Goal: Task Accomplishment & Management: Complete application form

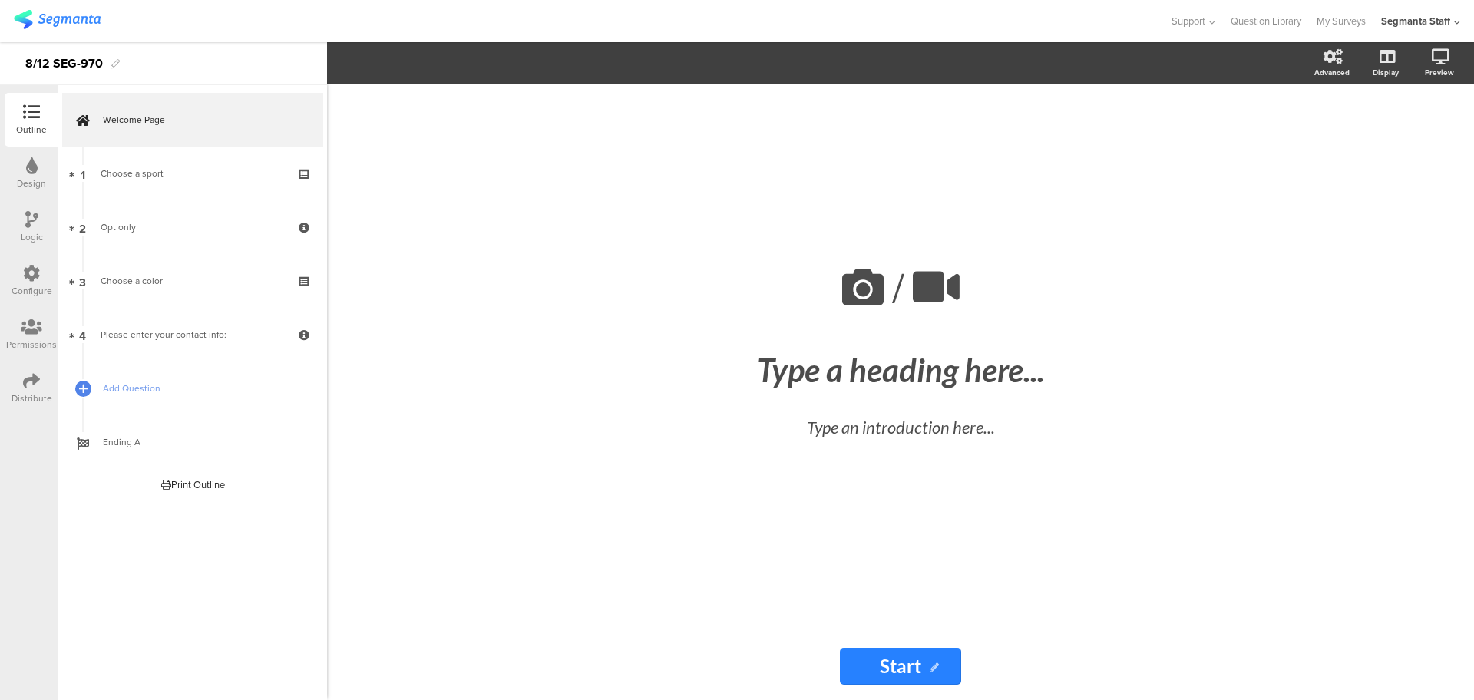
click at [23, 383] on icon at bounding box center [31, 380] width 17 height 17
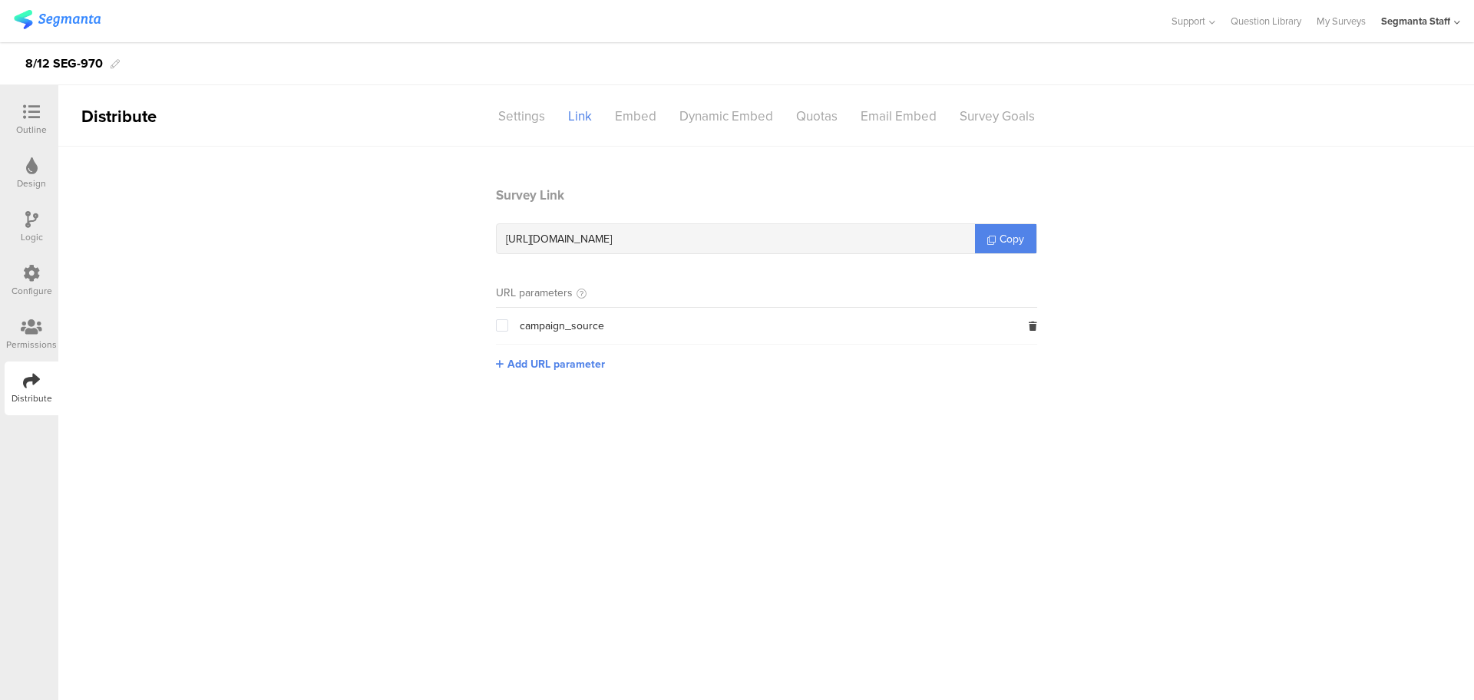
click at [24, 135] on div "Outline" at bounding box center [31, 130] width 31 height 14
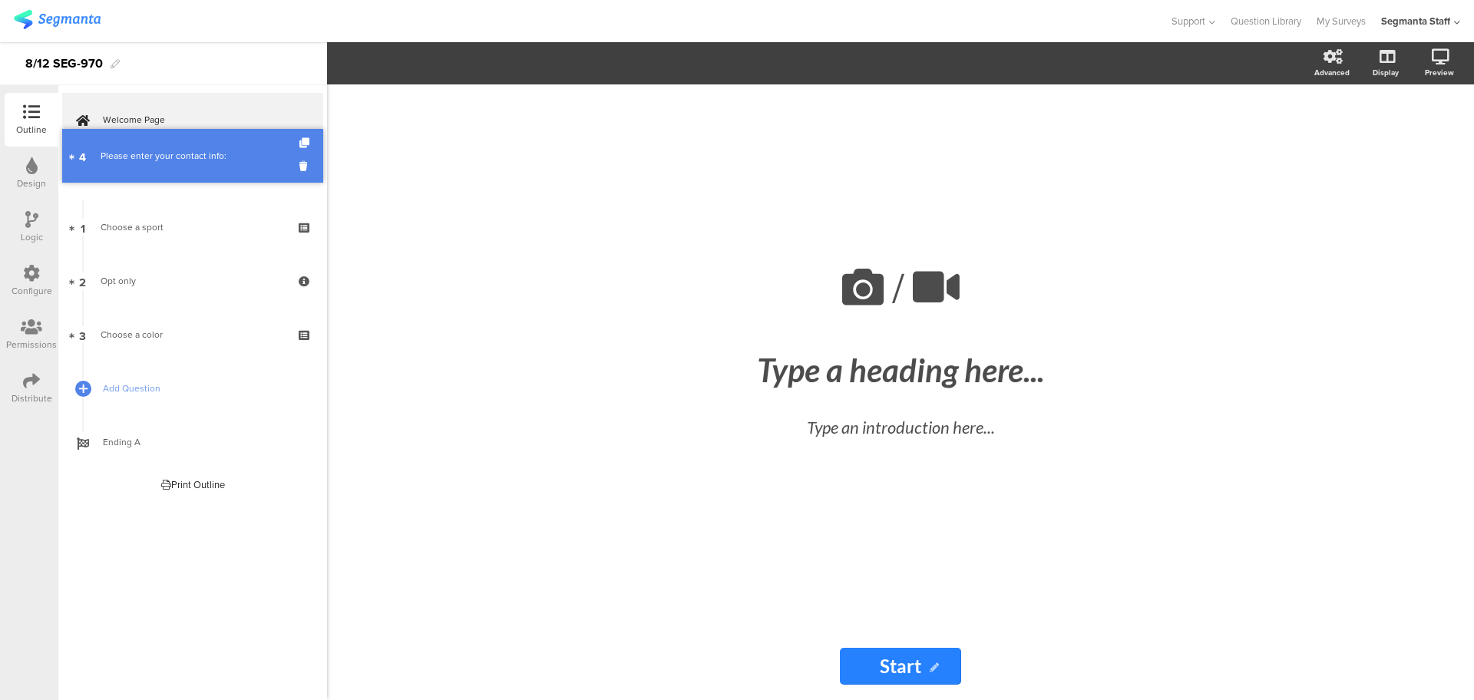
drag, startPoint x: 210, startPoint y: 336, endPoint x: 183, endPoint y: 157, distance: 180.8
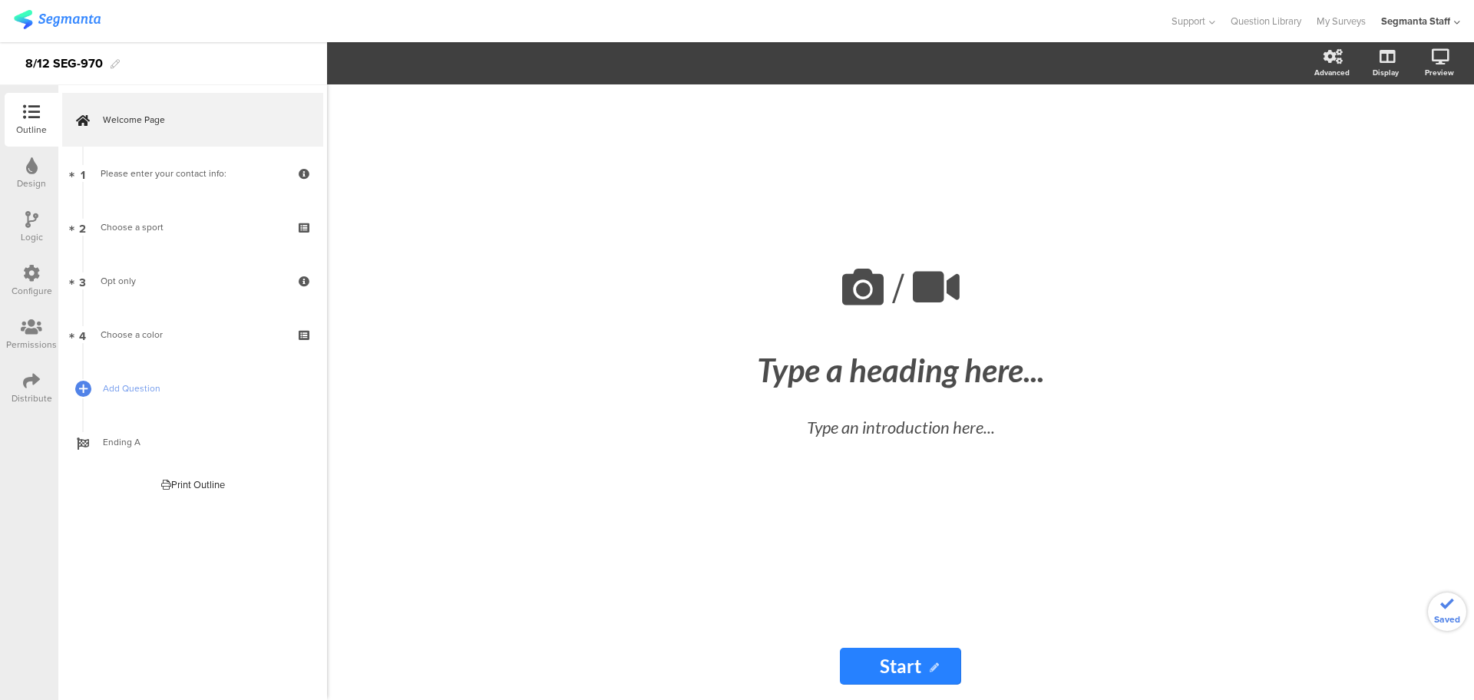
click at [15, 284] on div "Configure" at bounding box center [32, 291] width 41 height 14
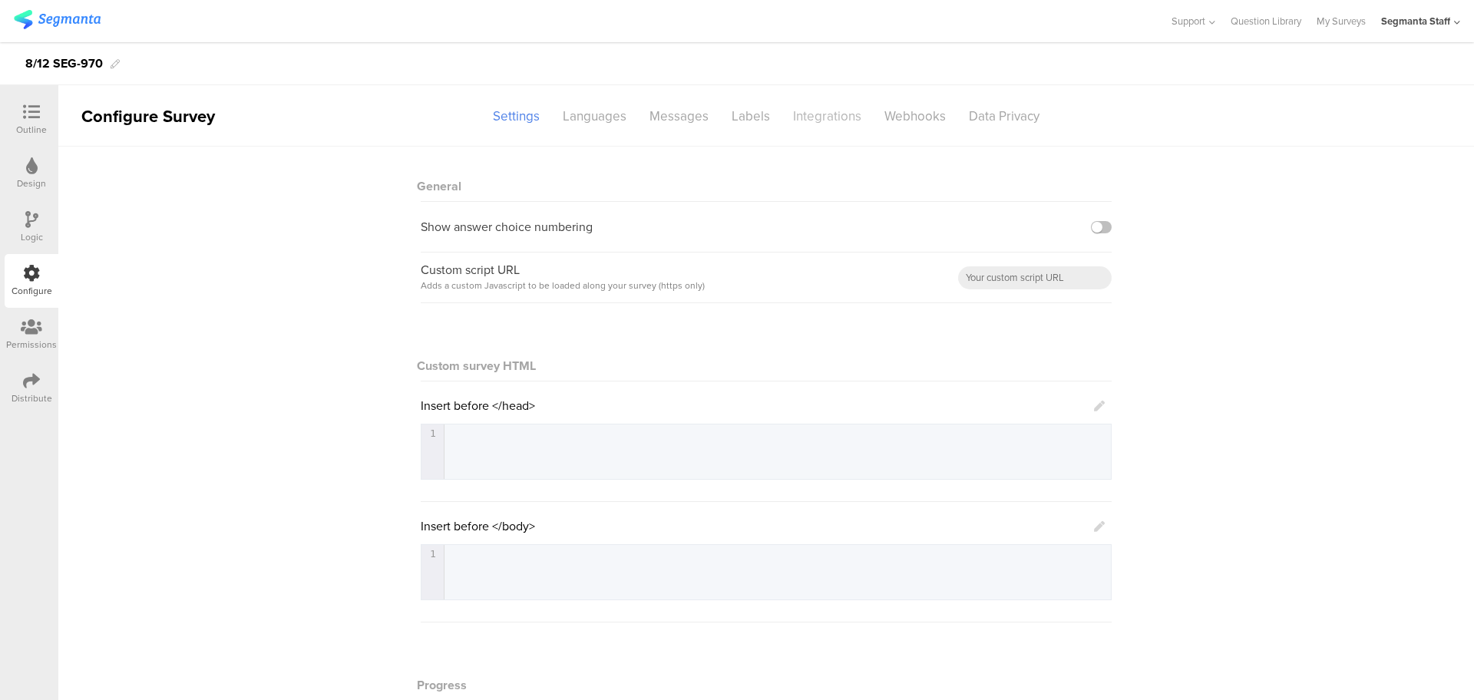
click at [822, 121] on div "Integrations" at bounding box center [826, 116] width 91 height 27
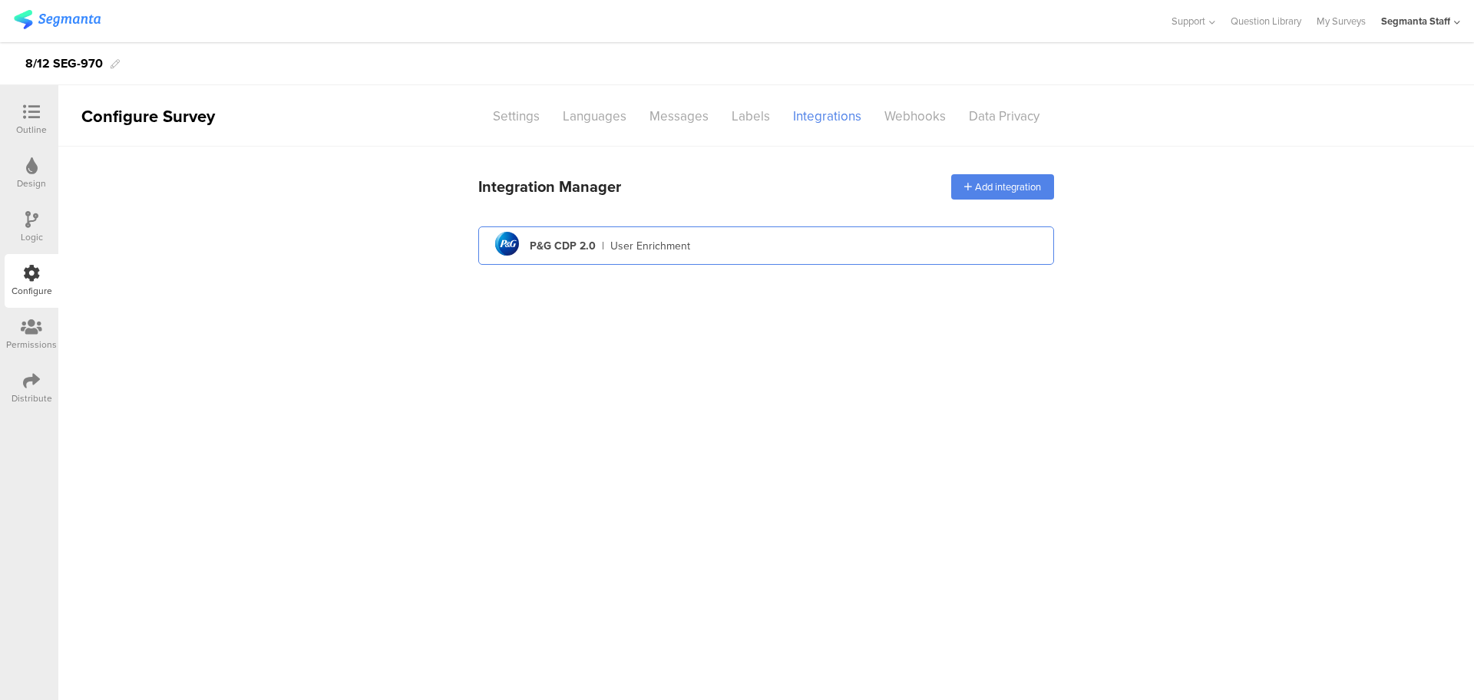
click at [596, 235] on div "pg logo P&G CDP 2.0 | User Enrichment" at bounding box center [765, 246] width 551 height 38
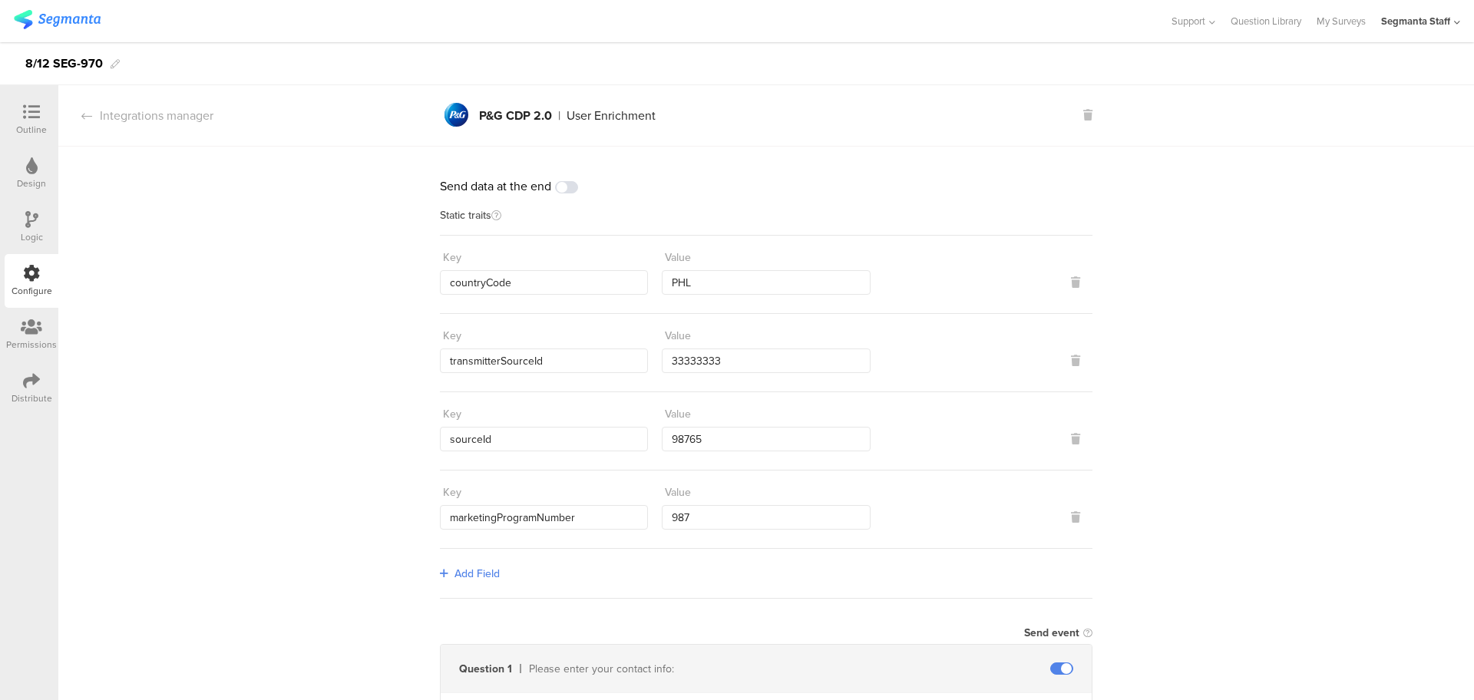
click at [34, 397] on div "Distribute" at bounding box center [32, 398] width 41 height 14
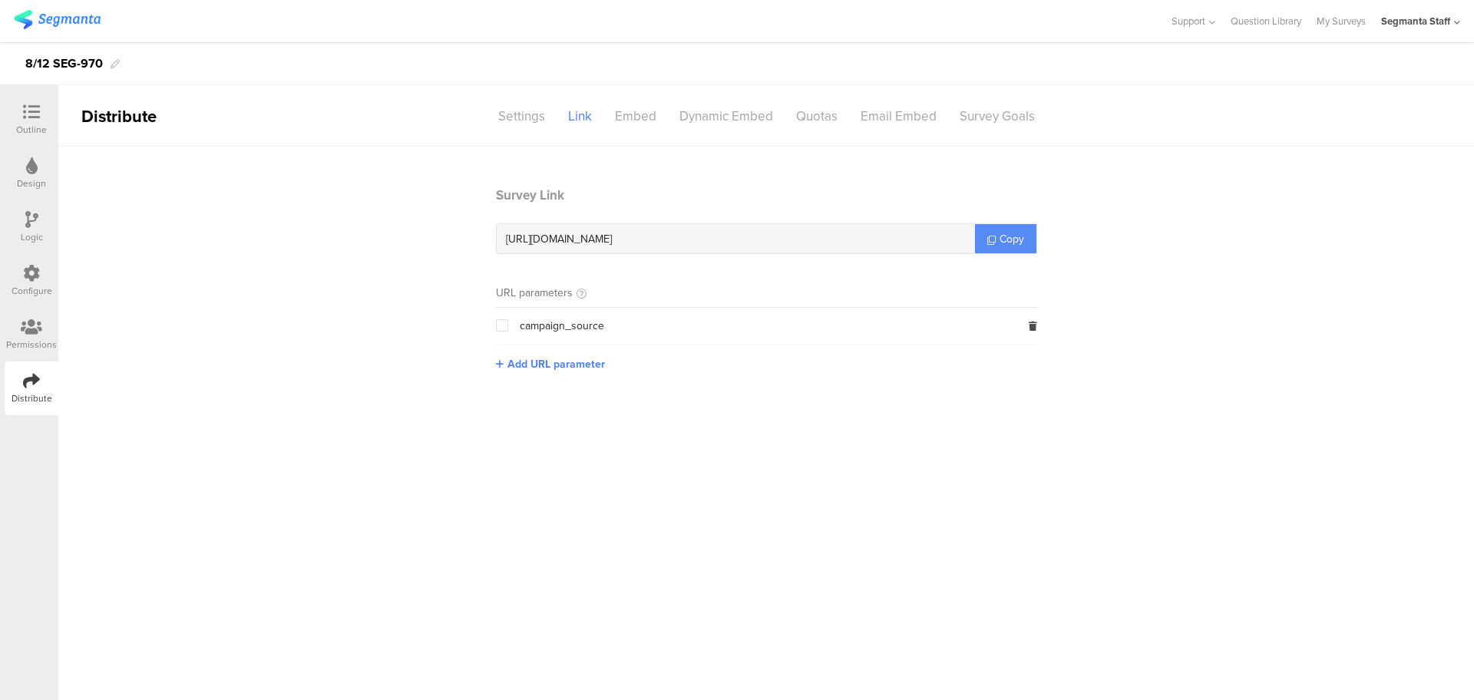
click at [985, 239] on link "Copy" at bounding box center [1005, 238] width 61 height 29
click at [988, 239] on link "Copy" at bounding box center [1005, 238] width 61 height 29
click at [988, 239] on icon at bounding box center [991, 240] width 8 height 8
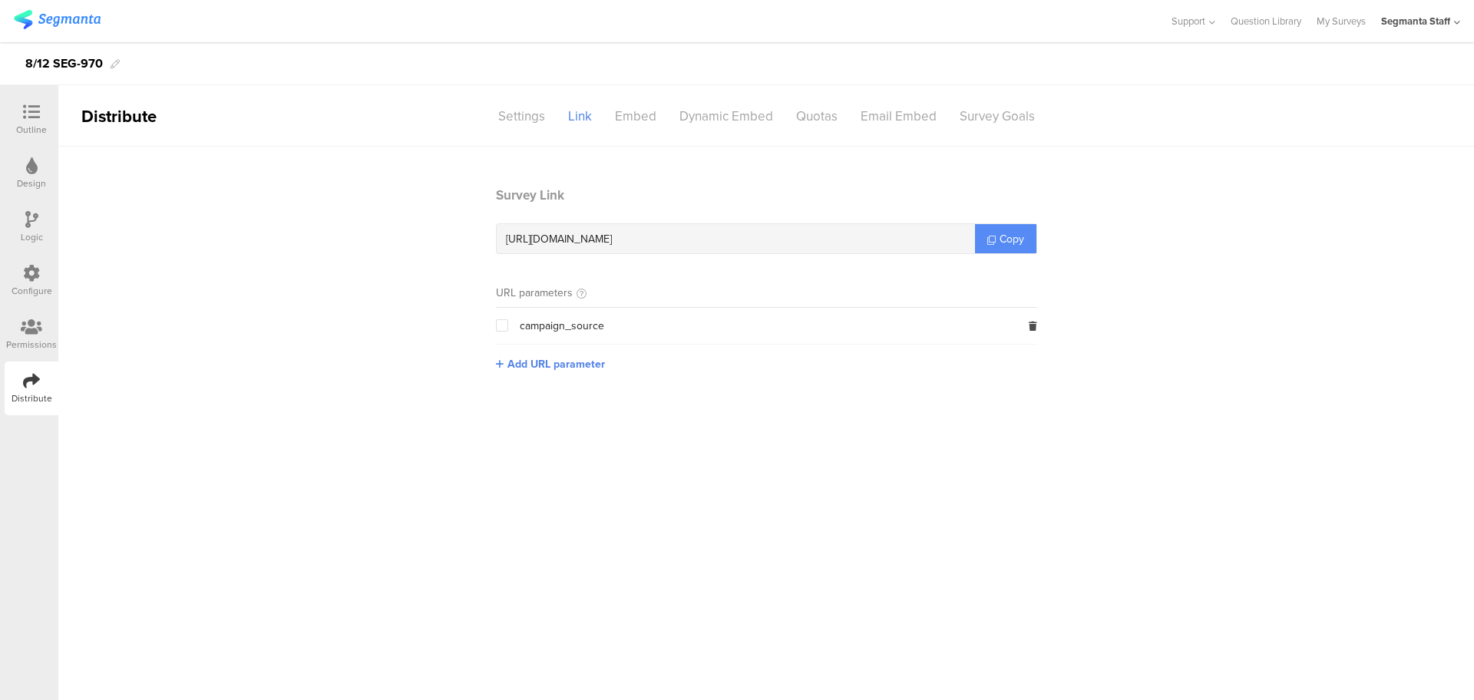
drag, startPoint x: 988, startPoint y: 239, endPoint x: 1000, endPoint y: 235, distance: 13.1
click at [992, 236] on icon at bounding box center [991, 240] width 8 height 8
click at [25, 119] on icon at bounding box center [31, 112] width 17 height 17
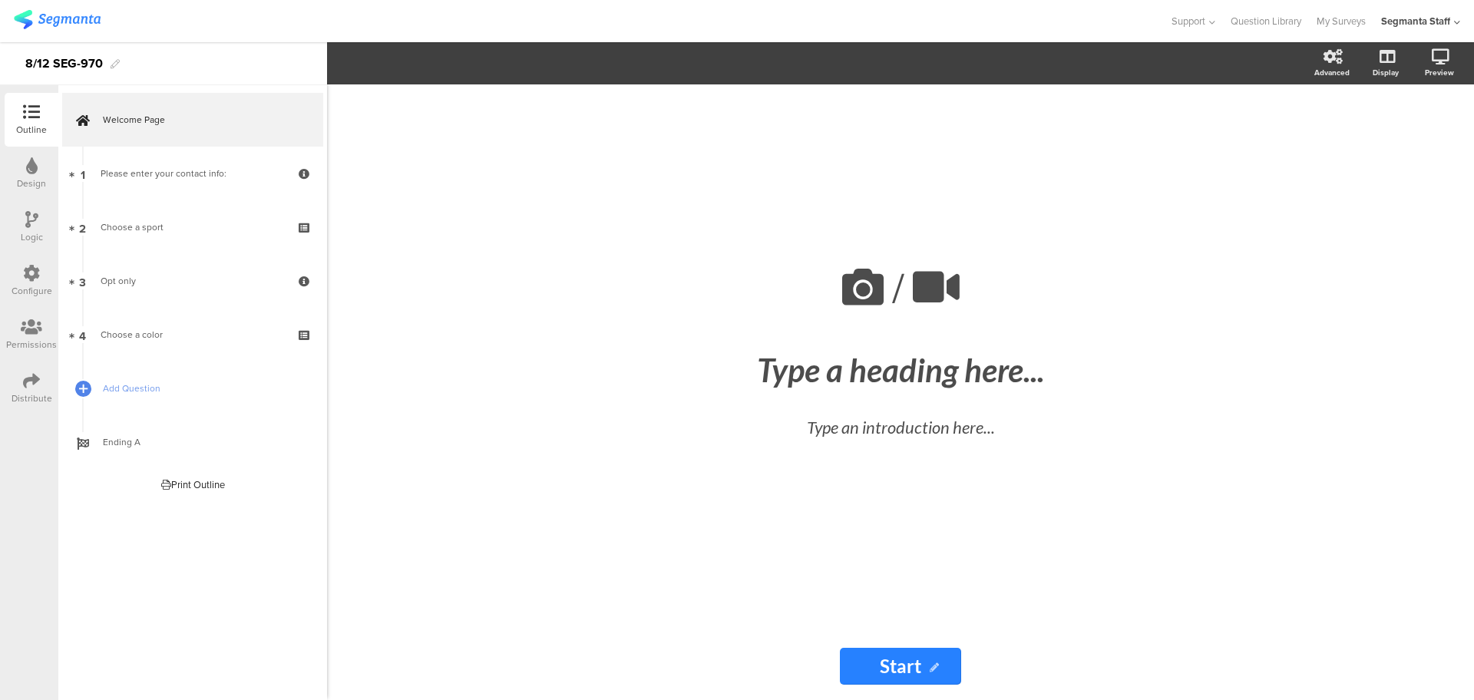
click at [51, 275] on div "Configure" at bounding box center [32, 281] width 54 height 54
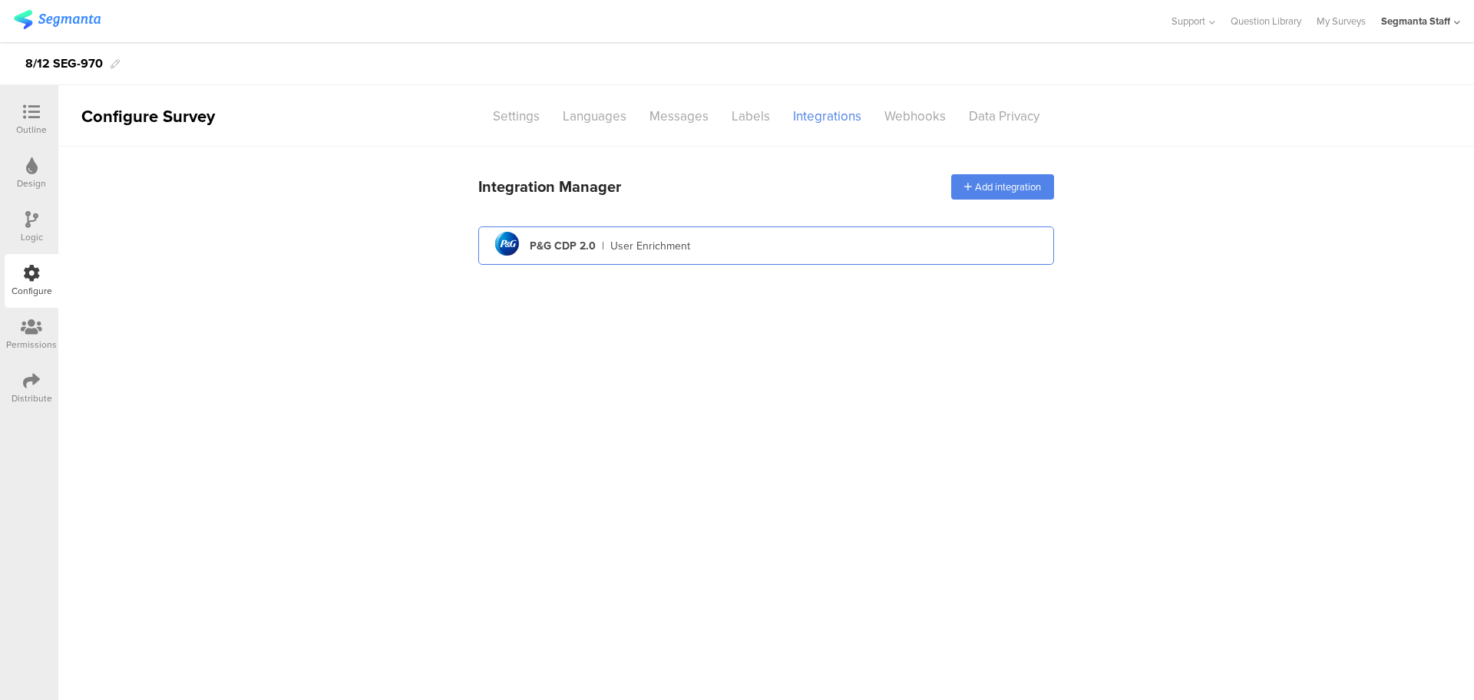
click at [785, 259] on div "pg logo P&G CDP 2.0 | User Enrichment" at bounding box center [765, 246] width 551 height 38
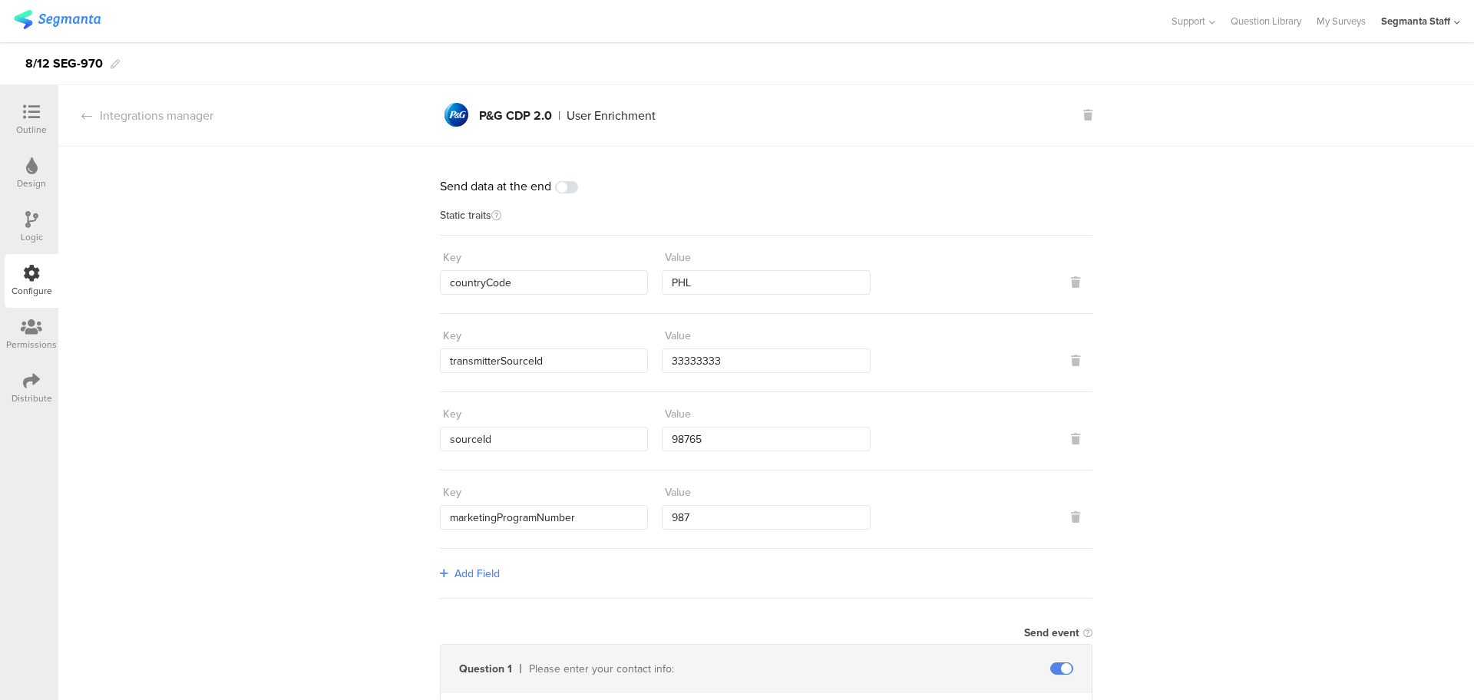
click at [560, 188] on span at bounding box center [566, 187] width 23 height 12
click at [38, 123] on div "Outline" at bounding box center [31, 130] width 31 height 14
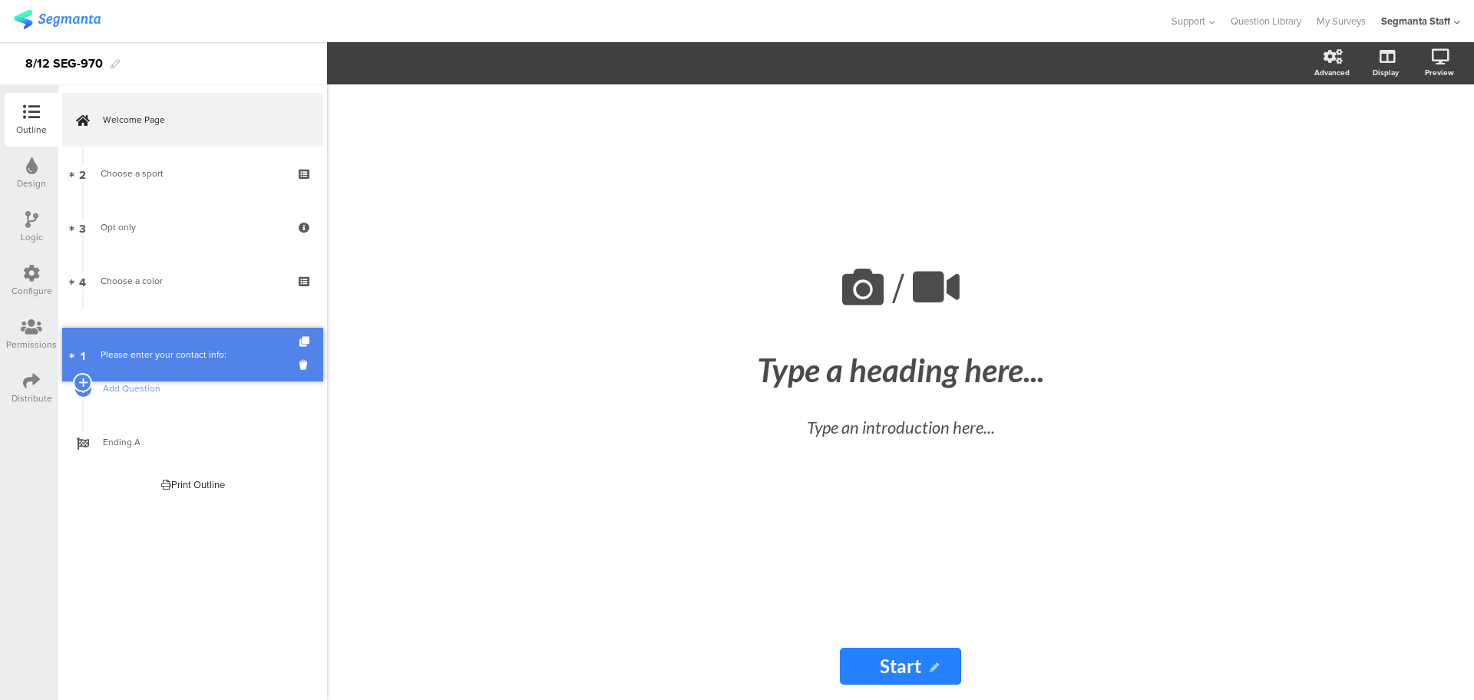
drag, startPoint x: 189, startPoint y: 180, endPoint x: 193, endPoint y: 355, distance: 175.0
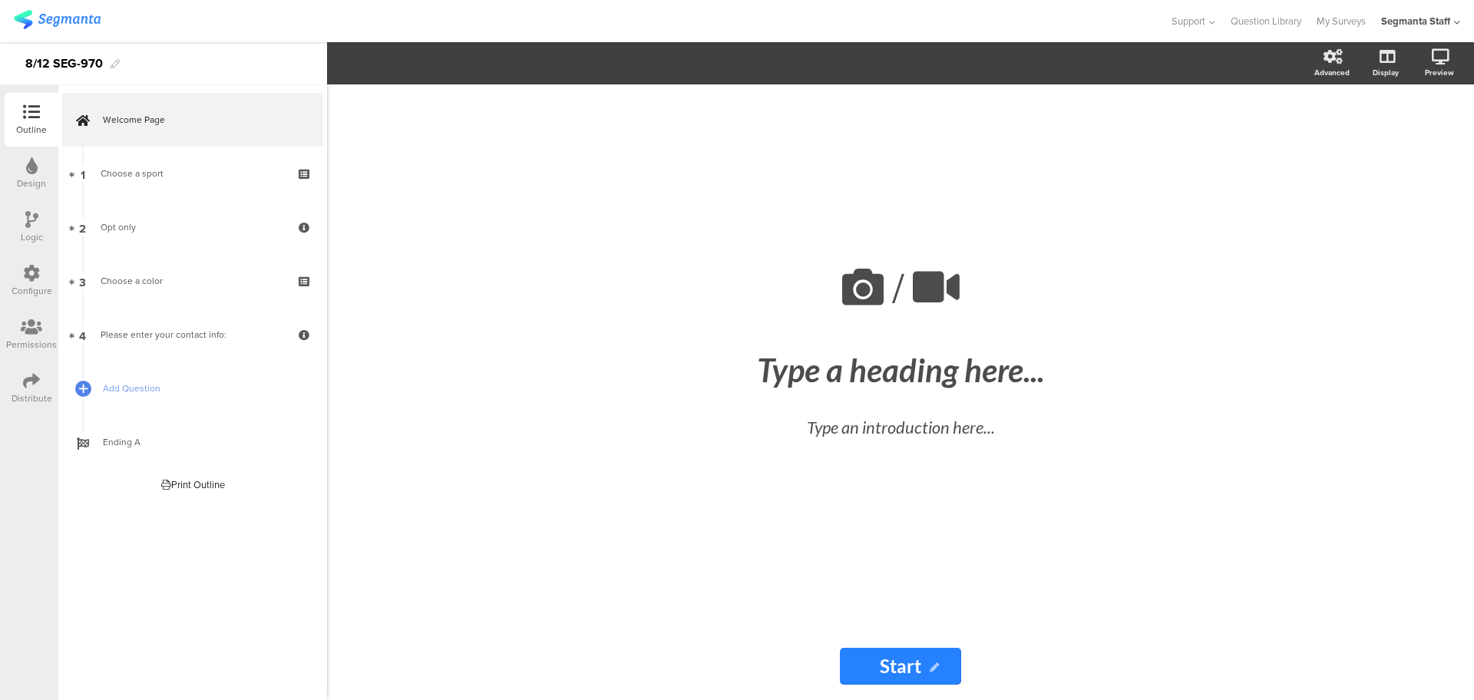
click at [41, 381] on div "Distribute" at bounding box center [32, 388] width 54 height 54
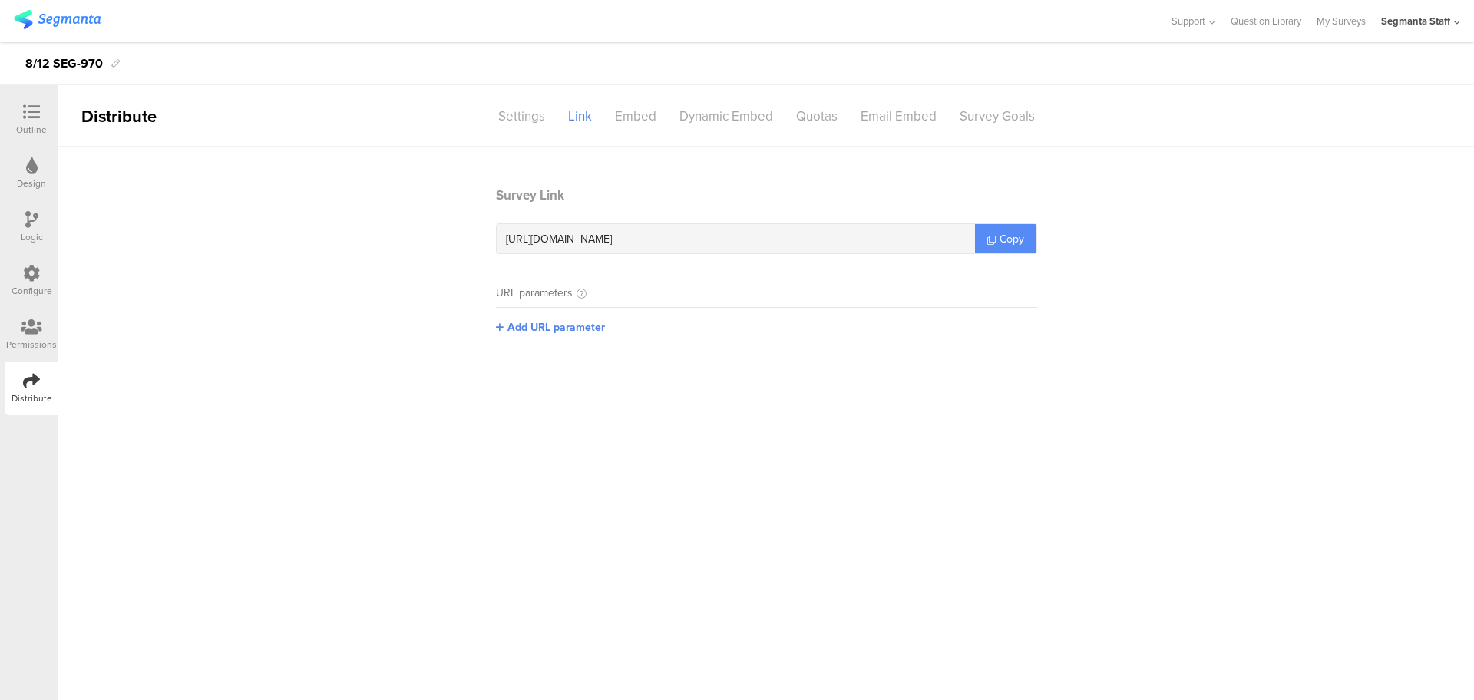
click at [994, 232] on link "Copy" at bounding box center [1005, 238] width 61 height 29
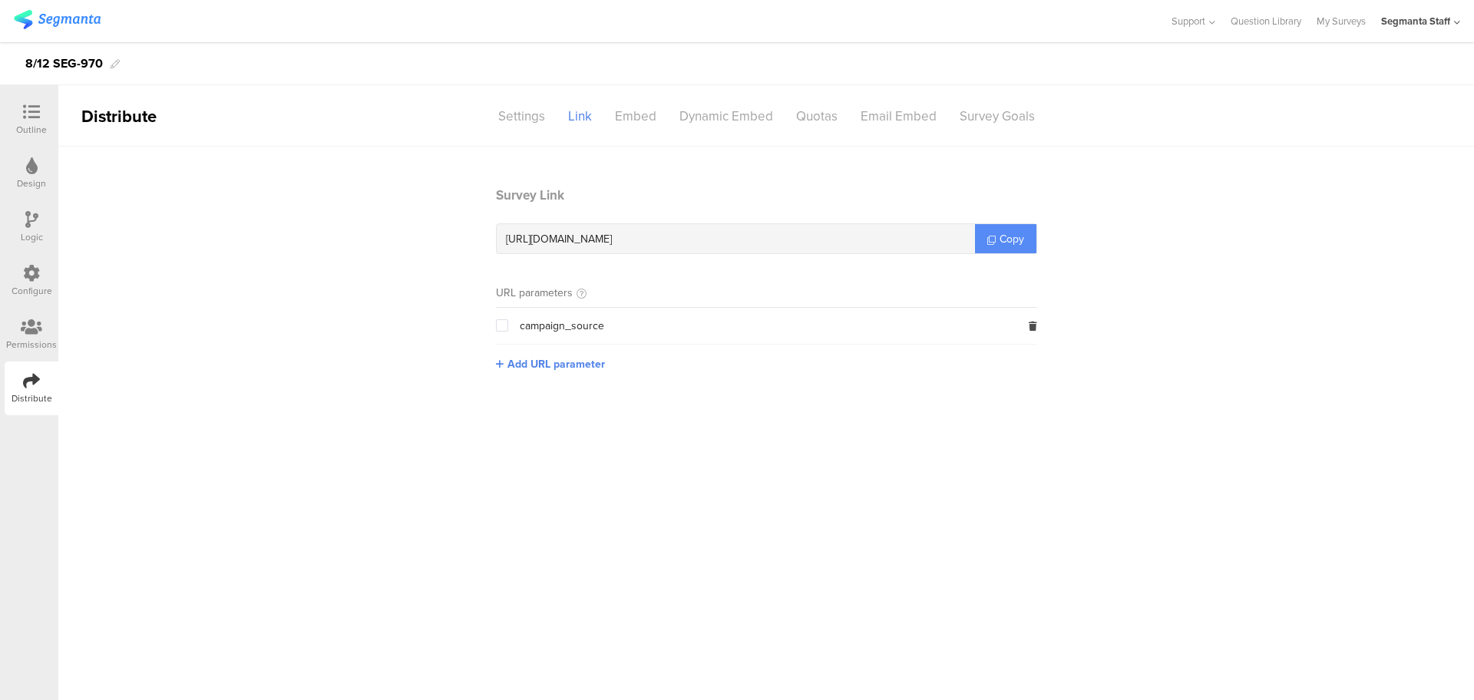
click at [994, 232] on link "Copy" at bounding box center [1005, 238] width 61 height 29
click at [869, 117] on div "Email Embed" at bounding box center [898, 116] width 99 height 27
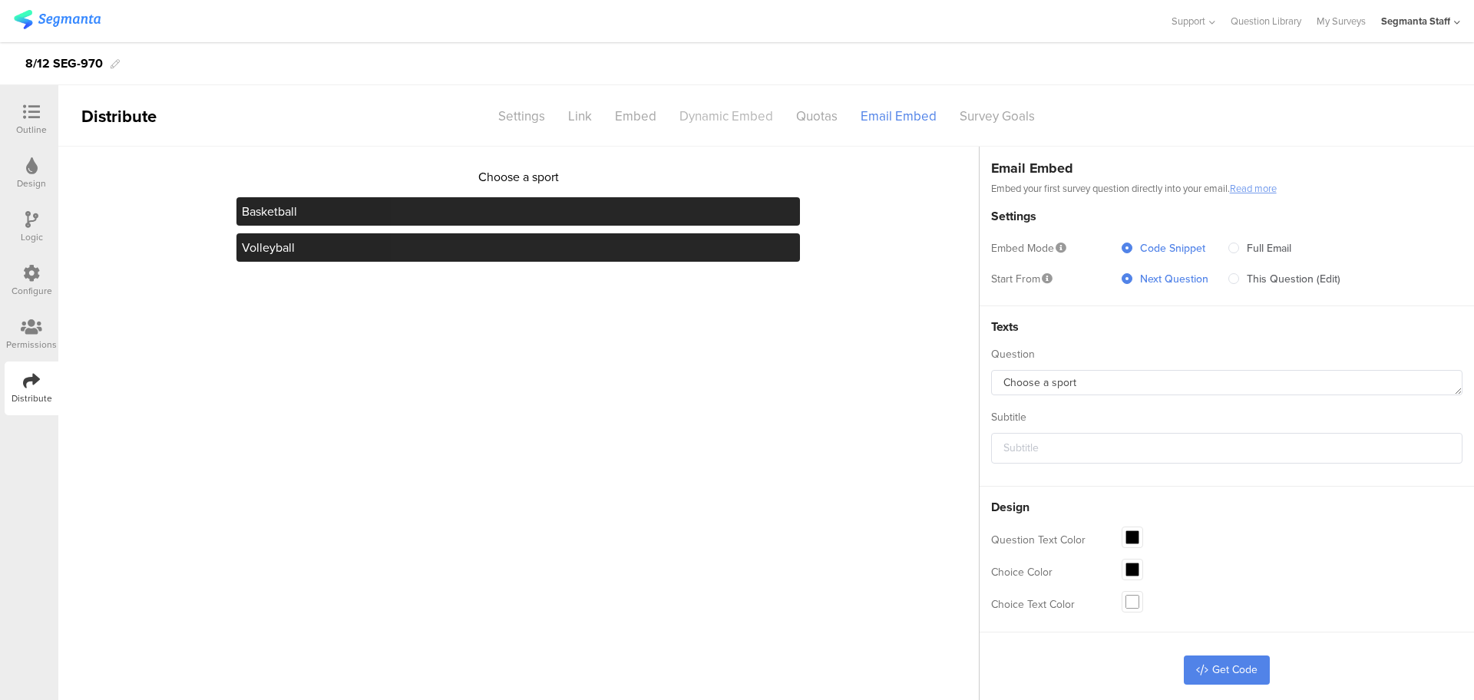
click at [695, 117] on div "Dynamic Embed" at bounding box center [726, 116] width 117 height 27
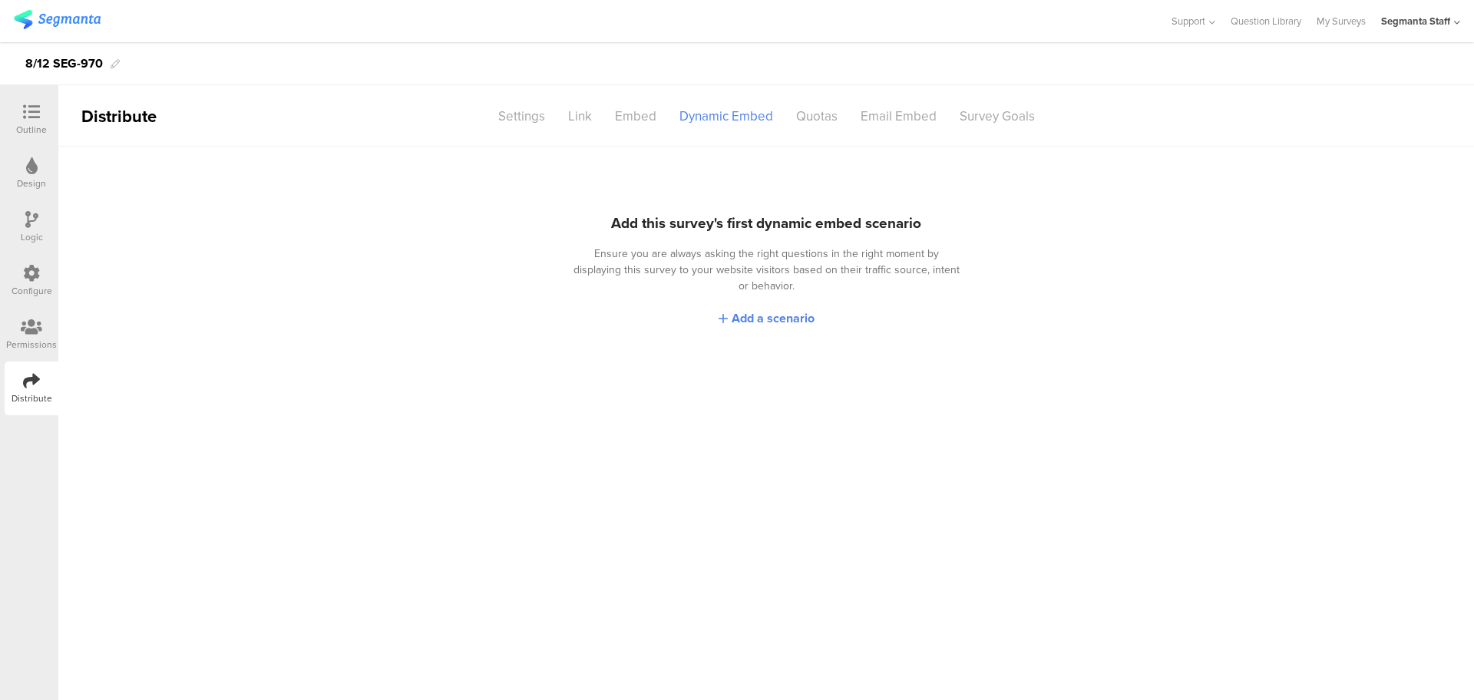
click at [39, 110] on icon at bounding box center [31, 112] width 17 height 17
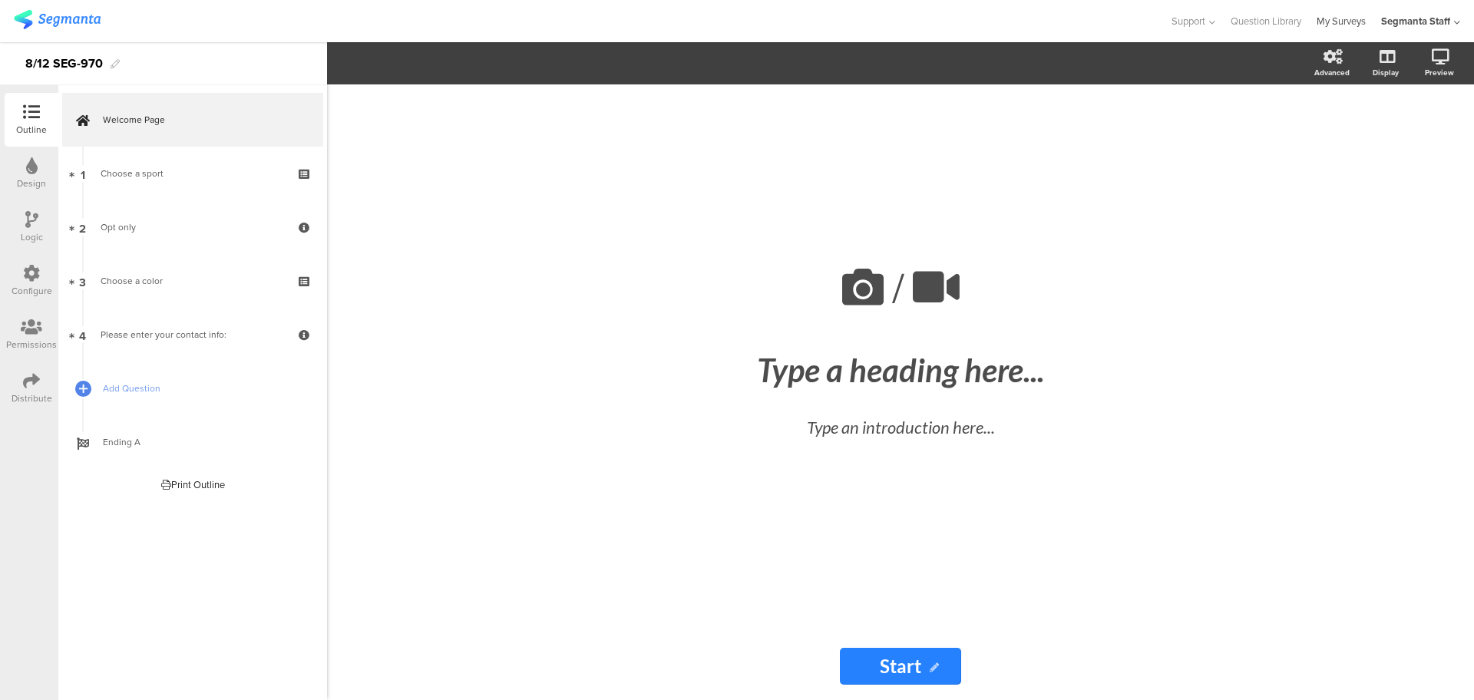
click at [1318, 22] on link "My Surveys" at bounding box center [1340, 21] width 49 height 42
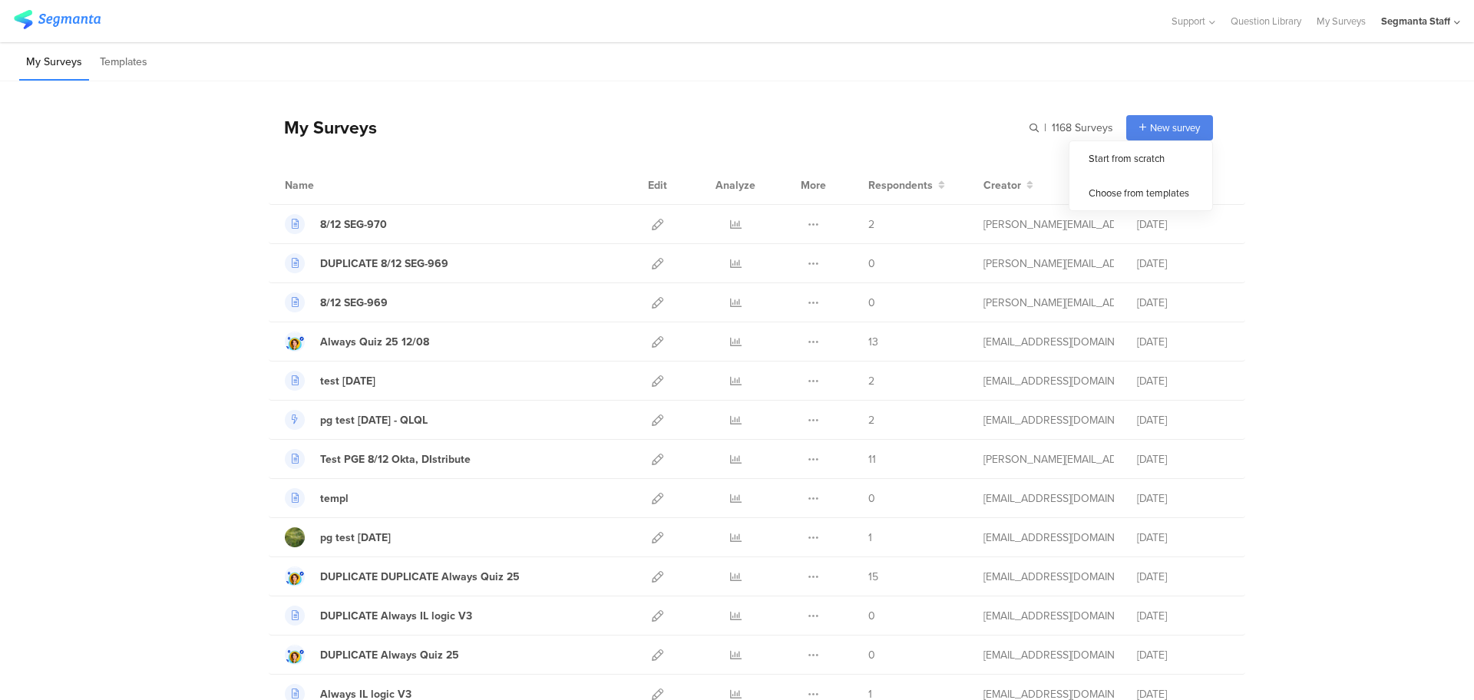
click at [1157, 120] on span "New survey" at bounding box center [1175, 127] width 50 height 15
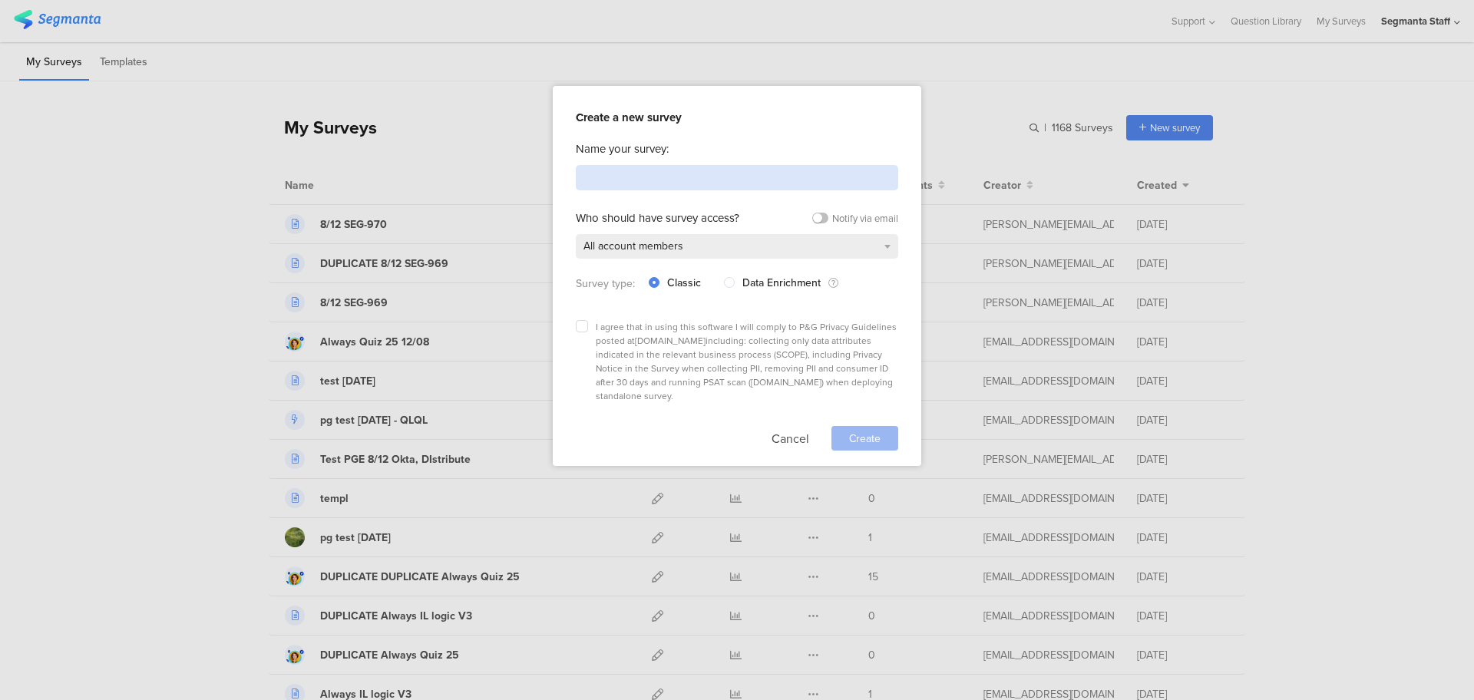
click at [666, 170] on input at bounding box center [737, 177] width 322 height 25
type input "Test PGE 8/12 2"
click at [588, 323] on div "I agree that in using this software I will comply to P&G Privacy Guidelines pos…" at bounding box center [737, 361] width 322 height 83
click at [581, 323] on icon at bounding box center [582, 326] width 6 height 6
click at [0, 0] on input "checkbox" at bounding box center [0, 0] width 0 height 0
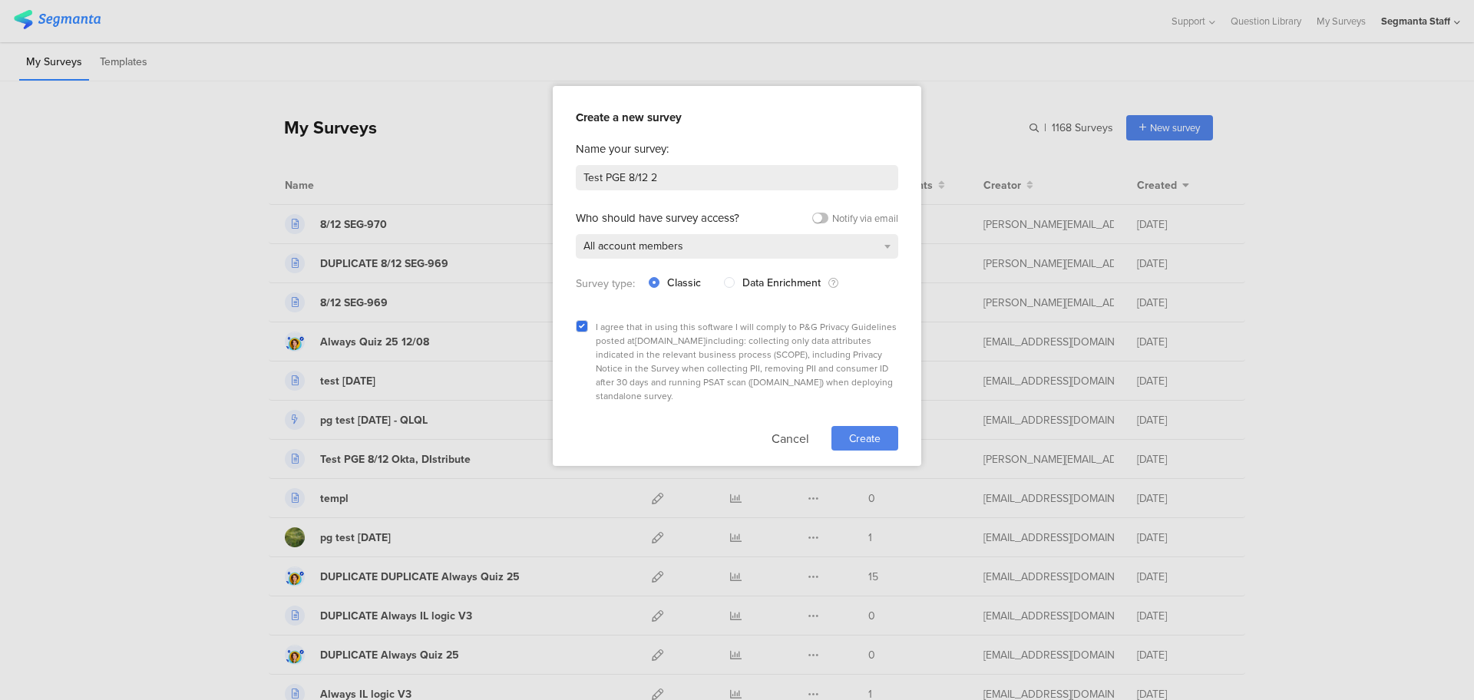
click at [847, 426] on div "Create" at bounding box center [864, 438] width 67 height 25
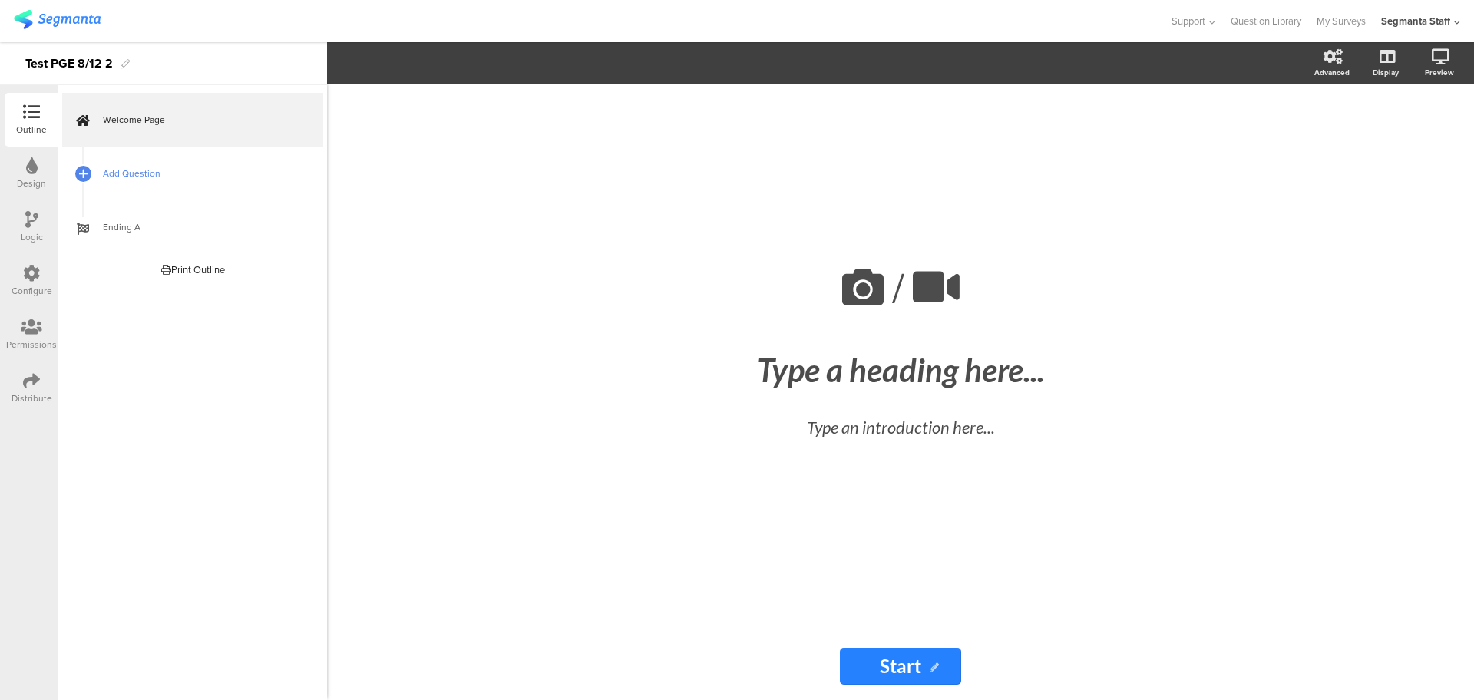
click at [164, 164] on link "Add Question" at bounding box center [192, 174] width 261 height 54
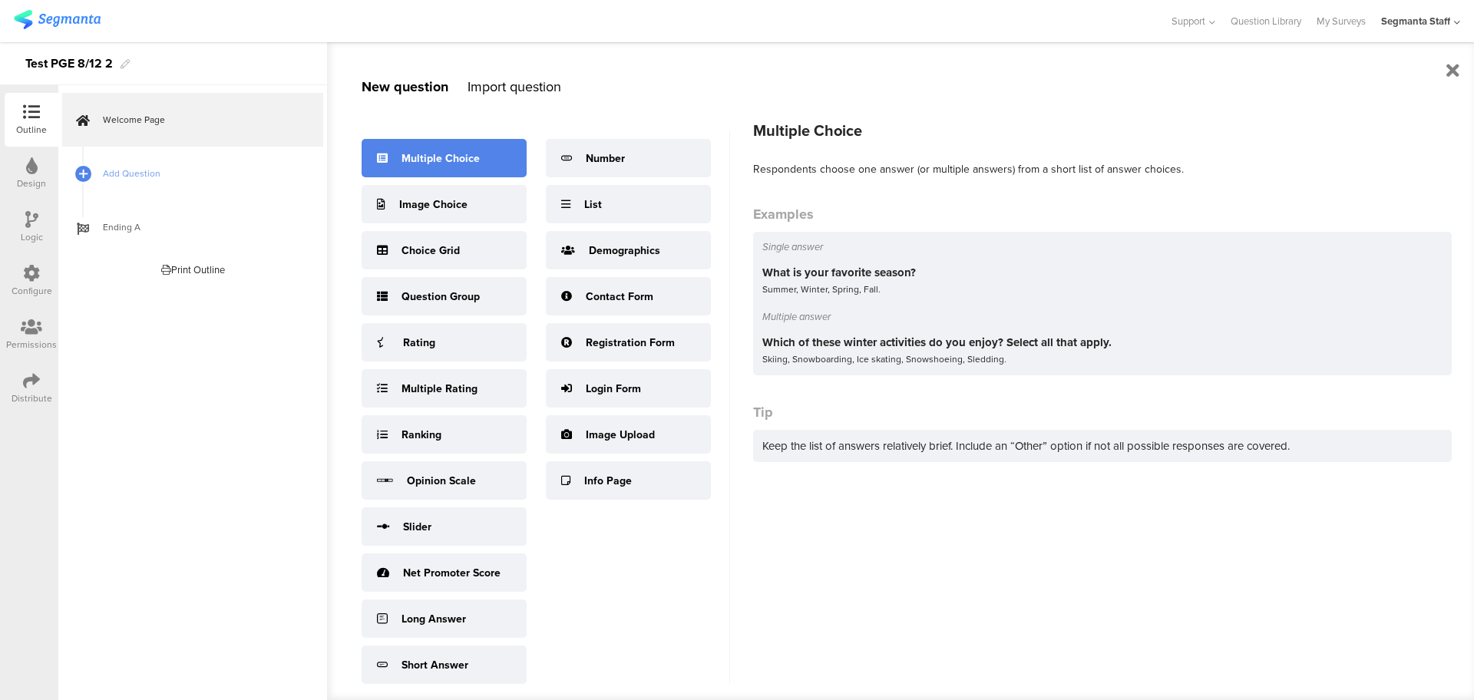
click at [466, 150] on div "Multiple Choice" at bounding box center [440, 158] width 78 height 16
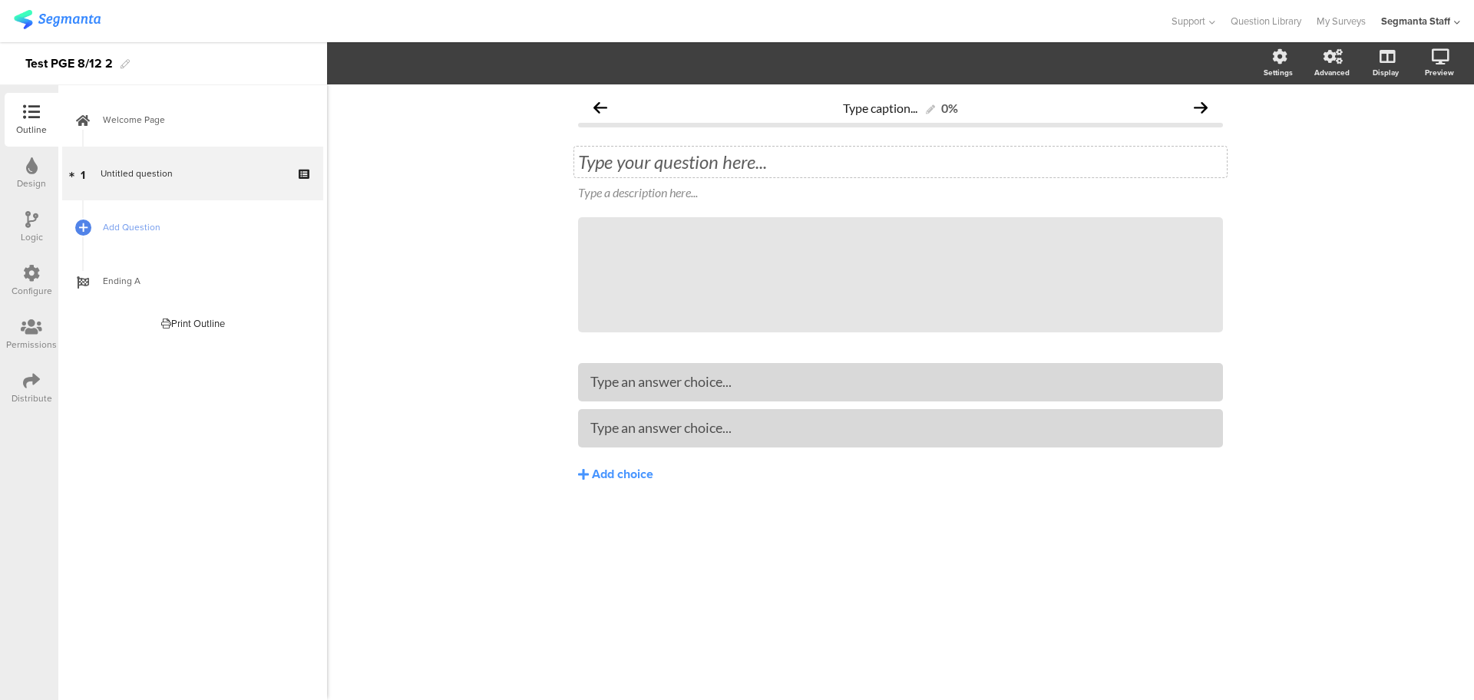
click at [669, 170] on div "Type your question here..." at bounding box center [900, 162] width 652 height 31
click at [126, 221] on span "Add Question" at bounding box center [201, 227] width 196 height 15
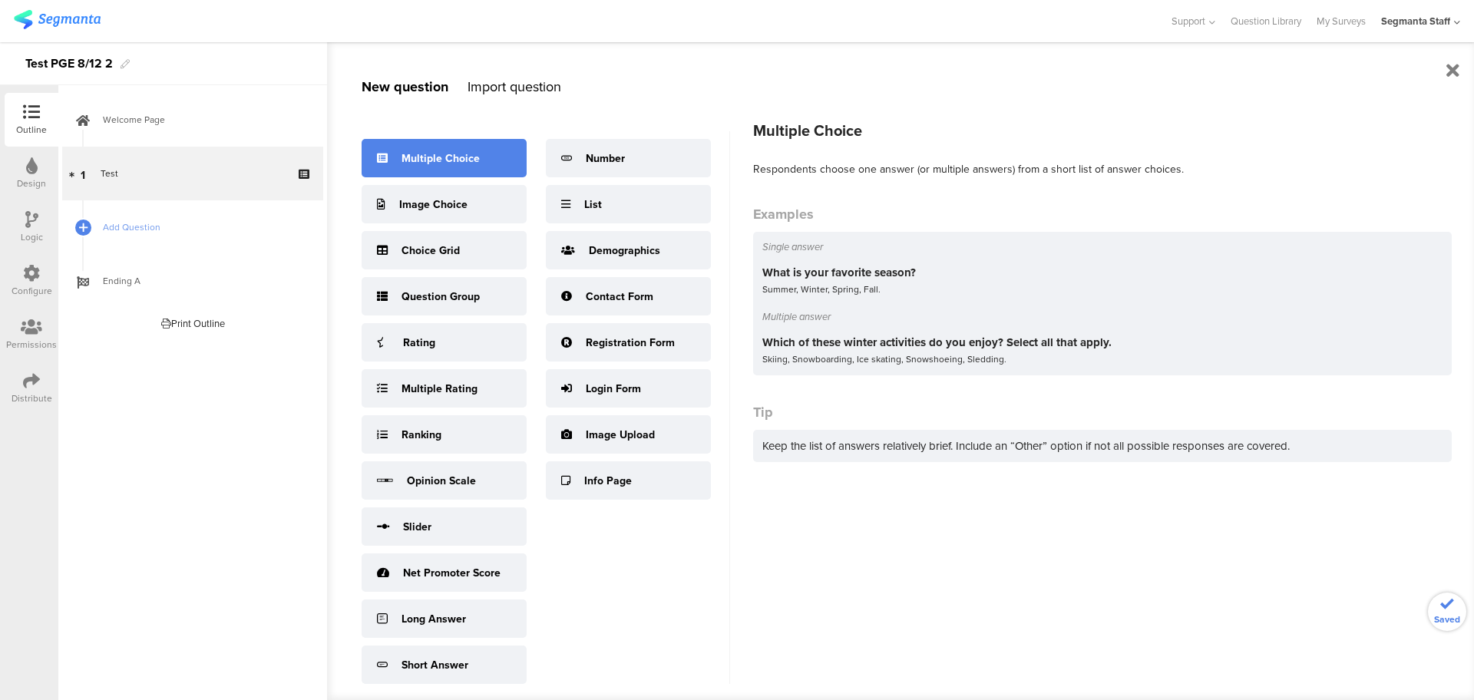
click at [411, 172] on div "Multiple Choice" at bounding box center [443, 158] width 165 height 38
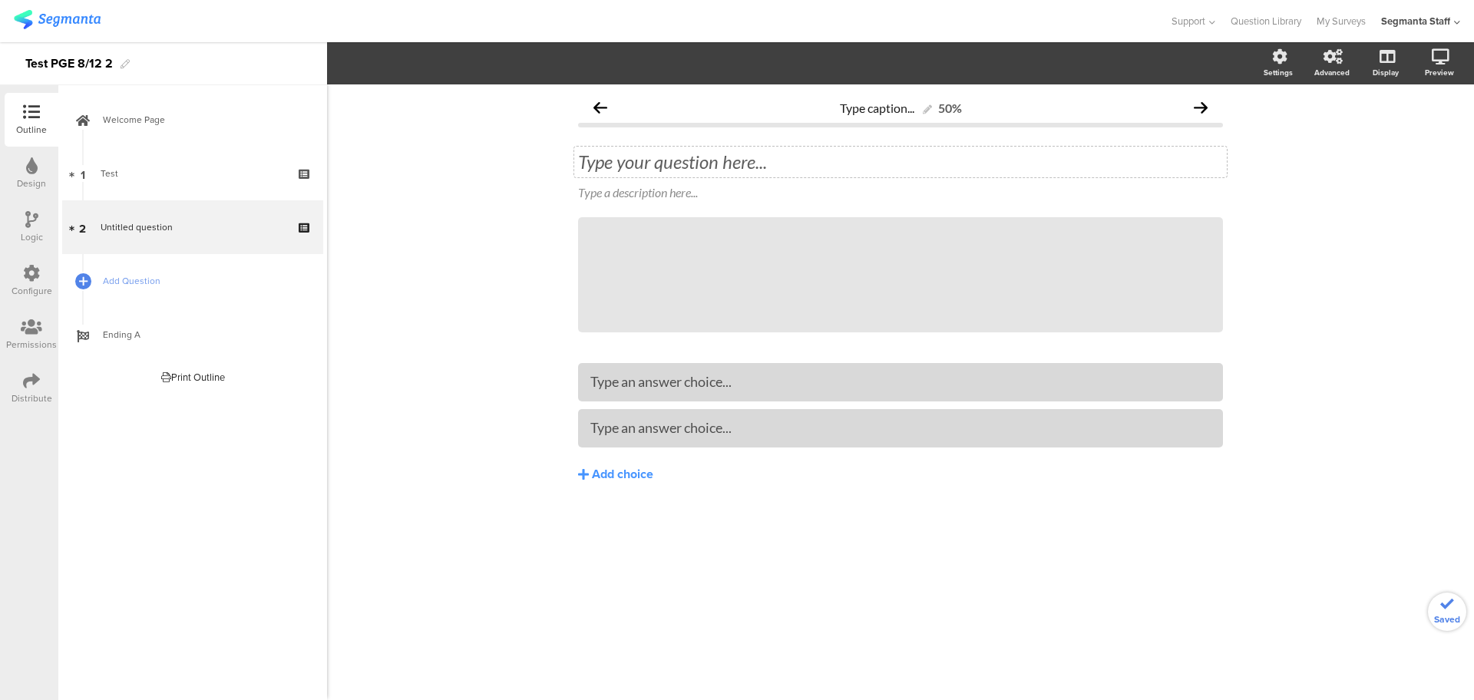
click at [668, 169] on div "Type your question here..." at bounding box center [900, 162] width 652 height 31
click at [157, 284] on span "Add Question" at bounding box center [201, 280] width 196 height 15
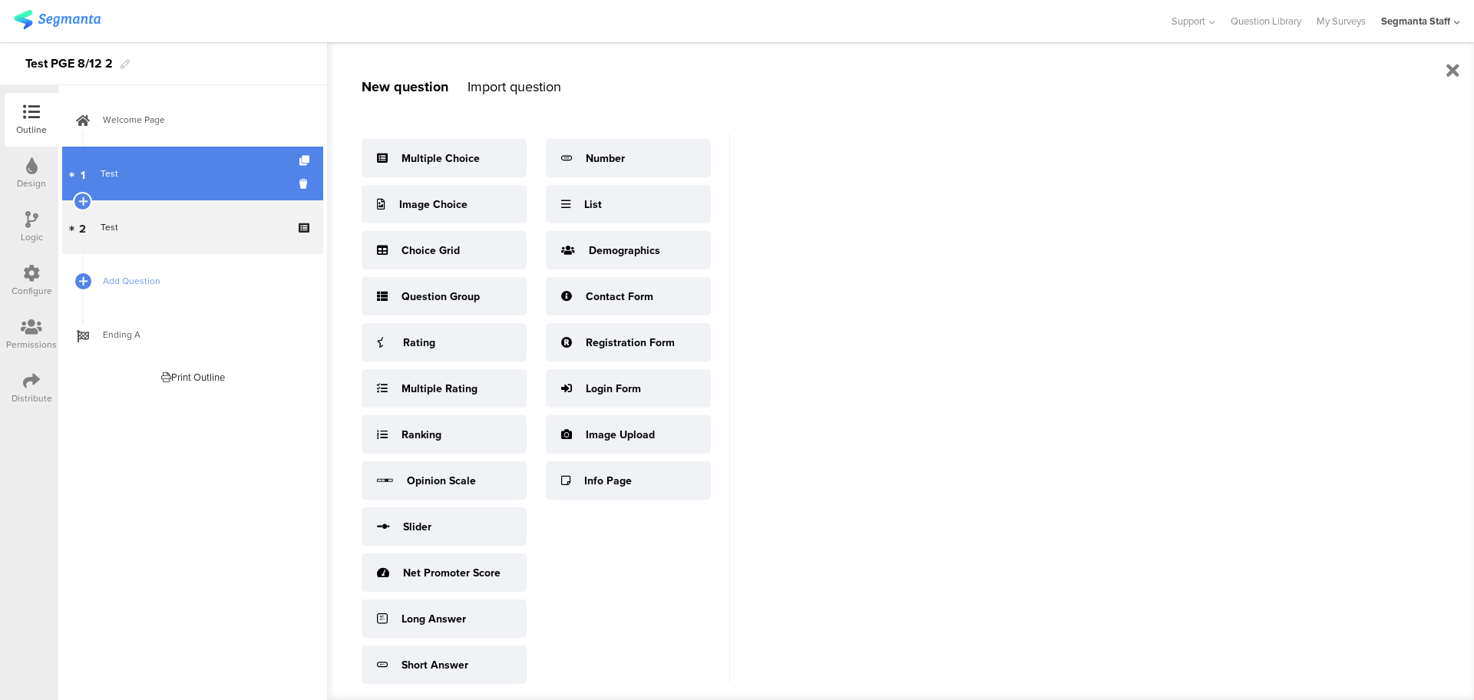
click at [193, 157] on link "1 Test" at bounding box center [192, 174] width 261 height 54
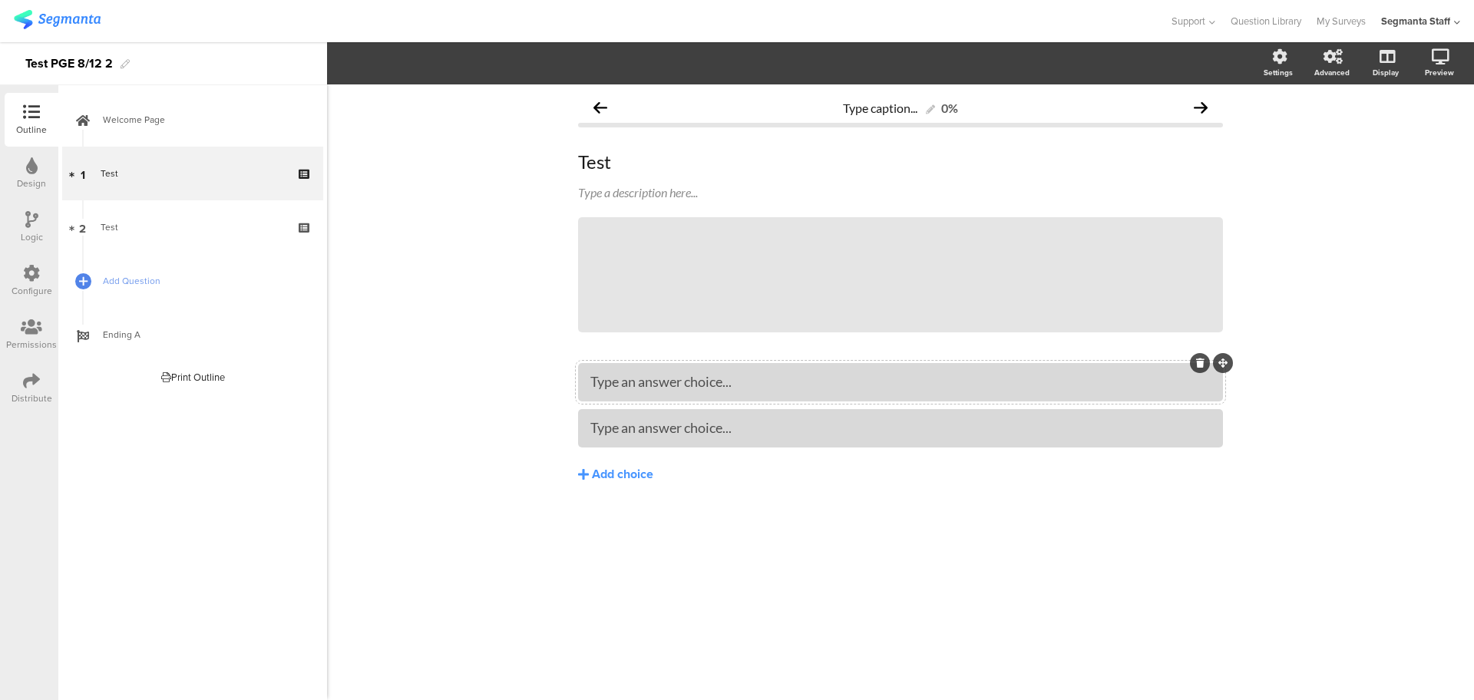
click at [634, 378] on div "Type an answer choice..." at bounding box center [900, 382] width 645 height 38
drag, startPoint x: 625, startPoint y: 407, endPoint x: 628, endPoint y: 427, distance: 20.1
click at [626, 408] on div "c" at bounding box center [900, 405] width 645 height 84
click at [672, 153] on div "Test Test" at bounding box center [900, 162] width 652 height 31
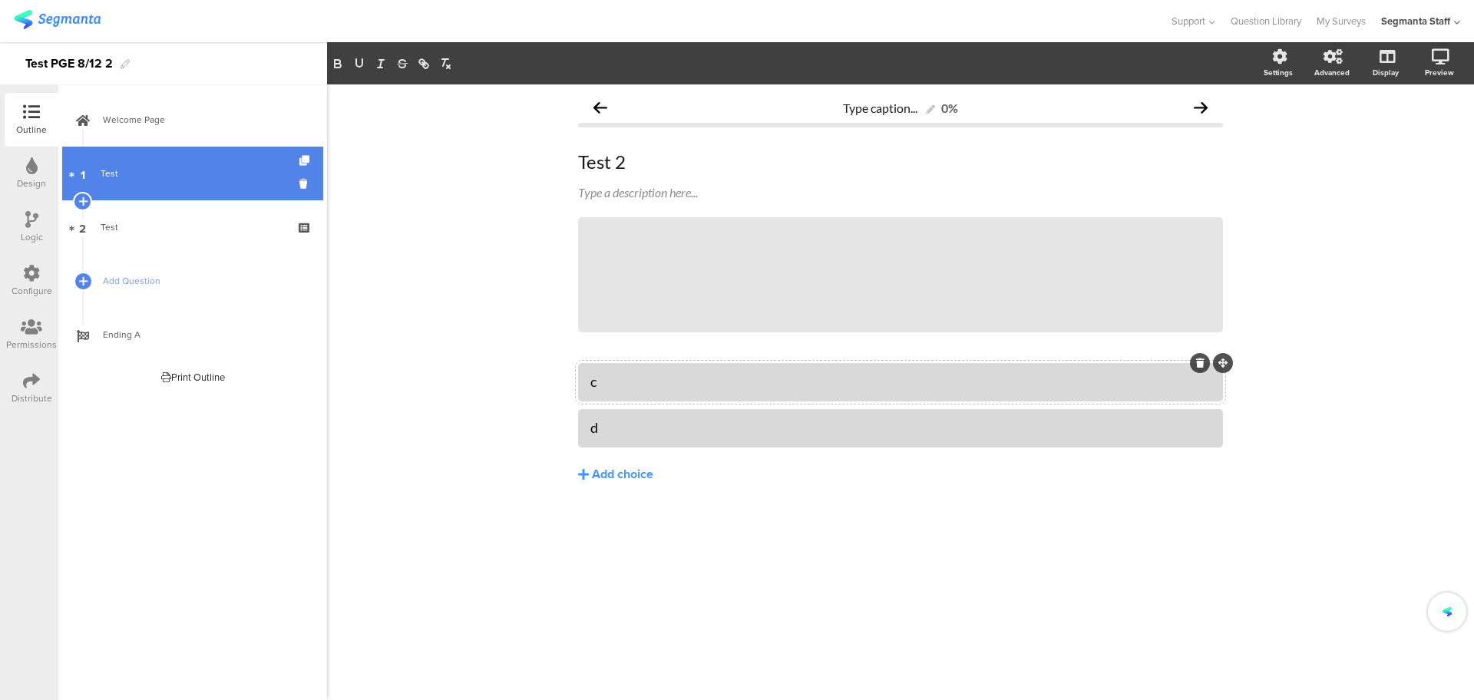
click at [223, 180] on div "Test" at bounding box center [192, 173] width 183 height 15
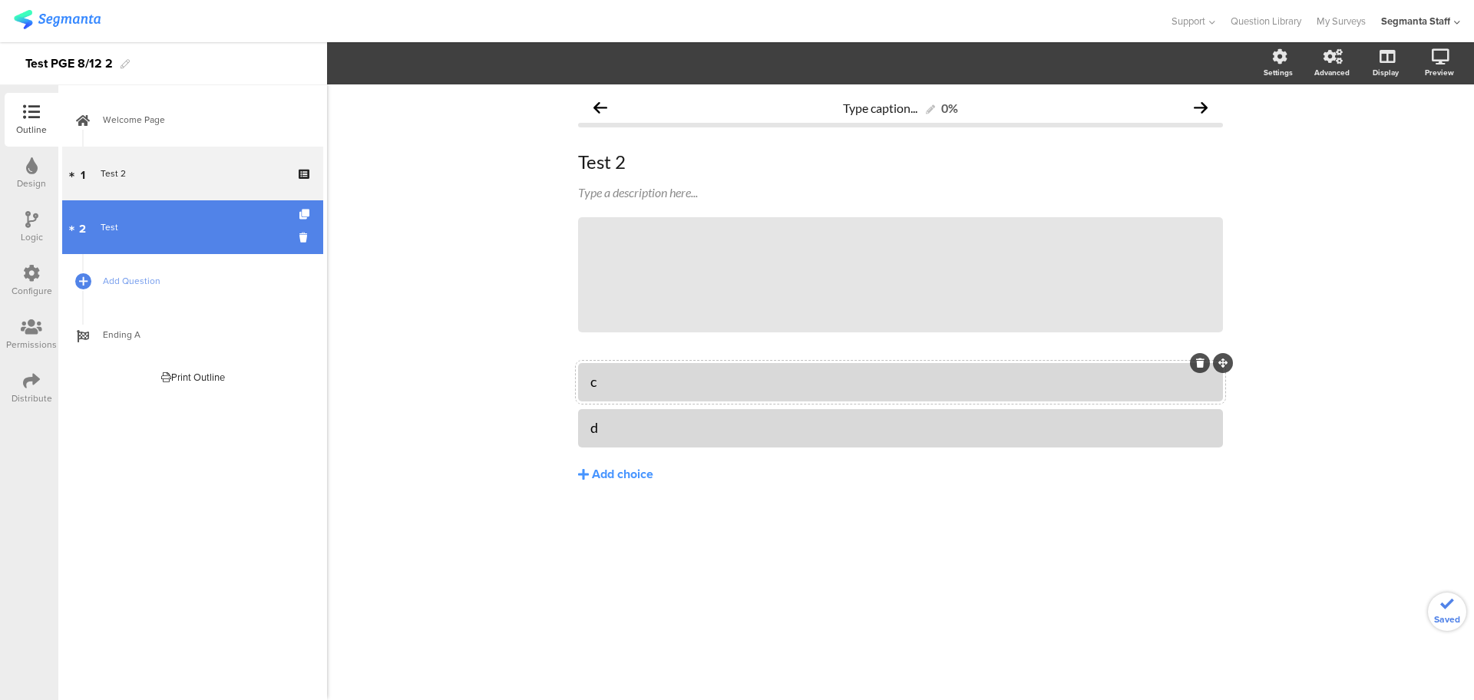
click at [200, 223] on div "Test" at bounding box center [192, 227] width 183 height 15
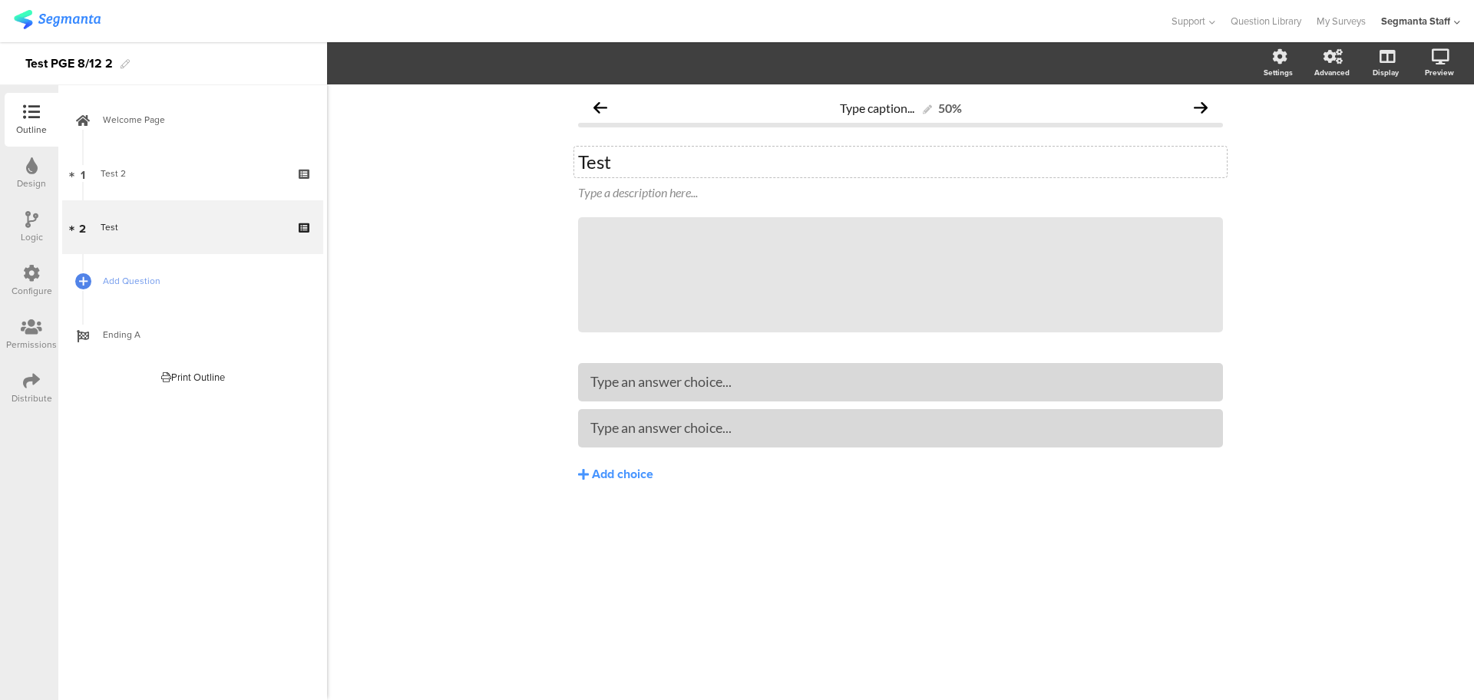
click at [674, 165] on div "Test Test" at bounding box center [900, 162] width 652 height 31
click at [702, 441] on div at bounding box center [900, 427] width 620 height 25
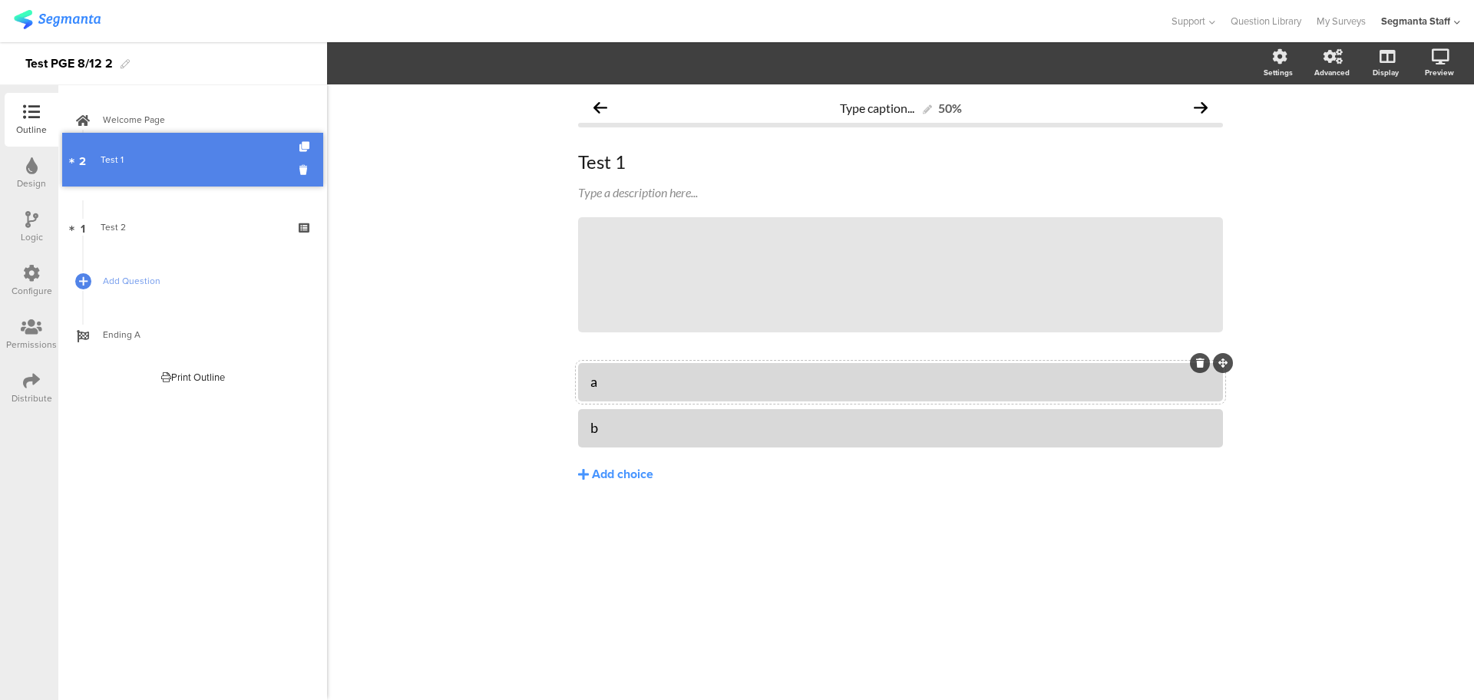
drag, startPoint x: 254, startPoint y: 233, endPoint x: 243, endPoint y: 166, distance: 68.4
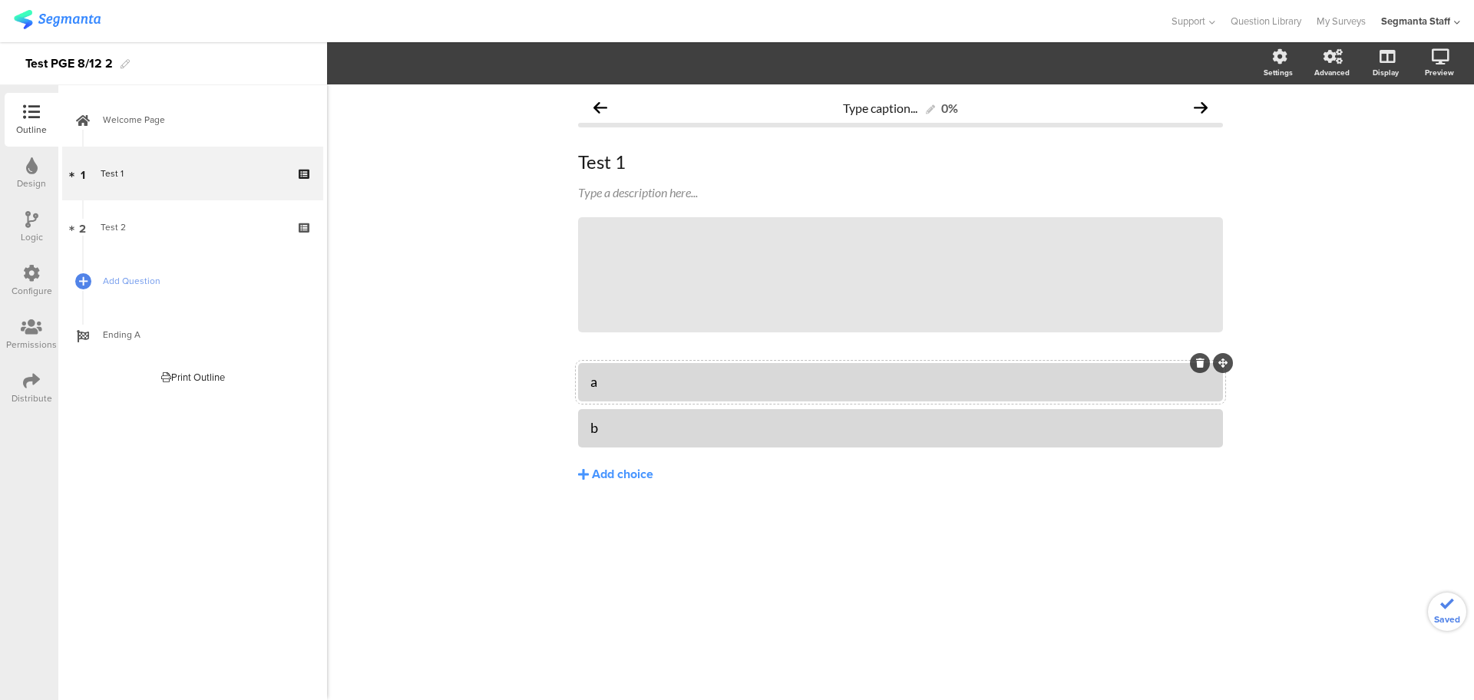
click at [28, 167] on icon at bounding box center [32, 165] width 12 height 17
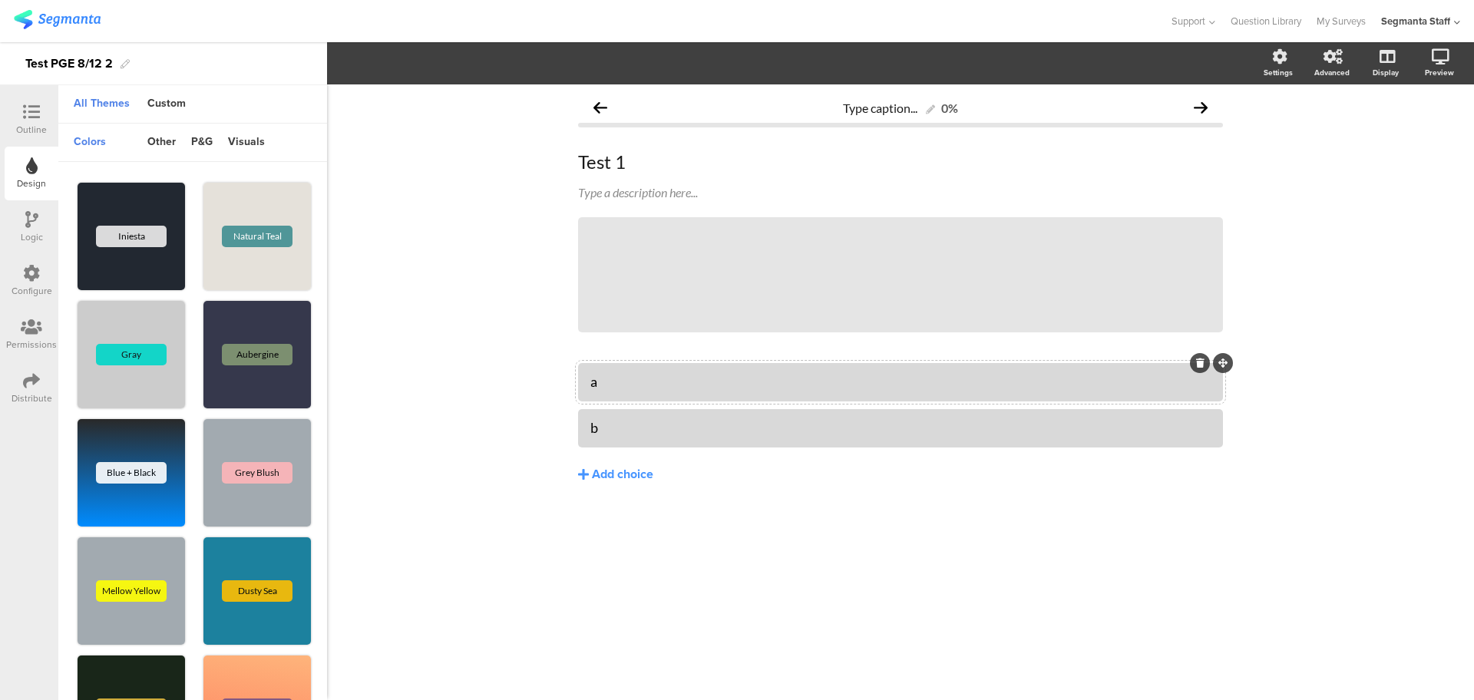
click at [27, 107] on icon at bounding box center [31, 112] width 17 height 17
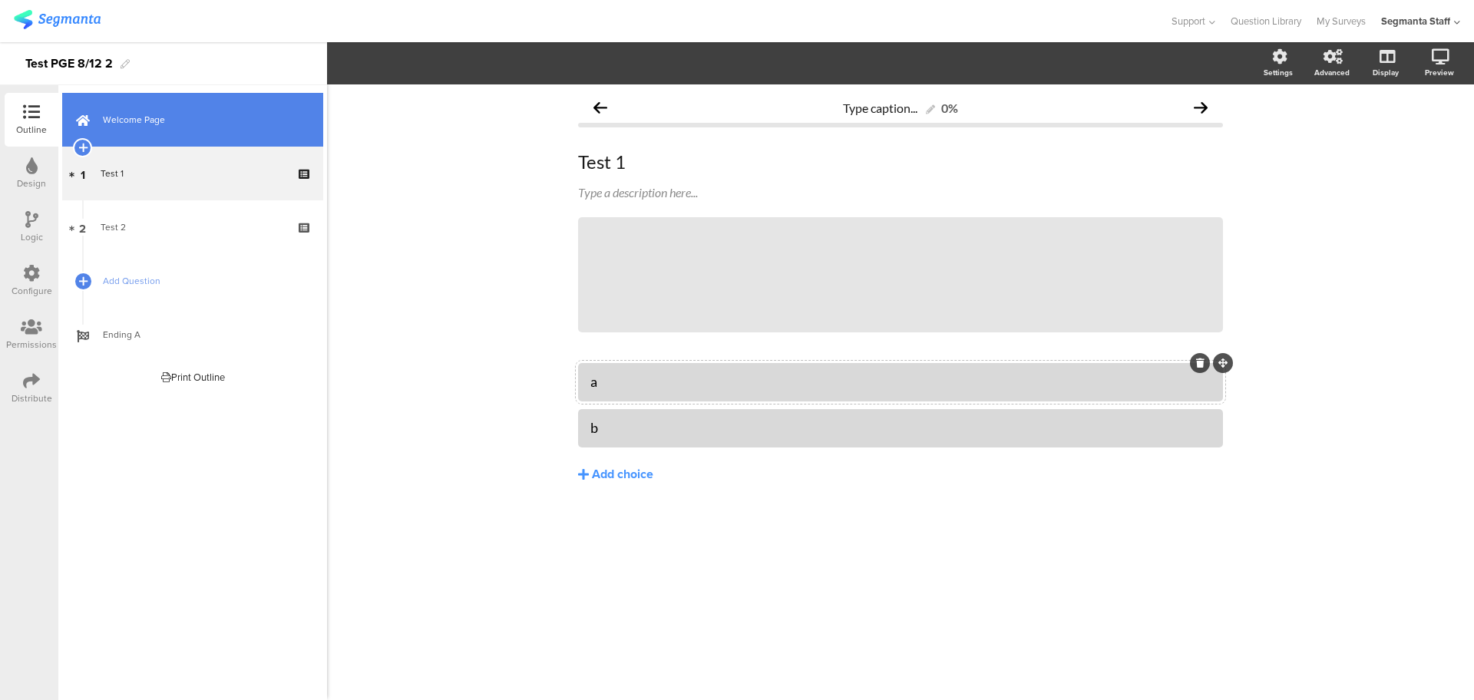
click at [149, 107] on link "Welcome Page" at bounding box center [192, 120] width 261 height 54
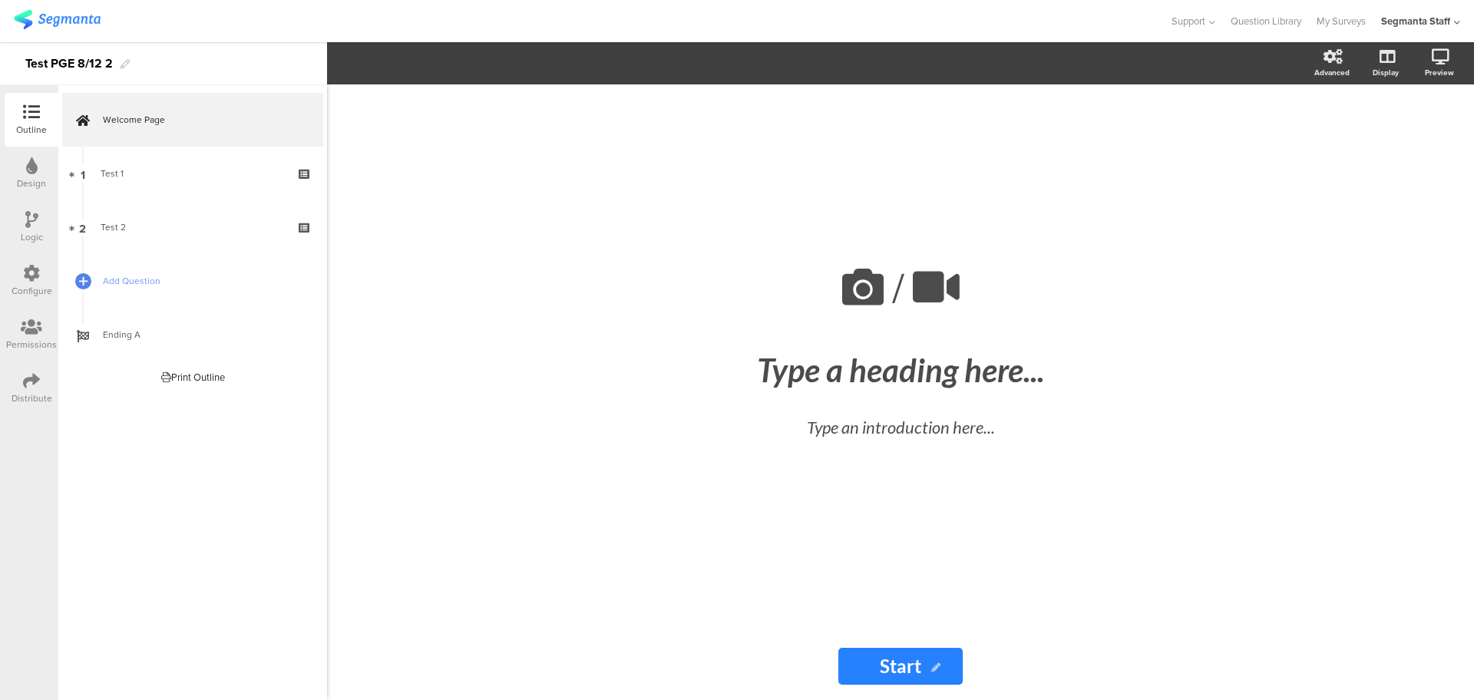
click at [32, 101] on div "Outline" at bounding box center [32, 120] width 54 height 54
click at [24, 163] on div "Design" at bounding box center [32, 174] width 54 height 54
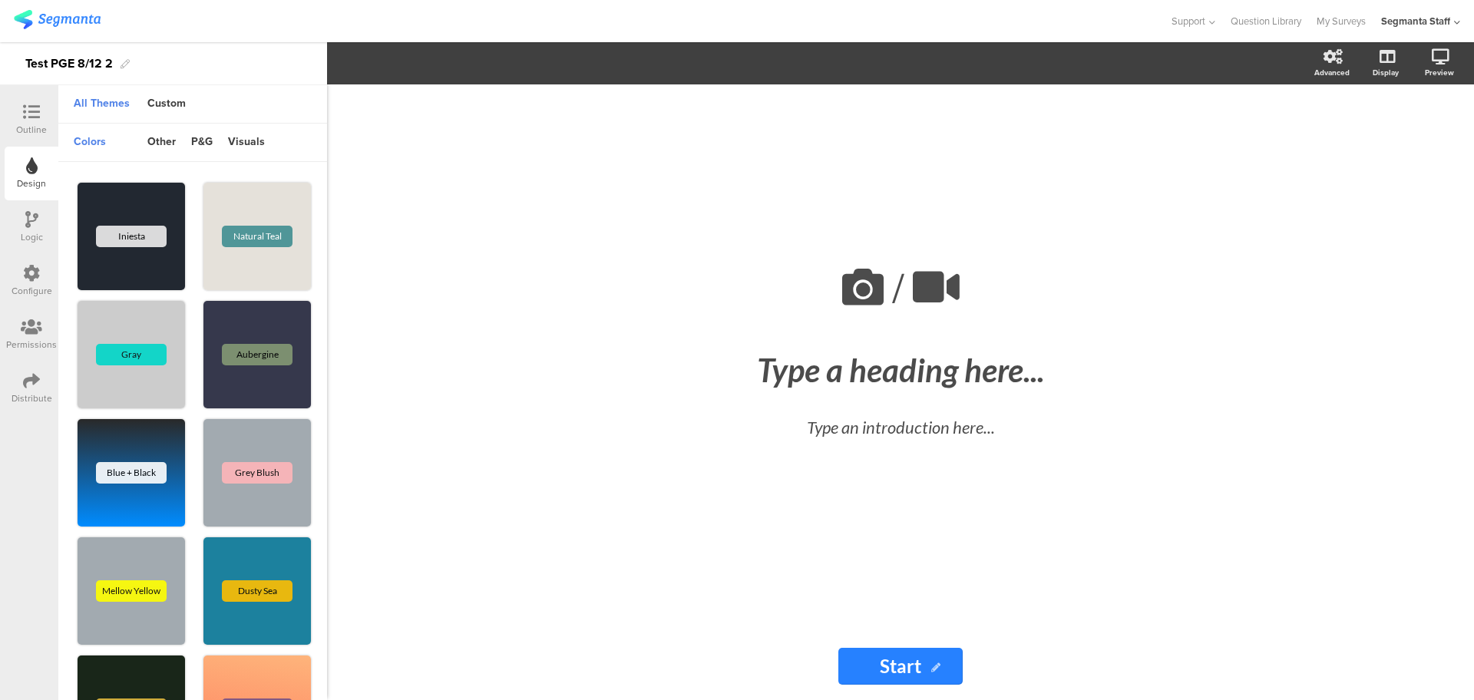
click at [29, 109] on icon at bounding box center [31, 112] width 17 height 17
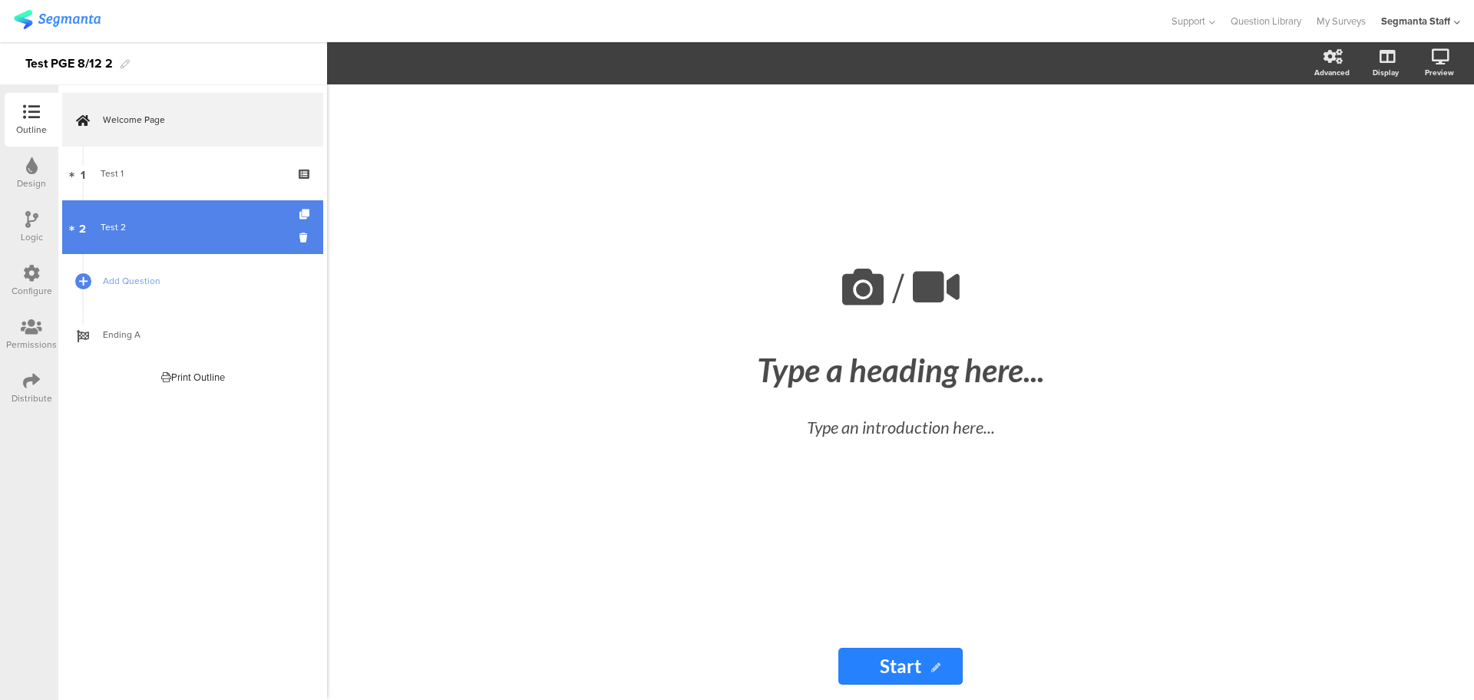
click at [124, 237] on link "2 Test 2" at bounding box center [192, 227] width 261 height 54
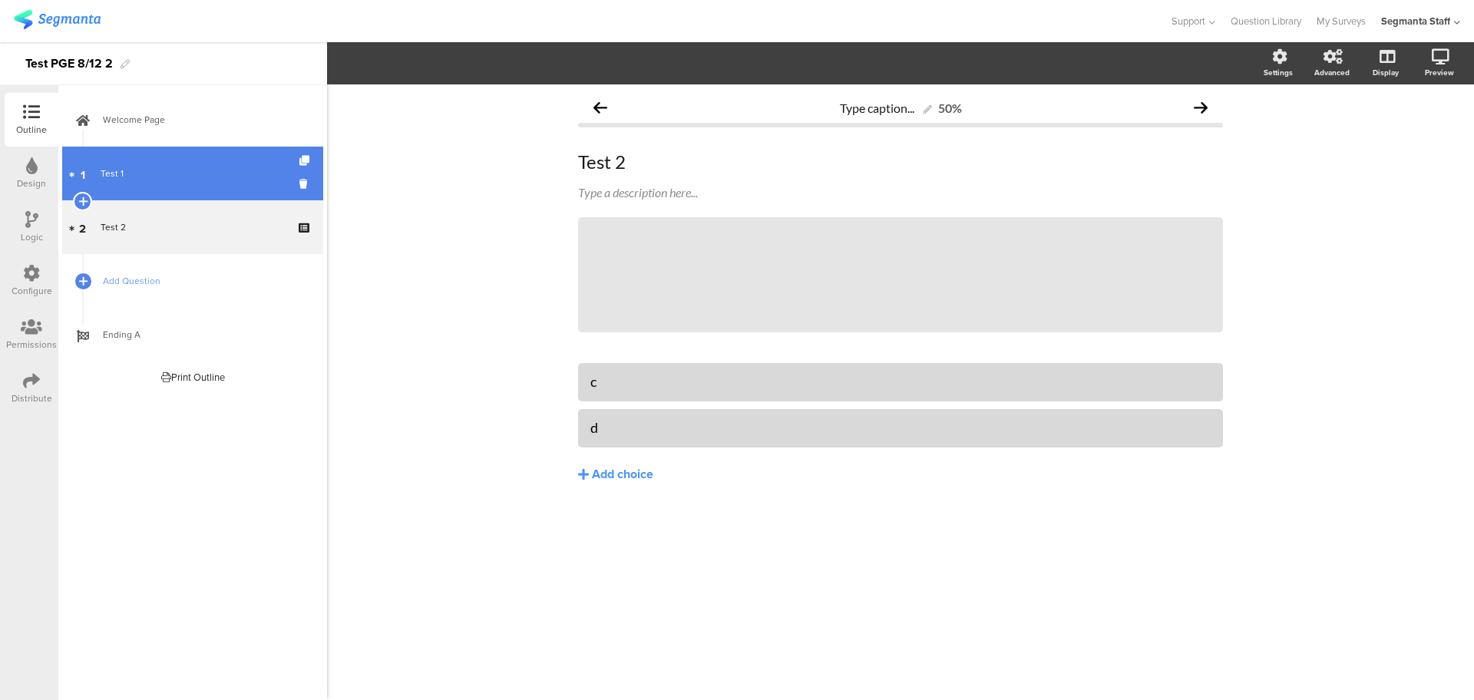
click at [131, 153] on link "1 Test 1" at bounding box center [192, 174] width 261 height 54
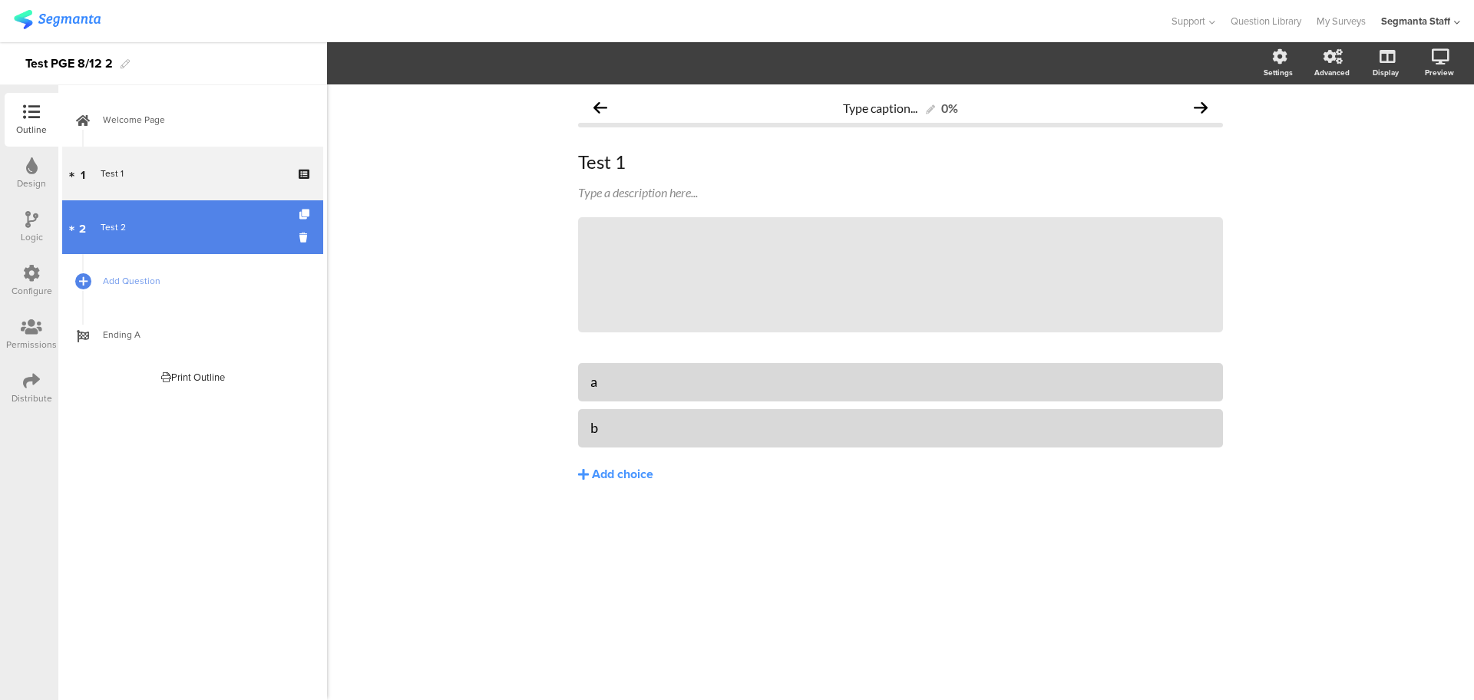
click at [148, 234] on div "Test 2" at bounding box center [192, 227] width 183 height 15
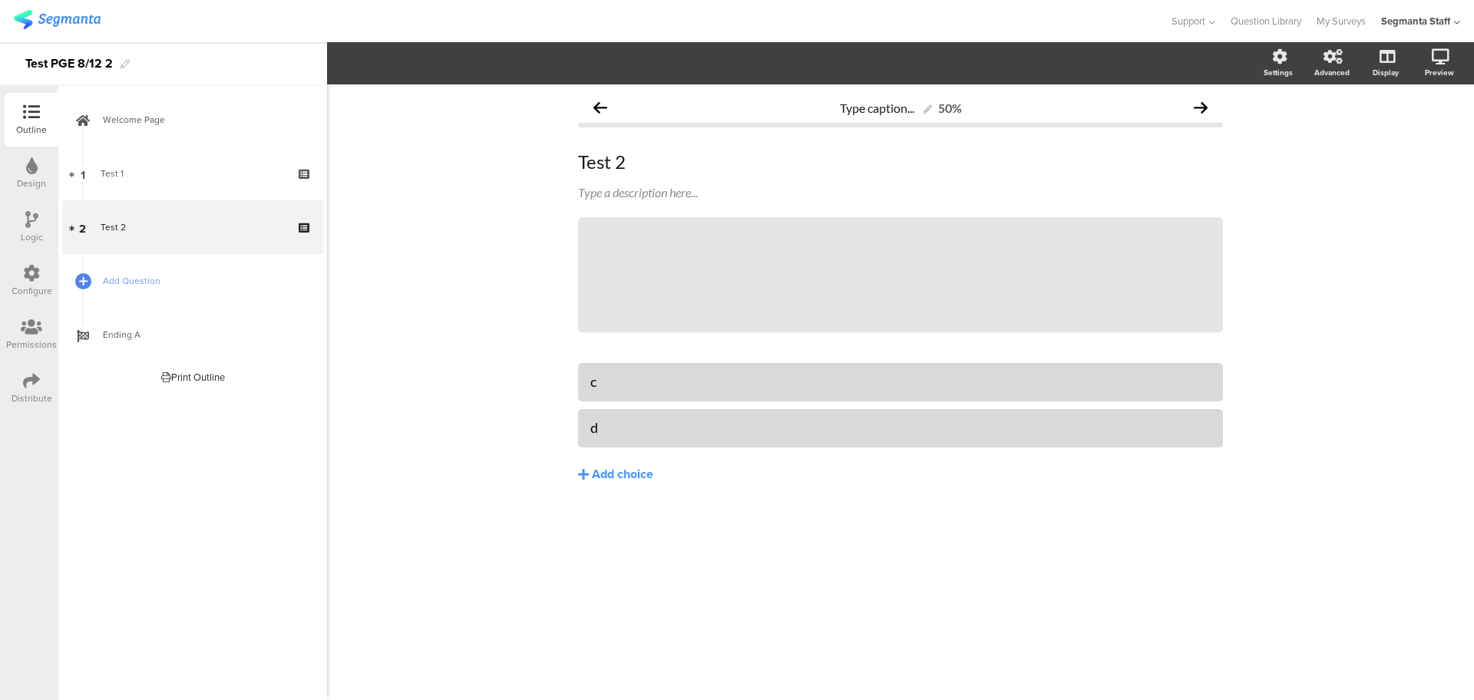
click at [29, 288] on div "Configure" at bounding box center [32, 291] width 41 height 14
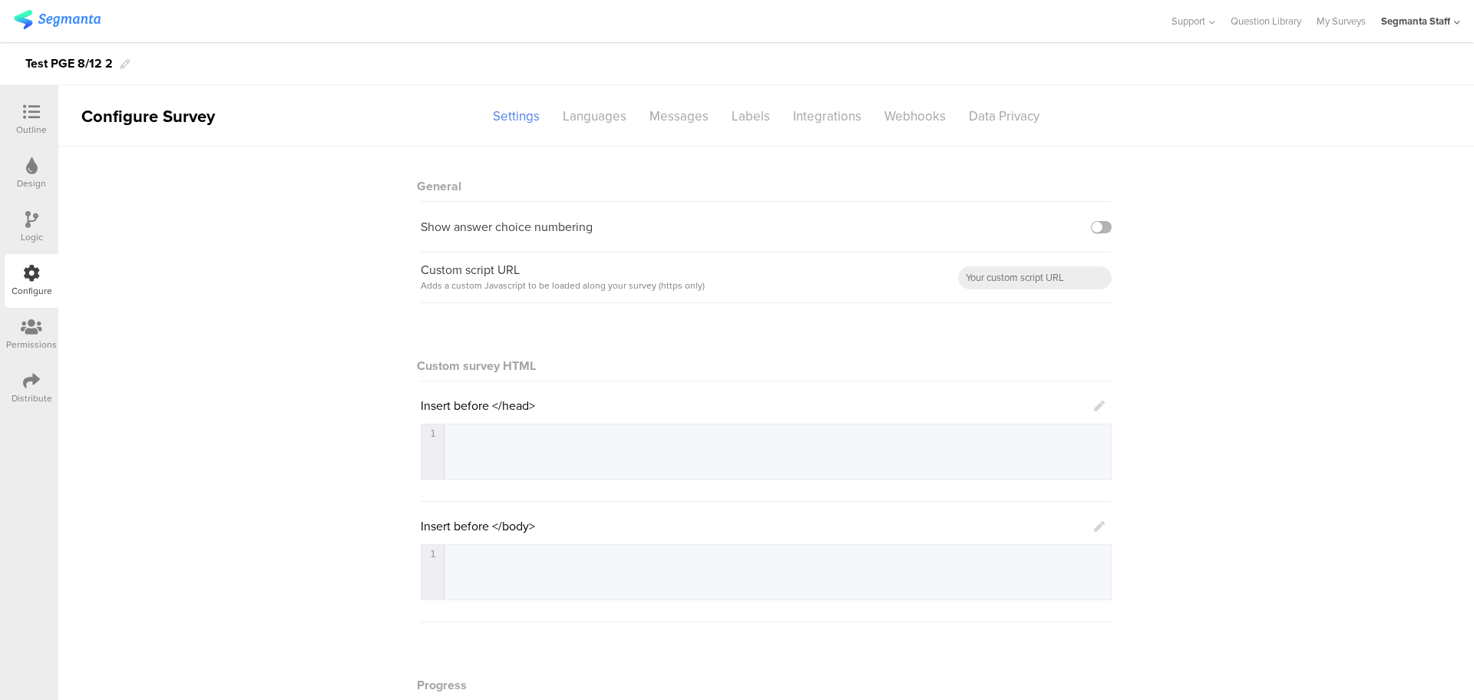
click at [1096, 229] on label at bounding box center [1101, 227] width 21 height 12
click at [0, 0] on input "checkbox" at bounding box center [0, 0] width 0 height 0
click at [31, 112] on icon at bounding box center [31, 112] width 17 height 17
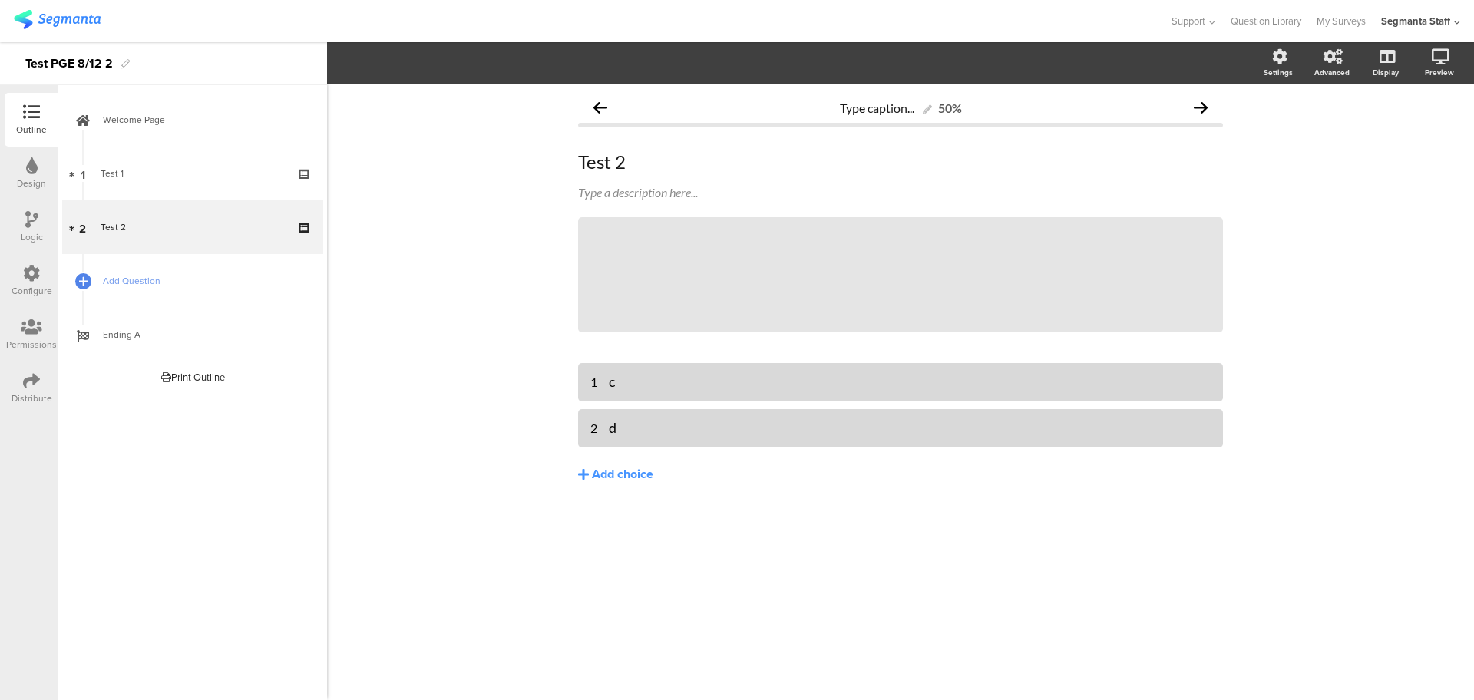
click at [31, 278] on icon at bounding box center [31, 273] width 17 height 17
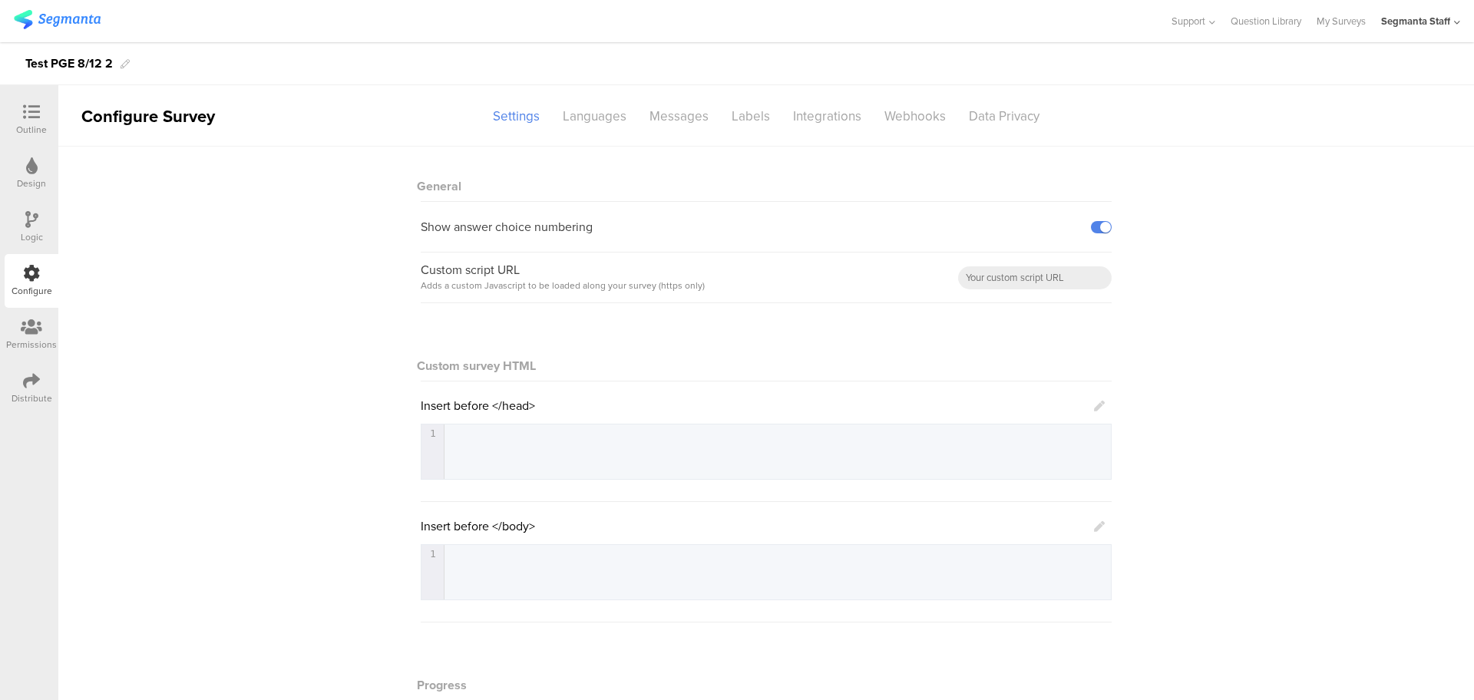
click at [497, 431] on pre "​" at bounding box center [784, 433] width 681 height 12
click at [1010, 284] on input "text" at bounding box center [1034, 277] width 153 height 23
click at [1098, 411] on div "Insert before </head> 1 1 ​" at bounding box center [766, 438] width 691 height 83
click at [1095, 405] on icon at bounding box center [1099, 406] width 11 height 11
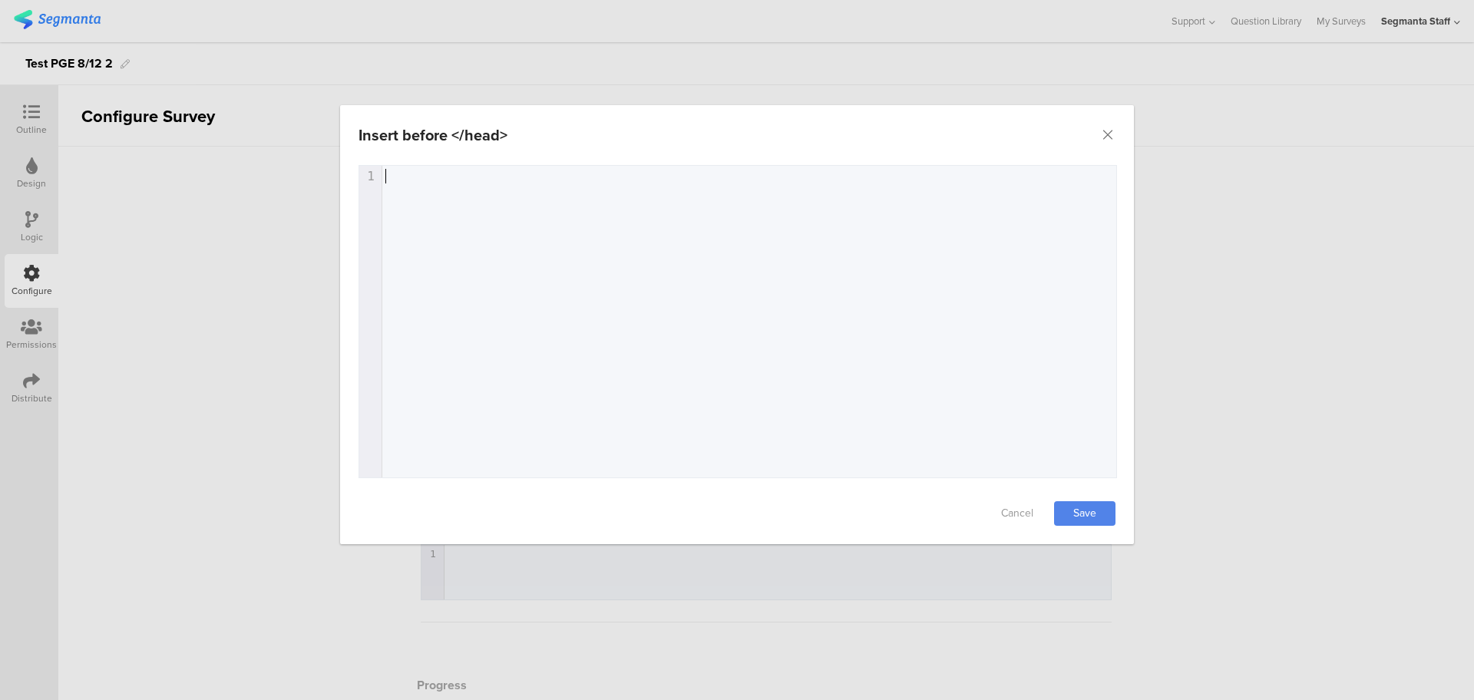
click at [692, 190] on div "1 1 ​" at bounding box center [756, 341] width 795 height 350
type textarea "<script?"
type textarea ">"
click at [1092, 514] on link "Save" at bounding box center [1084, 513] width 61 height 25
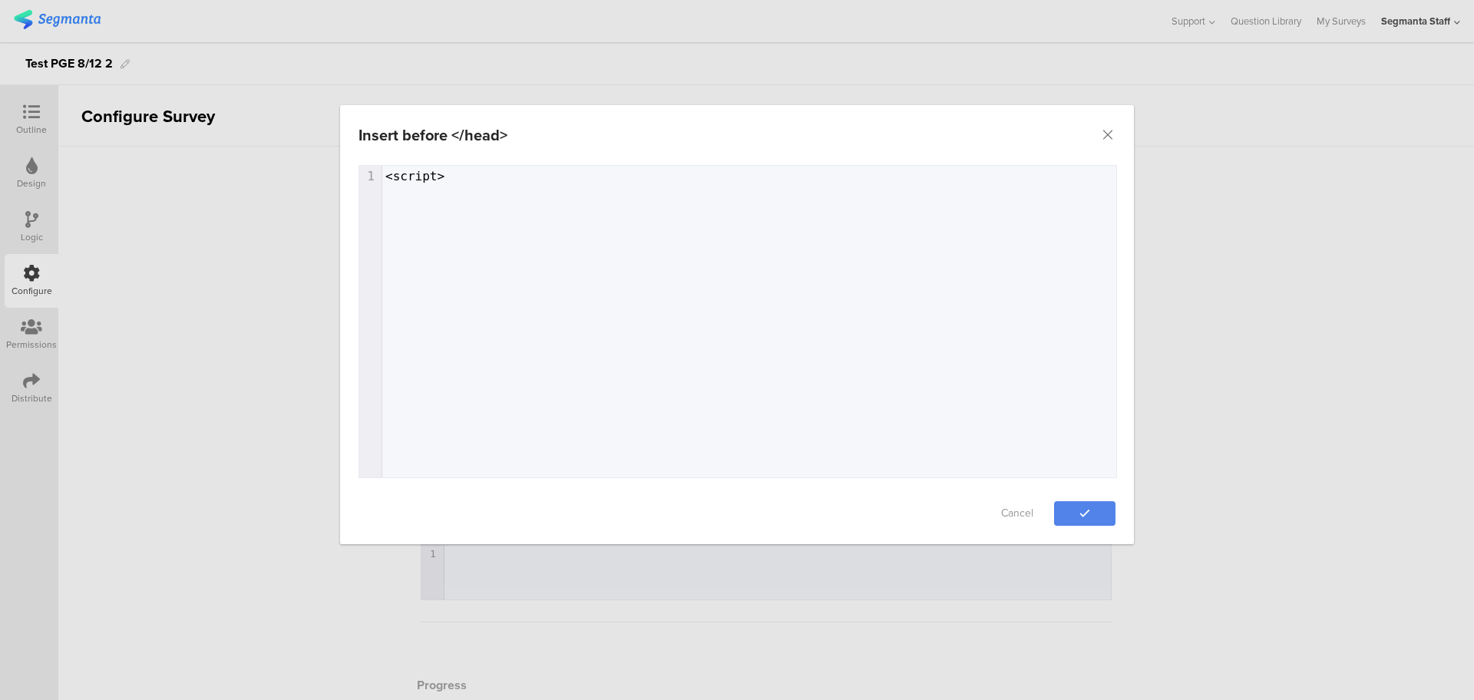
click at [965, 582] on div "Insert before </head> Failed saving changes. If the problem persists please con…" at bounding box center [737, 350] width 1474 height 700
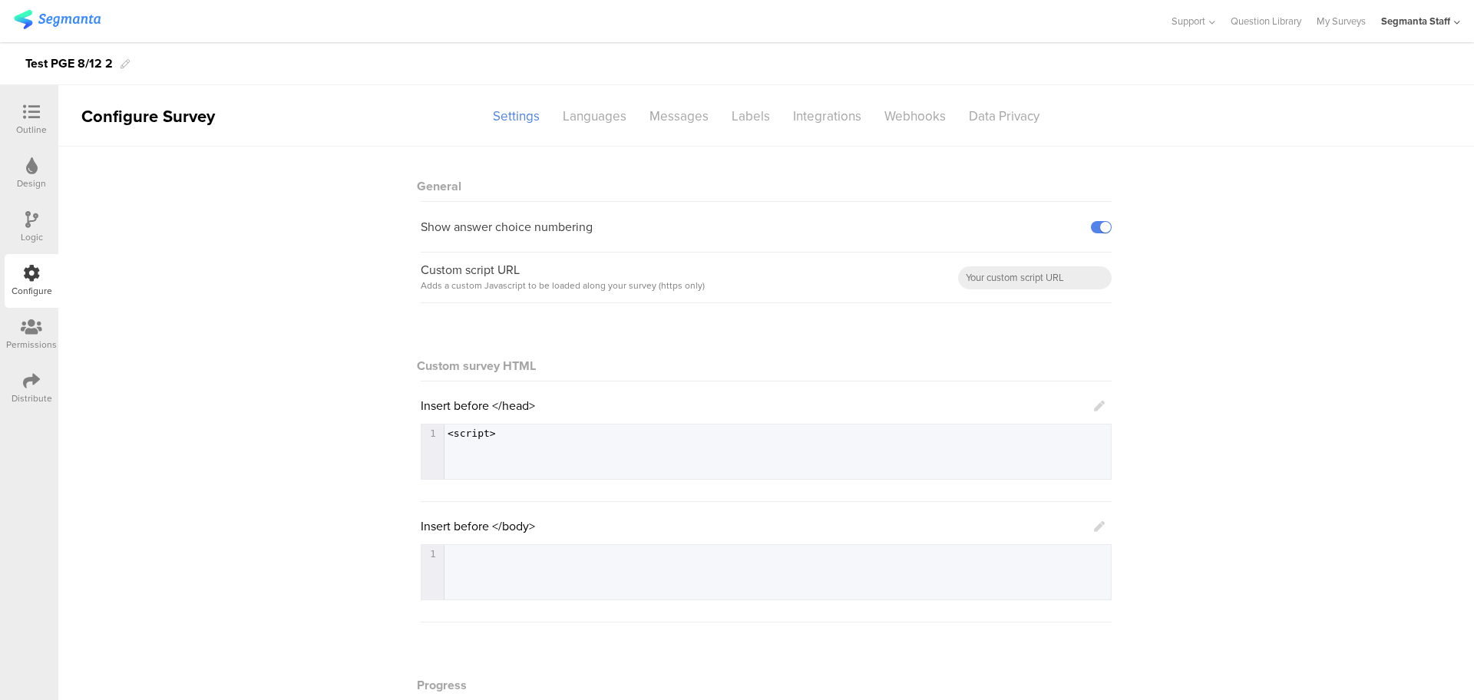
click at [1084, 526] on div "Insert before </body>" at bounding box center [763, 526] width 684 height 18
click at [1094, 527] on icon at bounding box center [1099, 526] width 11 height 11
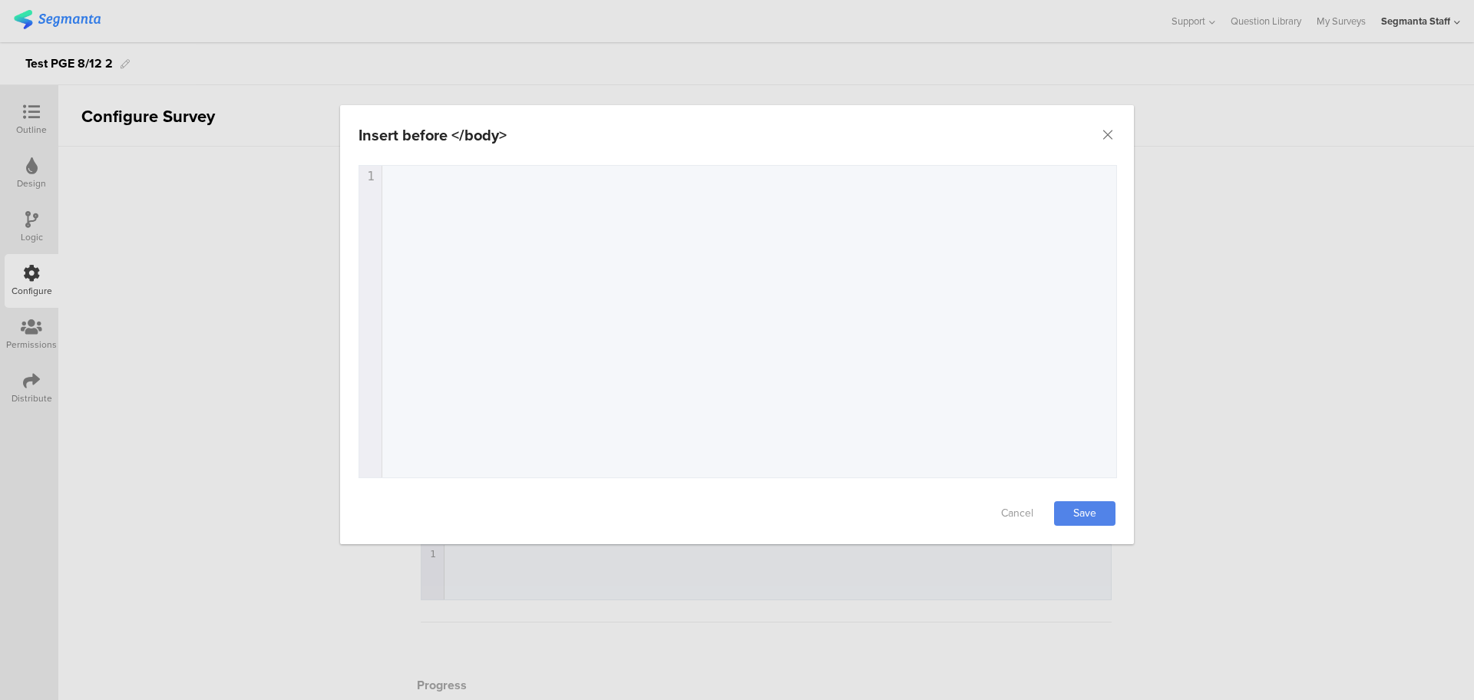
click at [589, 181] on pre "​" at bounding box center [756, 176] width 748 height 15
type textarea "<s"
type textarea "/scipt>"
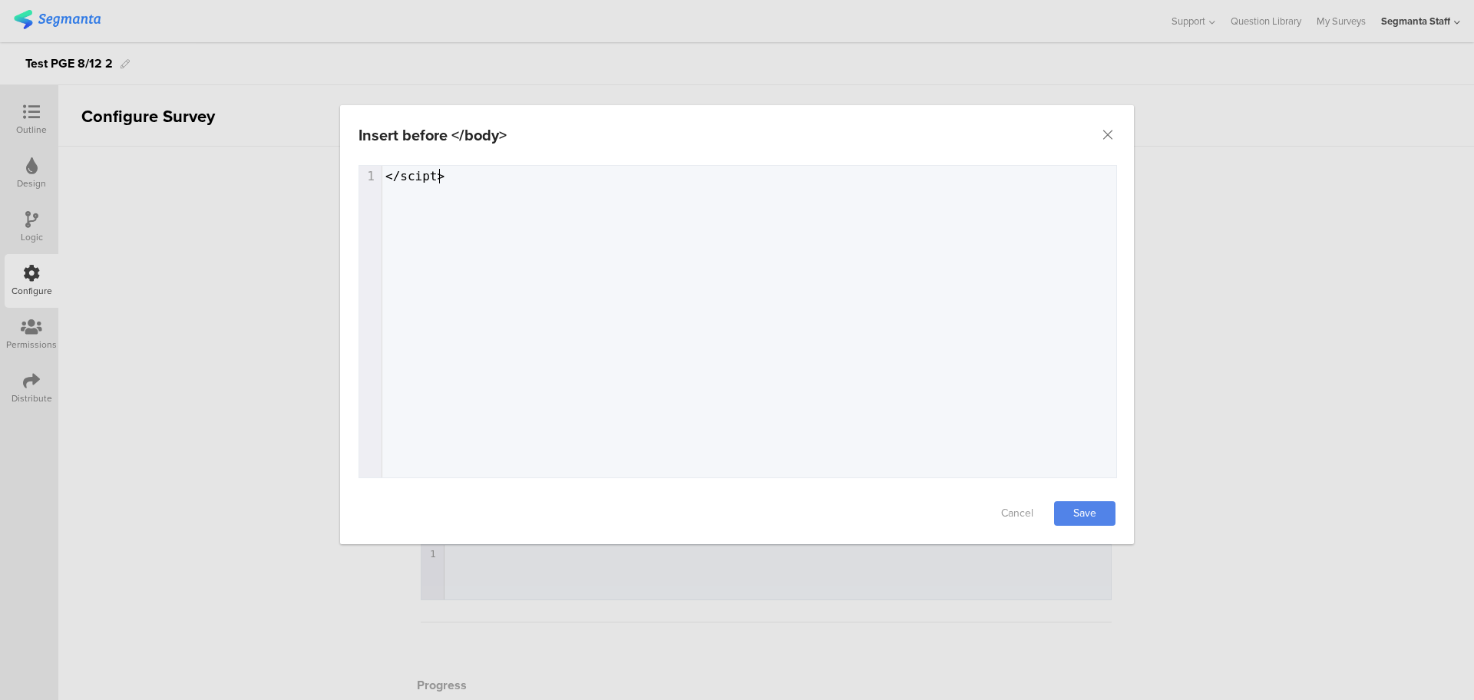
click at [413, 174] on span "</scipt>" at bounding box center [414, 176] width 59 height 15
type textarea "r"
click at [1077, 512] on link "Save" at bounding box center [1084, 513] width 61 height 25
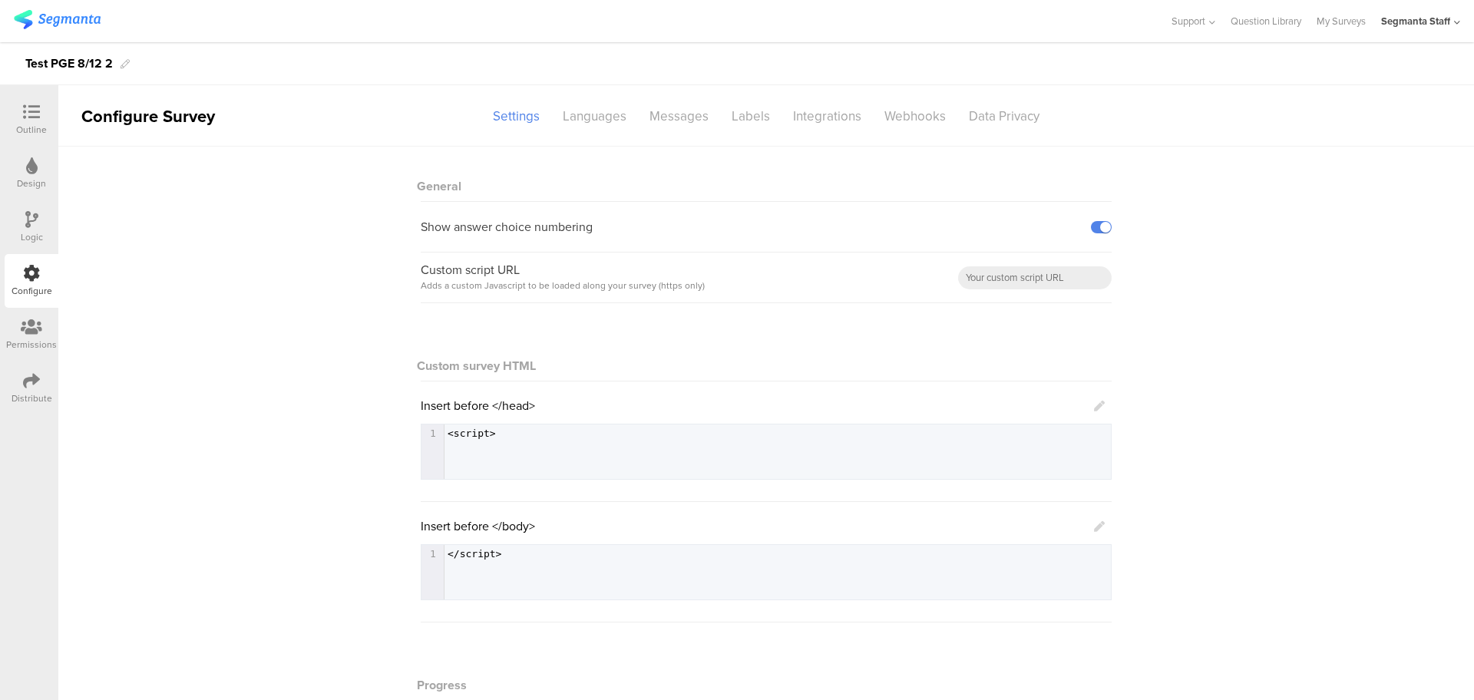
drag, startPoint x: 29, startPoint y: 385, endPoint x: 41, endPoint y: 382, distance: 11.7
click at [38, 383] on icon at bounding box center [31, 380] width 17 height 17
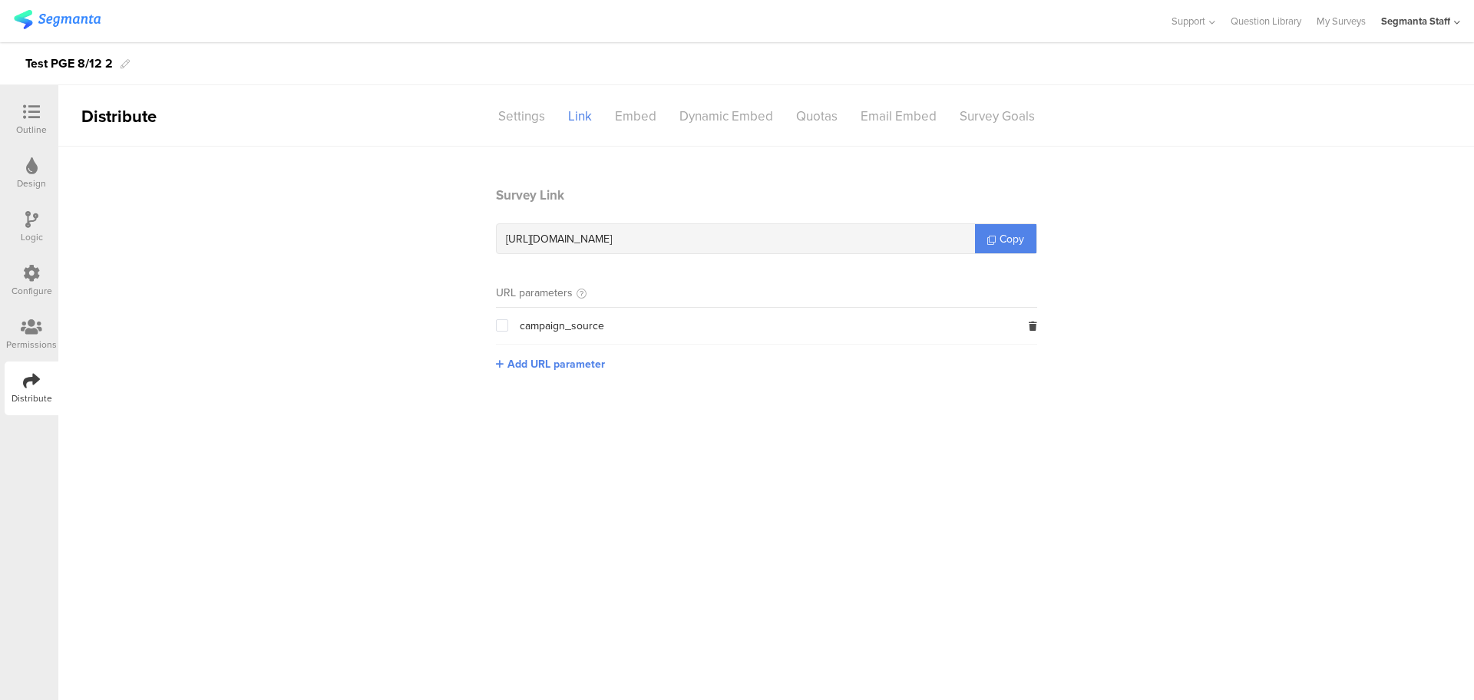
click at [16, 279] on div "Configure" at bounding box center [32, 281] width 54 height 54
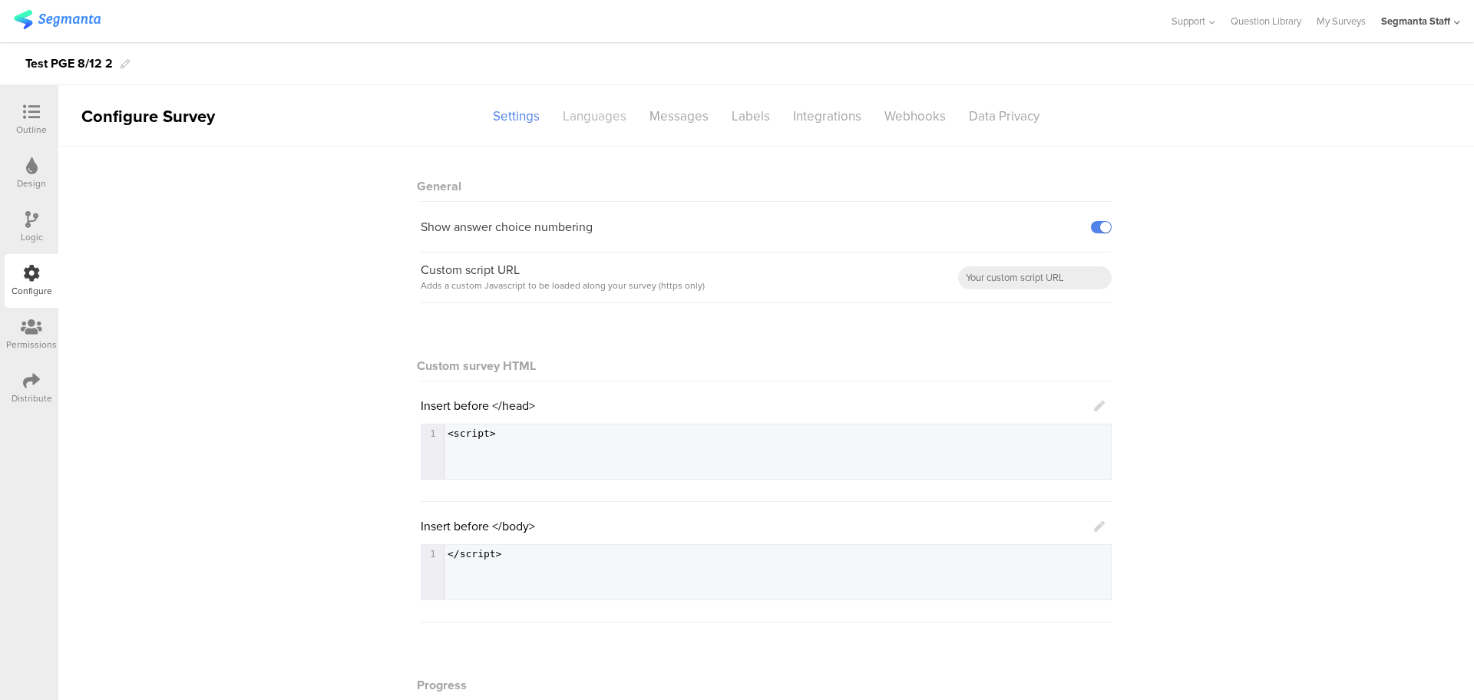
click at [596, 126] on div "Languages" at bounding box center [594, 116] width 87 height 27
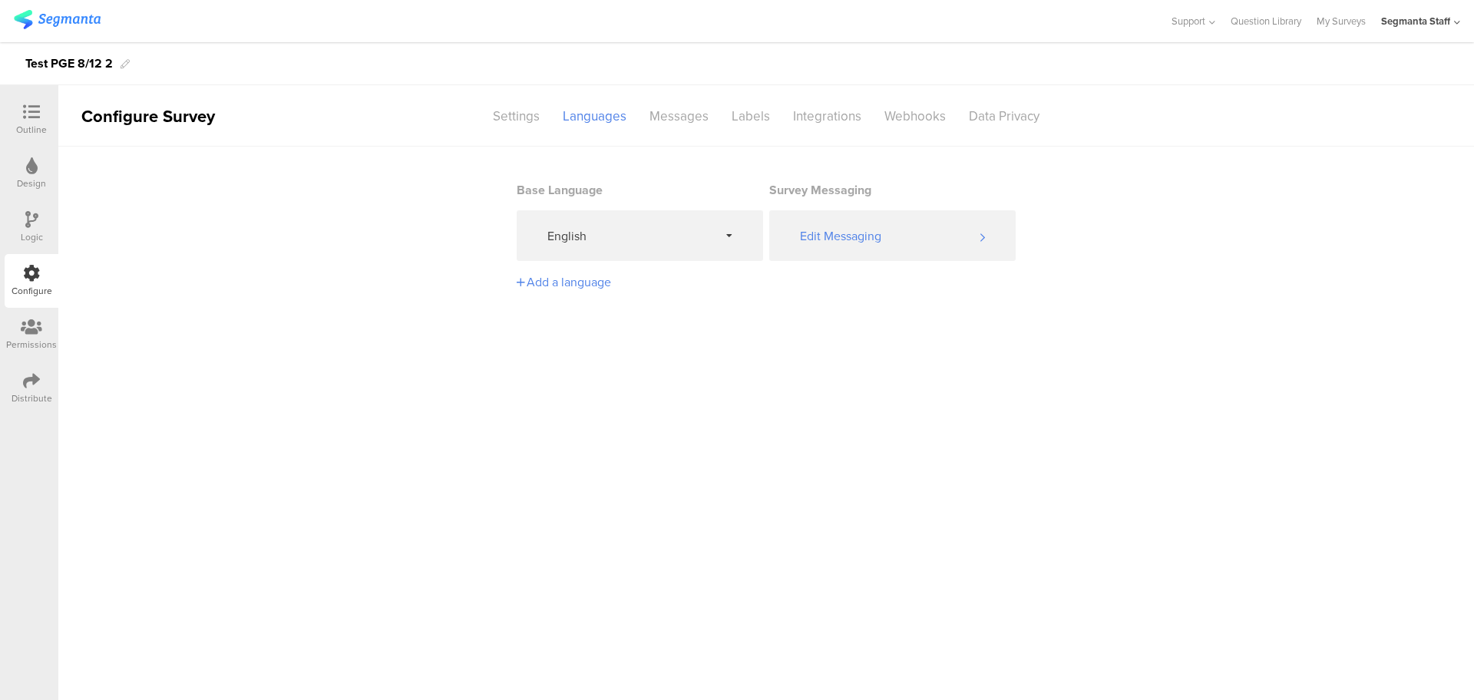
click at [543, 289] on div "Add a language" at bounding box center [638, 282] width 242 height 18
click at [599, 404] on div "Tagalog (Filipino)" at bounding box center [581, 411] width 91 height 18
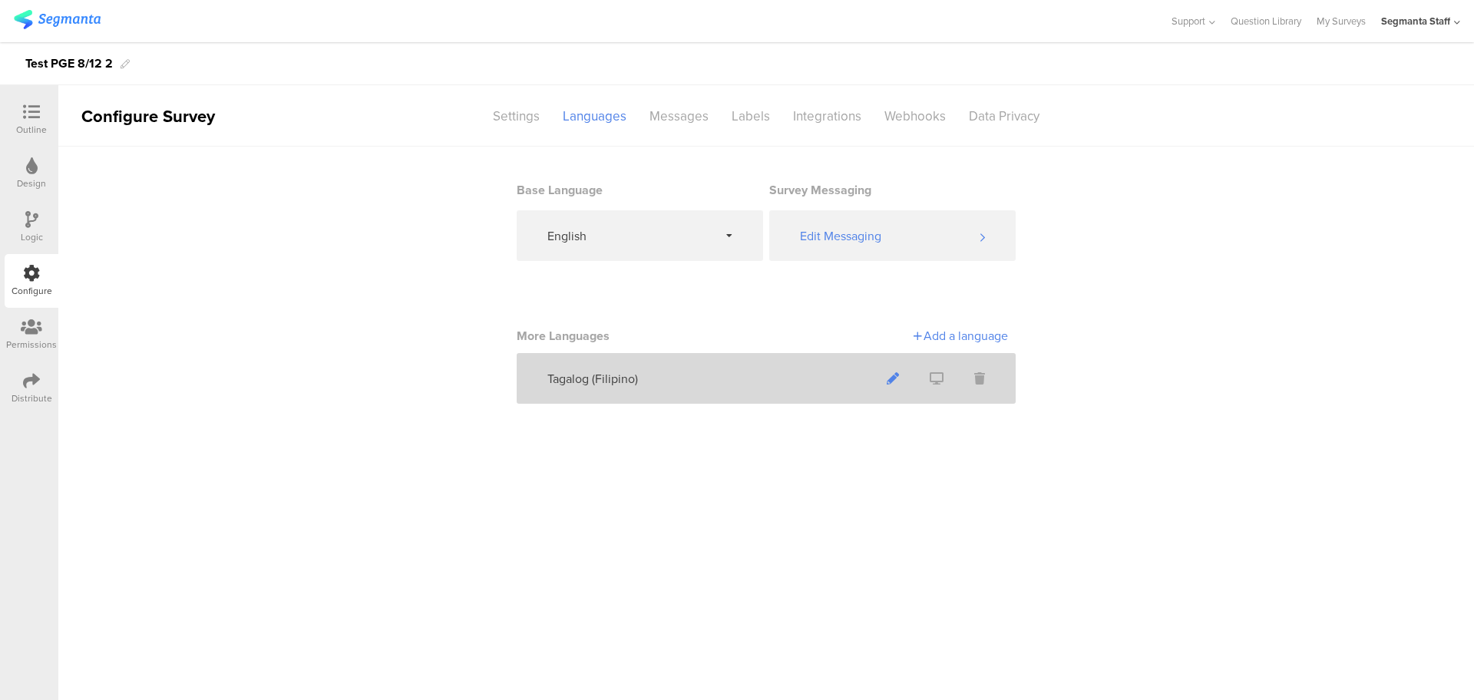
click at [901, 375] on span at bounding box center [892, 378] width 43 height 41
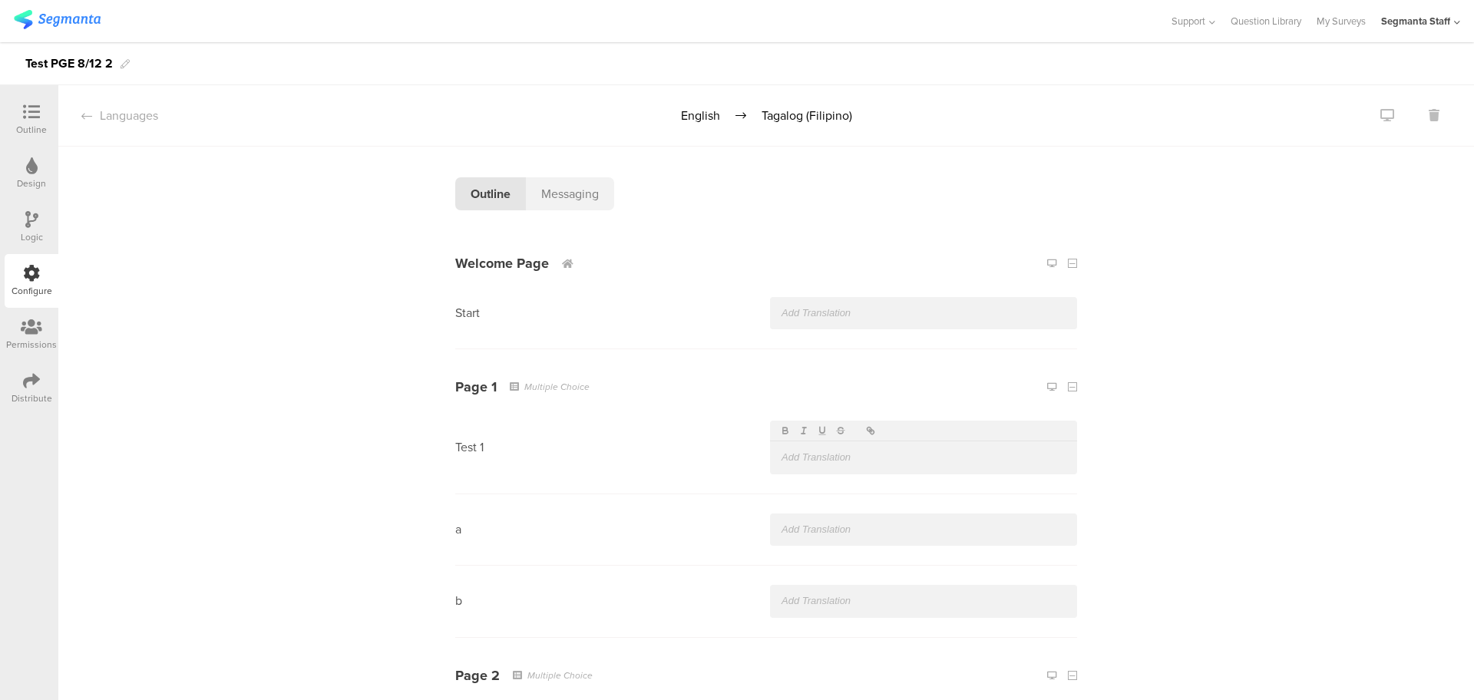
click at [850, 299] on div at bounding box center [923, 313] width 307 height 32
click at [814, 450] on div at bounding box center [923, 457] width 307 height 32
click at [845, 607] on p at bounding box center [923, 601] width 284 height 14
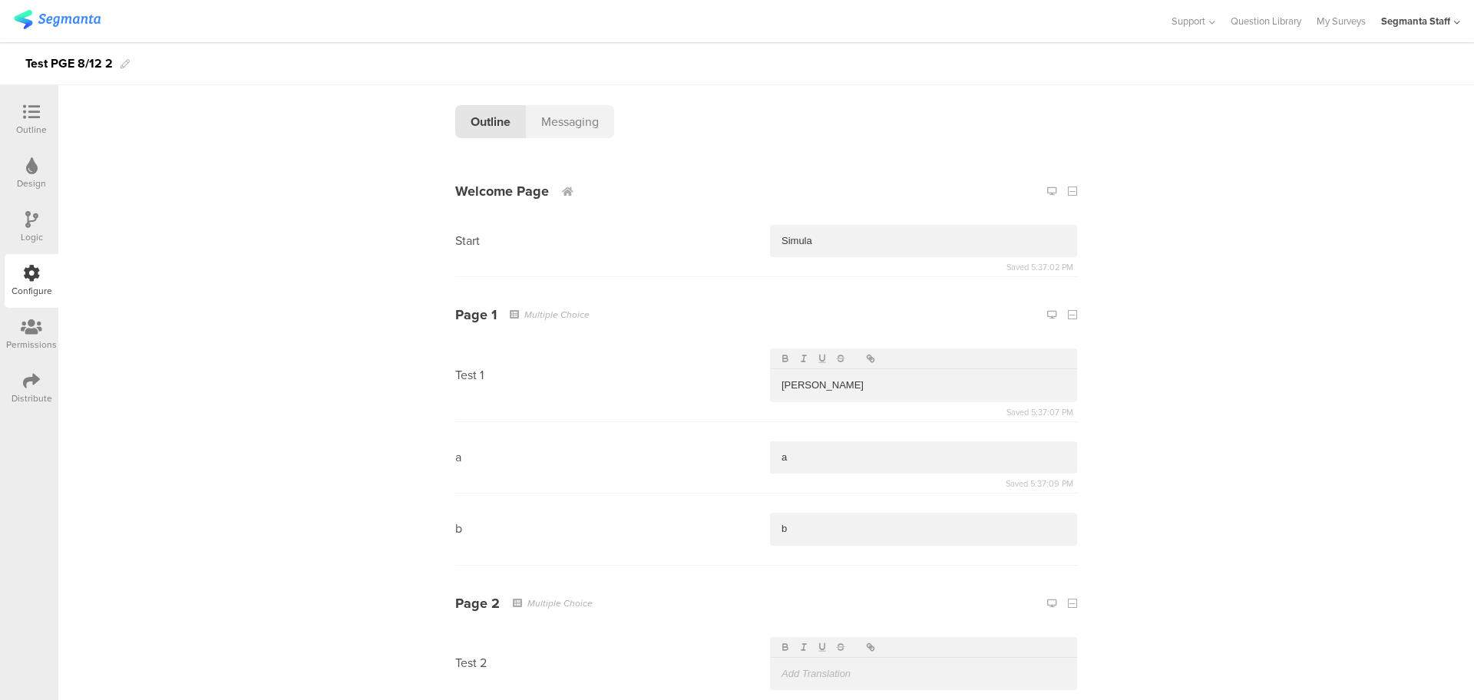
scroll to position [288, 0]
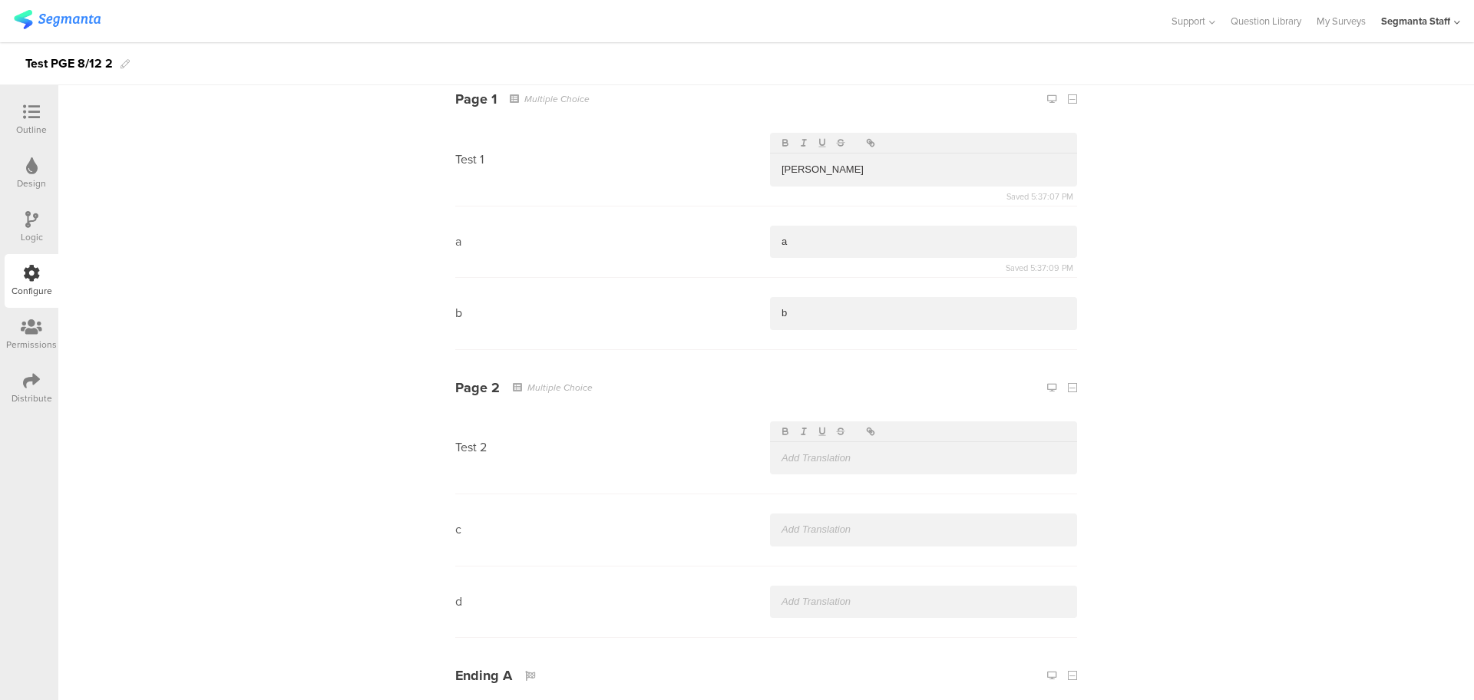
click at [808, 454] on p at bounding box center [923, 458] width 284 height 14
click at [810, 536] on p at bounding box center [923, 530] width 284 height 14
click at [791, 602] on p at bounding box center [923, 602] width 284 height 14
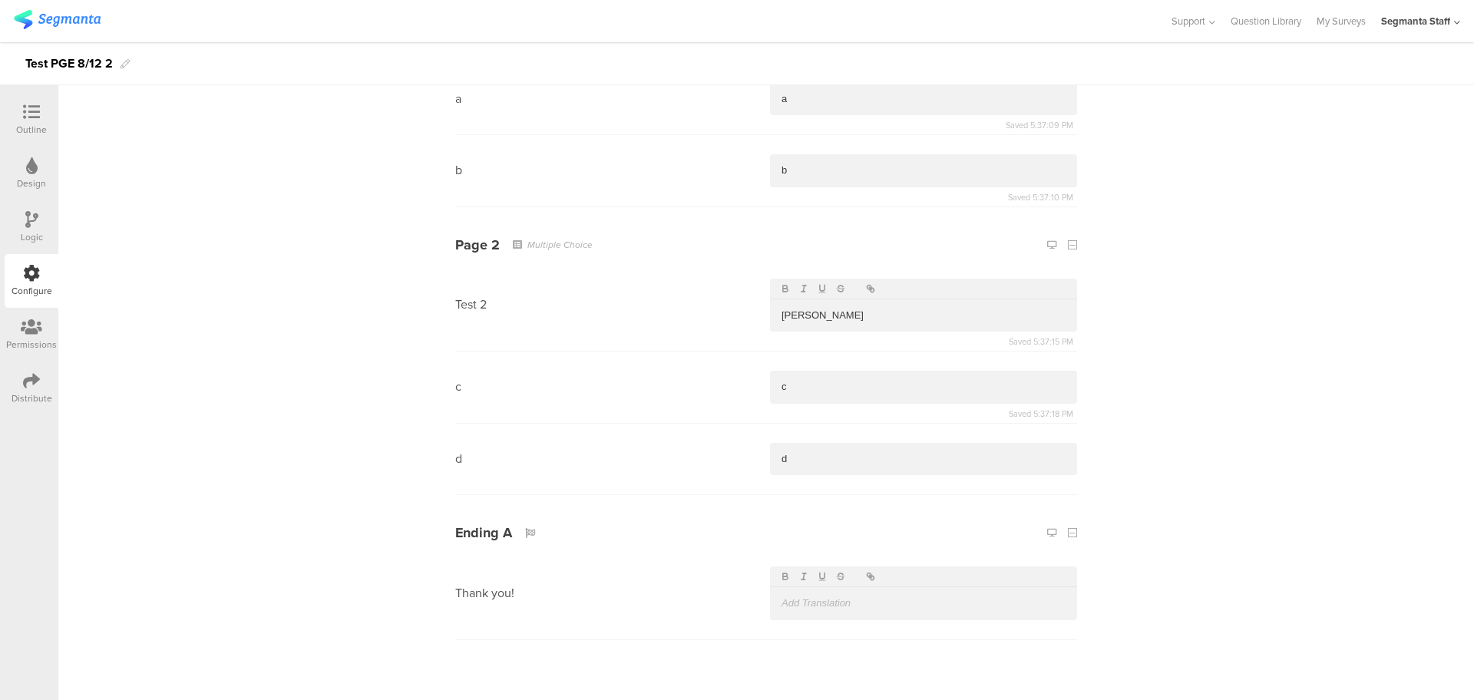
scroll to position [432, 0]
click at [821, 606] on p at bounding box center [923, 602] width 284 height 14
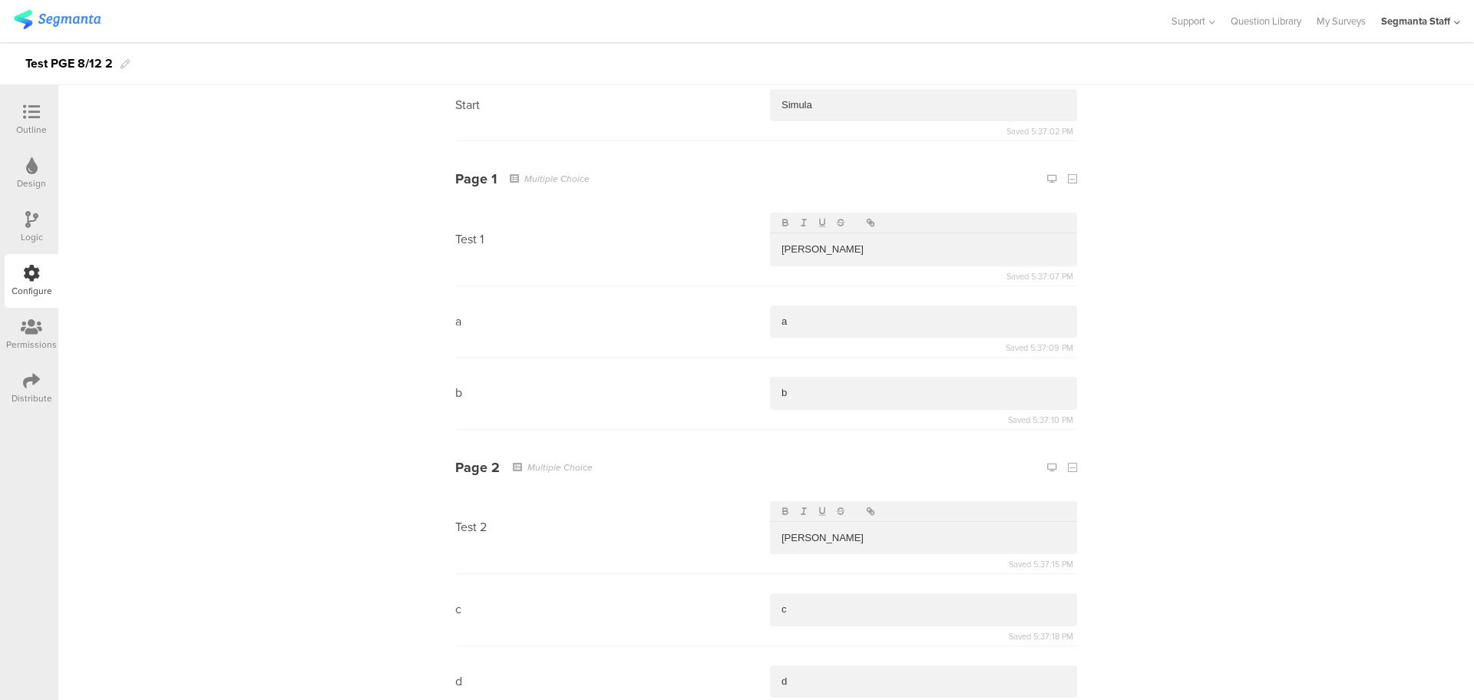
scroll to position [0, 0]
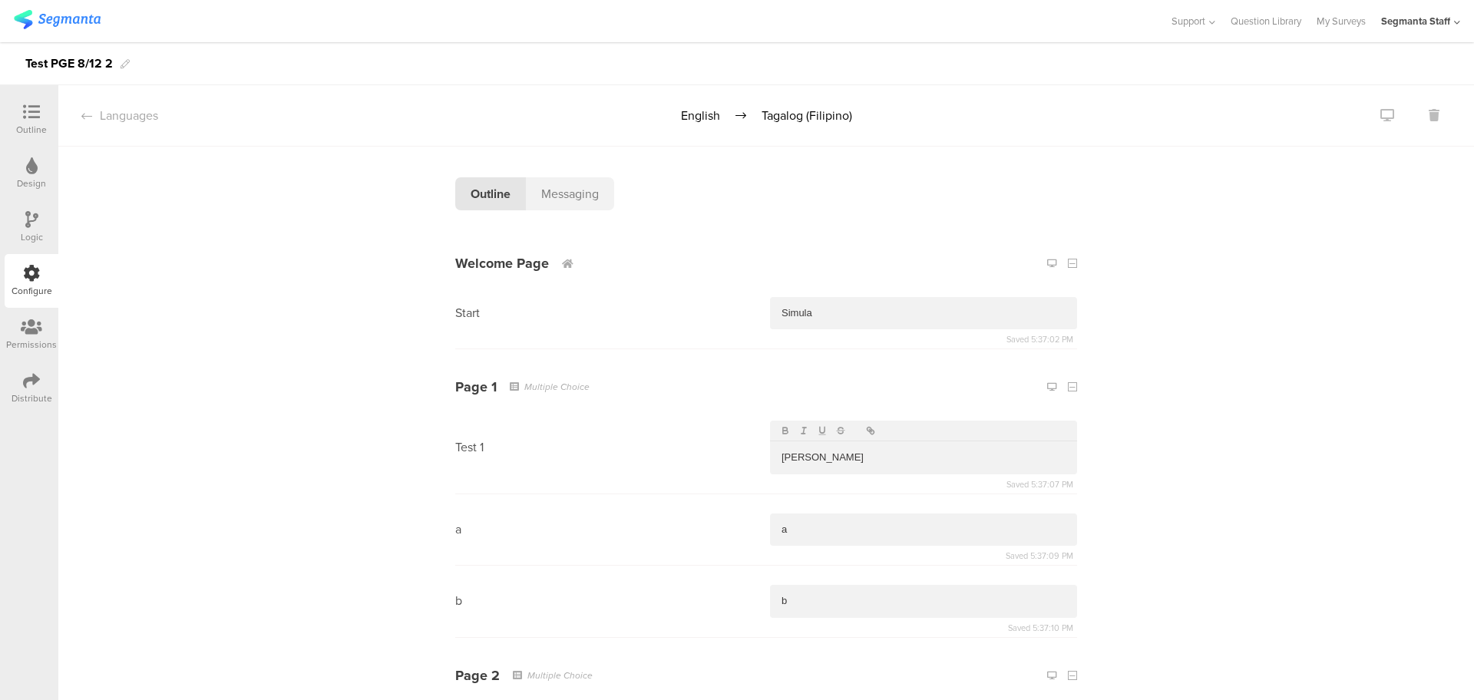
click at [535, 197] on div "Messaging" at bounding box center [570, 193] width 88 height 33
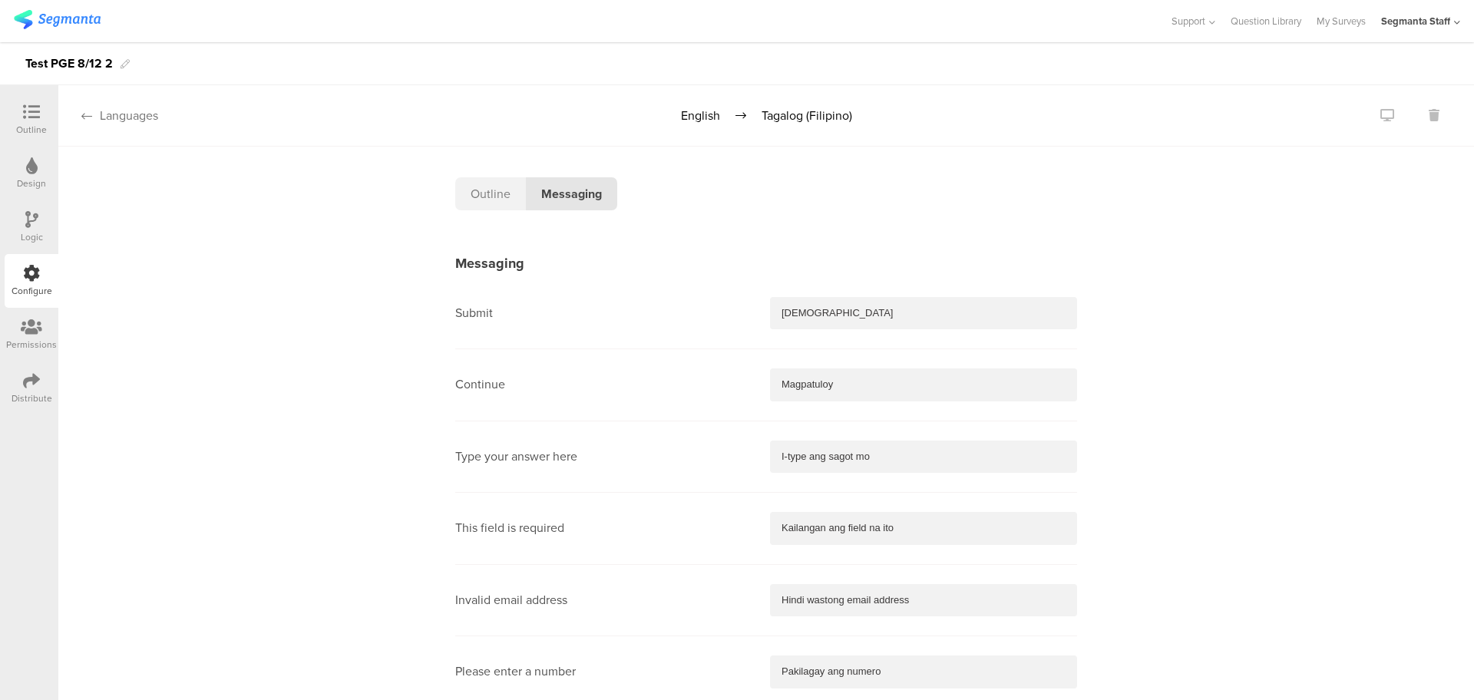
click at [84, 117] on icon at bounding box center [86, 116] width 11 height 12
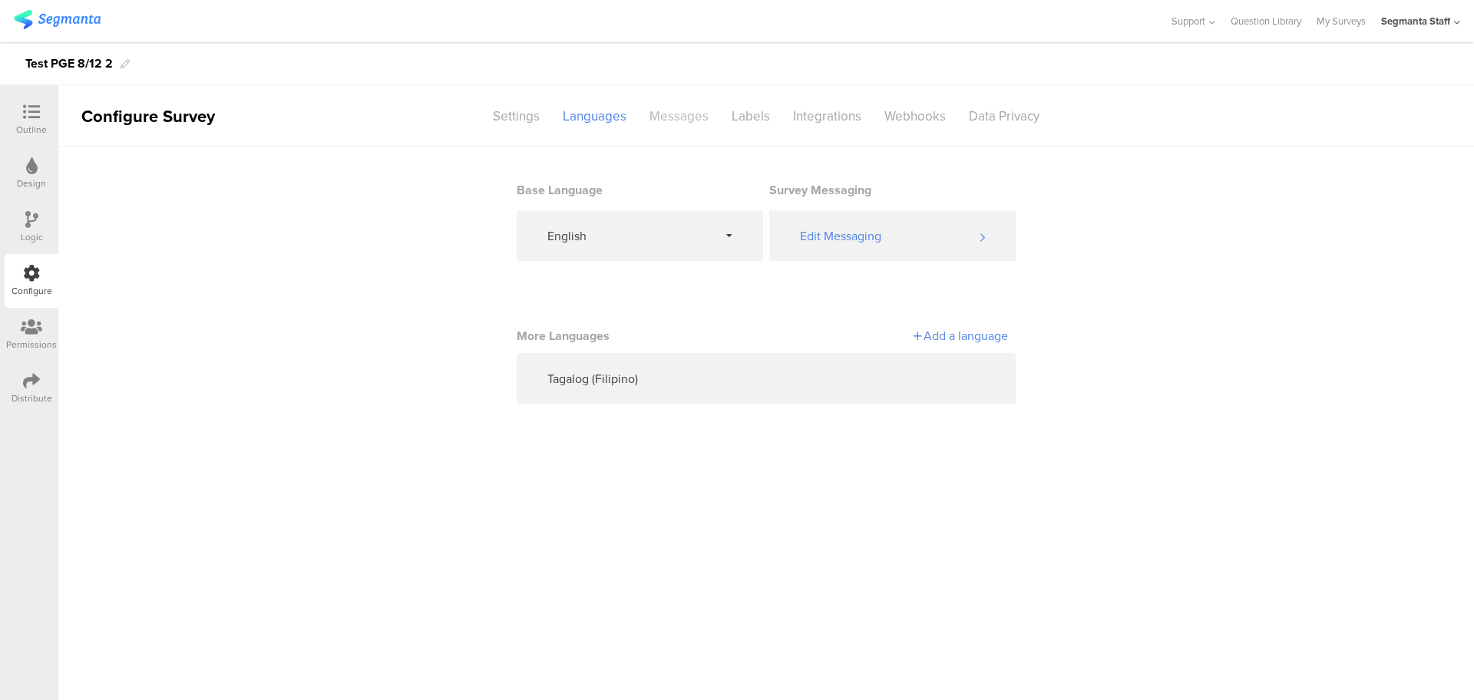
click at [668, 119] on div "Messages" at bounding box center [679, 116] width 82 height 27
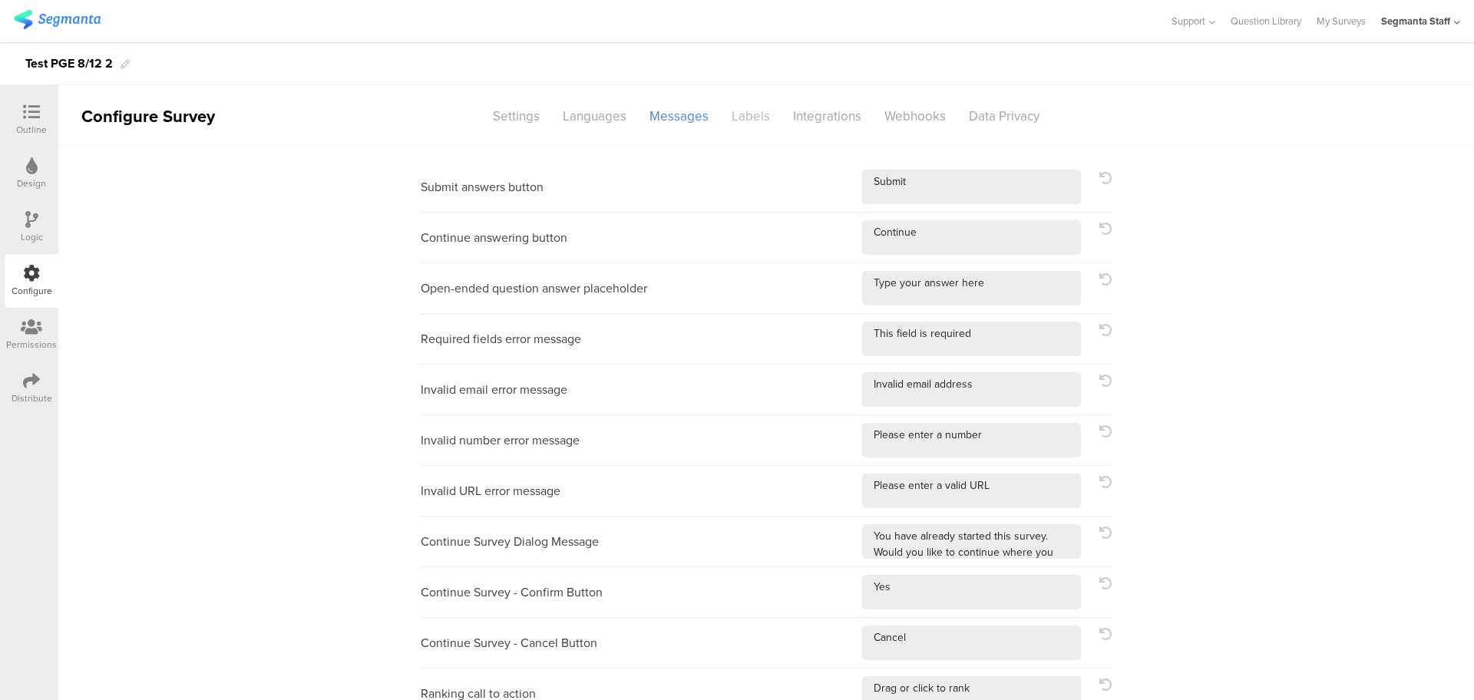
click at [738, 107] on div "Labels" at bounding box center [750, 116] width 61 height 27
click at [738, 124] on div "Labels" at bounding box center [750, 116] width 61 height 27
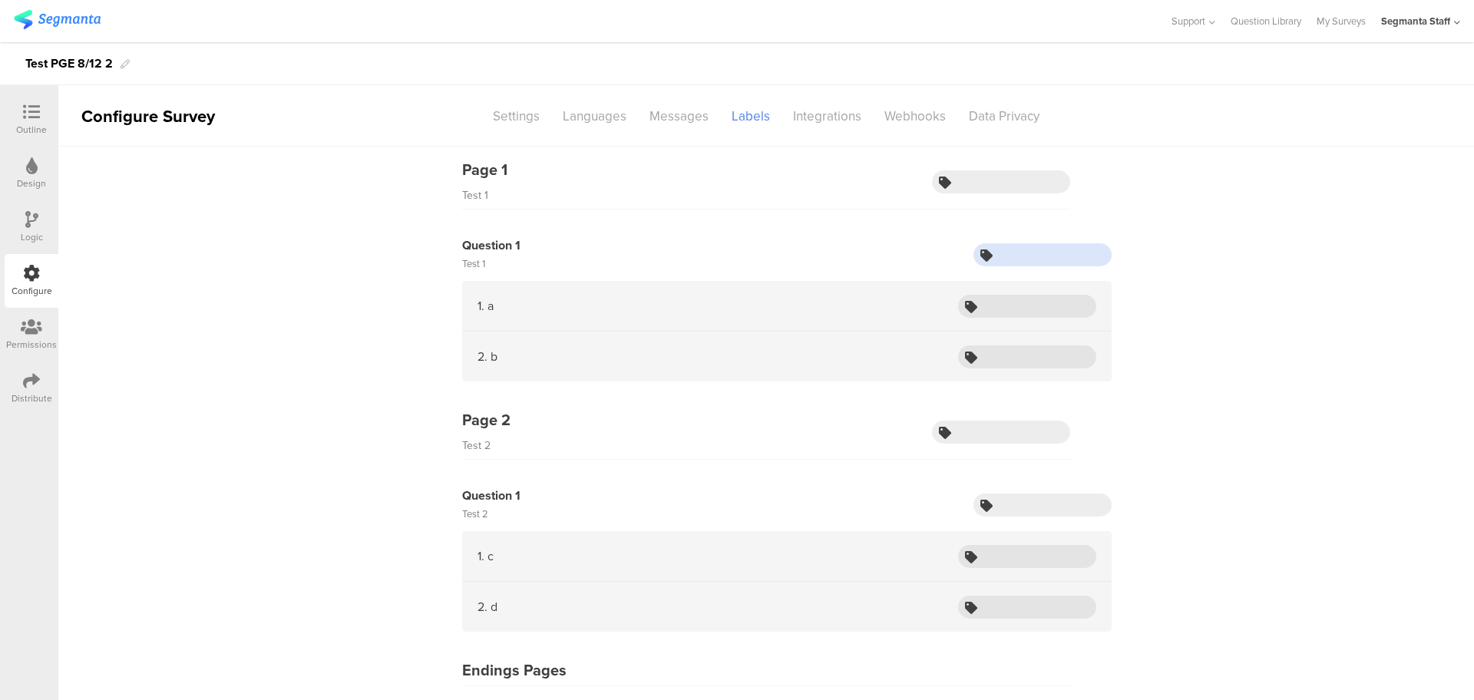
click at [1025, 255] on input "text" at bounding box center [1042, 254] width 138 height 23
type input "test"
click at [40, 94] on div "Outline" at bounding box center [32, 120] width 54 height 54
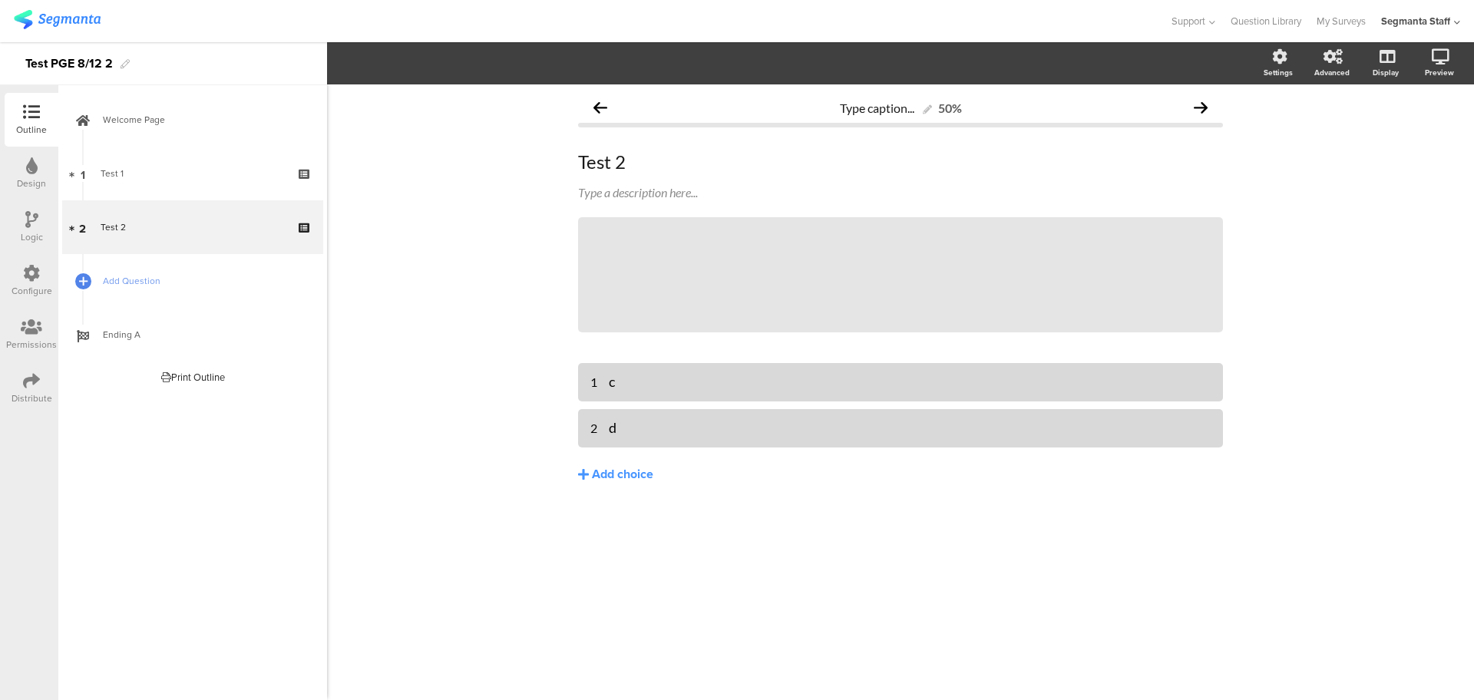
click at [43, 117] on div at bounding box center [31, 113] width 31 height 19
click at [665, 157] on div "Test 2 Test 2" at bounding box center [900, 162] width 652 height 31
click at [33, 147] on div "Design" at bounding box center [32, 174] width 54 height 54
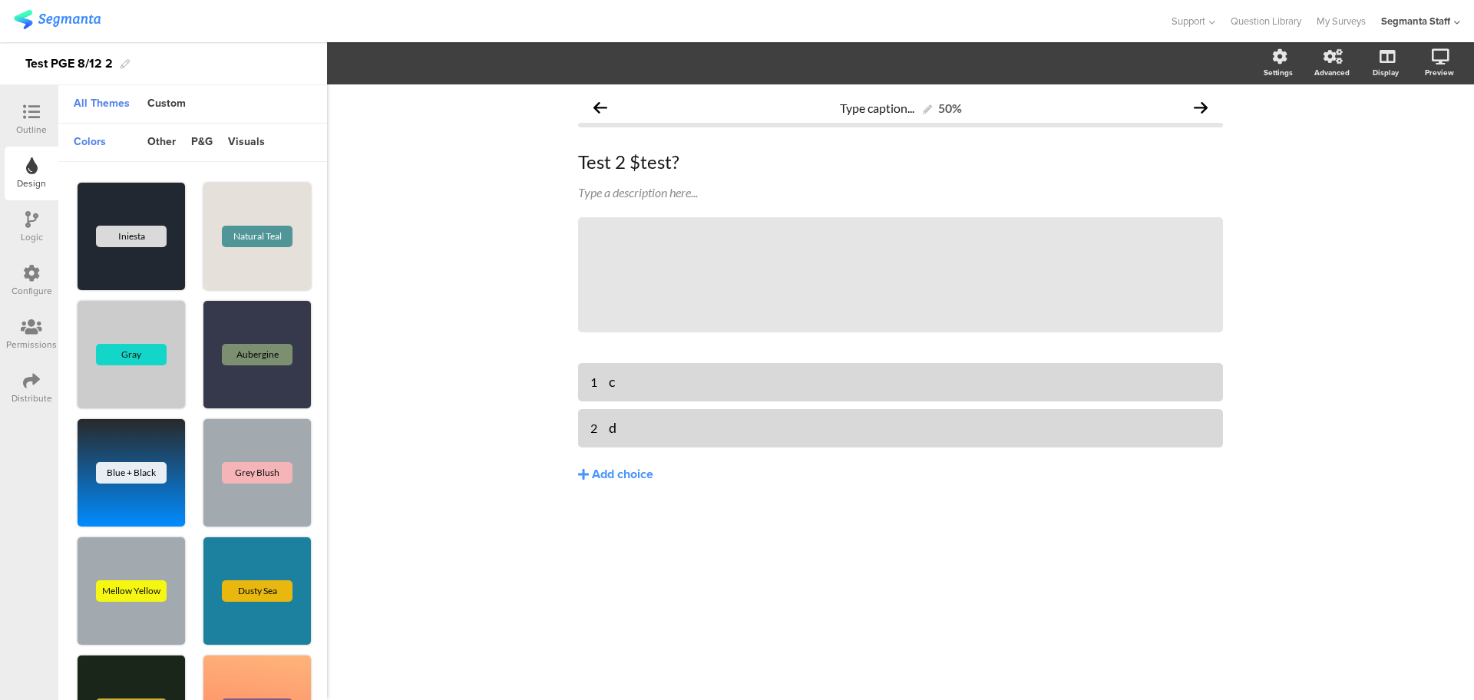
click at [35, 220] on icon at bounding box center [31, 219] width 13 height 17
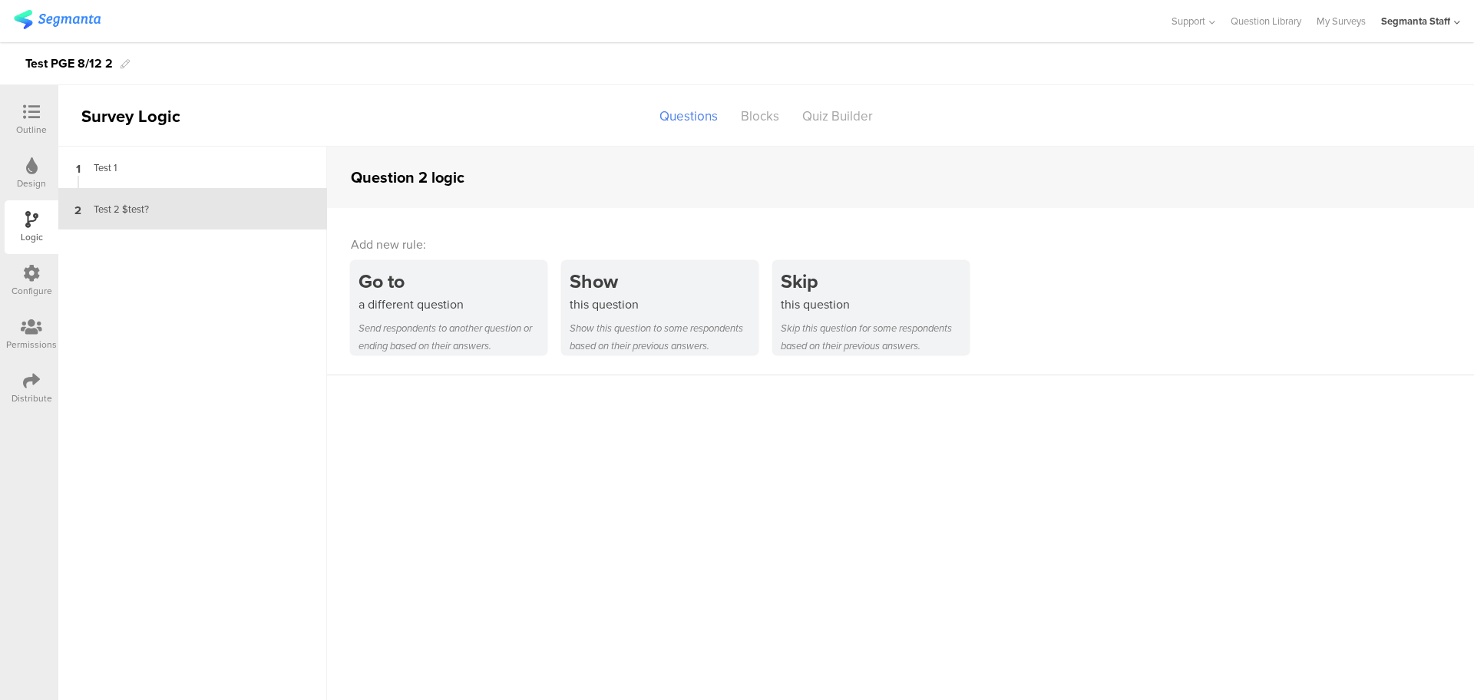
click at [34, 272] on icon at bounding box center [31, 273] width 17 height 17
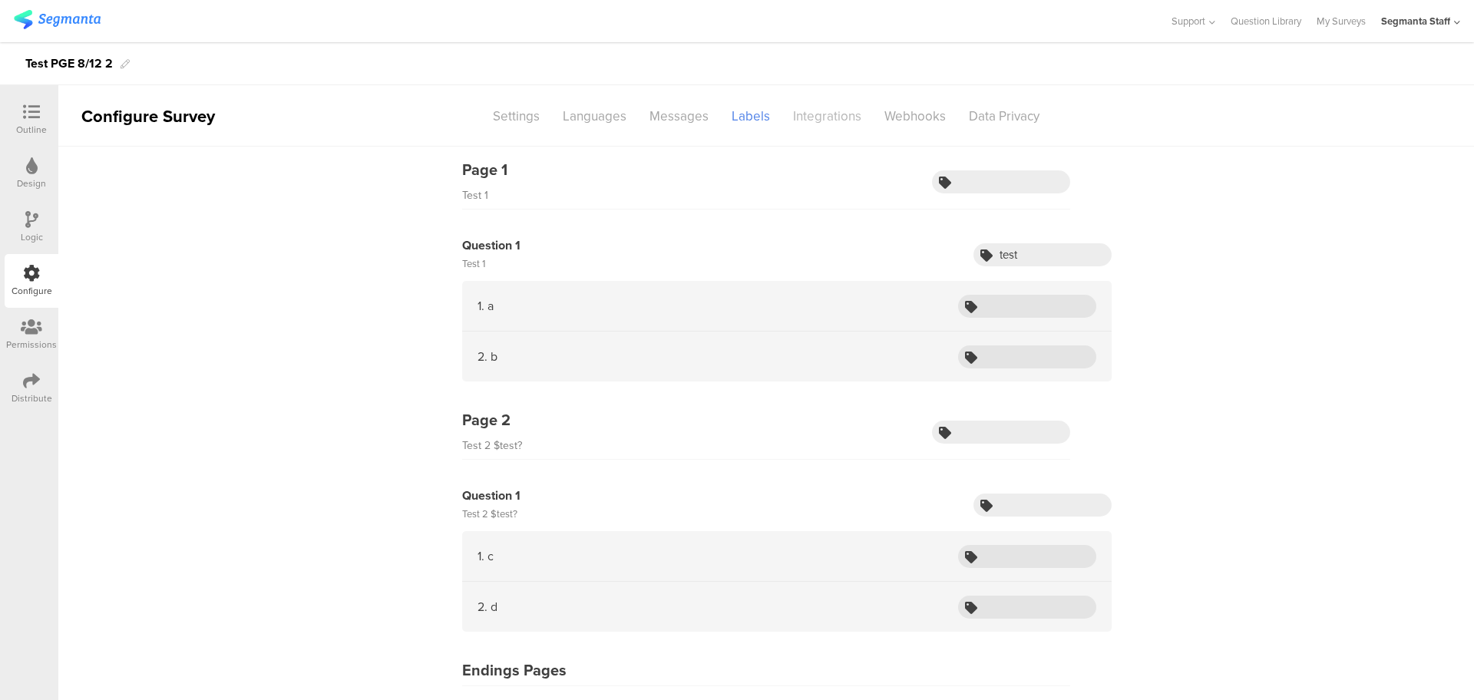
click at [803, 126] on div "Integrations" at bounding box center [826, 116] width 91 height 27
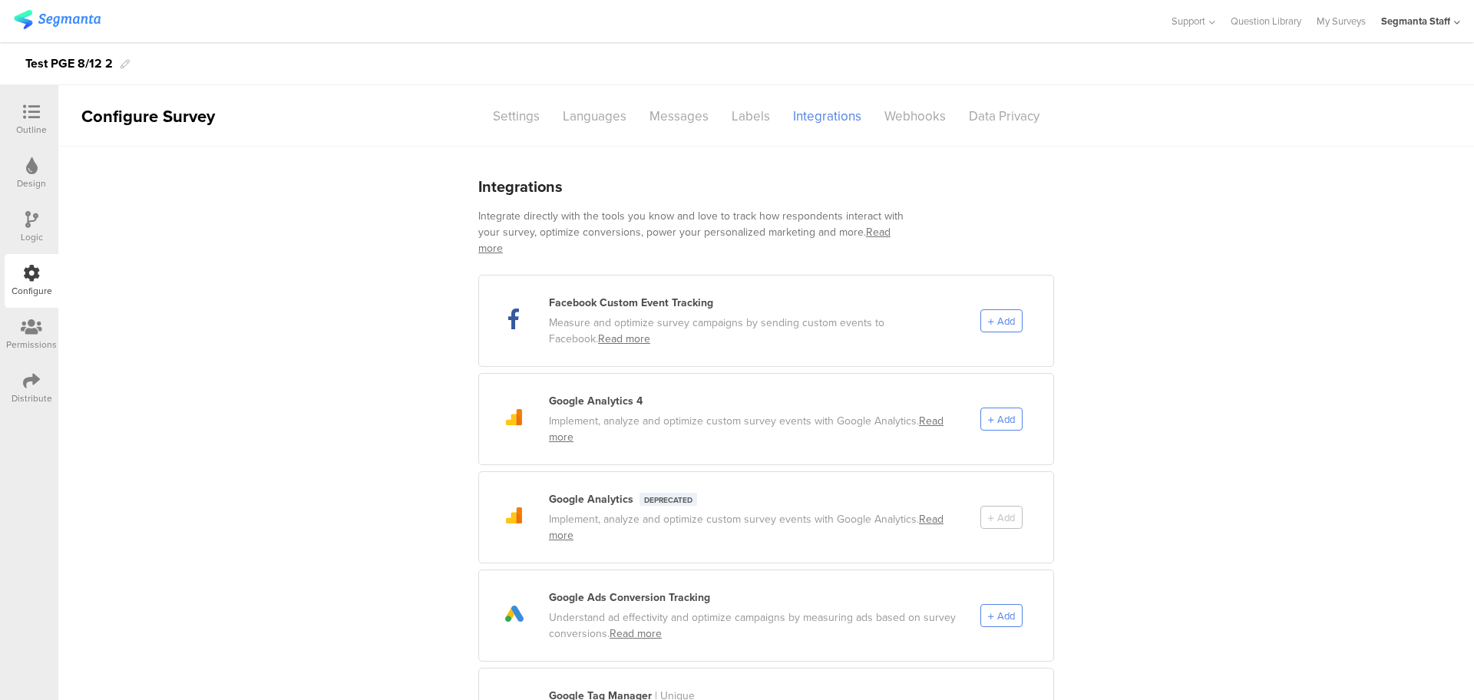
click at [28, 101] on div "Outline" at bounding box center [32, 120] width 54 height 54
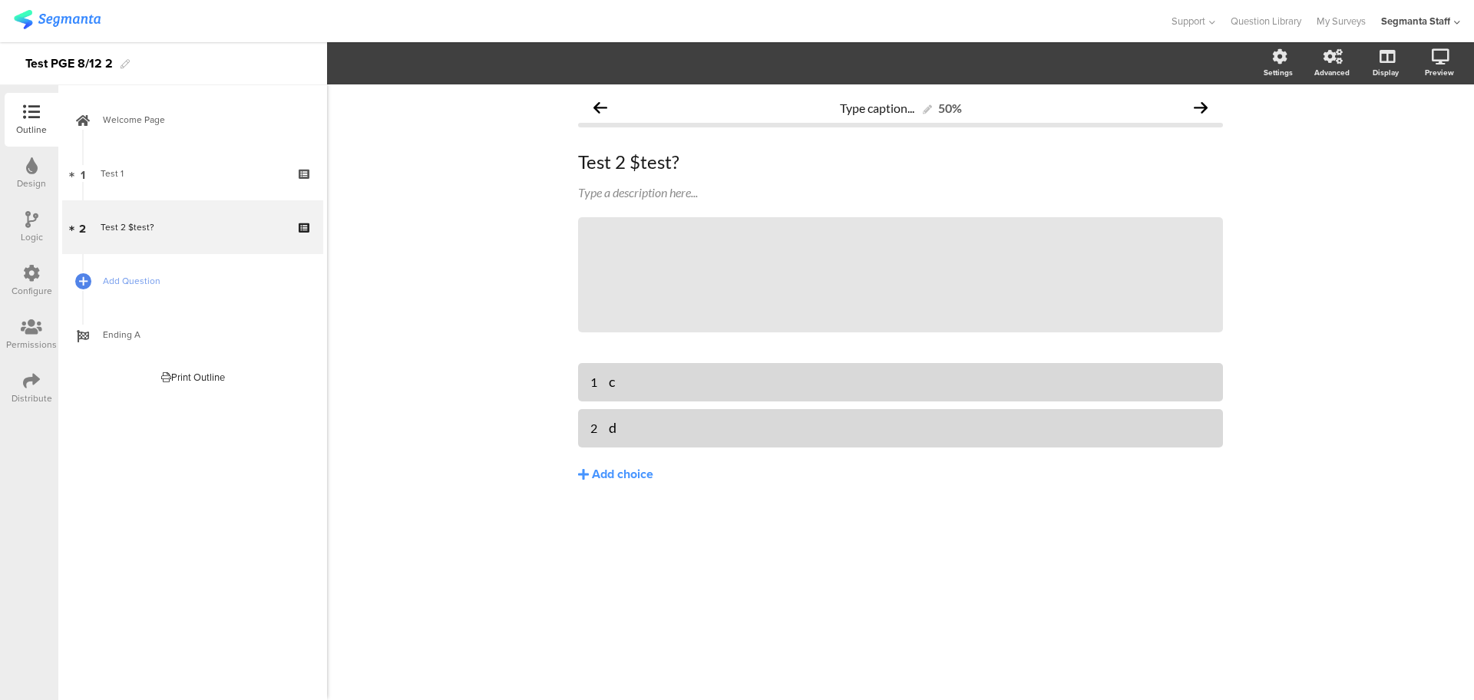
click at [14, 378] on div "Distribute" at bounding box center [32, 388] width 54 height 54
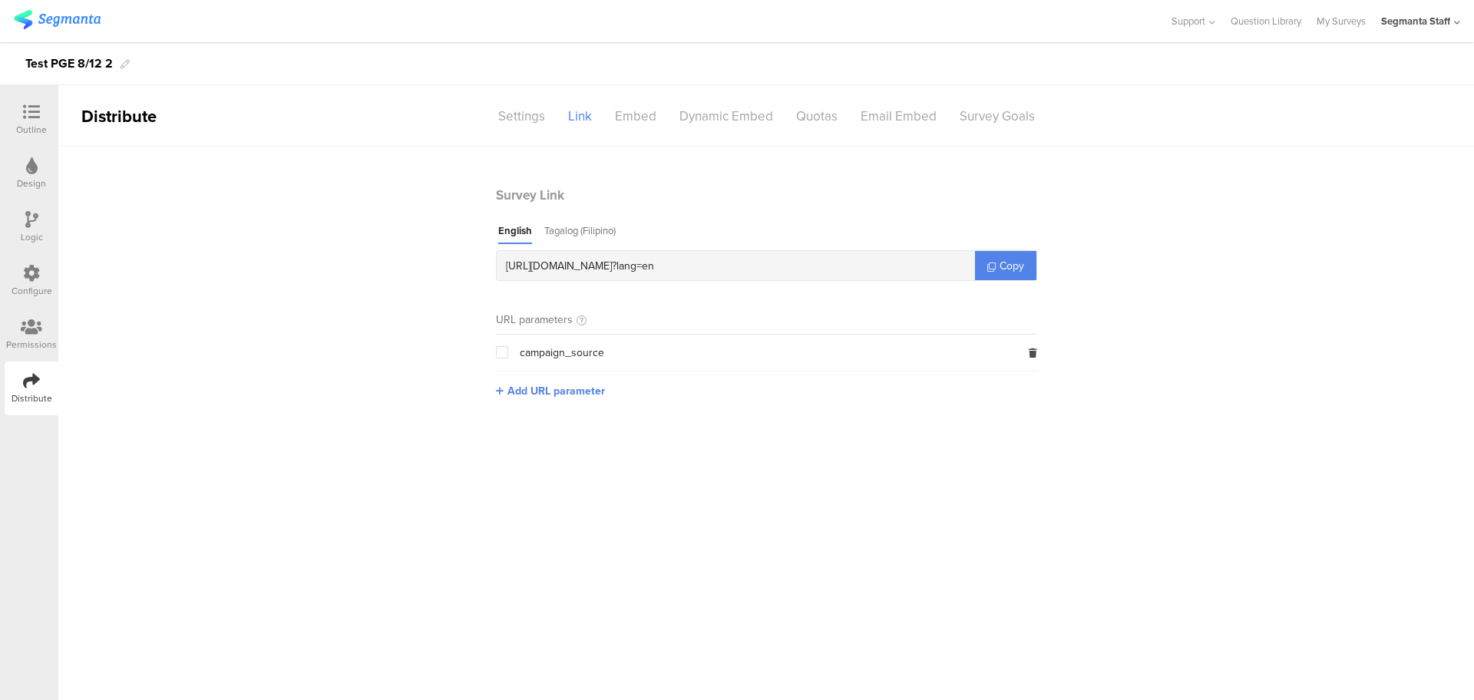
click at [1021, 250] on div "https://pgsurveys.segmanta.com/c9la60 ? lang=en Copy" at bounding box center [766, 265] width 541 height 31
click at [994, 272] on link "Copy" at bounding box center [1005, 265] width 61 height 29
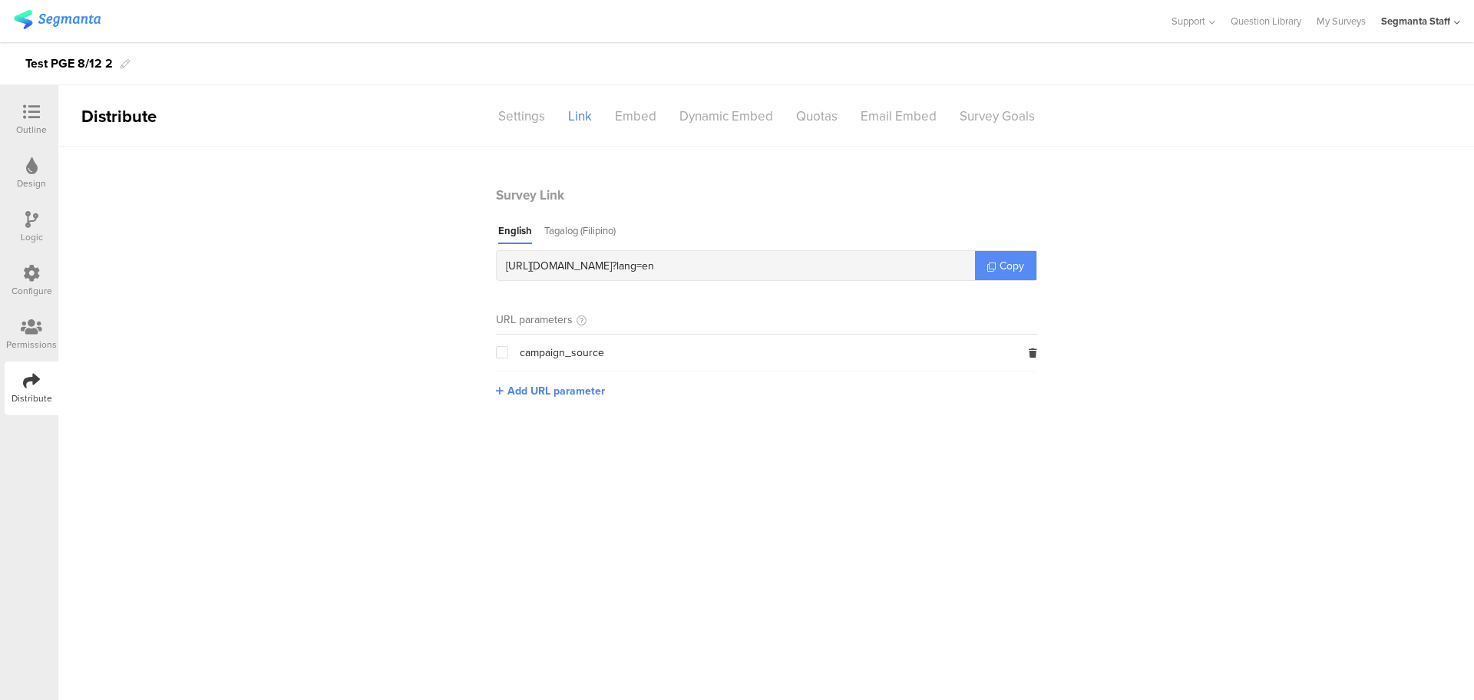
click at [994, 272] on link "Copy" at bounding box center [1005, 265] width 61 height 29
click at [586, 233] on div "Tagalog (Filipino)" at bounding box center [579, 233] width 71 height 21
click at [537, 117] on div "Settings" at bounding box center [522, 116] width 70 height 27
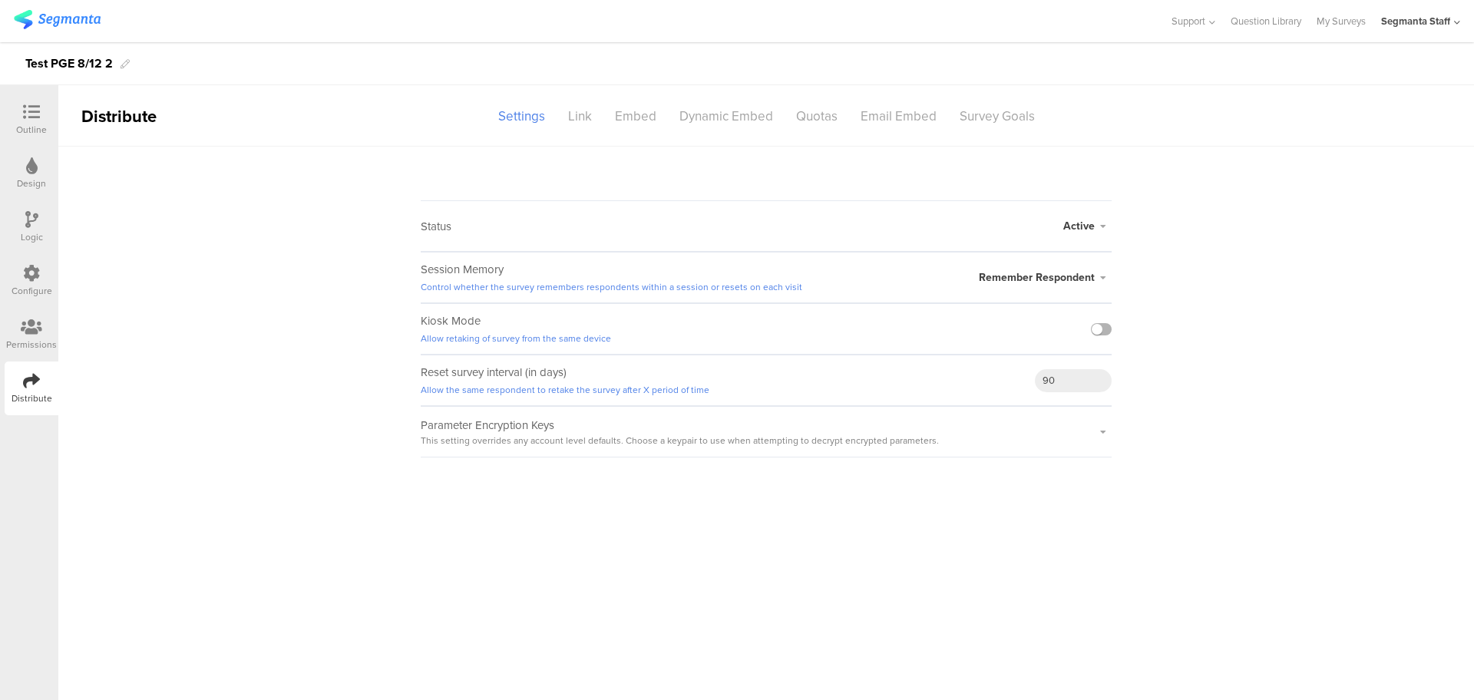
click at [1103, 323] on label at bounding box center [1101, 329] width 21 height 12
click at [0, 0] on input "checkbox" at bounding box center [0, 0] width 0 height 0
click at [586, 120] on div "Link" at bounding box center [579, 116] width 47 height 27
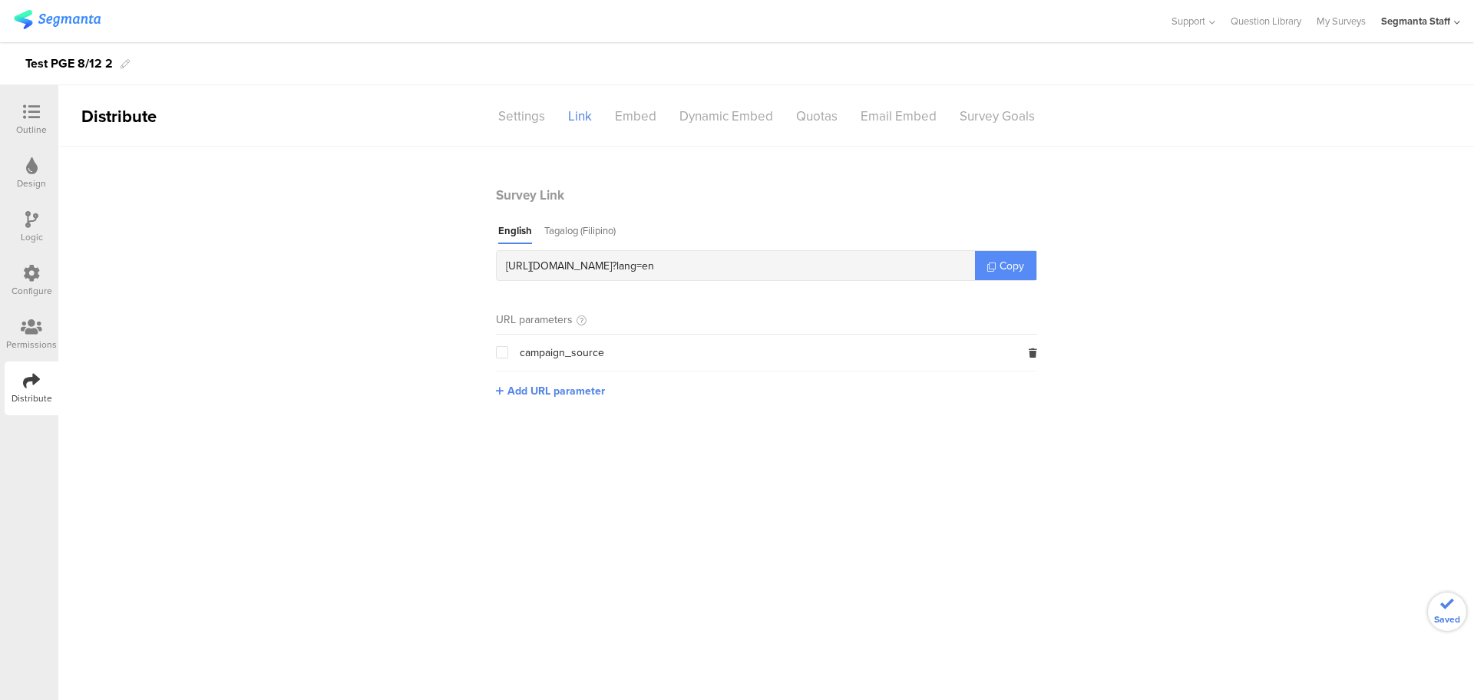
click at [1007, 256] on link "Copy" at bounding box center [1005, 265] width 61 height 29
click at [1006, 260] on span "Copy" at bounding box center [1011, 266] width 25 height 16
click at [1007, 260] on span "Copy" at bounding box center [1011, 266] width 25 height 16
click at [1008, 260] on span "Copy" at bounding box center [1011, 266] width 25 height 16
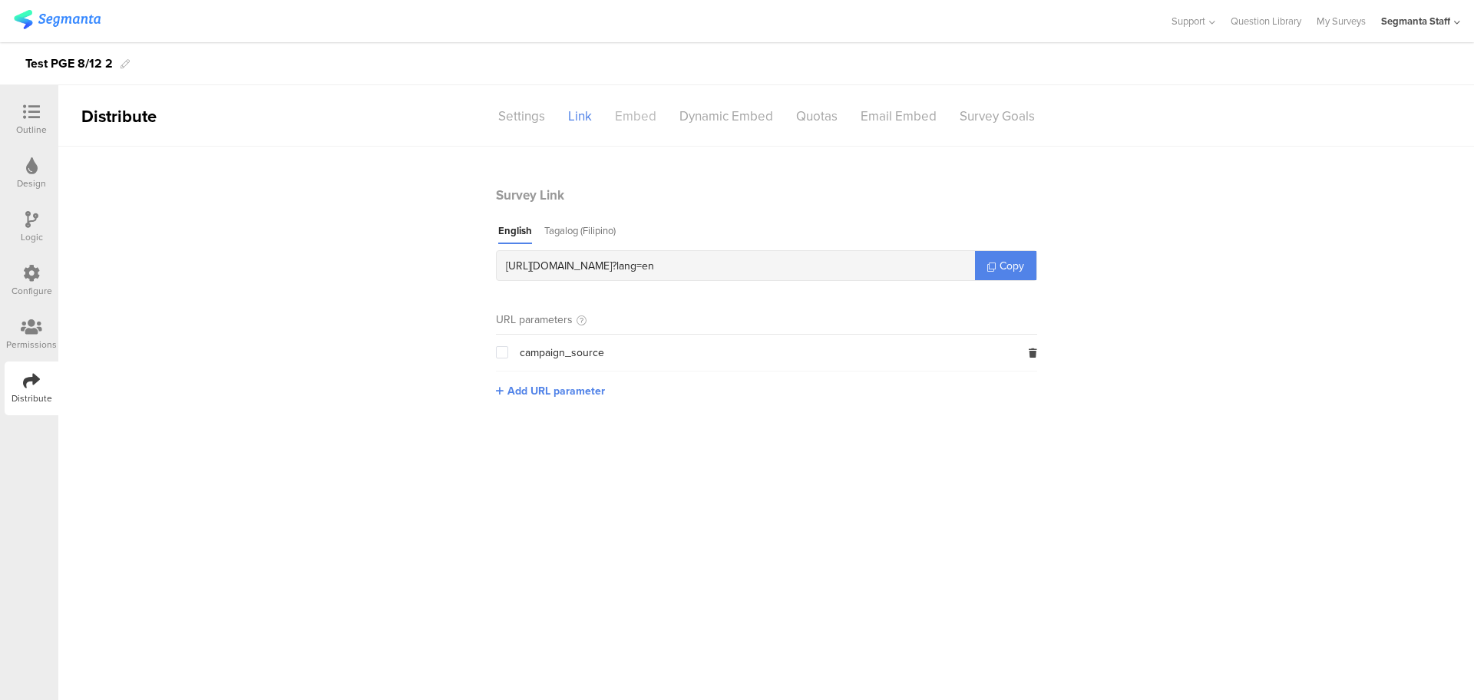
click at [638, 126] on div "Embed" at bounding box center [635, 116] width 64 height 27
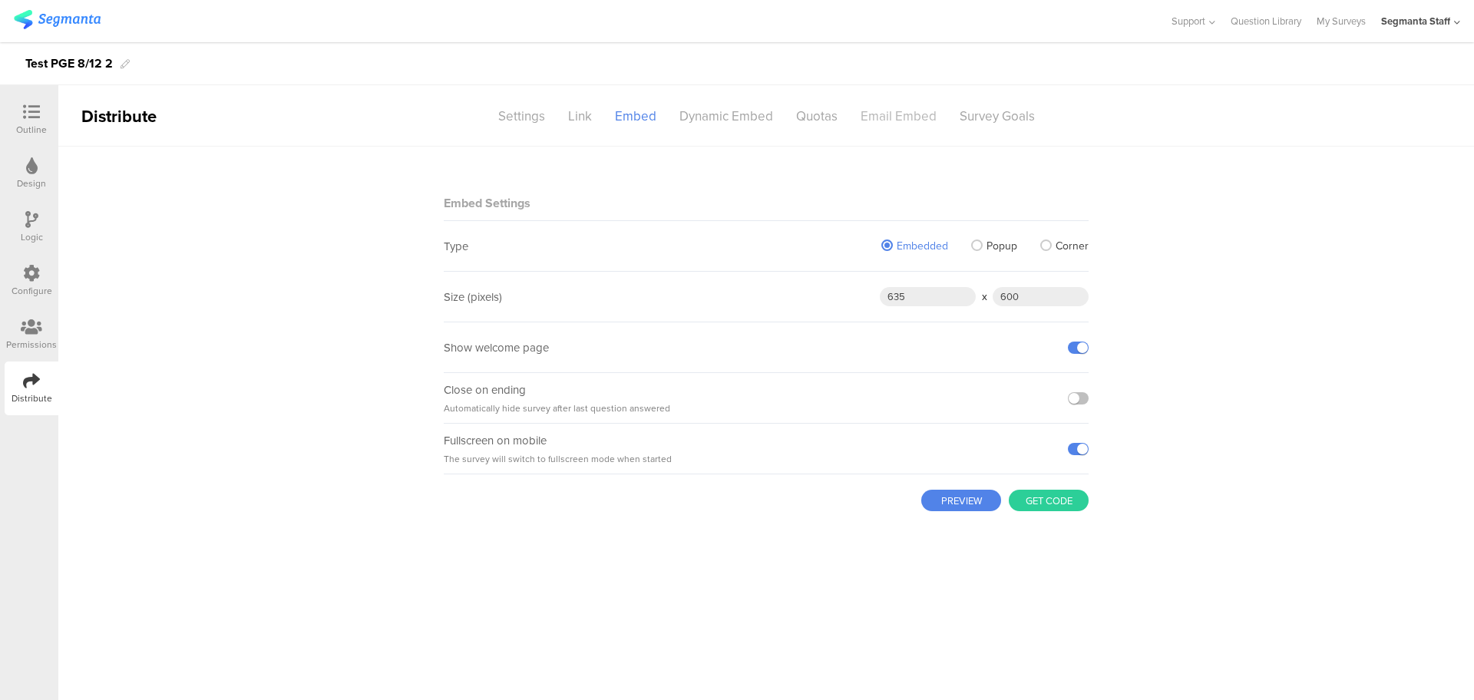
click at [876, 119] on div "Email Embed" at bounding box center [898, 116] width 99 height 27
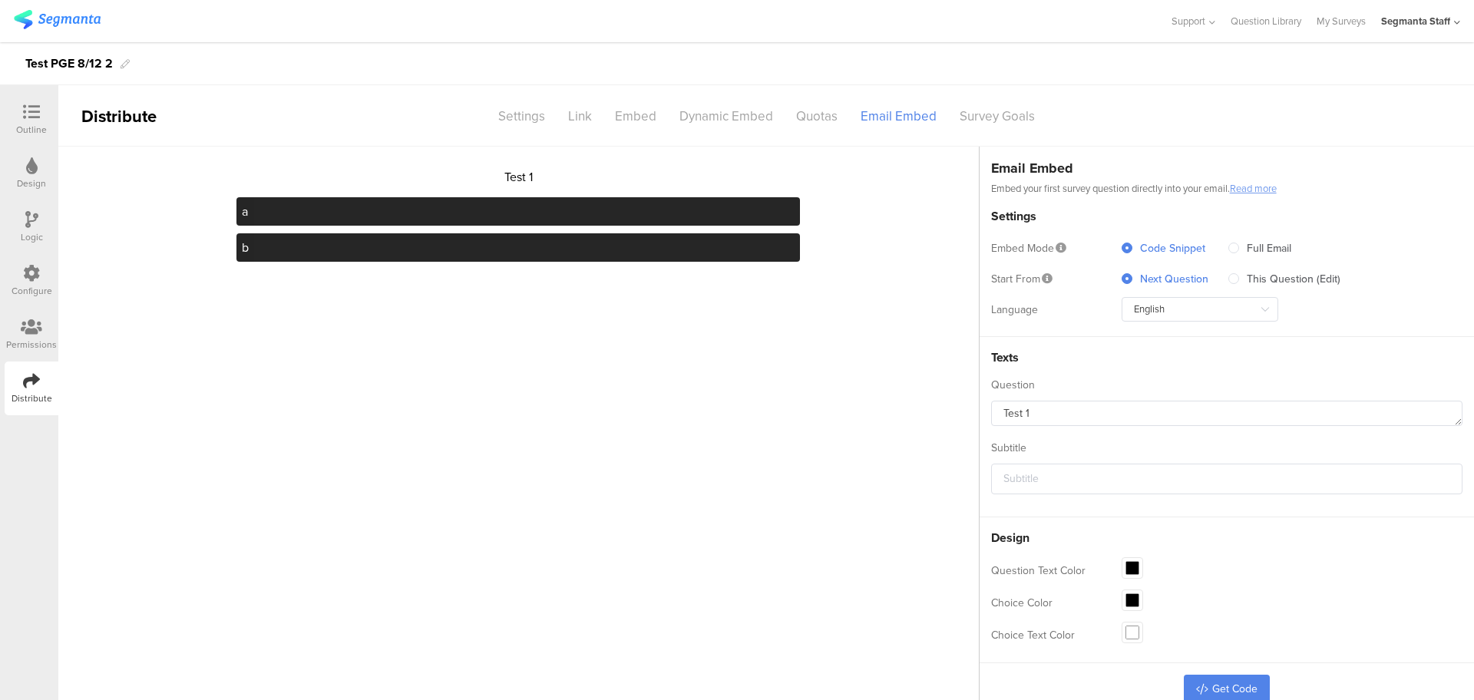
click at [21, 228] on div "Logic" at bounding box center [32, 227] width 54 height 54
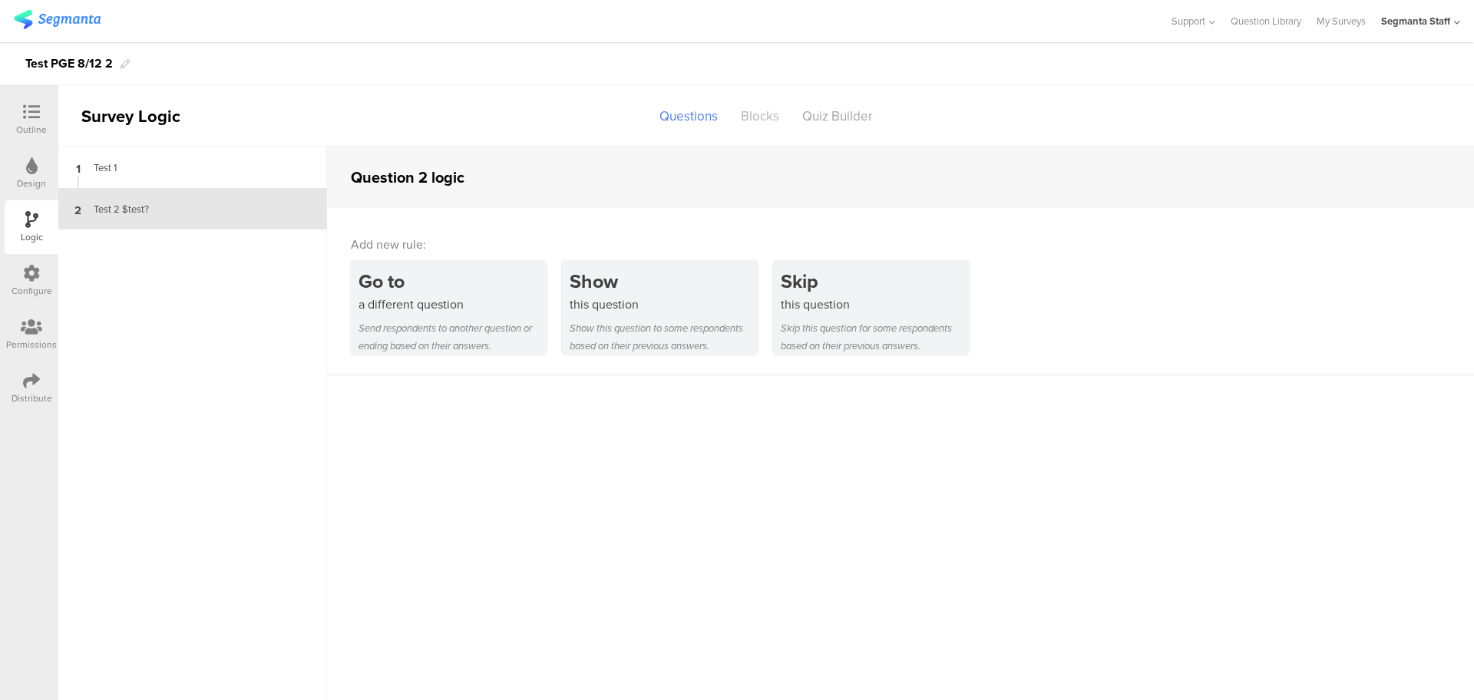
click at [761, 114] on div "Blocks" at bounding box center [759, 116] width 61 height 27
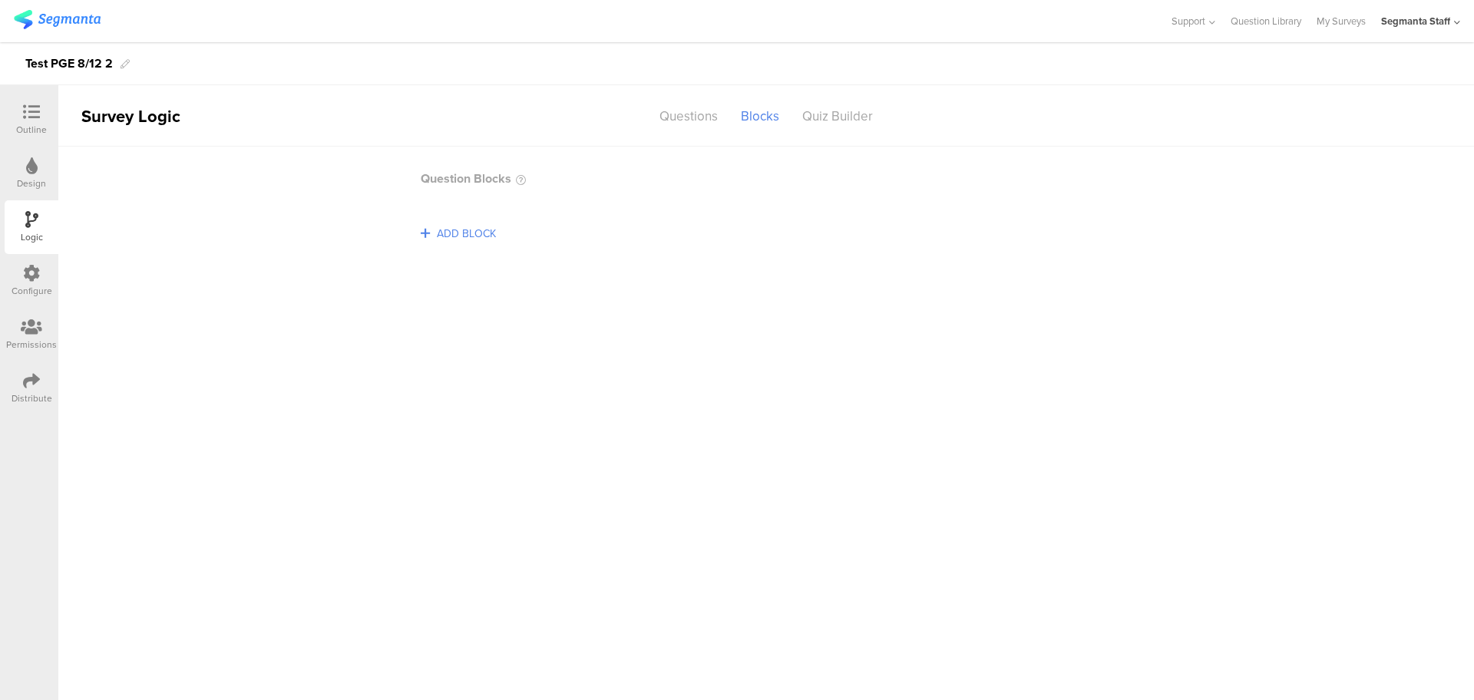
click at [41, 272] on div "Configure" at bounding box center [32, 281] width 54 height 54
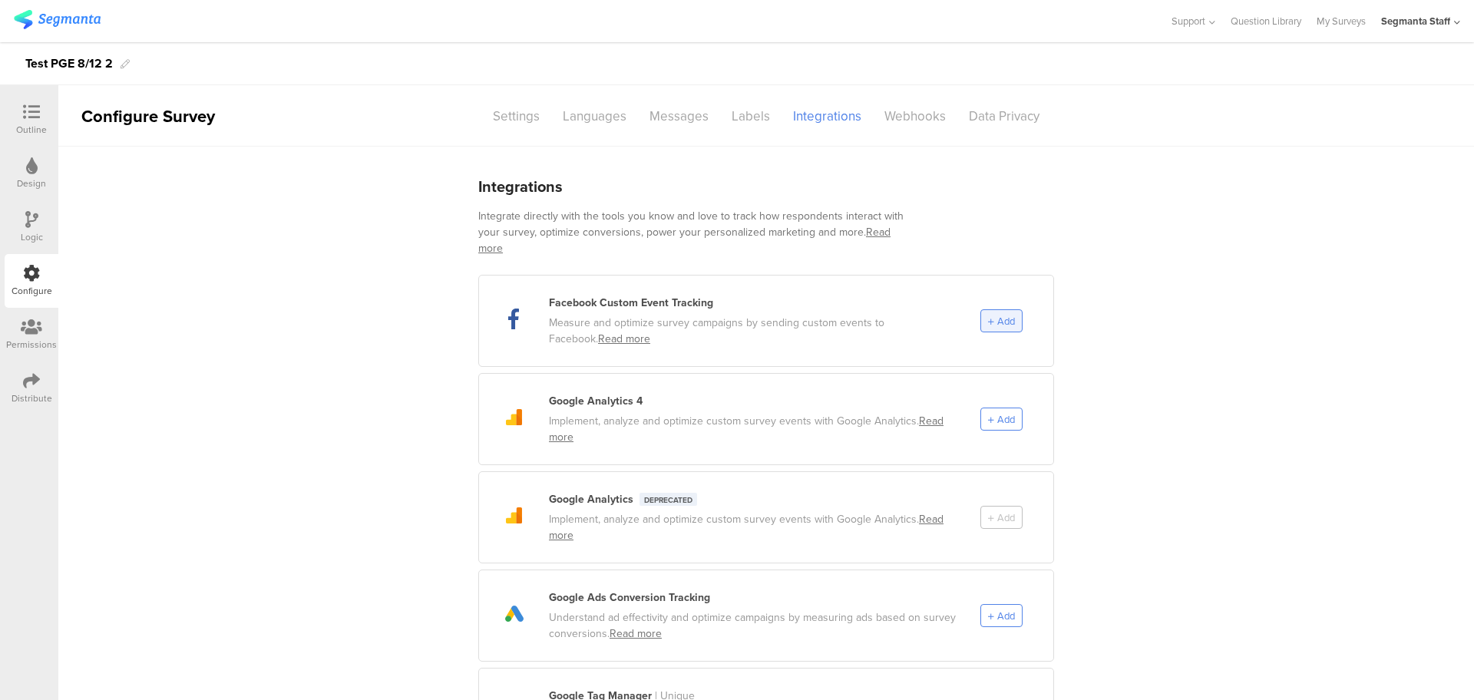
click at [1002, 314] on span "Add" at bounding box center [1006, 321] width 18 height 15
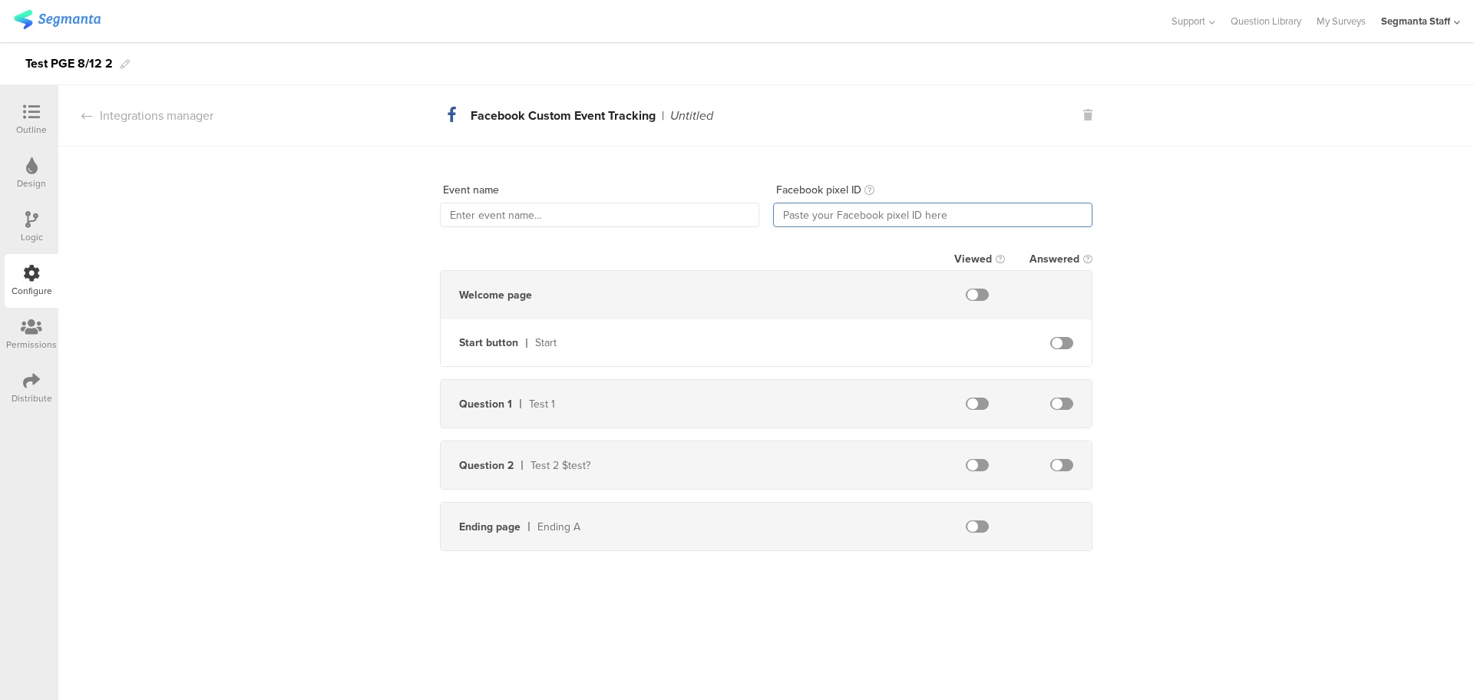
click at [836, 209] on input "text" at bounding box center [932, 215] width 319 height 25
paste input "805531098593090"
type input "805531098593090"
click at [979, 402] on span at bounding box center [976, 404] width 23 height 12
click at [1059, 401] on span at bounding box center [1061, 404] width 23 height 12
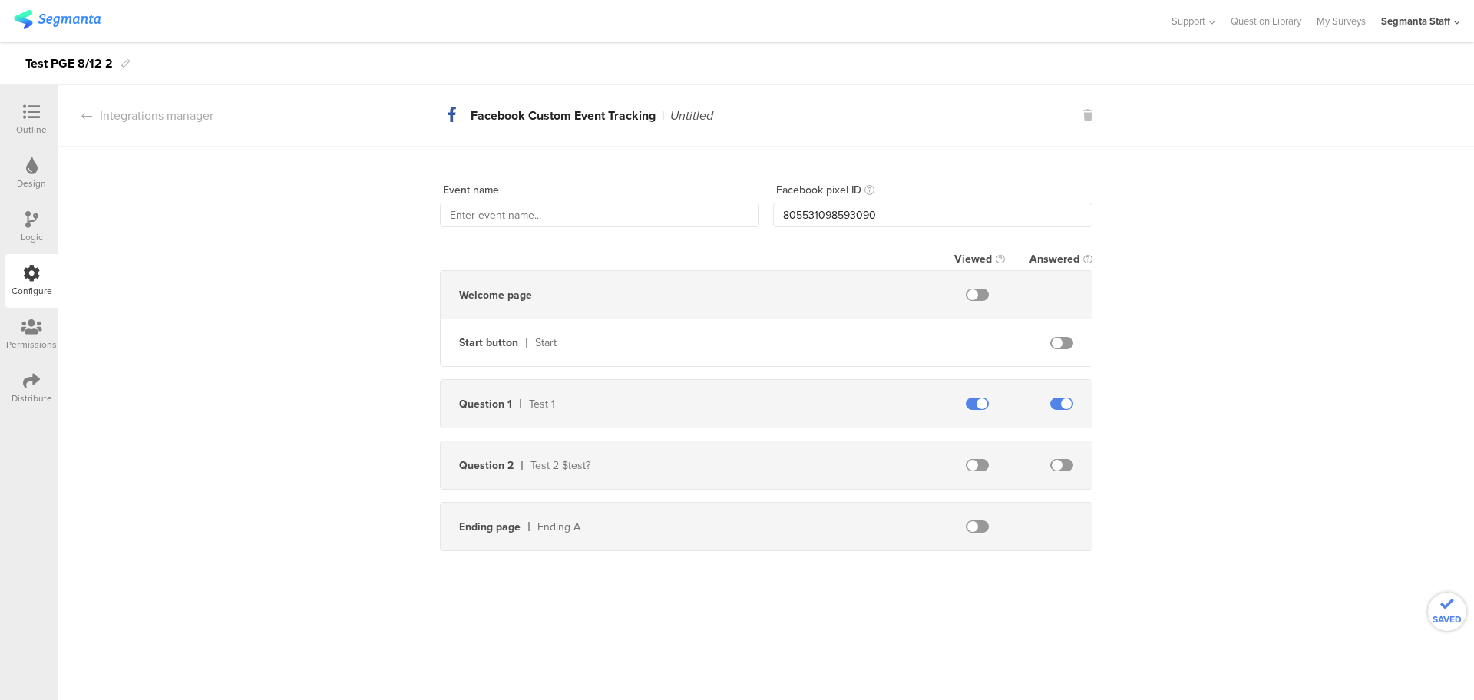
click at [977, 476] on div "Question 2 Test 2 $test?" at bounding box center [766, 465] width 651 height 48
click at [979, 467] on span at bounding box center [976, 465] width 23 height 12
click at [1062, 460] on span at bounding box center [1061, 465] width 23 height 12
click at [981, 527] on span at bounding box center [976, 526] width 23 height 12
click at [559, 220] on input "text" at bounding box center [599, 215] width 319 height 25
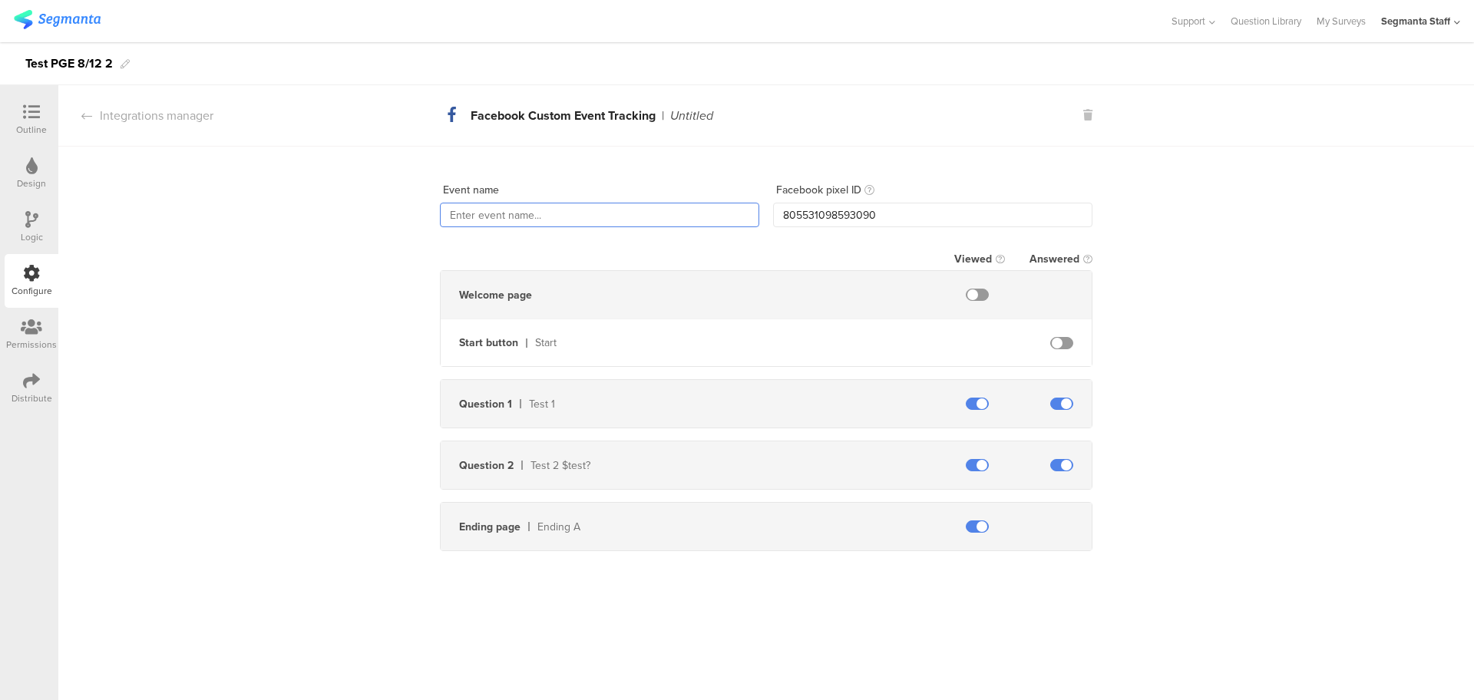
type input "t"
type input "Test 8/11"
click at [1194, 243] on div "Event name Test 8/11 Facebook pixel ID 805531098593090 Viewed Answered Welcome …" at bounding box center [765, 355] width 1415 height 417
click at [169, 116] on div "Integrations manager" at bounding box center [135, 116] width 155 height 18
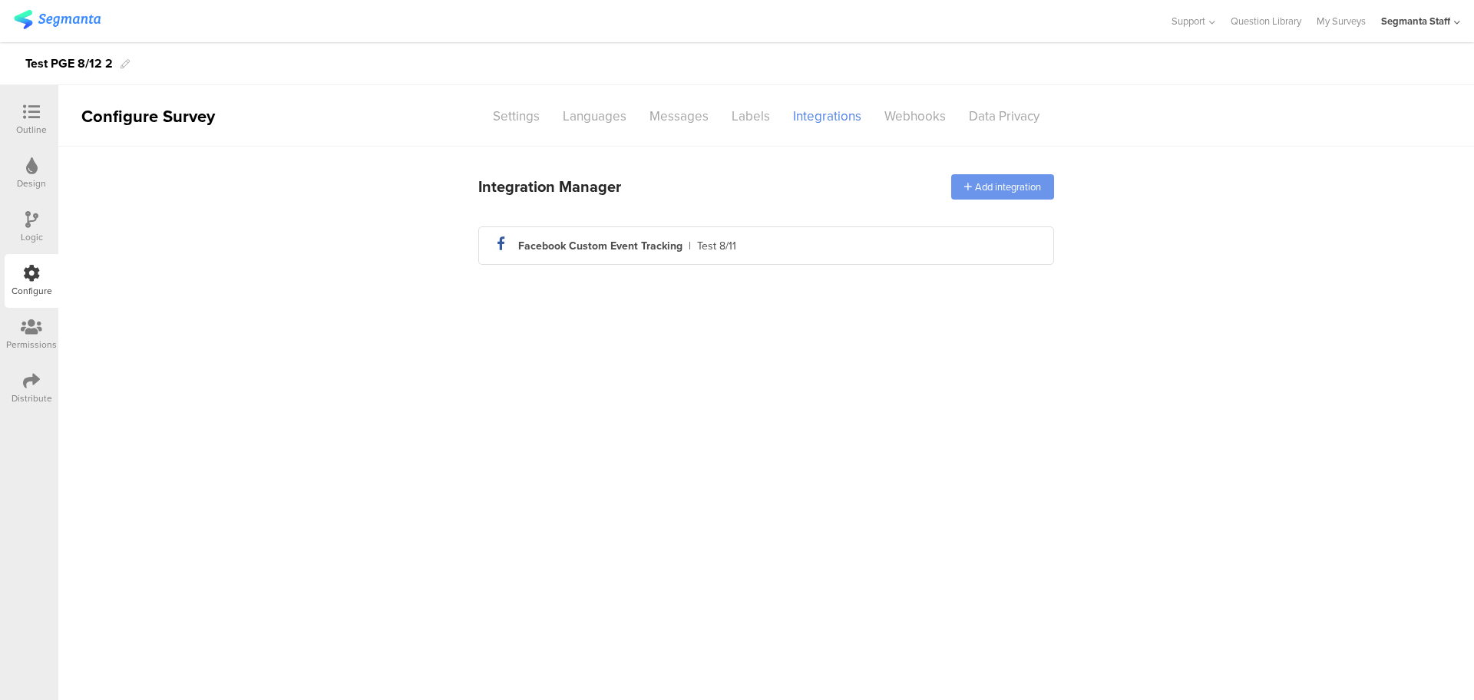
click at [1002, 183] on div "Add integration" at bounding box center [1002, 186] width 103 height 25
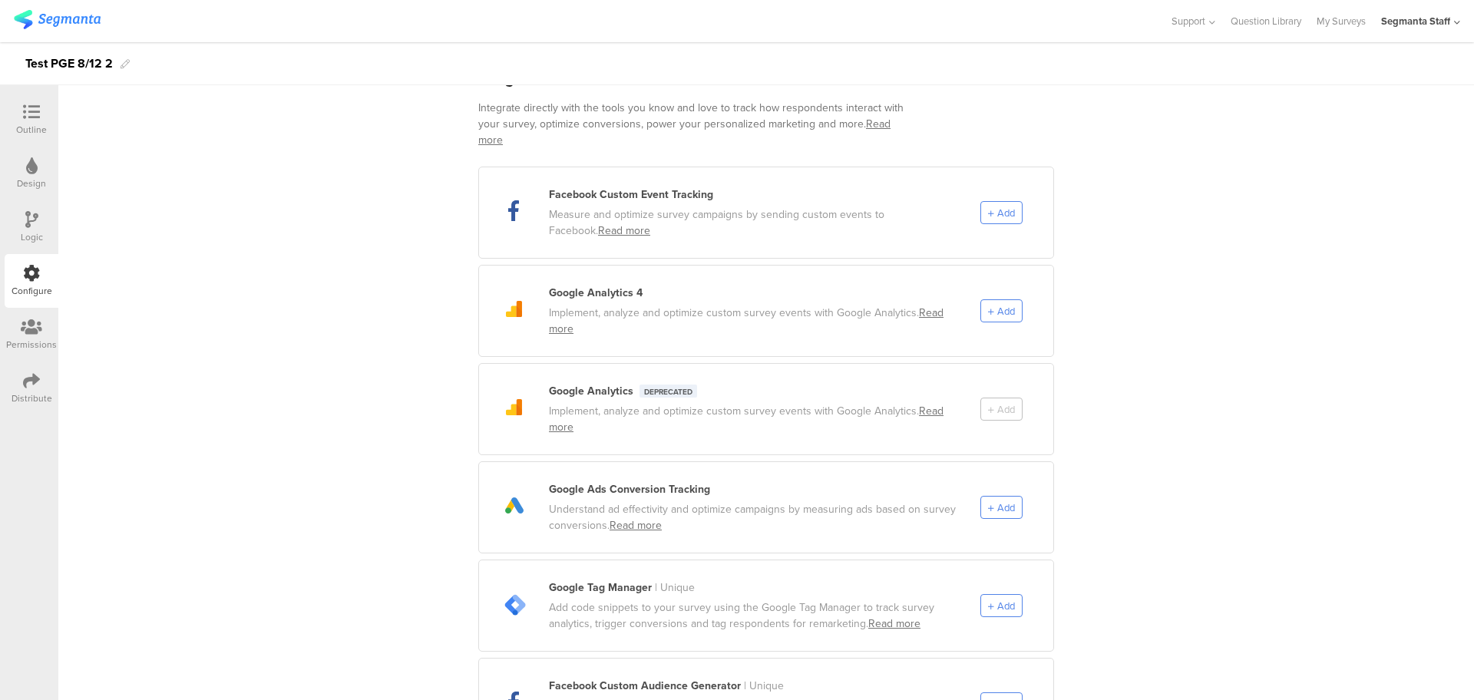
scroll to position [96, 0]
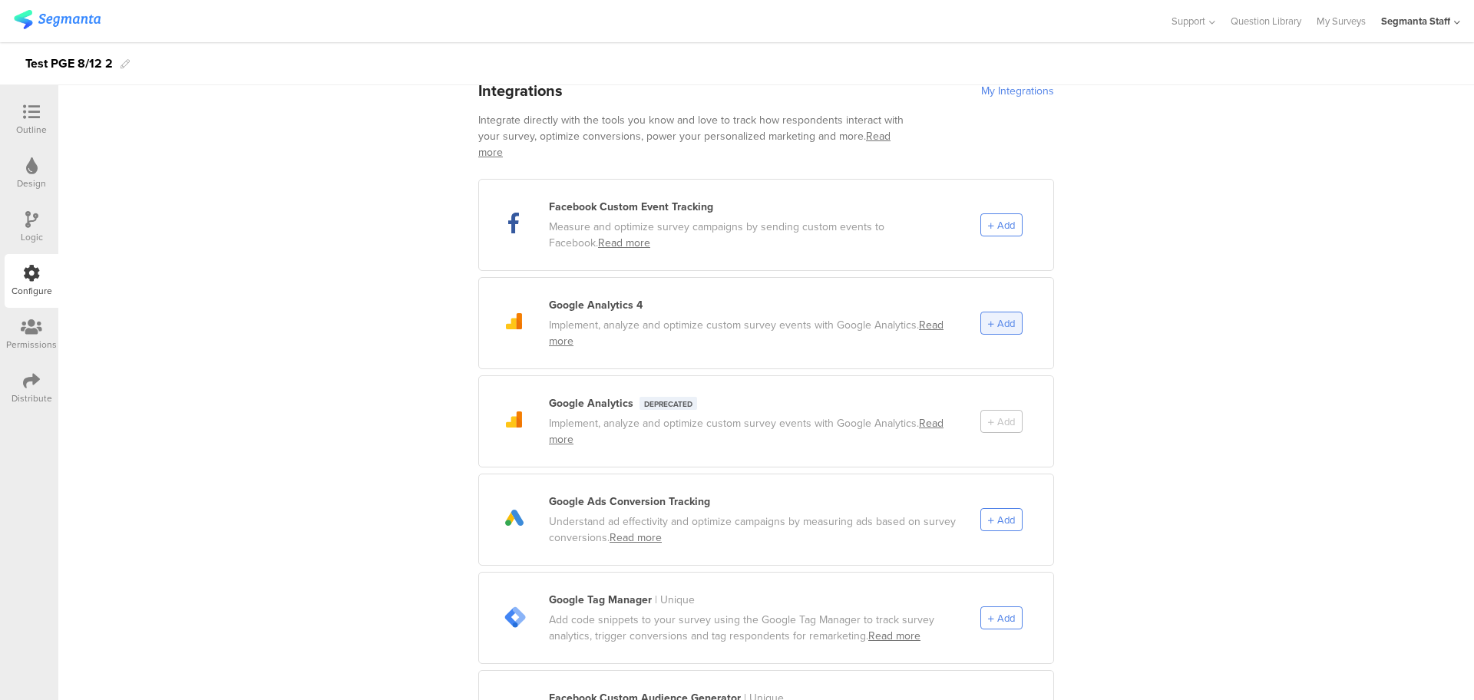
click at [997, 316] on span "Add" at bounding box center [1006, 323] width 18 height 15
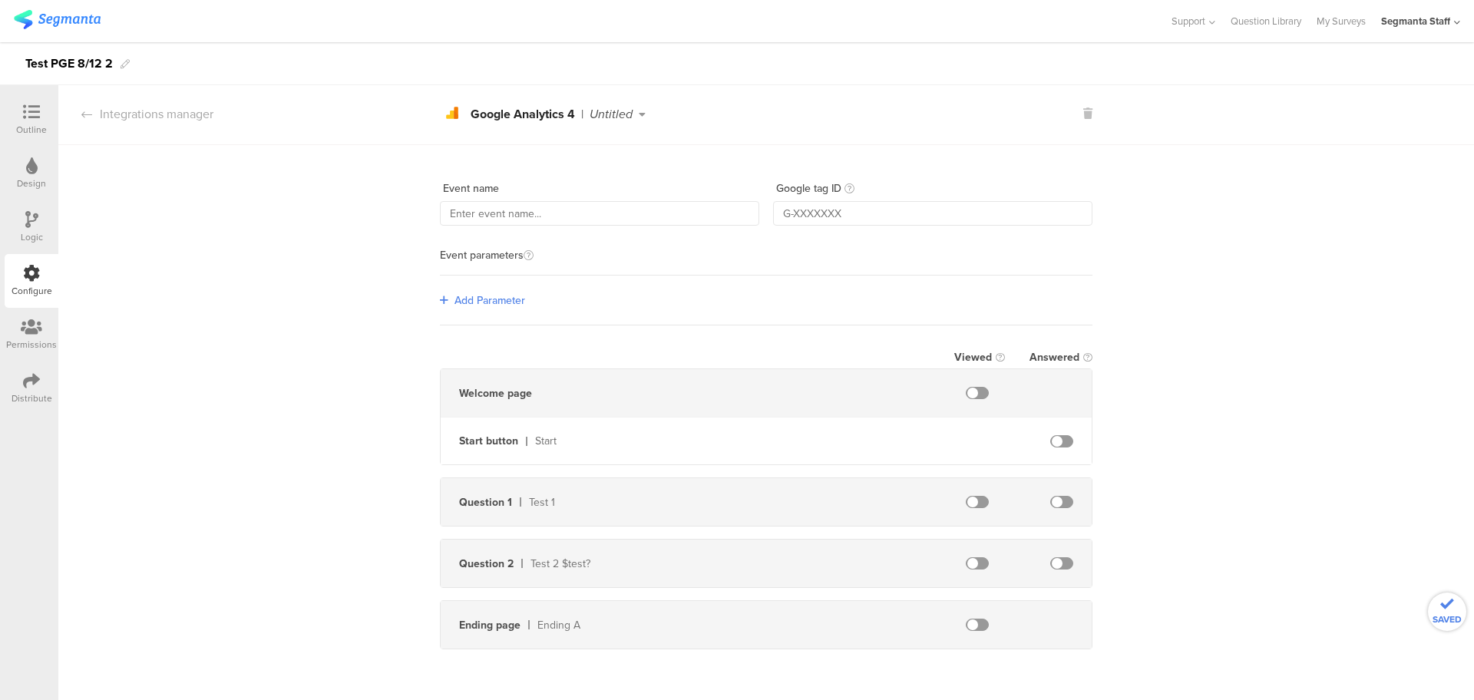
scroll to position [0, 0]
click at [620, 203] on input "text" at bounding box center [599, 215] width 319 height 25
type input "Test 8/12"
click at [967, 391] on span at bounding box center [976, 394] width 23 height 12
click at [973, 507] on span at bounding box center [976, 503] width 23 height 12
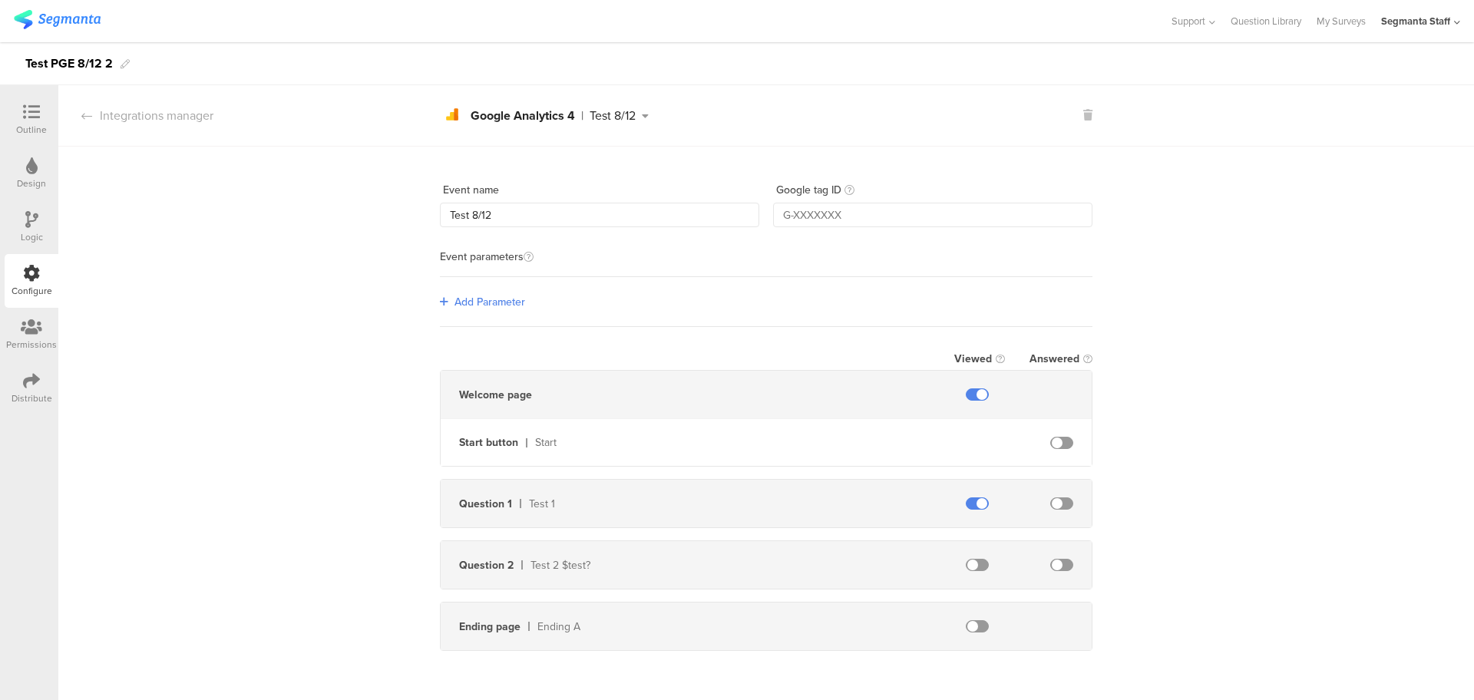
click at [965, 574] on div "Question 2 Test 2 $test?" at bounding box center [766, 565] width 651 height 48
click at [969, 567] on span at bounding box center [976, 565] width 23 height 12
click at [973, 629] on span at bounding box center [976, 626] width 23 height 12
click at [972, 505] on span at bounding box center [976, 503] width 23 height 12
click at [965, 563] on span at bounding box center [976, 565] width 23 height 12
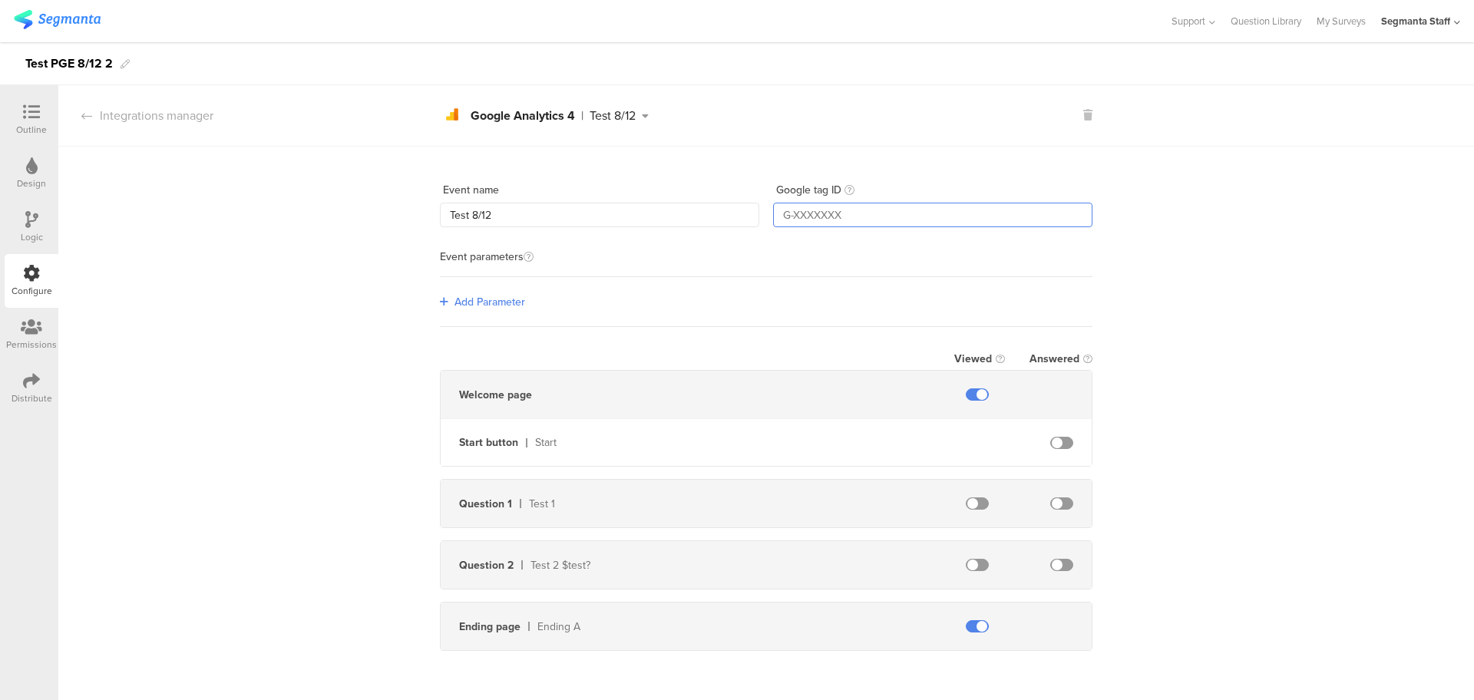
click at [811, 205] on input "text" at bounding box center [932, 215] width 319 height 25
paste input "G-NC7GSPTR0Z"
type input "G-NC7GSPTR0Z"
click at [1293, 325] on div "Event name Test 8/12 Google tag ID G-NC7GSPTR0Z Event parameters Add Parameter …" at bounding box center [765, 405] width 1415 height 517
click at [146, 120] on div "Integrations manager" at bounding box center [135, 116] width 155 height 18
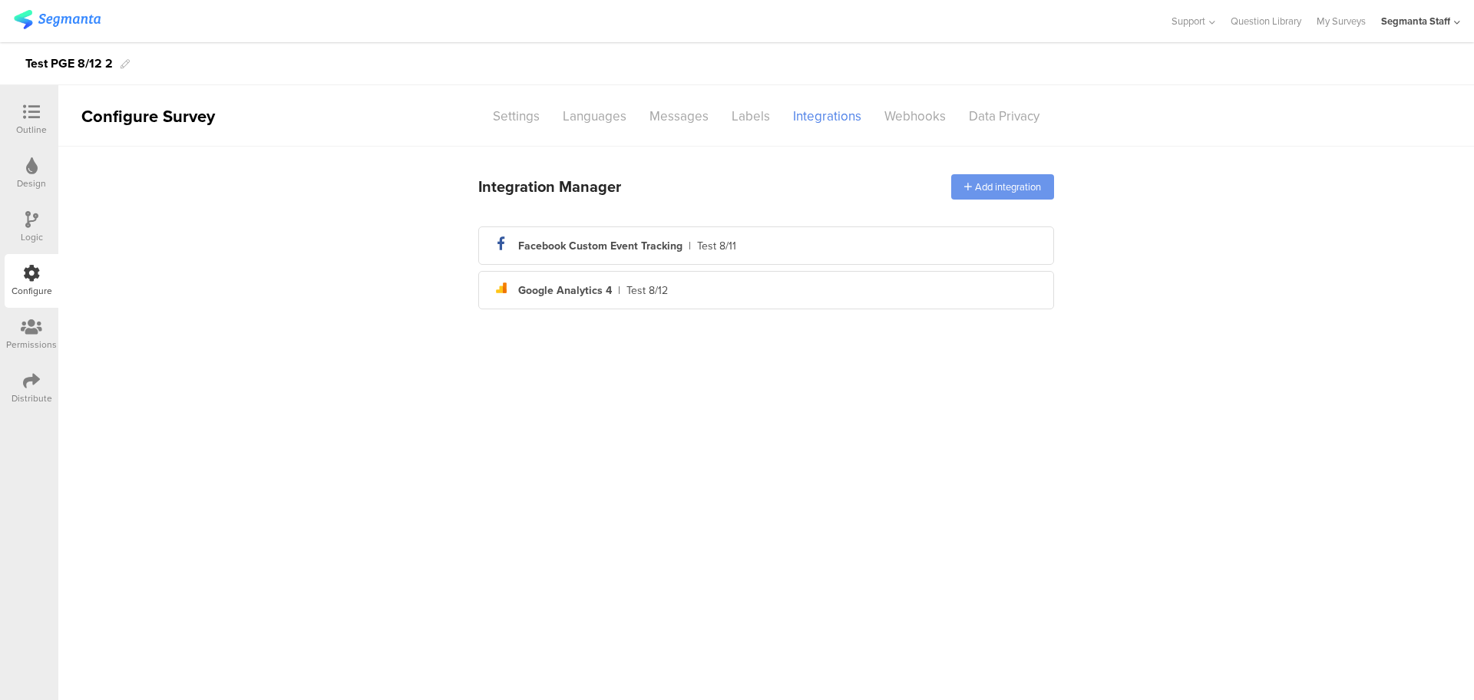
click at [968, 191] on icon at bounding box center [968, 187] width 8 height 10
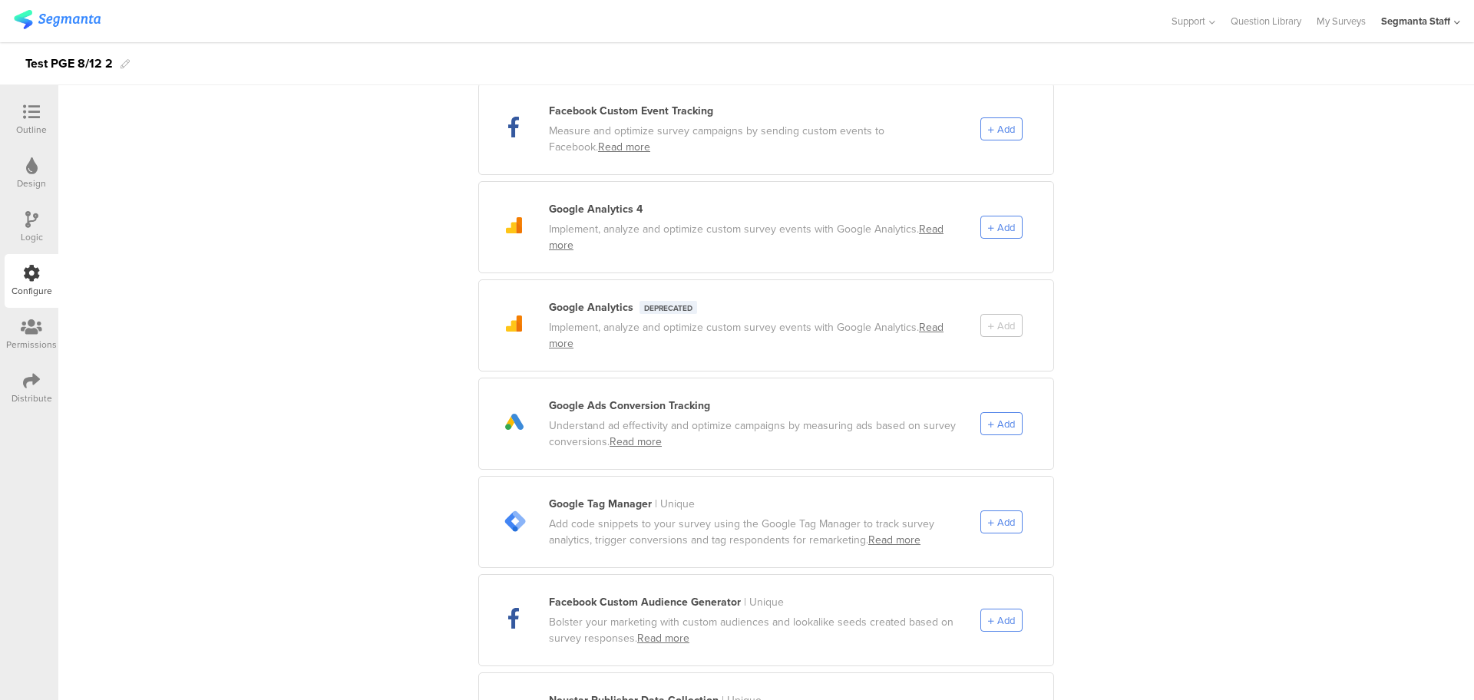
scroll to position [288, 0]
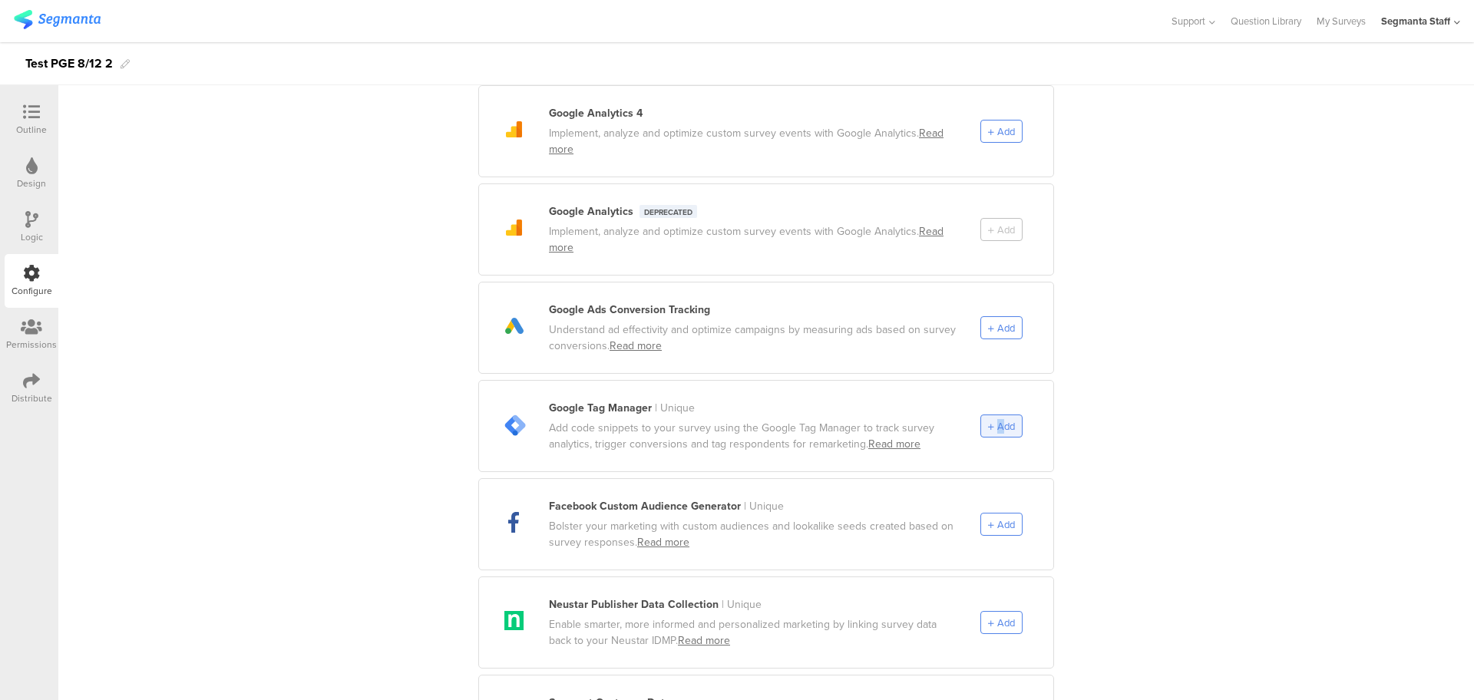
click at [997, 419] on span "Add" at bounding box center [1006, 426] width 18 height 15
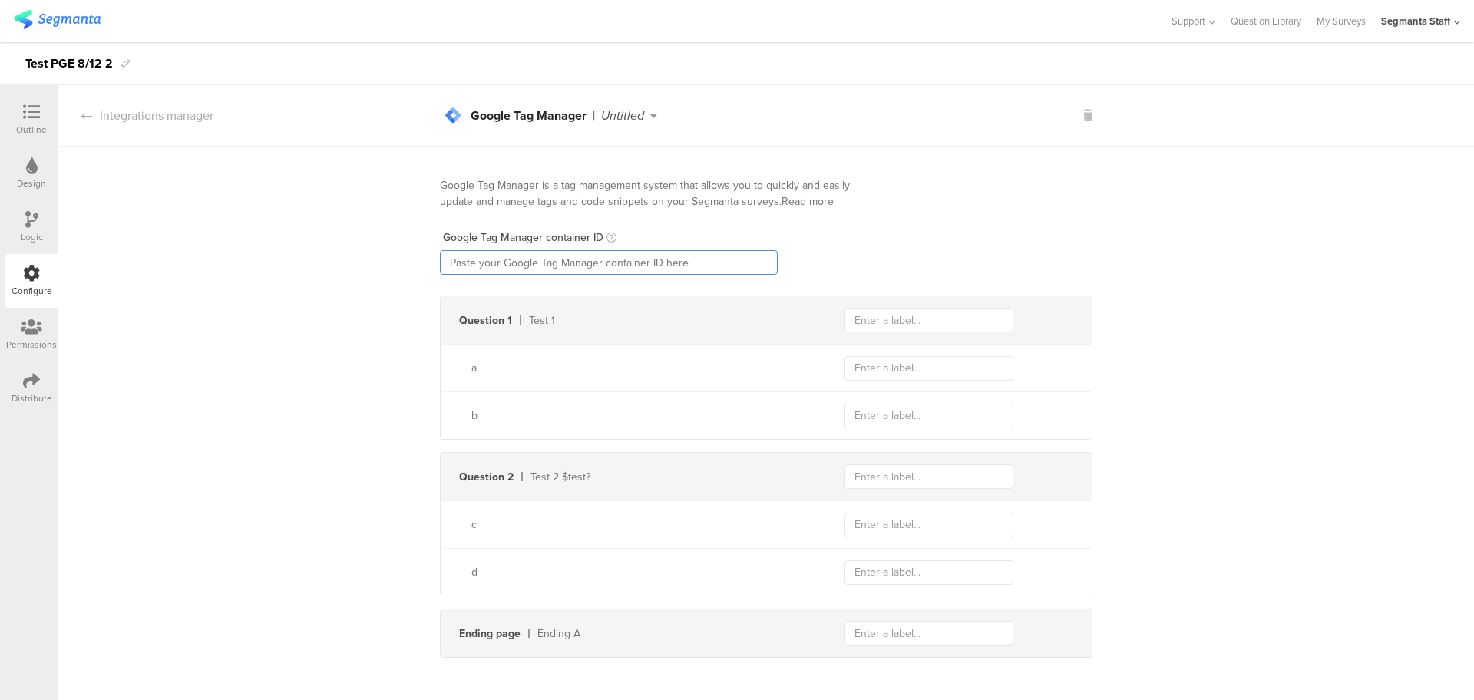
click at [609, 266] on input "text" at bounding box center [609, 262] width 338 height 25
paste input "GTM-W335K945"
type input "GTM-W335K945"
click at [919, 315] on input "text" at bounding box center [928, 320] width 169 height 25
type input "testQuestion"
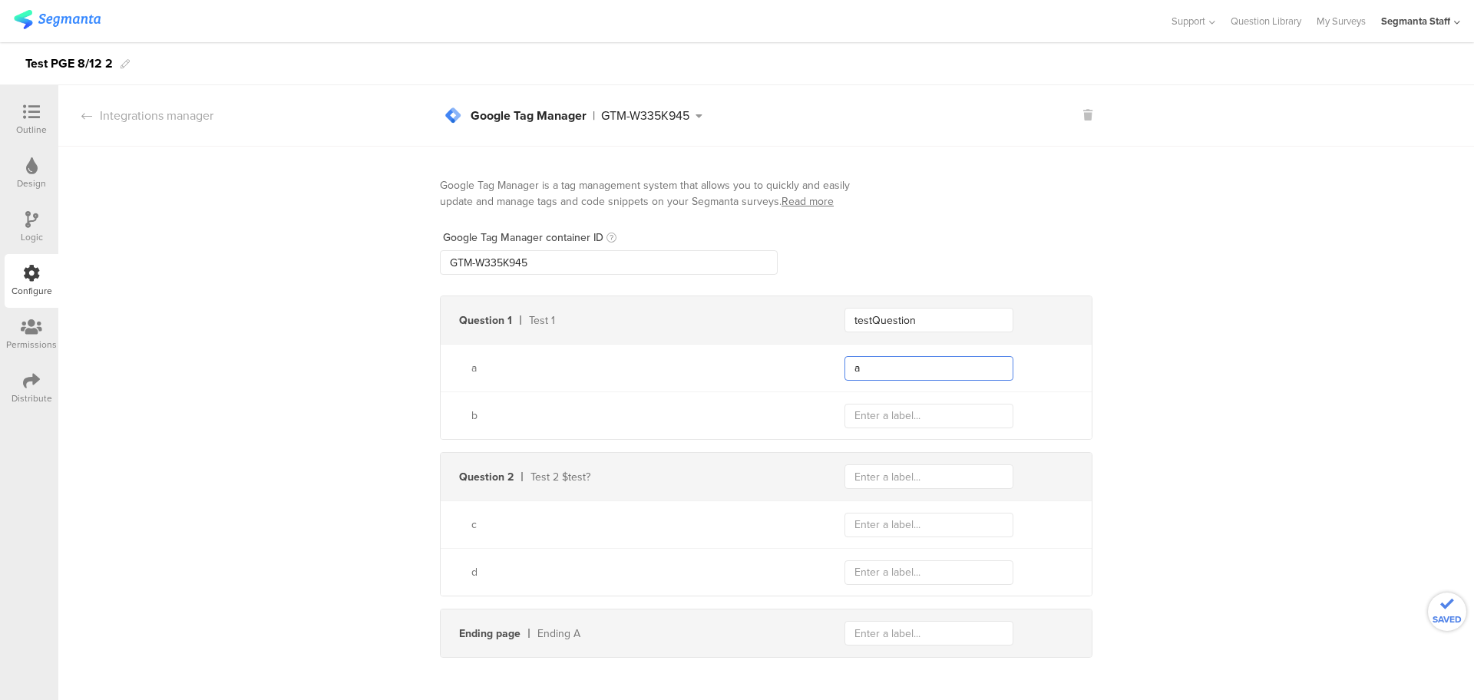
type input "a"
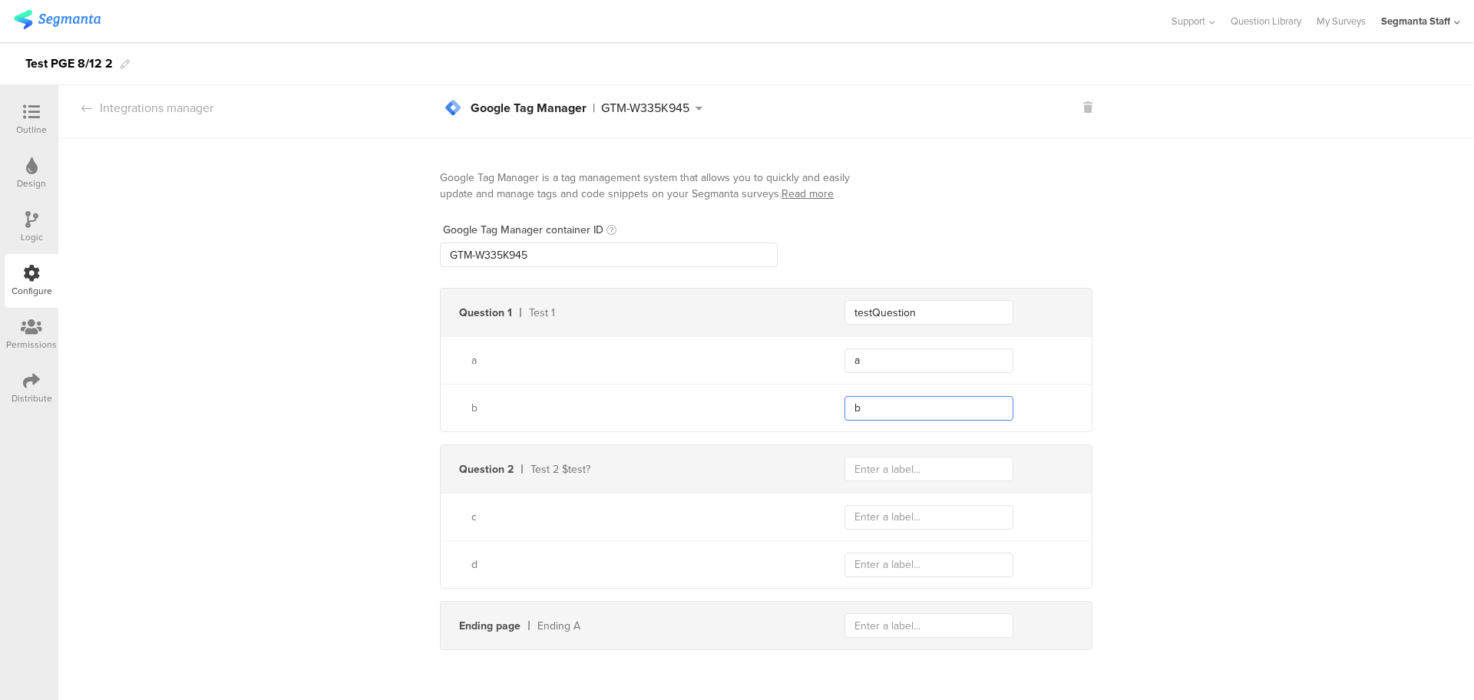
type input "b"
click at [873, 629] on input "text" at bounding box center [928, 625] width 169 height 25
type input "endingA"
click at [328, 560] on div "Google Tag Manager is a tag management system that allows you to quickly and ea…" at bounding box center [765, 400] width 1415 height 523
click at [134, 101] on div "Integrations manager" at bounding box center [135, 108] width 155 height 18
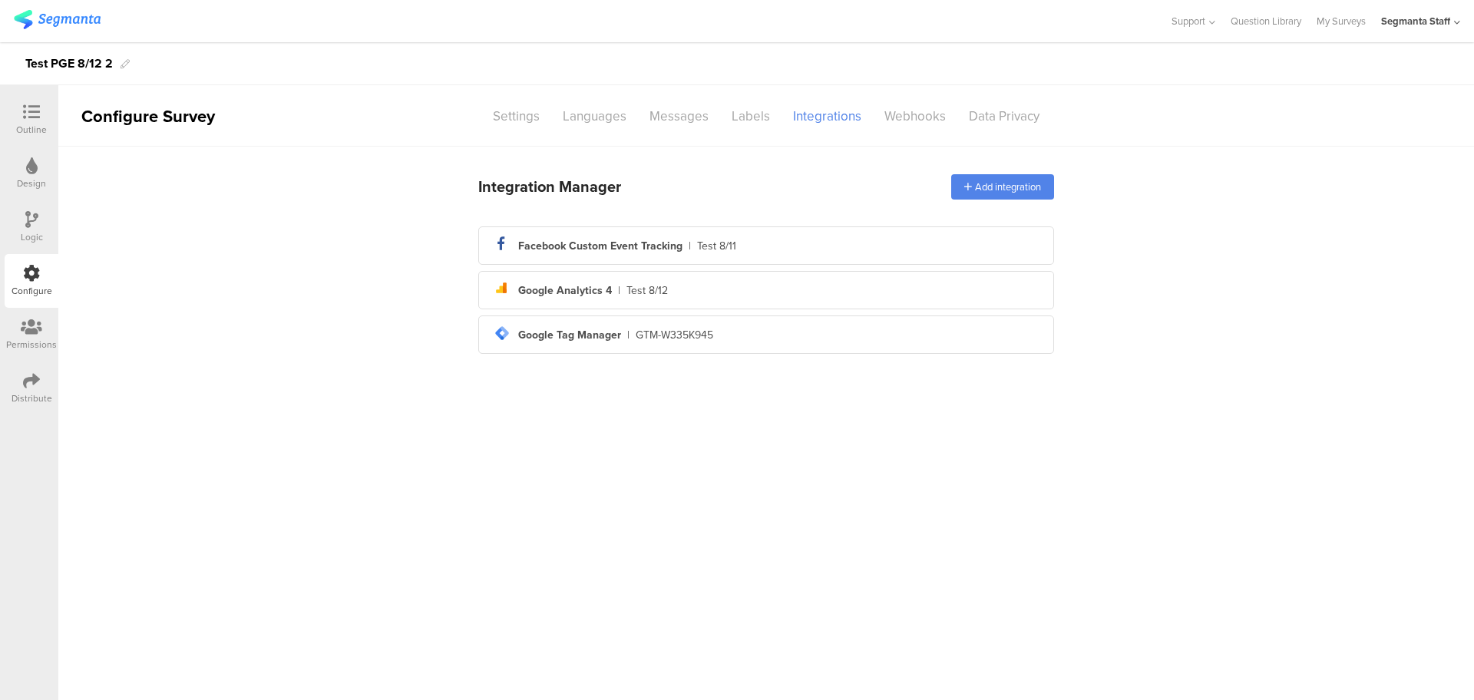
scroll to position [0, 0]
click at [956, 188] on div "Add integration" at bounding box center [1002, 186] width 103 height 25
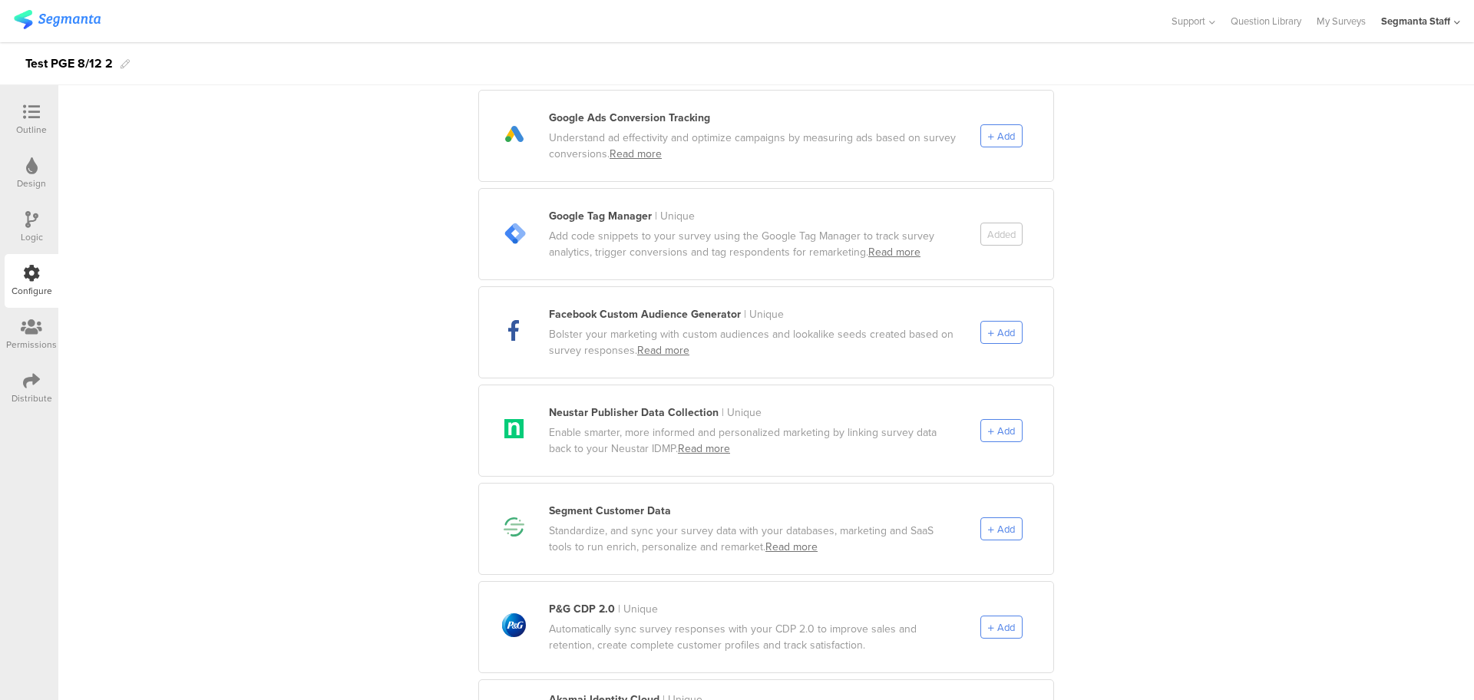
scroll to position [672, 0]
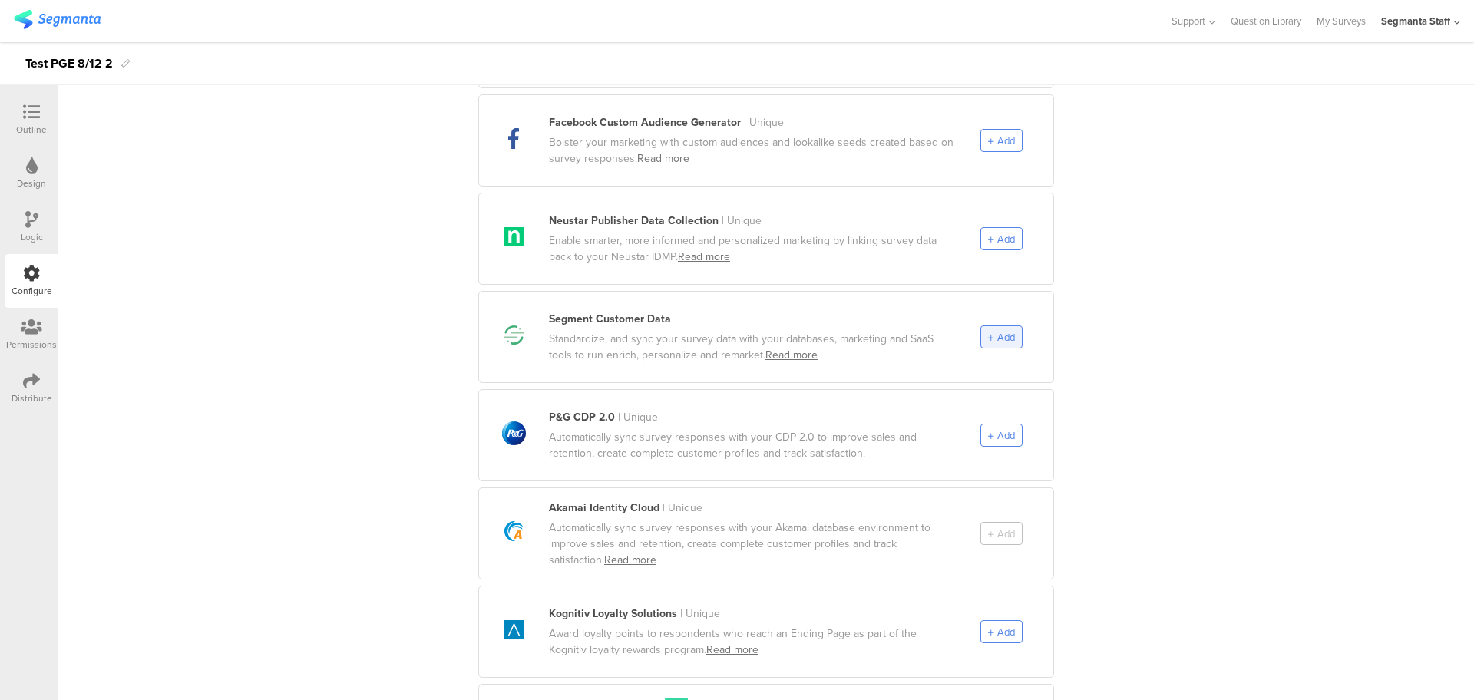
click at [998, 330] on span "Add" at bounding box center [1006, 337] width 18 height 15
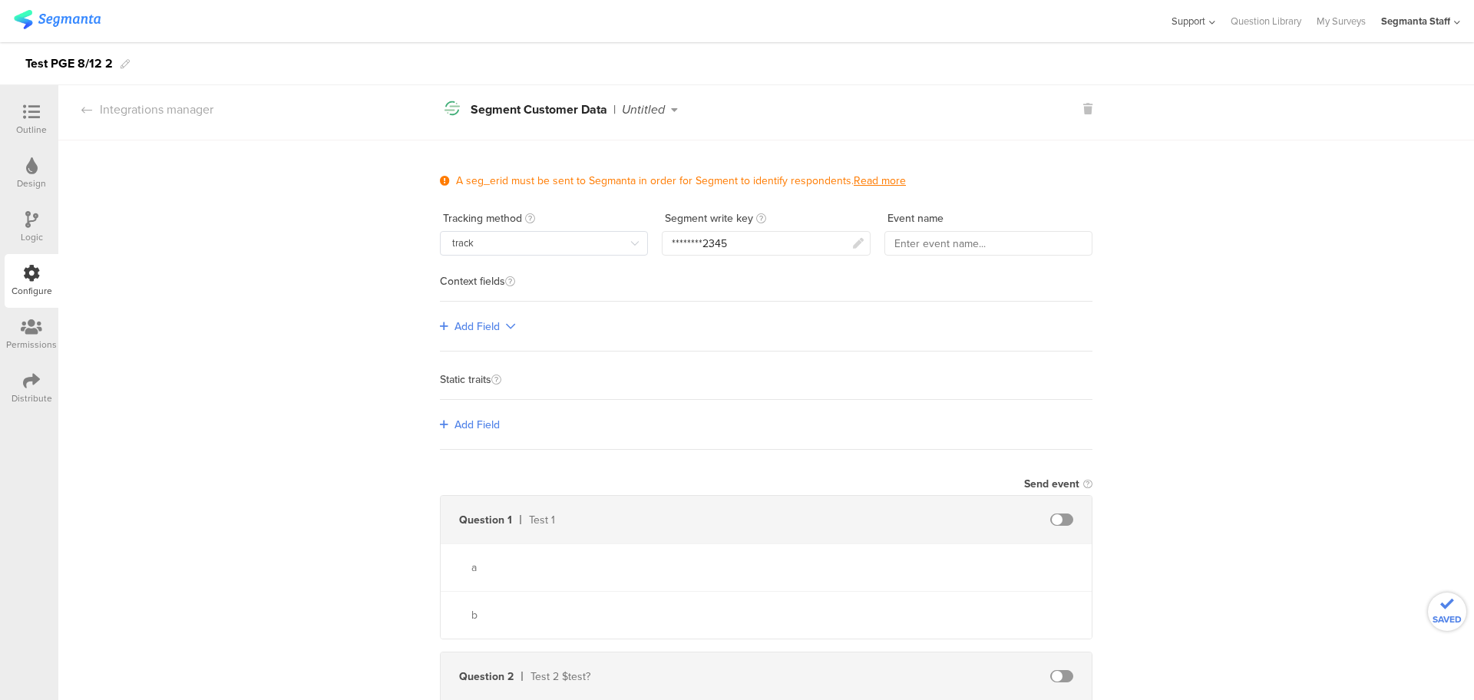
scroll to position [0, 0]
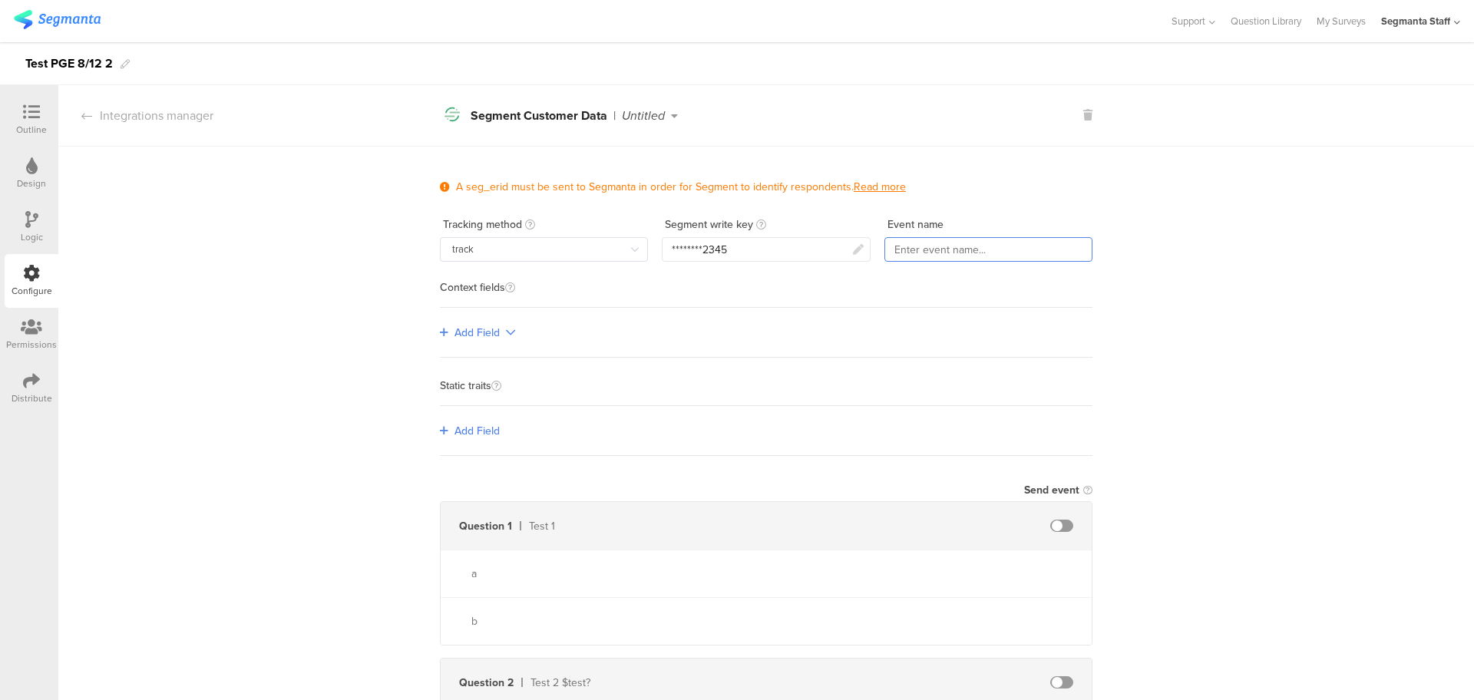
click at [986, 253] on input "text" at bounding box center [988, 249] width 208 height 25
paste input "XtrPx8Ihe4tNhYNlS0CzNG0EnsInwMoa"
type input "XtrPx8Ihe4tNhYNlS0CzNG0EnsInwMoa"
click at [760, 237] on div "********2345" at bounding box center [766, 249] width 208 height 25
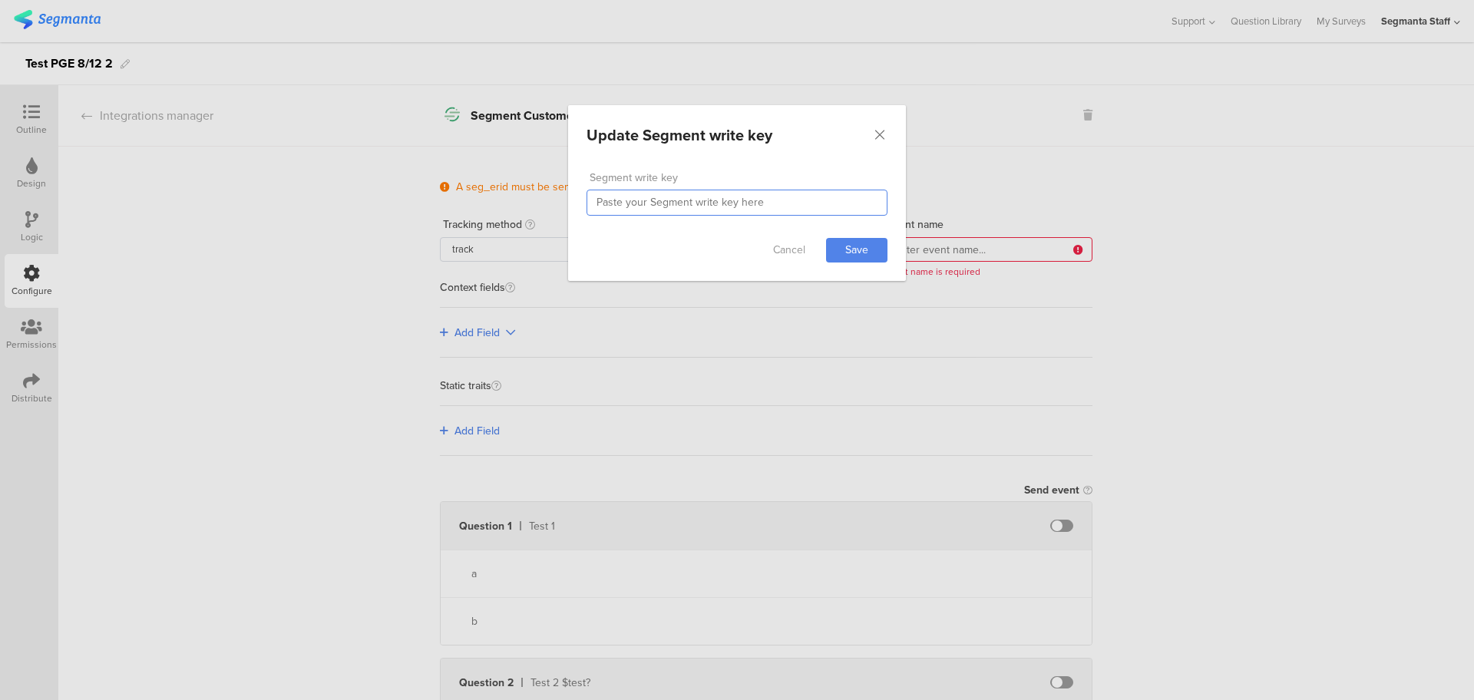
click at [744, 201] on input "dialog" at bounding box center [736, 203] width 301 height 26
paste input "XtrPx8Ihe4tNhYNlS0CzNG0EnsInwMoa"
type input "XtrPx8Ihe4tNhYNlS0CzNG0EnsInwMoa"
click at [857, 249] on link "Save" at bounding box center [856, 250] width 61 height 25
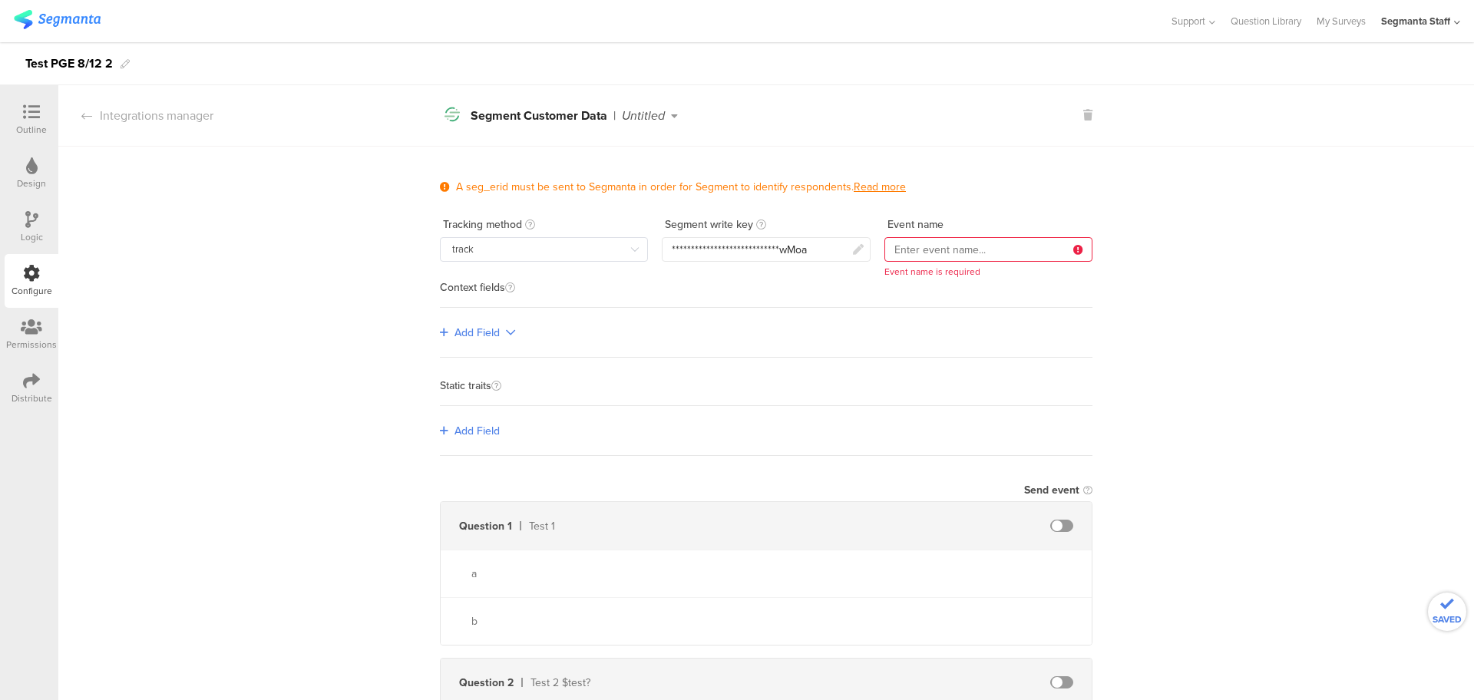
click at [943, 247] on input "text" at bounding box center [988, 249] width 208 height 25
type input "Test Track 8/12"
click at [1061, 526] on span at bounding box center [1061, 526] width 23 height 12
click at [952, 533] on input "text" at bounding box center [928, 525] width 169 height 25
type input "testQuestion"
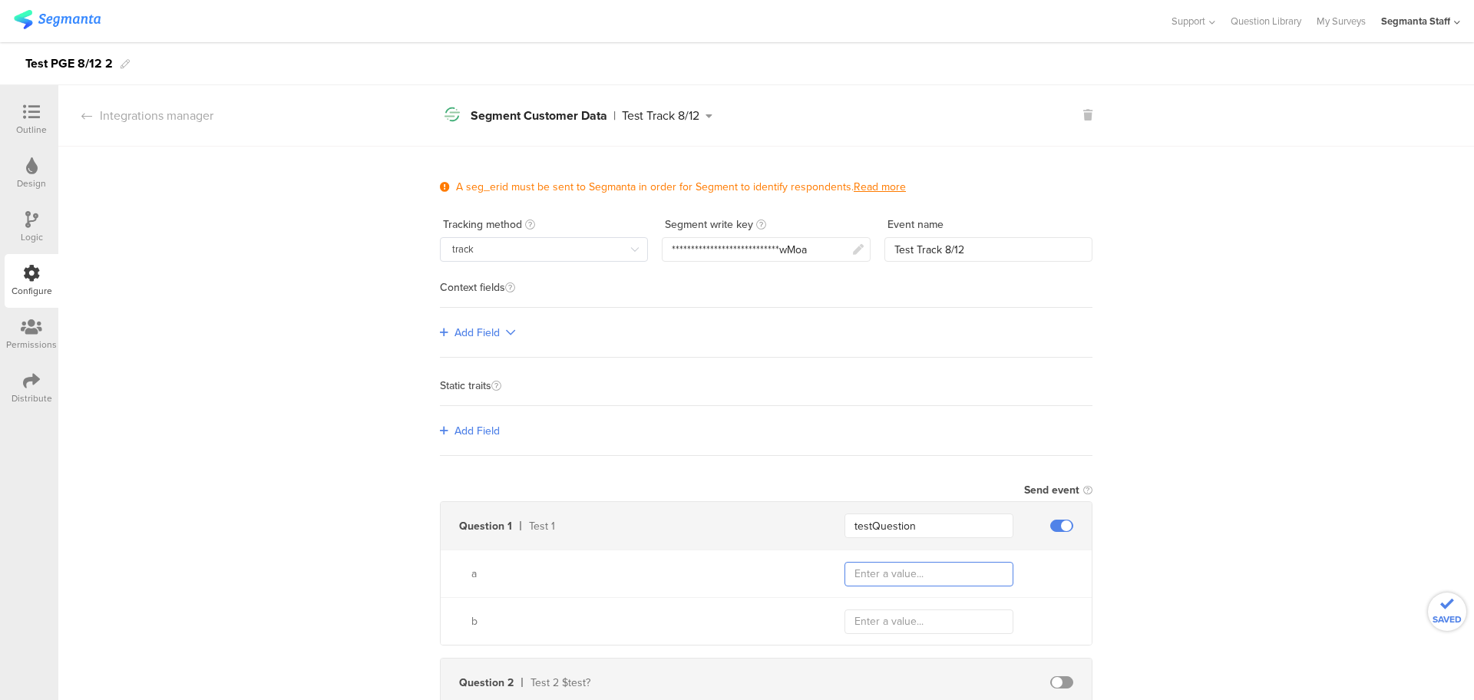
click at [932, 568] on input "text" at bounding box center [928, 574] width 169 height 25
type input "a"
click at [914, 625] on input "text" at bounding box center [928, 621] width 169 height 25
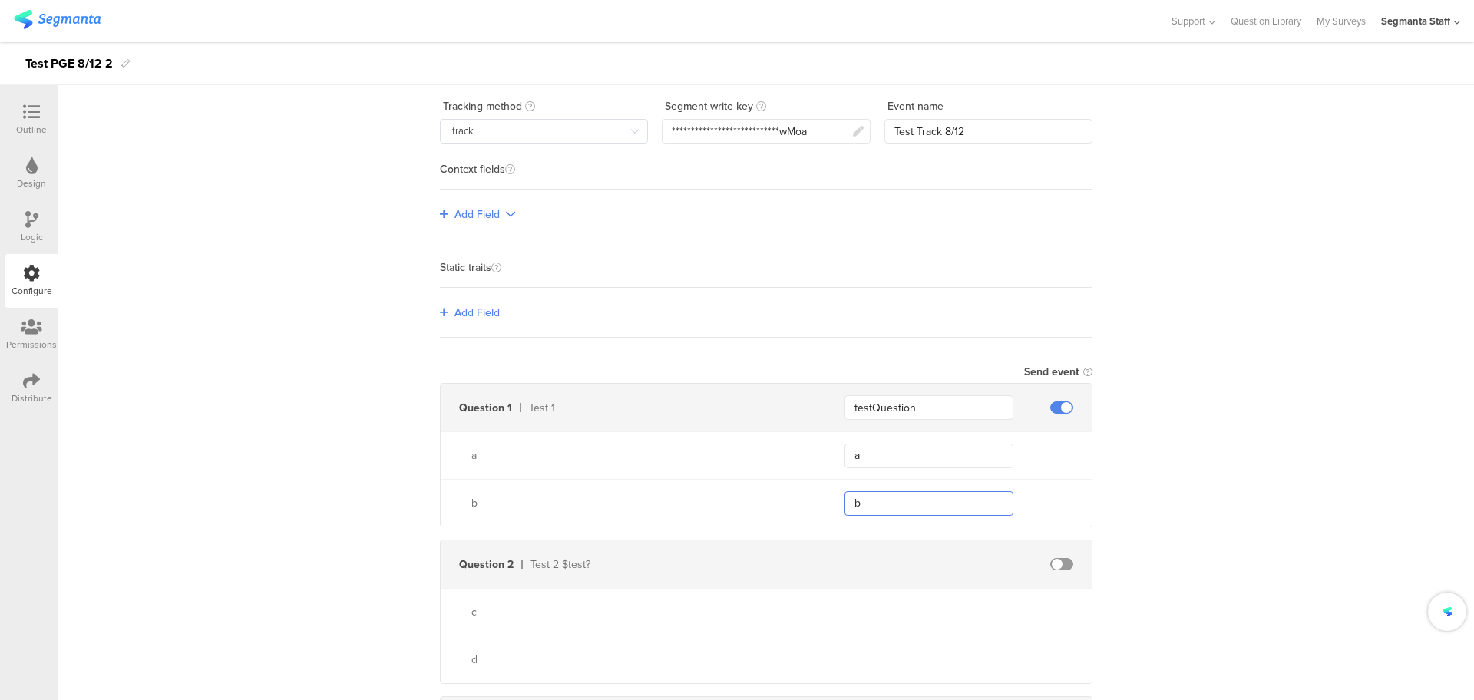
scroll to position [260, 0]
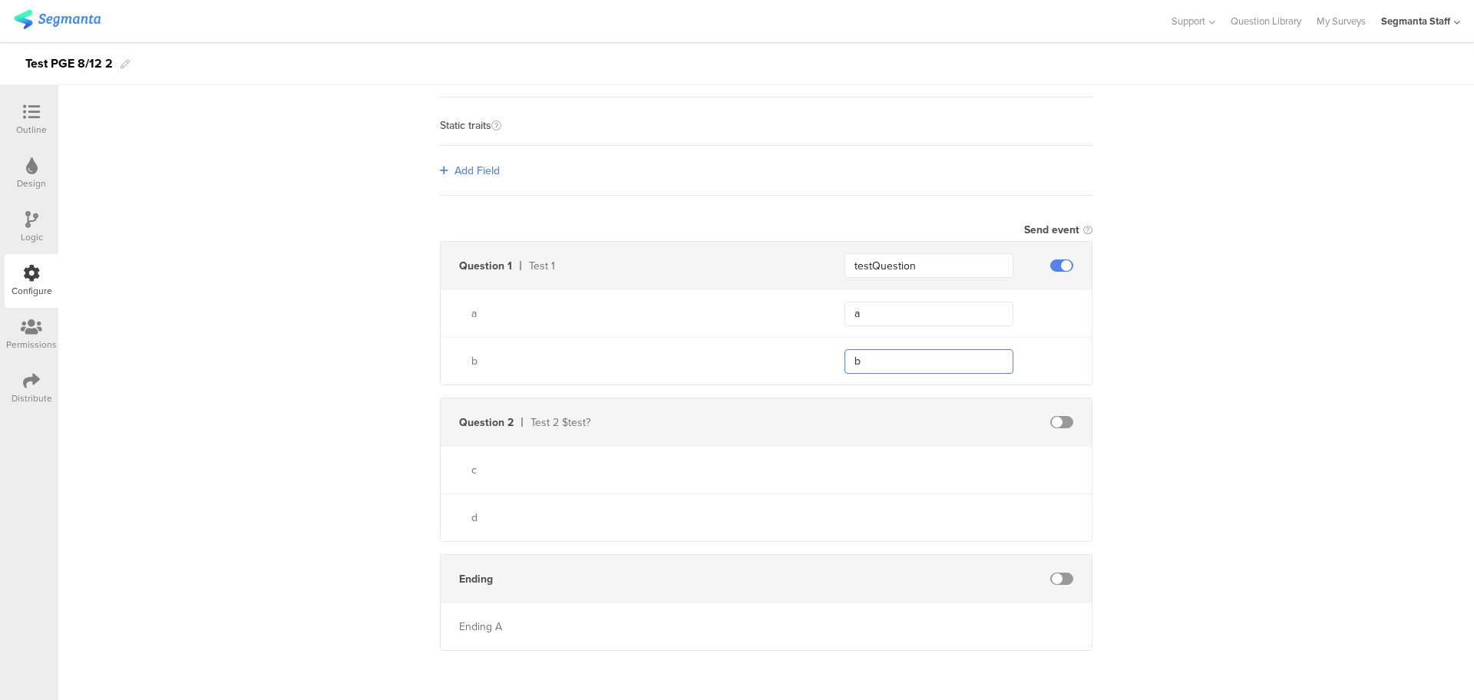
type input "b"
click at [1055, 580] on span at bounding box center [1061, 579] width 23 height 12
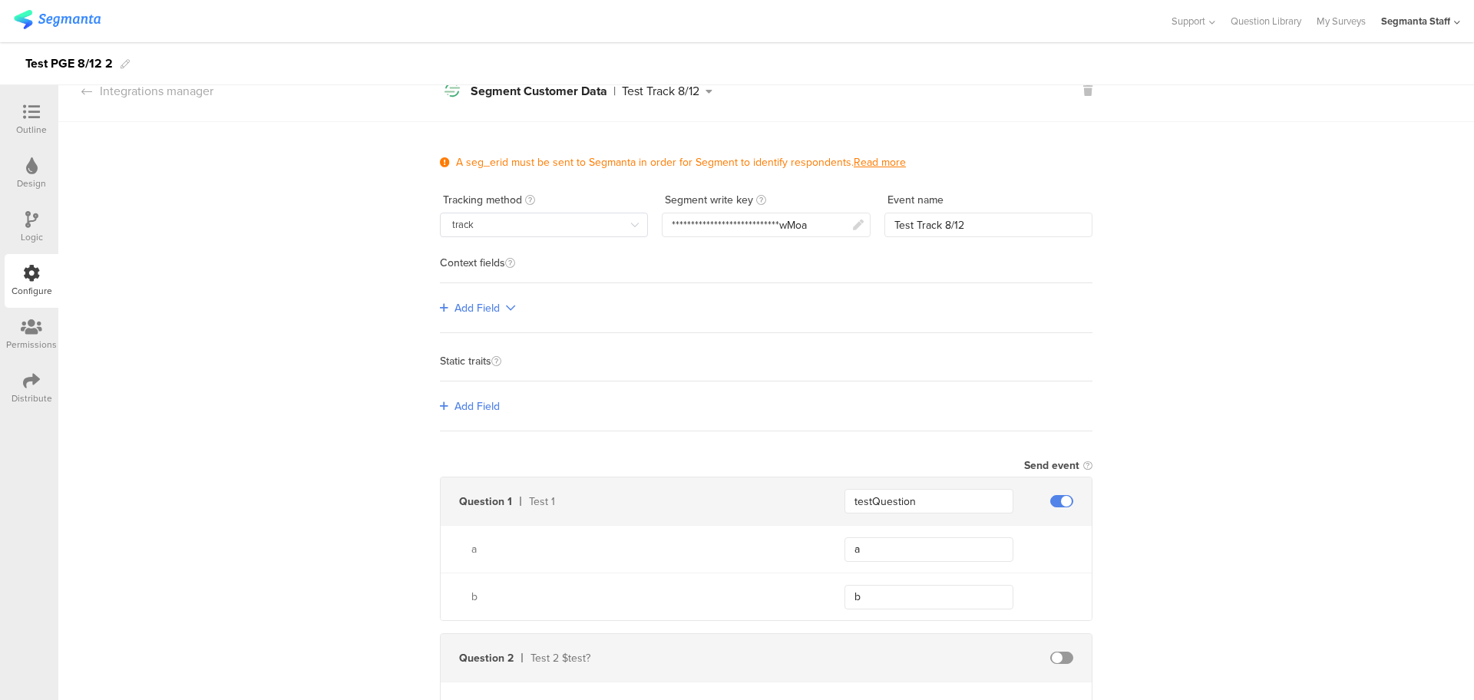
scroll to position [0, 0]
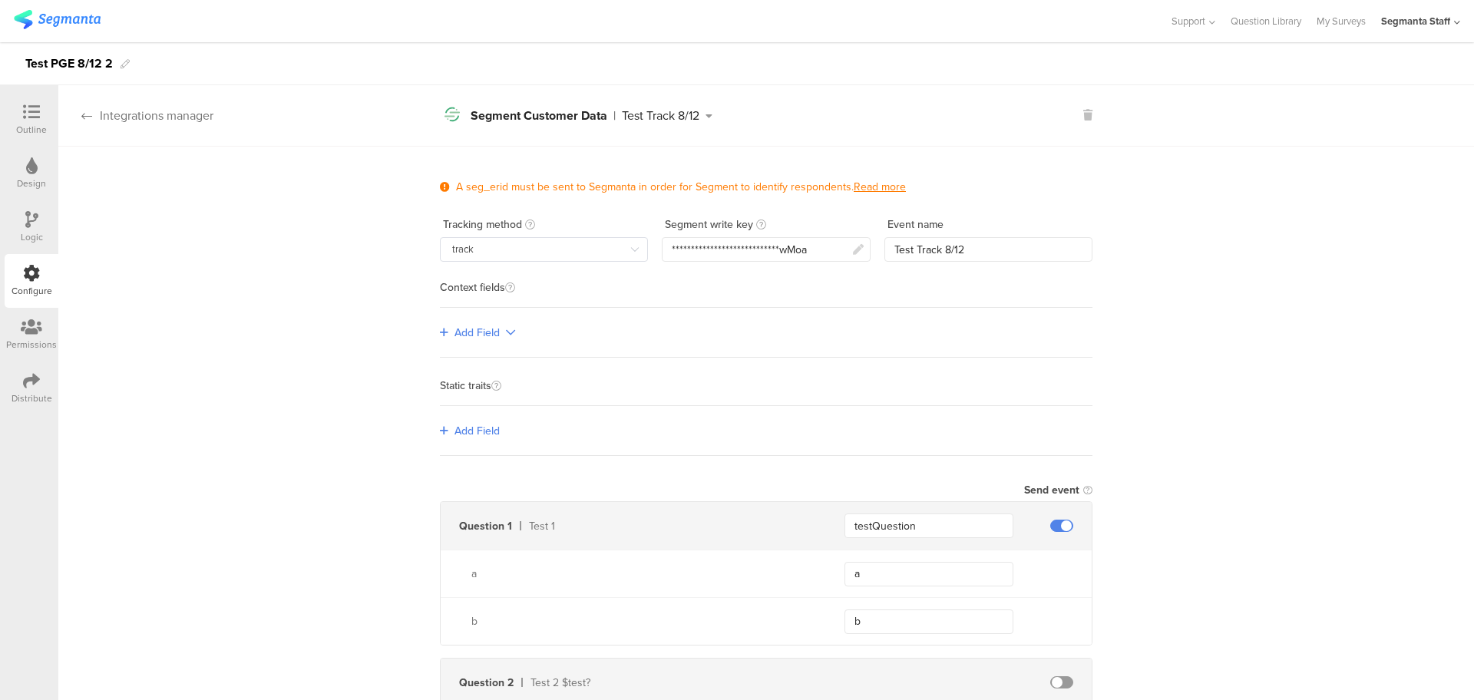
click at [146, 119] on div "Integrations manager" at bounding box center [135, 116] width 155 height 18
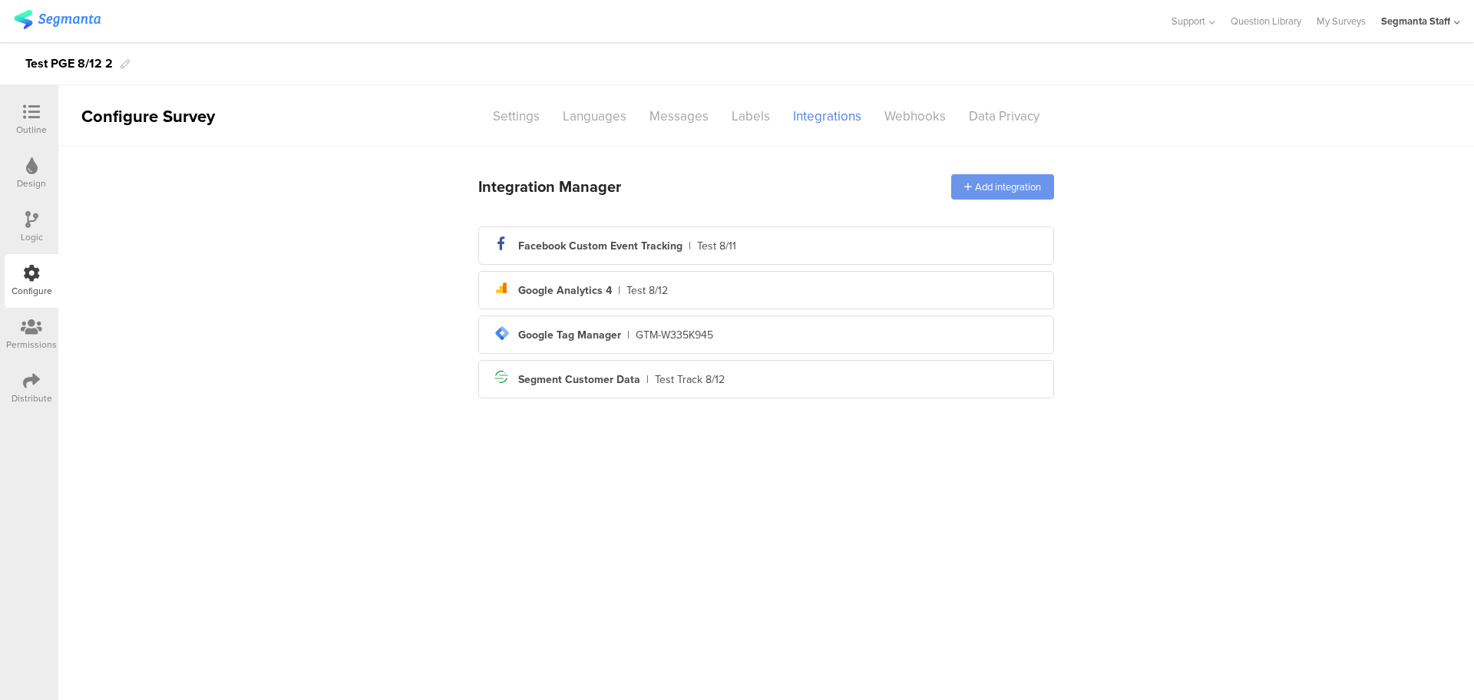
click at [974, 181] on div "Add integration" at bounding box center [1002, 186] width 103 height 25
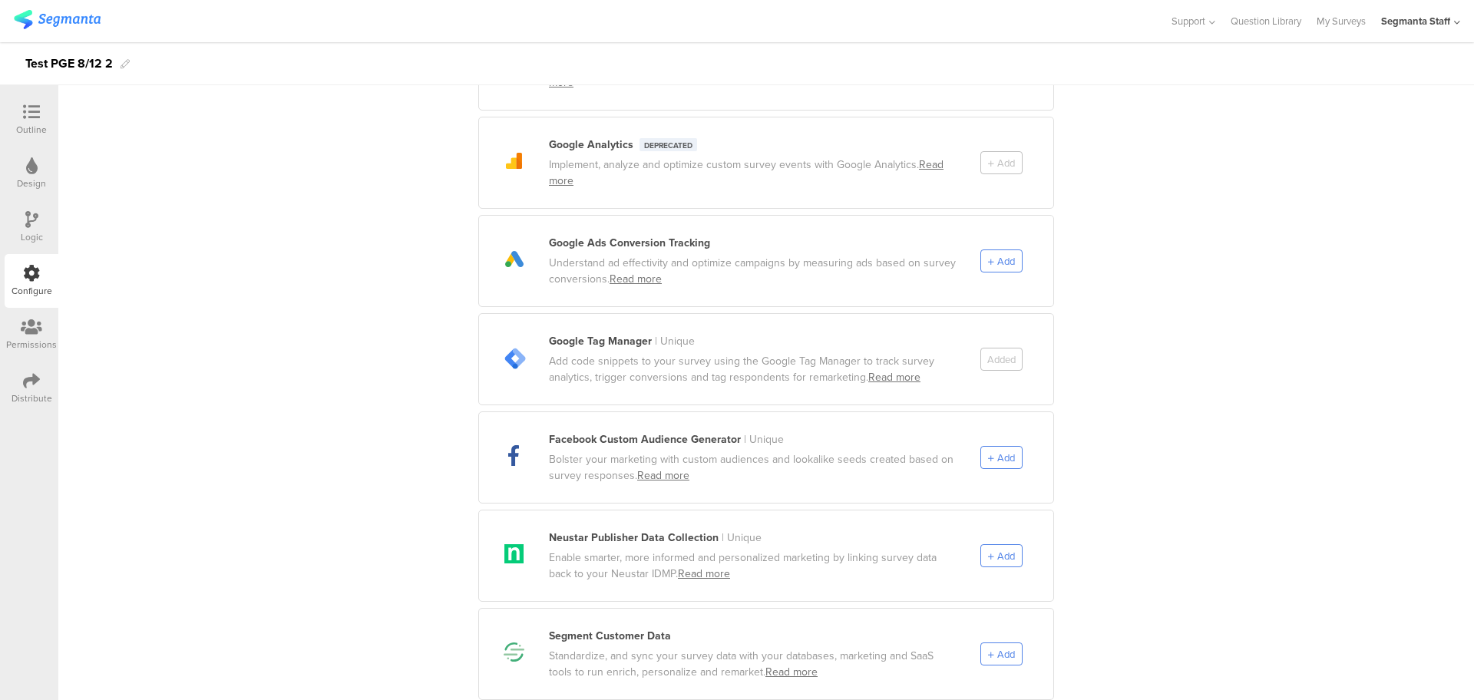
scroll to position [480, 0]
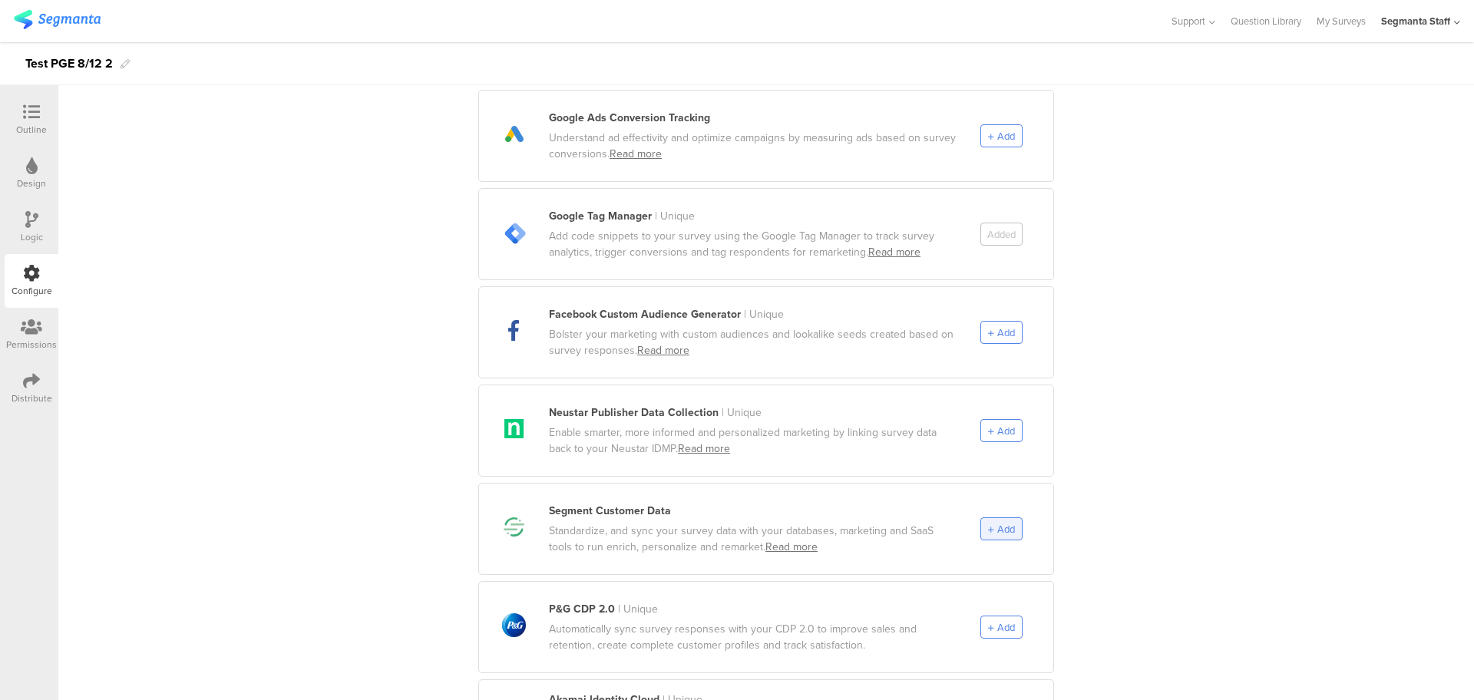
click at [997, 522] on span "Add" at bounding box center [1006, 529] width 18 height 15
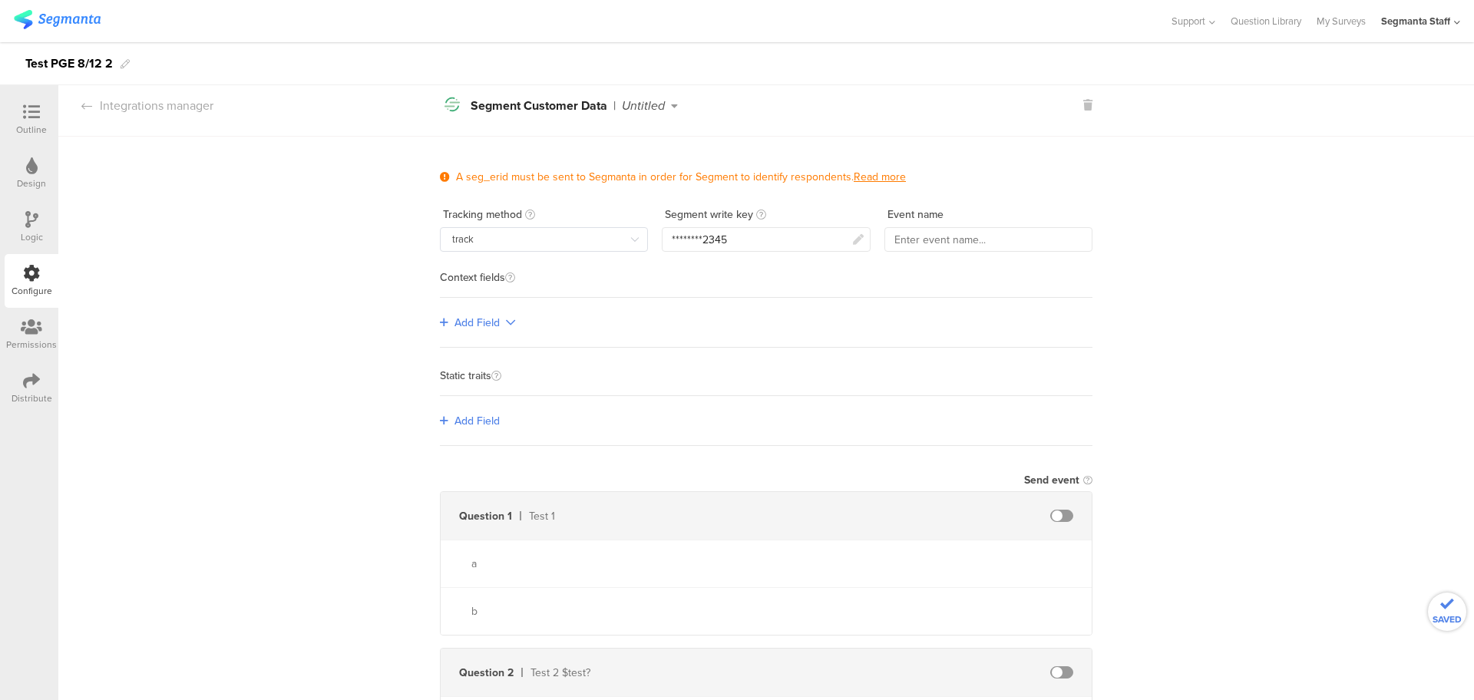
scroll to position [0, 0]
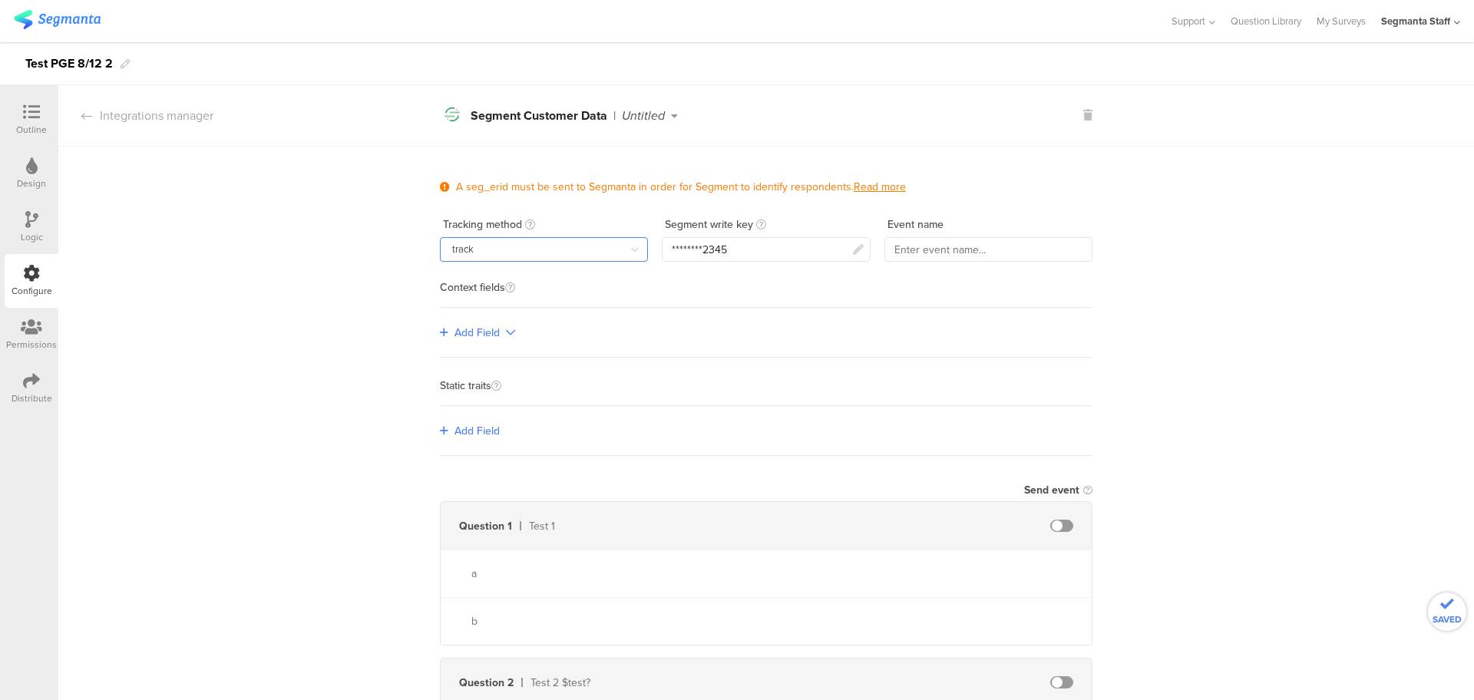
click at [533, 253] on input "track" at bounding box center [544, 249] width 208 height 25
click at [505, 315] on li "identify" at bounding box center [544, 314] width 221 height 26
type input "identify"
click at [767, 256] on div "********2345" at bounding box center [766, 249] width 208 height 25
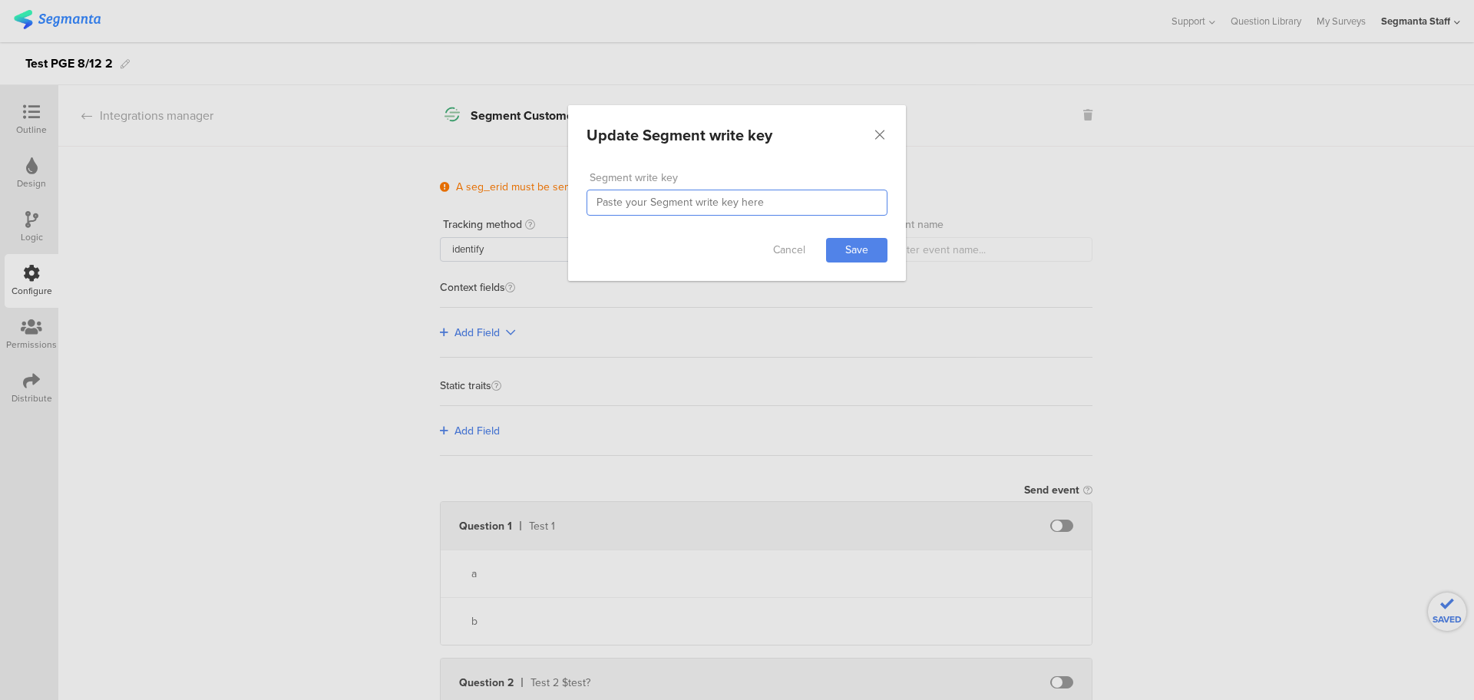
click at [734, 205] on input "dialog" at bounding box center [736, 203] width 301 height 26
paste input "XtrPx8Ihe4tNhYNlS0CzNG0EnsInwMoa"
type input "XtrPx8Ihe4tNhYNlS0CzNG0EnsInwMoa"
click at [833, 233] on div "Cancel Save" at bounding box center [737, 250] width 338 height 61
click at [852, 249] on link "Save" at bounding box center [856, 250] width 61 height 25
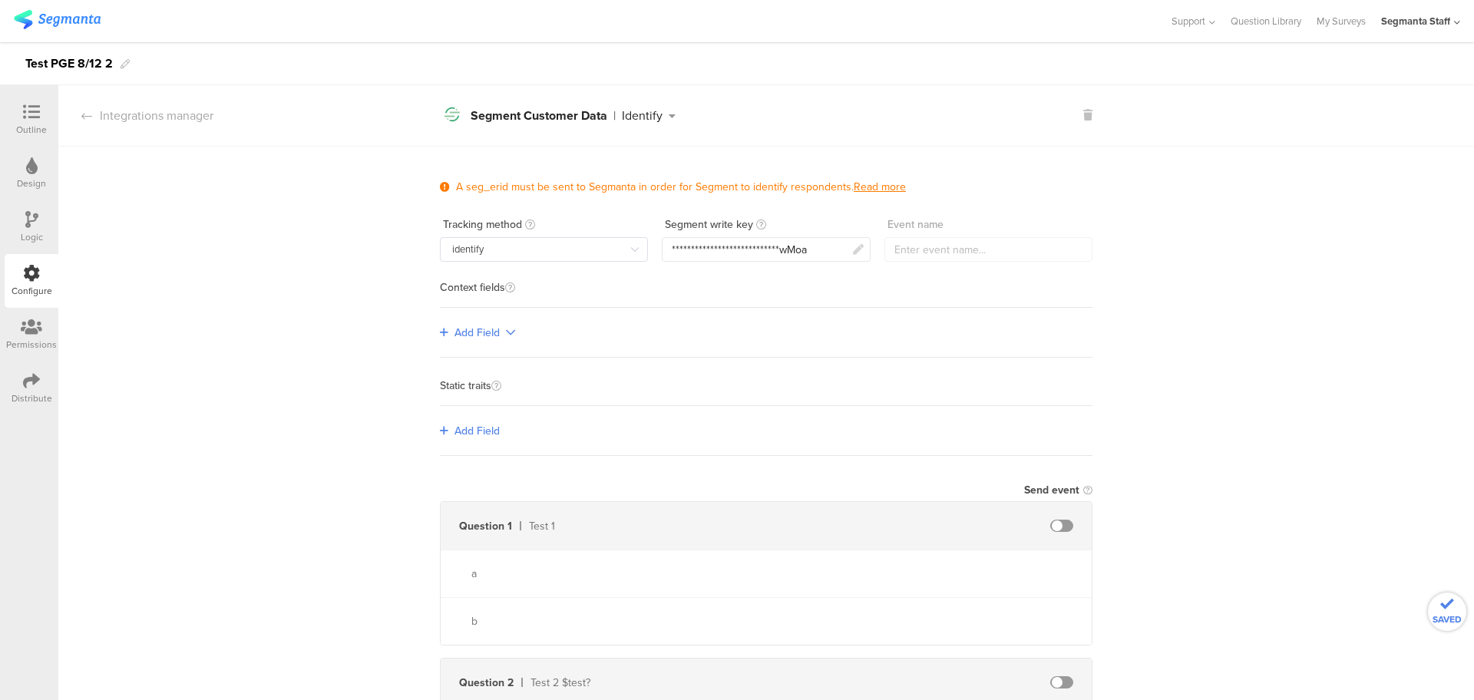
click at [963, 245] on div at bounding box center [988, 237] width 208 height 50
click at [1056, 523] on span at bounding box center [1061, 526] width 23 height 12
click at [937, 526] on input "text" at bounding box center [928, 525] width 169 height 25
click at [1055, 521] on span at bounding box center [1061, 526] width 23 height 12
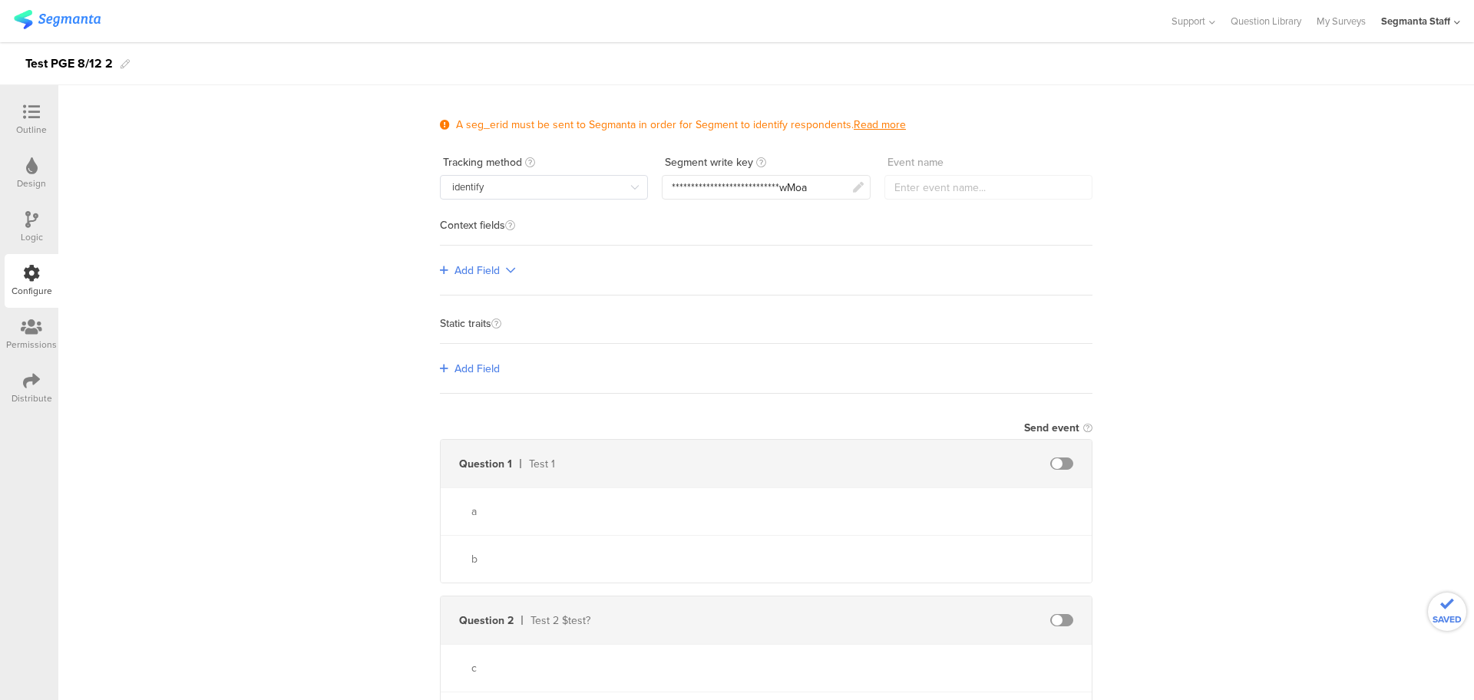
scroll to position [96, 0]
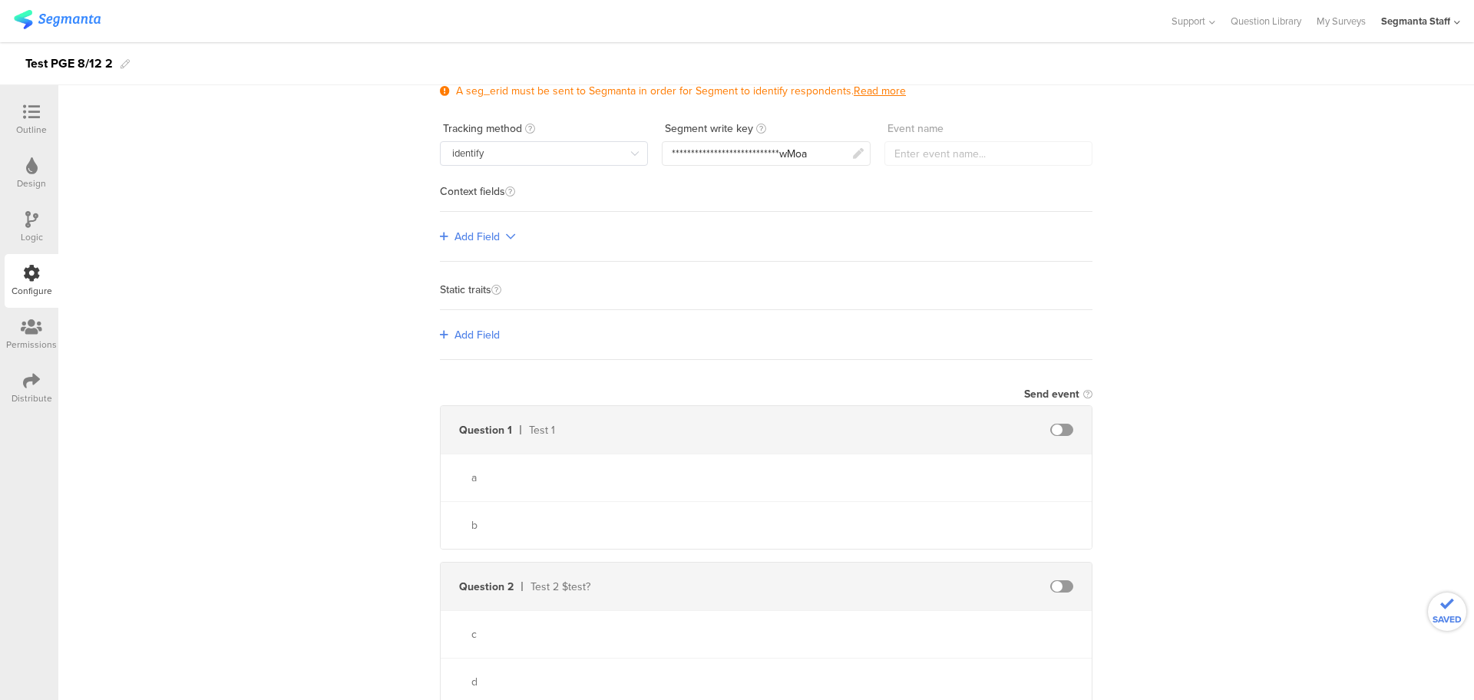
click at [1050, 580] on span at bounding box center [1061, 586] width 23 height 12
click at [906, 597] on div "Question 2 Test 2 $test?" at bounding box center [766, 587] width 651 height 48
click at [932, 592] on input "text" at bounding box center [928, 586] width 169 height 25
type input "testQuestion"
click at [885, 631] on input "text" at bounding box center [928, 634] width 169 height 25
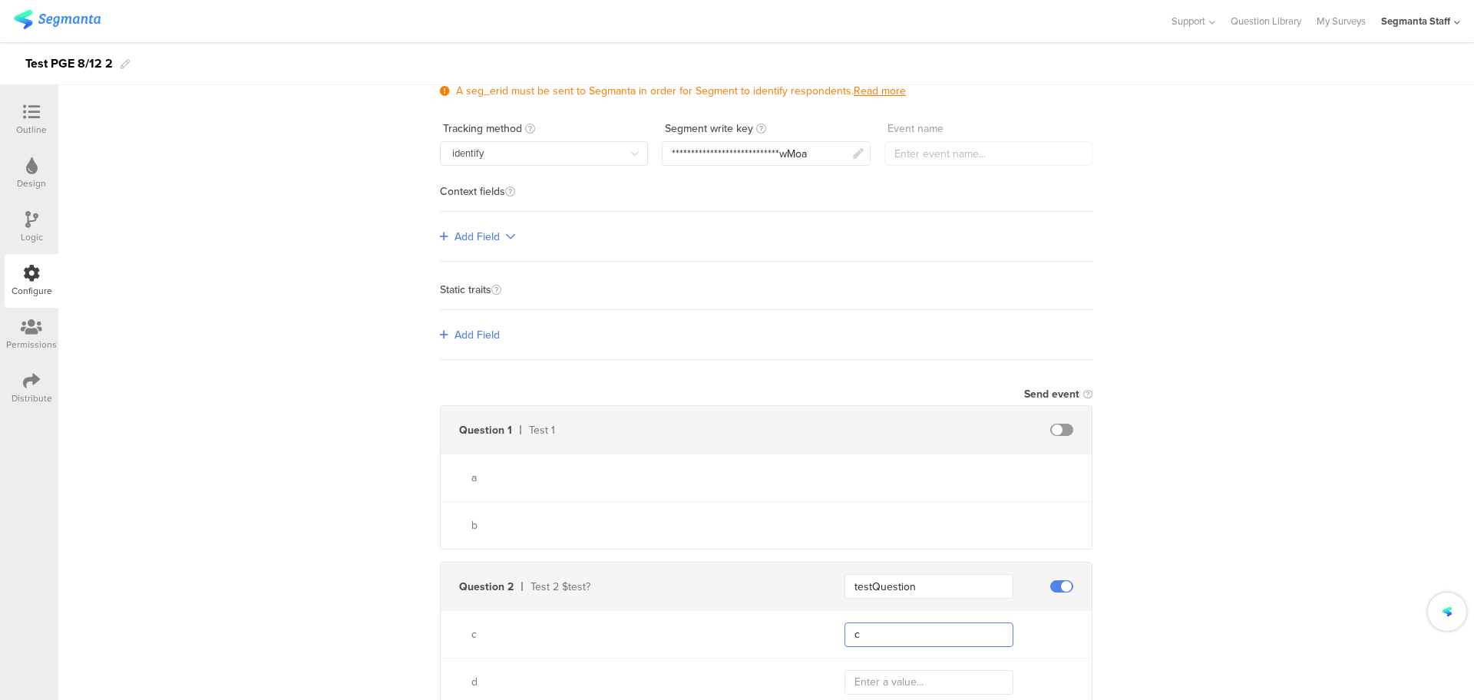
type input "c"
click at [895, 686] on input "text" at bounding box center [928, 682] width 169 height 25
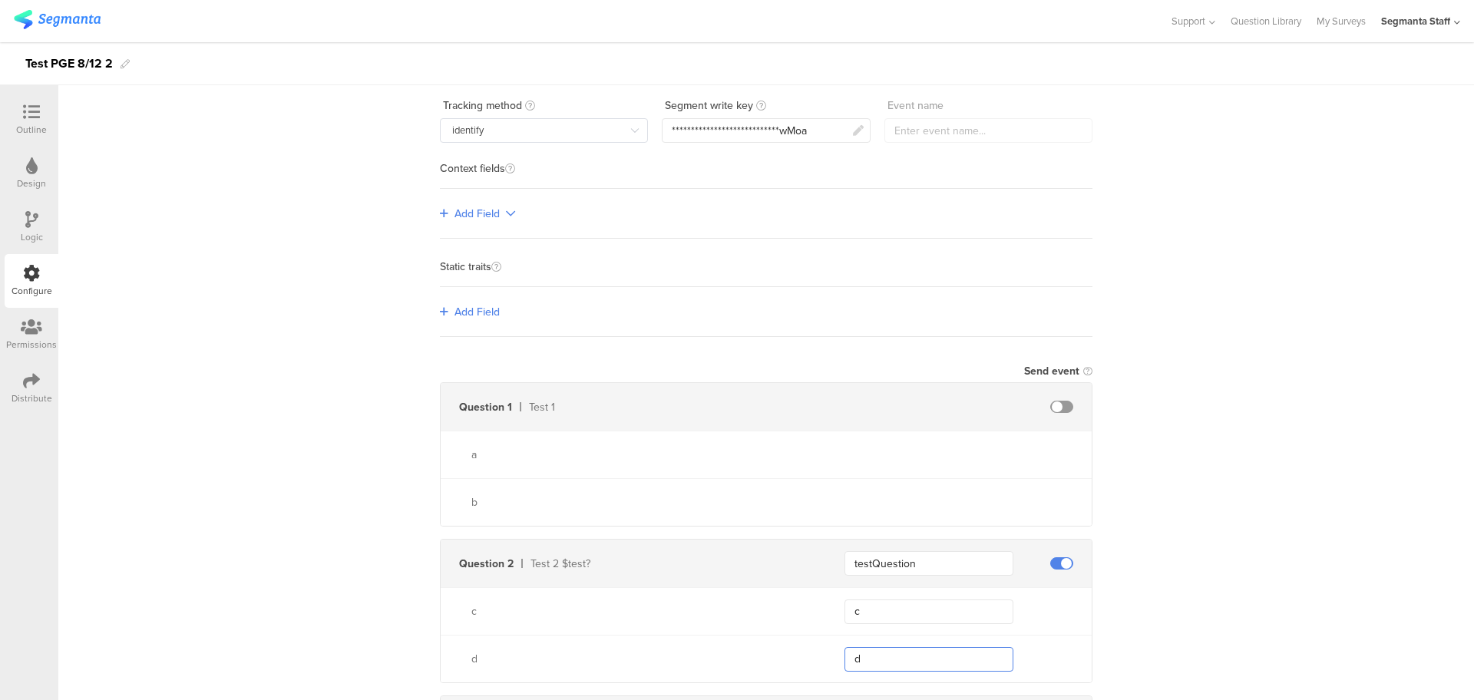
scroll to position [0, 0]
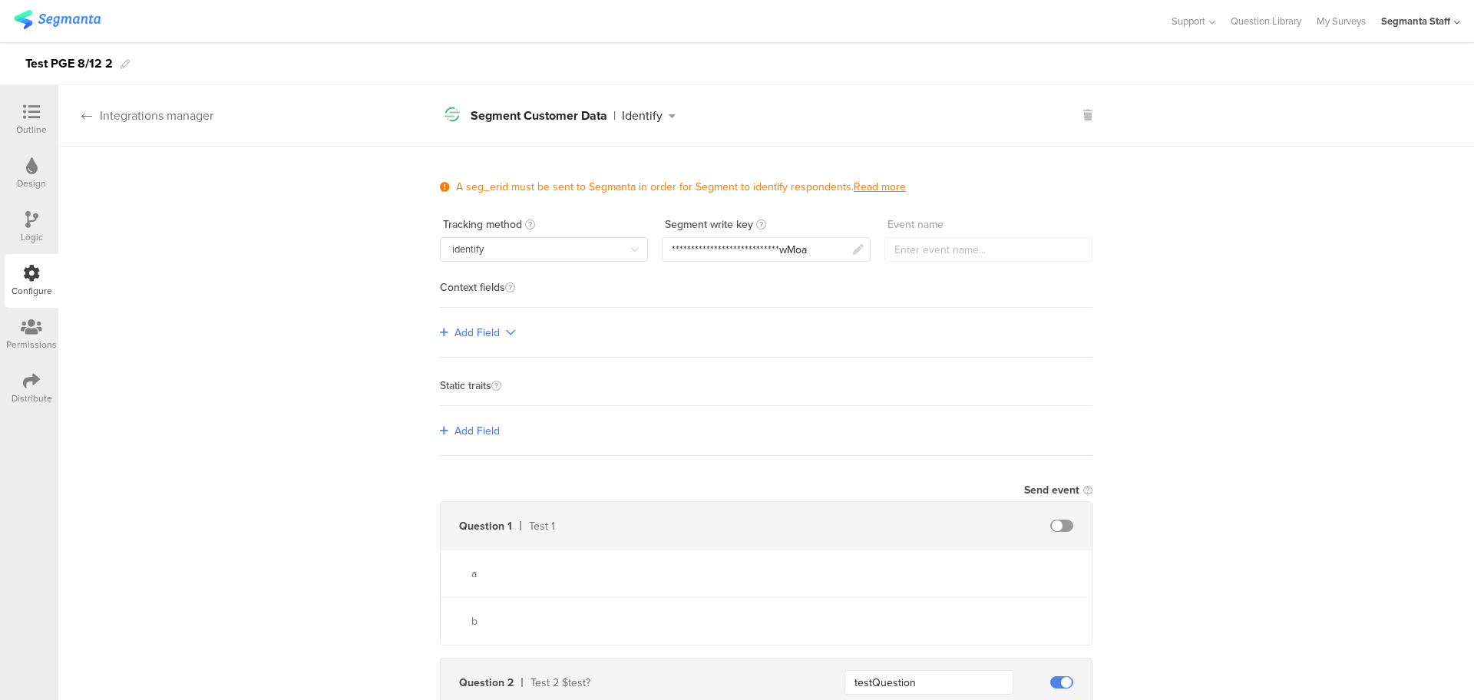
type input "d"
click at [92, 124] on section "Integrations manager Segment icon Created with Sketch. Segment Customer Data | …" at bounding box center [765, 115] width 1415 height 61
click at [208, 119] on div "Integrations manager" at bounding box center [135, 116] width 155 height 18
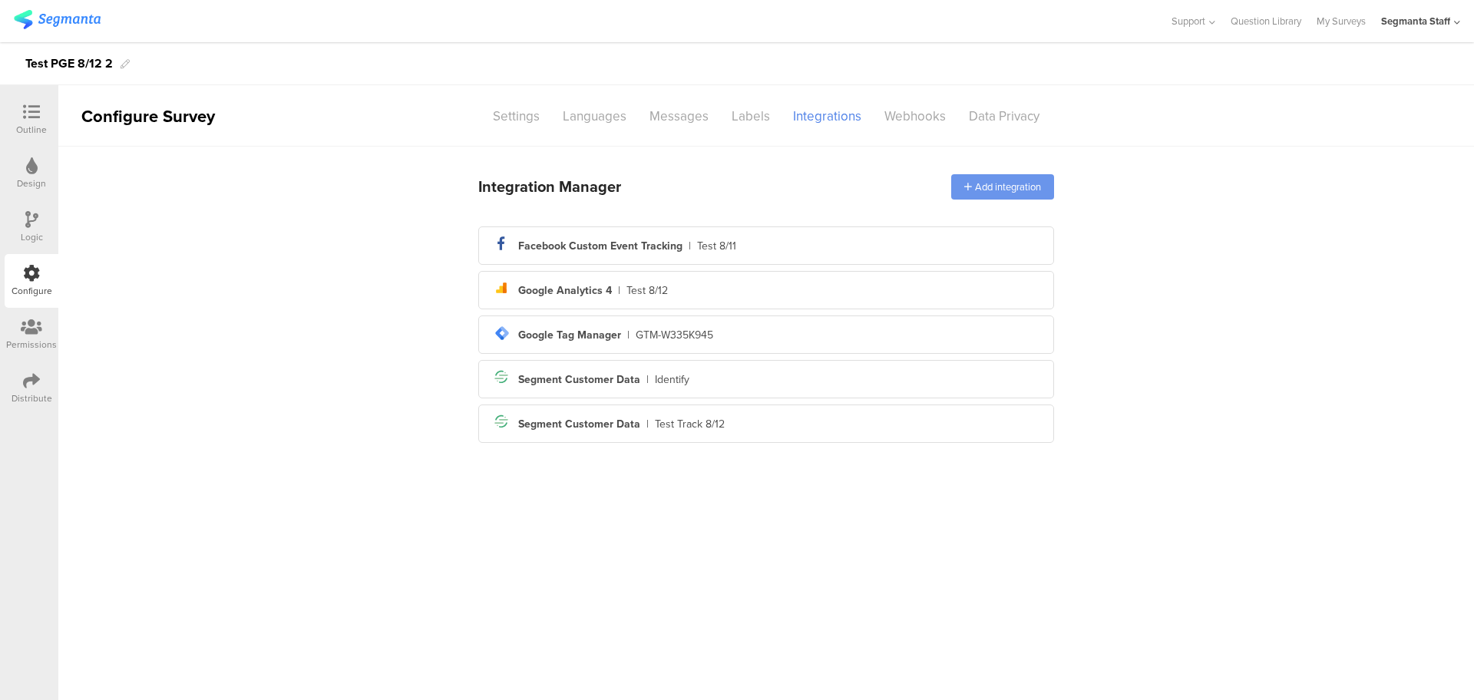
click at [1008, 192] on div "Add integration" at bounding box center [1002, 186] width 103 height 25
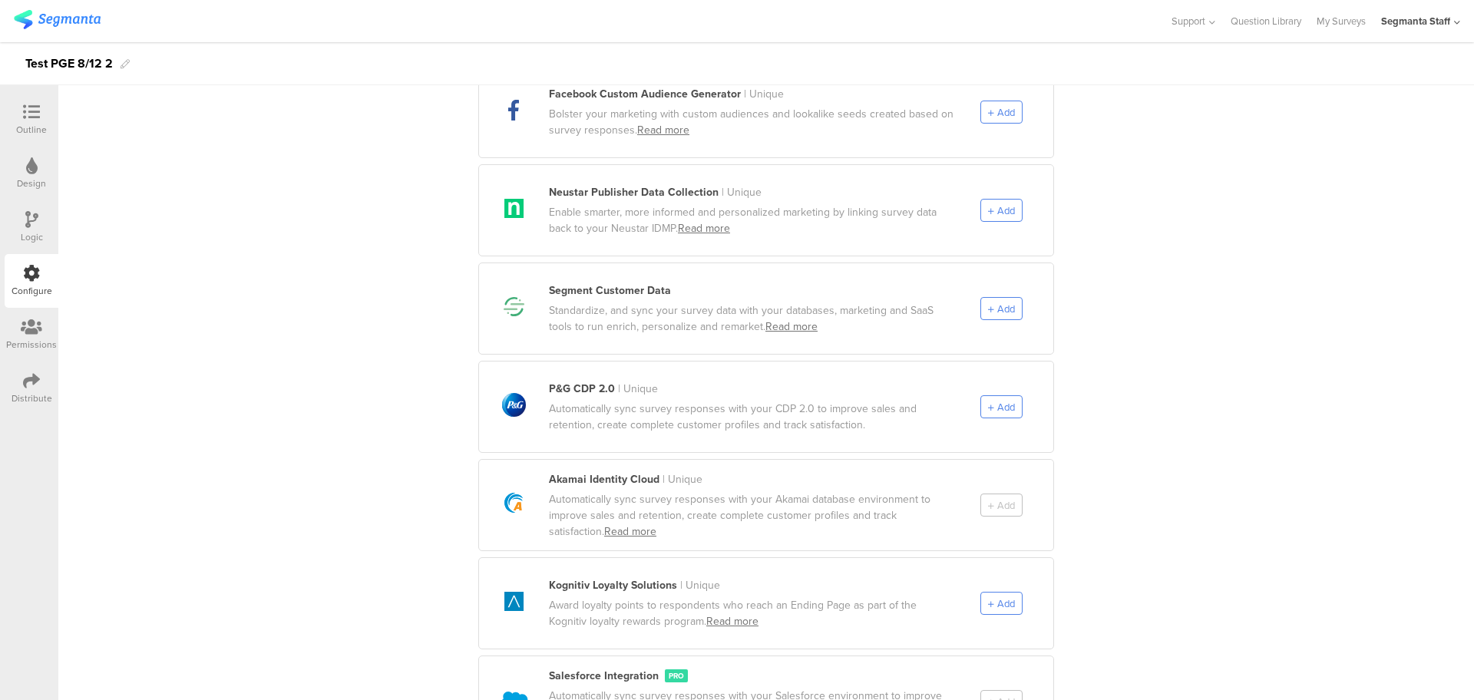
scroll to position [767, 0]
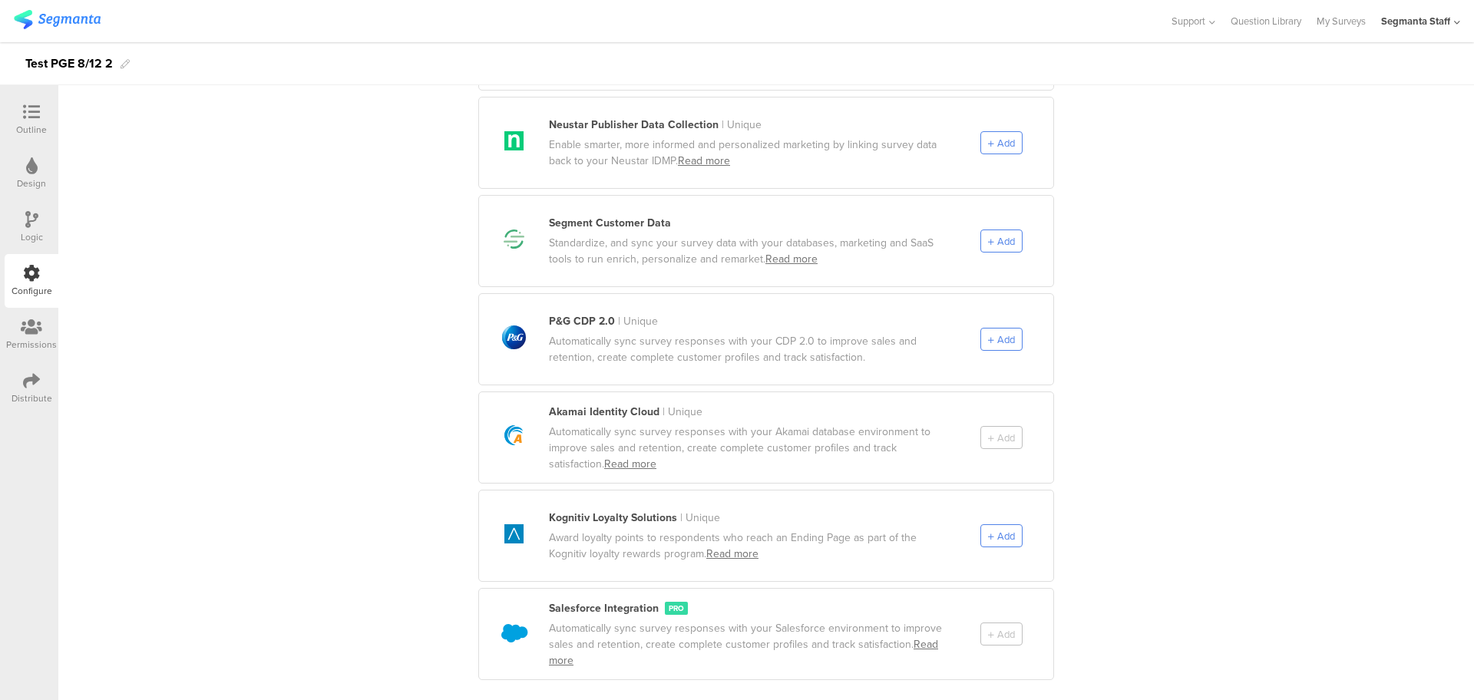
click at [22, 111] on div at bounding box center [31, 113] width 31 height 19
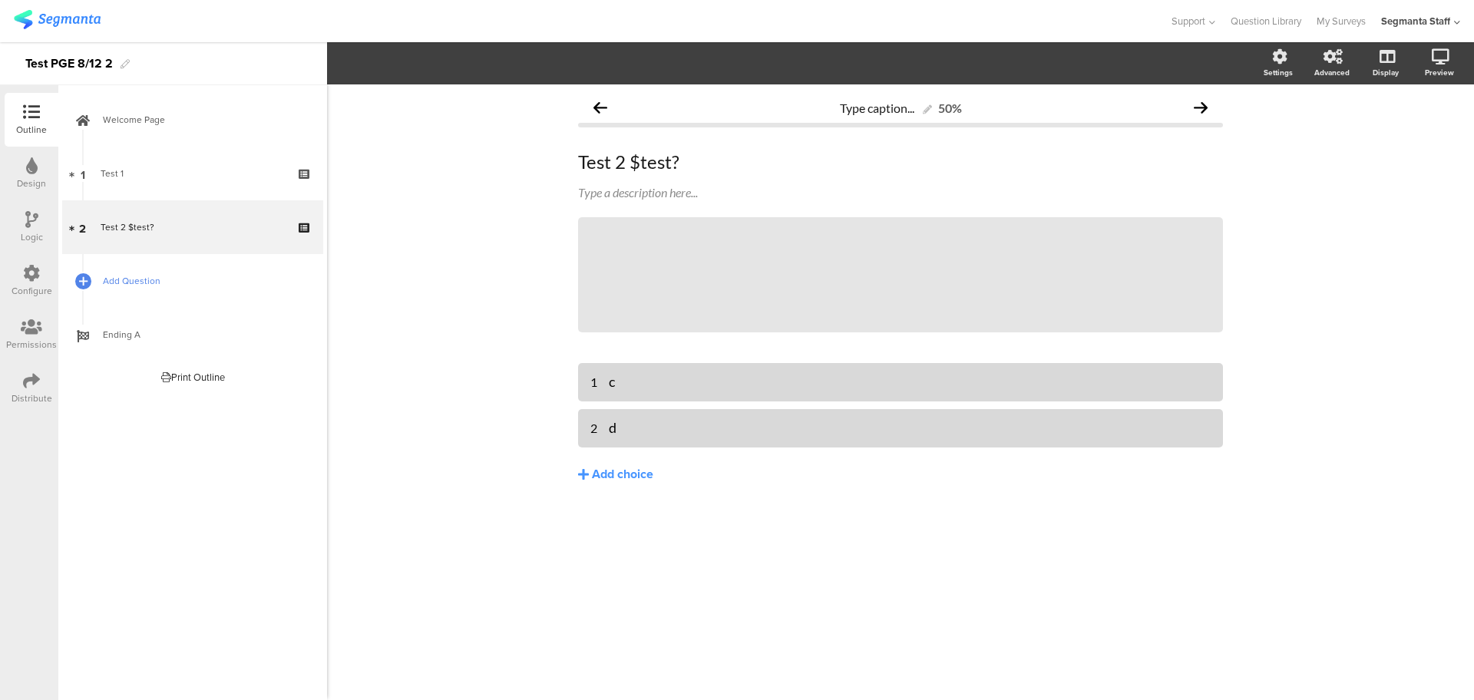
click at [111, 294] on link "Add Question" at bounding box center [192, 281] width 261 height 54
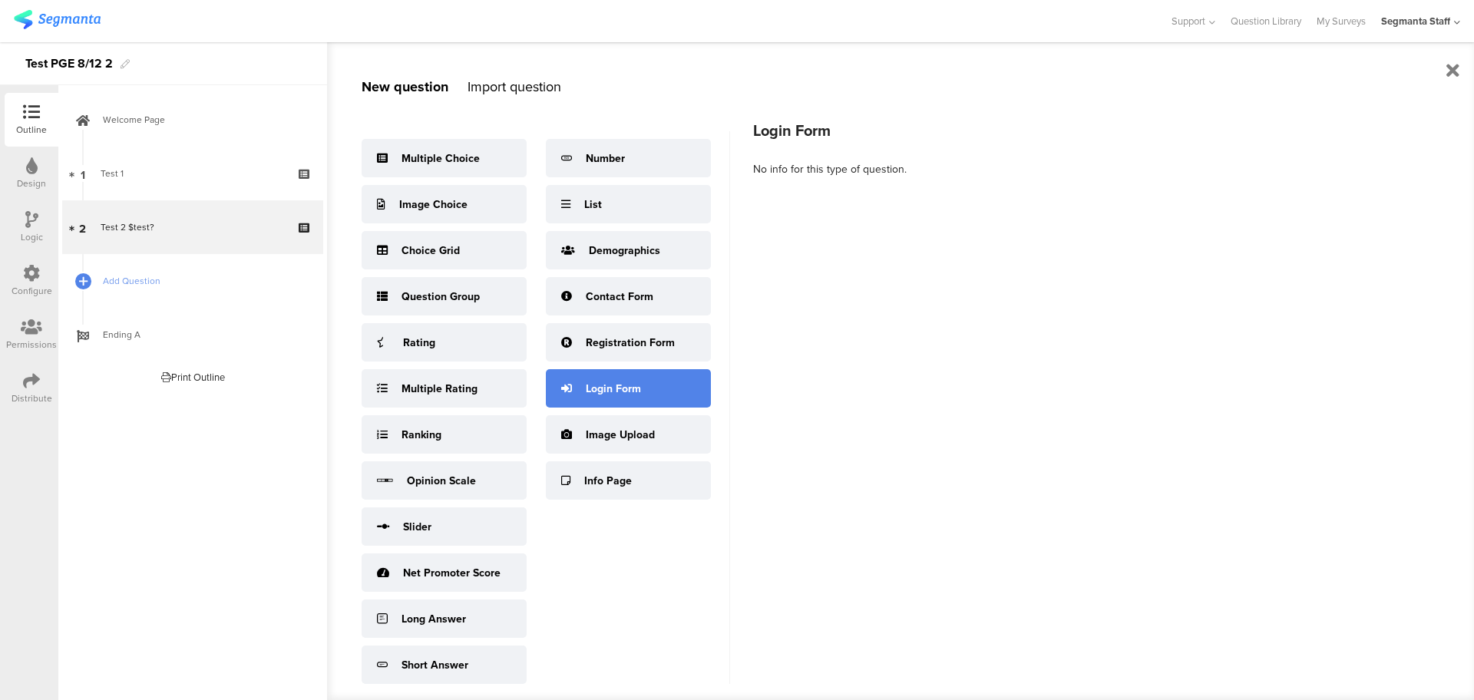
click at [606, 397] on div "Login Form" at bounding box center [613, 389] width 55 height 16
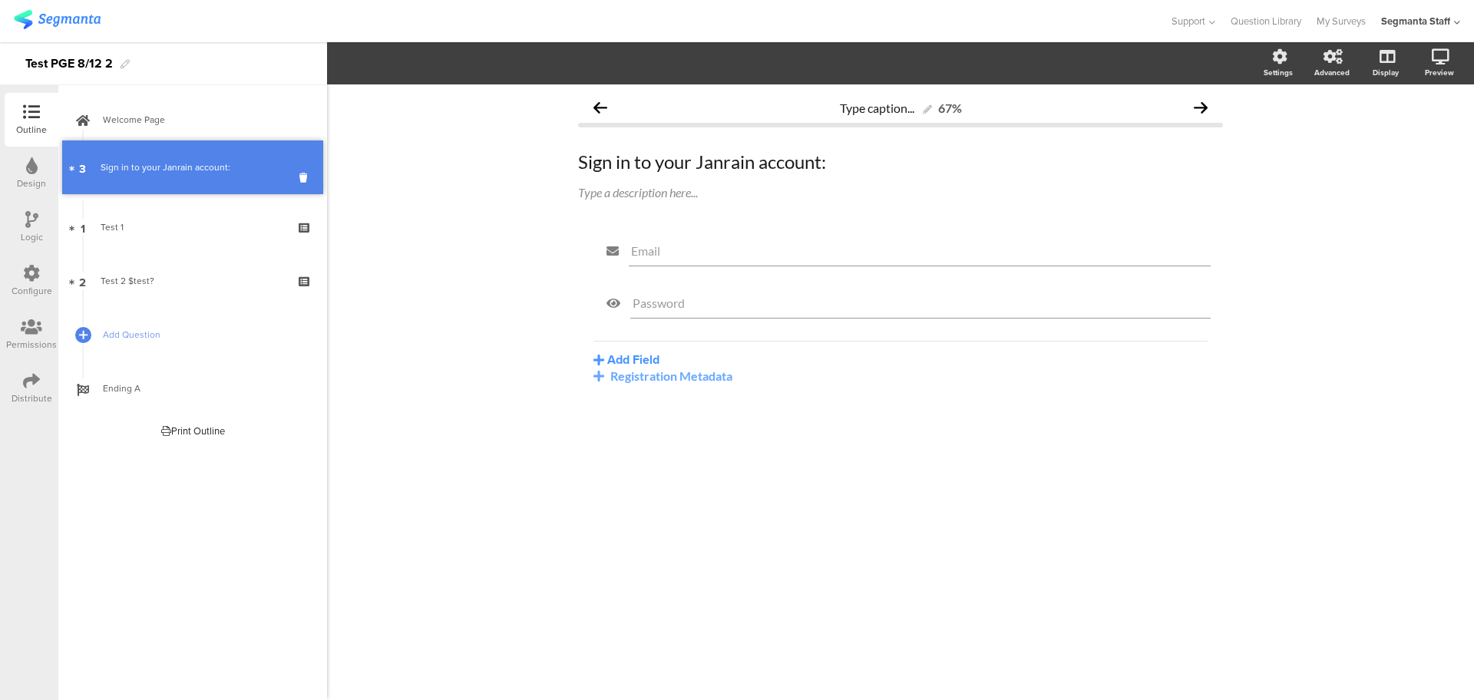
drag, startPoint x: 241, startPoint y: 285, endPoint x: 223, endPoint y: 171, distance: 115.0
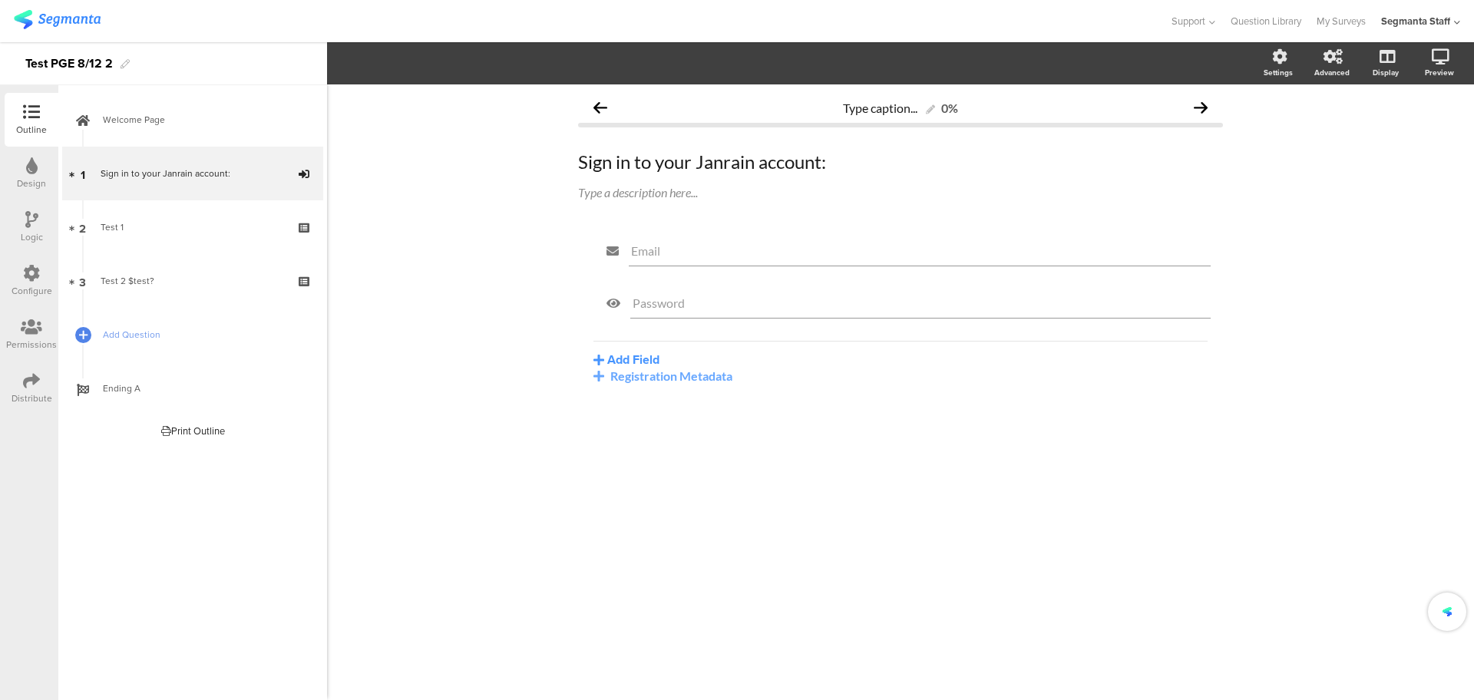
click at [38, 177] on div "Design" at bounding box center [31, 184] width 29 height 14
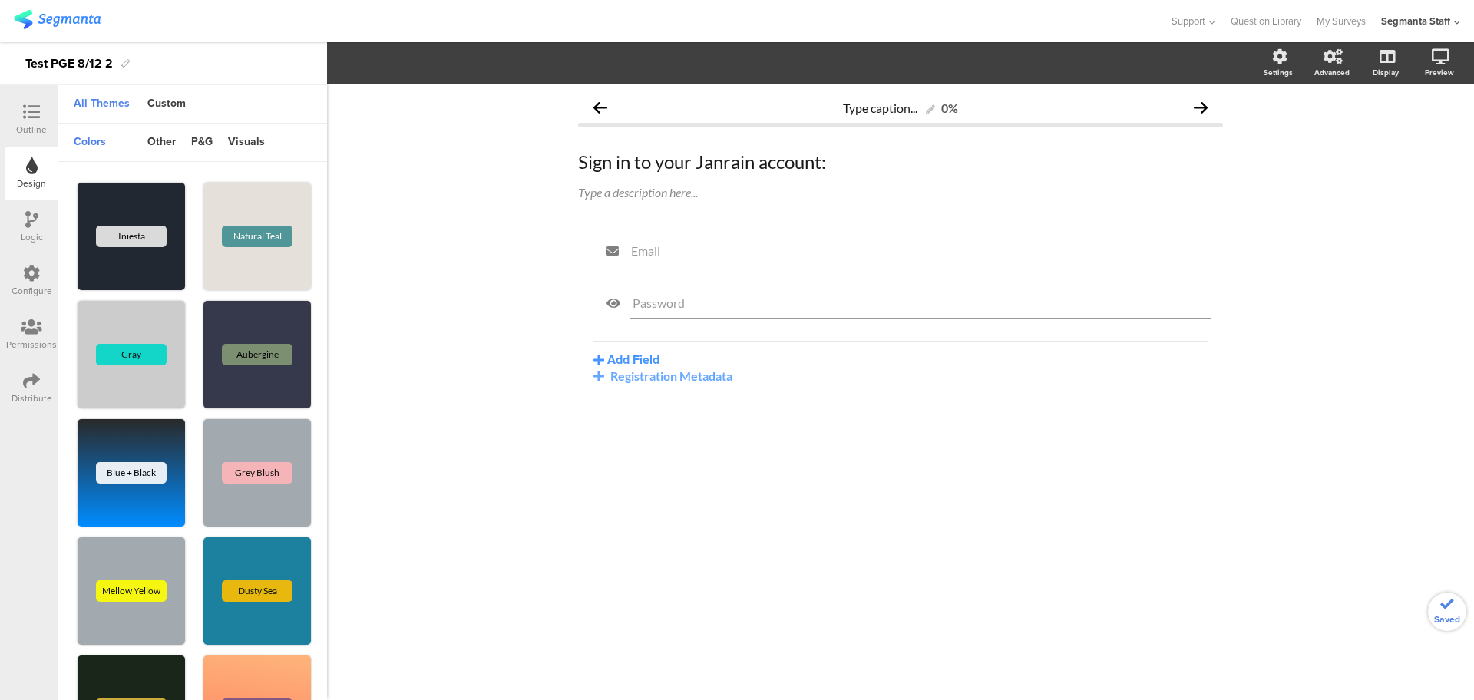
click at [28, 282] on div at bounding box center [31, 274] width 17 height 19
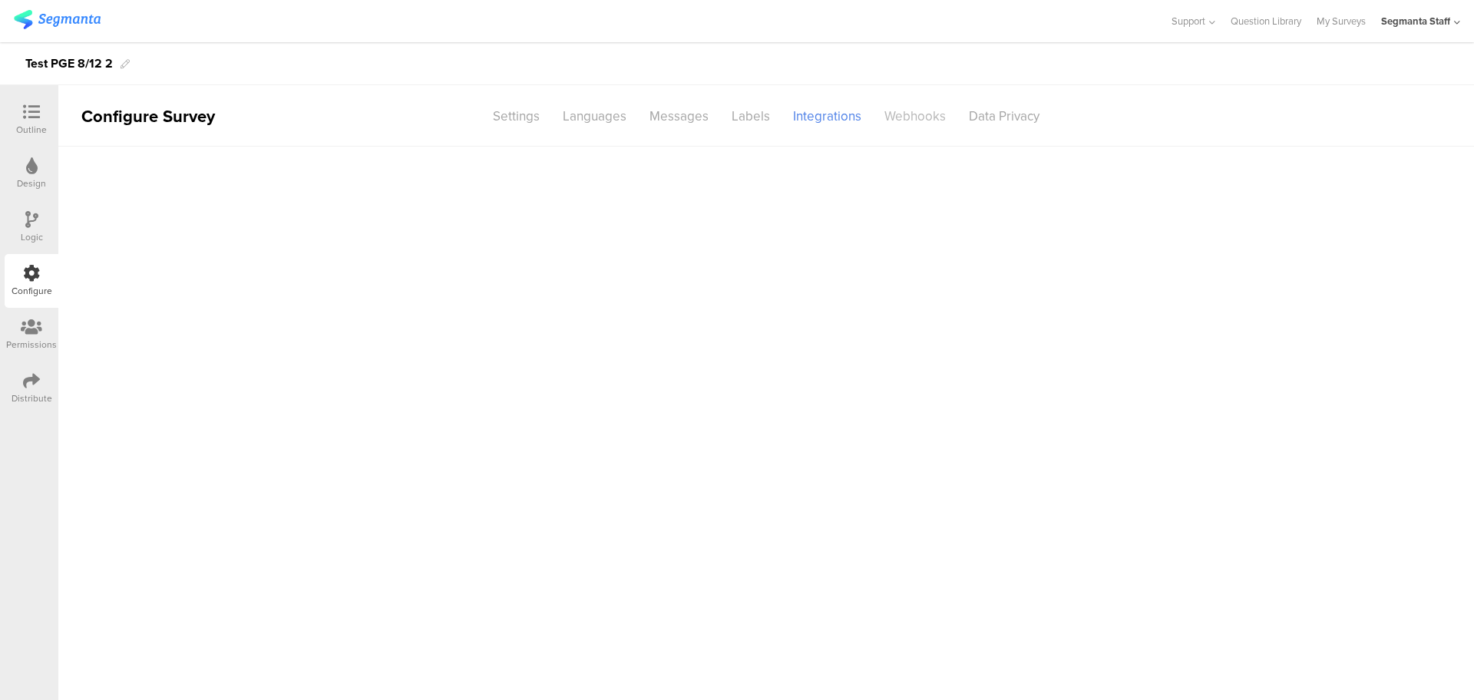
click at [902, 117] on div "Webhooks" at bounding box center [915, 116] width 84 height 27
click at [815, 110] on div "Integrations" at bounding box center [826, 116] width 91 height 27
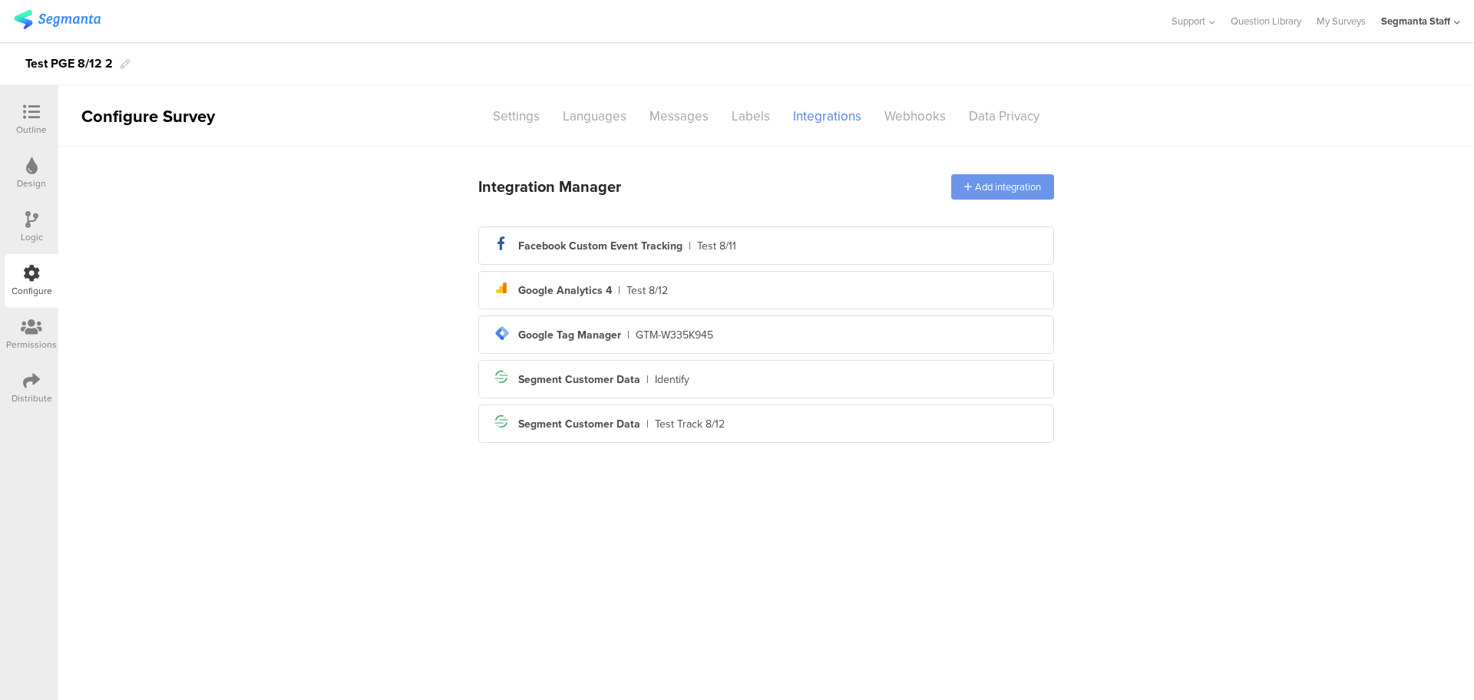
click at [1000, 181] on div "Add integration" at bounding box center [1002, 186] width 103 height 25
click at [977, 190] on div "Add integration" at bounding box center [1002, 186] width 103 height 25
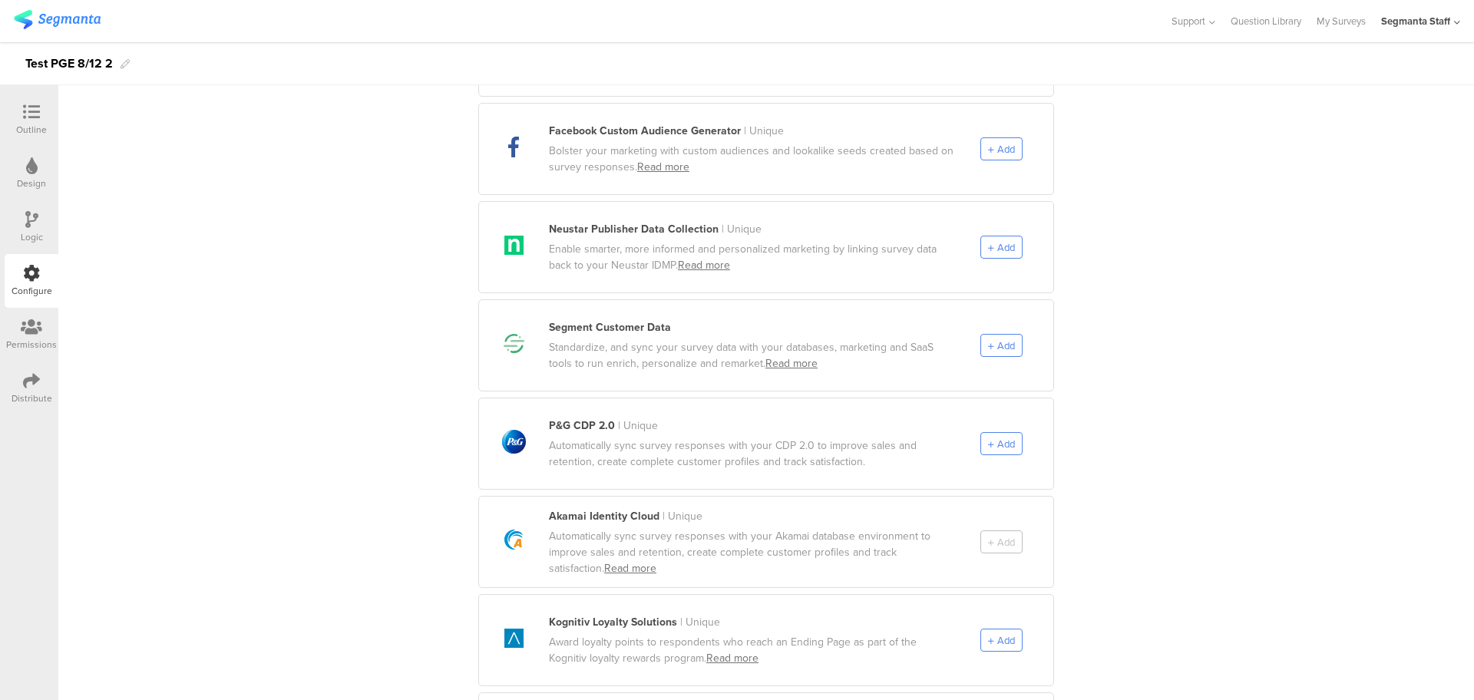
scroll to position [672, 0]
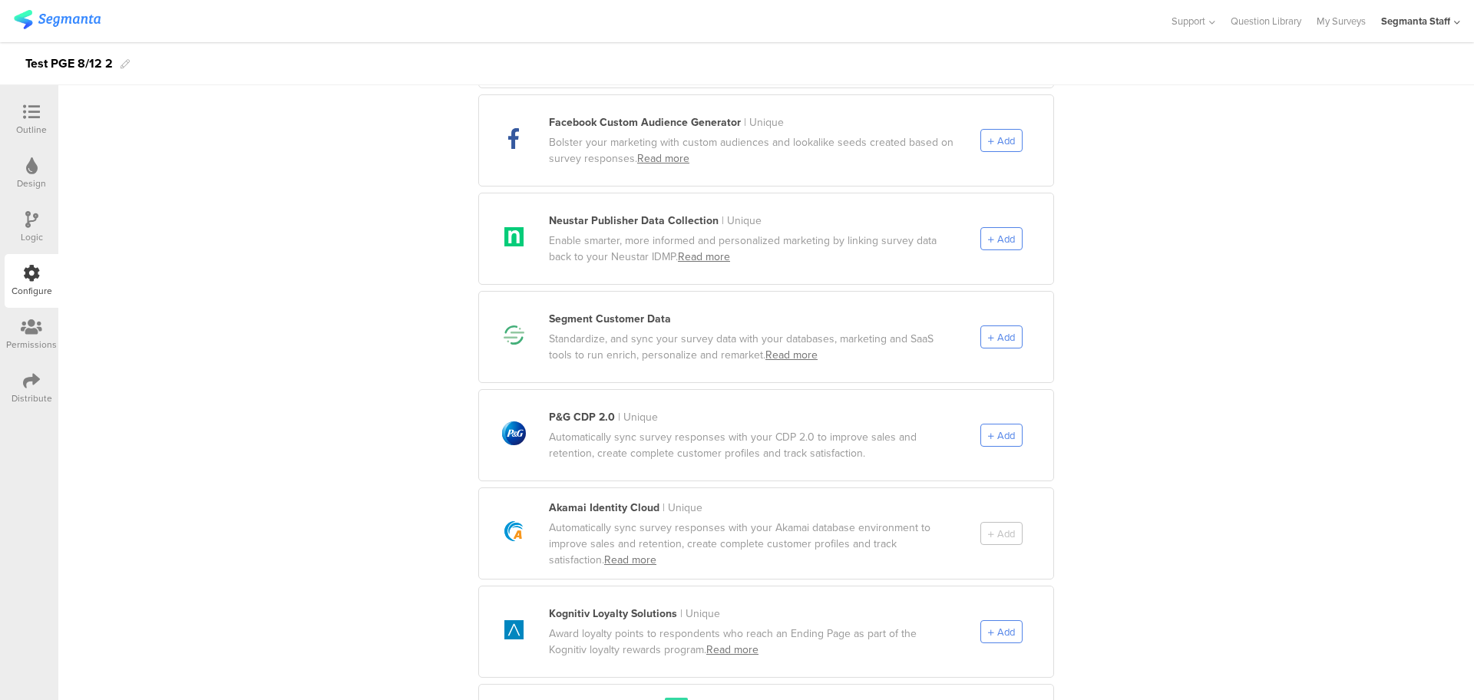
click at [25, 114] on icon at bounding box center [31, 112] width 17 height 17
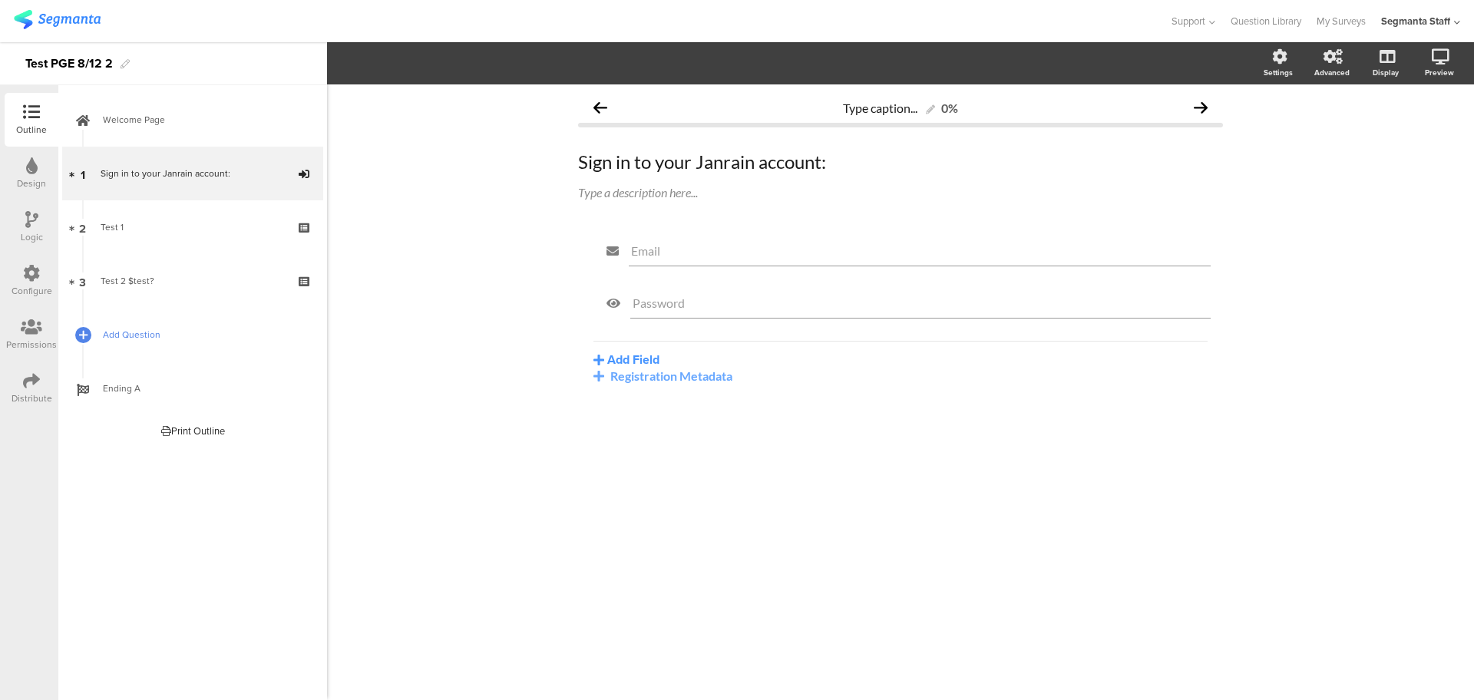
click at [128, 335] on span "Add Question" at bounding box center [201, 334] width 196 height 15
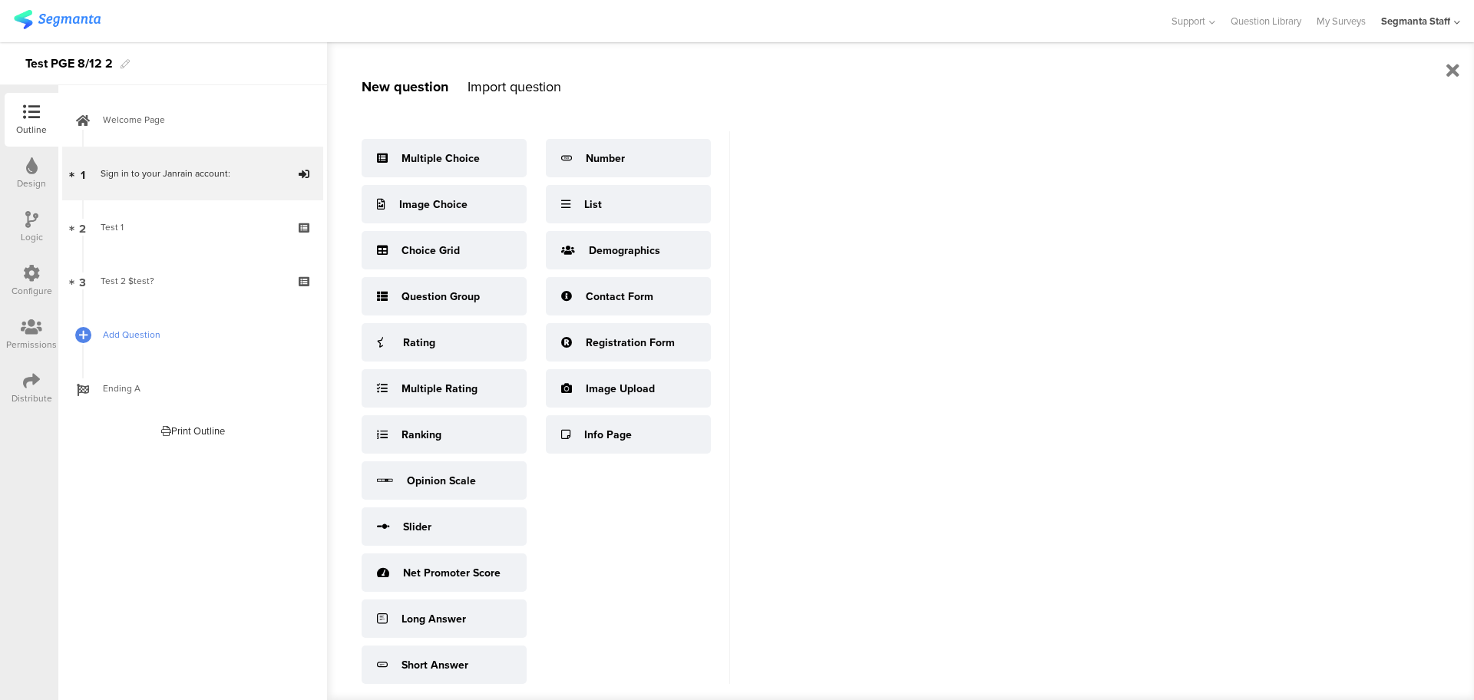
click at [91, 346] on div at bounding box center [82, 335] width 17 height 54
click at [77, 336] on div at bounding box center [82, 334] width 21 height 21
click at [31, 281] on icon at bounding box center [31, 273] width 17 height 17
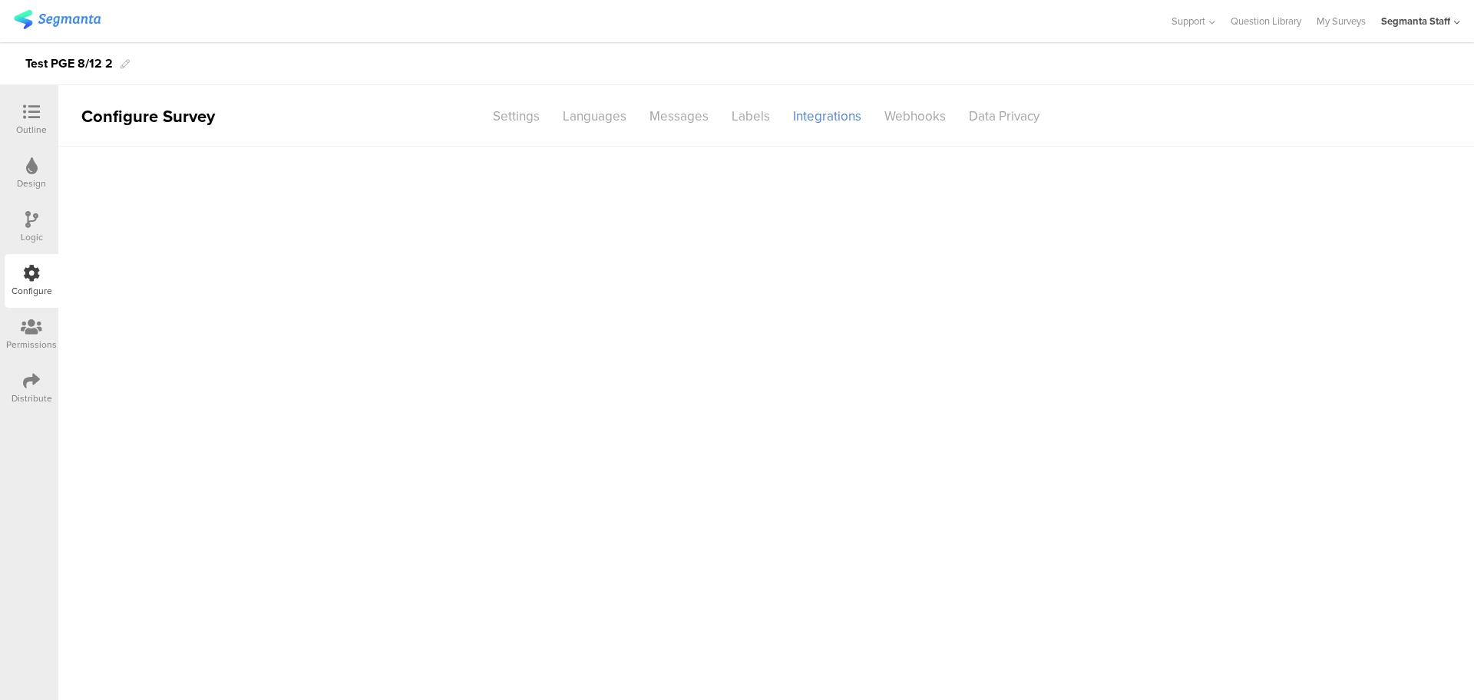
click at [41, 116] on div at bounding box center [31, 113] width 31 height 19
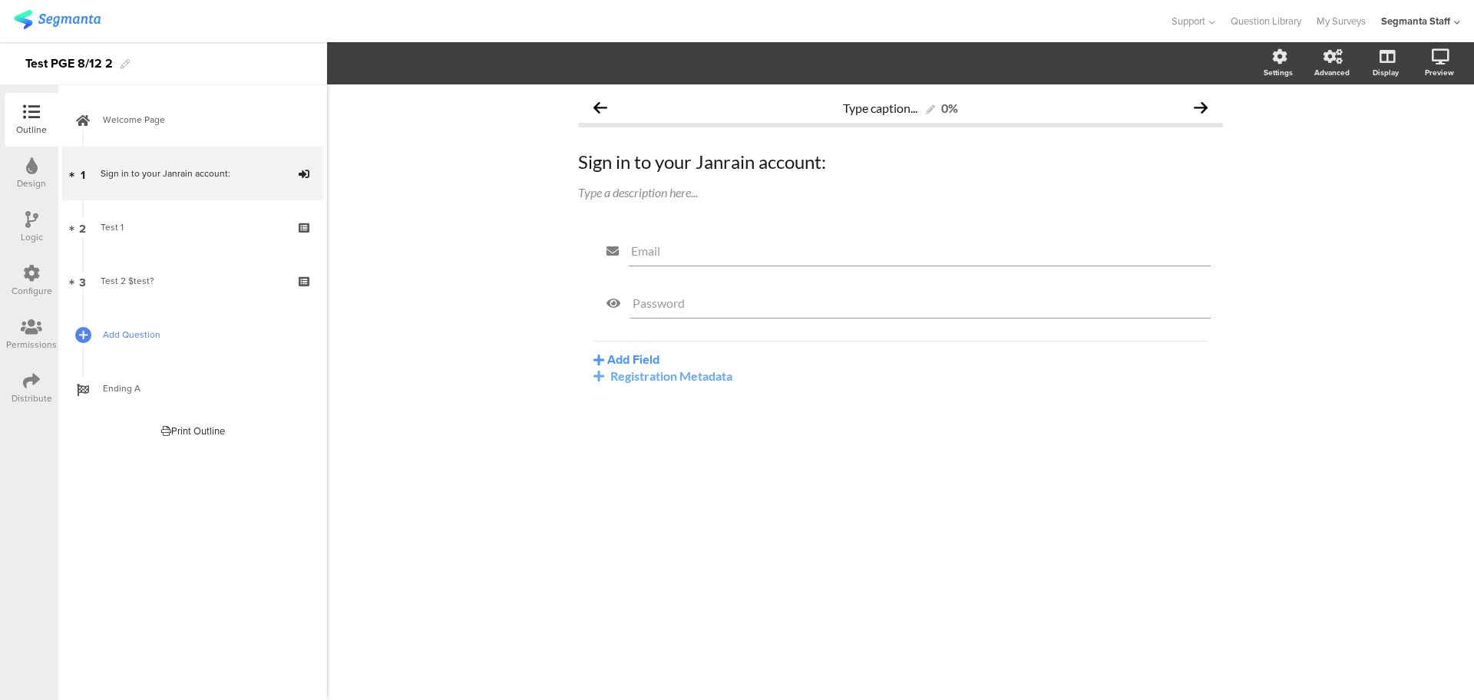
click at [127, 336] on span "Add Question" at bounding box center [201, 334] width 196 height 15
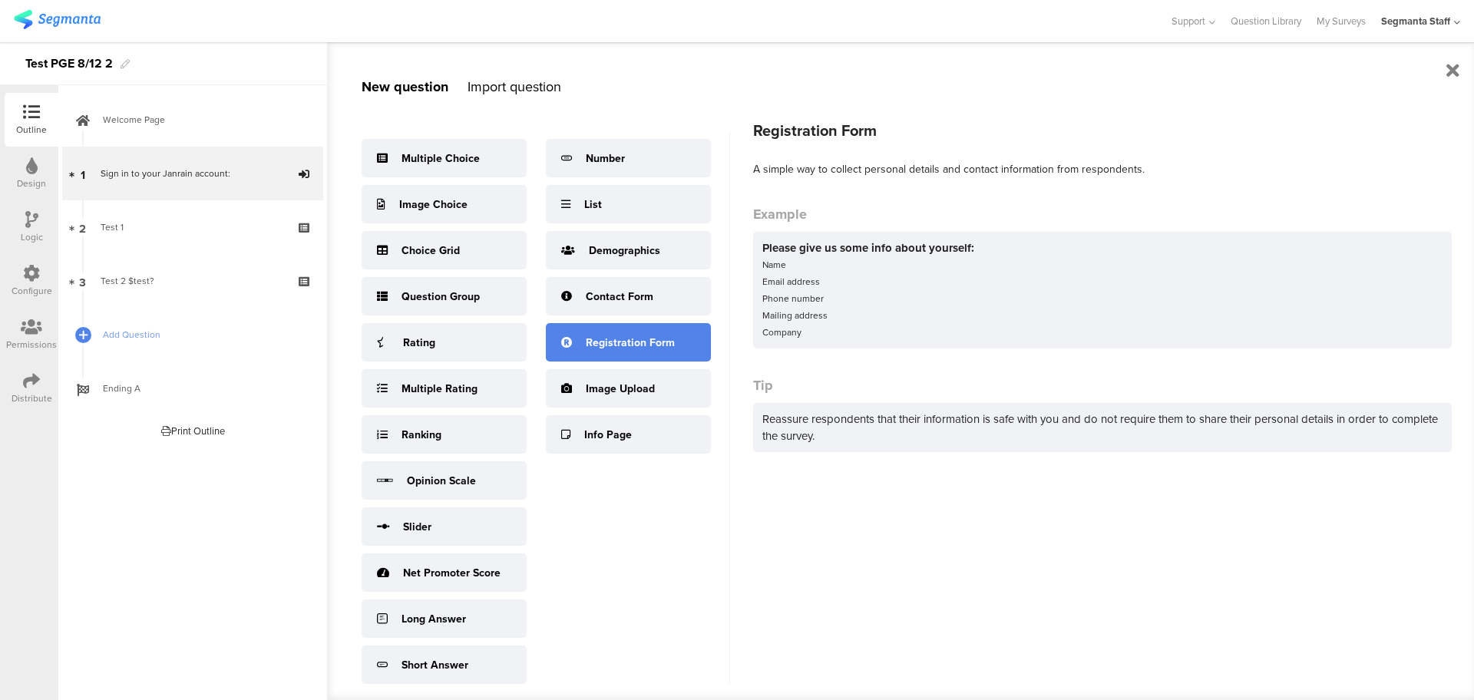
click at [627, 351] on div "Registration Form" at bounding box center [630, 343] width 89 height 16
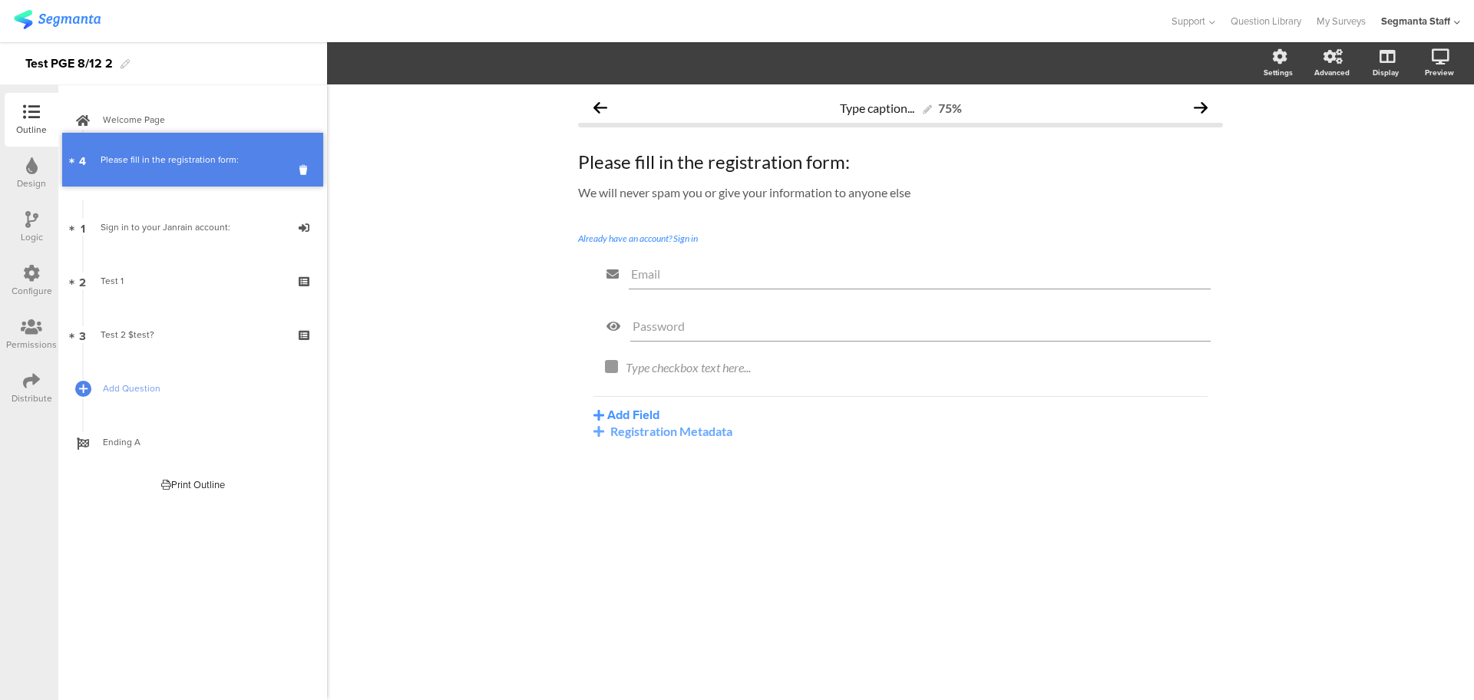
drag, startPoint x: 220, startPoint y: 335, endPoint x: 215, endPoint y: 160, distance: 175.1
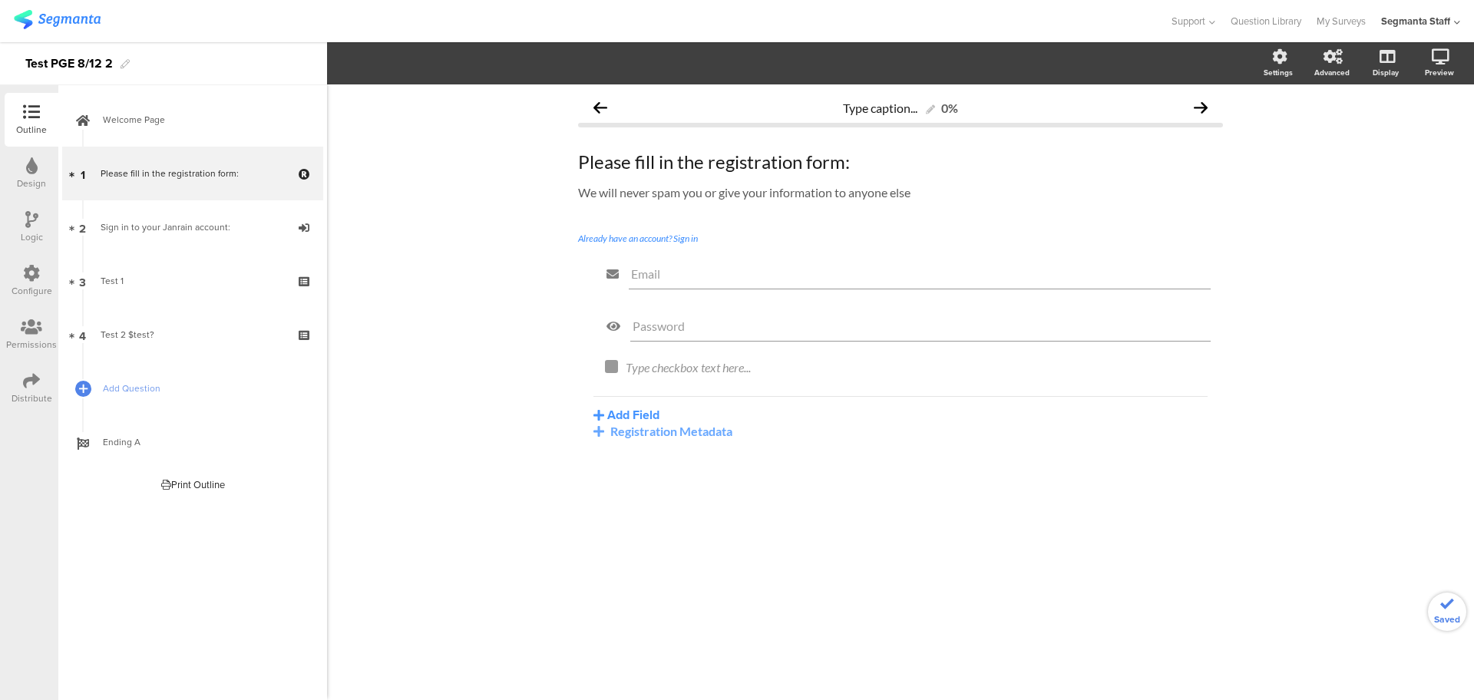
click at [23, 382] on icon at bounding box center [31, 380] width 17 height 17
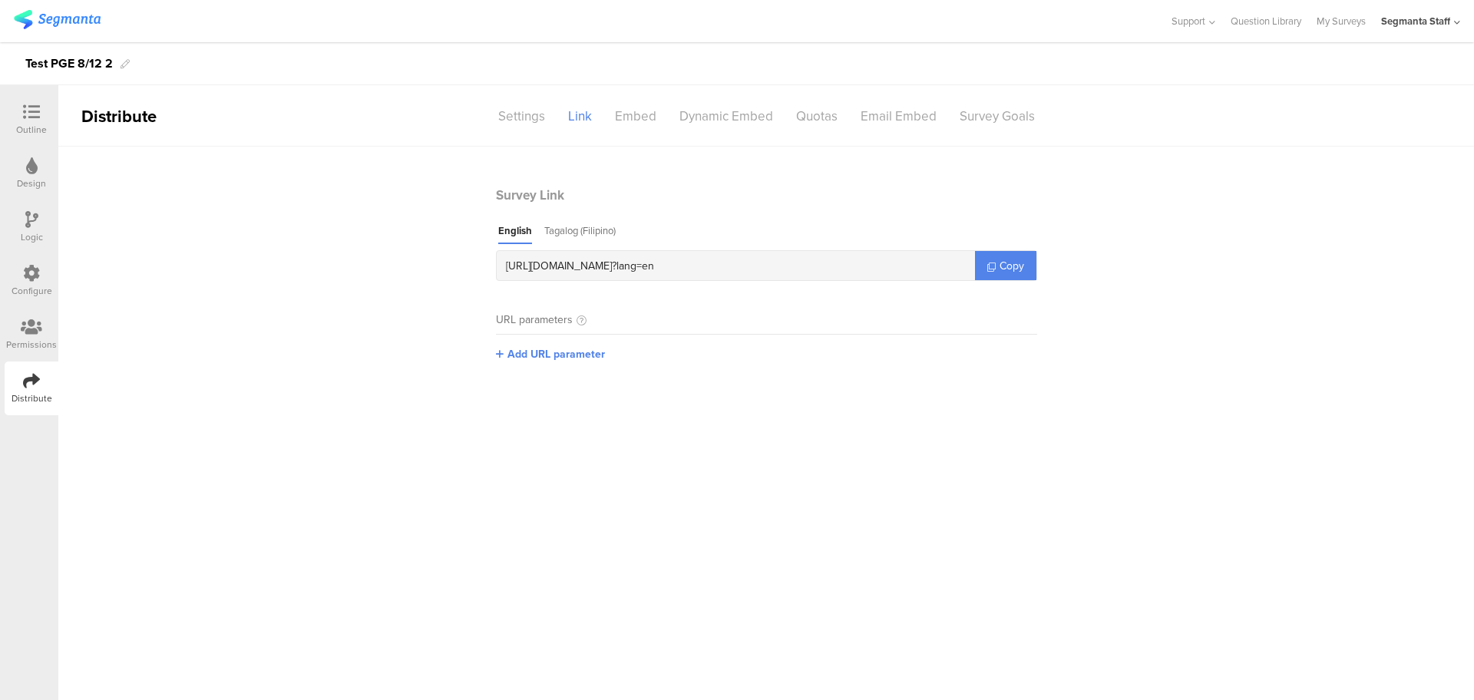
click at [28, 274] on icon at bounding box center [31, 273] width 17 height 17
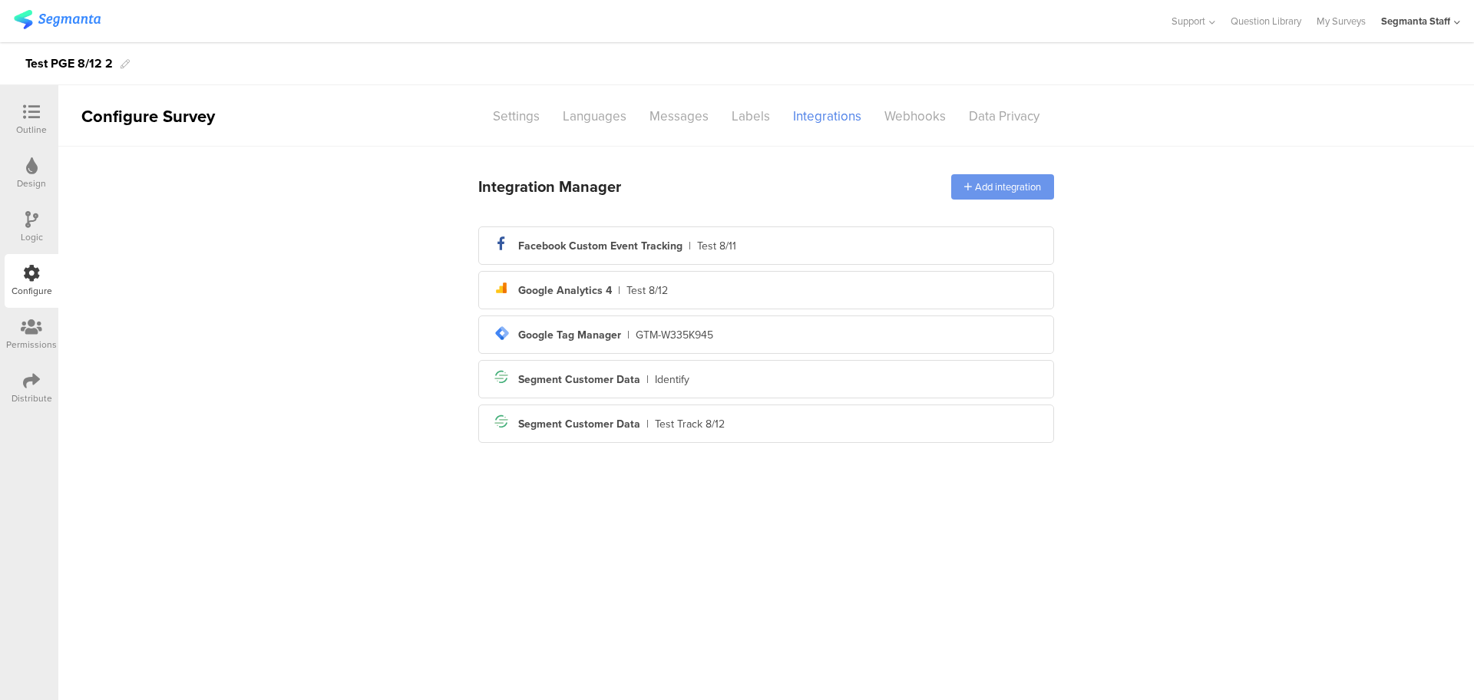
click at [997, 188] on div "Add integration" at bounding box center [1002, 186] width 103 height 25
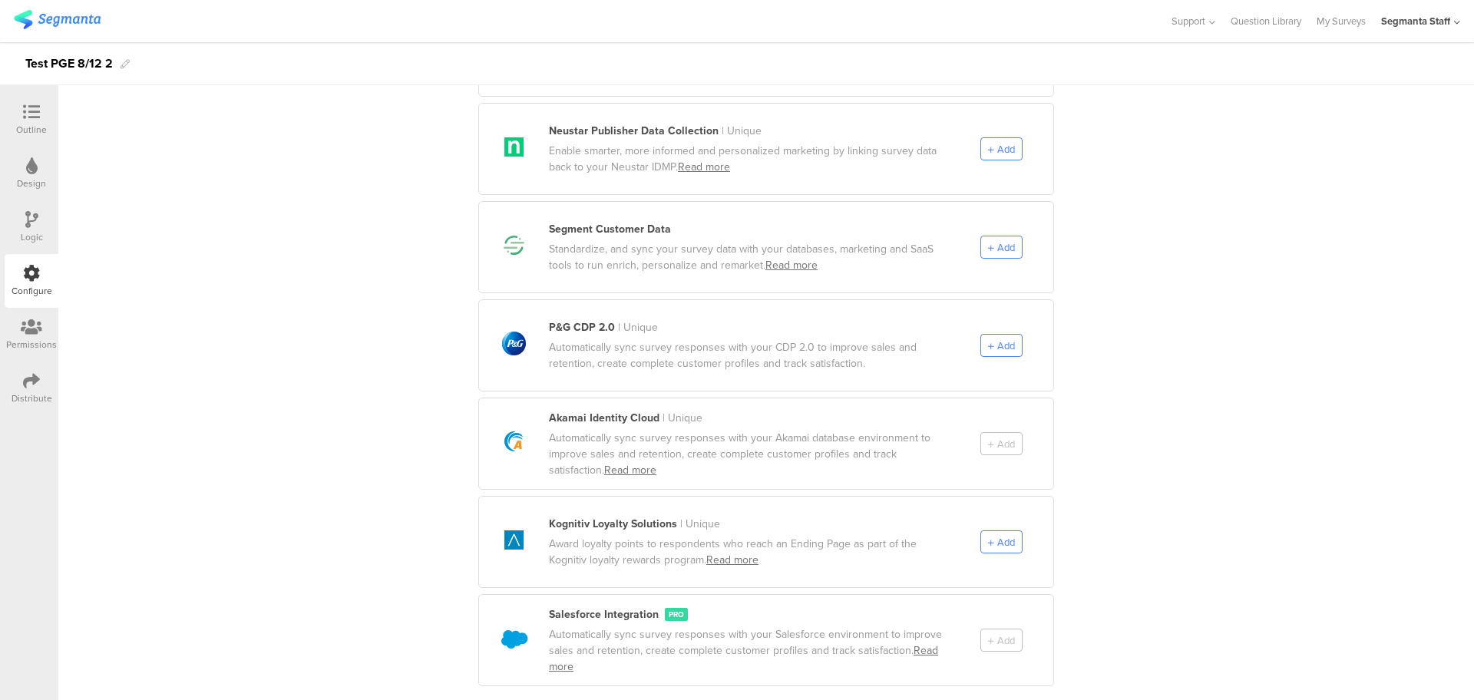
scroll to position [776, 0]
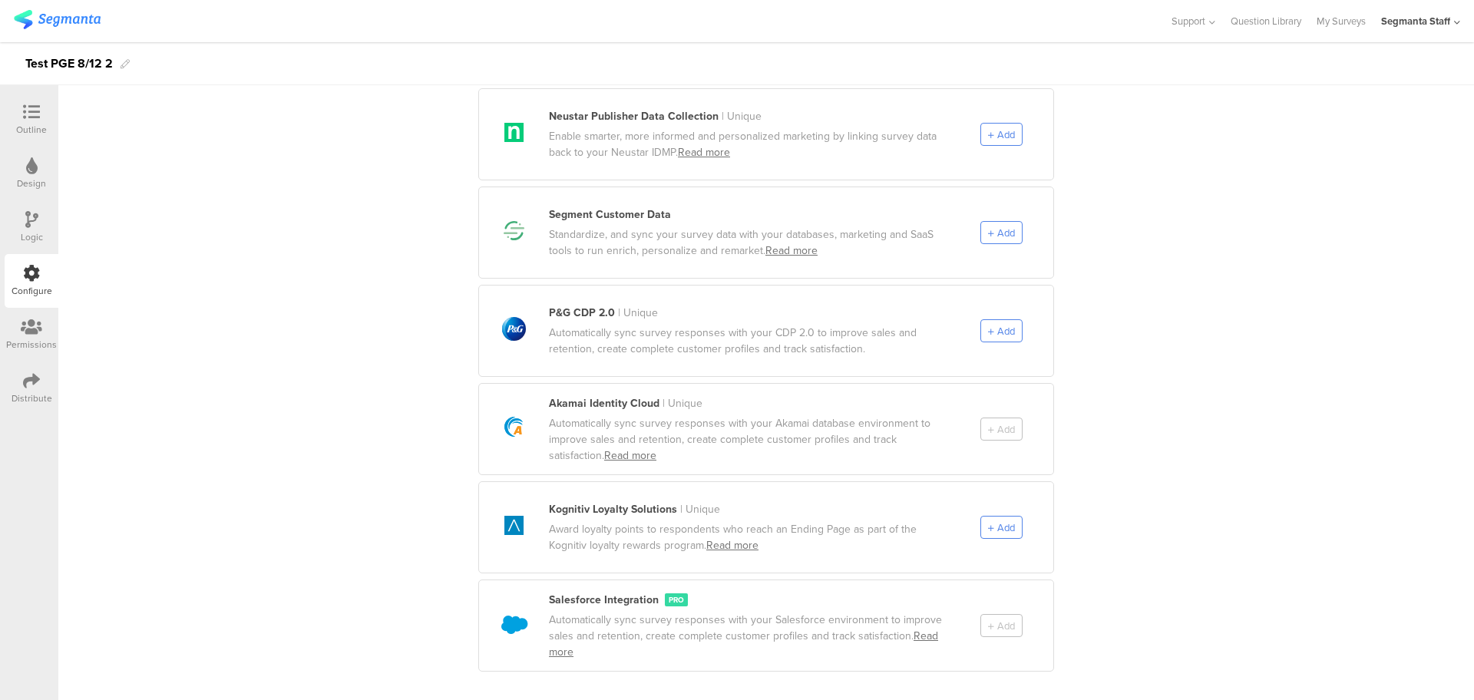
click at [982, 421] on div "Add" at bounding box center [1016, 429] width 73 height 23
click at [994, 463] on link "Akamai settings" at bounding box center [1002, 460] width 66 height 14
click at [1005, 520] on span "Add" at bounding box center [1006, 527] width 18 height 15
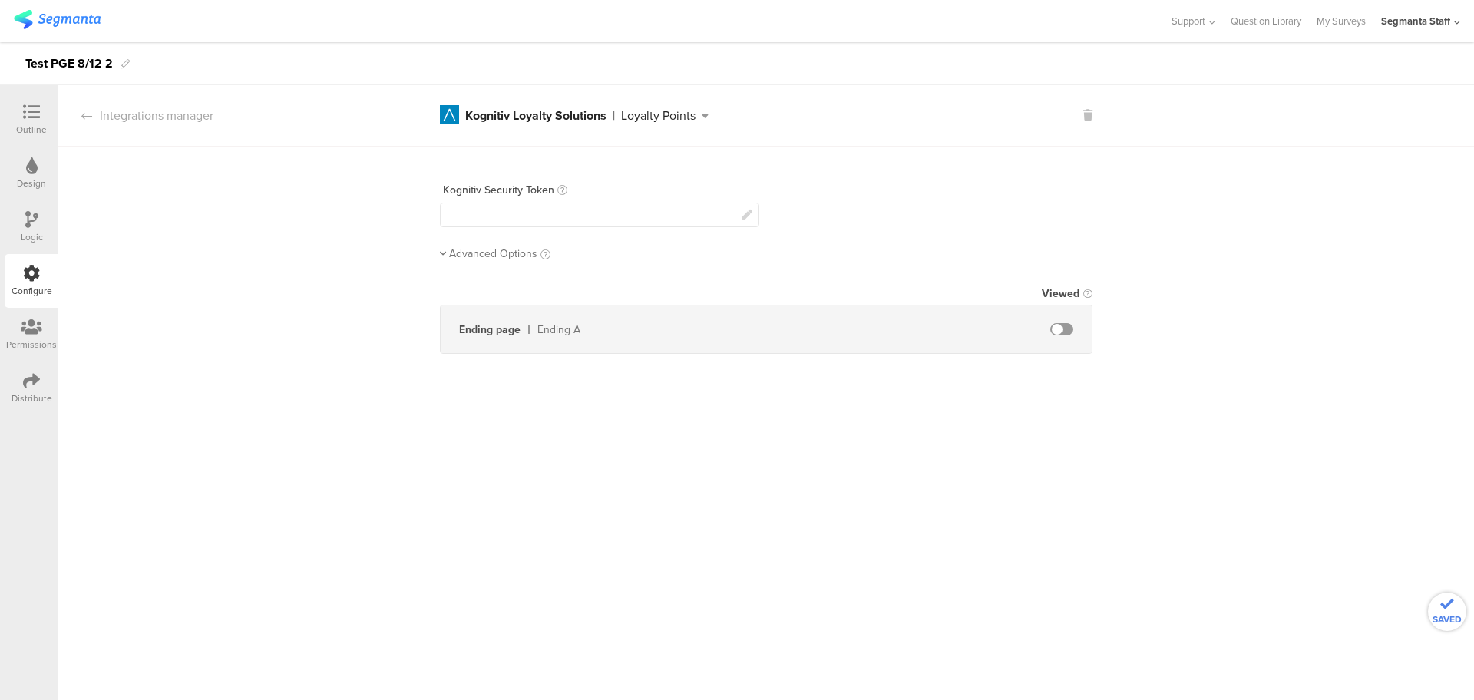
scroll to position [0, 0]
click at [178, 119] on div "Integrations manager" at bounding box center [135, 116] width 155 height 18
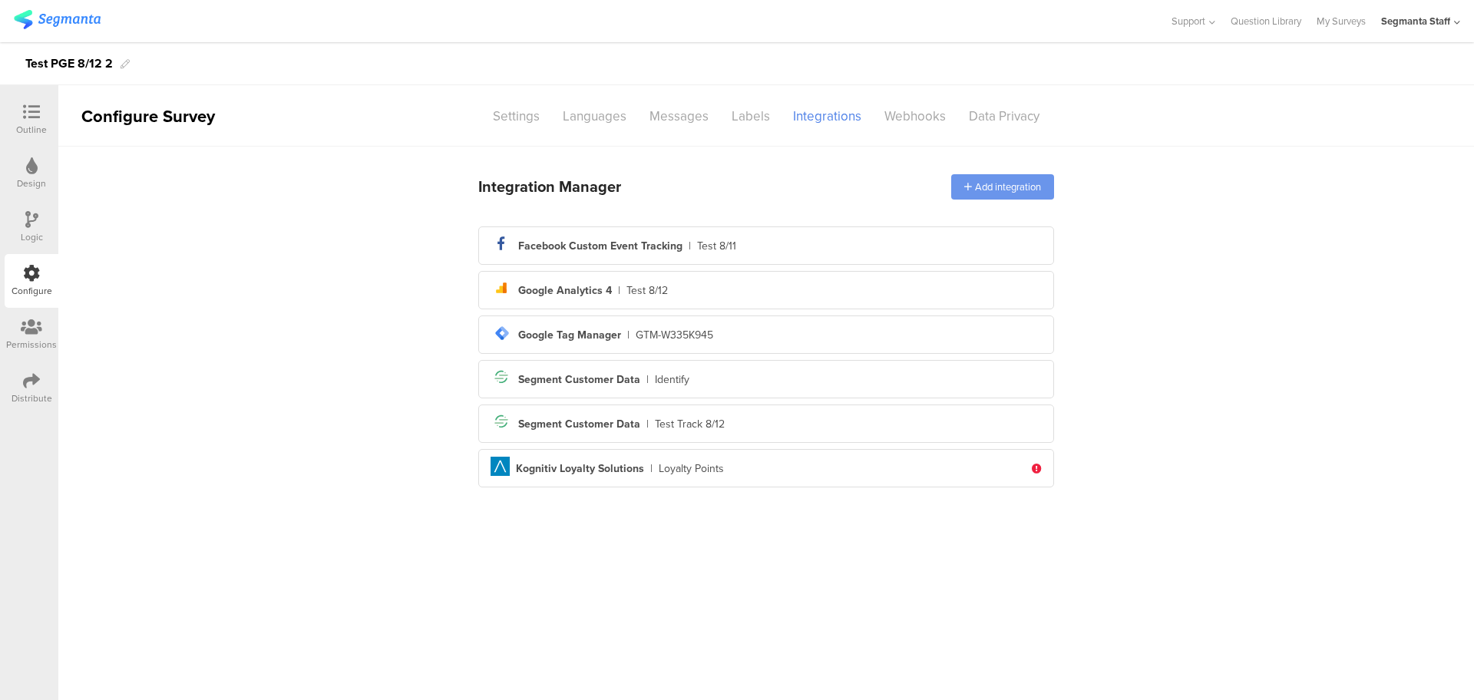
click at [1025, 188] on div "Add integration" at bounding box center [1002, 186] width 103 height 25
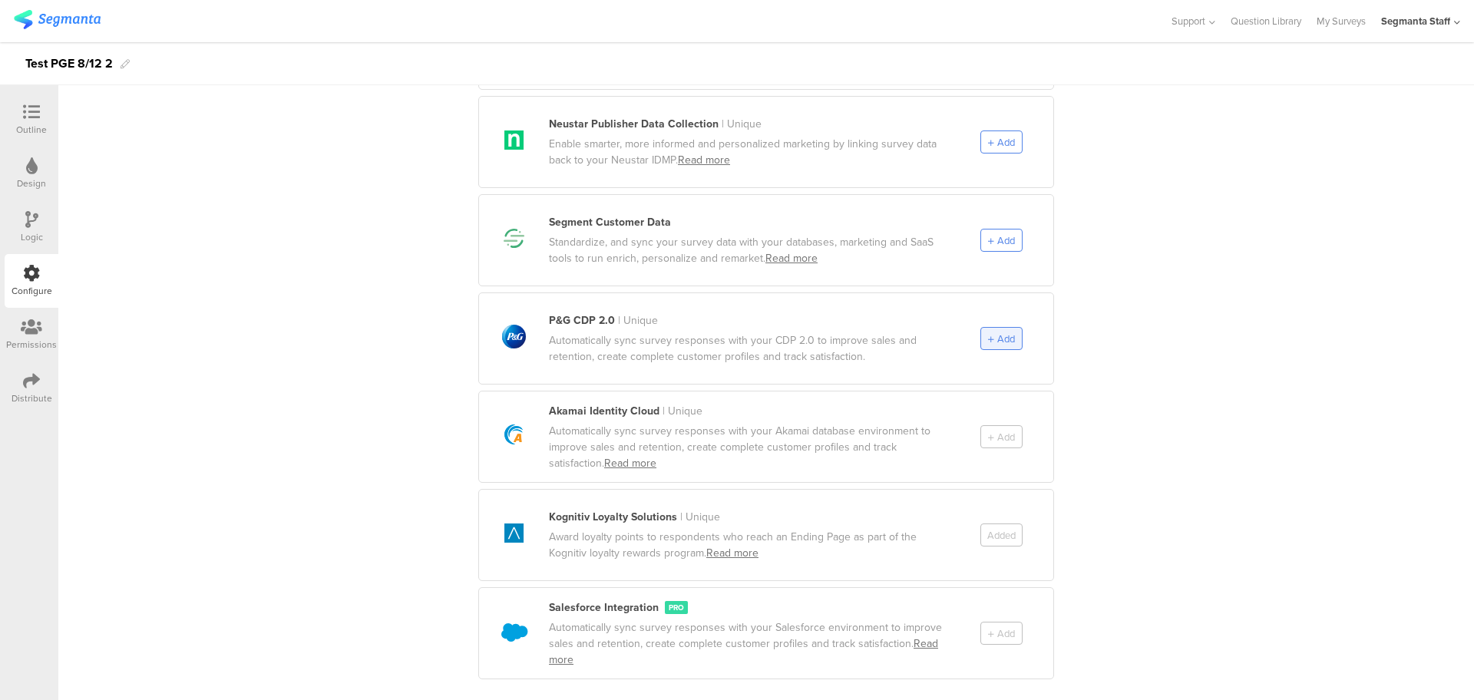
scroll to position [776, 0]
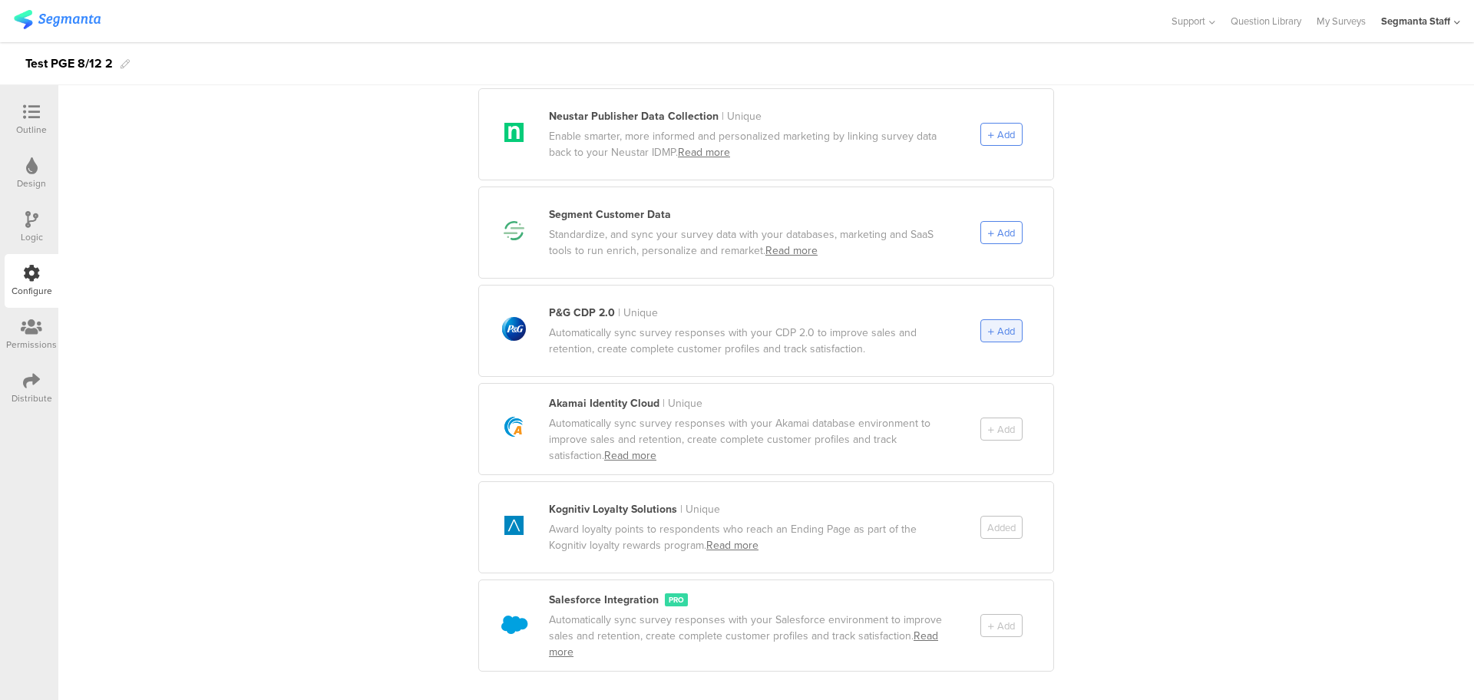
click at [980, 323] on div "Add" at bounding box center [1001, 330] width 42 height 23
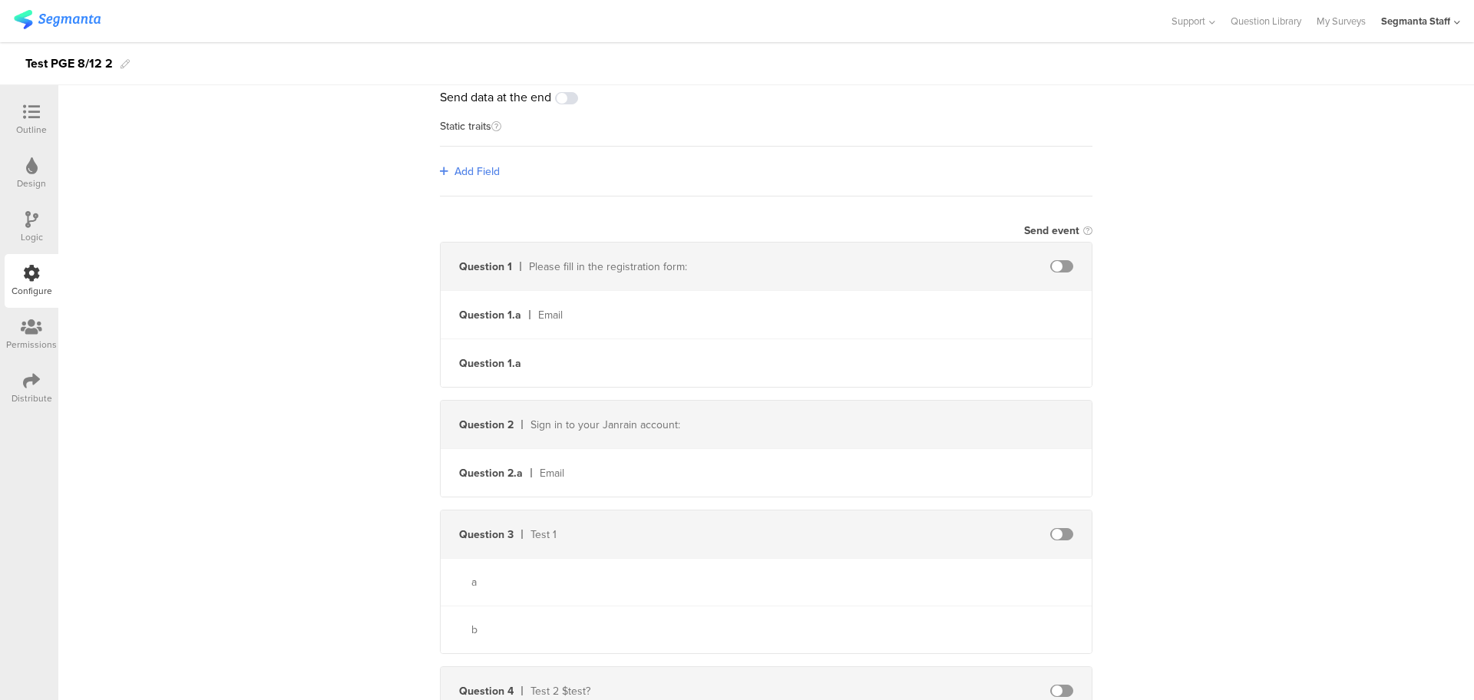
scroll to position [0, 0]
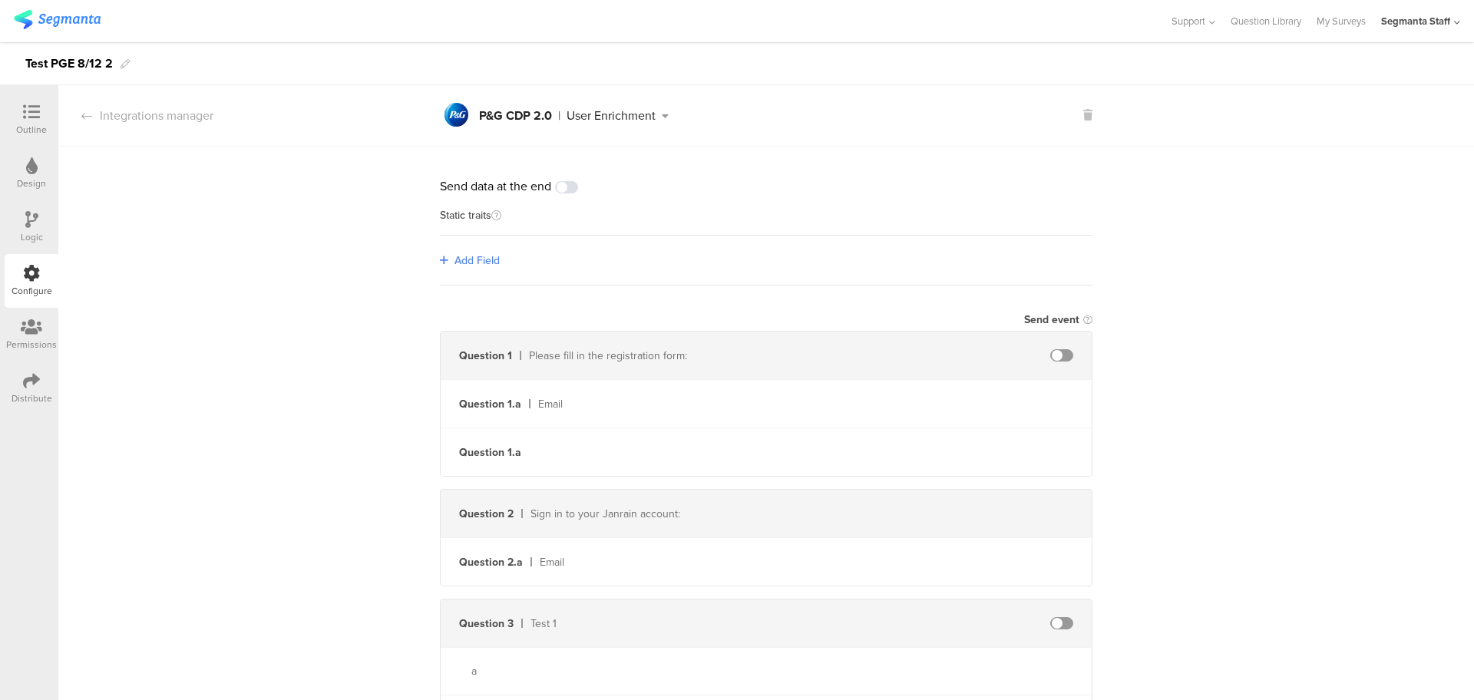
click at [1054, 360] on span at bounding box center [1061, 355] width 23 height 12
click at [920, 453] on input "text" at bounding box center [928, 452] width 169 height 25
type input "a"
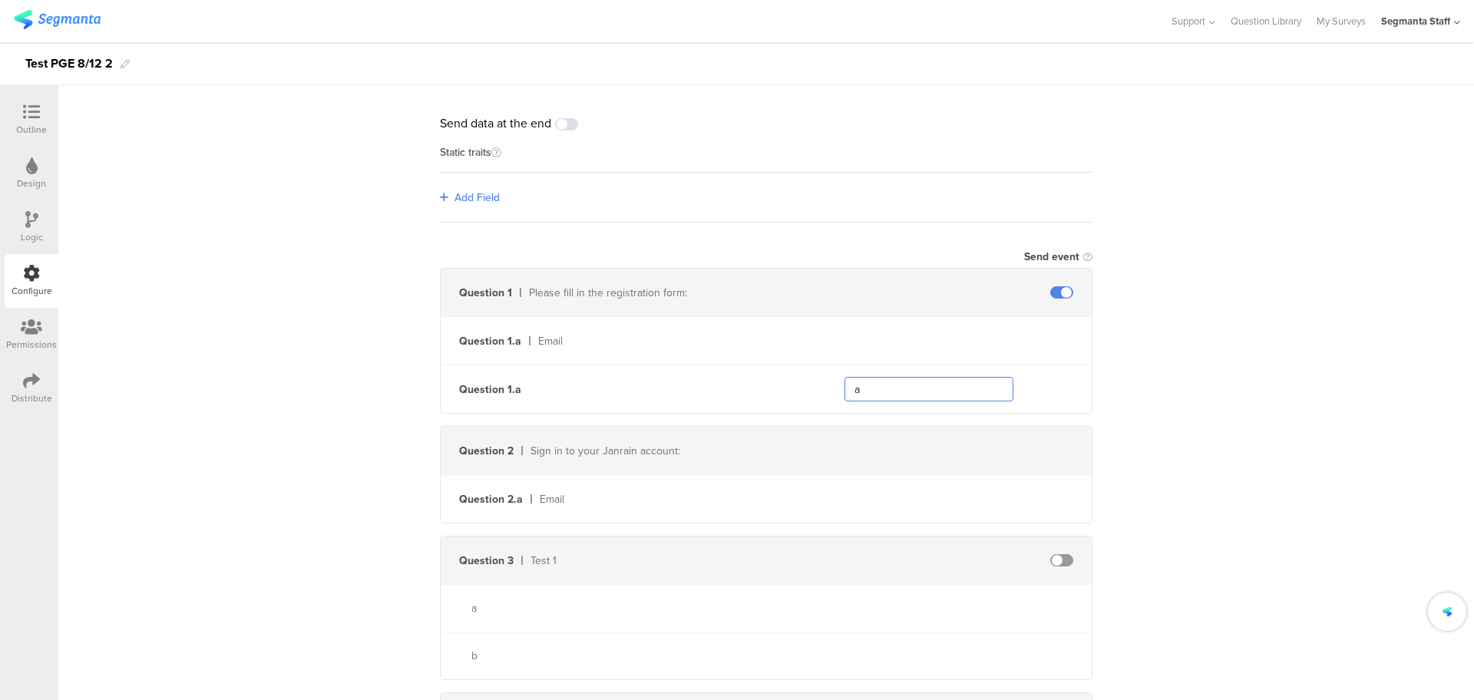
scroll to position [96, 0]
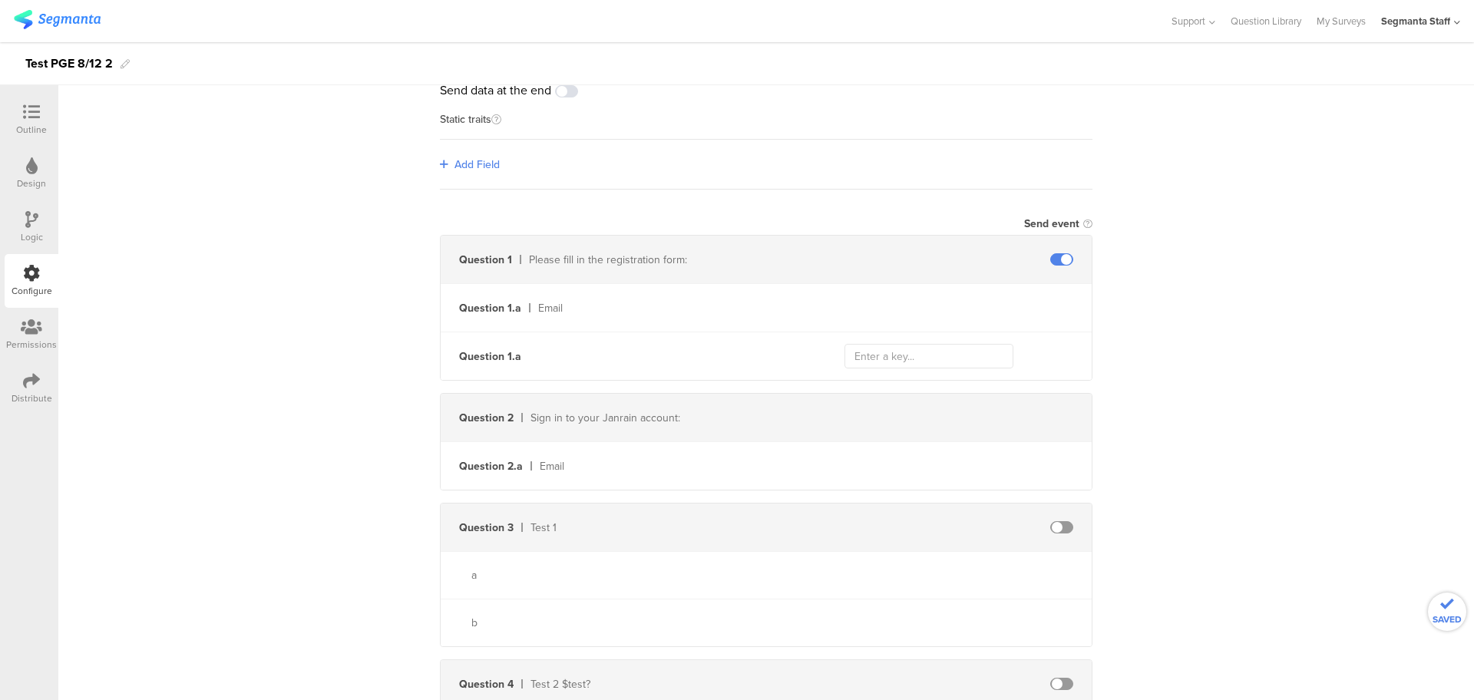
click at [11, 117] on div "Outline" at bounding box center [32, 120] width 54 height 54
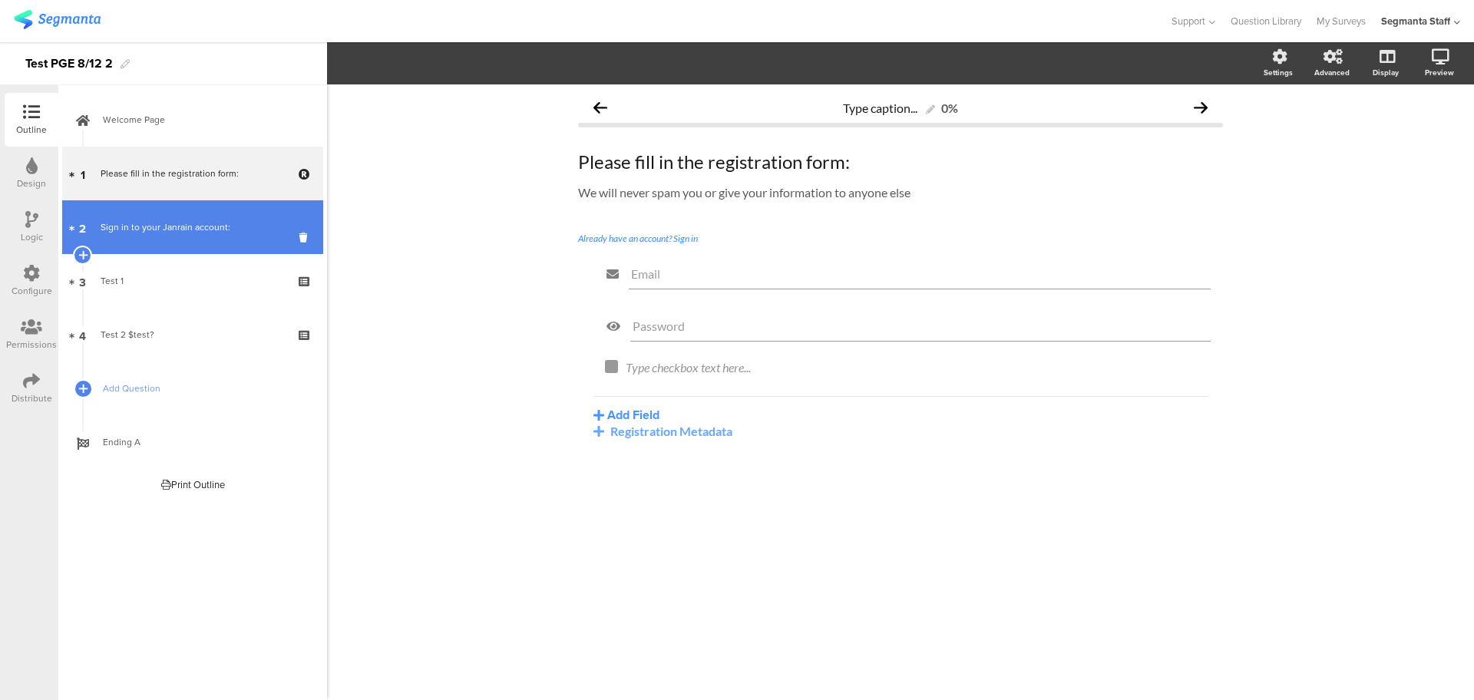
click at [240, 230] on div "Sign in to your Janrain account:" at bounding box center [192, 227] width 183 height 15
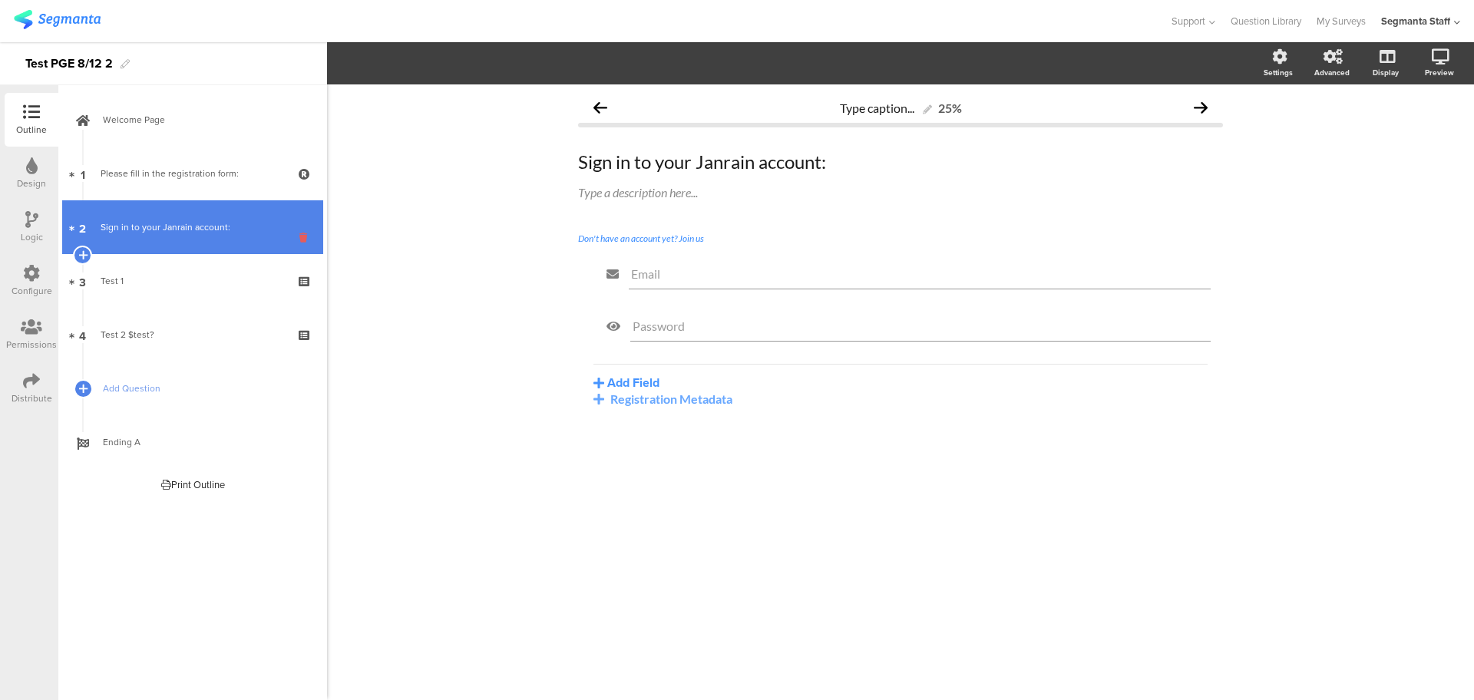
click at [311, 236] on icon at bounding box center [305, 237] width 13 height 15
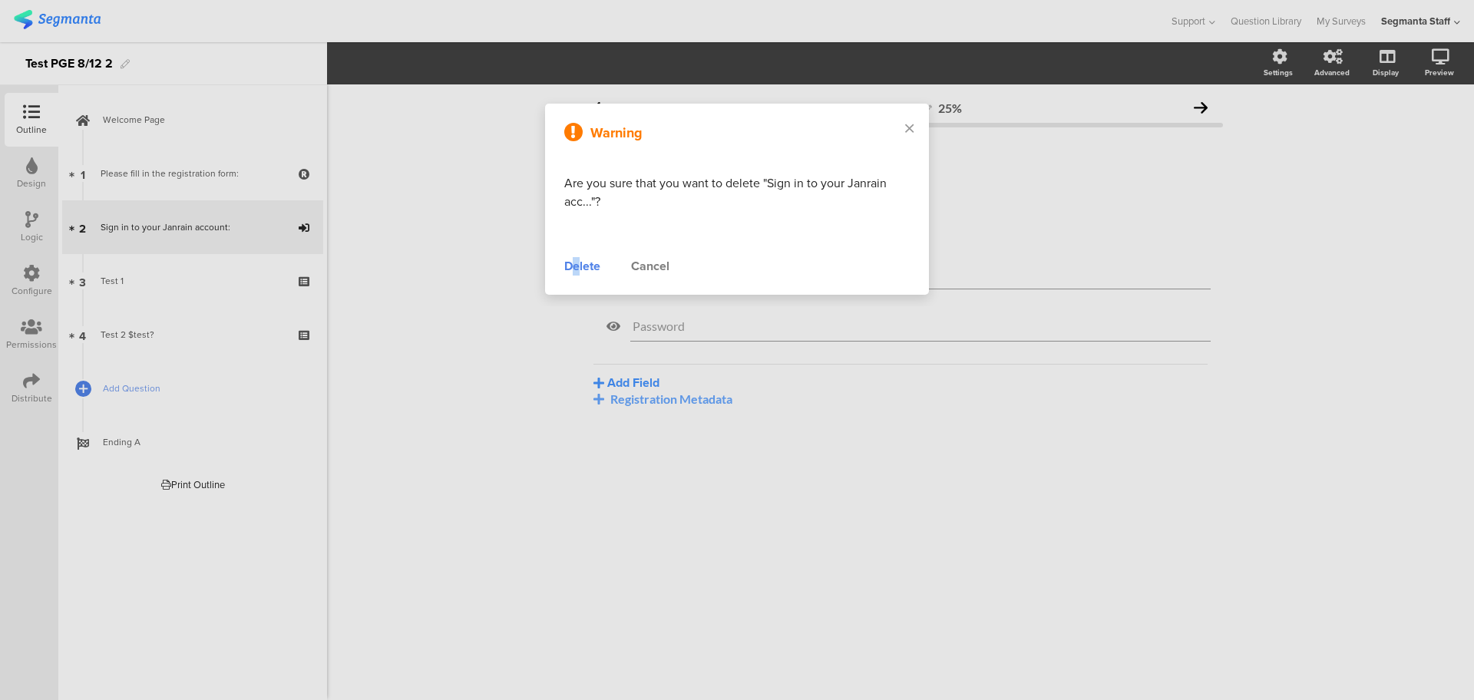
click at [578, 262] on div "Delete" at bounding box center [582, 266] width 36 height 18
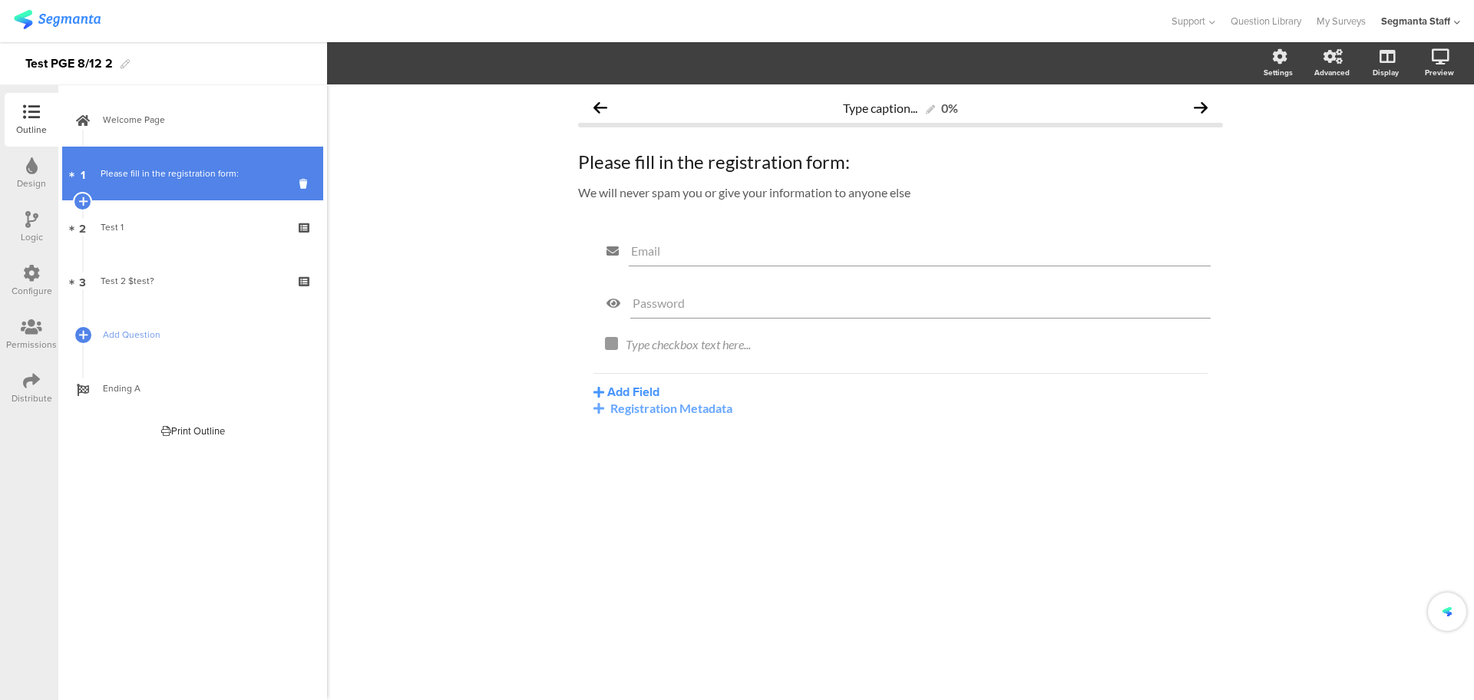
click at [273, 174] on div "Please fill in the registration form:" at bounding box center [192, 173] width 183 height 15
click at [305, 178] on icon at bounding box center [305, 184] width 13 height 15
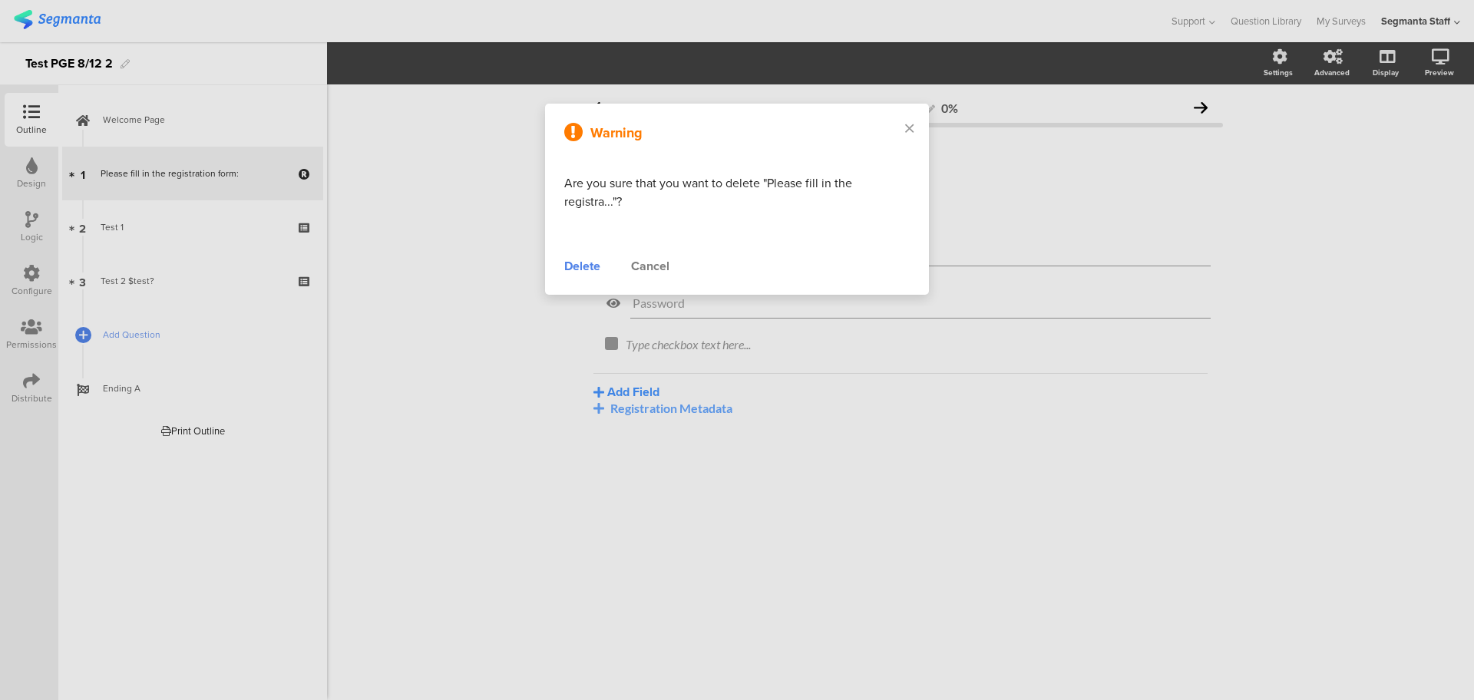
click at [588, 259] on div "Delete" at bounding box center [582, 266] width 36 height 18
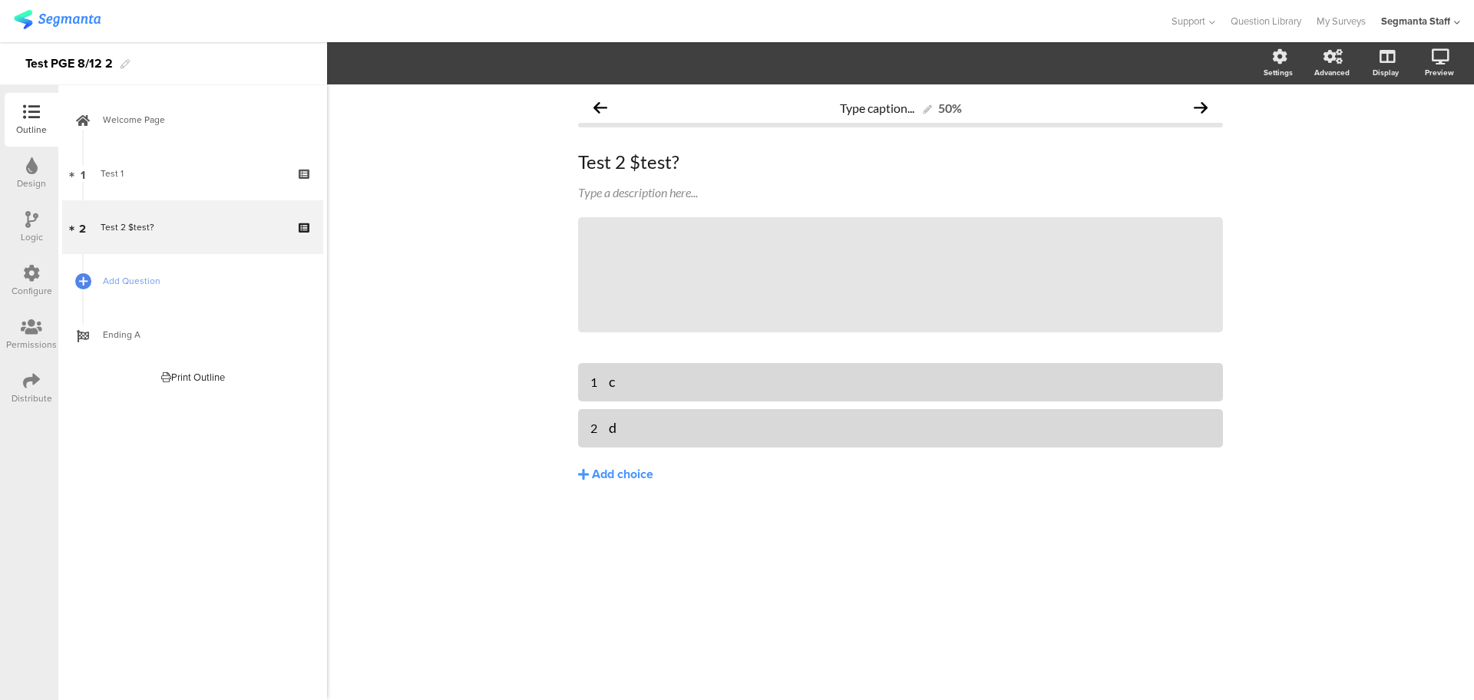
click at [15, 116] on div "Outline" at bounding box center [32, 120] width 54 height 54
click at [28, 269] on icon at bounding box center [31, 273] width 17 height 17
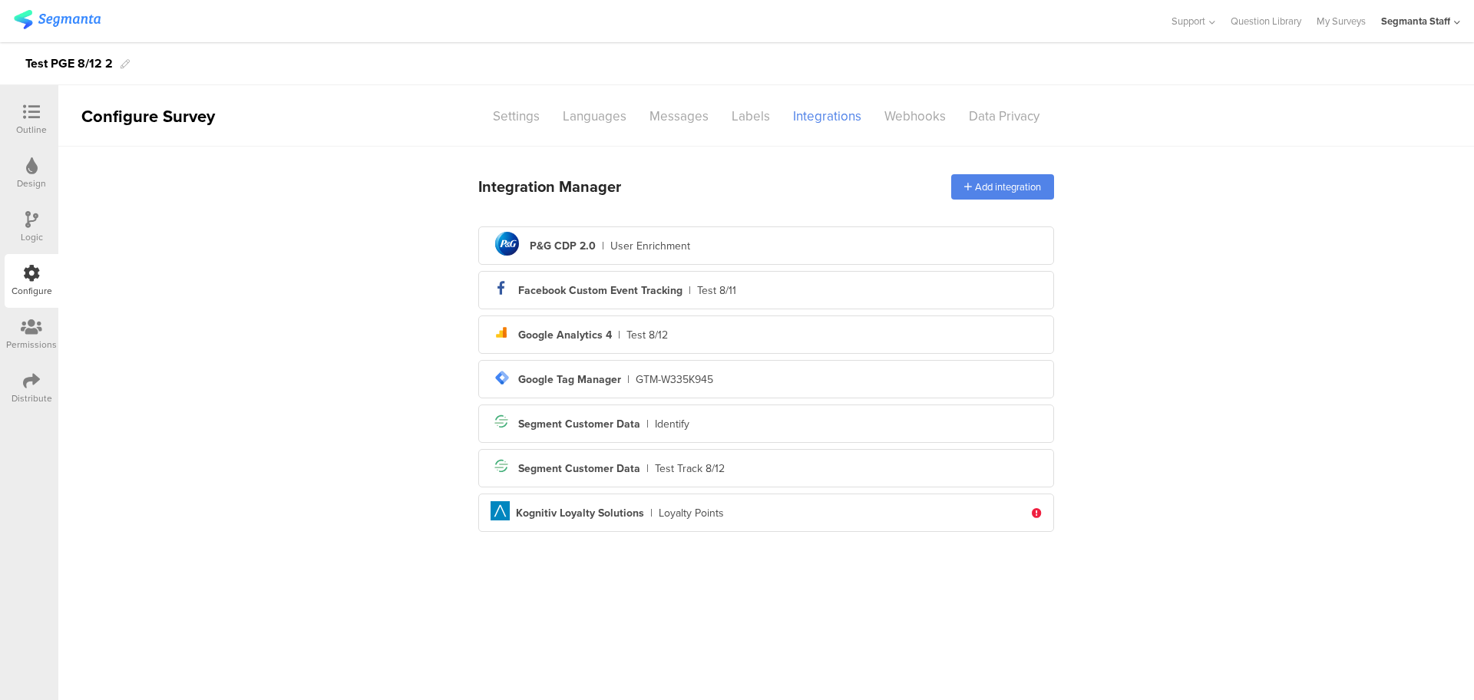
click at [35, 135] on div "Outline" at bounding box center [31, 130] width 31 height 14
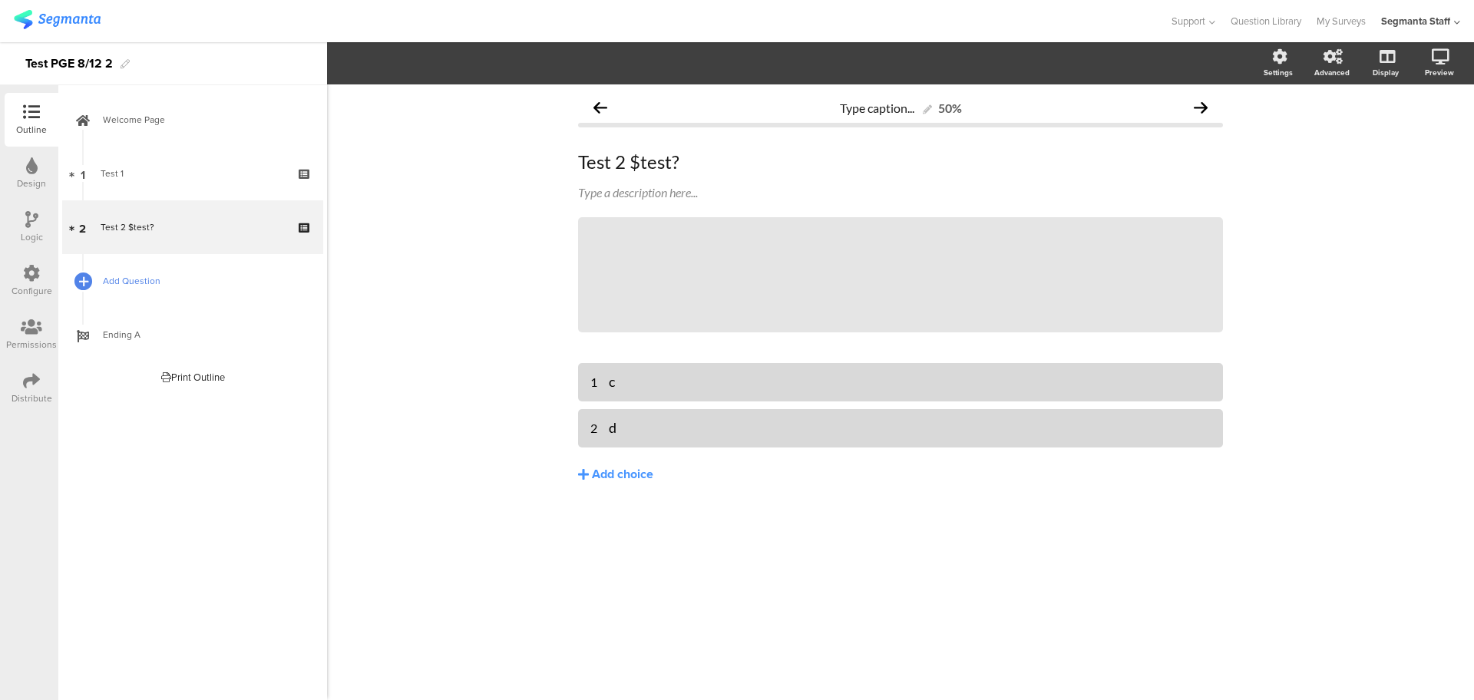
click at [81, 272] on div at bounding box center [82, 280] width 21 height 21
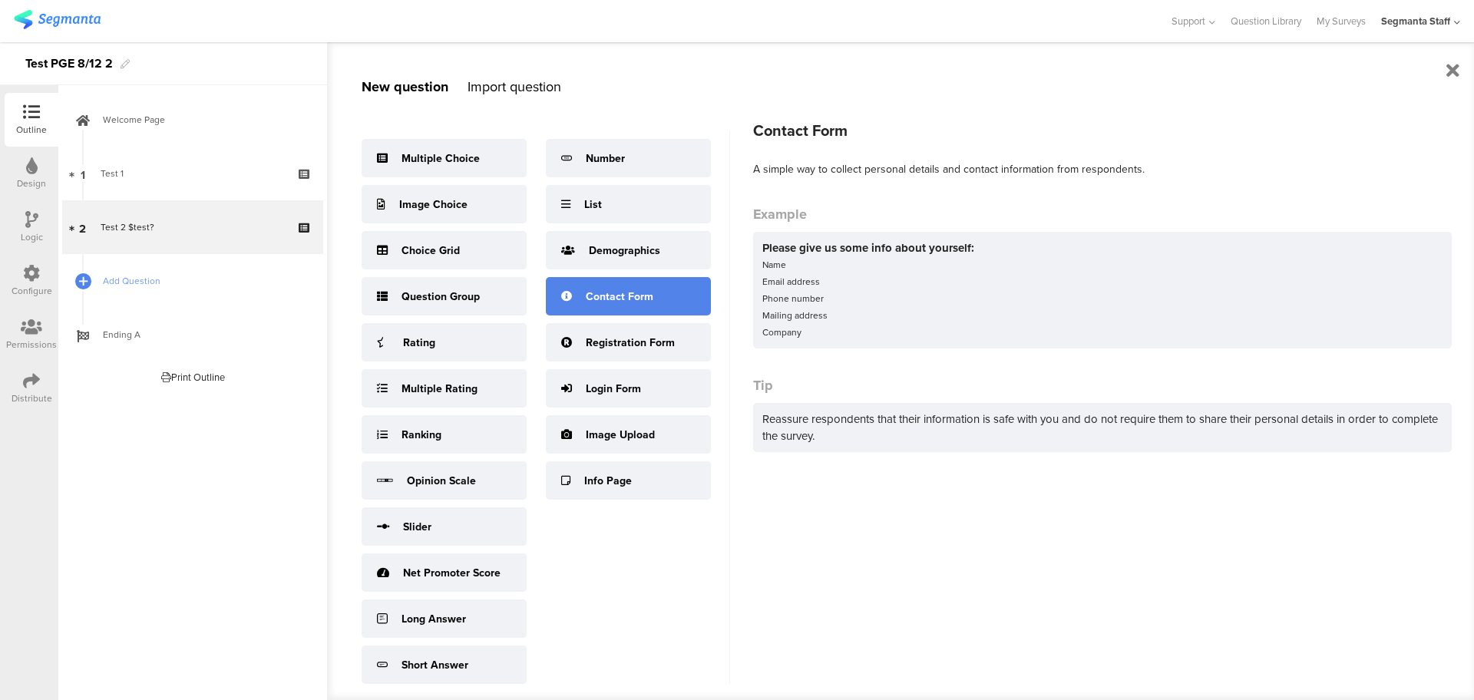
click at [608, 315] on div "Contact Form" at bounding box center [628, 296] width 165 height 38
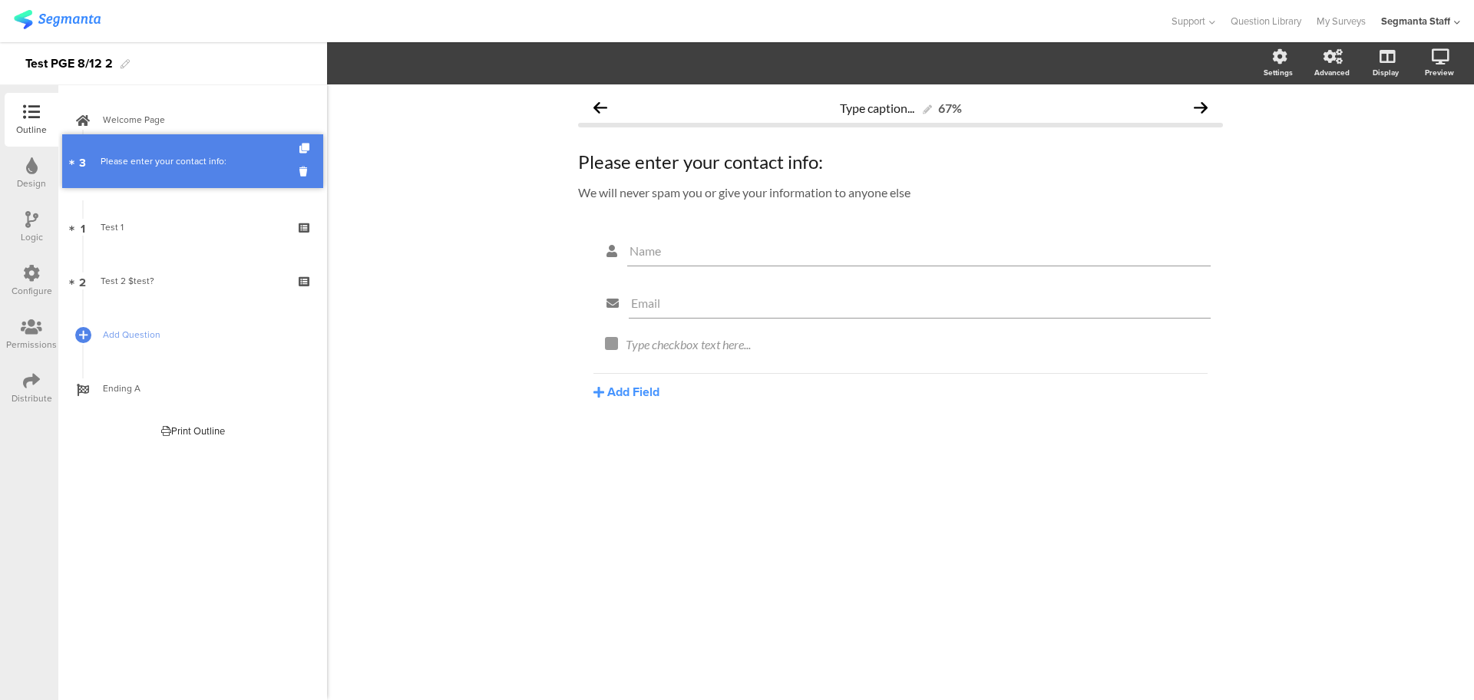
drag, startPoint x: 213, startPoint y: 274, endPoint x: 190, endPoint y: 153, distance: 122.7
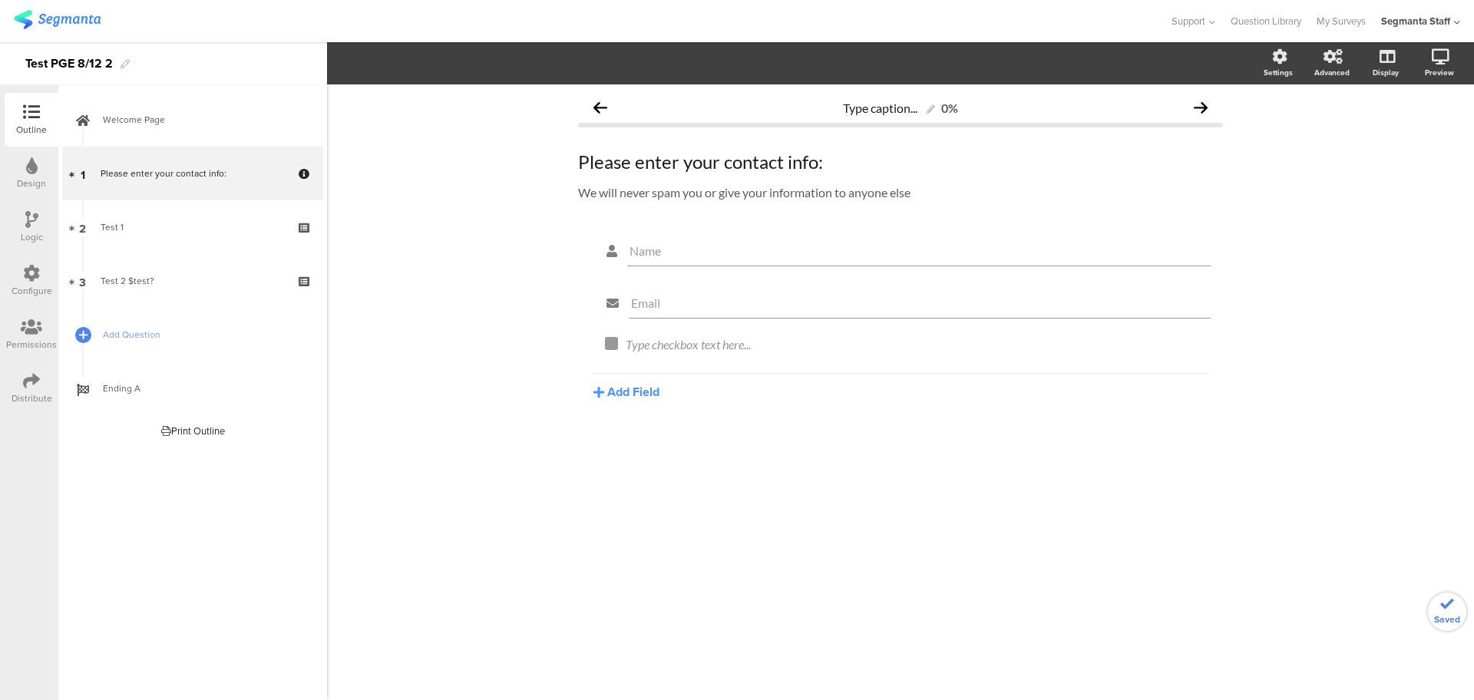
click at [14, 145] on div "Outline" at bounding box center [32, 120] width 54 height 54
click at [25, 276] on icon at bounding box center [31, 273] width 17 height 17
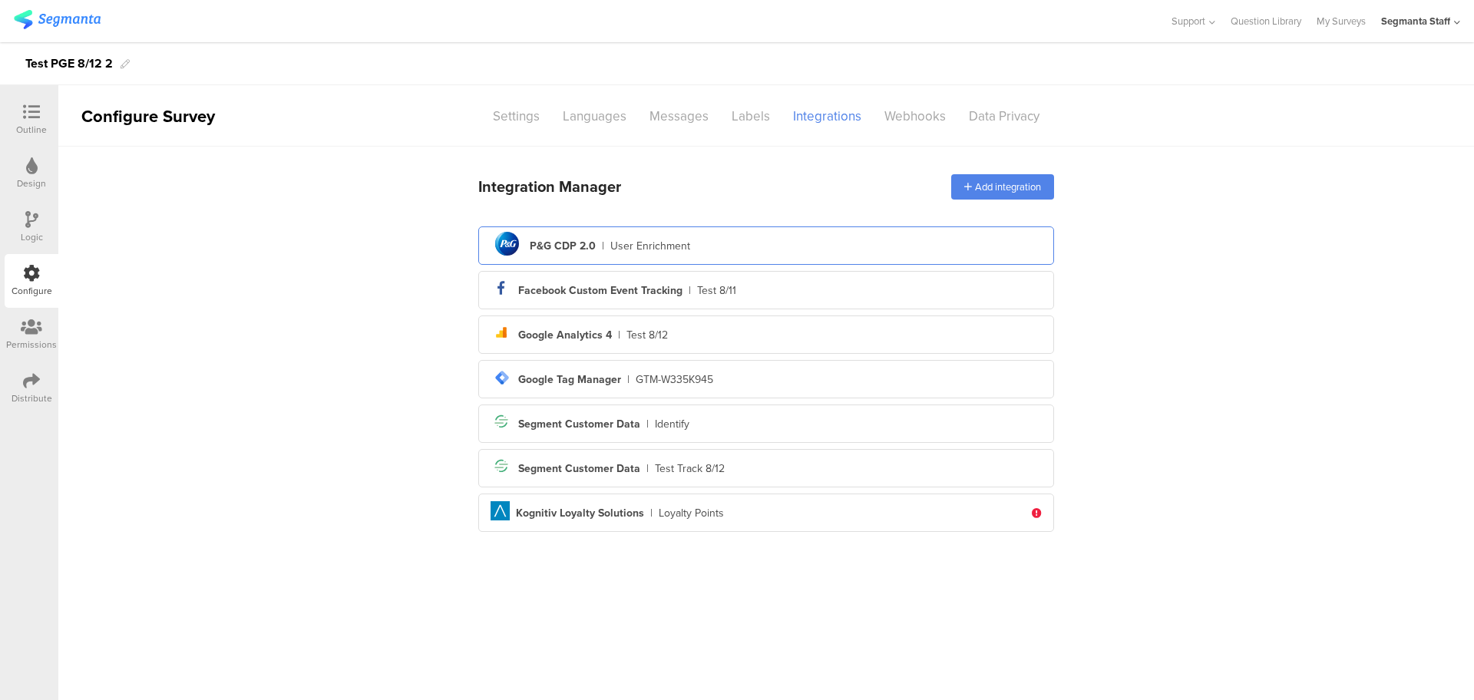
click at [673, 259] on div "pg logo P&G CDP 2.0 | User Enrichment" at bounding box center [765, 246] width 551 height 38
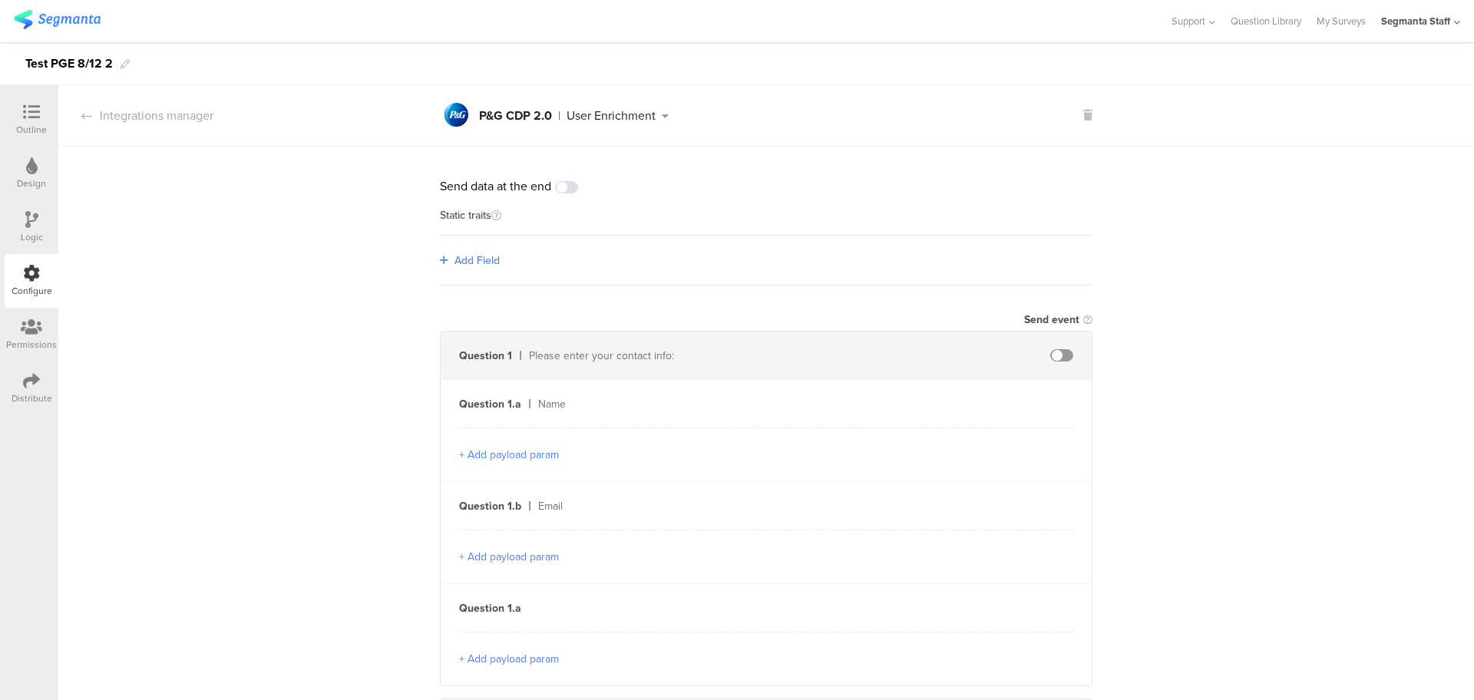
click at [1052, 352] on span at bounding box center [1061, 355] width 23 height 12
click at [969, 399] on input "text" at bounding box center [928, 403] width 169 height 25
type input "firstName"
click at [886, 495] on input "text" at bounding box center [928, 505] width 169 height 25
type input "email"
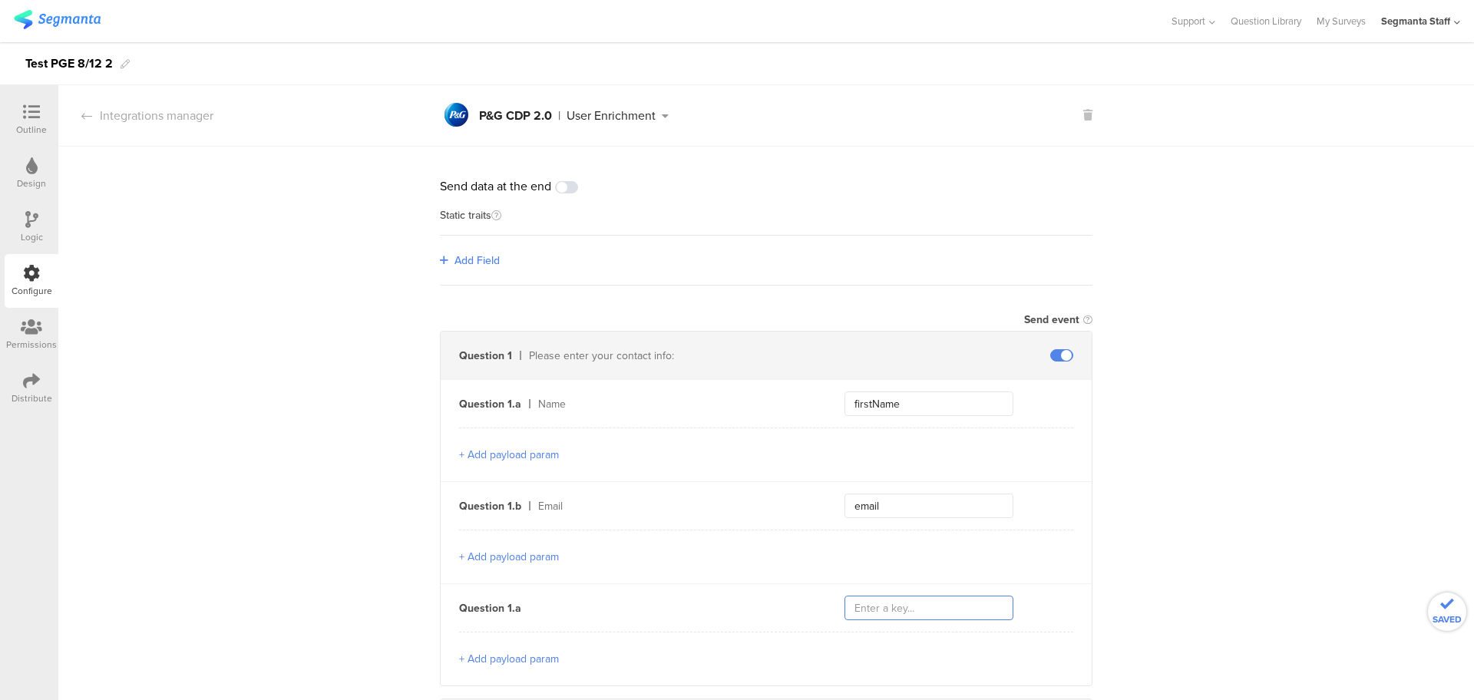
click at [926, 604] on input "text" at bounding box center [928, 608] width 169 height 25
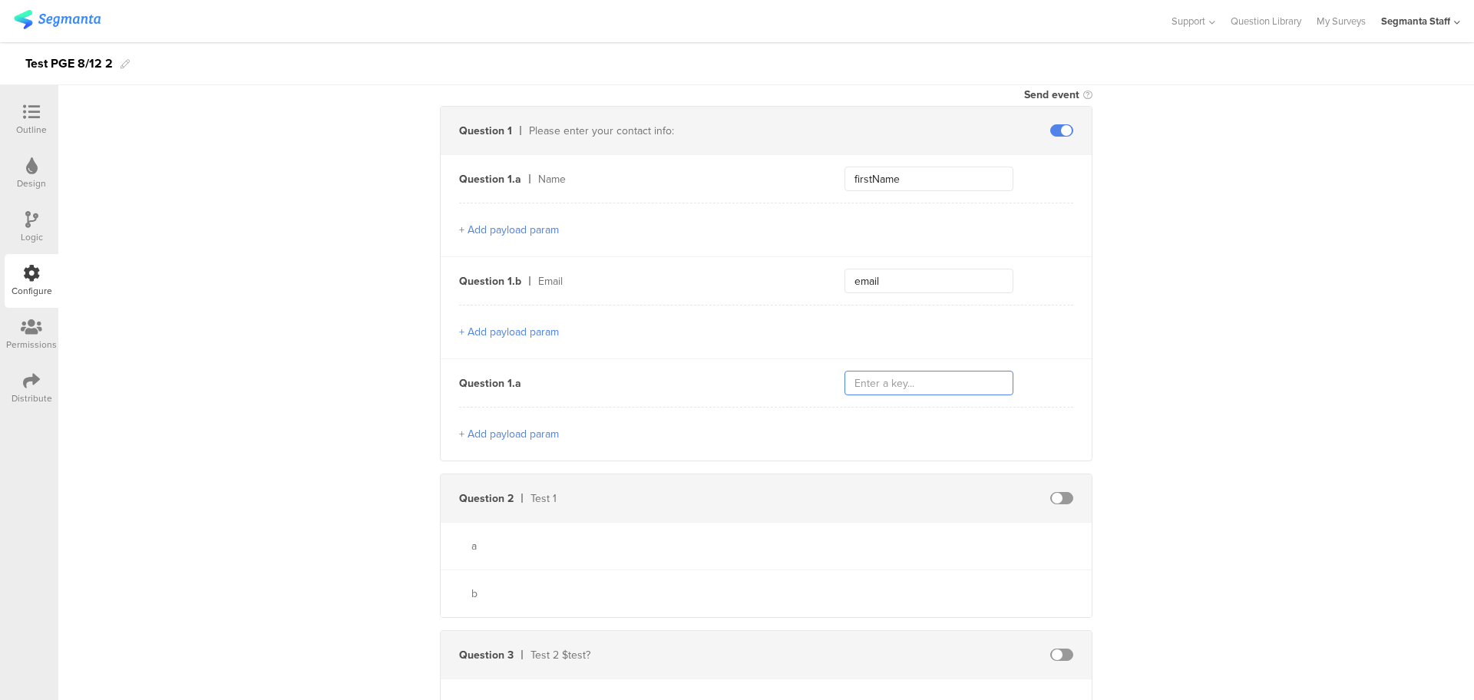
scroll to position [192, 0]
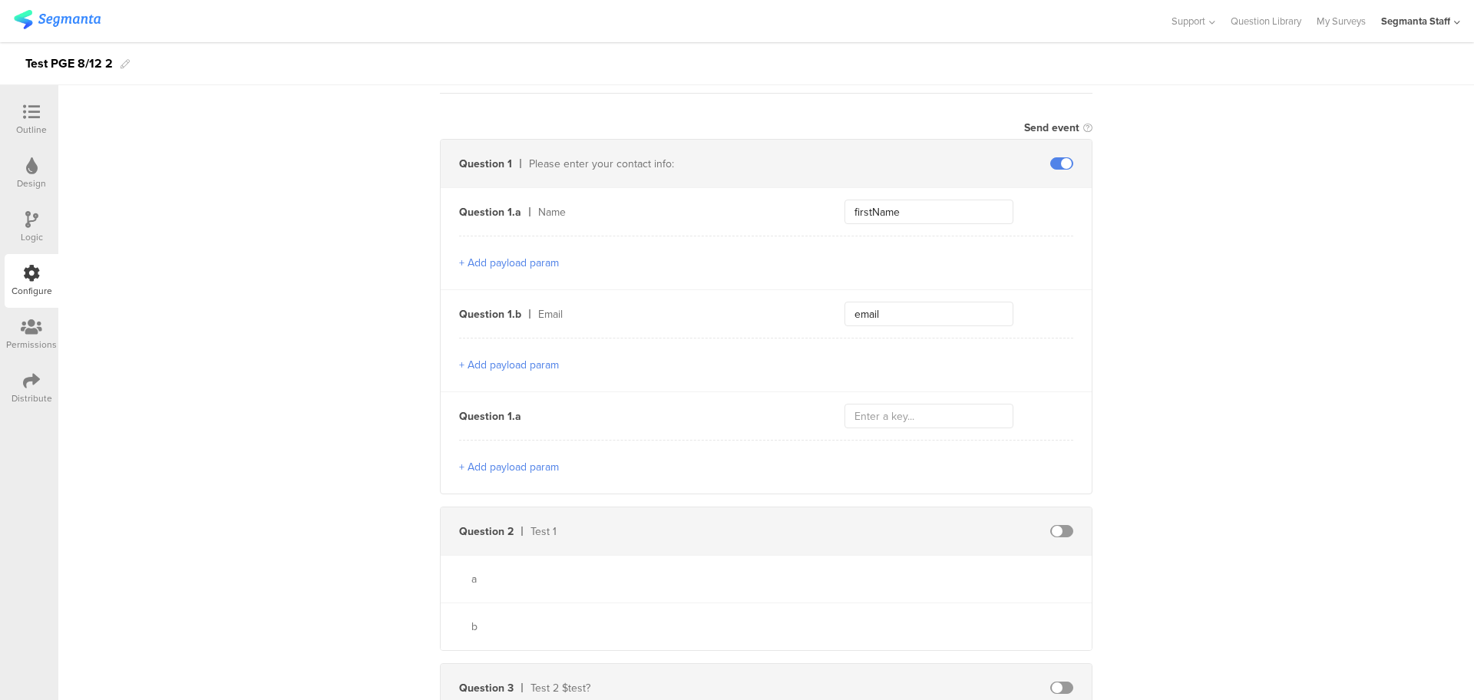
click at [1061, 527] on span at bounding box center [1061, 531] width 23 height 12
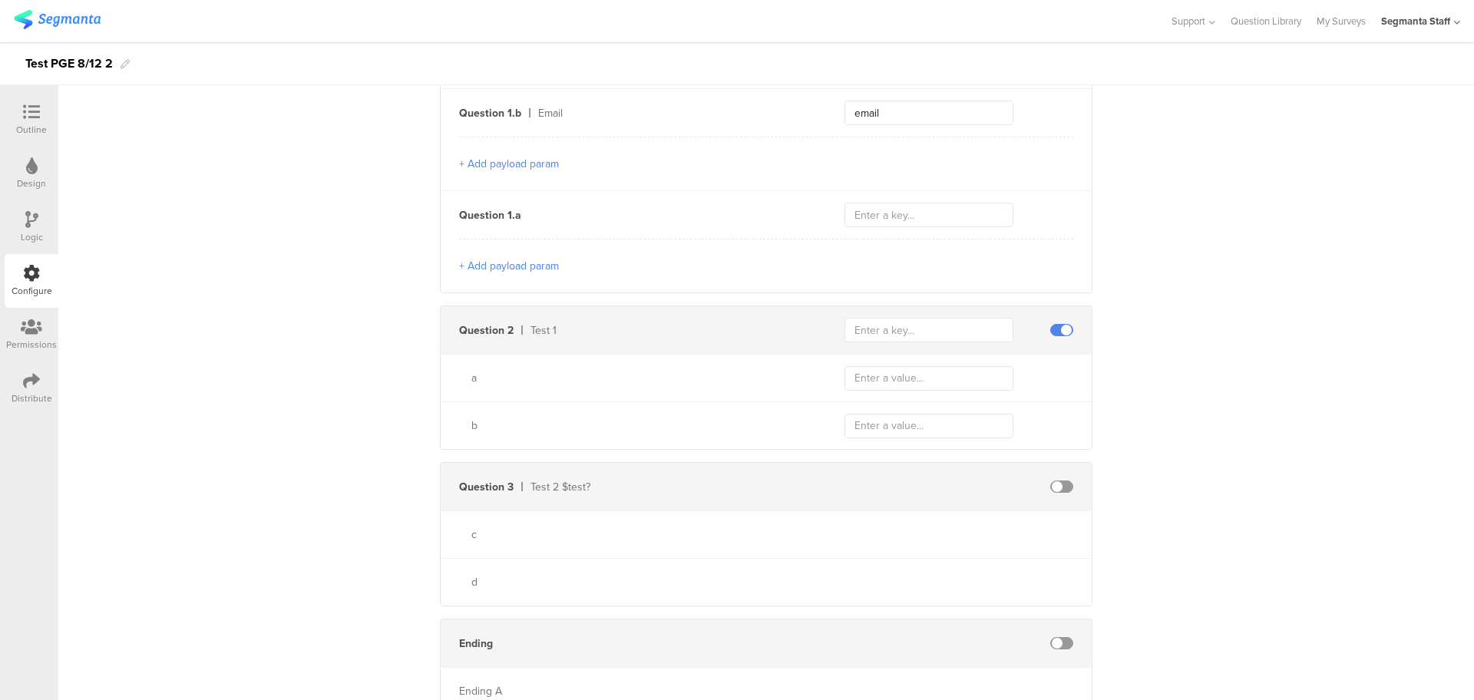
scroll to position [360, 0]
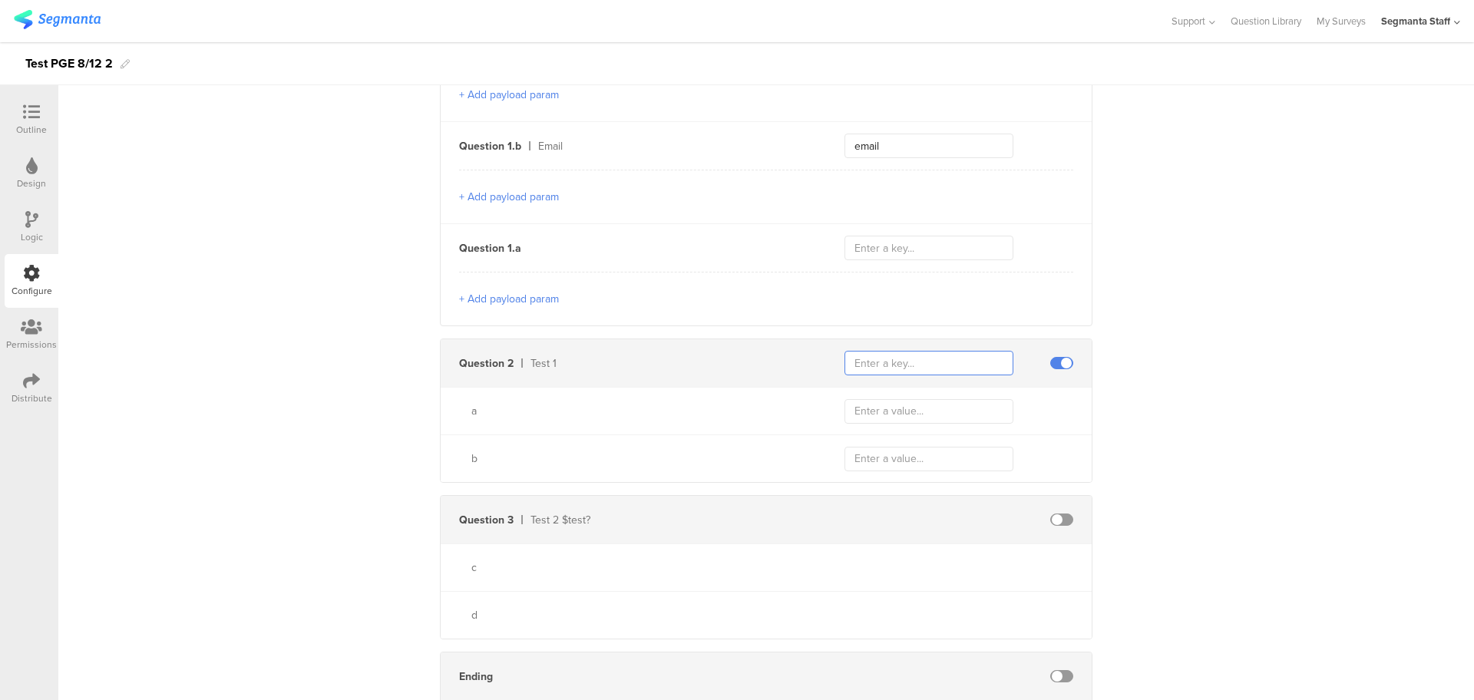
click at [915, 360] on input "text" at bounding box center [928, 363] width 169 height 25
type input "testQ1"
click at [928, 394] on div "a" at bounding box center [766, 411] width 651 height 48
click at [919, 411] on input "text" at bounding box center [928, 411] width 169 height 25
type input "a"
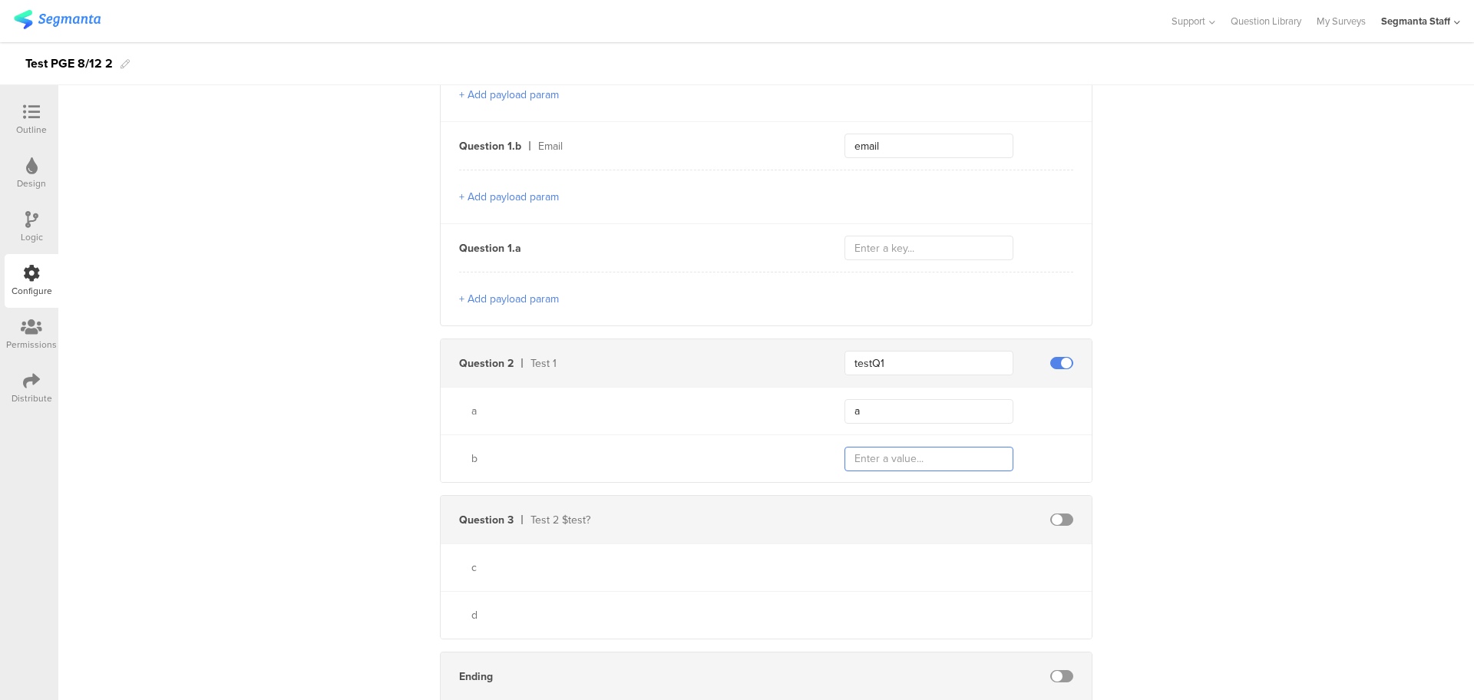
click at [918, 465] on input "text" at bounding box center [928, 459] width 169 height 25
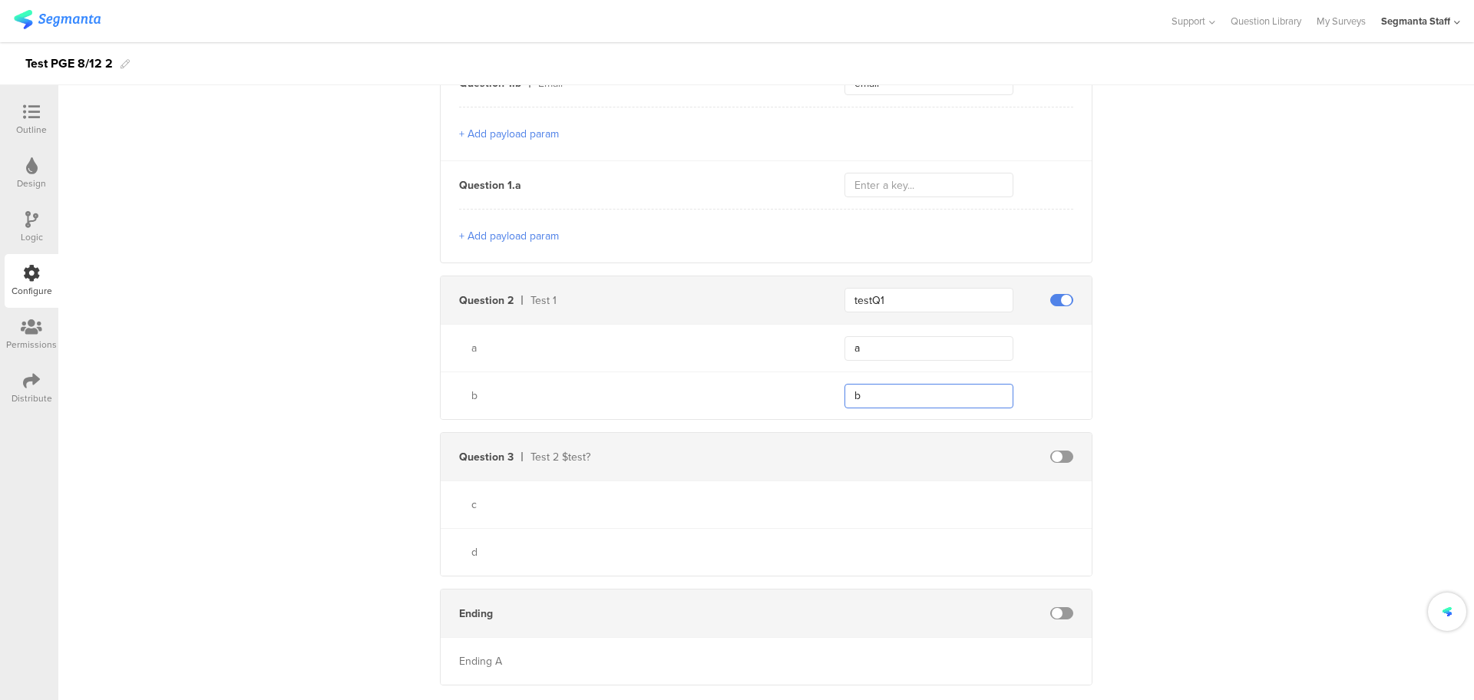
scroll to position [456, 0]
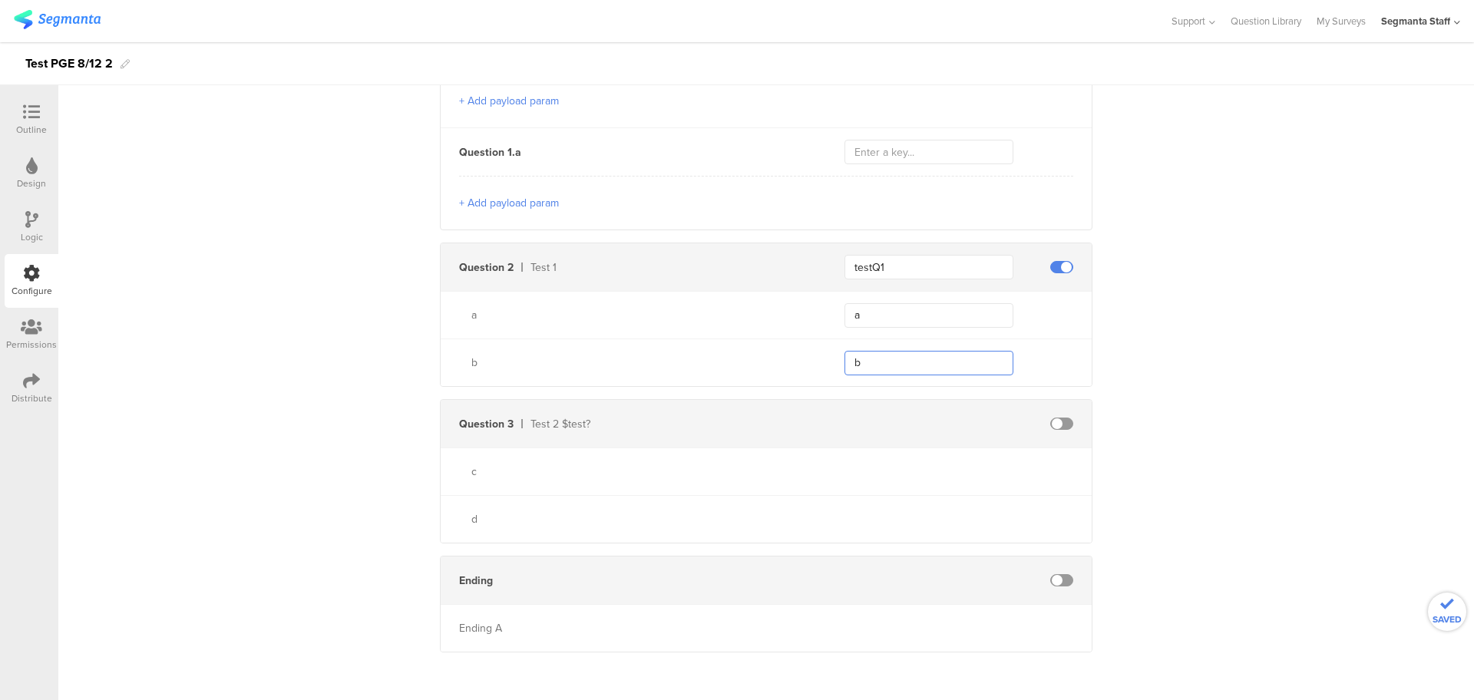
type input "b"
click at [1053, 579] on span at bounding box center [1061, 580] width 23 height 12
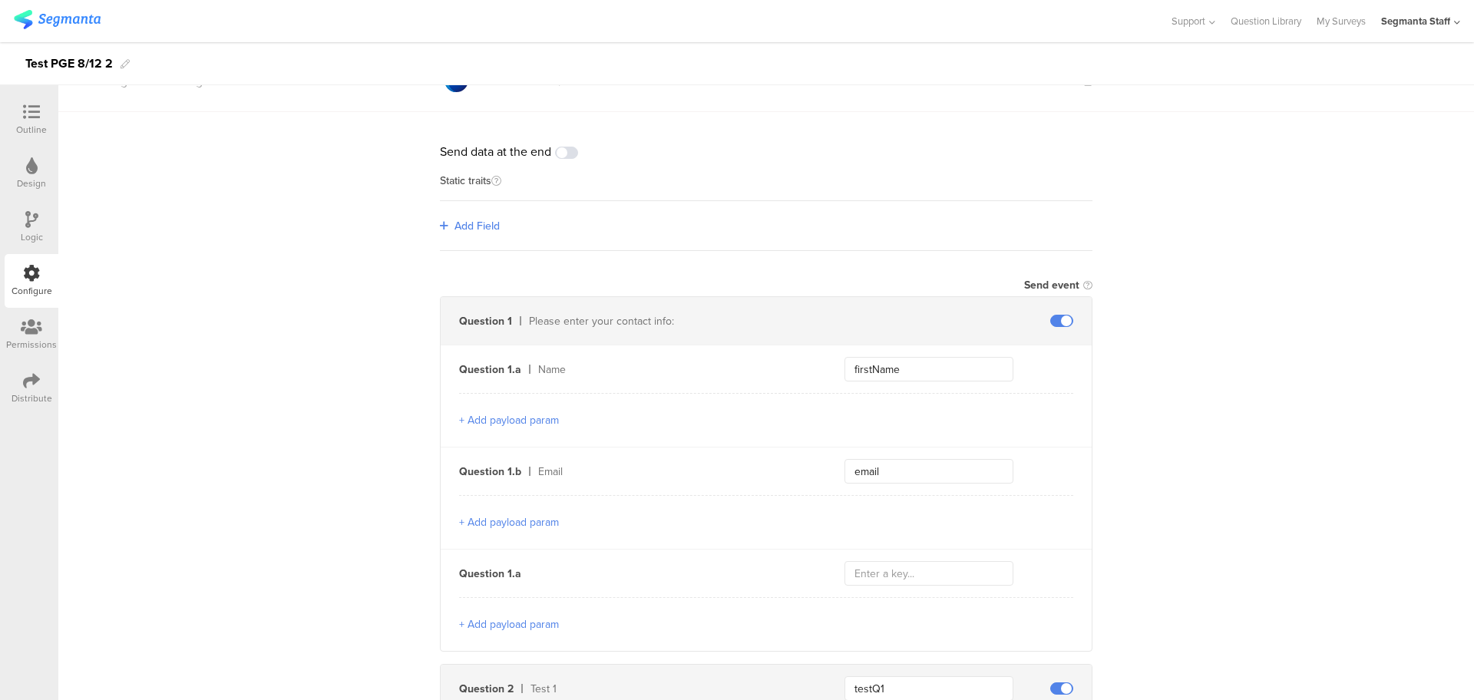
scroll to position [0, 0]
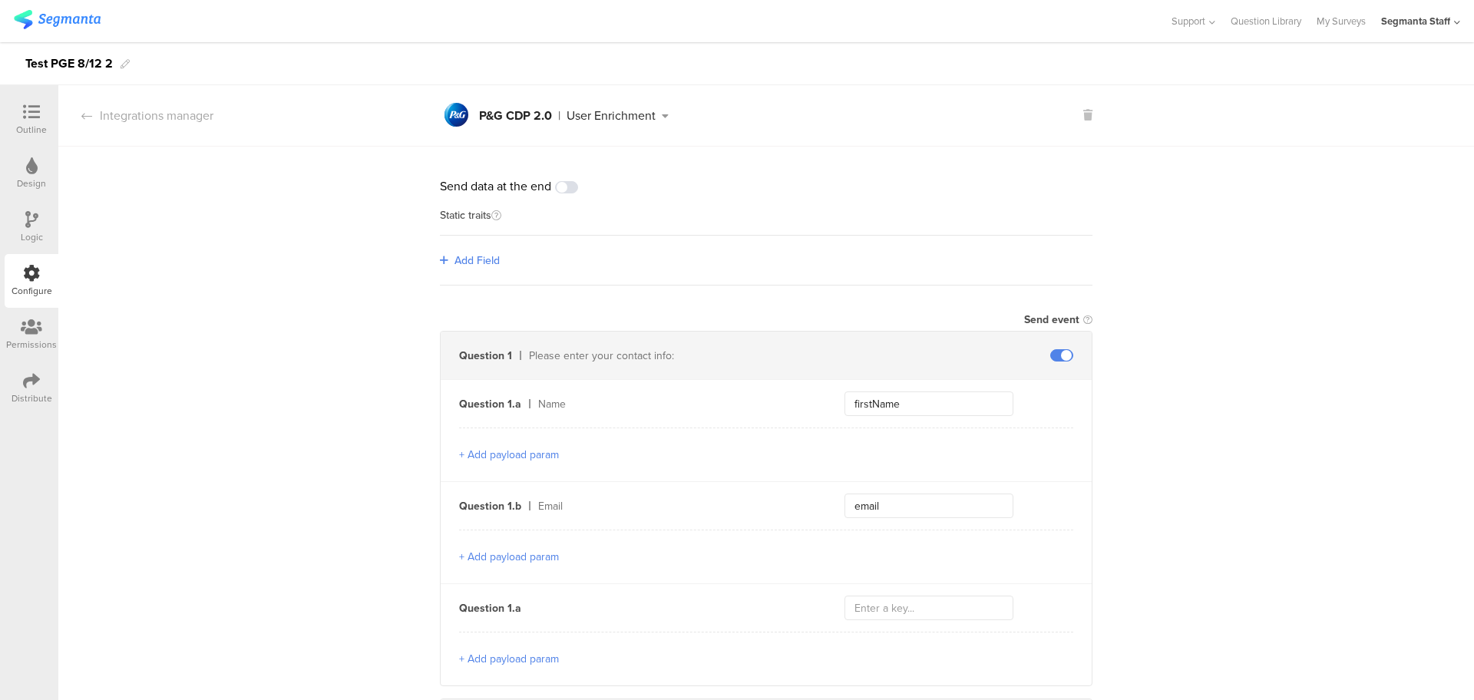
click at [11, 110] on div "Outline" at bounding box center [32, 120] width 54 height 54
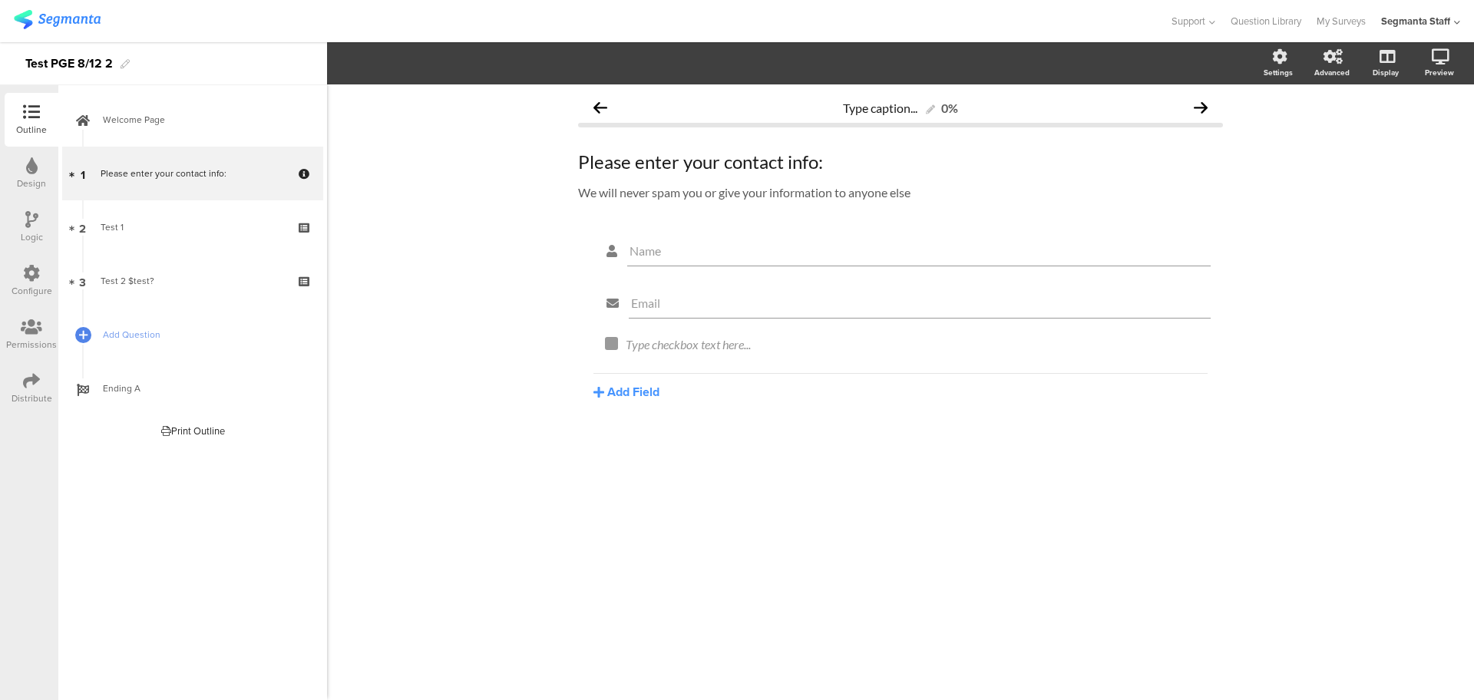
click at [27, 267] on icon at bounding box center [31, 273] width 17 height 17
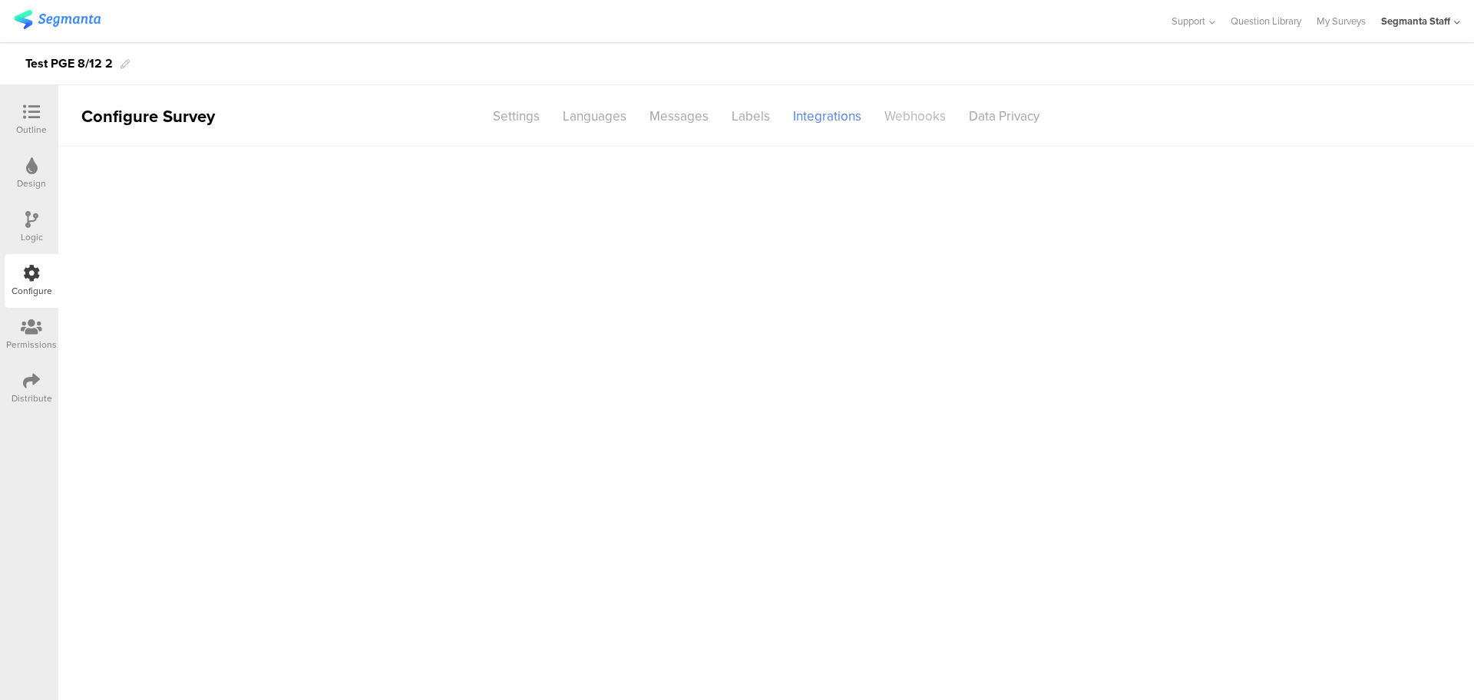
click at [908, 123] on div "Webhooks" at bounding box center [915, 116] width 84 height 27
click at [543, 171] on div "Add Hook" at bounding box center [769, 171] width 491 height 18
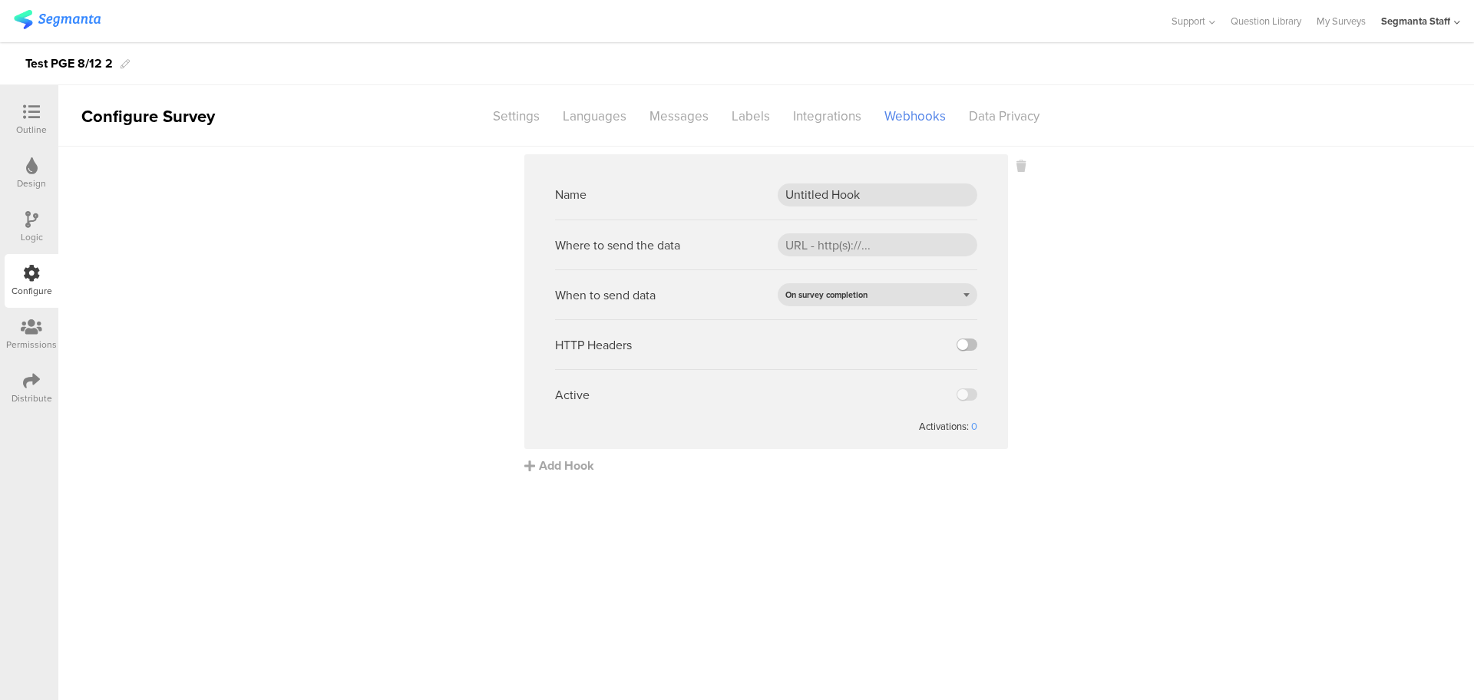
click at [866, 181] on div "Name Untitled Hook" at bounding box center [766, 195] width 422 height 50
drag, startPoint x: 869, startPoint y: 193, endPoint x: 663, endPoint y: 190, distance: 205.7
click at [663, 190] on div "Name Untitled Hook" at bounding box center [766, 195] width 422 height 50
type input "Test 8/12"
click at [813, 240] on input "url" at bounding box center [877, 244] width 200 height 23
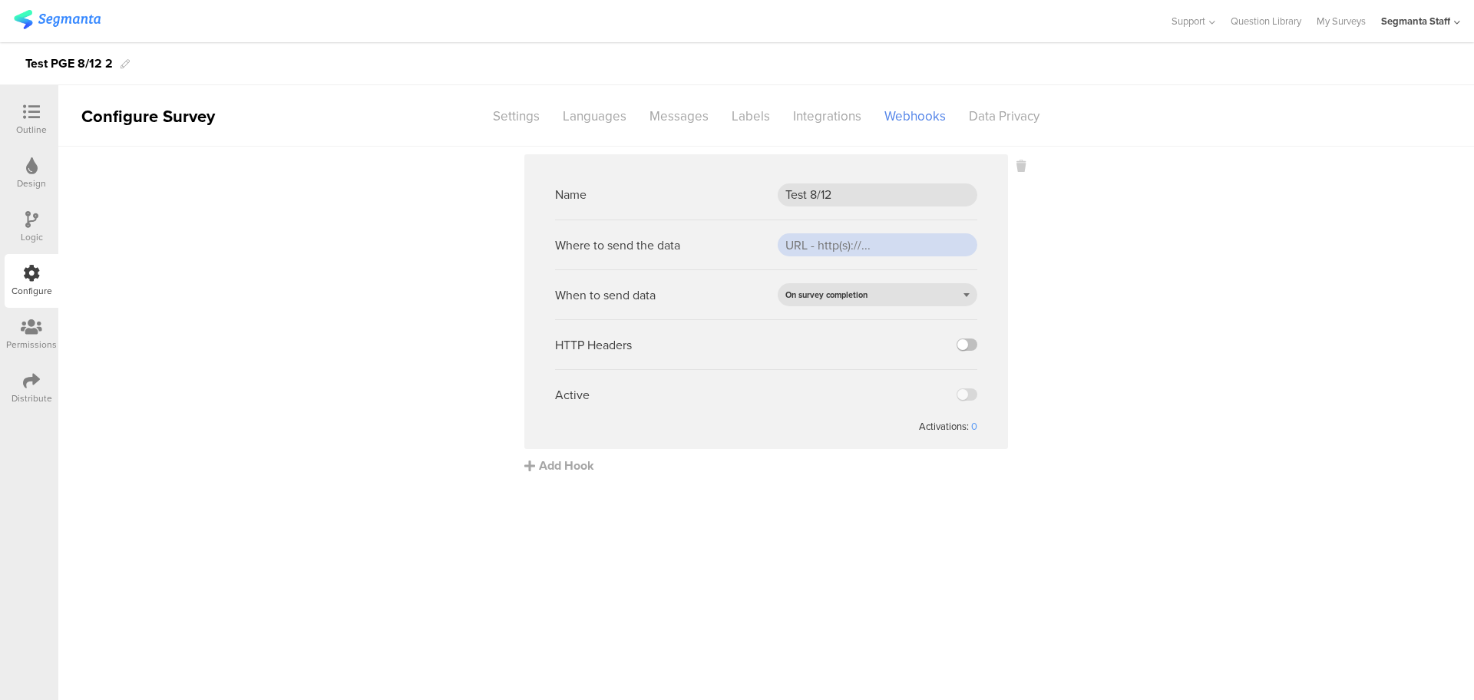
click at [896, 249] on input "url" at bounding box center [877, 244] width 200 height 23
paste input "https://eo7gy4ktvuxdwv8.m.pipedream.net"
type input "https://eo7gy4ktvuxdwv8.m.pipedream.net"
click at [959, 341] on label at bounding box center [966, 344] width 21 height 12
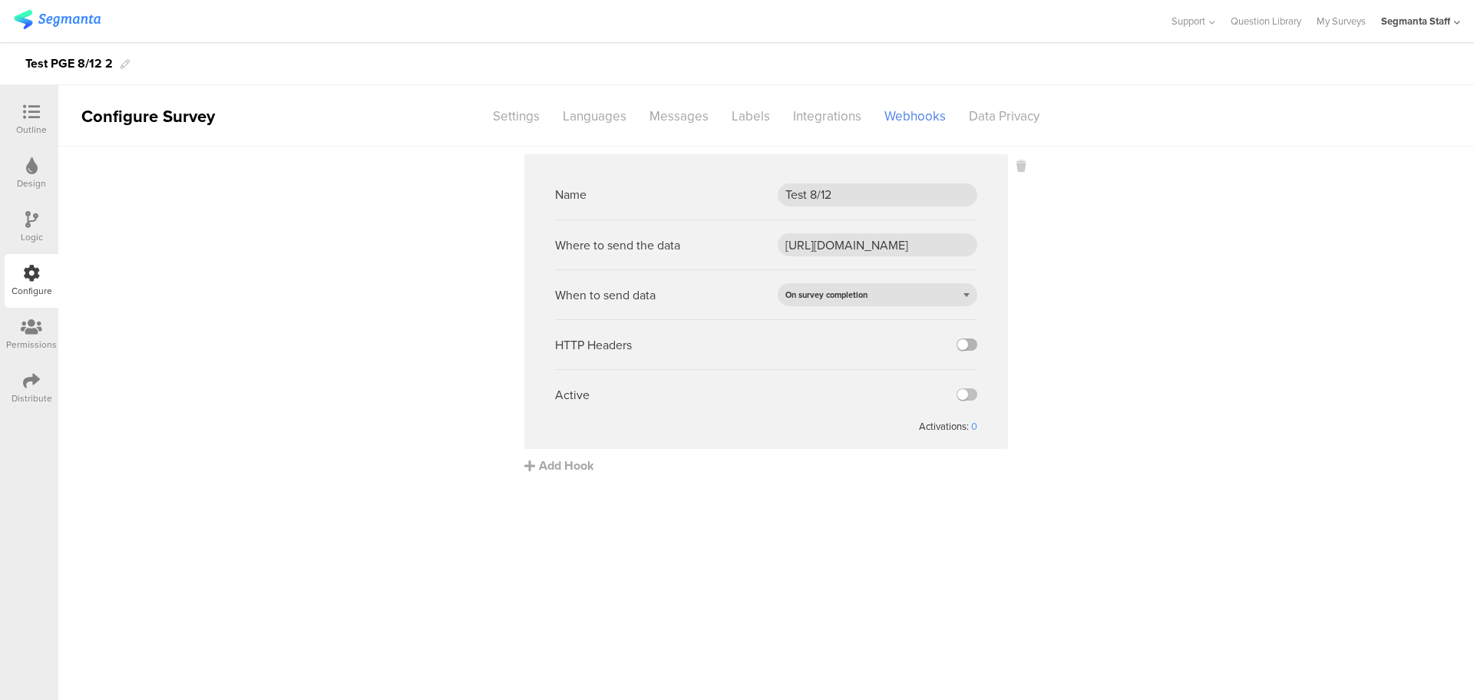
click at [0, 0] on input "checkbox" at bounding box center [0, 0] width 0 height 0
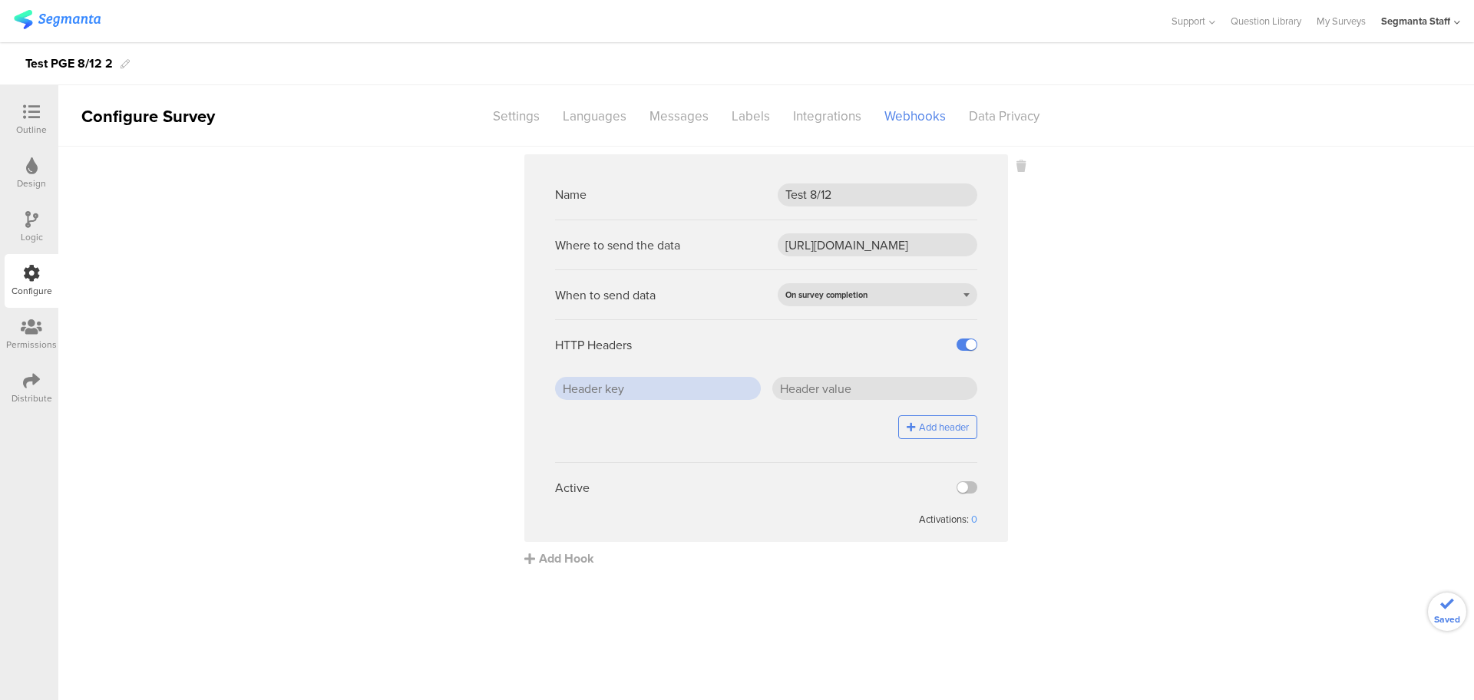
click at [715, 398] on input "text" at bounding box center [658, 388] width 206 height 23
type input "header1"
click at [896, 385] on input "text" at bounding box center [875, 388] width 206 height 23
type input "header2"
click at [968, 488] on label at bounding box center [966, 487] width 21 height 12
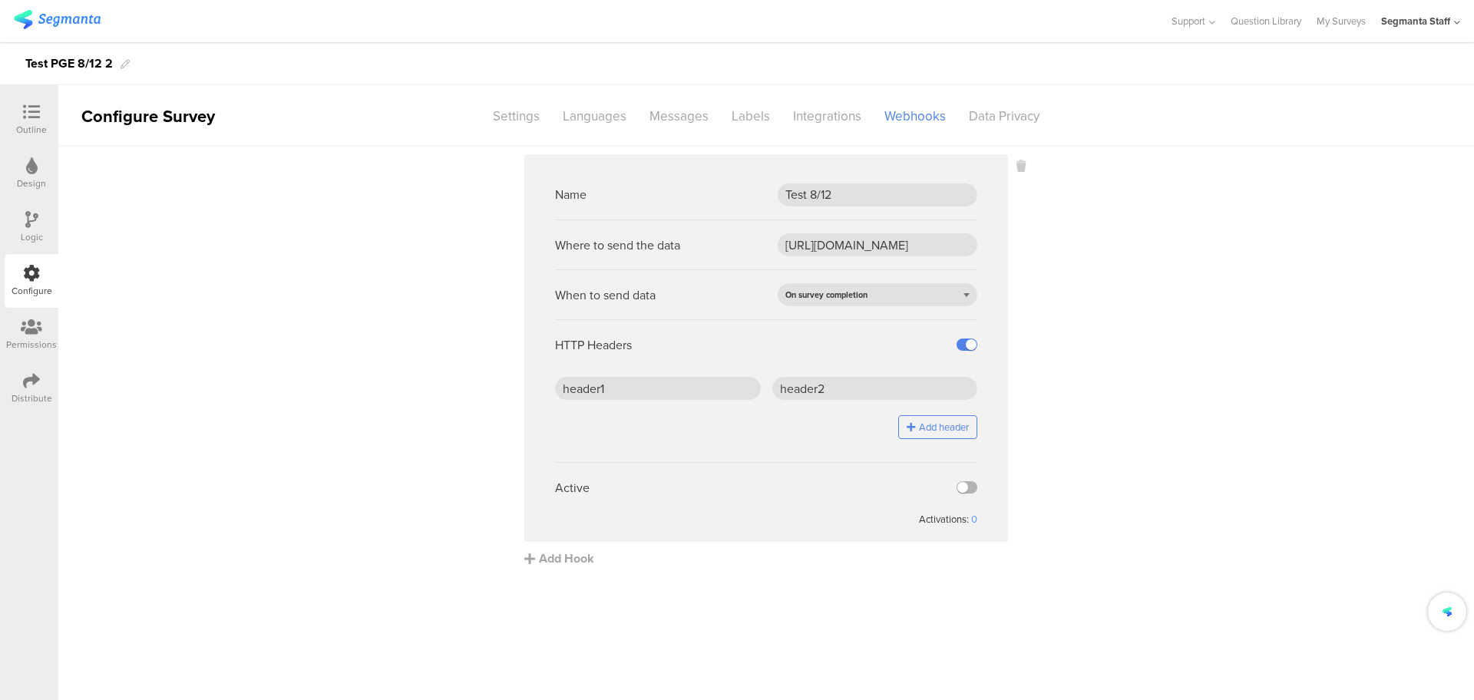
click at [0, 0] on input "checkbox" at bounding box center [0, 0] width 0 height 0
click at [850, 186] on input "Test 8/12" at bounding box center [877, 194] width 200 height 23
click at [850, 292] on span "On survey completion" at bounding box center [826, 295] width 82 height 12
click at [853, 291] on div "On survey completion" at bounding box center [877, 294] width 200 height 23
click at [12, 378] on div "Distribute" at bounding box center [32, 388] width 54 height 54
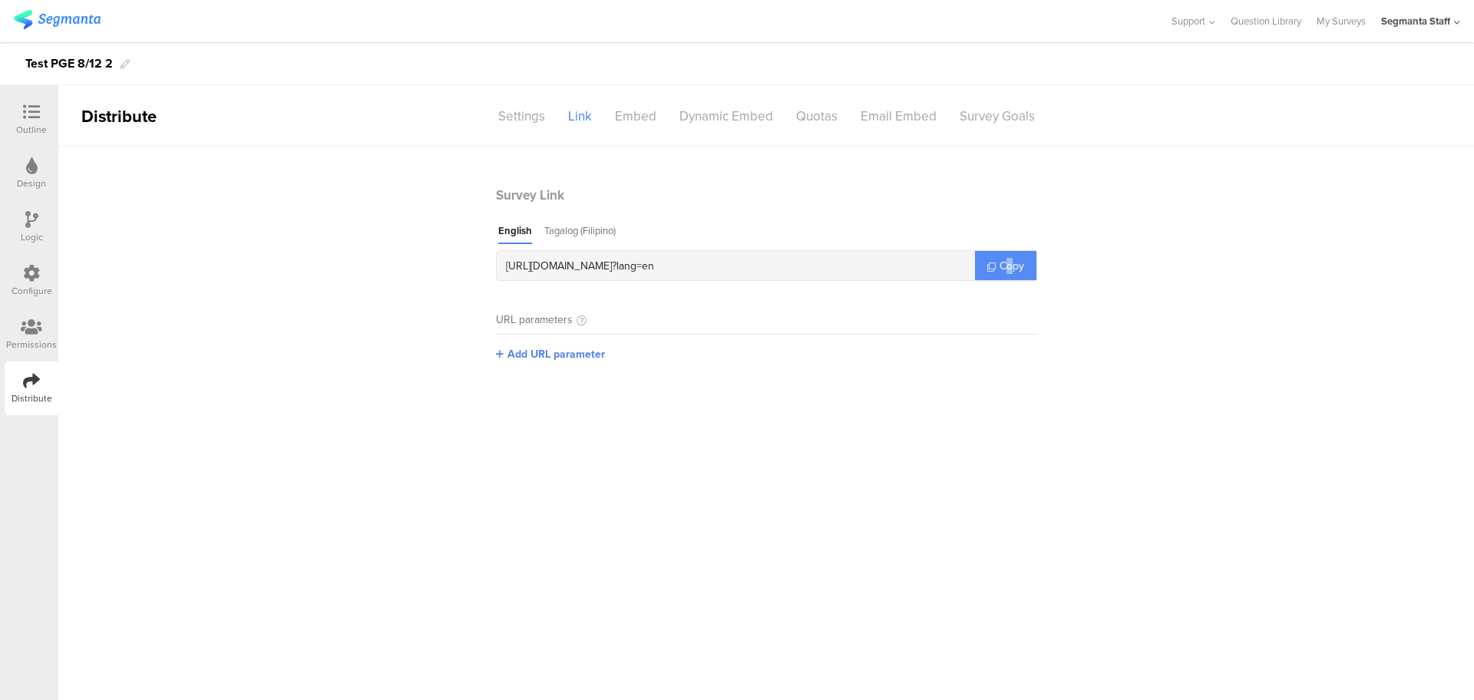
drag, startPoint x: 1010, startPoint y: 256, endPoint x: 1002, endPoint y: 259, distance: 8.0
click at [1002, 259] on span "Copy" at bounding box center [1011, 266] width 25 height 16
copy span "o"
click at [1002, 259] on span "Copy" at bounding box center [1011, 266] width 25 height 16
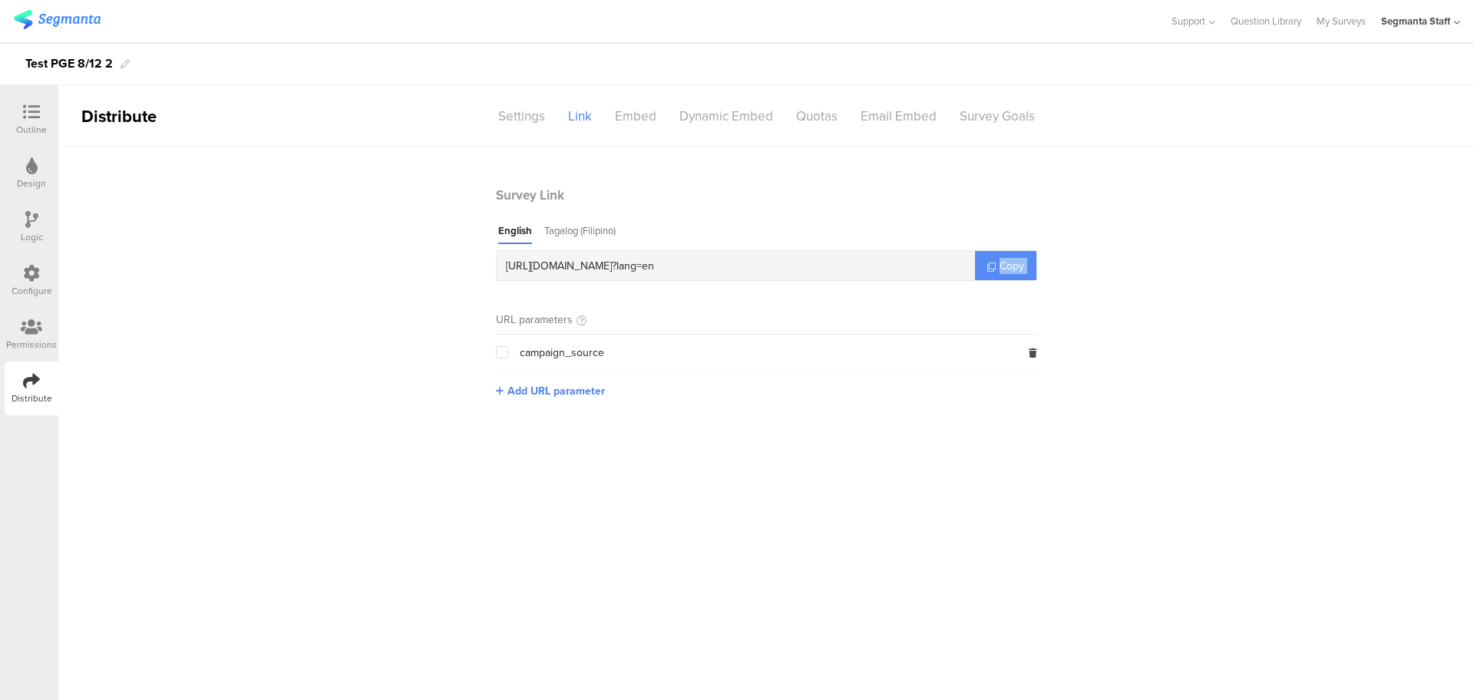
click at [1002, 259] on span "Copy" at bounding box center [1011, 266] width 25 height 16
drag, startPoint x: 1002, startPoint y: 259, endPoint x: 951, endPoint y: 269, distance: 52.4
click at [995, 264] on link "Copy" at bounding box center [1005, 265] width 61 height 29
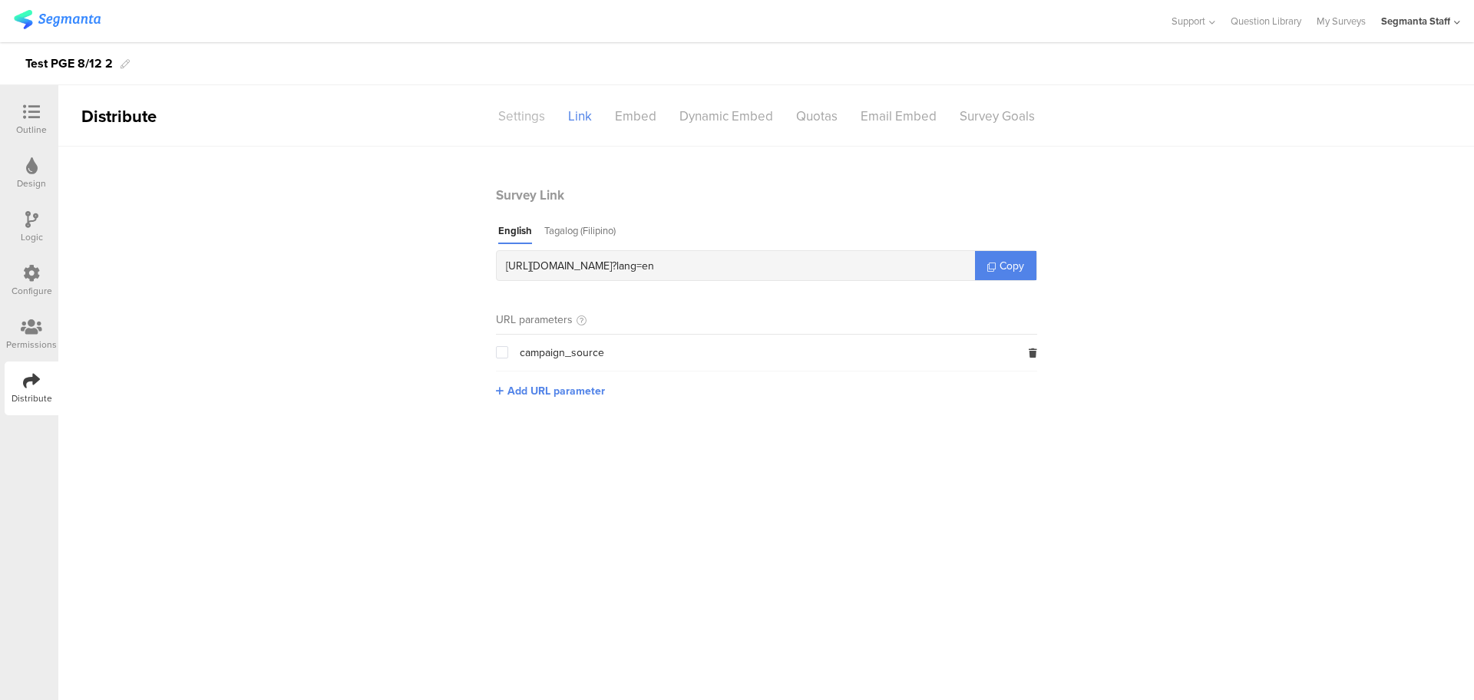
click at [507, 111] on div "Settings" at bounding box center [522, 116] width 70 height 27
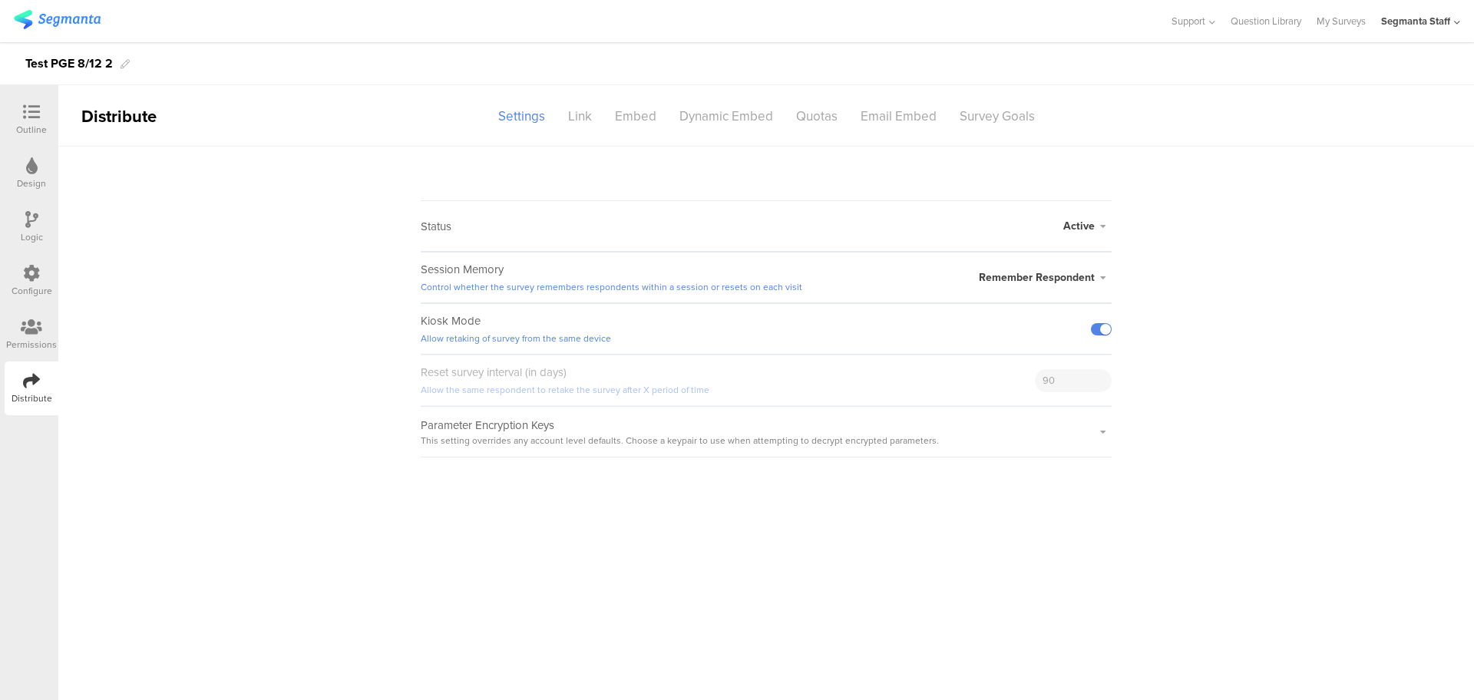
click at [30, 120] on icon at bounding box center [31, 112] width 17 height 17
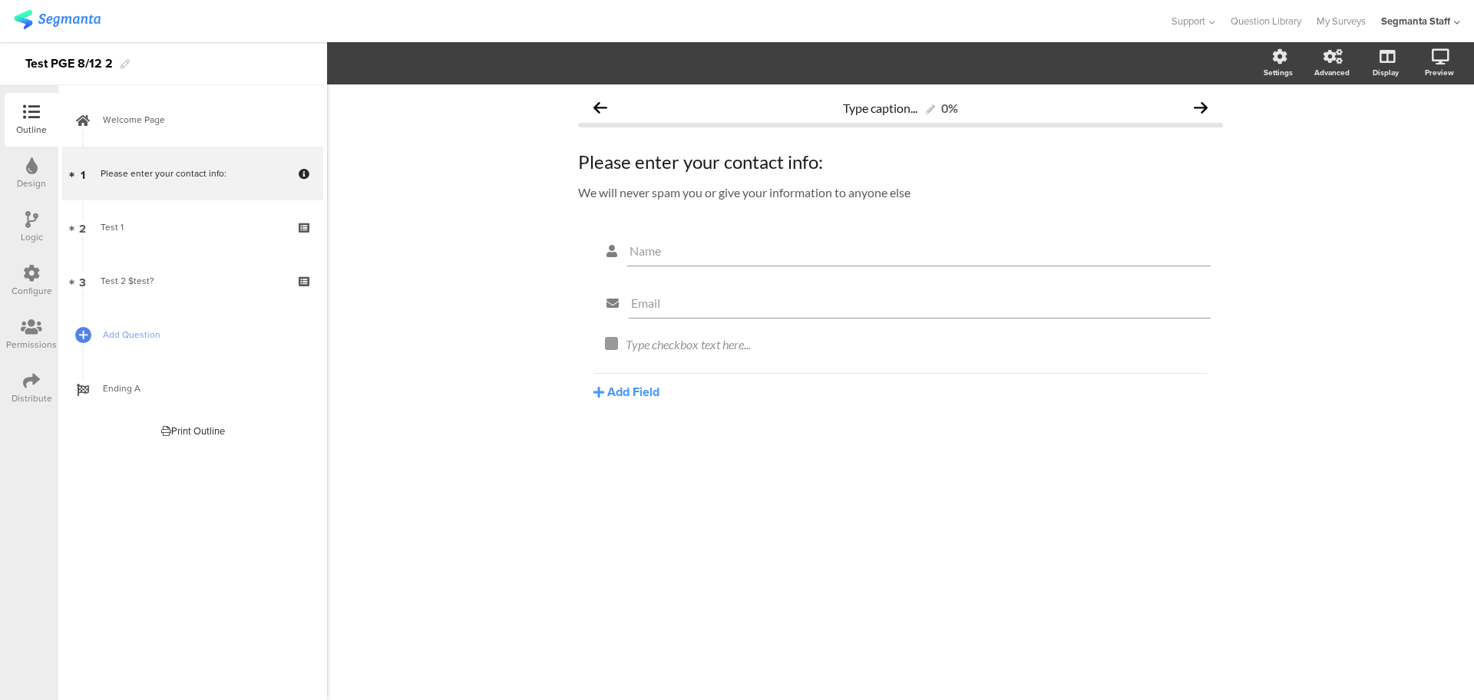
click at [29, 216] on icon at bounding box center [31, 219] width 13 height 17
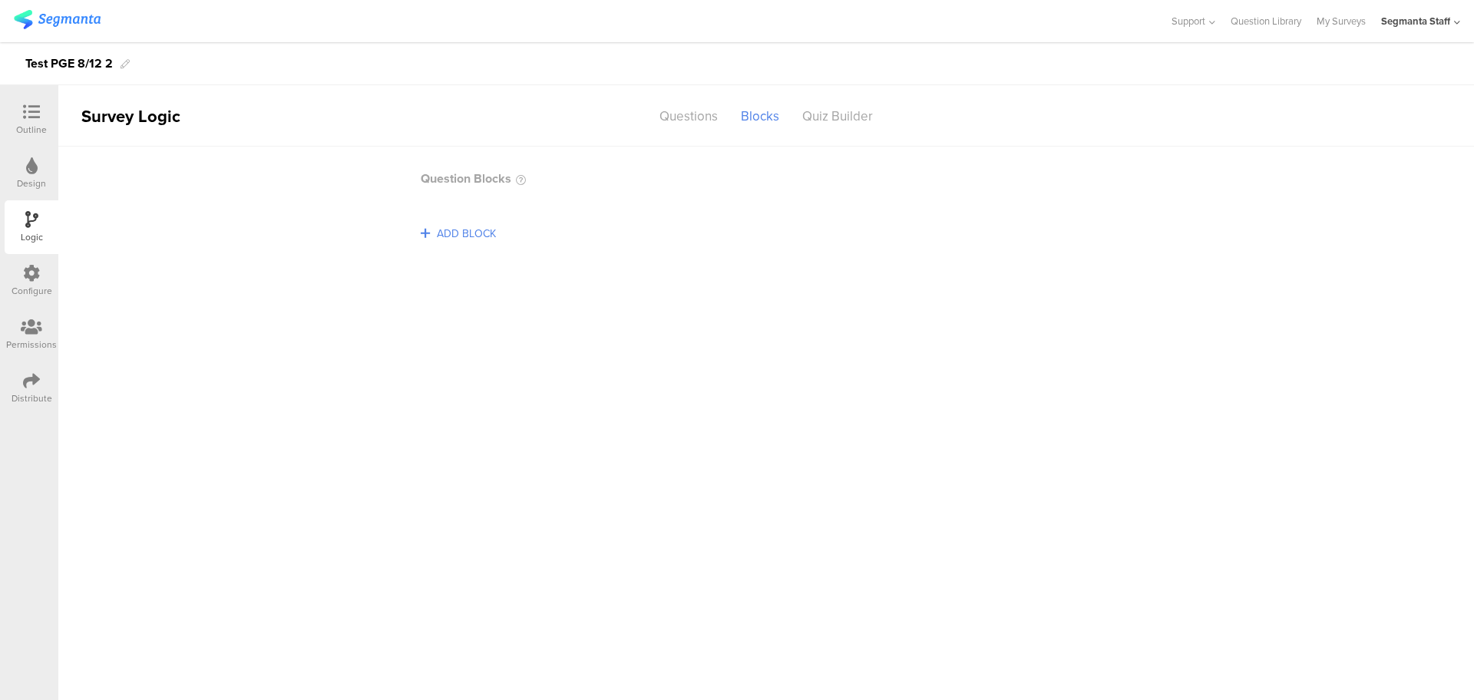
click at [29, 167] on icon at bounding box center [32, 165] width 12 height 17
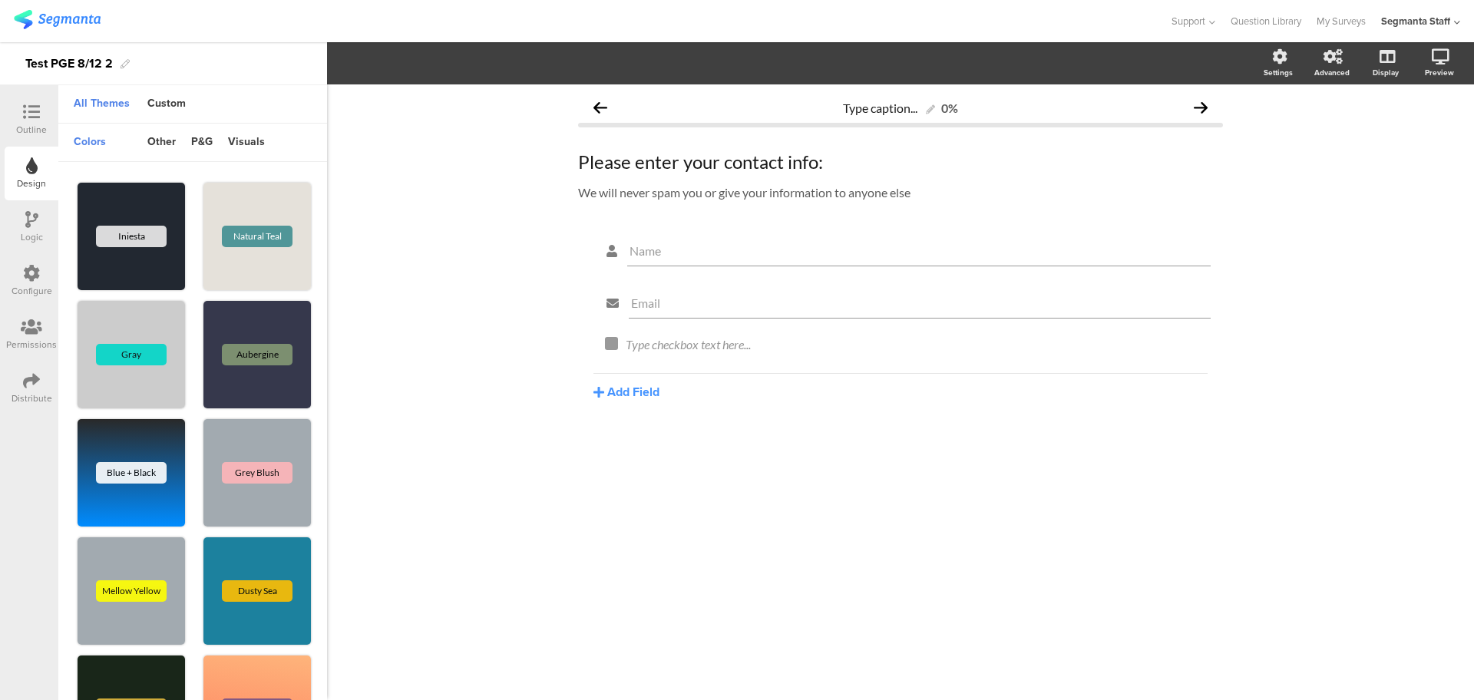
click at [38, 119] on icon at bounding box center [31, 112] width 17 height 17
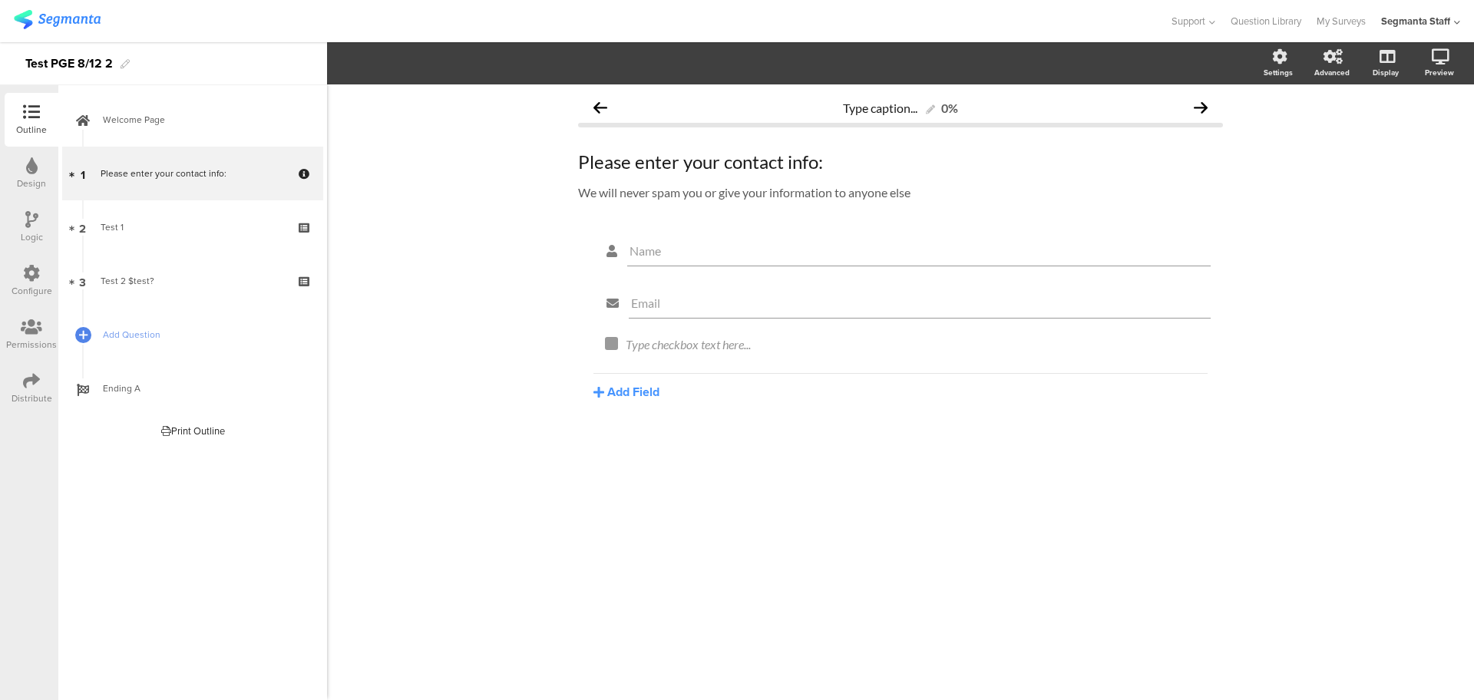
click at [31, 269] on icon at bounding box center [31, 273] width 17 height 17
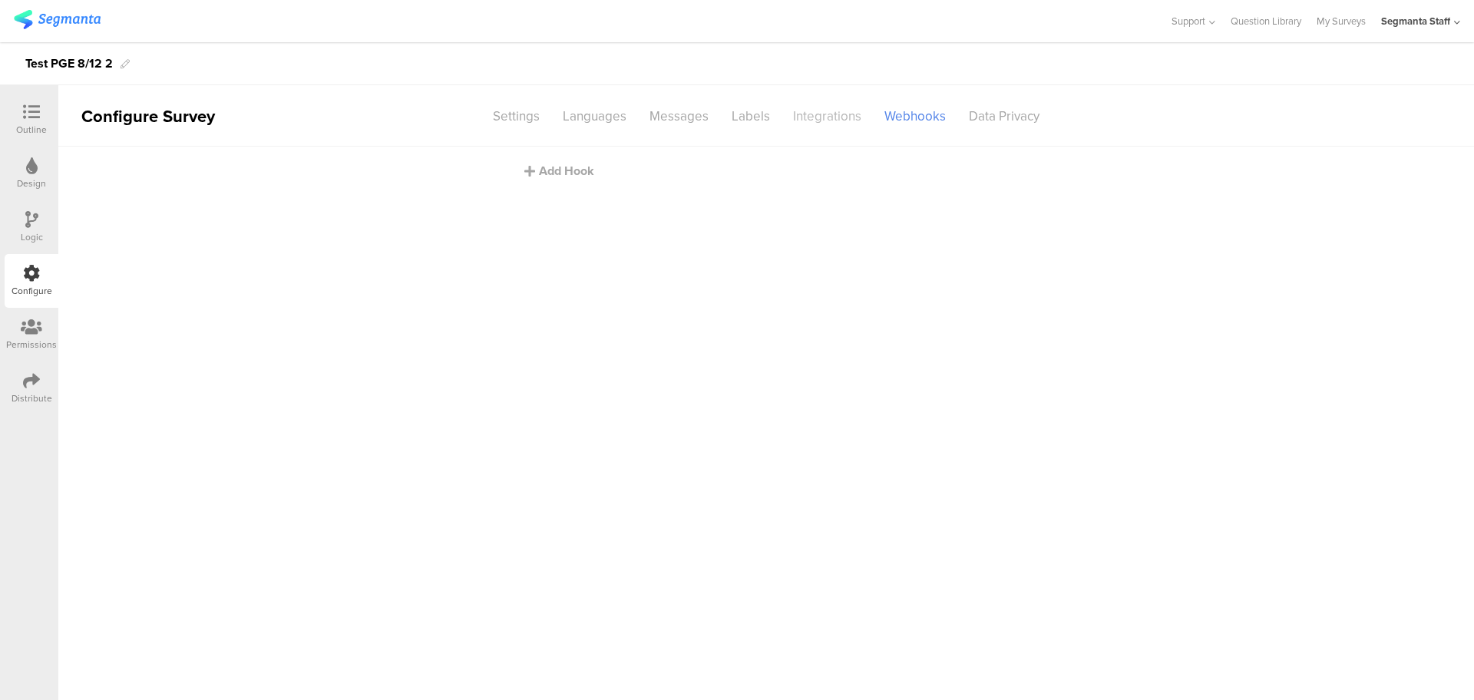
click at [833, 109] on div "Integrations" at bounding box center [826, 116] width 91 height 27
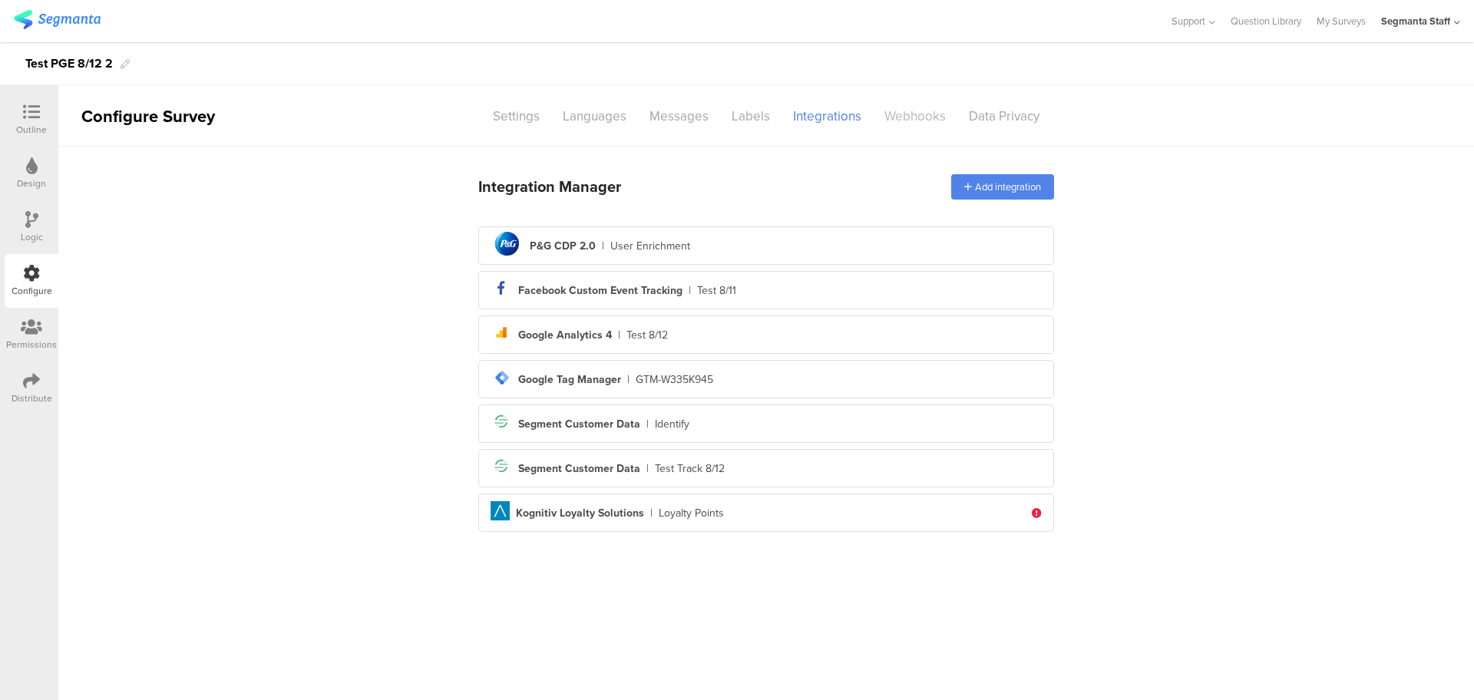
click at [929, 112] on div "Webhooks" at bounding box center [915, 116] width 84 height 27
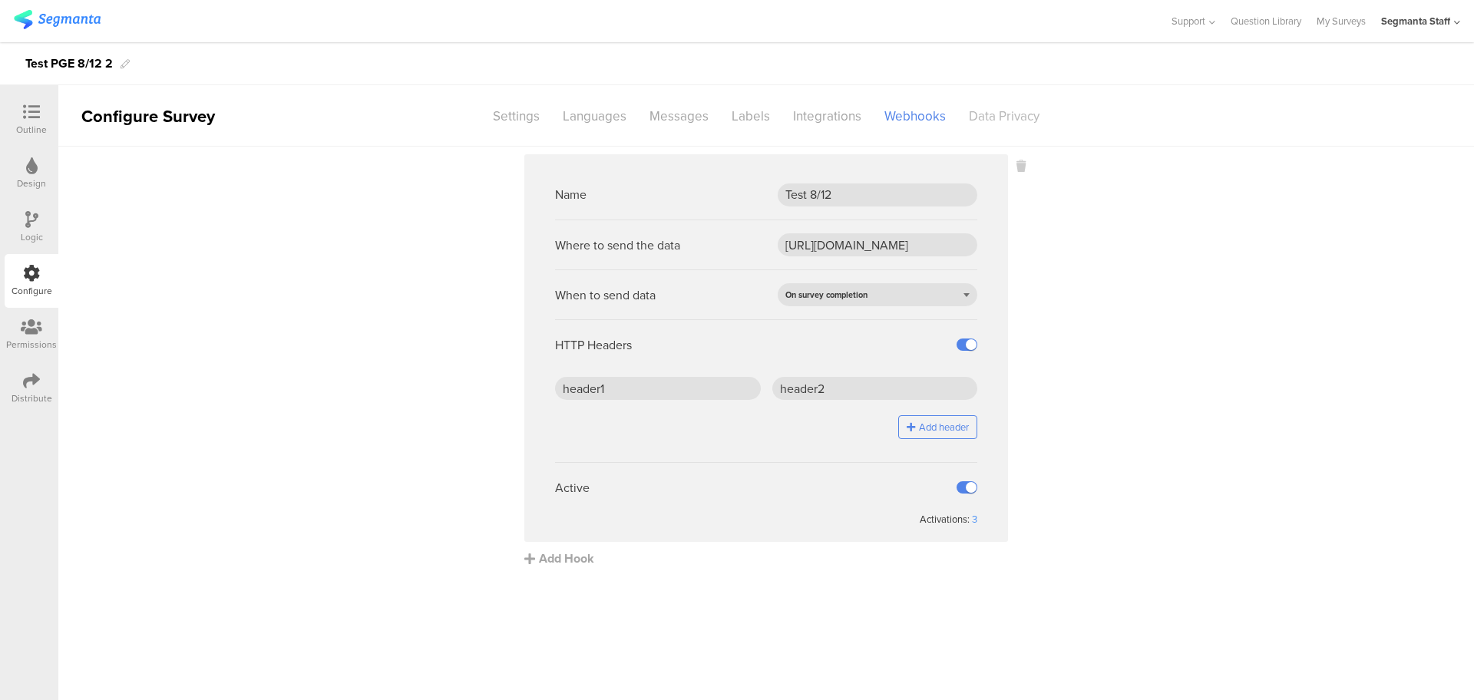
click at [1003, 116] on div "Data Privacy" at bounding box center [1004, 116] width 94 height 27
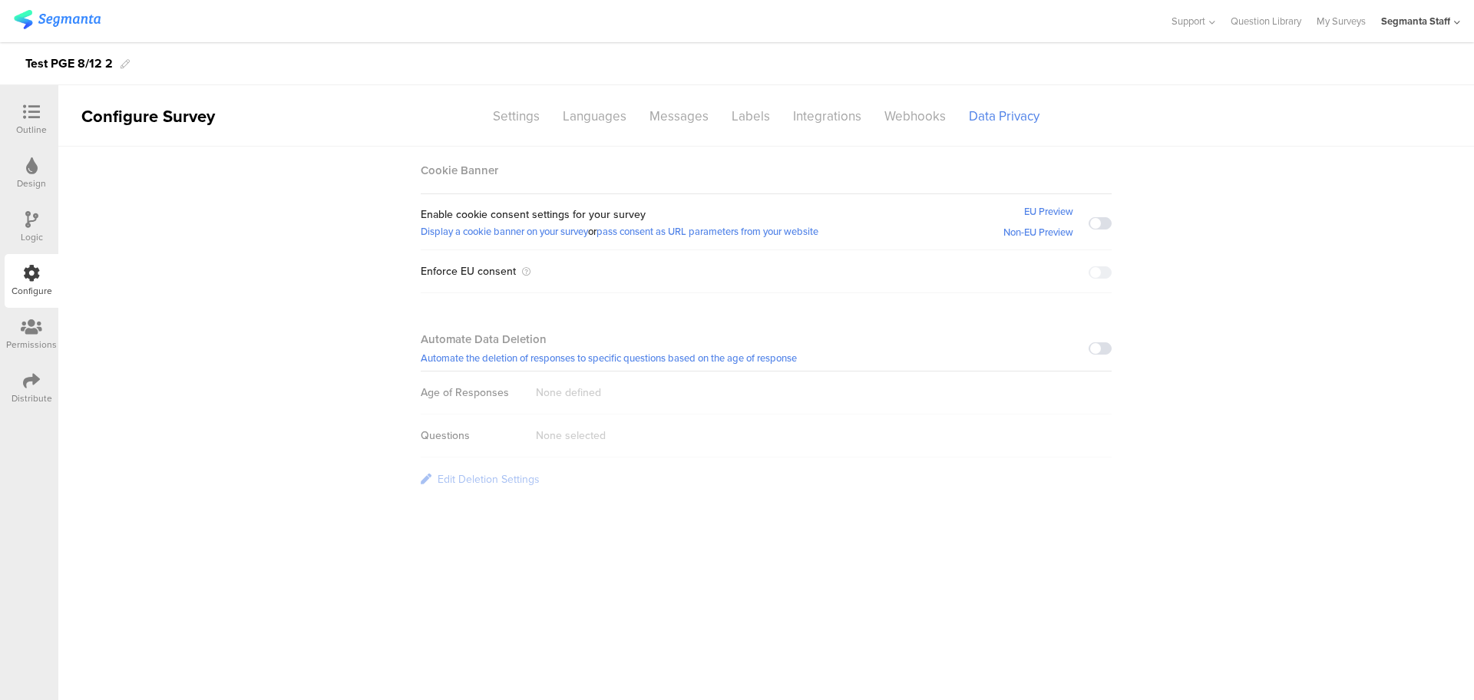
click at [1098, 217] on span at bounding box center [1099, 223] width 23 height 12
click at [1046, 216] on link "EU Preview" at bounding box center [1048, 211] width 49 height 21
click at [1038, 233] on link "Non-EU Preview" at bounding box center [1038, 232] width 70 height 21
click at [1104, 227] on span at bounding box center [1099, 223] width 23 height 12
click at [1098, 223] on span at bounding box center [1099, 223] width 23 height 12
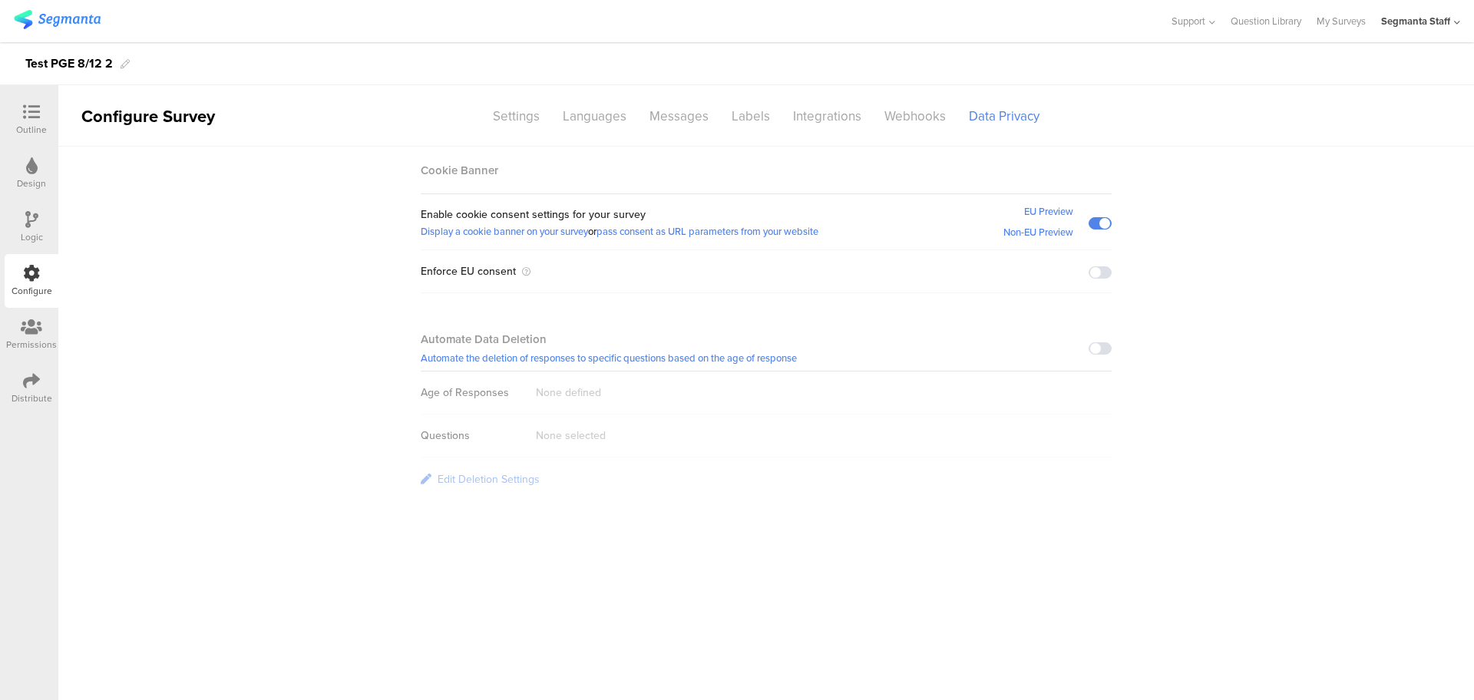
click at [1100, 269] on span at bounding box center [1099, 272] width 23 height 12
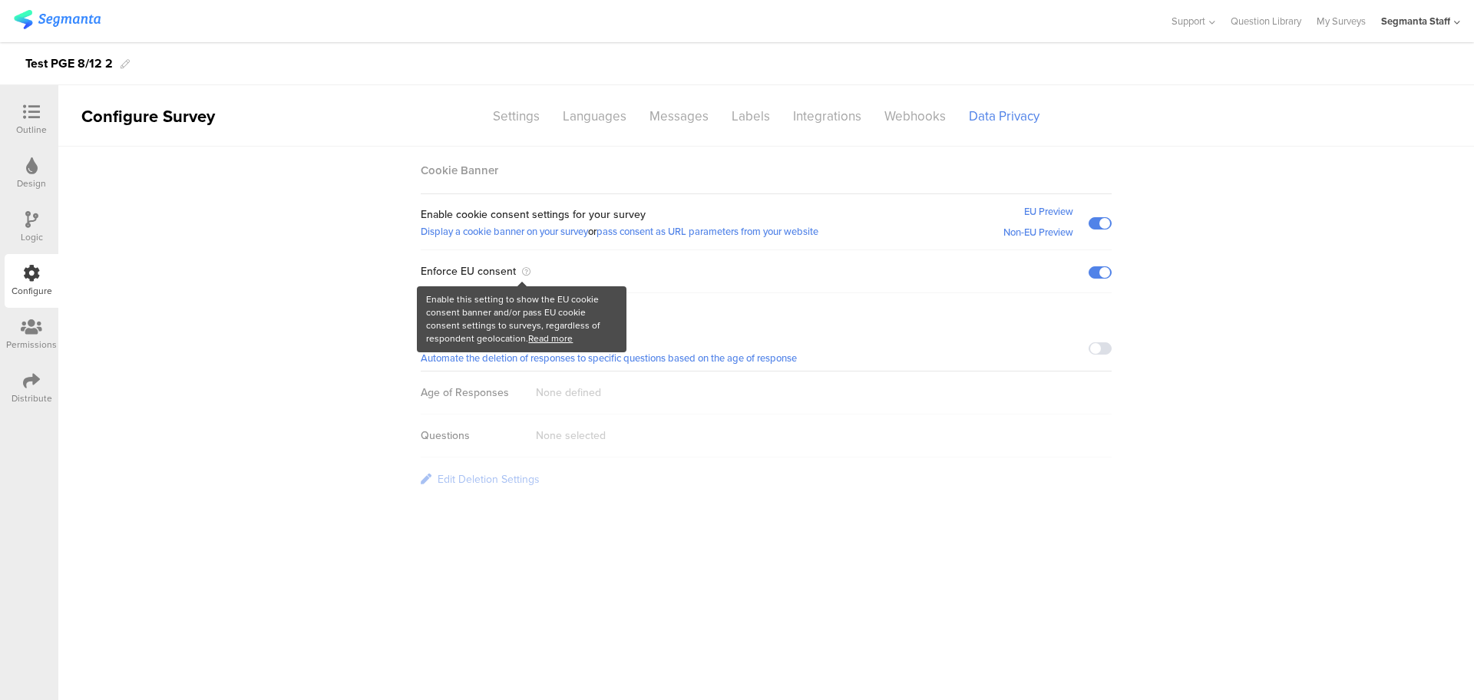
click at [524, 269] on icon at bounding box center [526, 271] width 8 height 8
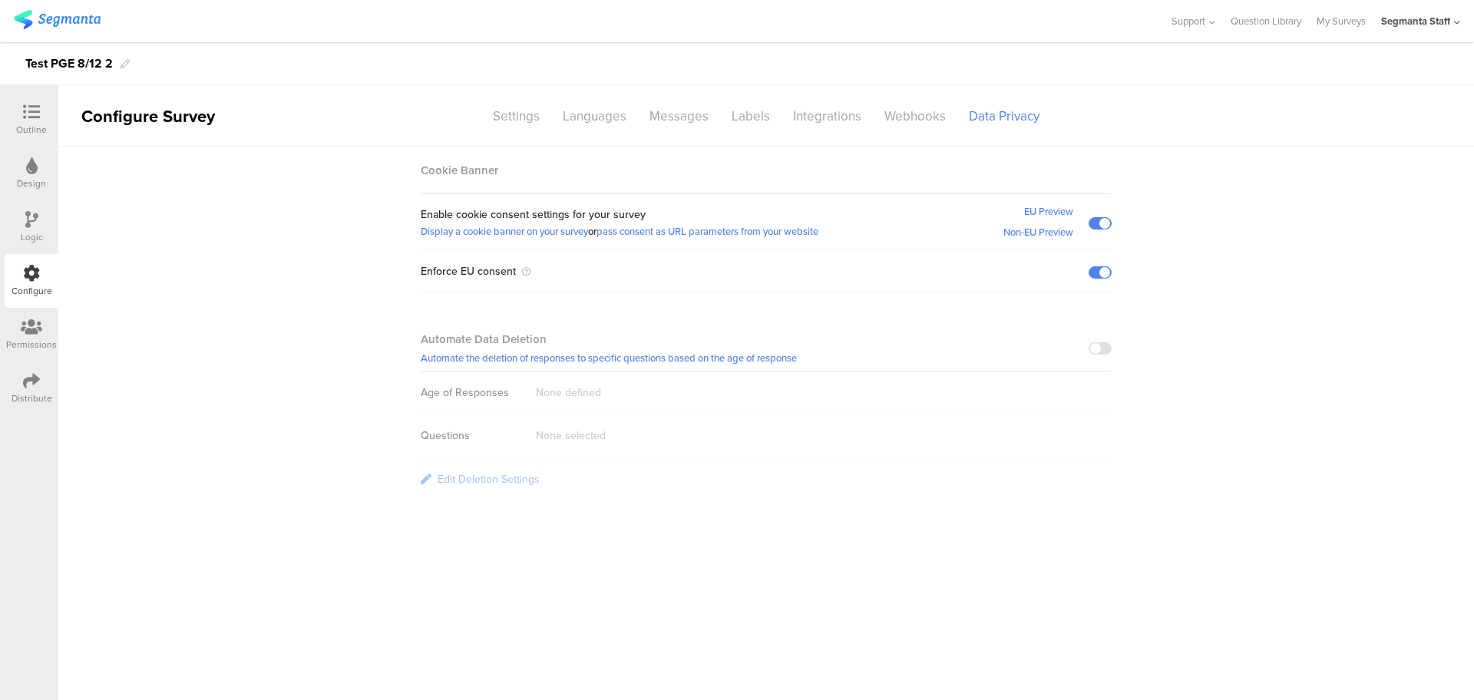
click at [1099, 278] on div at bounding box center [1099, 271] width 23 height 18
click at [1098, 352] on span at bounding box center [1099, 348] width 23 height 12
click at [599, 390] on div "None defined" at bounding box center [568, 392] width 65 height 19
click at [566, 400] on div "None defined" at bounding box center [568, 392] width 65 height 19
click at [563, 395] on div "None defined" at bounding box center [568, 392] width 65 height 19
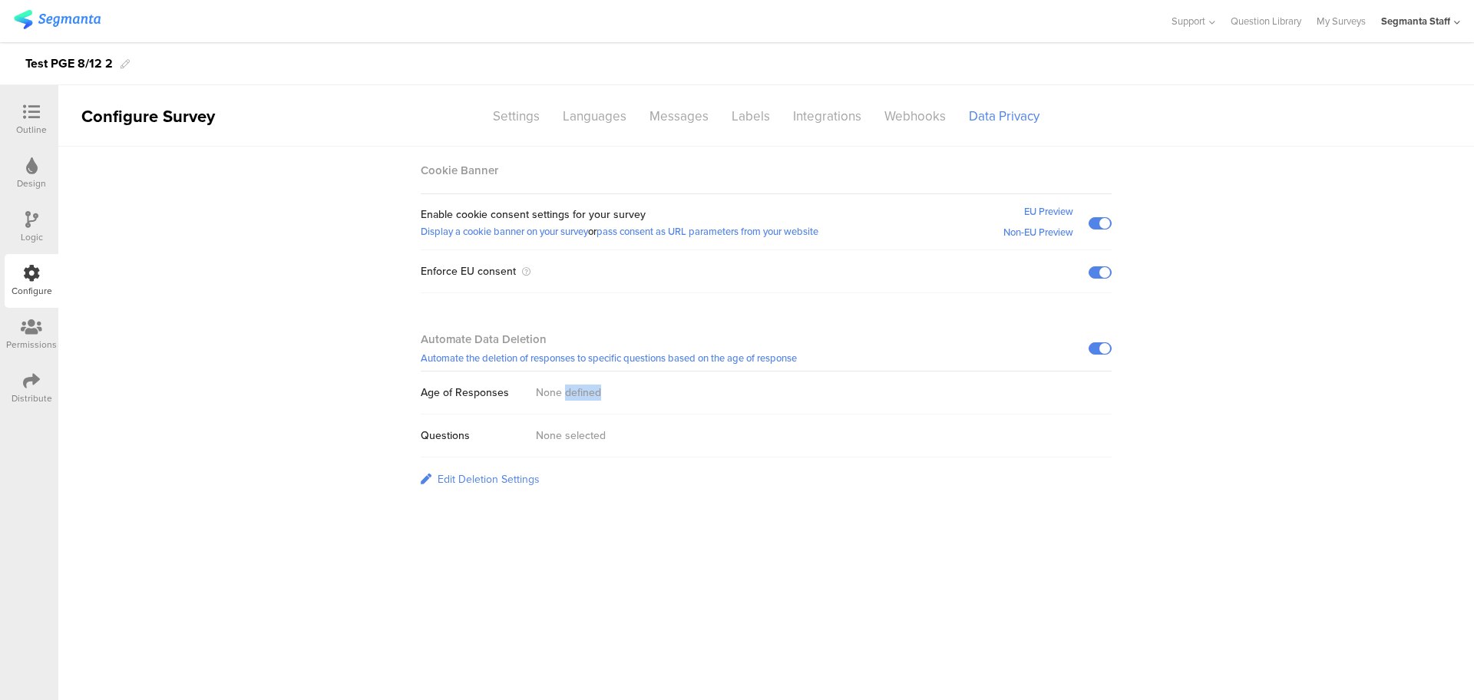
click at [563, 395] on div "None defined" at bounding box center [568, 392] width 65 height 19
click at [570, 395] on div "None defined" at bounding box center [568, 392] width 65 height 19
click at [497, 477] on div "Edit Deletion Settings" at bounding box center [488, 479] width 102 height 16
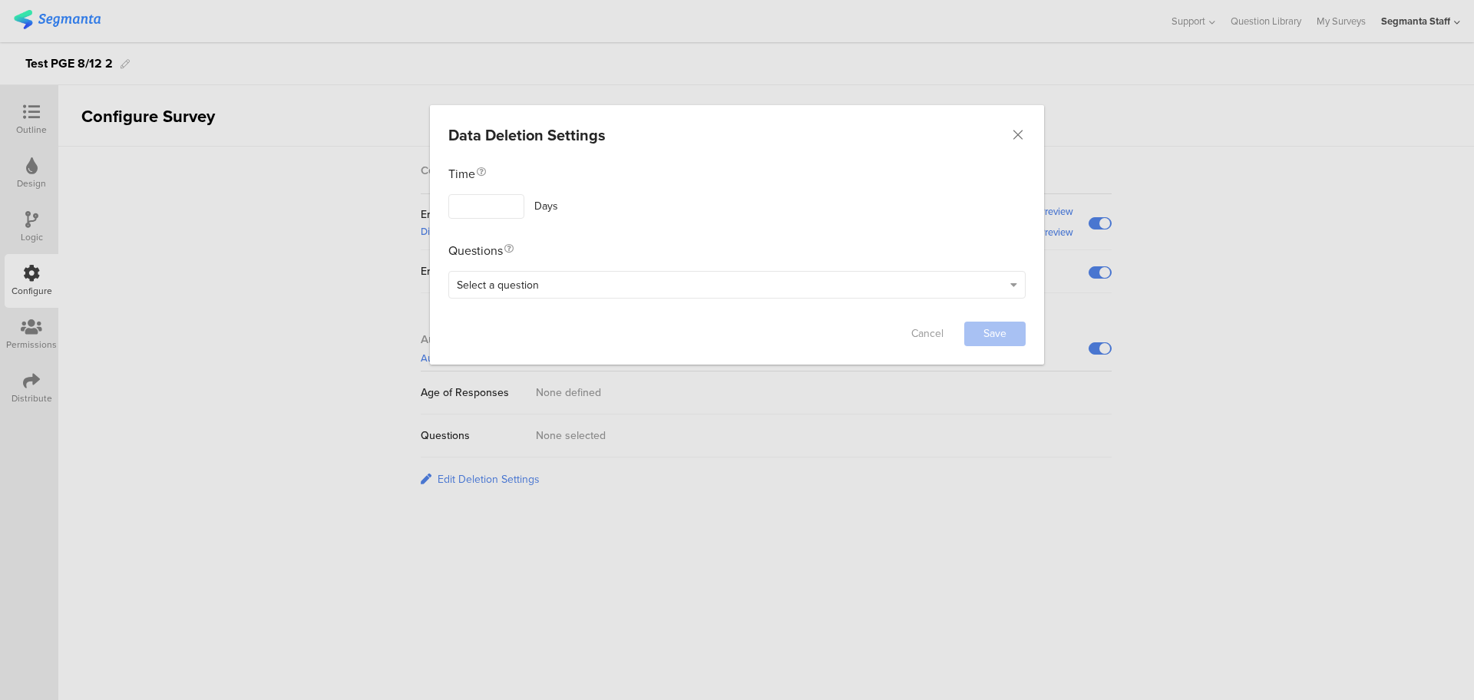
click at [503, 288] on span "Select a question" at bounding box center [498, 285] width 82 height 16
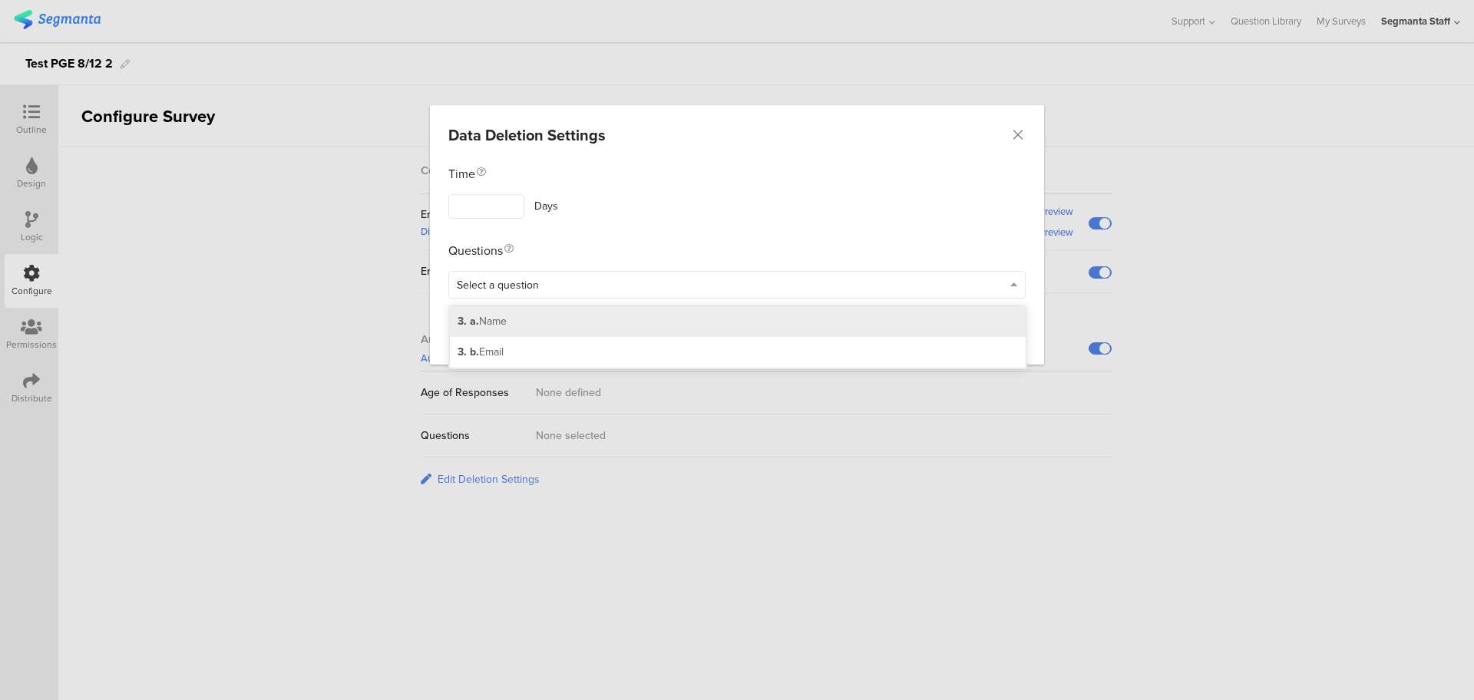
click at [548, 322] on div "3. a. Name" at bounding box center [738, 321] width 576 height 31
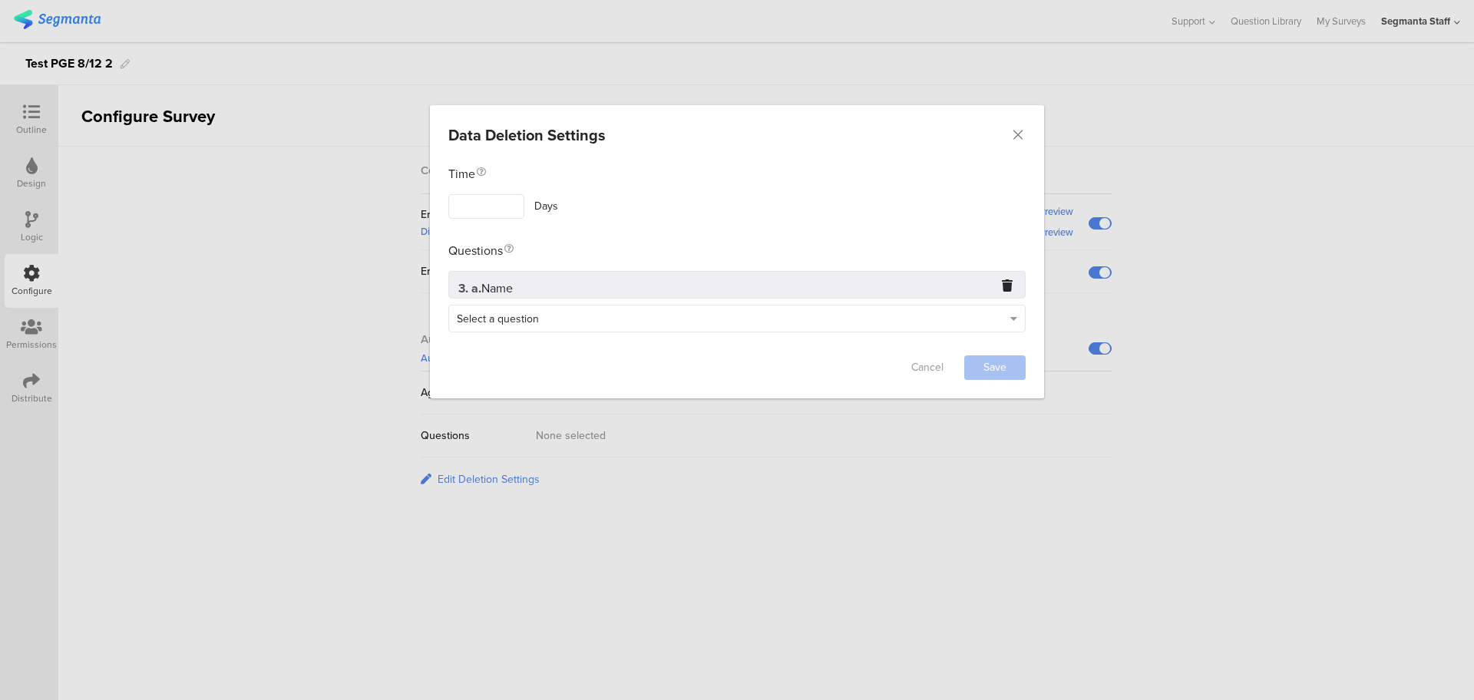
click at [503, 210] on input "dialog" at bounding box center [486, 206] width 76 height 25
type input "1"
click at [979, 373] on link "Save" at bounding box center [994, 367] width 61 height 25
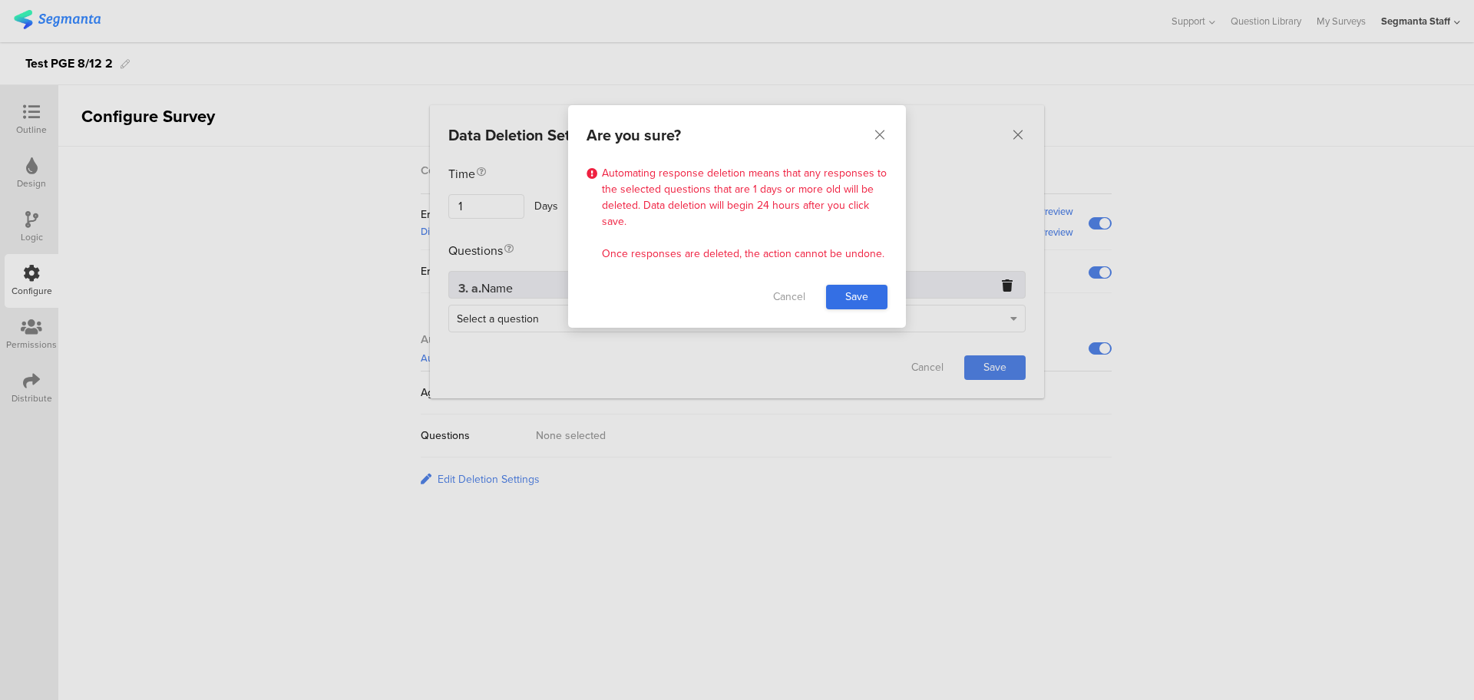
click at [853, 287] on link "Save" at bounding box center [856, 297] width 61 height 25
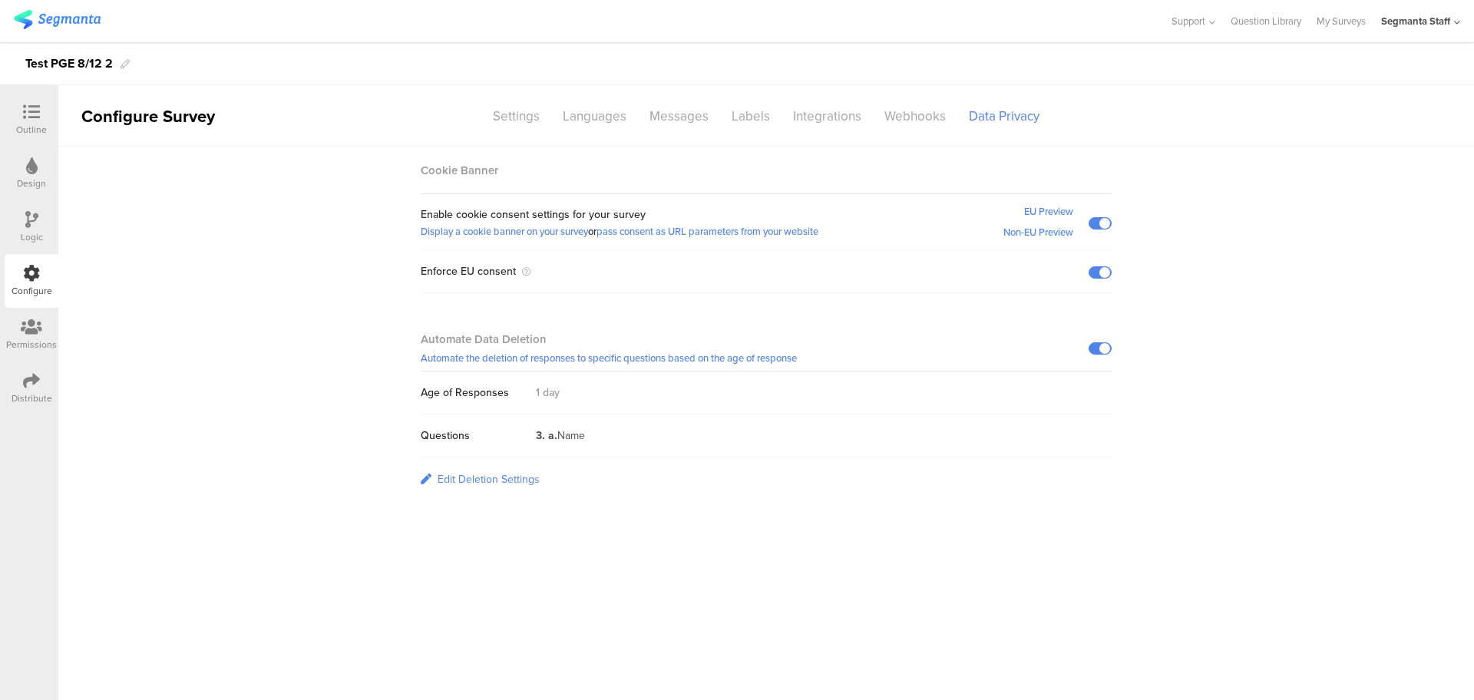
click at [33, 91] on div "Outline Design Logic Configure Permissions Distribute" at bounding box center [29, 392] width 58 height 615
click at [28, 128] on div "Outline" at bounding box center [31, 130] width 31 height 14
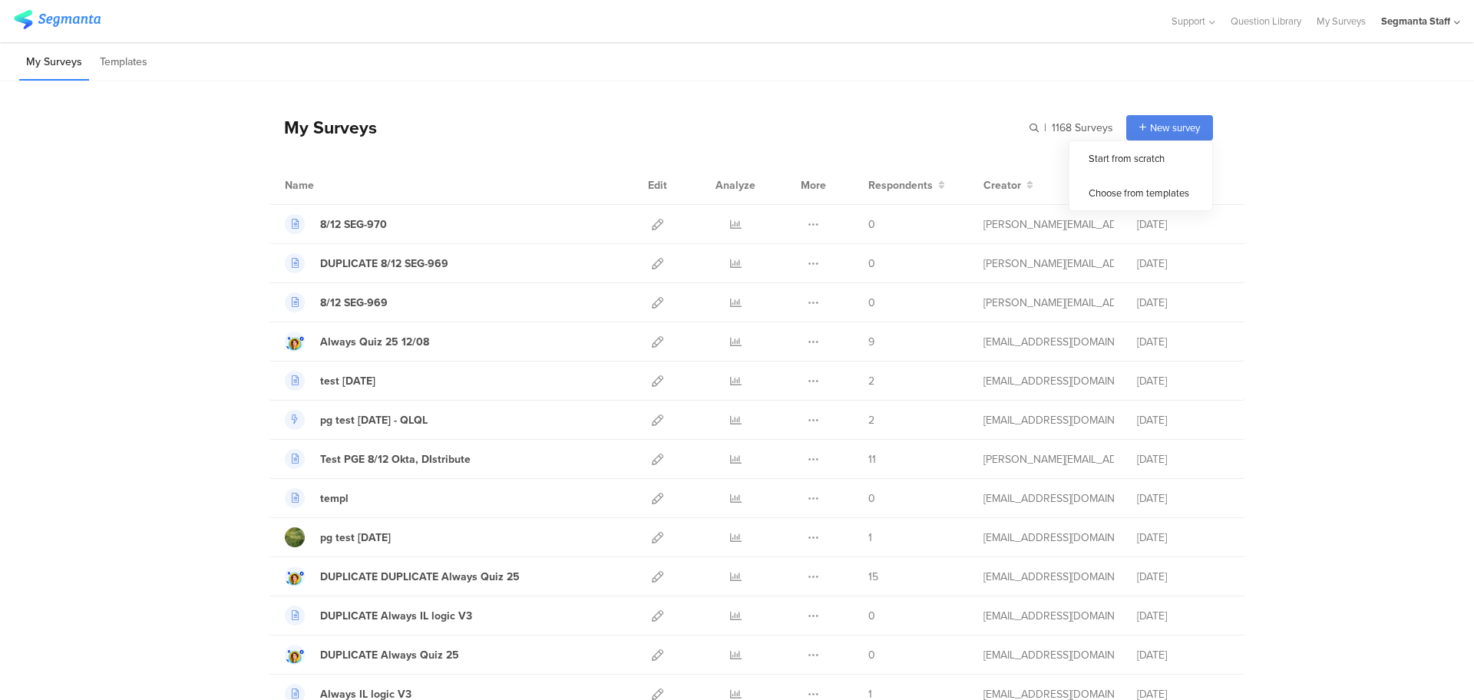
click at [1156, 121] on span "New survey" at bounding box center [1175, 127] width 50 height 15
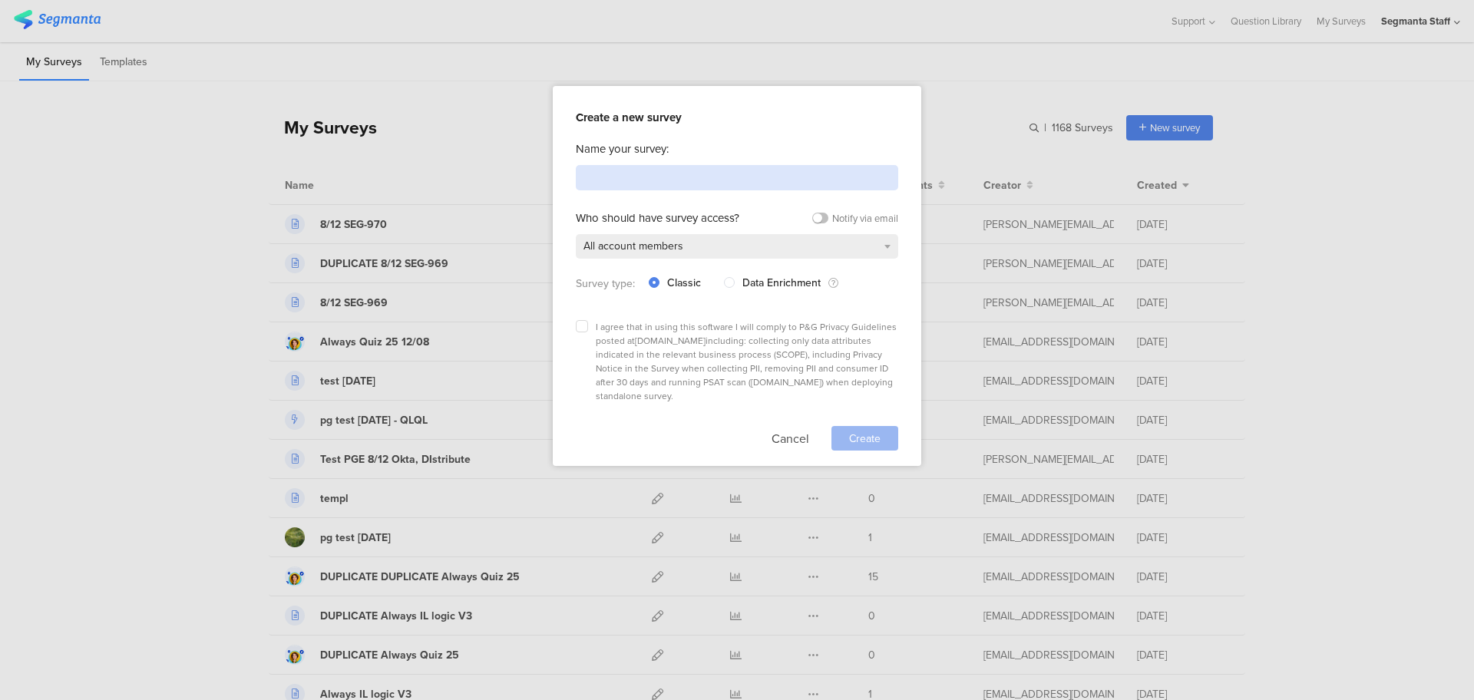
click at [793, 170] on input at bounding box center [737, 177] width 322 height 25
type input "Test"
click at [782, 426] on button "Cancel" at bounding box center [790, 438] width 38 height 25
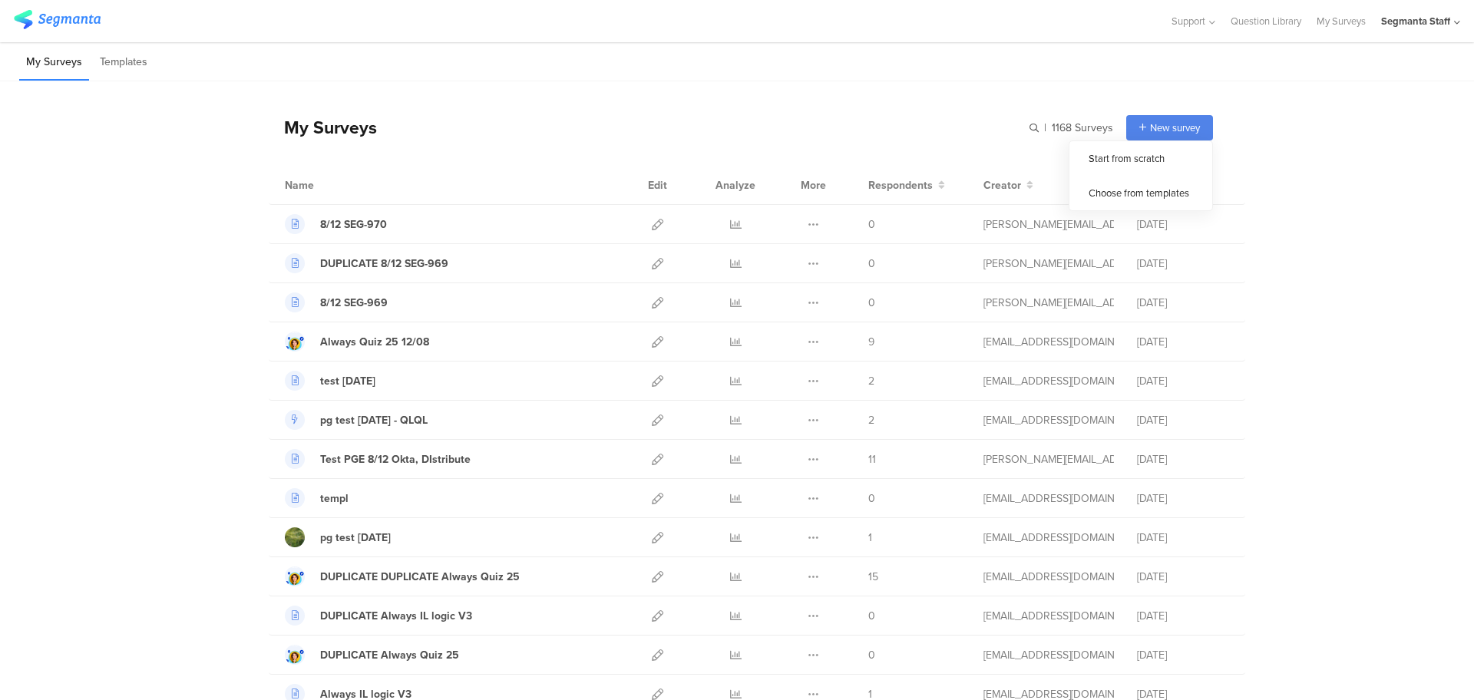
click at [1141, 134] on div "New survey" at bounding box center [1169, 127] width 87 height 25
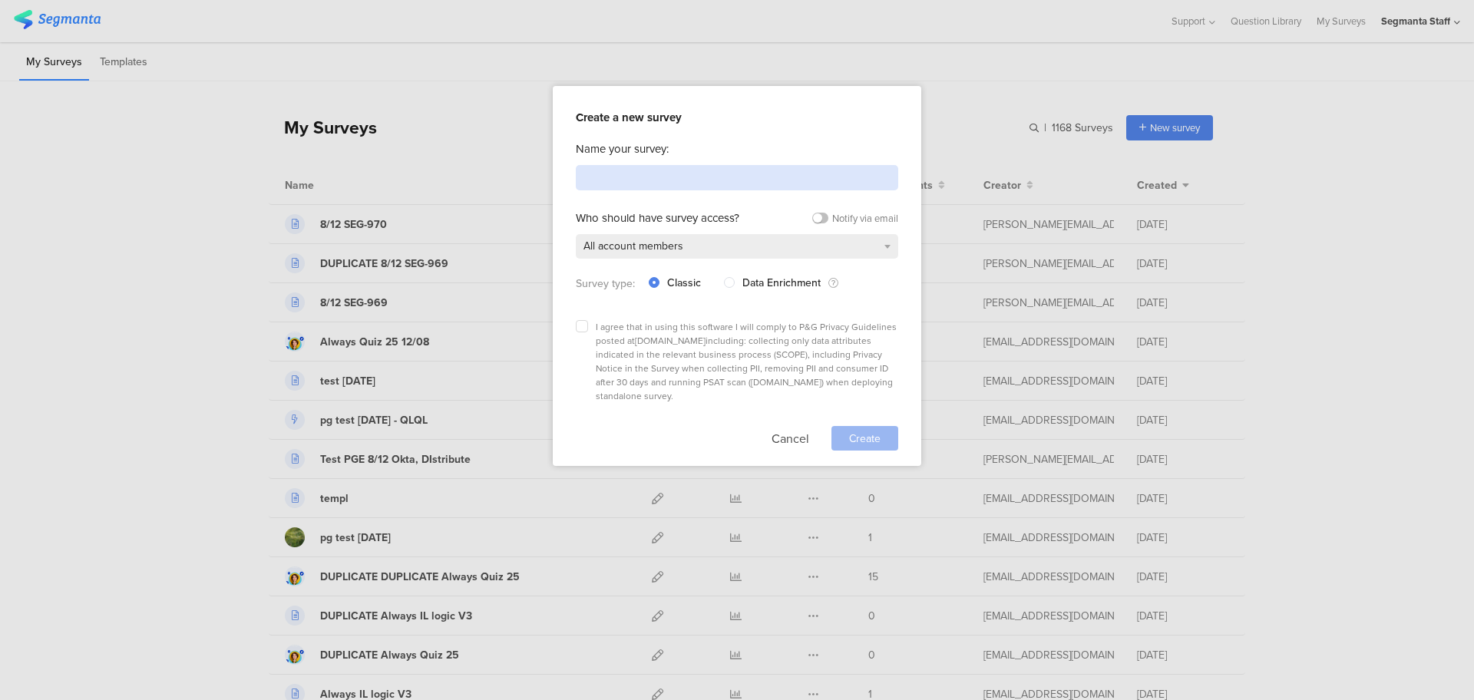
click at [700, 182] on input at bounding box center [737, 177] width 322 height 25
type input "T"
type input "Test CDP - CIAM Use Cases"
click at [579, 329] on label at bounding box center [582, 326] width 12 height 12
click at [0, 0] on input "checkbox" at bounding box center [0, 0] width 0 height 0
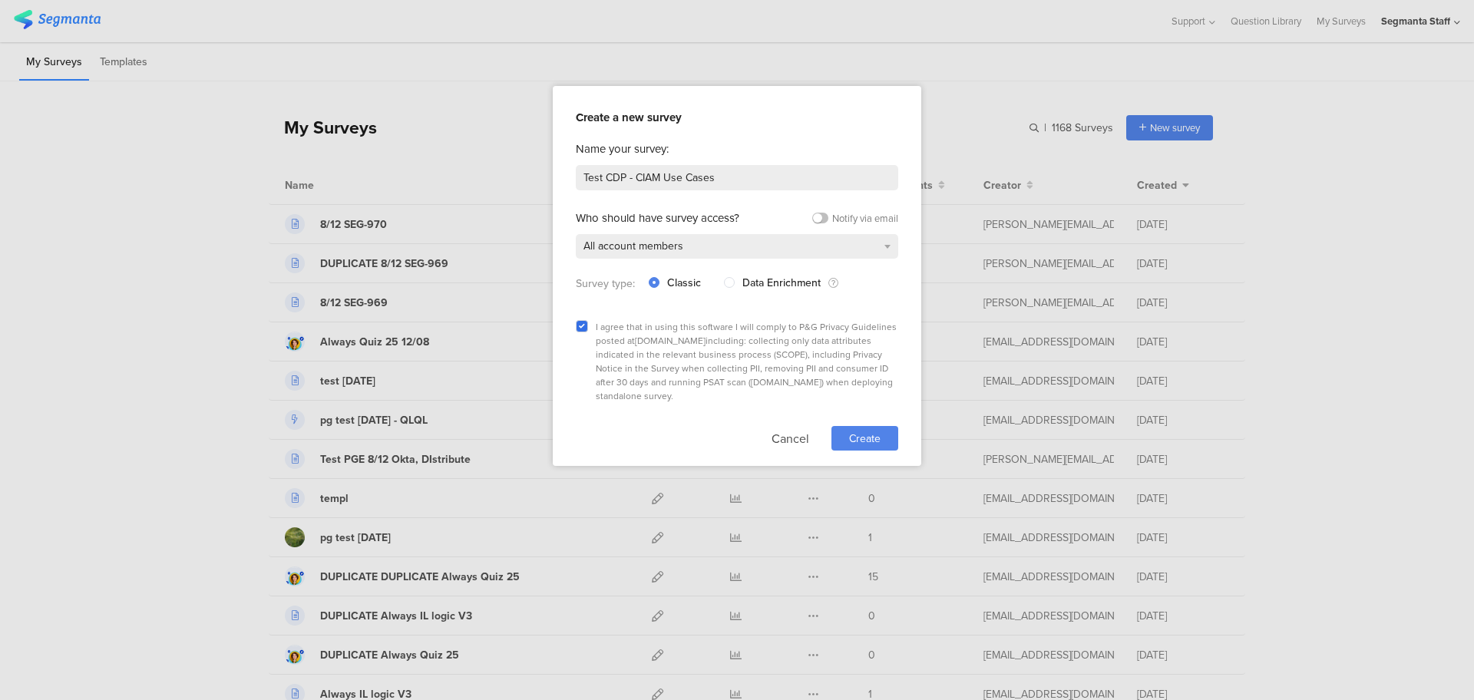
click at [854, 431] on span "Create" at bounding box center [864, 439] width 31 height 16
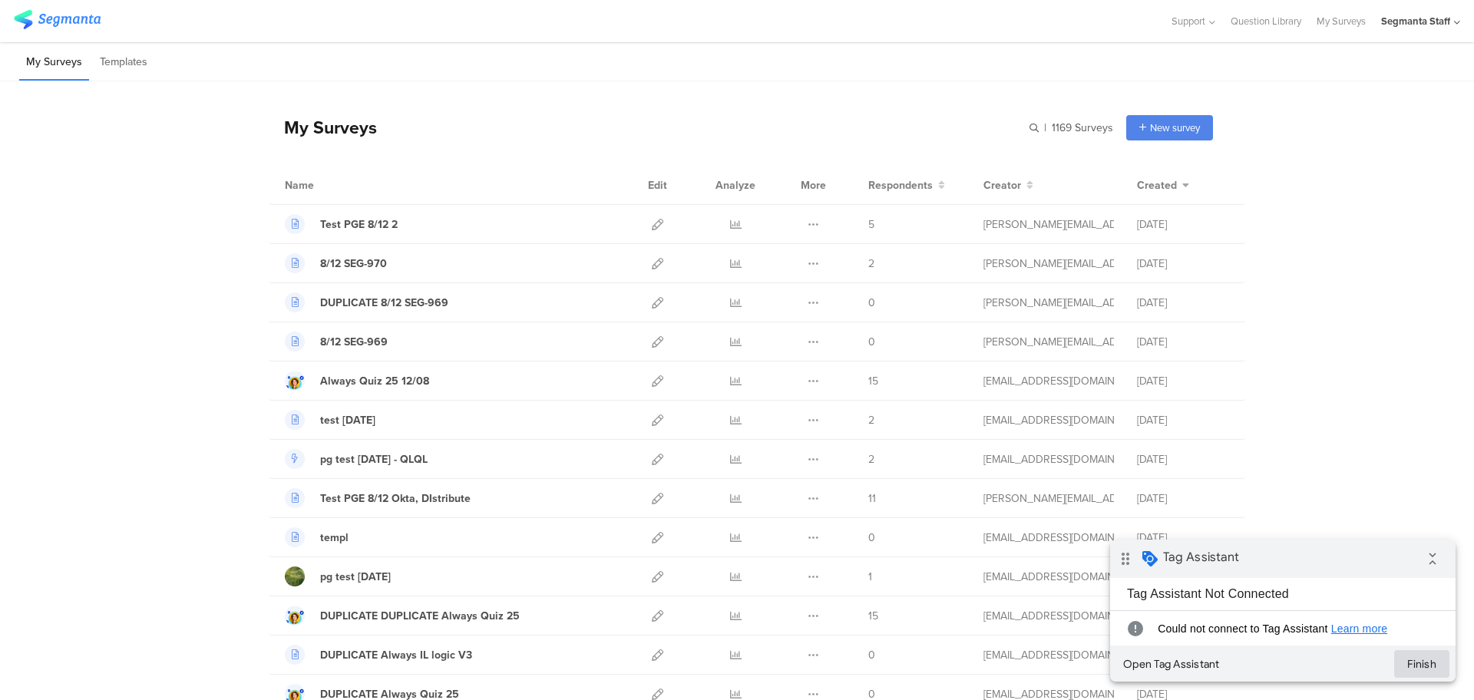
click at [1418, 672] on button "Finish" at bounding box center [1421, 664] width 55 height 28
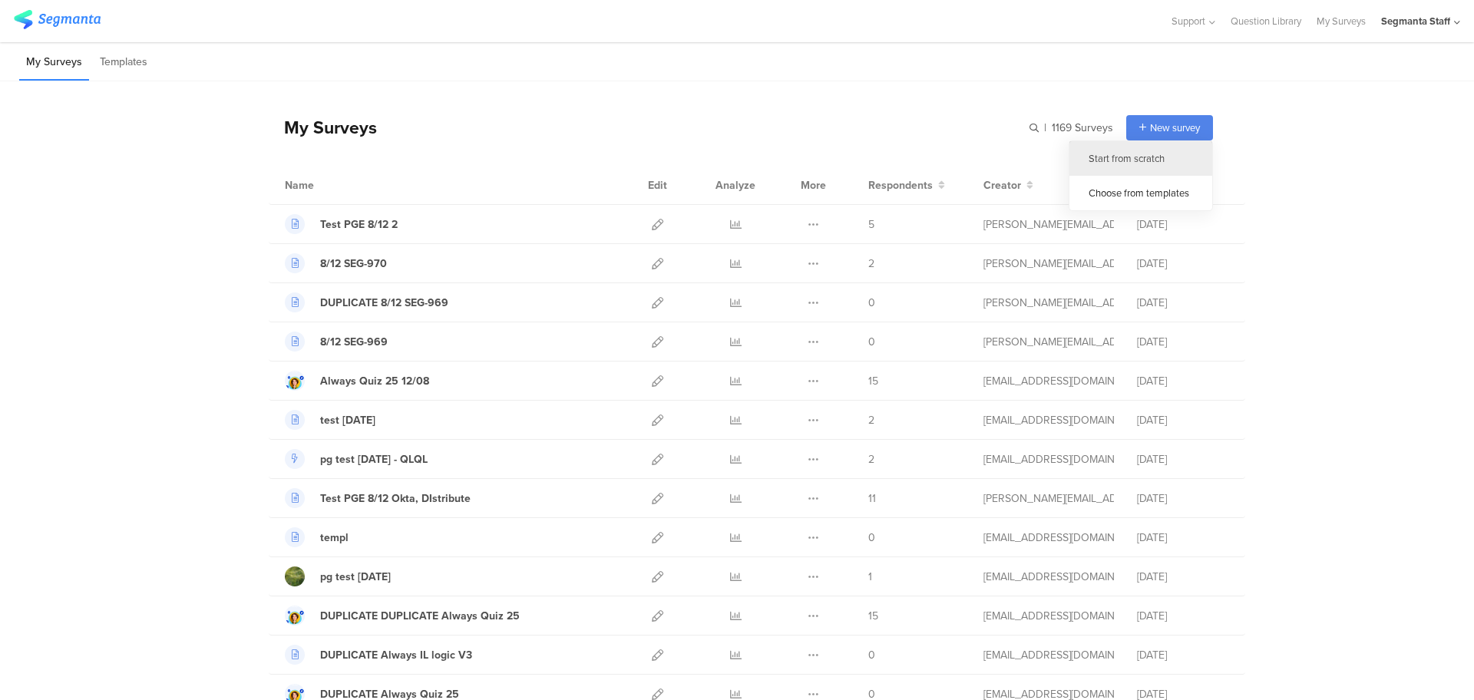
click at [1142, 164] on div "Start from scratch" at bounding box center [1140, 158] width 143 height 35
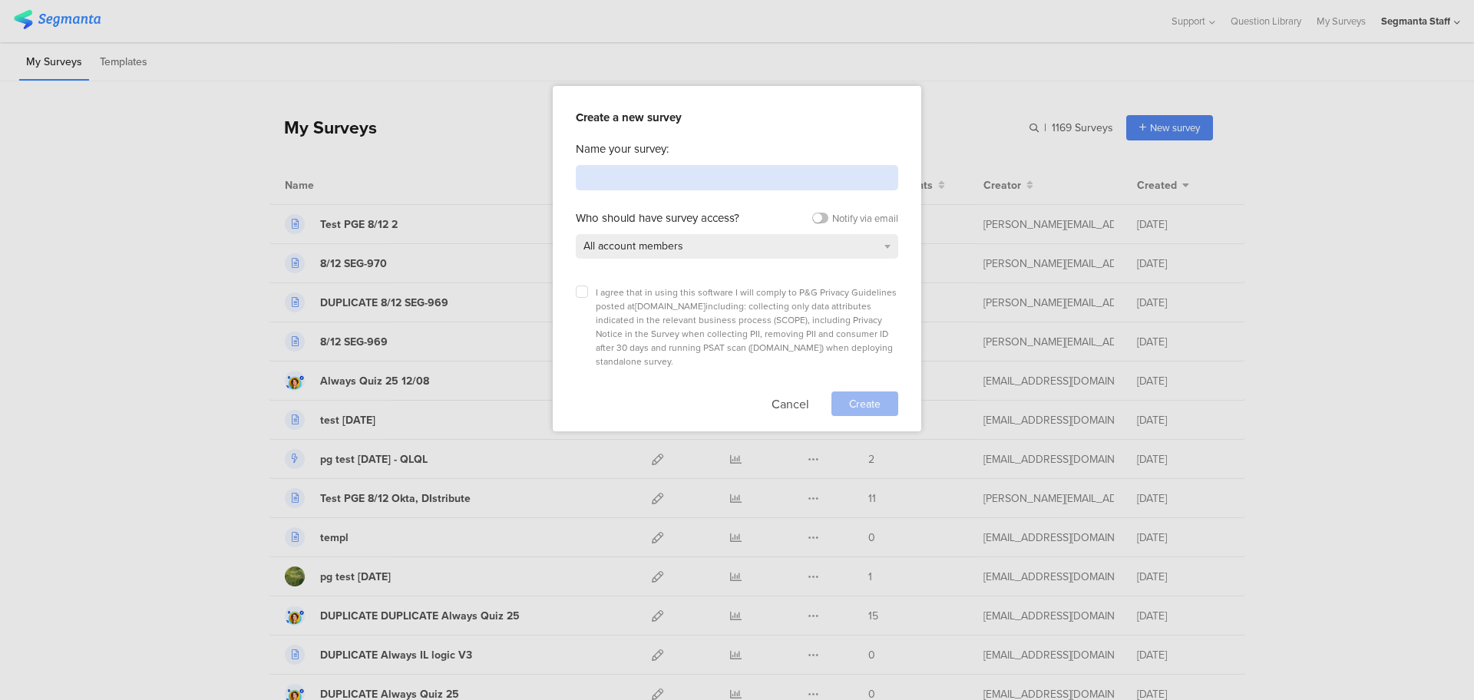
click at [764, 178] on input at bounding box center [737, 177] width 322 height 25
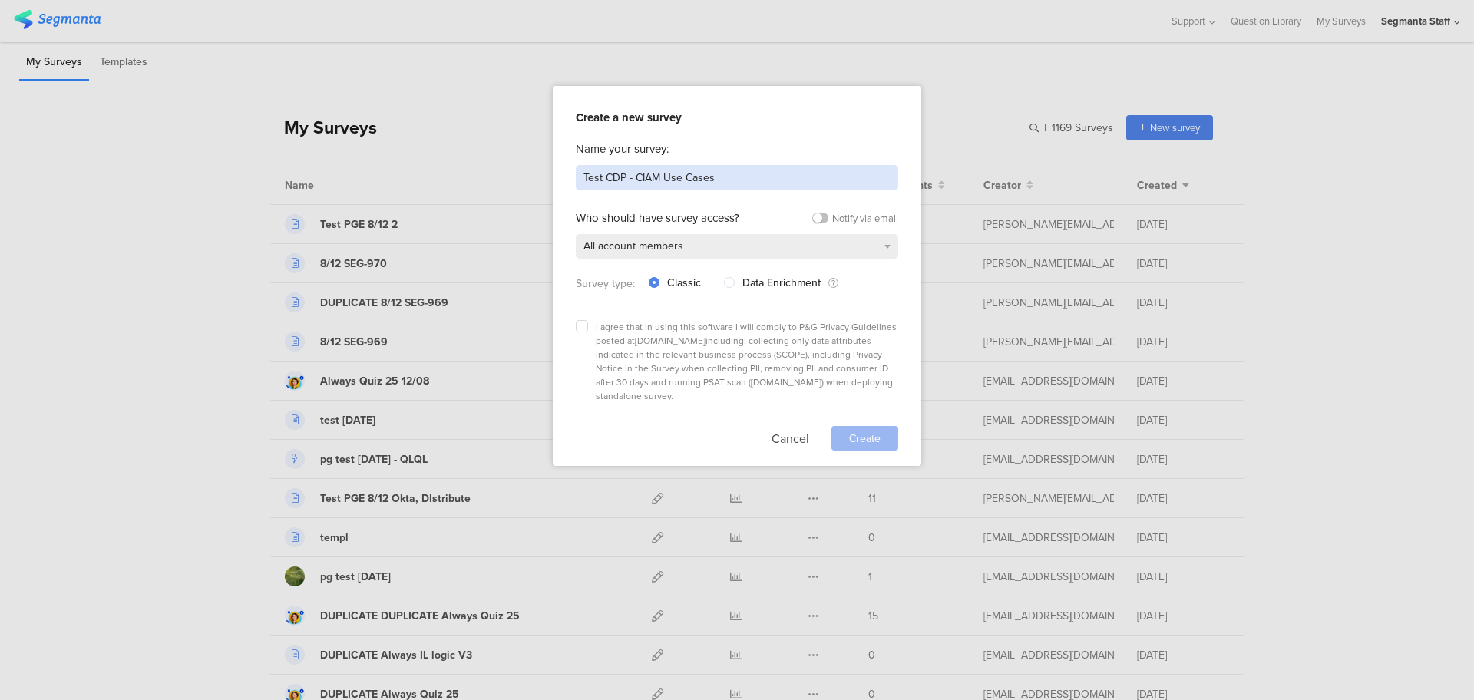
type input "Test CDP - CIAM Use Cases"
click at [579, 334] on div "I agree that in using this software I will comply to P&G Privacy Guidelines pos…" at bounding box center [737, 361] width 322 height 83
click at [592, 331] on div "I agree that in using this software I will comply to P&G Privacy Guidelines pos…" at bounding box center [737, 361] width 322 height 83
click at [585, 332] on div "I agree that in using this software I will comply to P&G Privacy Guidelines pos…" at bounding box center [737, 361] width 322 height 83
click at [584, 327] on label at bounding box center [582, 326] width 12 height 12
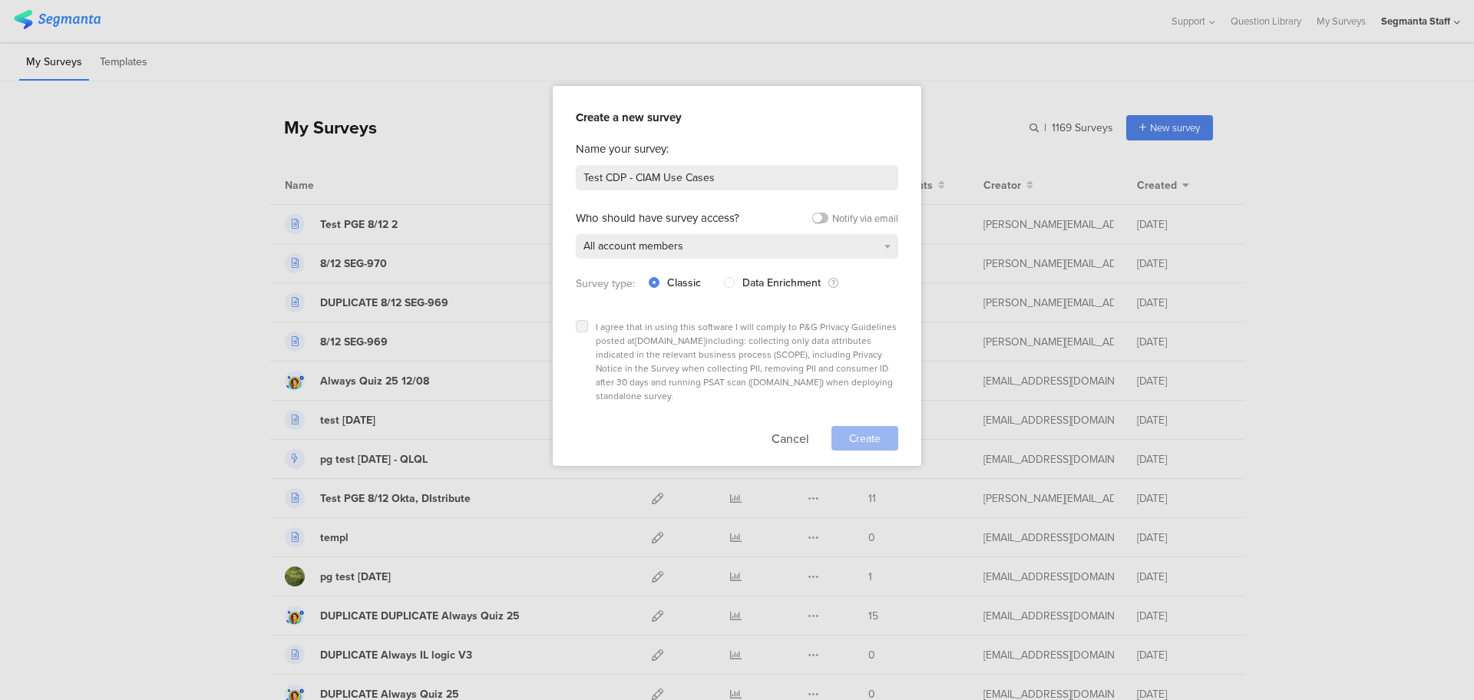
click at [0, 0] on input "checkbox" at bounding box center [0, 0] width 0 height 0
click at [863, 431] on span "Create" at bounding box center [864, 439] width 31 height 16
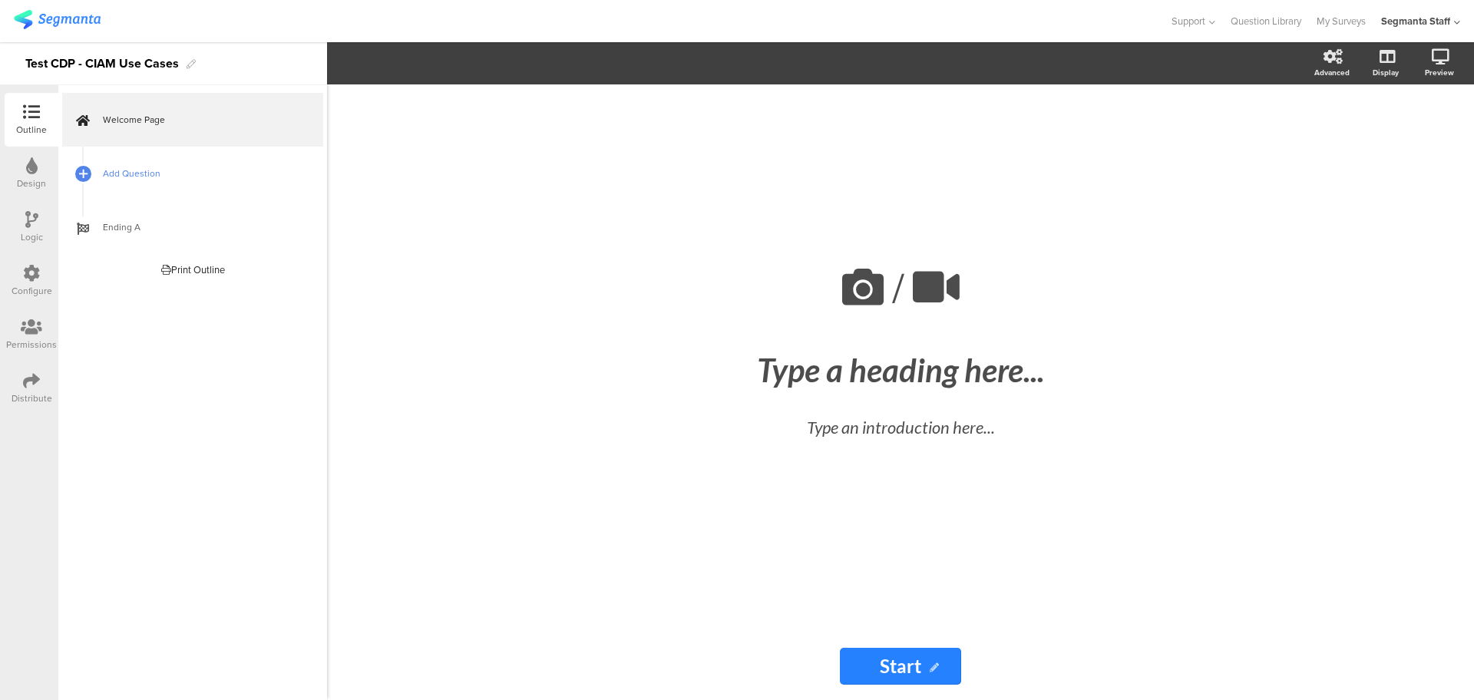
click at [127, 164] on link "Add Question" at bounding box center [192, 174] width 261 height 54
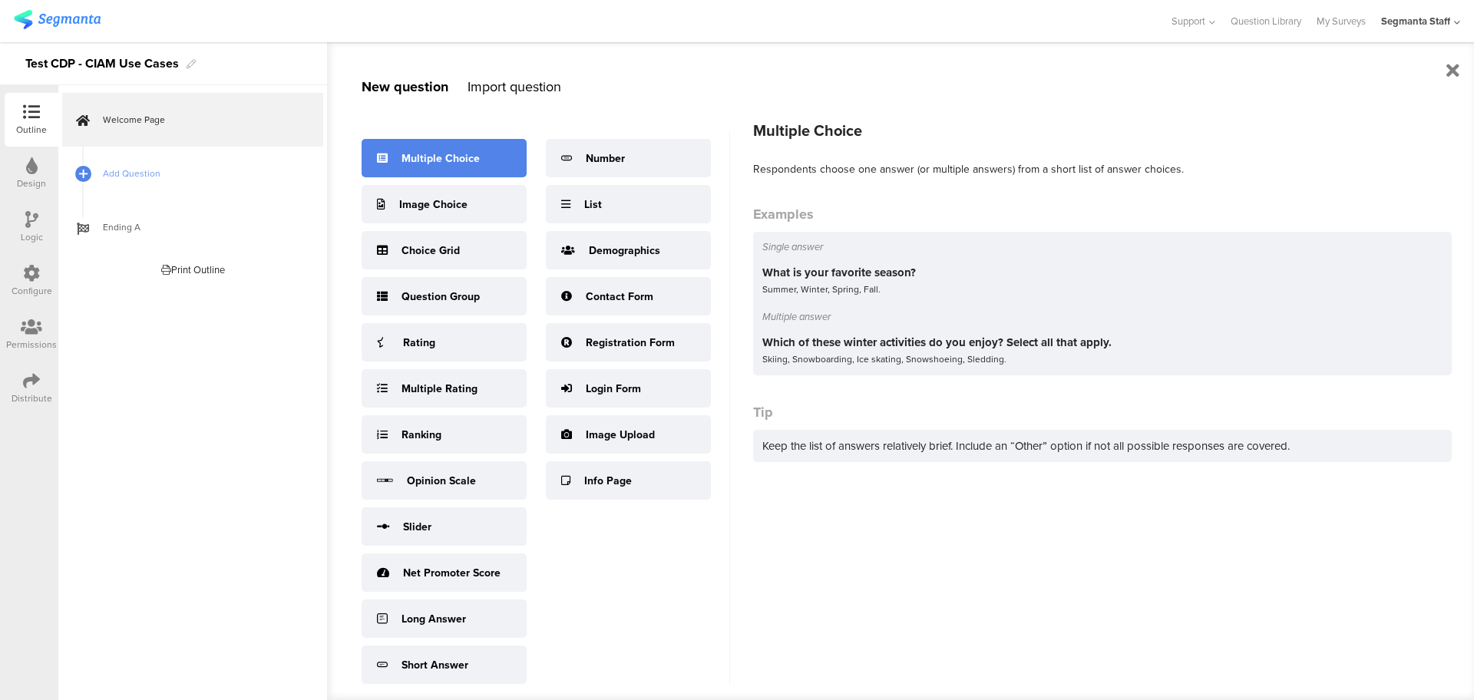
click at [370, 168] on div "Multiple Choice" at bounding box center [443, 158] width 165 height 38
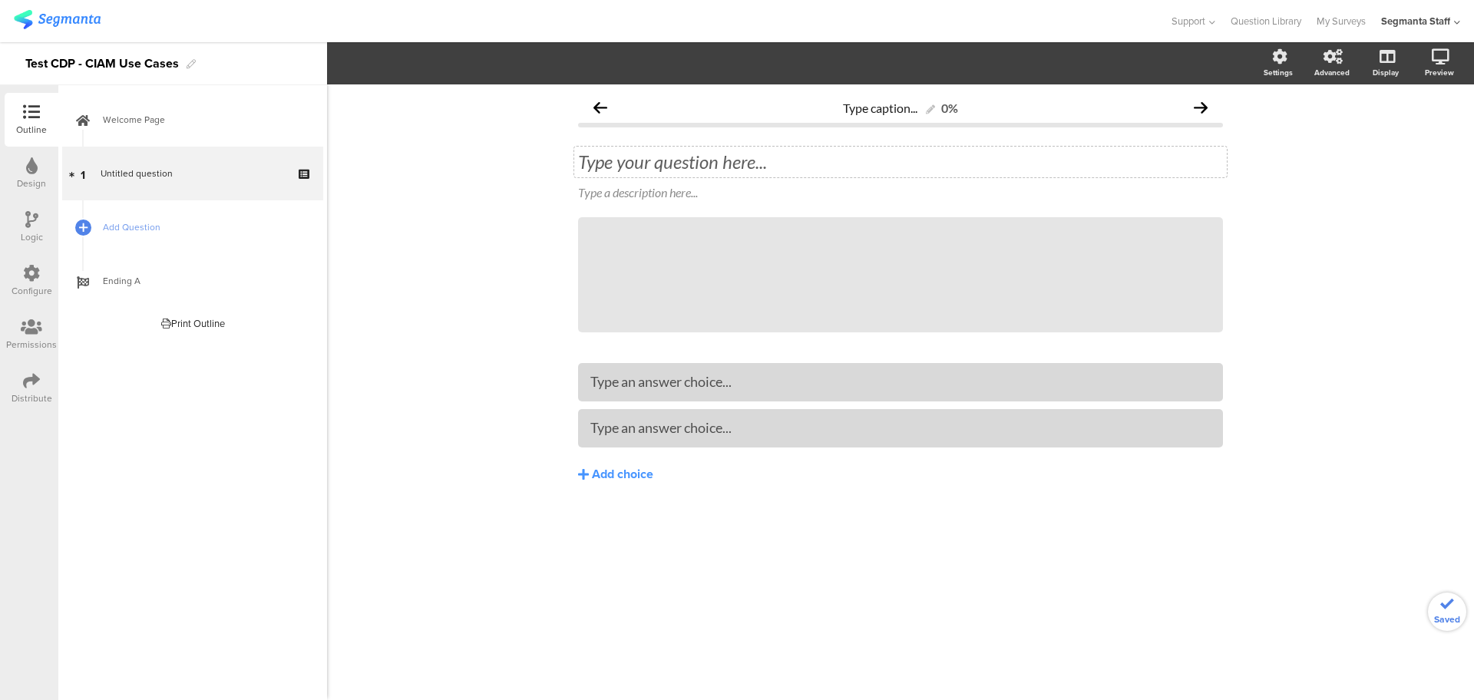
click at [663, 167] on div "Type your question here..." at bounding box center [900, 162] width 652 height 31
click at [595, 462] on button "Add choice" at bounding box center [900, 474] width 645 height 38
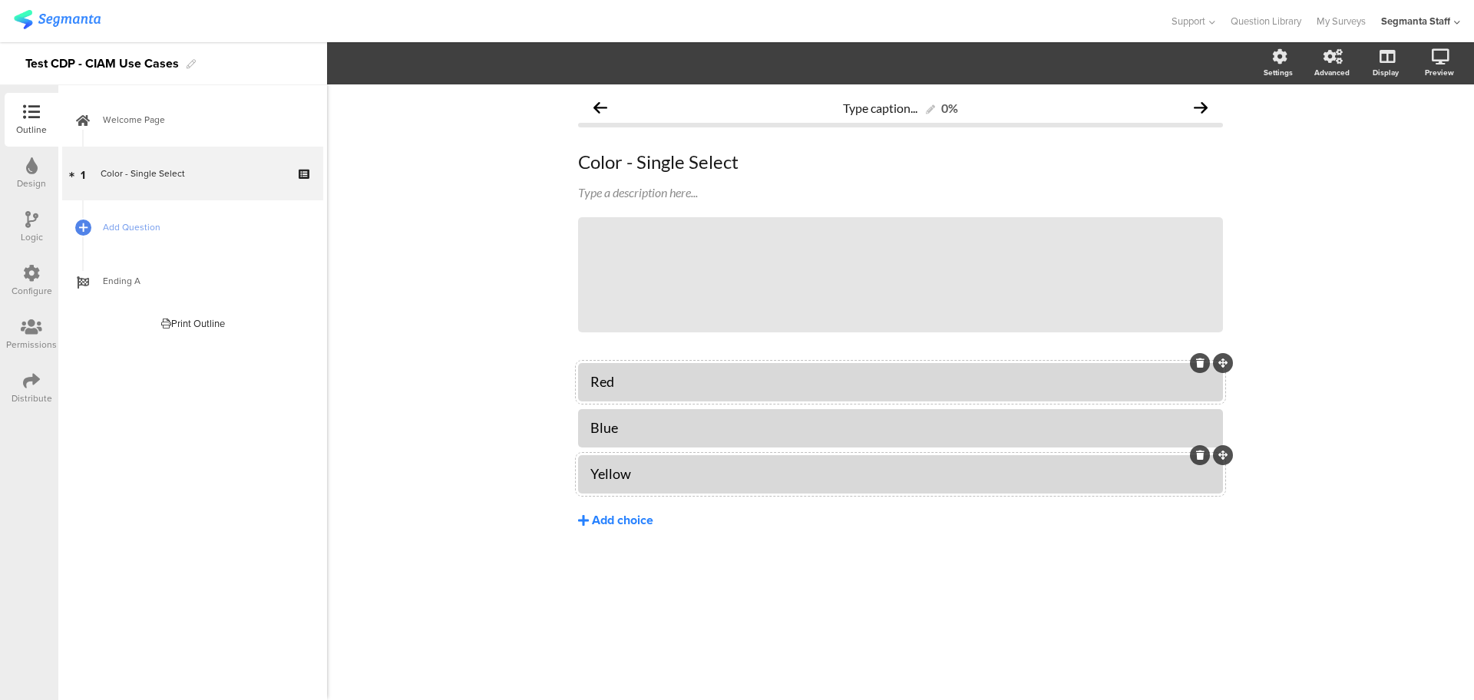
click at [589, 526] on button "Add choice" at bounding box center [900, 520] width 645 height 38
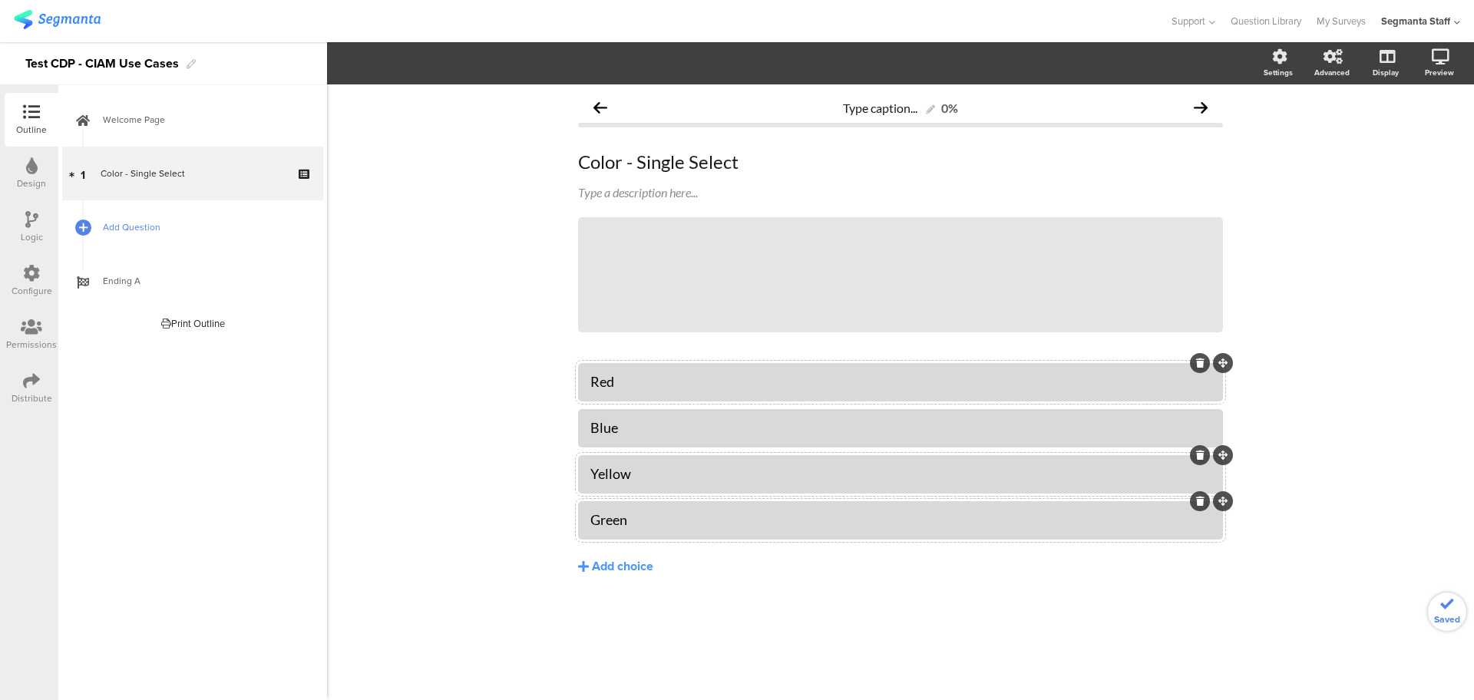
click at [173, 206] on link "Add Question" at bounding box center [192, 227] width 261 height 54
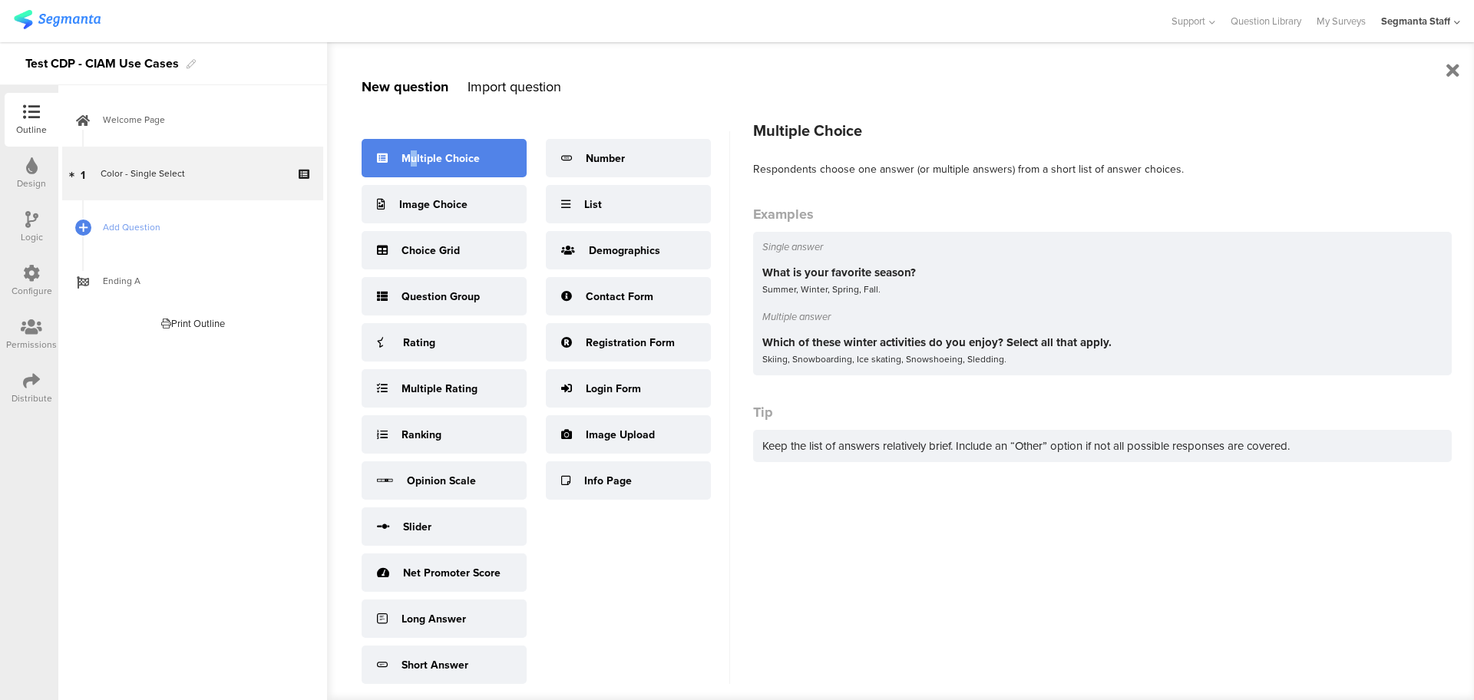
click at [414, 167] on div "Multiple Choice" at bounding box center [443, 158] width 165 height 38
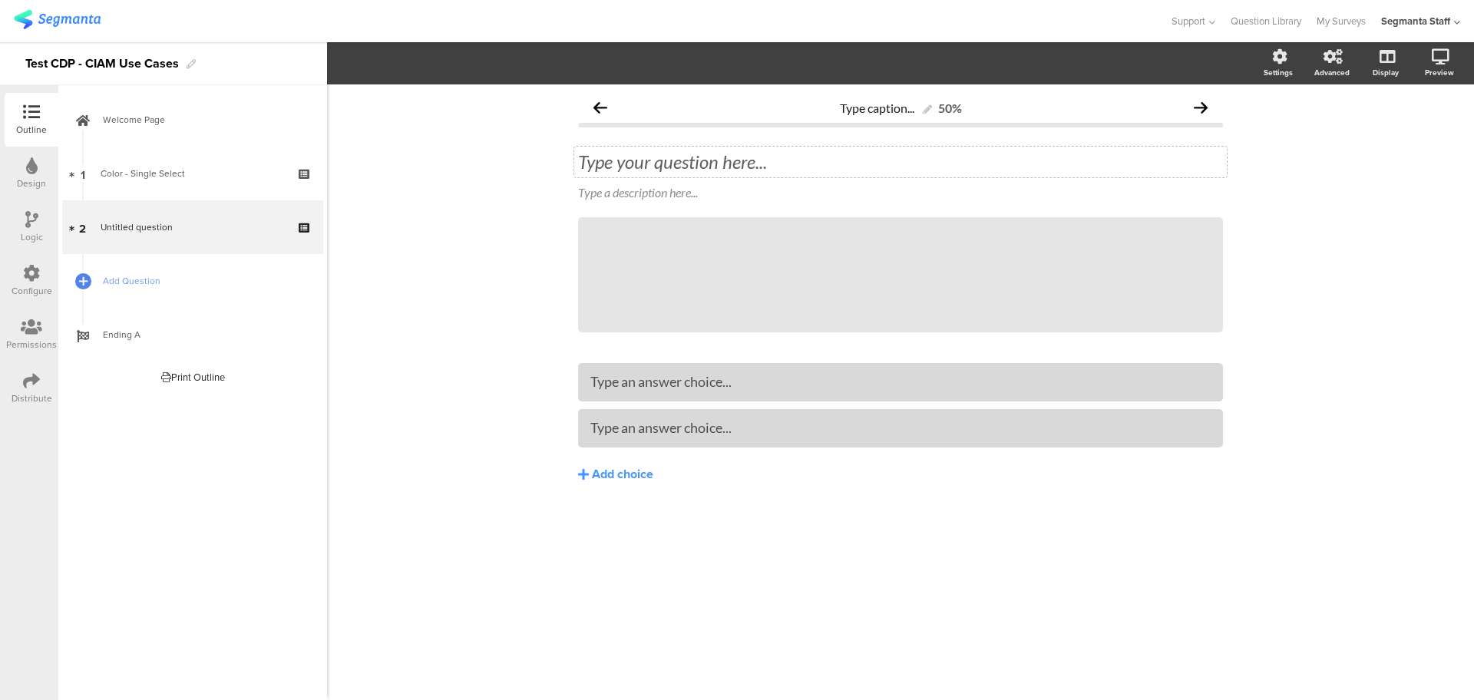
click at [665, 170] on div "Type your question here..." at bounding box center [900, 162] width 652 height 31
click at [579, 484] on button "Add choice" at bounding box center [900, 474] width 645 height 38
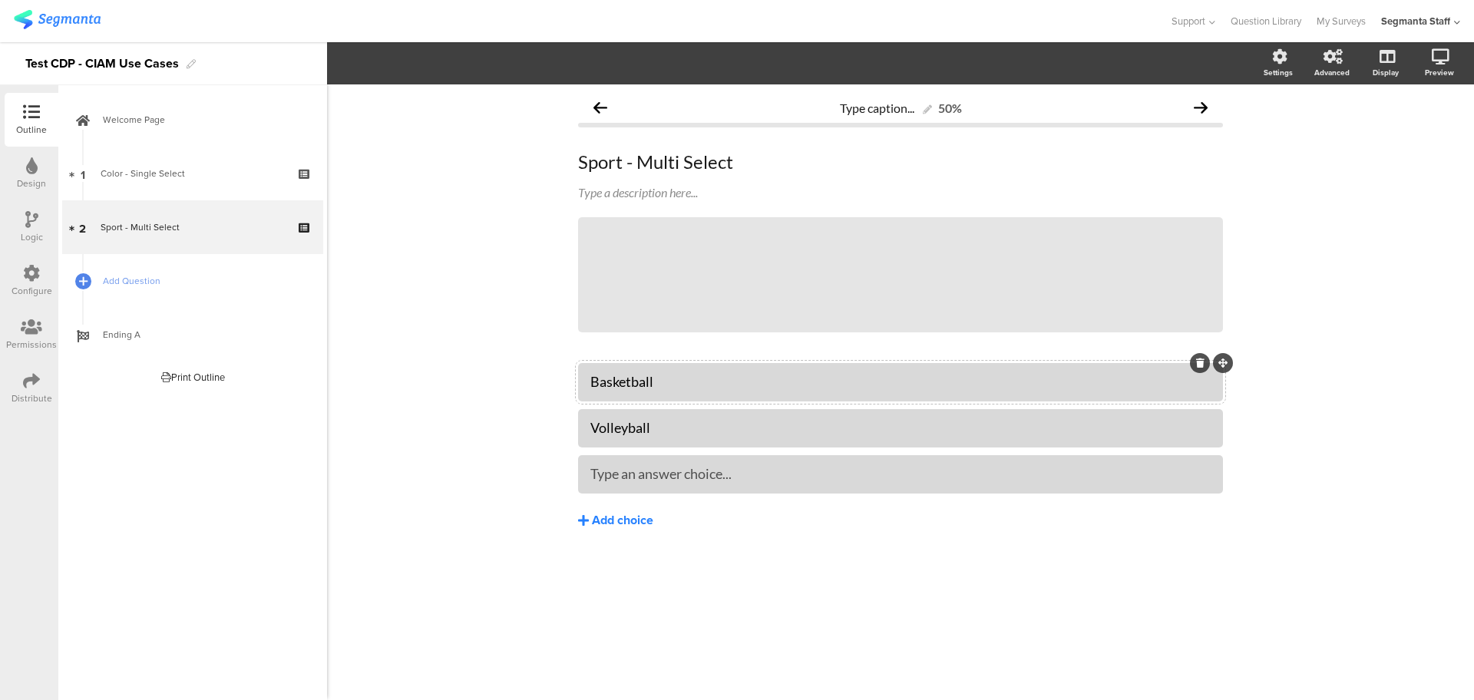
click at [582, 522] on icon at bounding box center [583, 520] width 11 height 12
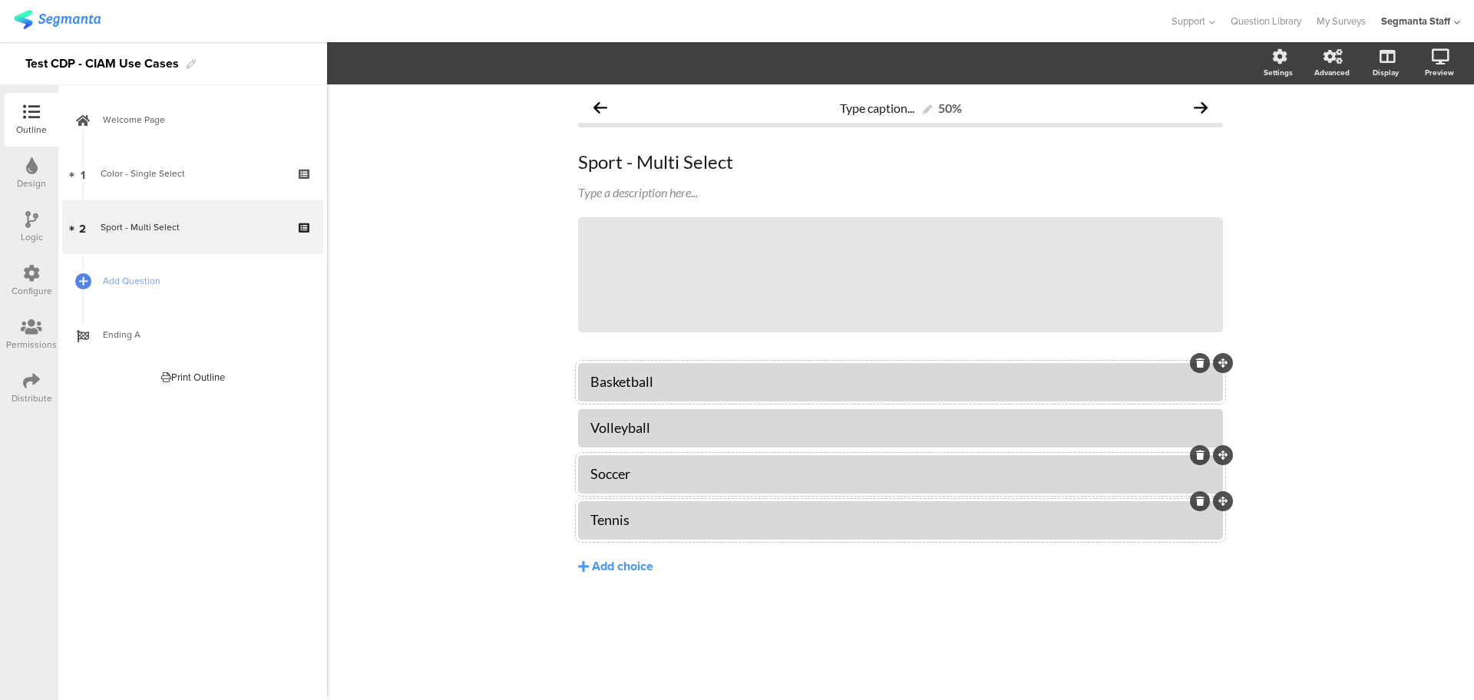
click at [621, 380] on div "Basketball" at bounding box center [900, 382] width 620 height 18
click at [438, 57] on span "Choice options" at bounding box center [412, 63] width 82 height 18
click at [437, 256] on div "Type caption... 50% Sport - Multi Select Sport - Multi Select Type a descriptio…" at bounding box center [900, 392] width 1147 height 616
click at [506, 246] on div "Type caption... 50% Sport - Multi Select Sport - Multi Select Type a descriptio…" at bounding box center [900, 392] width 1147 height 616
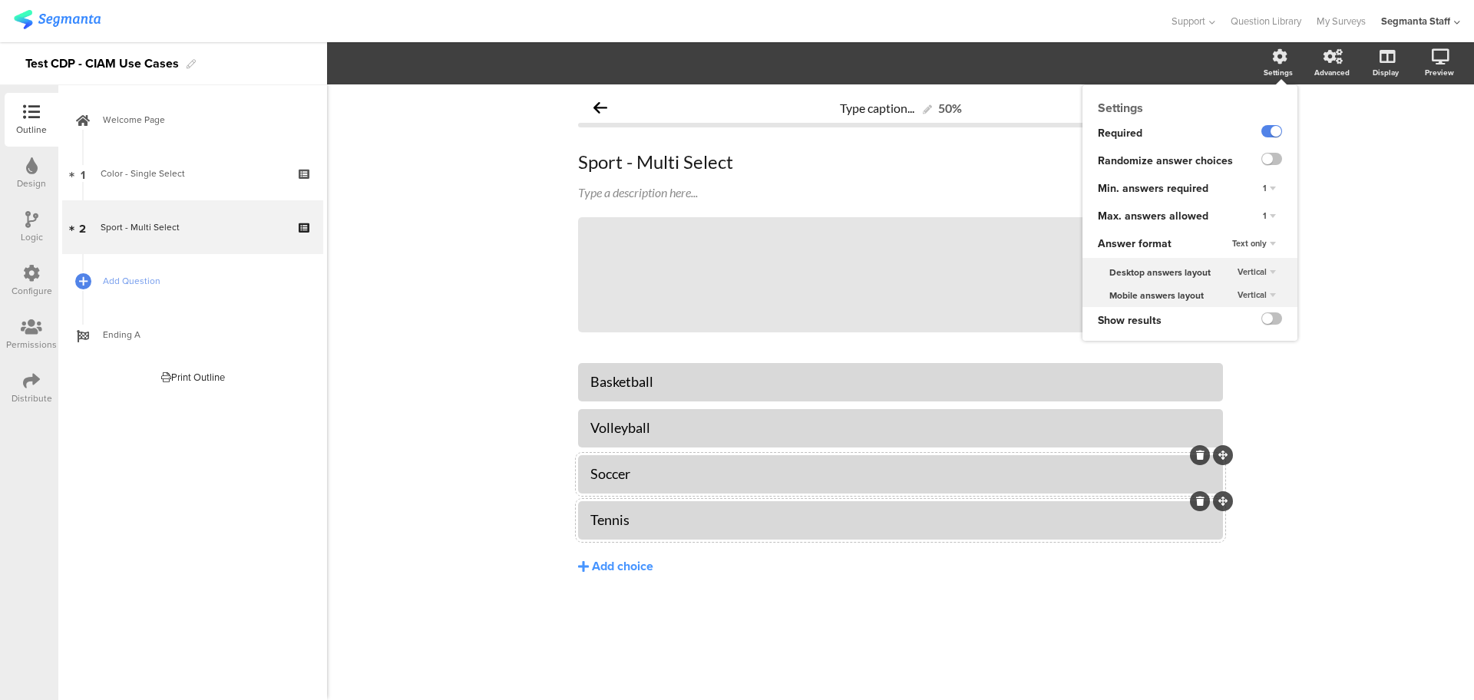
click at [1268, 210] on div "1" at bounding box center [1268, 216] width 25 height 18
click at [1249, 228] on div "Unlimited" at bounding box center [1247, 231] width 91 height 16
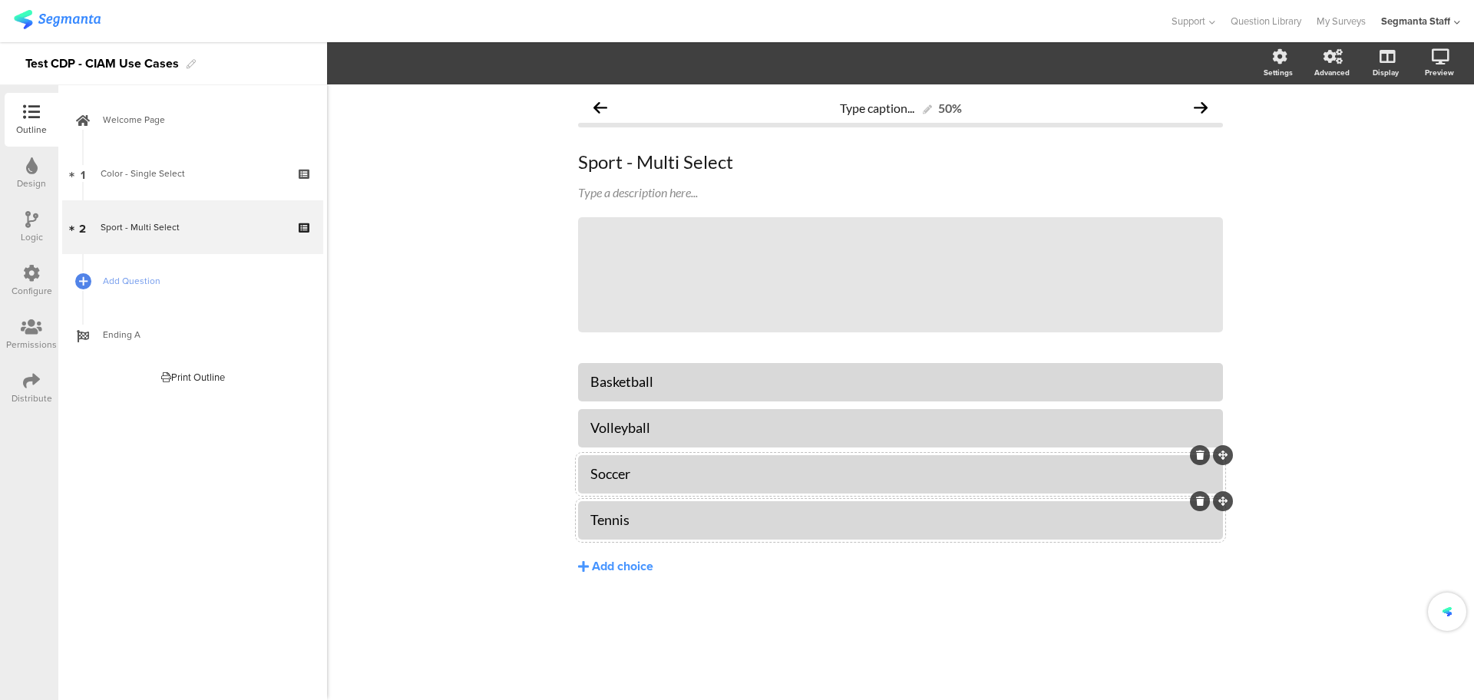
click at [1358, 211] on div "Type caption... 50% Sport - Multi Select Sport - Multi Select Type a descriptio…" at bounding box center [900, 392] width 1147 height 616
click at [143, 281] on link "Add Question" at bounding box center [192, 281] width 261 height 54
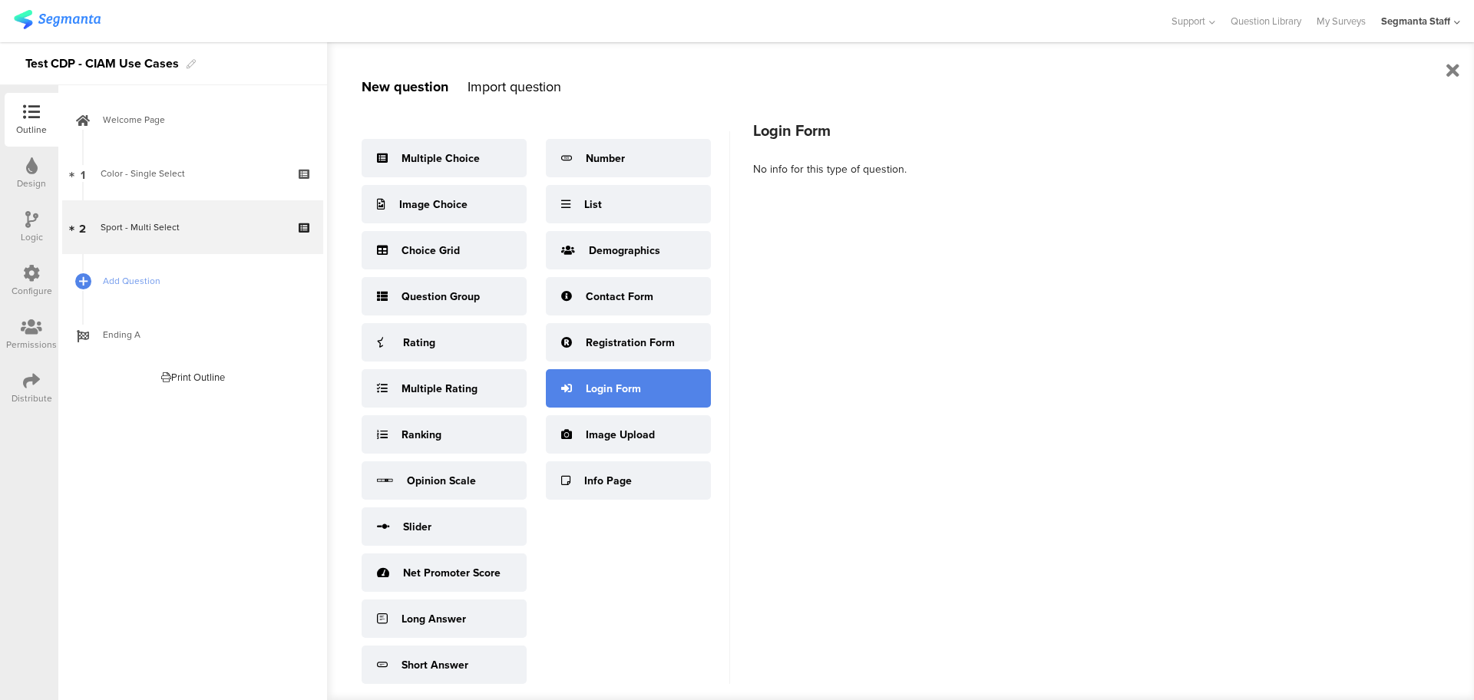
click at [586, 397] on div "Login Form" at bounding box center [613, 389] width 55 height 16
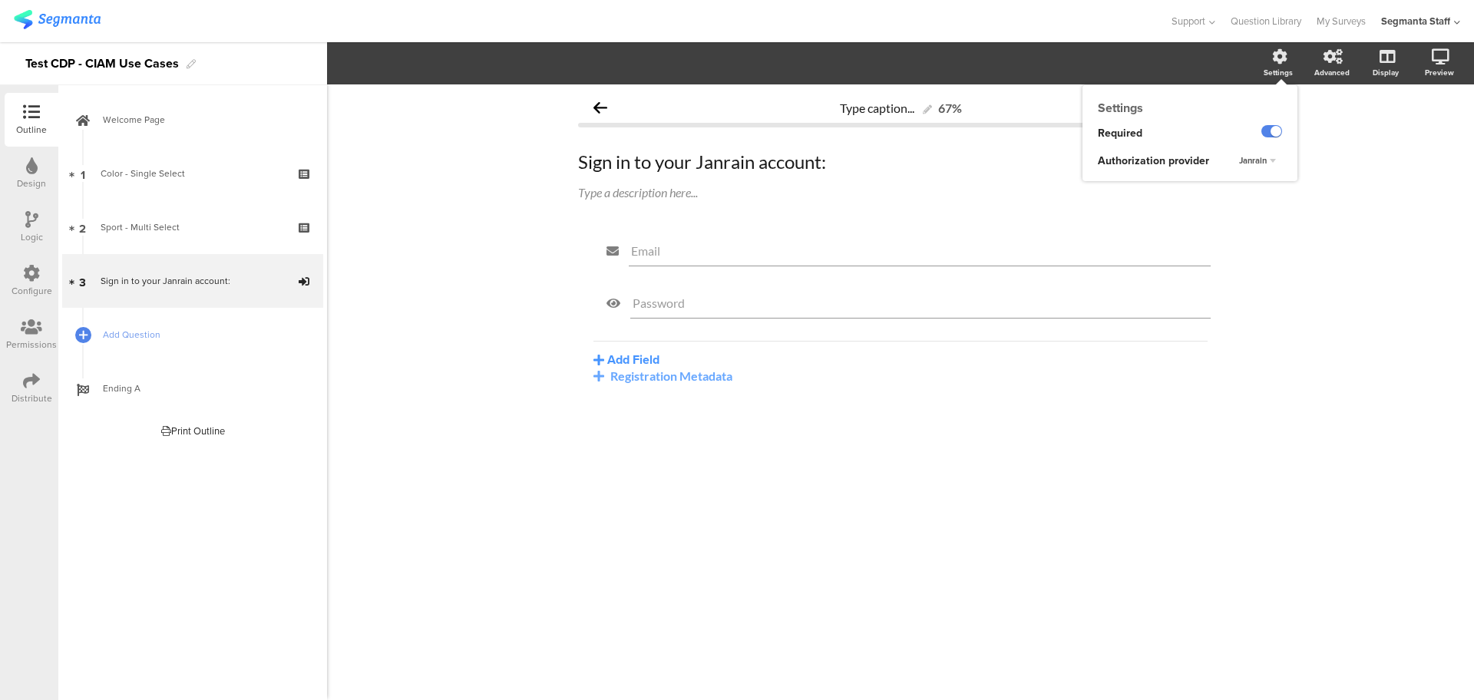
click at [1270, 61] on div "Settings" at bounding box center [1286, 64] width 54 height 38
click at [1263, 158] on span "Janrain" at bounding box center [1253, 160] width 28 height 12
click at [1259, 195] on div "Okta" at bounding box center [1247, 191] width 91 height 16
click at [883, 256] on input "Email" at bounding box center [919, 250] width 577 height 15
click at [622, 352] on button "Add Field" at bounding box center [626, 360] width 66 height 18
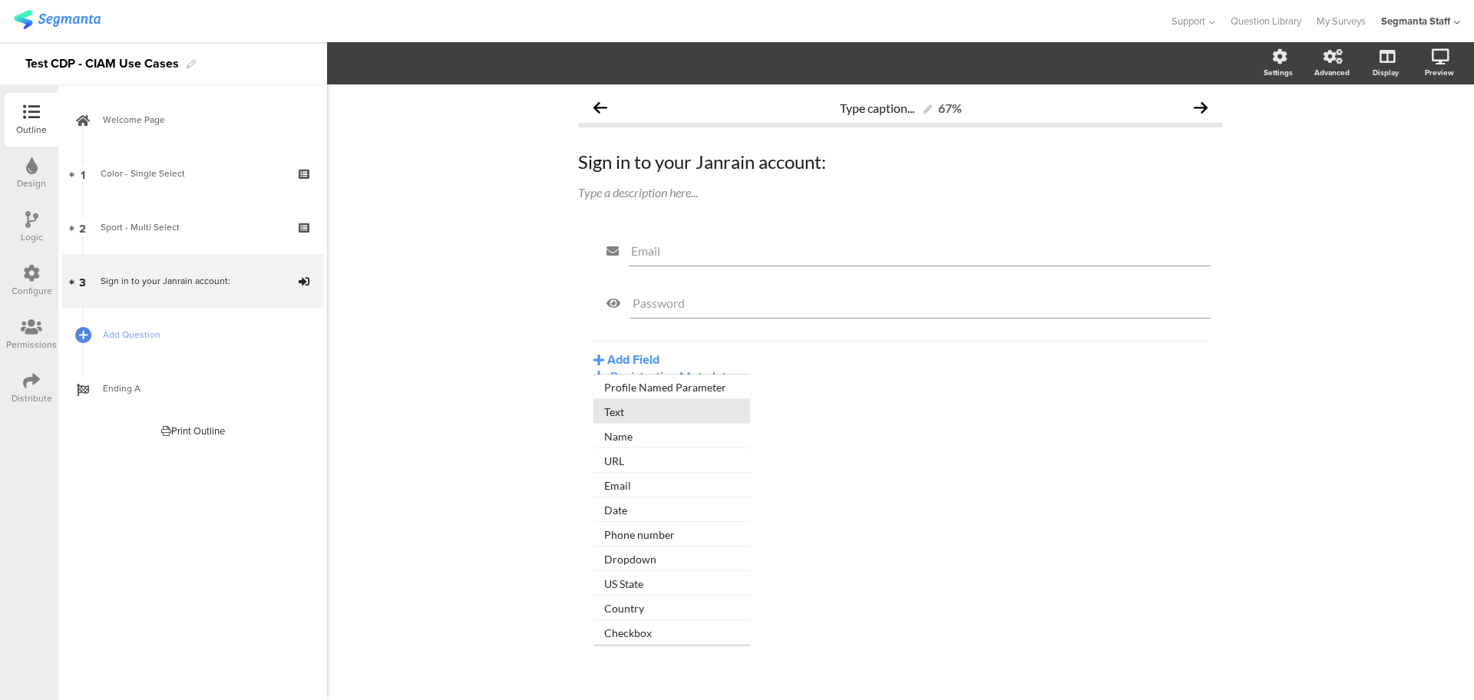
click at [642, 410] on button "Text" at bounding box center [671, 411] width 157 height 25
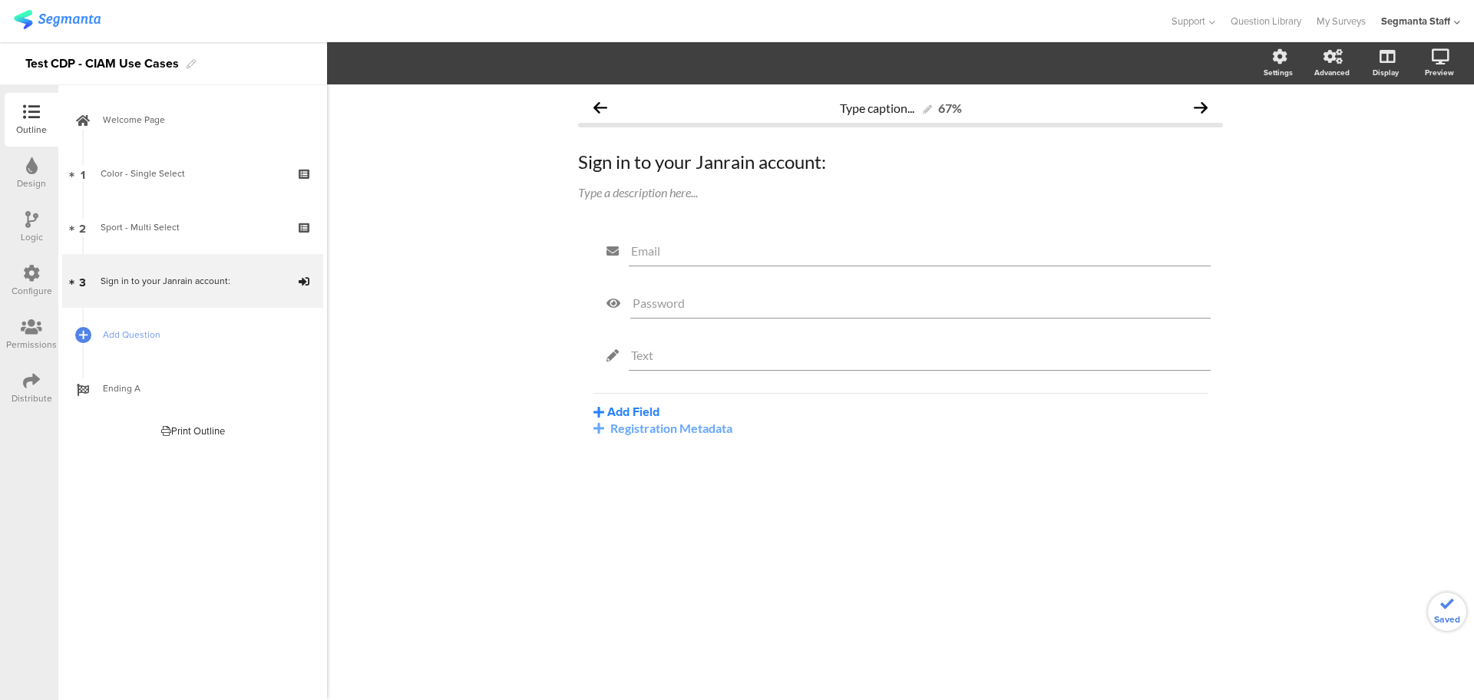
click at [624, 409] on button "Add Field" at bounding box center [626, 412] width 66 height 18
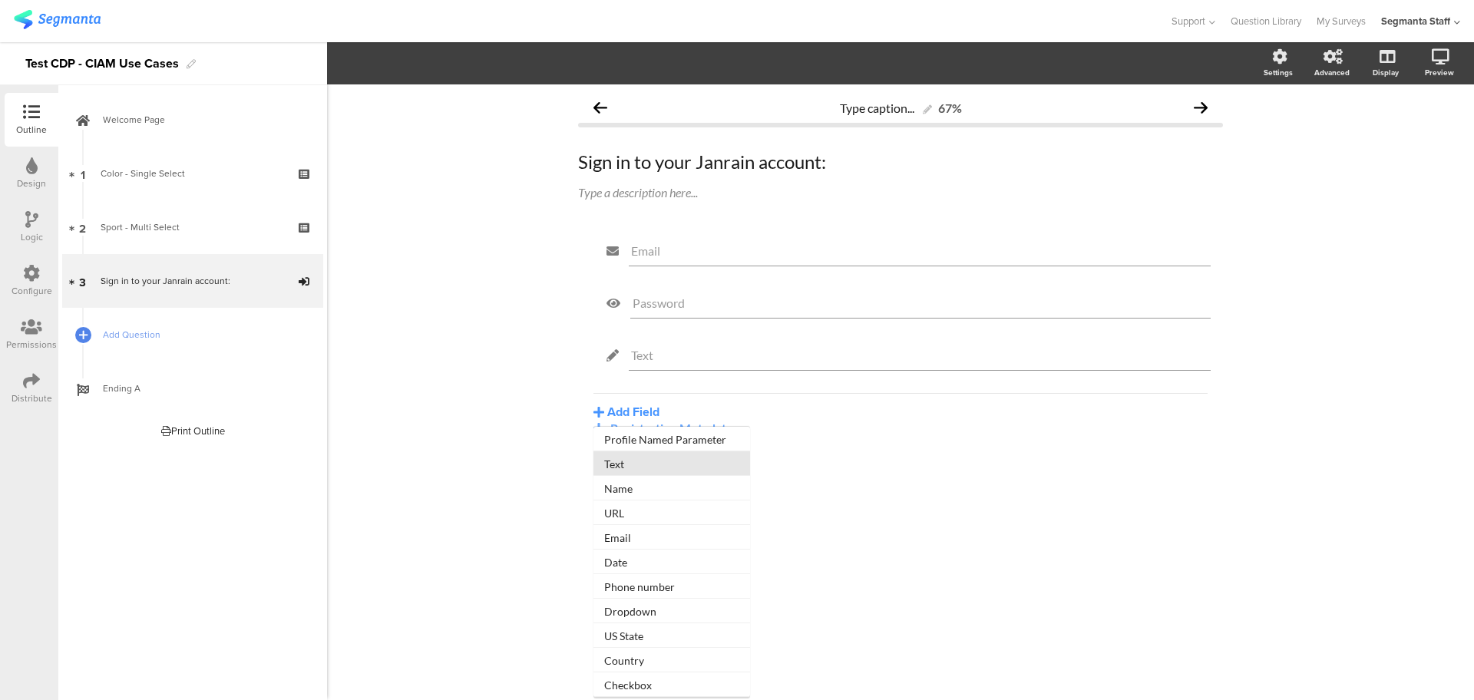
click at [637, 455] on button "Text" at bounding box center [671, 463] width 157 height 25
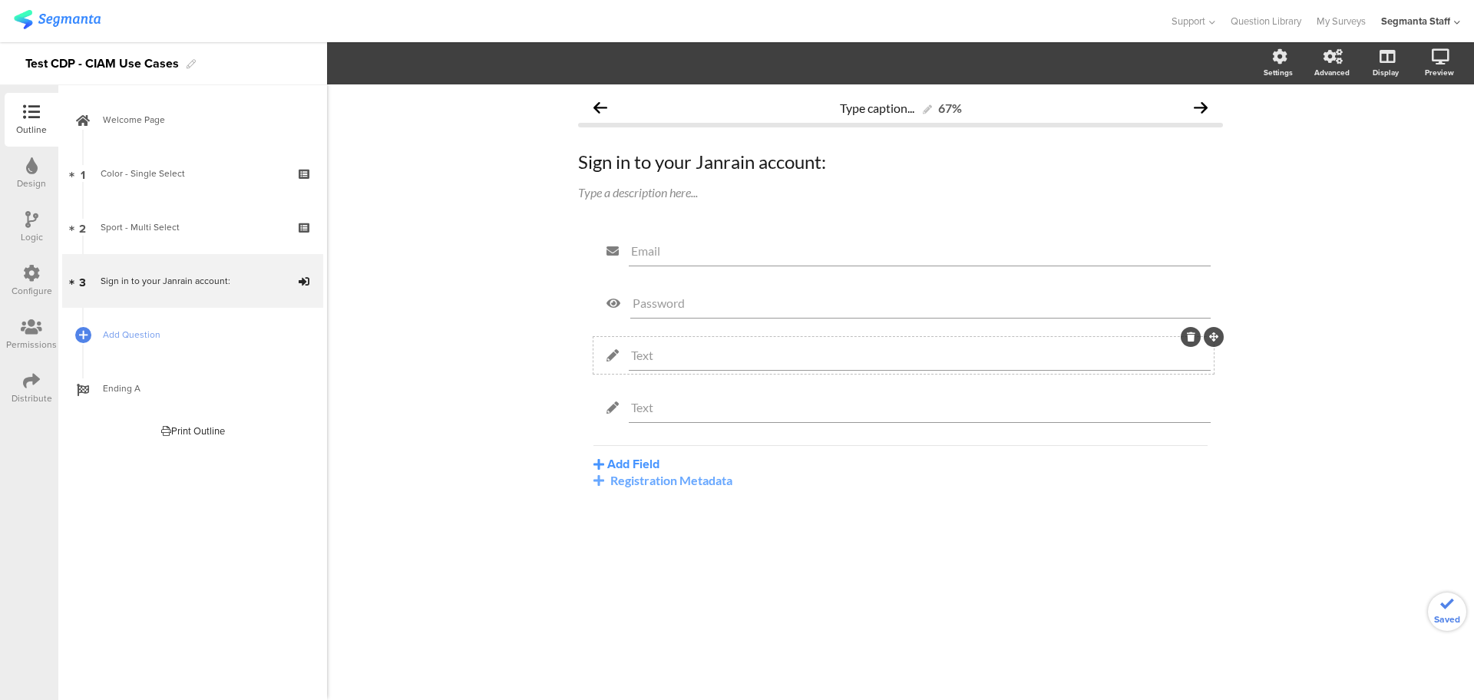
click at [666, 357] on input "Text" at bounding box center [919, 355] width 577 height 15
type input "T"
type input "consumerId"
type input "sourceId"
click at [1223, 387] on div "Type caption... 67% Sign in to your Janrain account: Sign in to your Janrain ac…" at bounding box center [900, 326] width 675 height 484
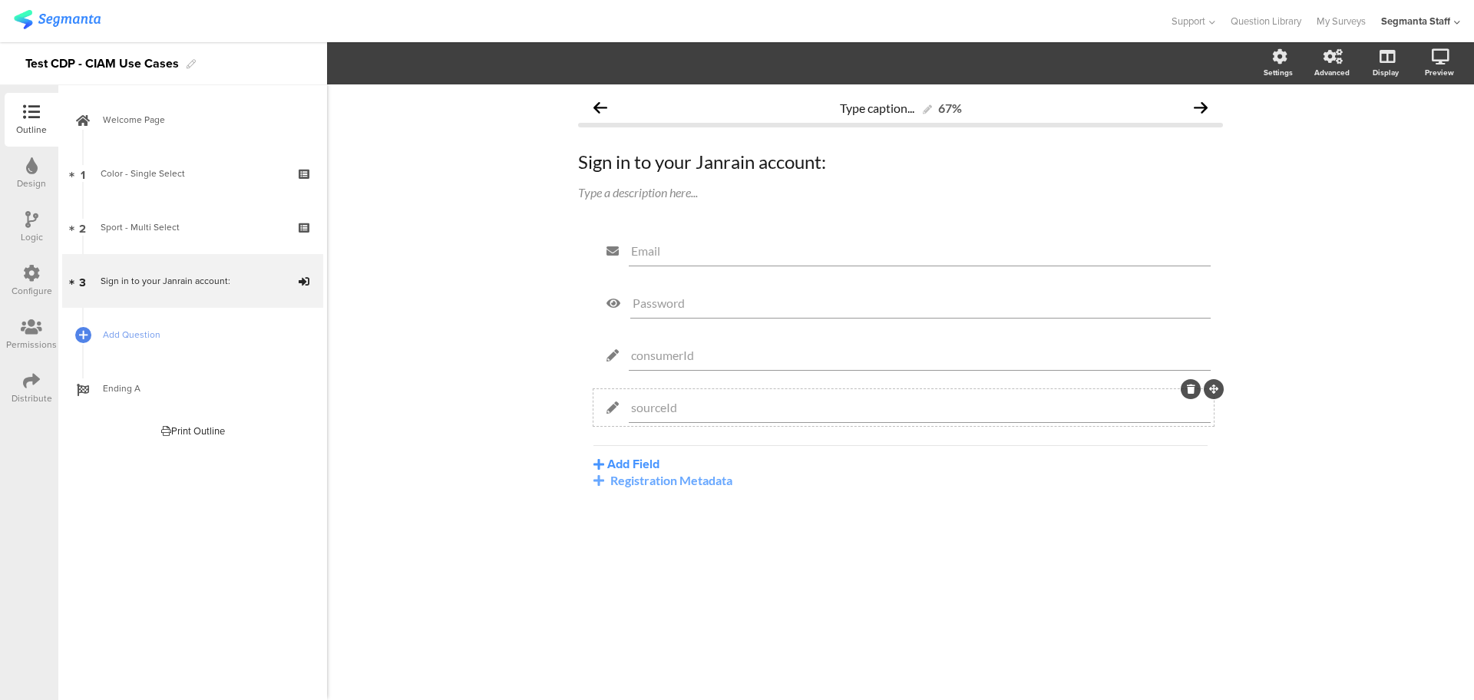
click at [1190, 394] on div at bounding box center [1190, 389] width 20 height 20
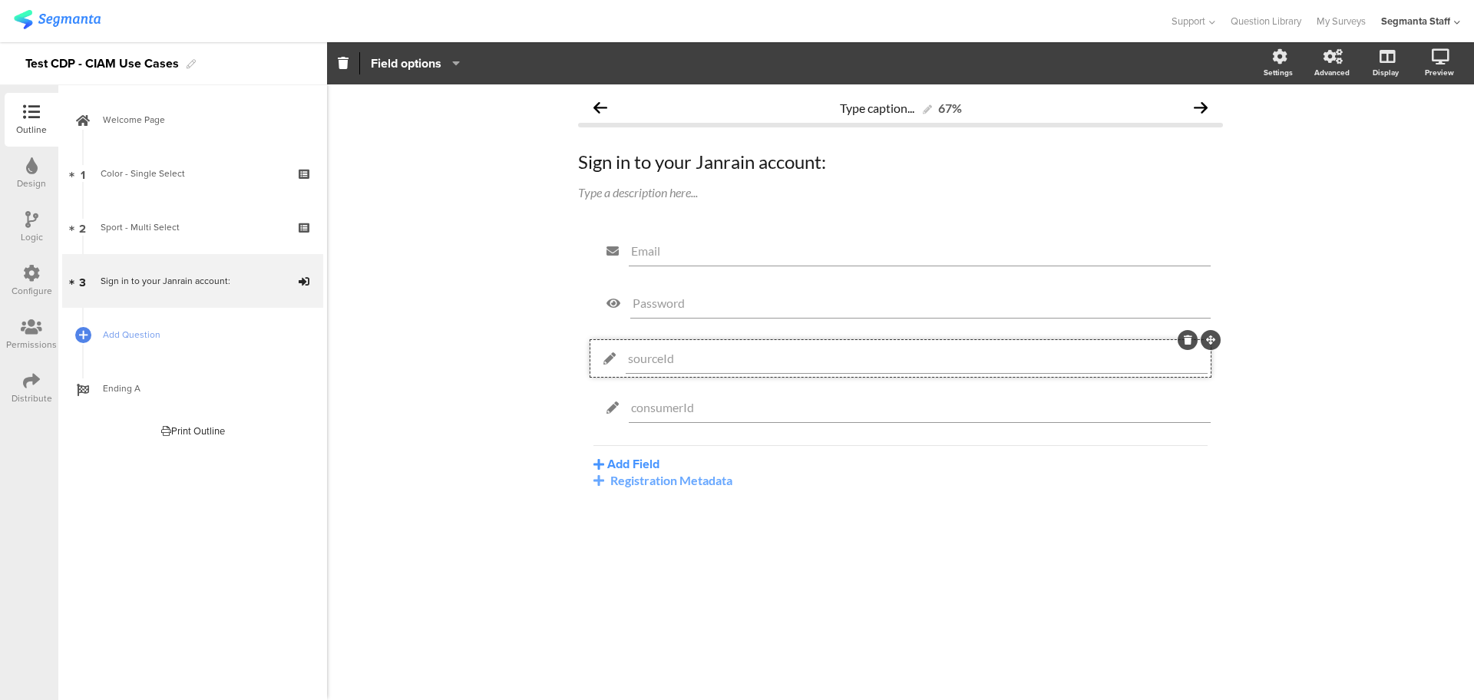
drag, startPoint x: 1213, startPoint y: 393, endPoint x: 1210, endPoint y: 339, distance: 53.8
drag, startPoint x: 1129, startPoint y: 297, endPoint x: 1183, endPoint y: 269, distance: 60.4
click at [1131, 295] on span "Password" at bounding box center [920, 302] width 576 height 15
drag, startPoint x: 1212, startPoint y: 286, endPoint x: 1203, endPoint y: 279, distance: 10.9
drag, startPoint x: 1200, startPoint y: 398, endPoint x: 1209, endPoint y: 388, distance: 13.7
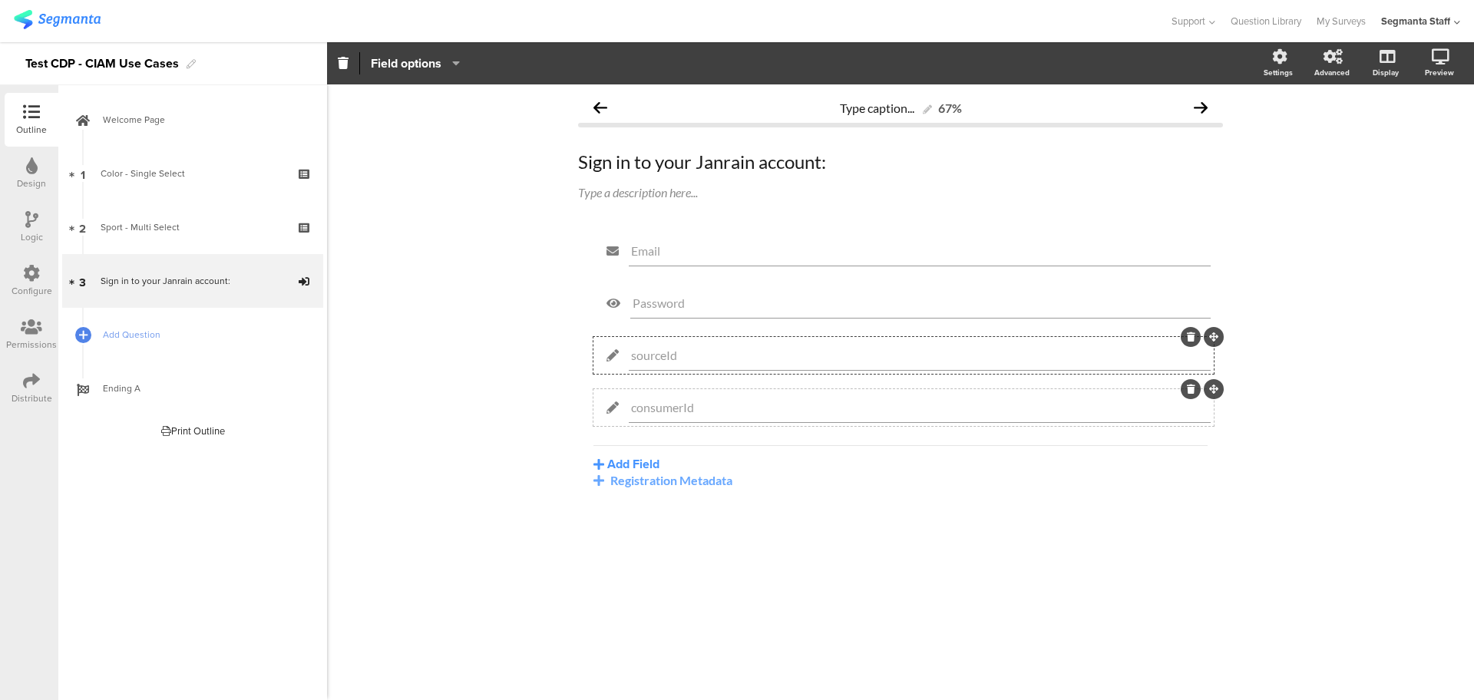
click at [1201, 397] on div at bounding box center [1200, 389] width 46 height 20
drag, startPoint x: 1215, startPoint y: 386, endPoint x: 1216, endPoint y: 339, distance: 46.8
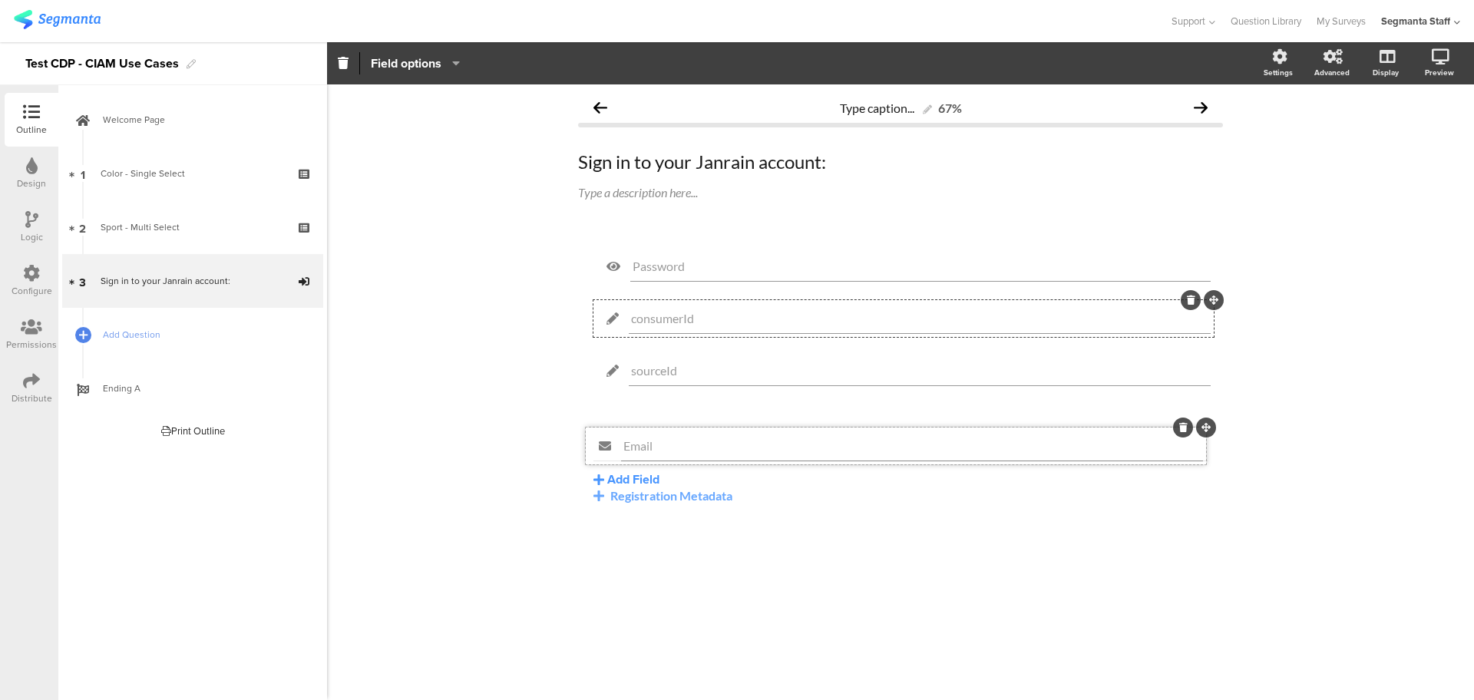
drag, startPoint x: 1210, startPoint y: 232, endPoint x: 1209, endPoint y: 411, distance: 179.6
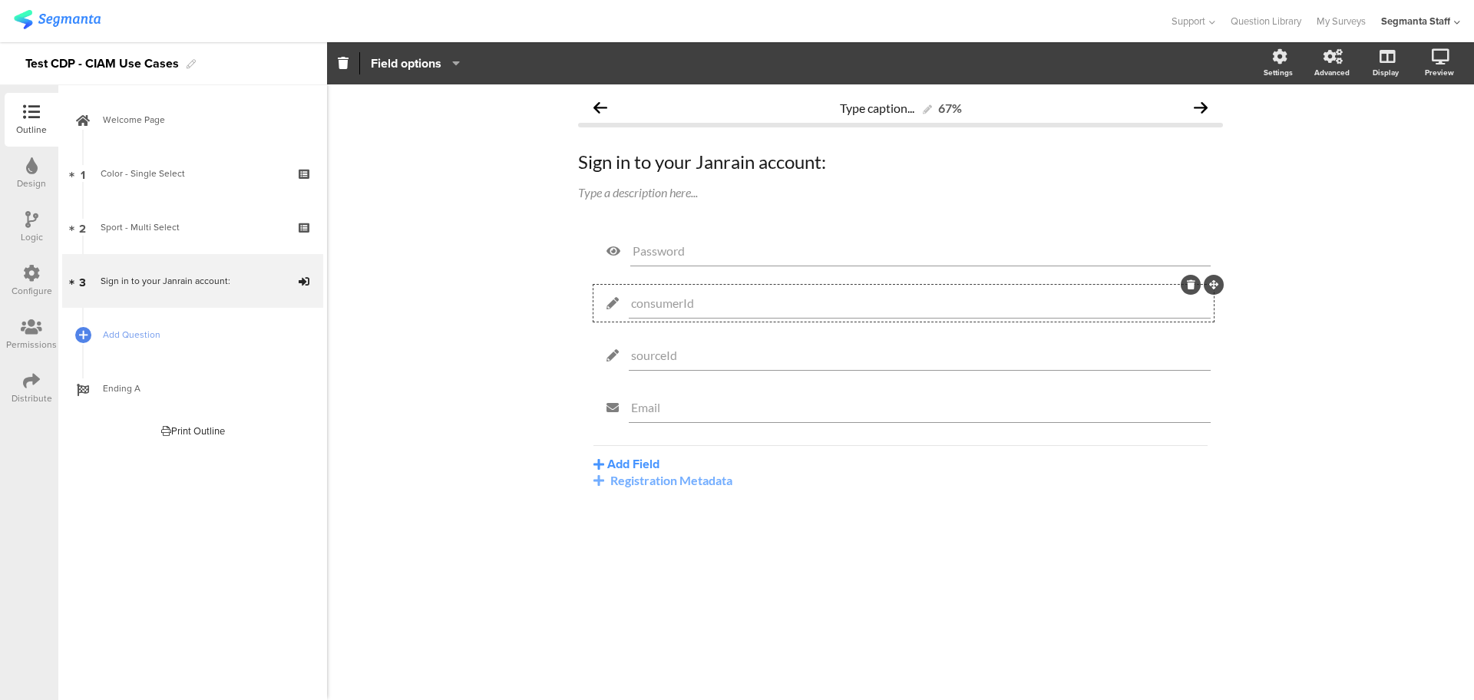
click at [625, 487] on div "Registration Metadata" at bounding box center [900, 480] width 614 height 15
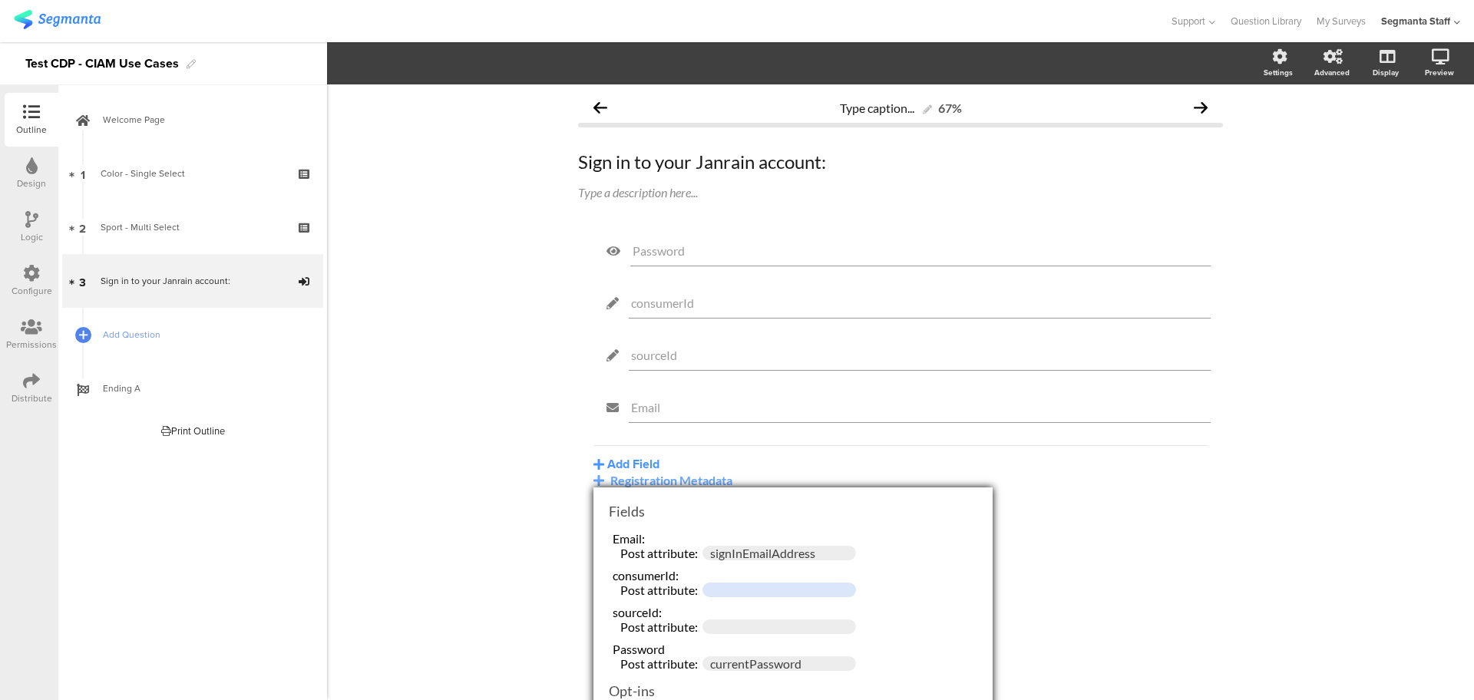
click at [744, 587] on input "text" at bounding box center [778, 590] width 153 height 15
type input "consumerId"
click at [781, 624] on input "text" at bounding box center [778, 626] width 153 height 15
type input "sourceId"
drag, startPoint x: 824, startPoint y: 555, endPoint x: 642, endPoint y: 534, distance: 183.1
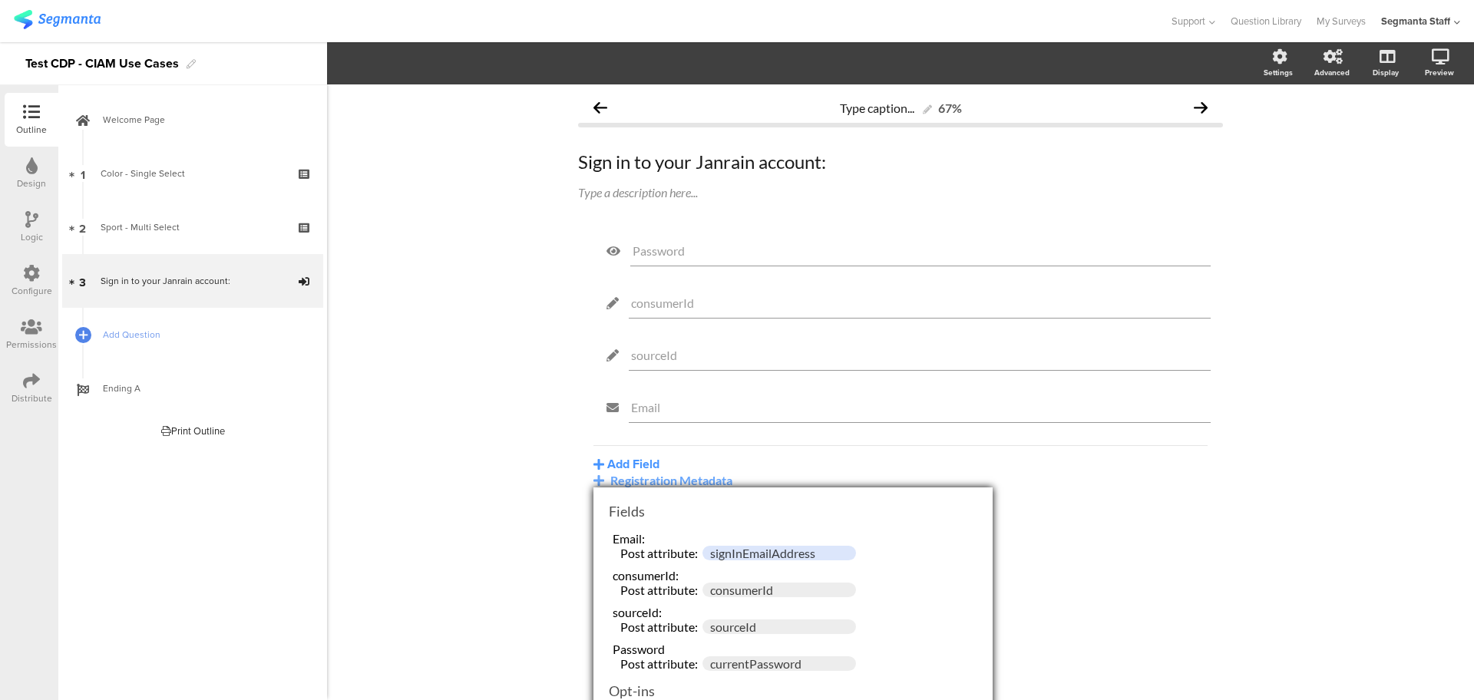
click at [642, 534] on div "Email: Post attribute: signInEmailAddress" at bounding box center [793, 545] width 384 height 37
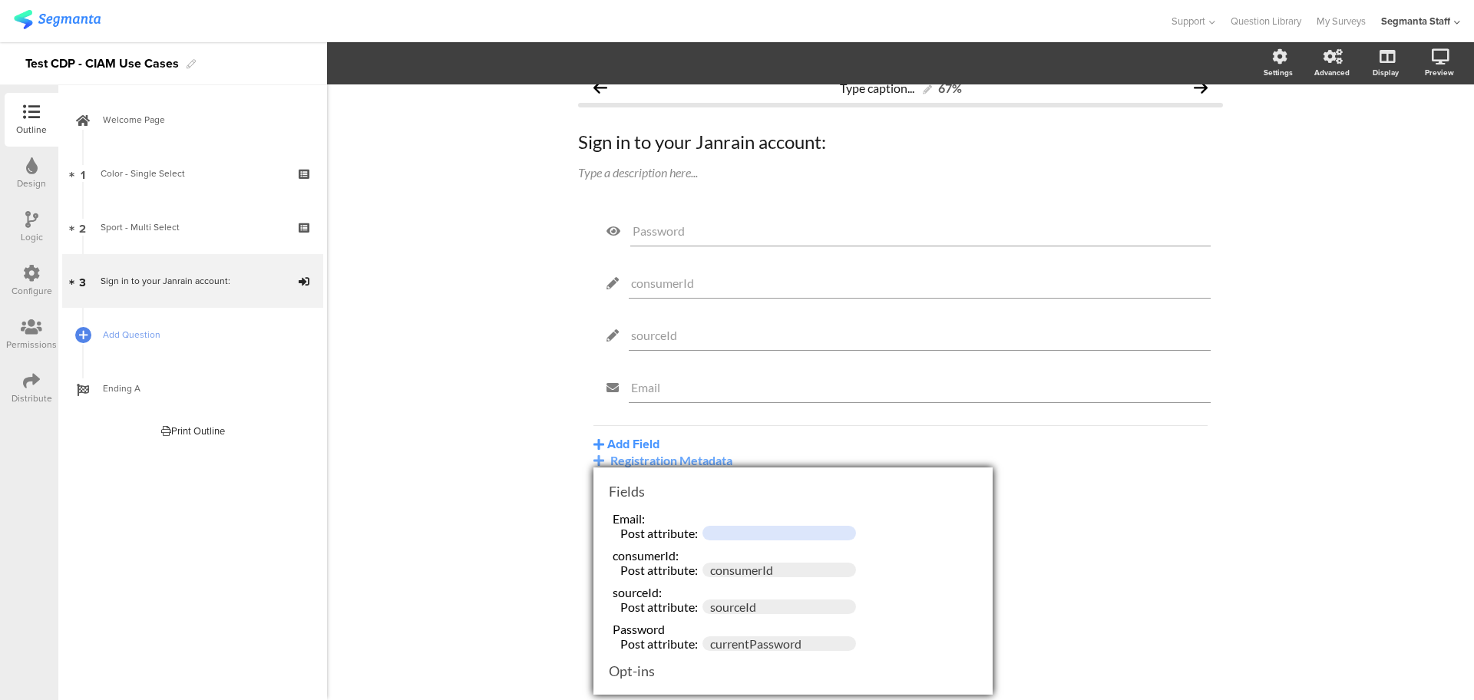
scroll to position [30, 0]
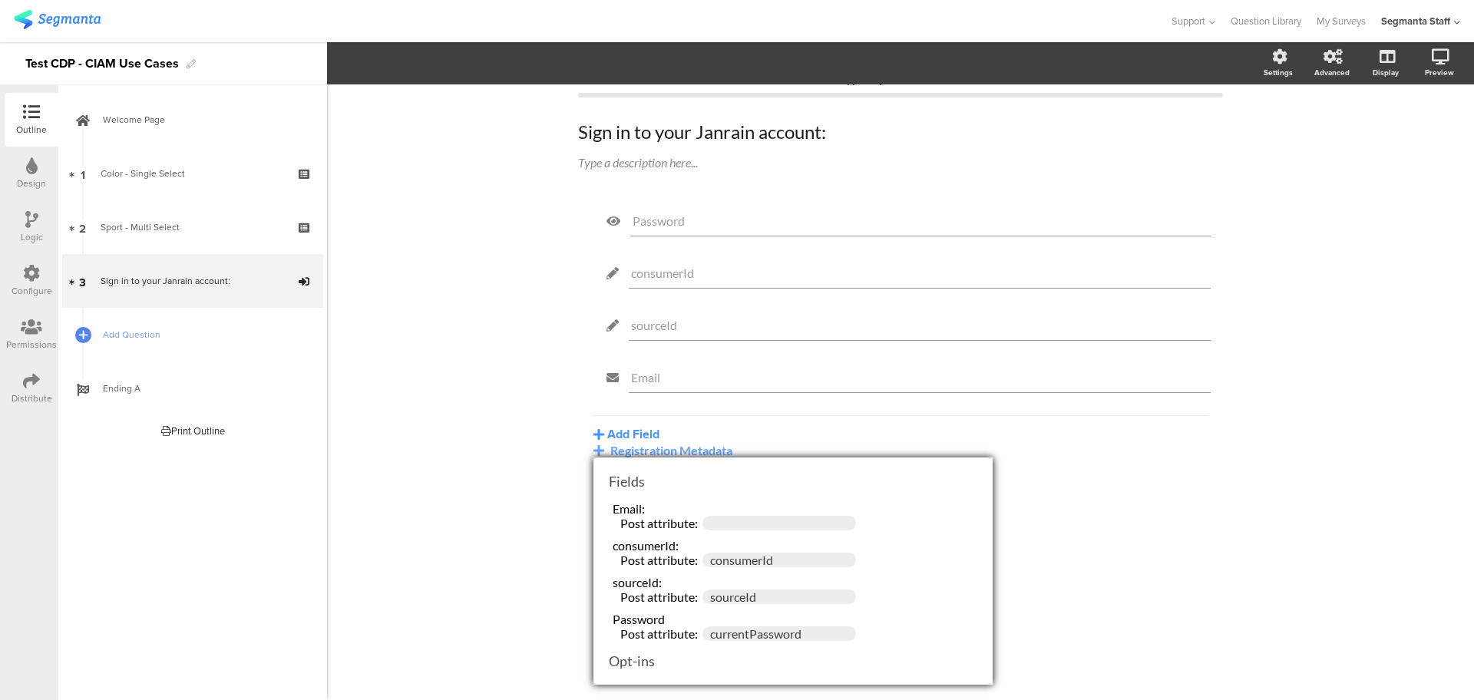
click at [1227, 602] on div "Type caption... 67% Sign in to your Janrain account: Sign in to your Janrain ac…" at bounding box center [900, 392] width 1147 height 616
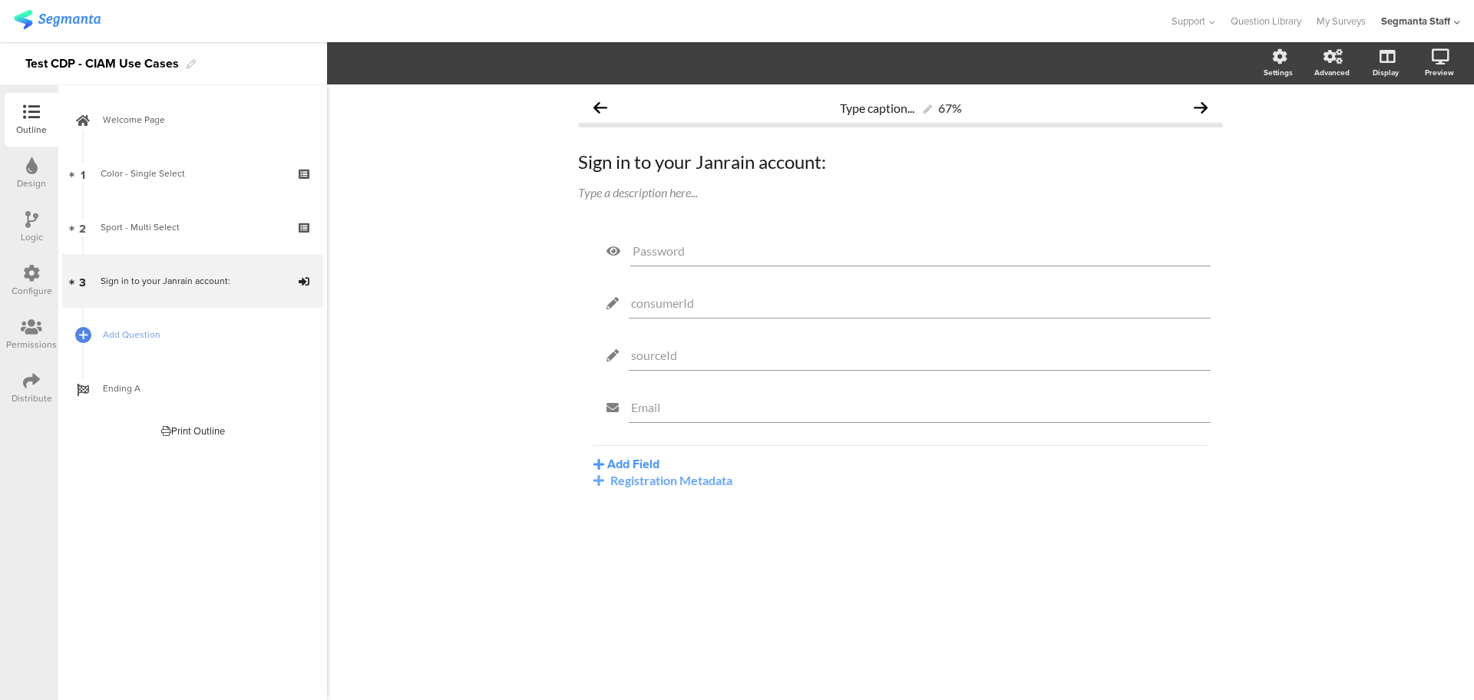
scroll to position [0, 0]
click at [24, 255] on div "Configure" at bounding box center [32, 281] width 54 height 54
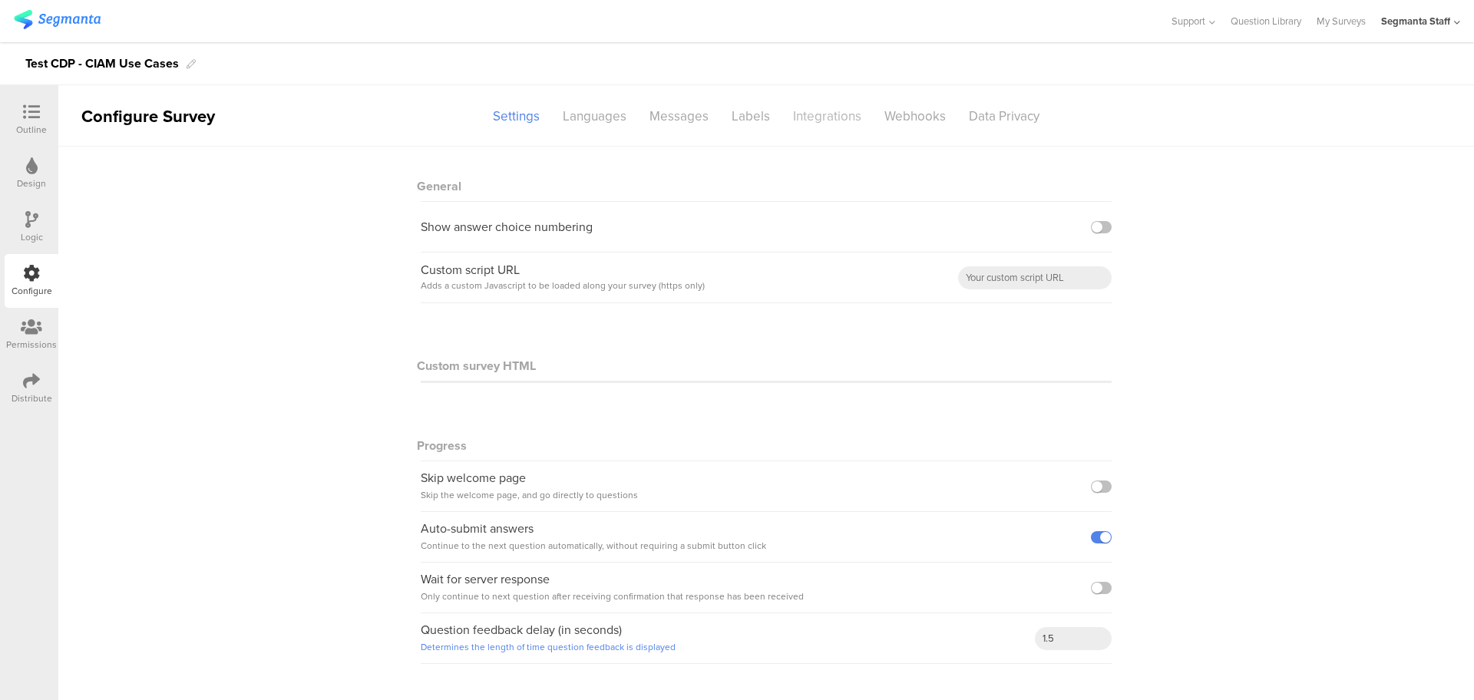
click at [835, 108] on div "Integrations" at bounding box center [826, 116] width 91 height 27
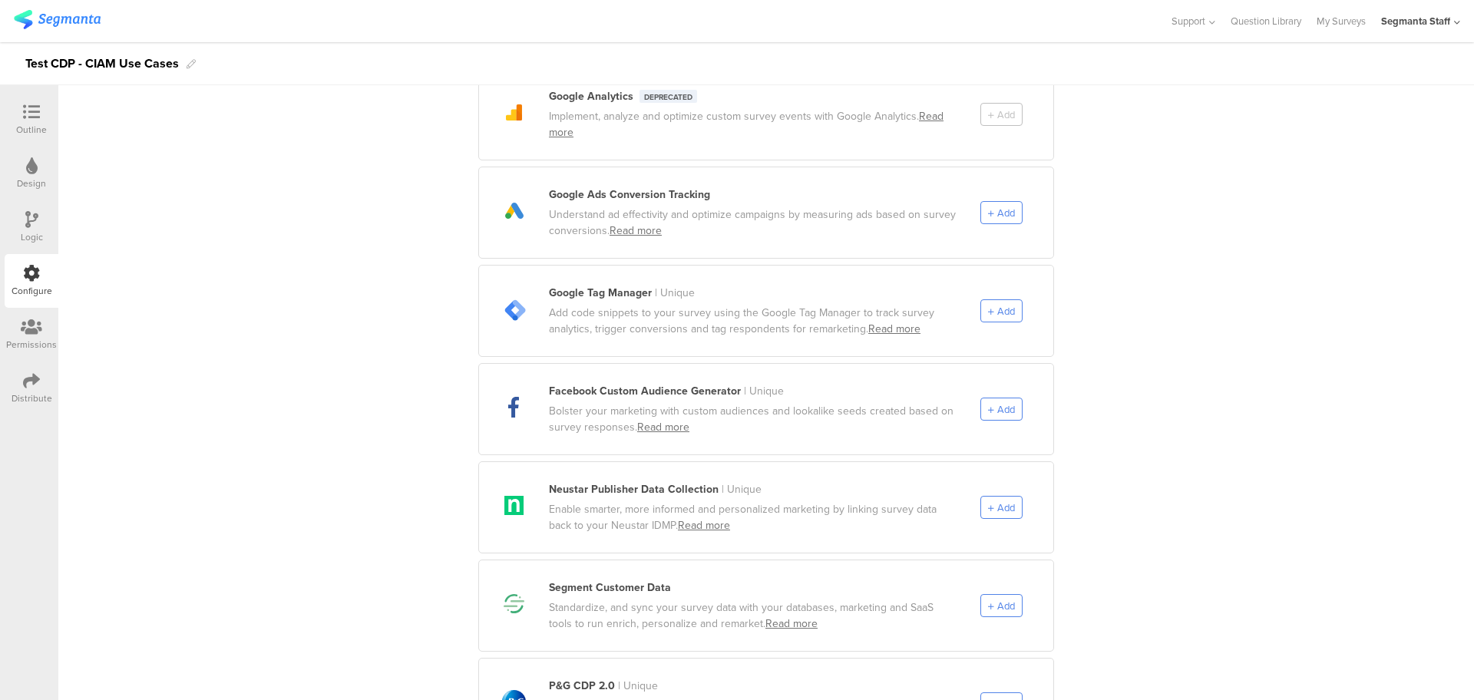
scroll to position [576, 0]
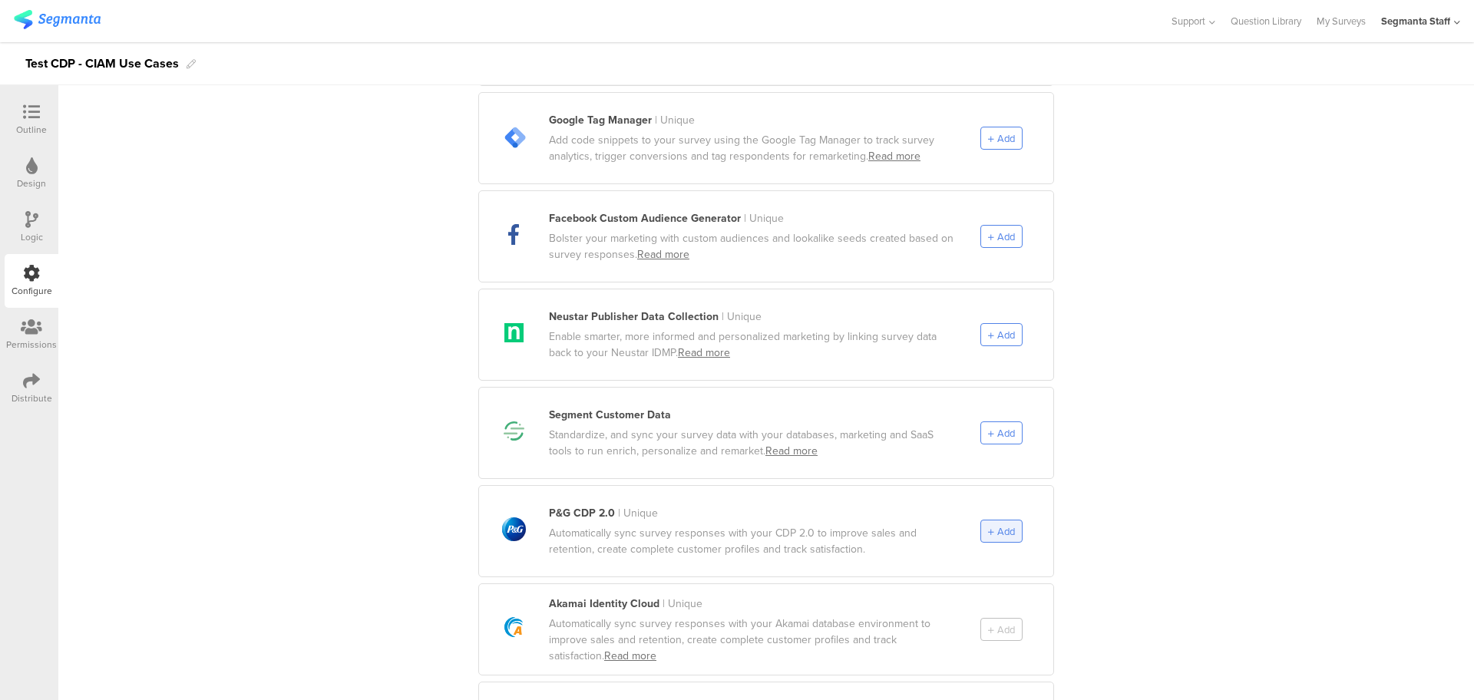
click at [997, 524] on span "Add" at bounding box center [1006, 531] width 18 height 15
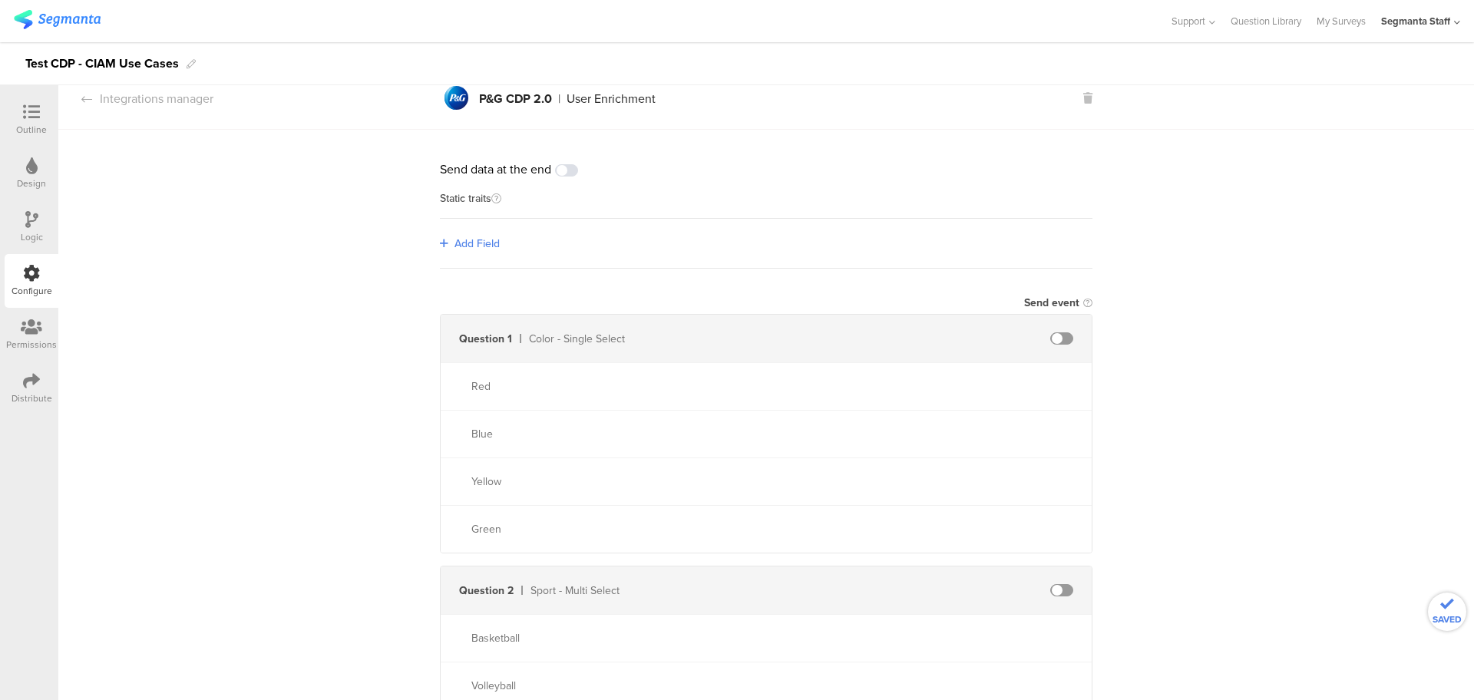
scroll to position [0, 0]
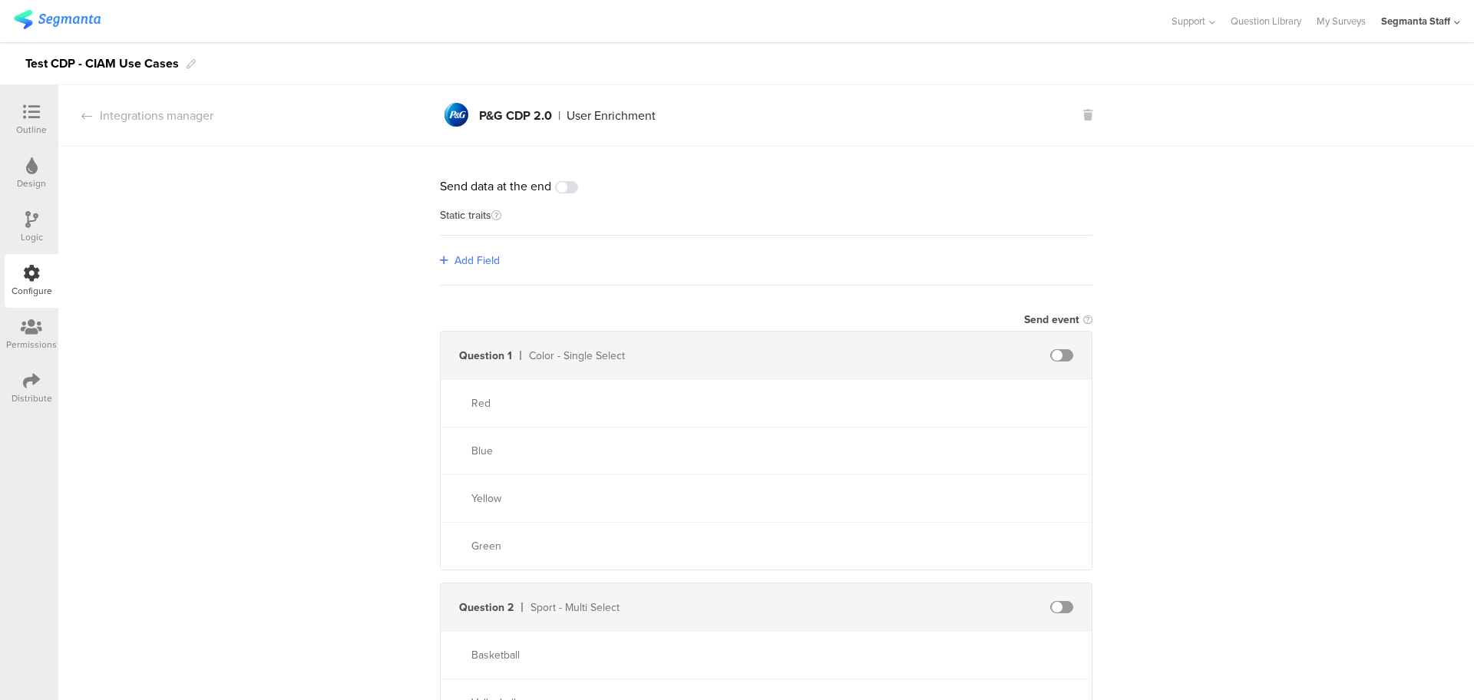
click at [556, 184] on span at bounding box center [566, 187] width 23 height 12
click at [559, 190] on span at bounding box center [566, 187] width 23 height 12
click at [474, 263] on span "Add Field" at bounding box center [476, 261] width 45 height 16
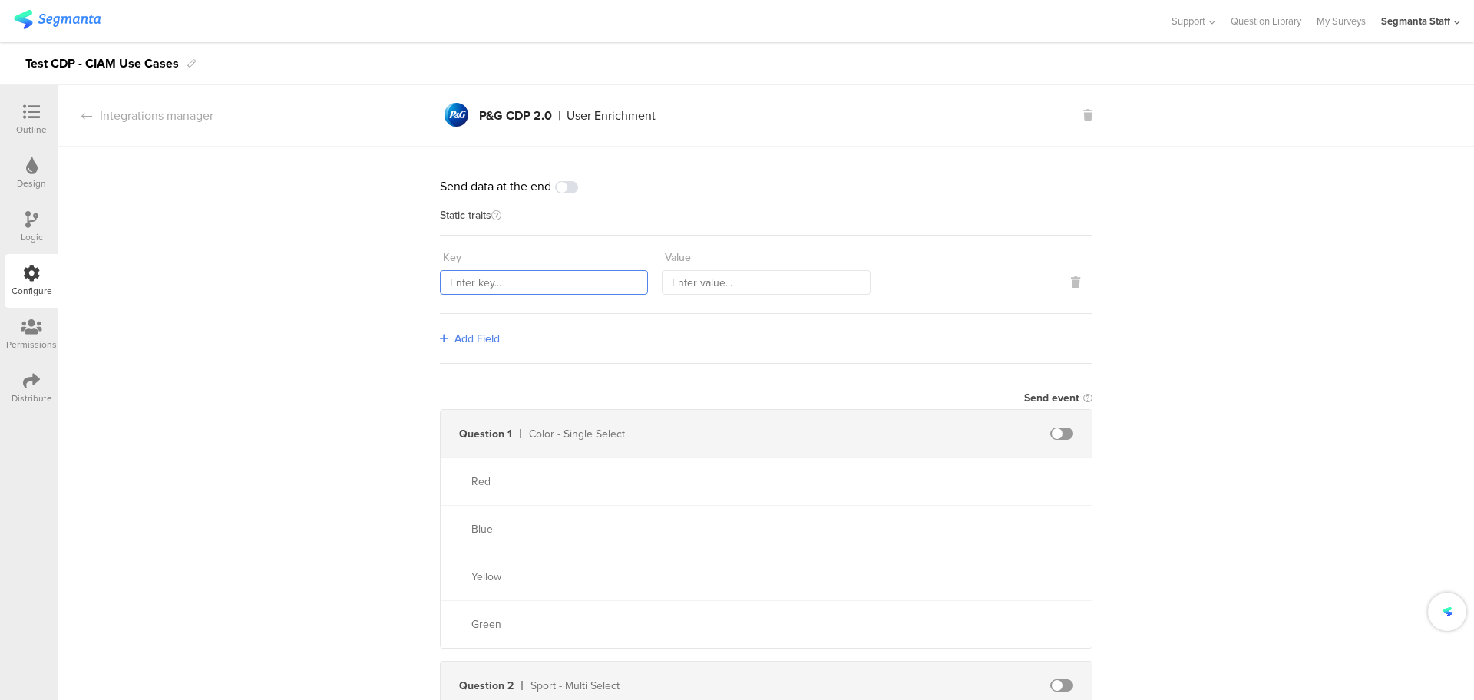
click at [526, 281] on input "text" at bounding box center [544, 282] width 208 height 25
paste input "countryCode"
type input "countryCode"
click at [463, 335] on span "Add Field" at bounding box center [476, 339] width 45 height 16
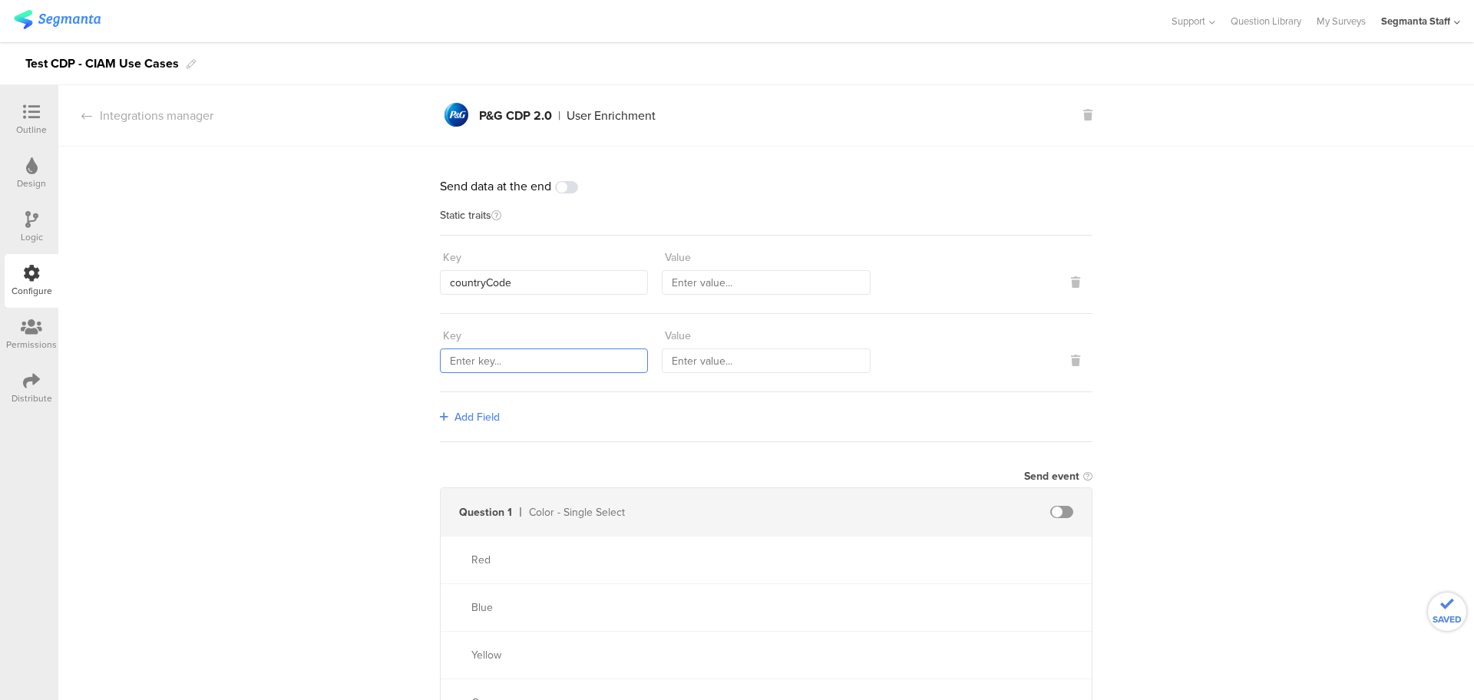
click at [497, 348] on input "text" at bounding box center [544, 360] width 208 height 25
type input "transmitterSourceId"
click at [690, 266] on div "Value" at bounding box center [766, 257] width 208 height 25
click at [693, 279] on input "text" at bounding box center [766, 282] width 208 height 25
type input "ESP"
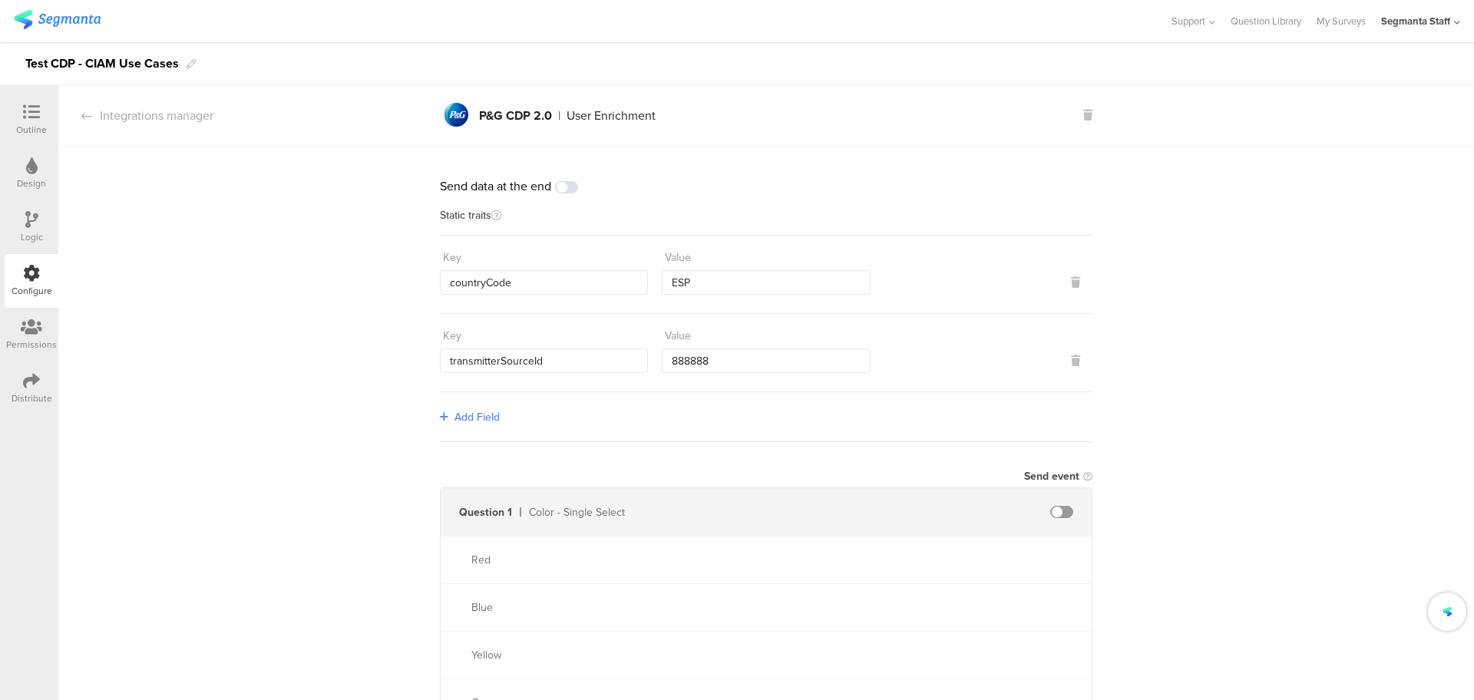
click at [1058, 509] on span at bounding box center [1061, 512] width 23 height 12
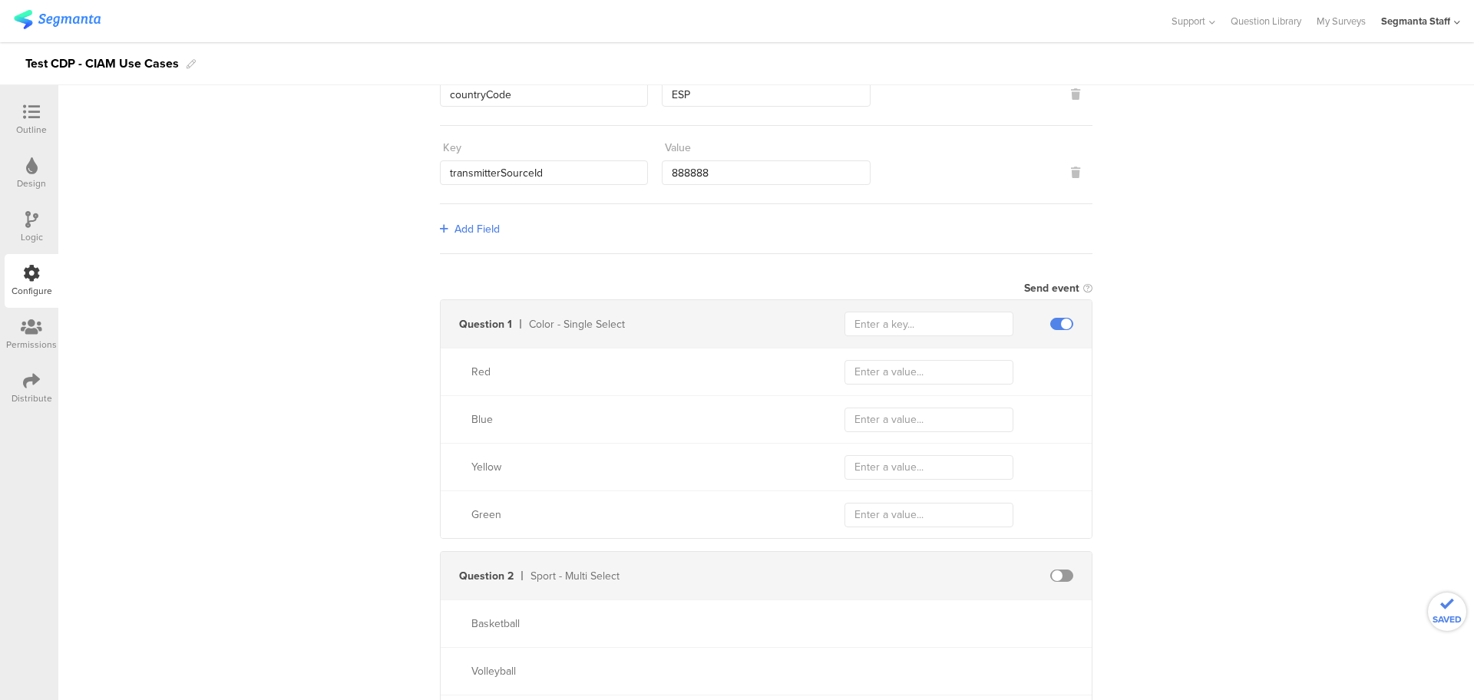
scroll to position [192, 0]
click at [718, 162] on input "888888" at bounding box center [766, 169] width 208 height 25
type input "88888"
click at [924, 321] on input "text" at bounding box center [928, 320] width 169 height 25
type input "color"
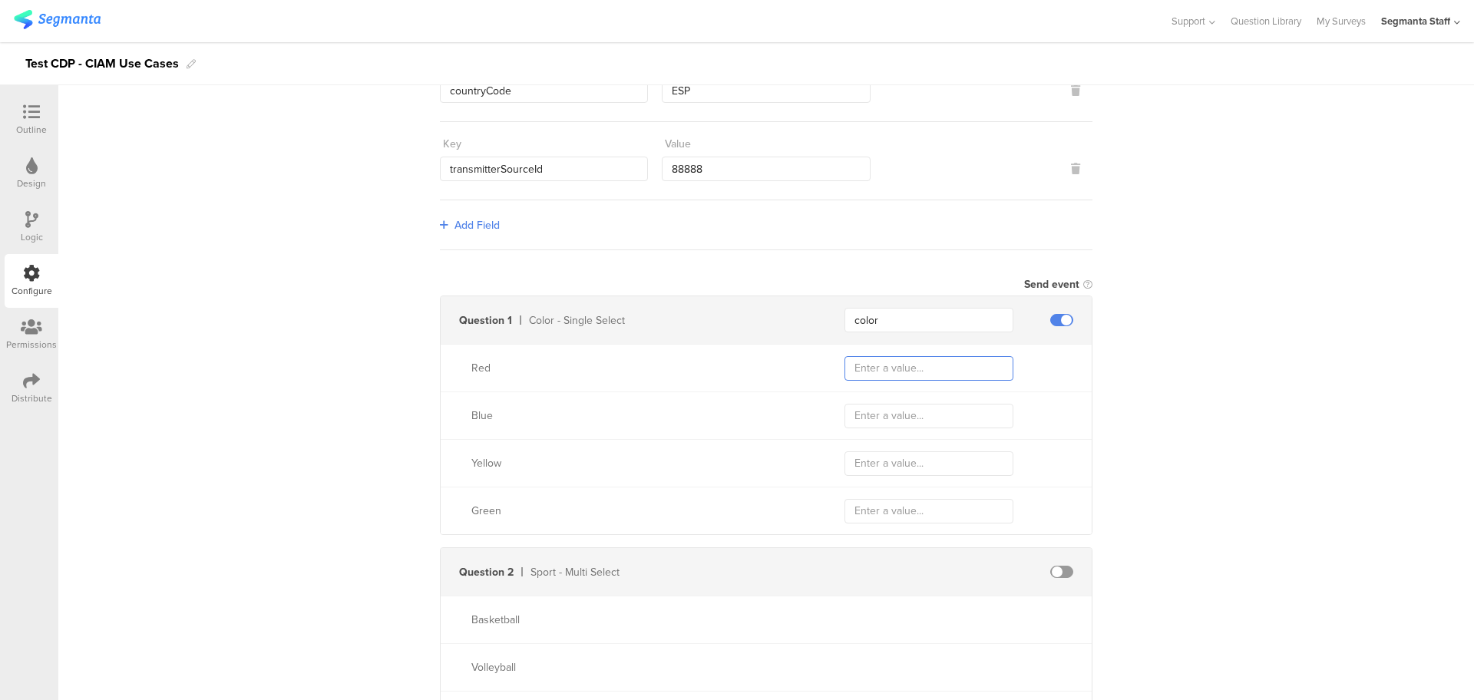
click at [888, 356] on input "text" at bounding box center [928, 368] width 169 height 25
type input "red"
click at [876, 434] on div "Blue" at bounding box center [766, 415] width 651 height 48
click at [883, 411] on input "text" at bounding box center [928, 416] width 169 height 25
type input "blue"
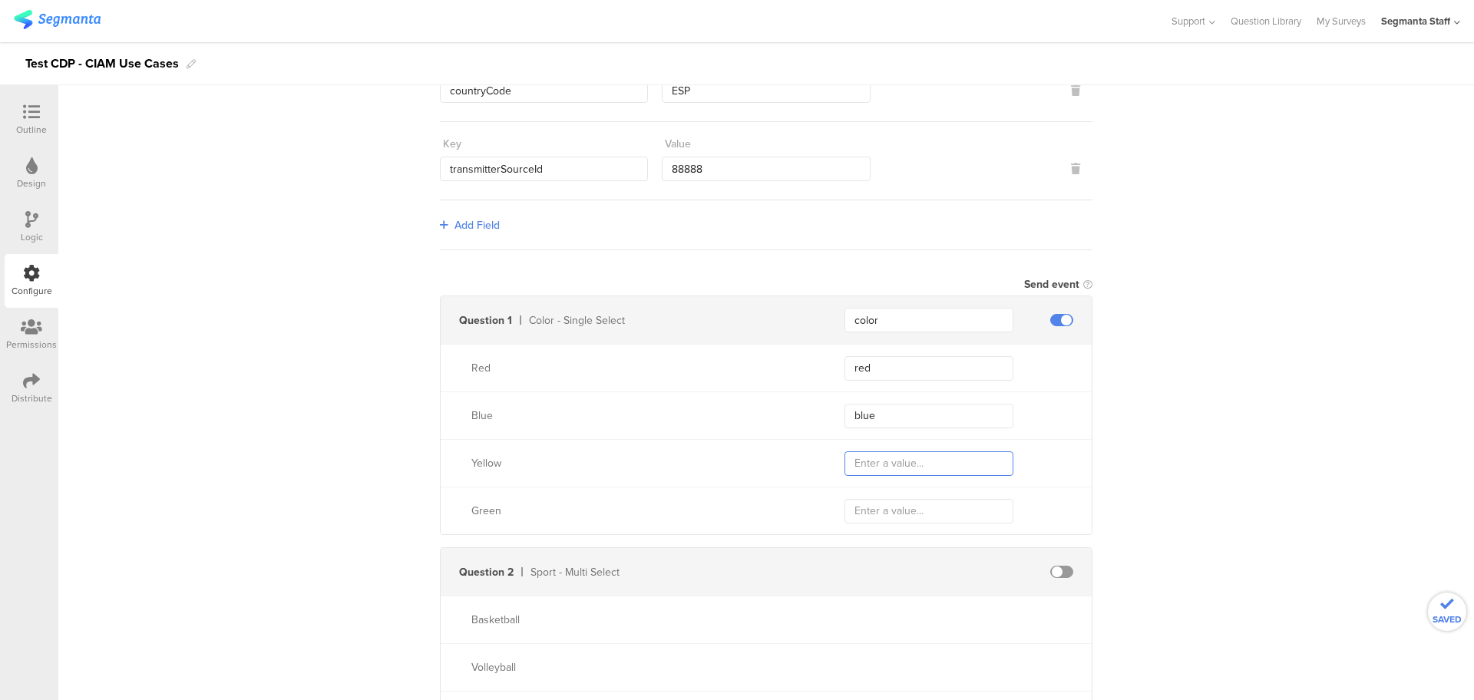
click at [916, 460] on input "text" at bounding box center [928, 463] width 169 height 25
type input "yellow"
click at [937, 502] on input "text" at bounding box center [928, 511] width 169 height 25
type input "green"
click at [1056, 568] on span at bounding box center [1061, 572] width 23 height 12
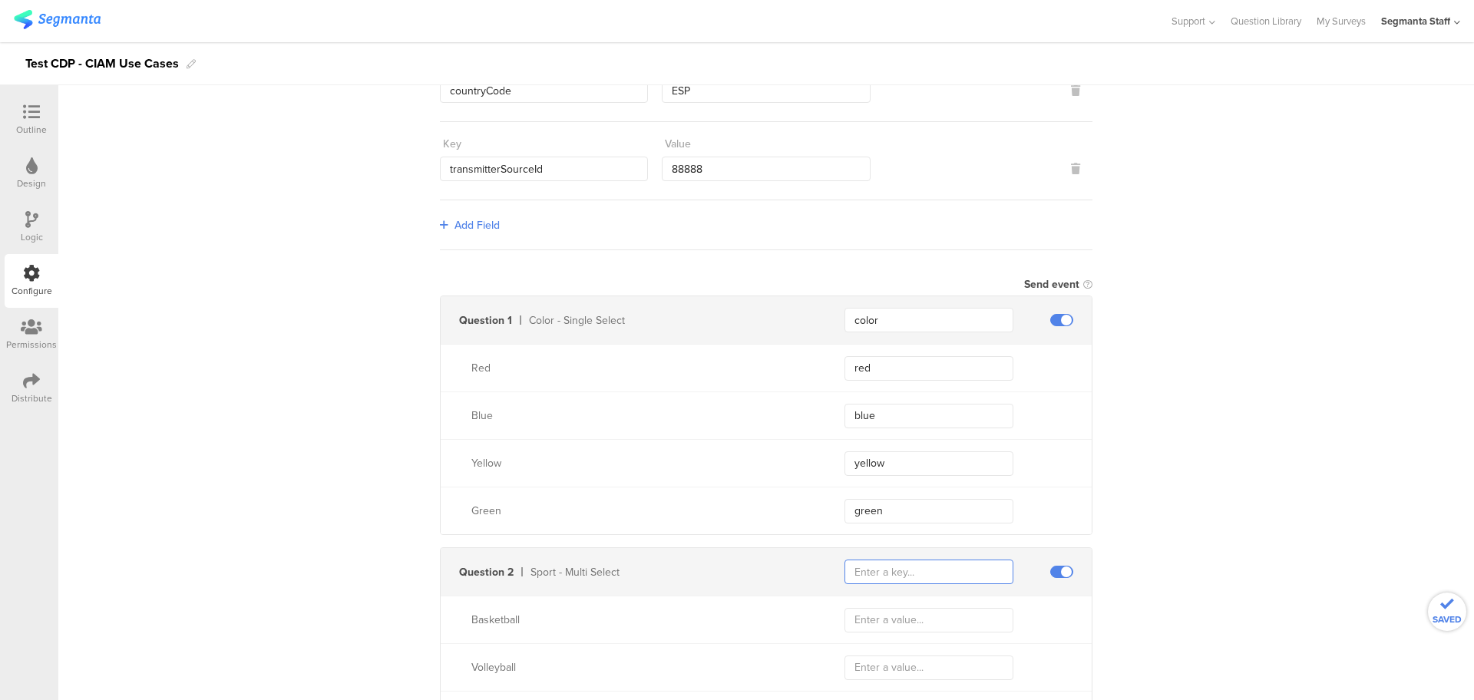
click at [877, 580] on input "text" at bounding box center [928, 571] width 169 height 25
type input "sport"
click at [932, 608] on input "text" at bounding box center [928, 620] width 169 height 25
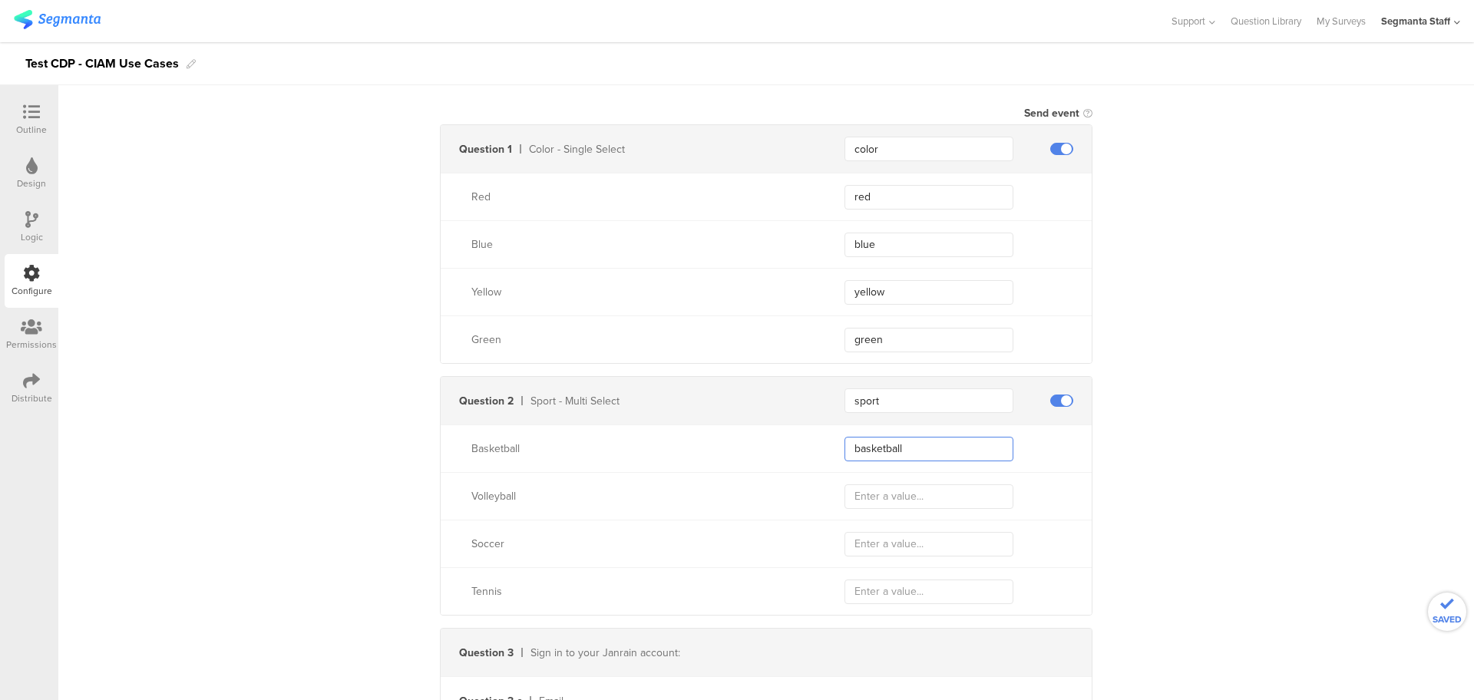
scroll to position [384, 0]
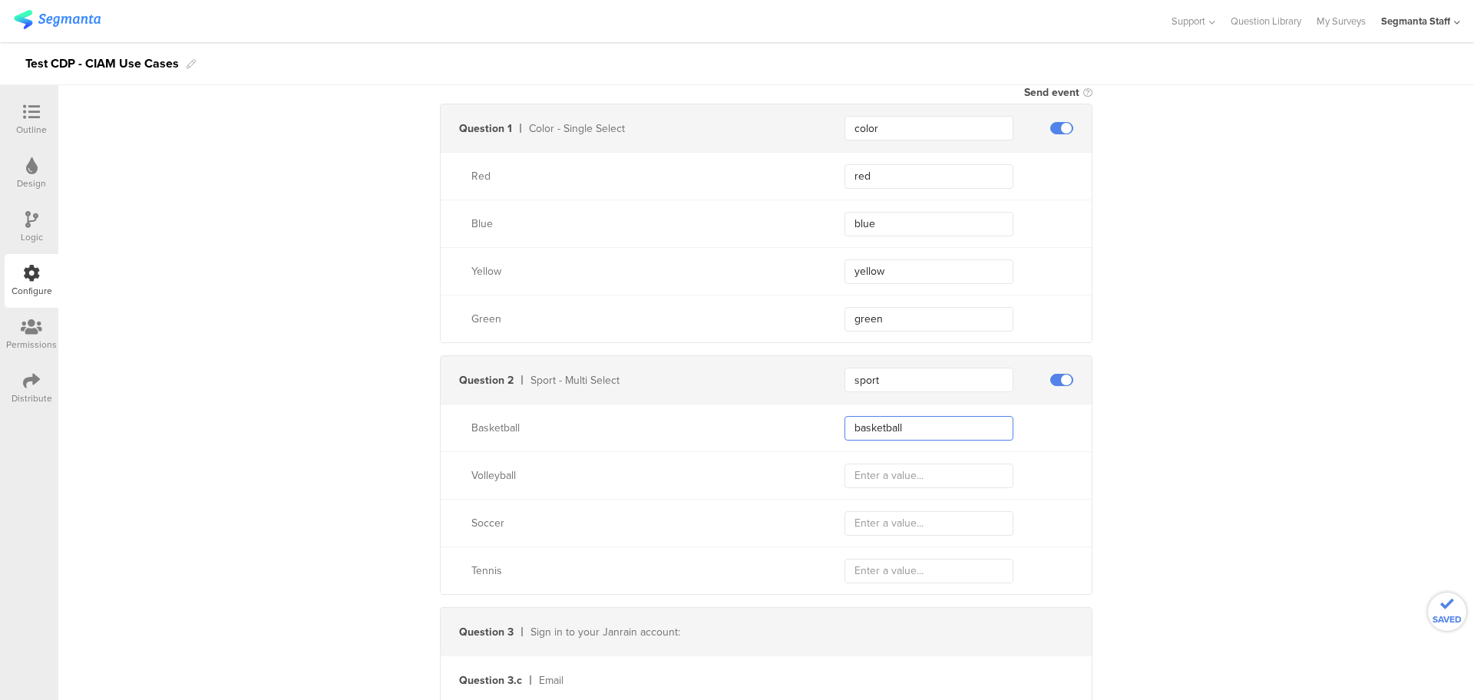
type input "basketball"
drag, startPoint x: 871, startPoint y: 467, endPoint x: 862, endPoint y: 477, distance: 13.6
click at [873, 467] on input "text" at bounding box center [928, 476] width 169 height 25
type input "volleyball"
click at [917, 526] on input "text" at bounding box center [928, 523] width 169 height 25
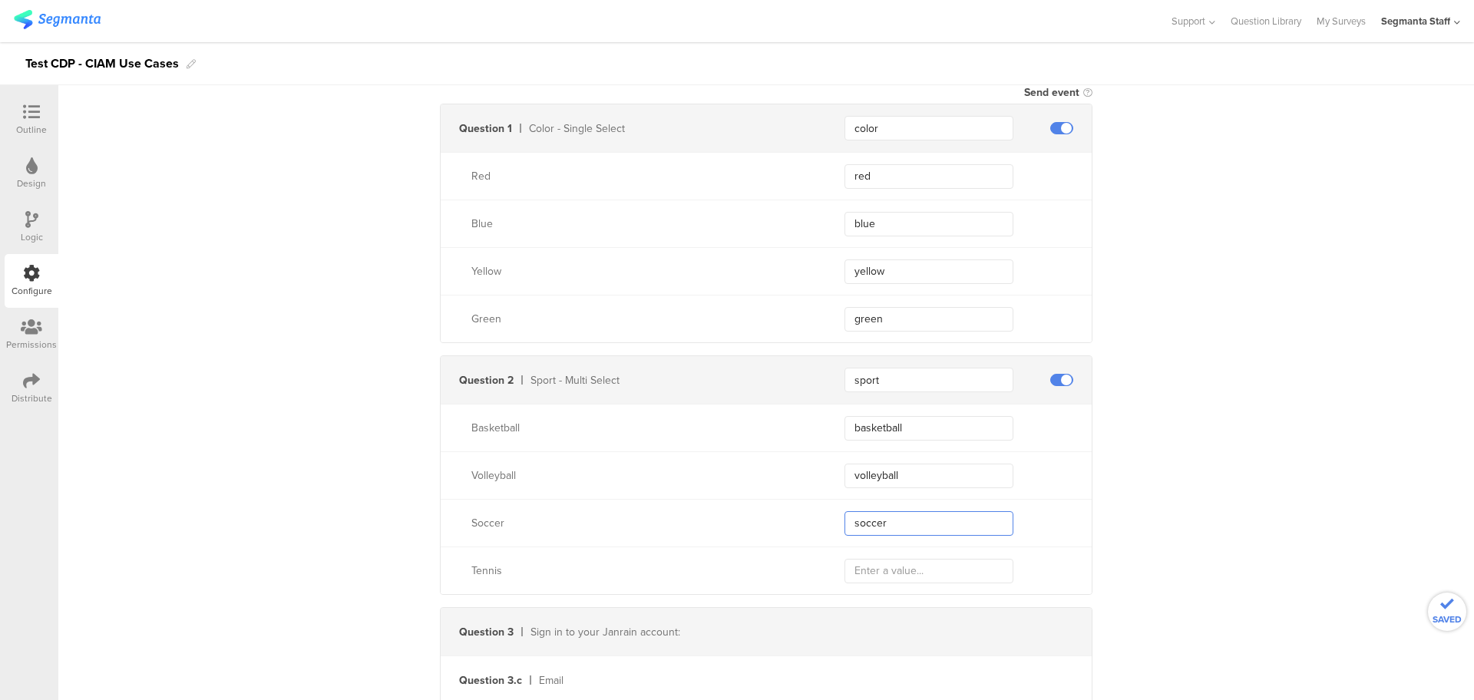
type input "soccer"
click at [856, 560] on input "text" at bounding box center [928, 571] width 169 height 25
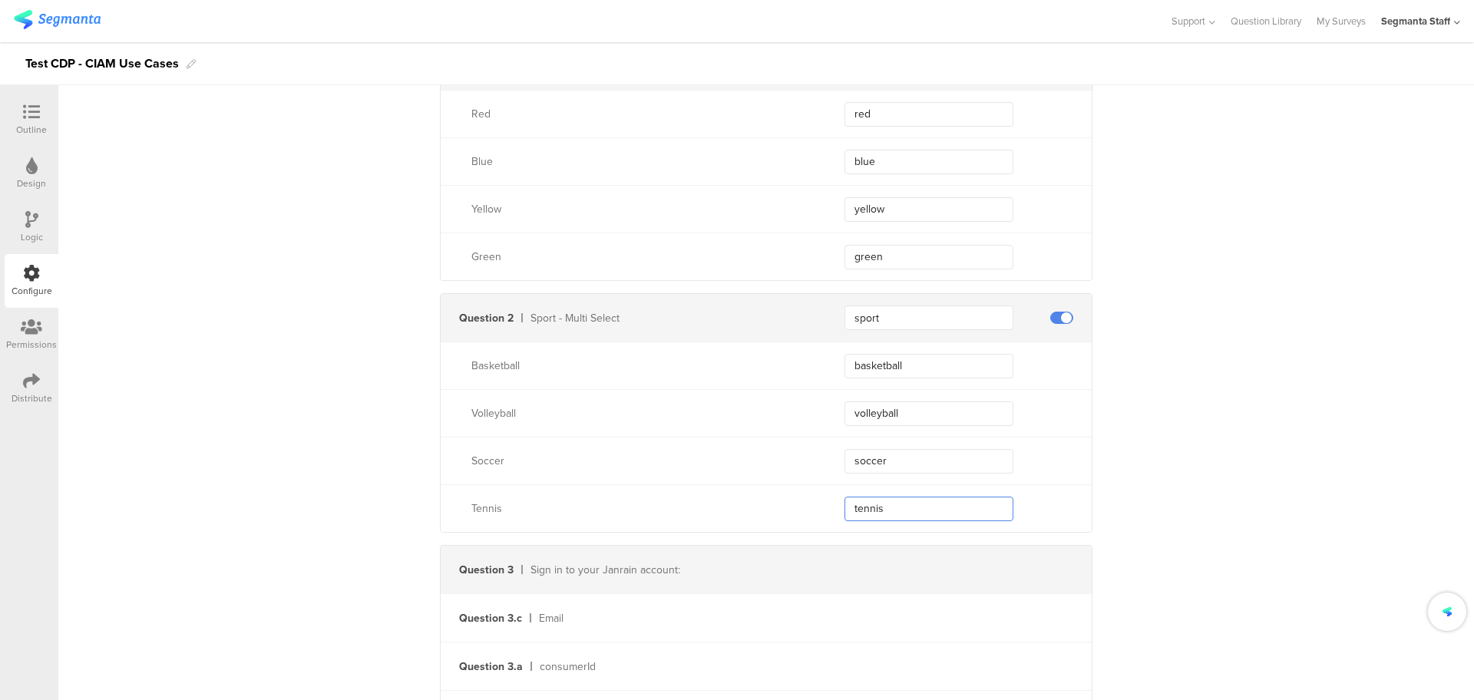
scroll to position [576, 0]
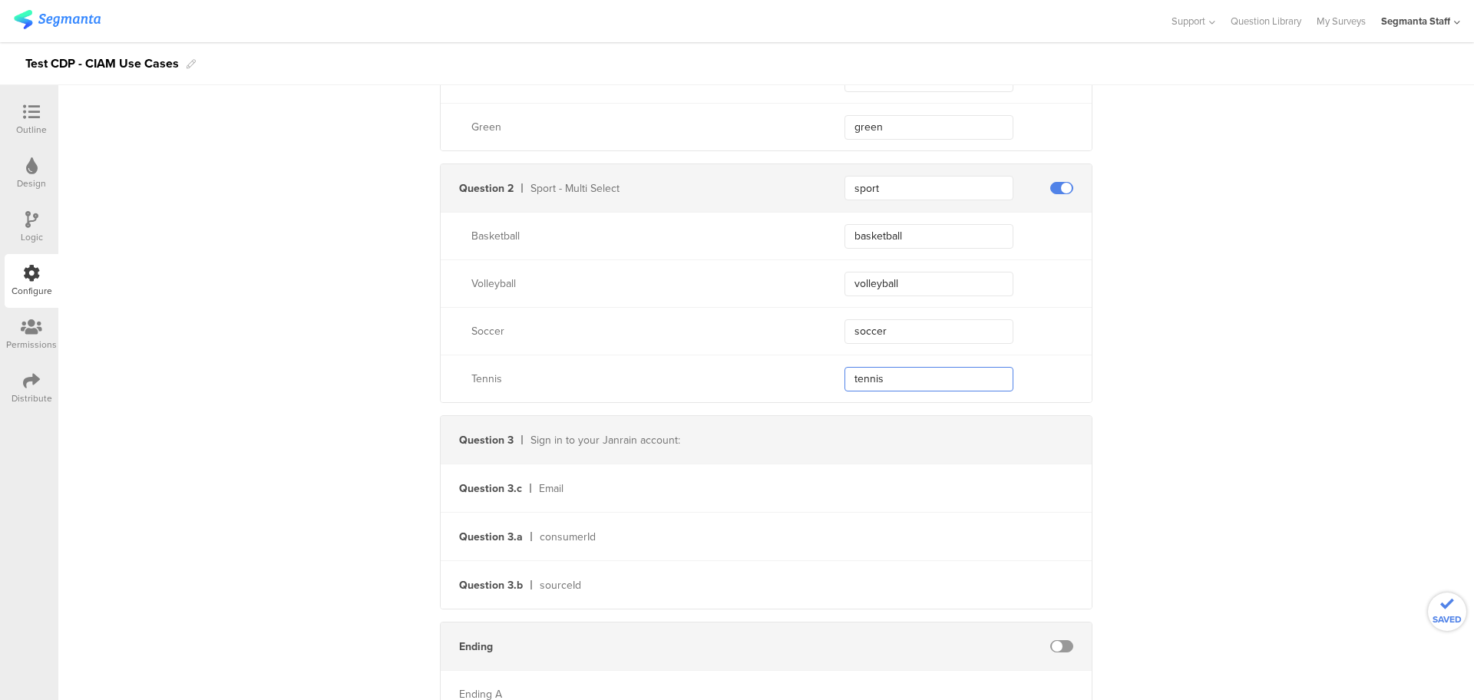
type input "tennis"
click at [1051, 640] on span at bounding box center [1061, 646] width 23 height 12
click at [1313, 317] on div "Send data at the end Static traits Key countryCode Value ESP Key transmitterSou…" at bounding box center [765, 151] width 1415 height 1160
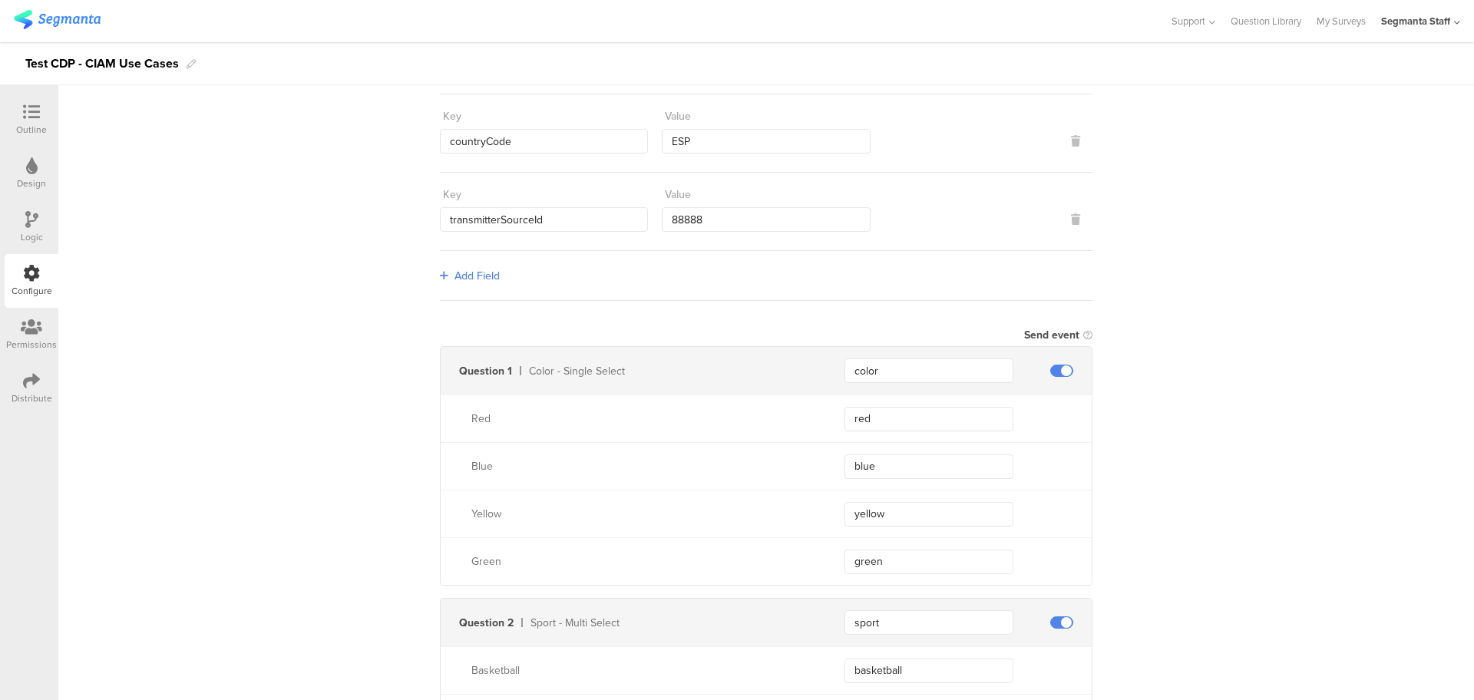
scroll to position [0, 0]
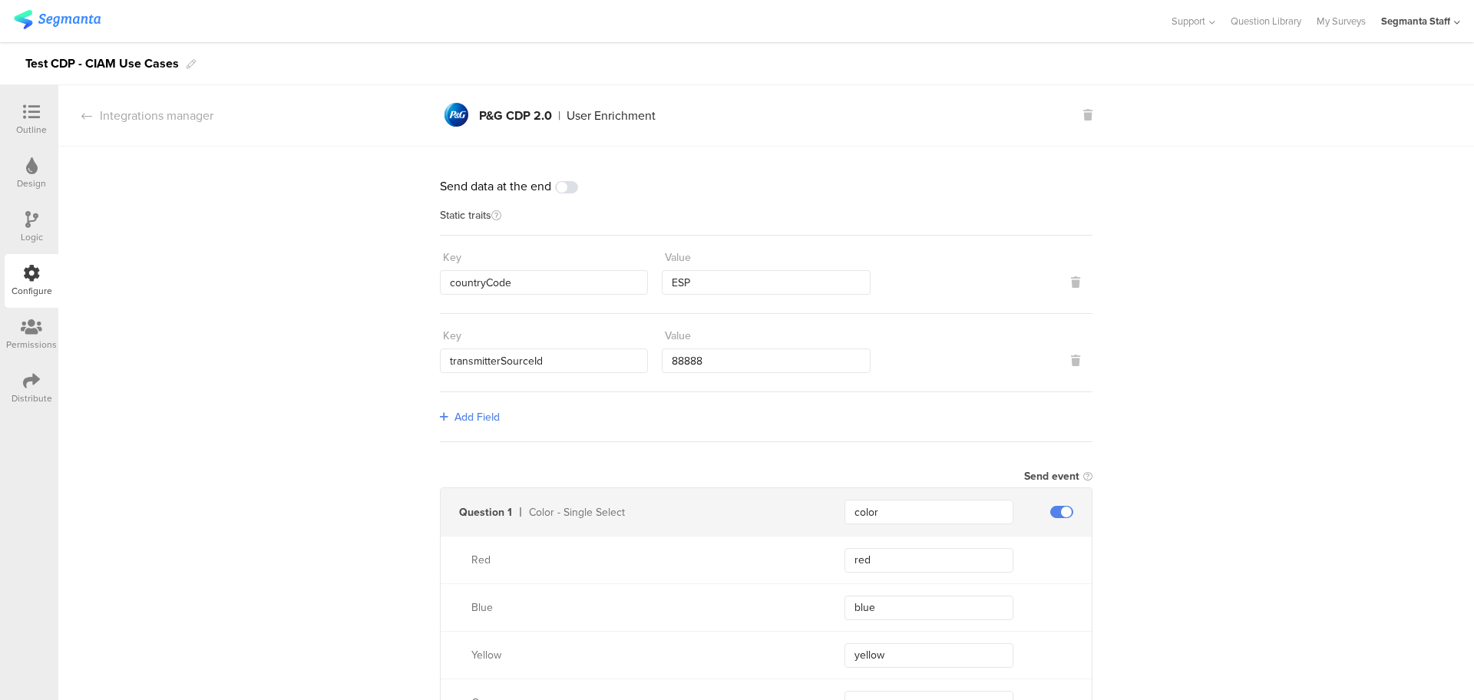
click at [21, 380] on div "Distribute" at bounding box center [32, 388] width 54 height 54
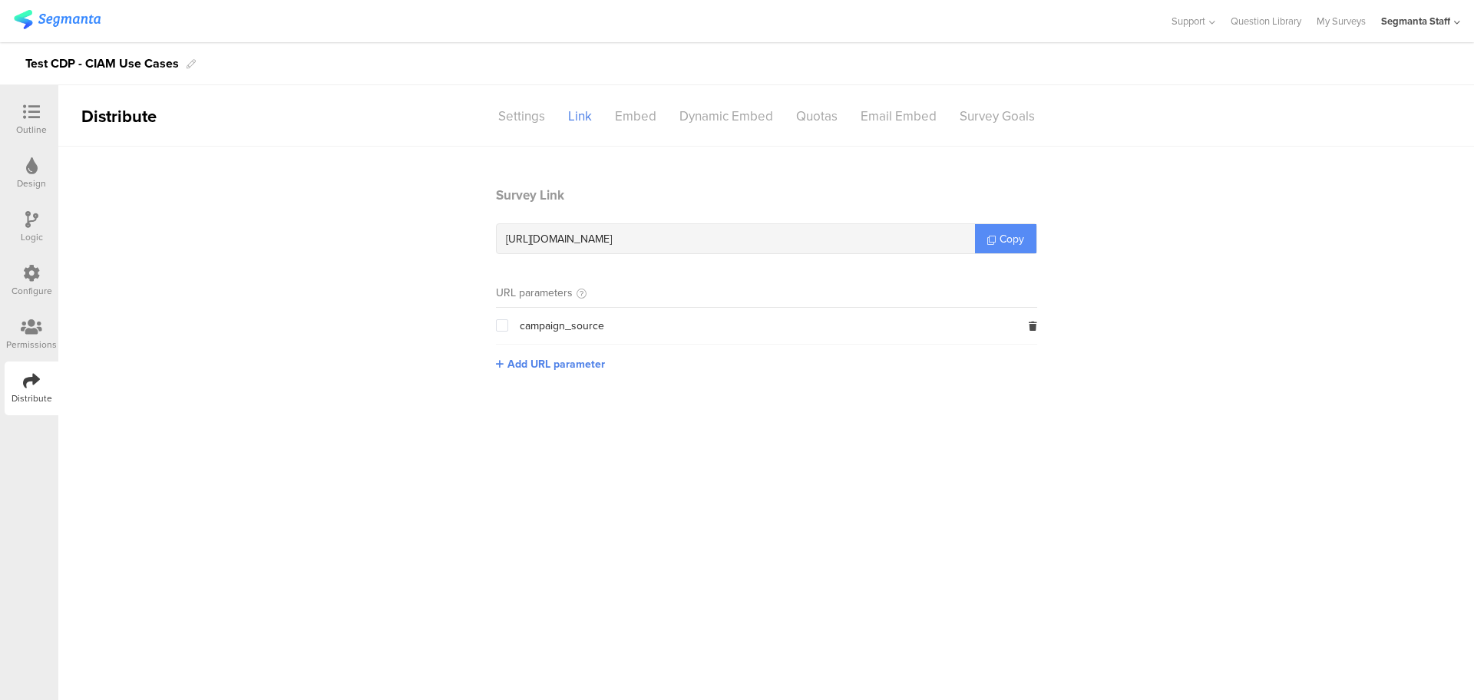
click at [992, 239] on icon at bounding box center [991, 240] width 8 height 8
click at [992, 240] on icon at bounding box center [991, 240] width 8 height 8
click at [992, 241] on icon at bounding box center [991, 240] width 8 height 8
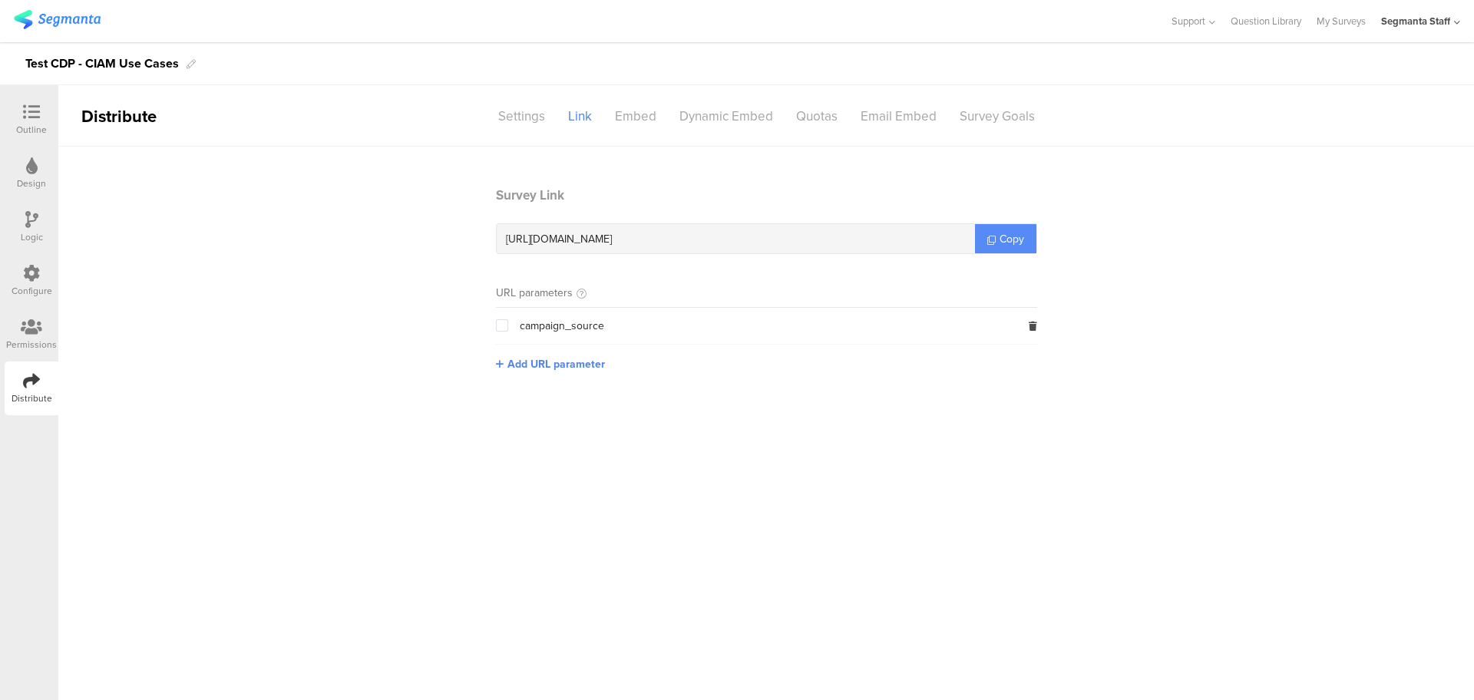
click at [992, 241] on icon at bounding box center [991, 240] width 8 height 8
click at [15, 117] on div "Outline" at bounding box center [32, 120] width 54 height 54
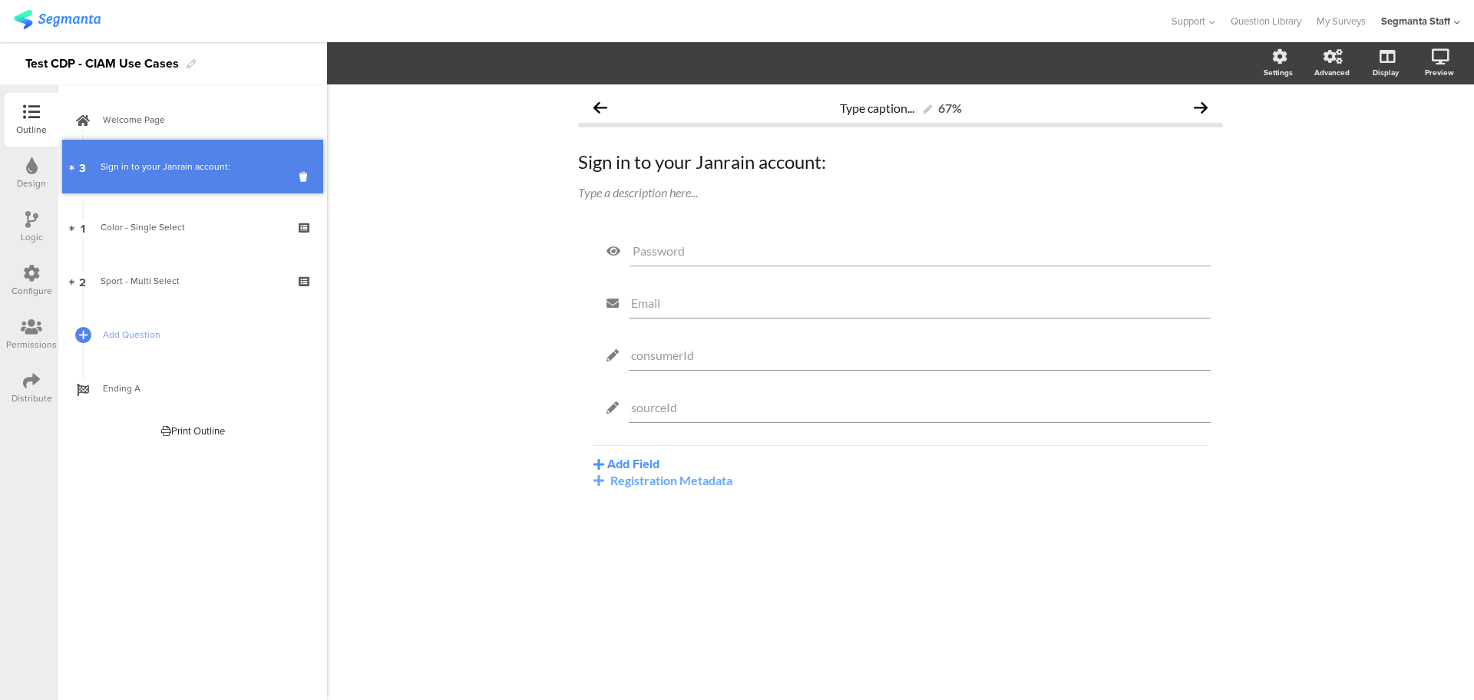
drag, startPoint x: 168, startPoint y: 275, endPoint x: 146, endPoint y: 160, distance: 116.5
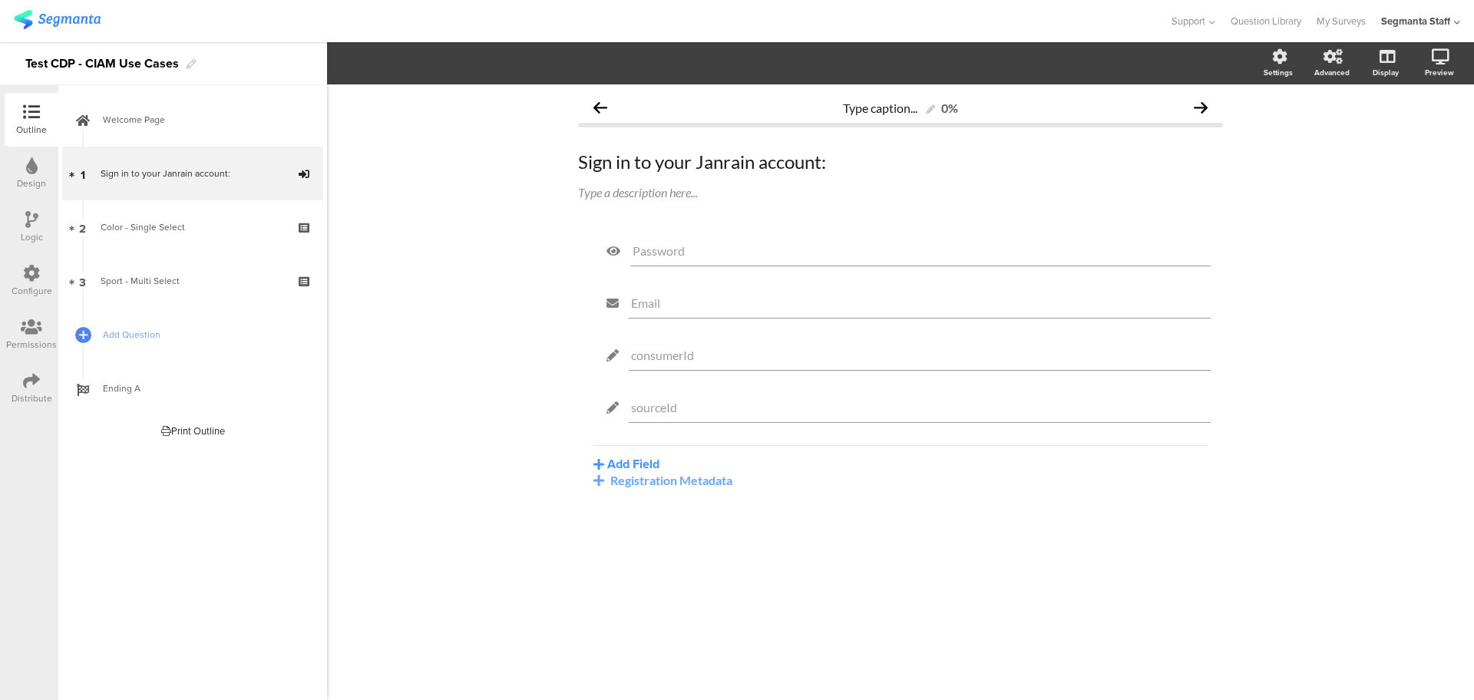
click at [18, 392] on div "Distribute" at bounding box center [32, 398] width 41 height 14
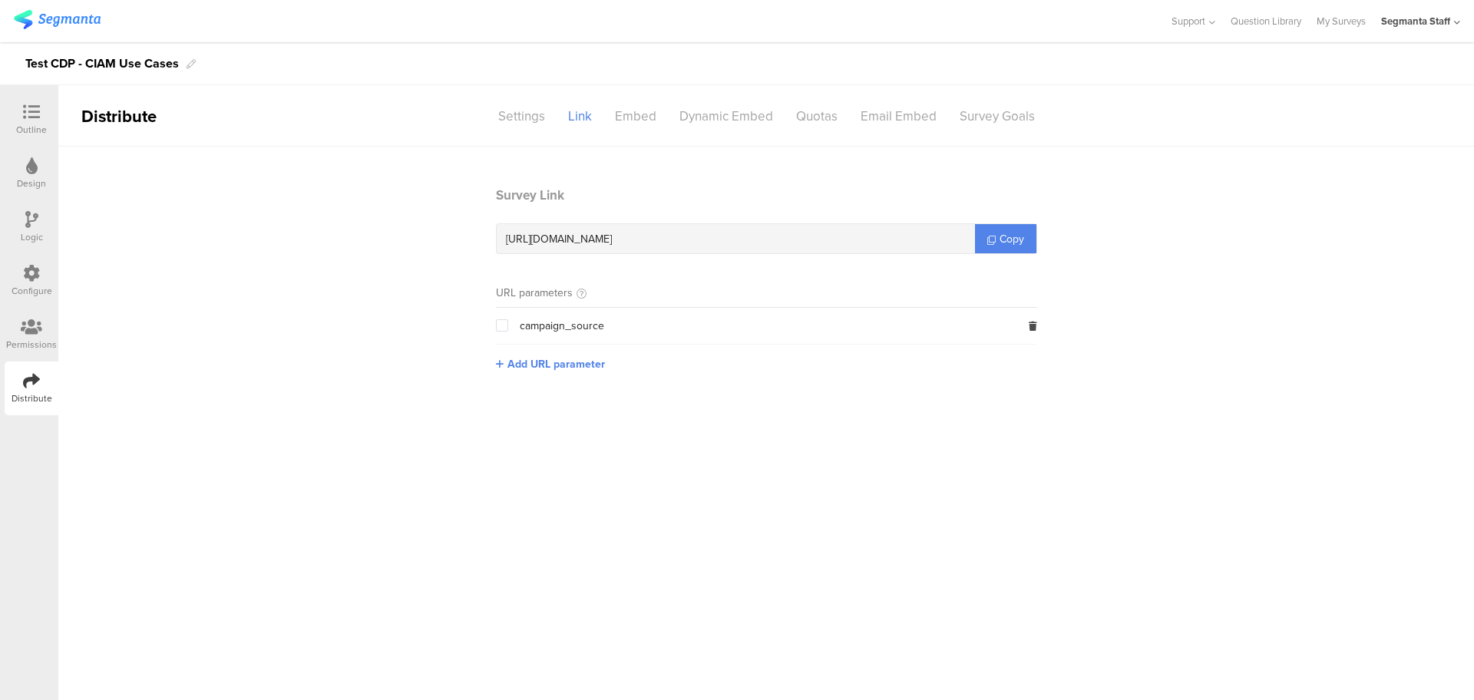
click at [970, 249] on div "https://pgsurveys.segmanta.com/b1fr96" at bounding box center [736, 238] width 478 height 29
click at [993, 245] on link "Copy" at bounding box center [1005, 238] width 61 height 29
click at [992, 245] on link "Copy" at bounding box center [1005, 238] width 61 height 29
click at [989, 246] on link "Copy" at bounding box center [1005, 238] width 61 height 29
click at [983, 246] on link "Copy" at bounding box center [1005, 238] width 61 height 29
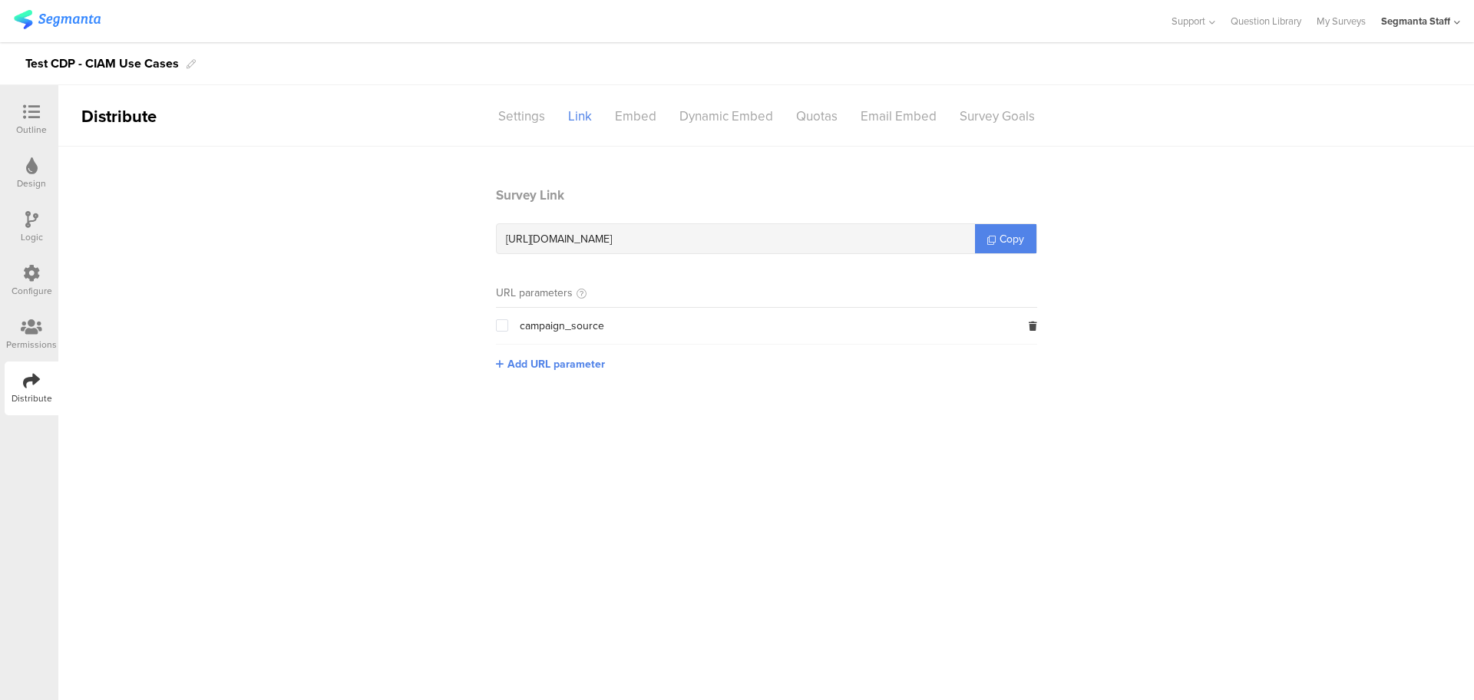
click at [1445, 10] on div "Segmanta Staff" at bounding box center [1420, 21] width 79 height 42
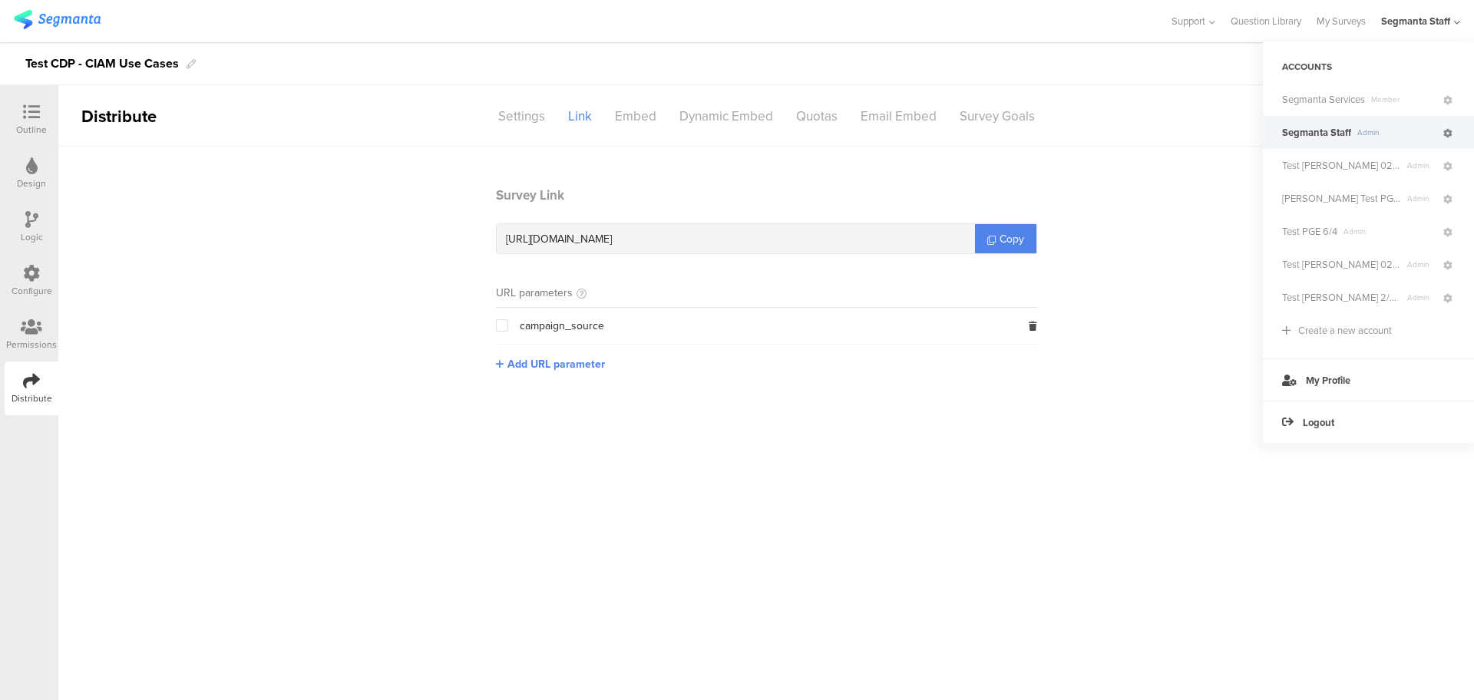
click at [1447, 133] on icon at bounding box center [1447, 133] width 9 height 9
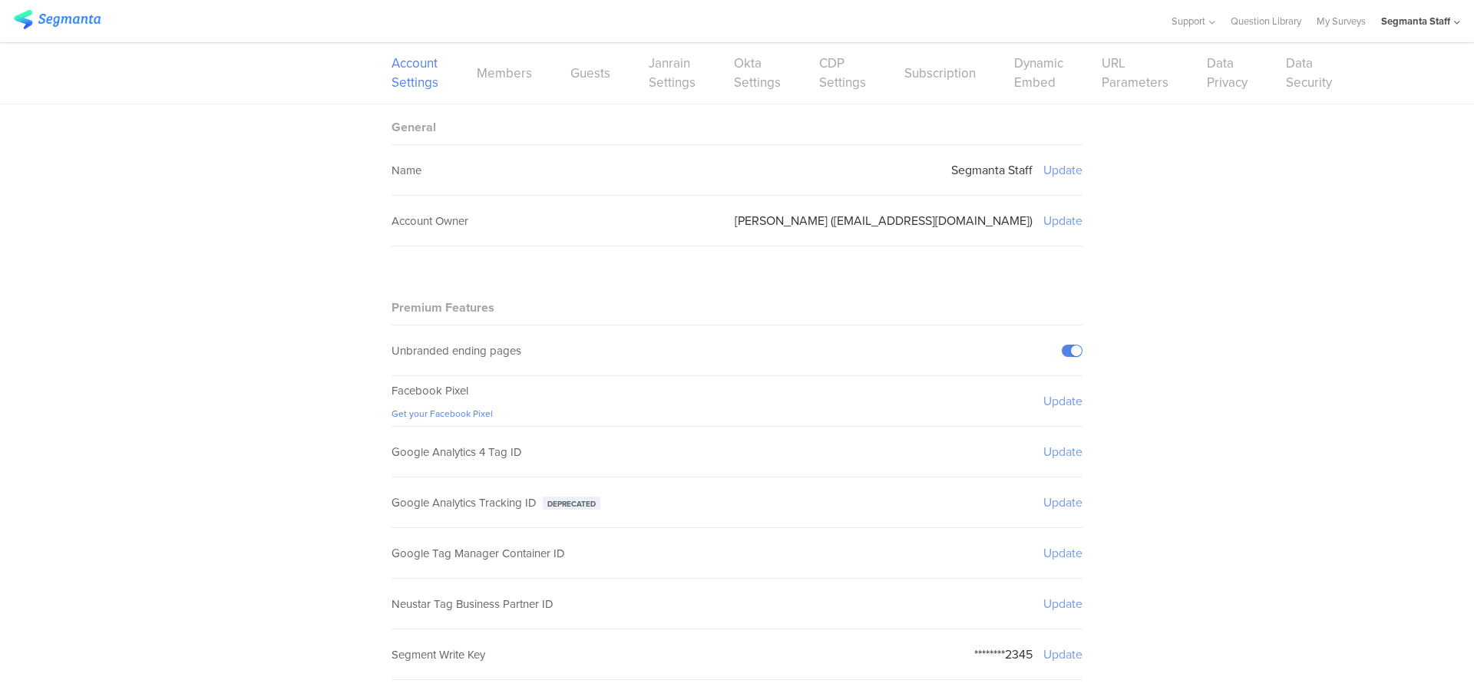
click at [859, 82] on div "Account Settings Members Guests Janrain Settings Okta Settings CDP Settings Sub…" at bounding box center [736, 72] width 691 height 61
click at [807, 68] on div "Account Settings Members Guests Janrain Settings Okta Settings CDP Settings Sub…" at bounding box center [736, 72] width 691 height 61
click at [829, 64] on link "CDP Settings" at bounding box center [842, 73] width 47 height 38
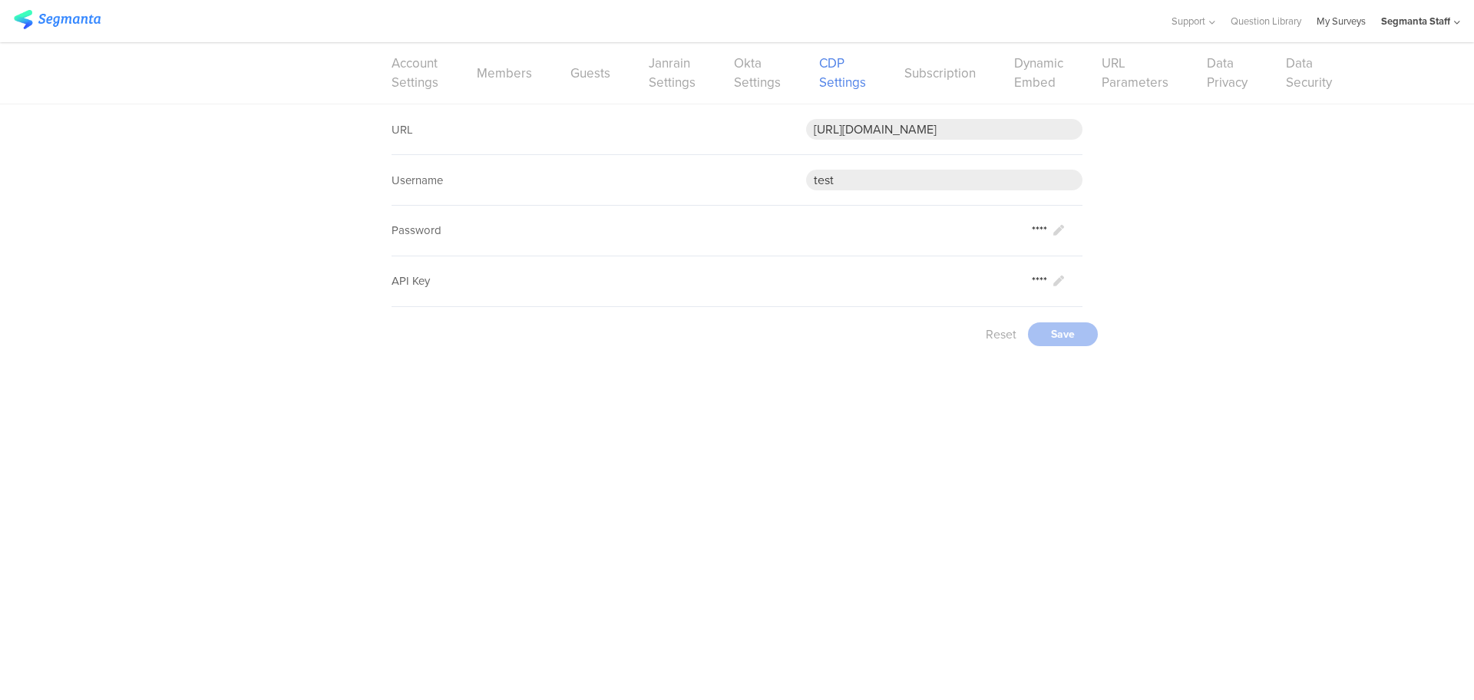
click at [1330, 23] on link "My Surveys" at bounding box center [1340, 21] width 49 height 42
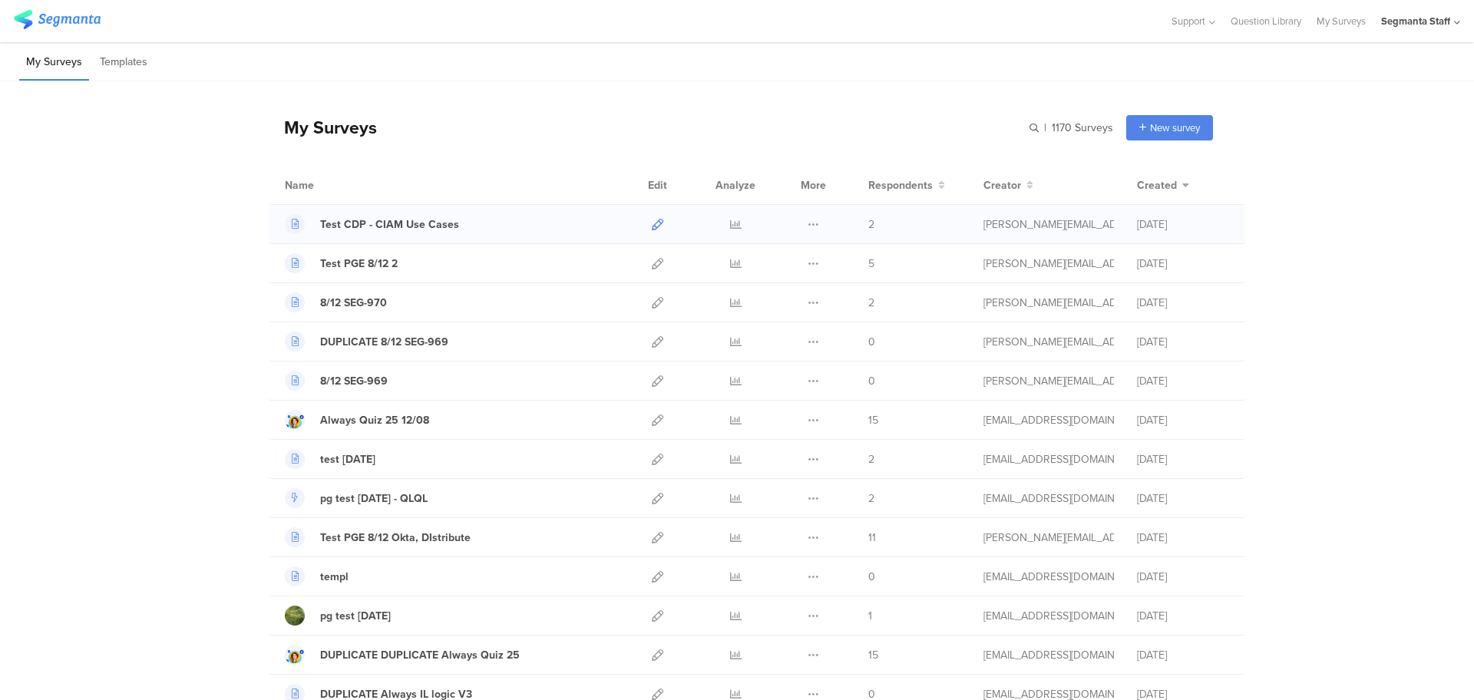
click at [652, 232] on link at bounding box center [658, 224] width 12 height 38
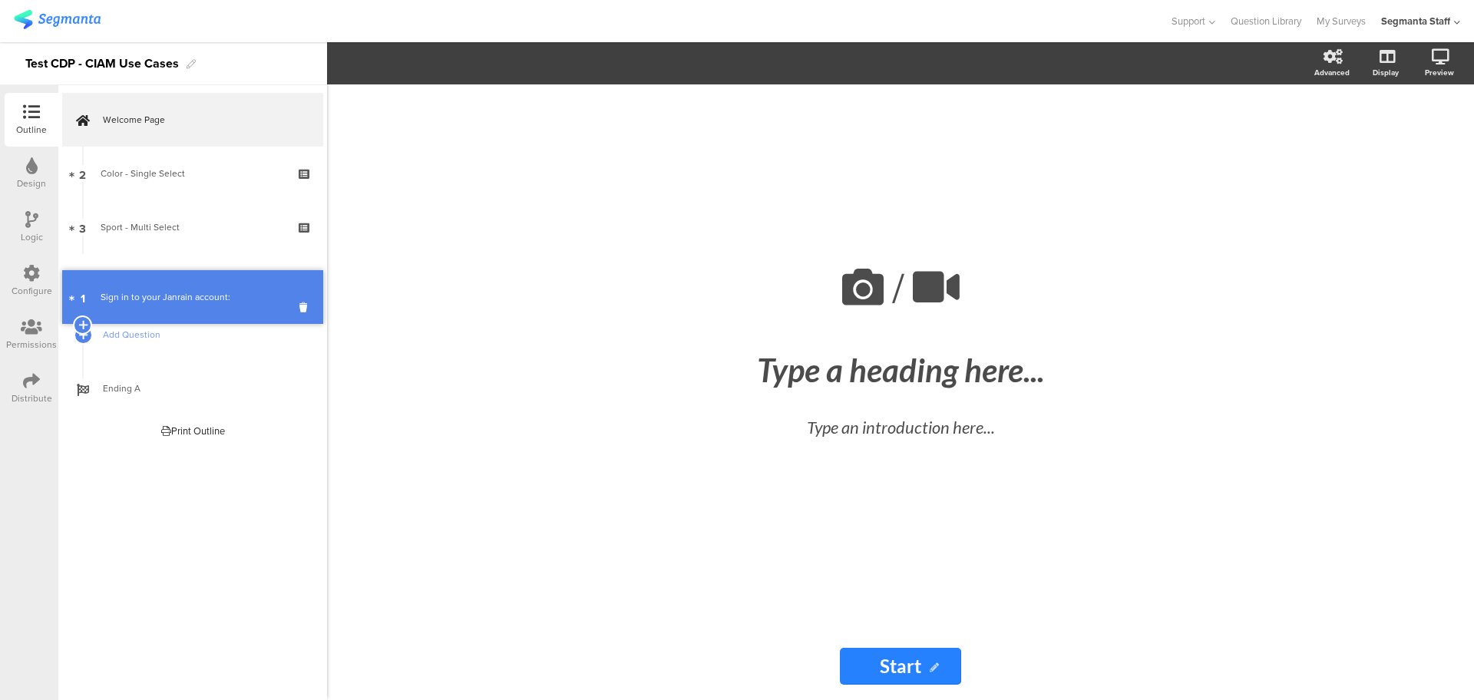
drag, startPoint x: 206, startPoint y: 177, endPoint x: 196, endPoint y: 301, distance: 123.9
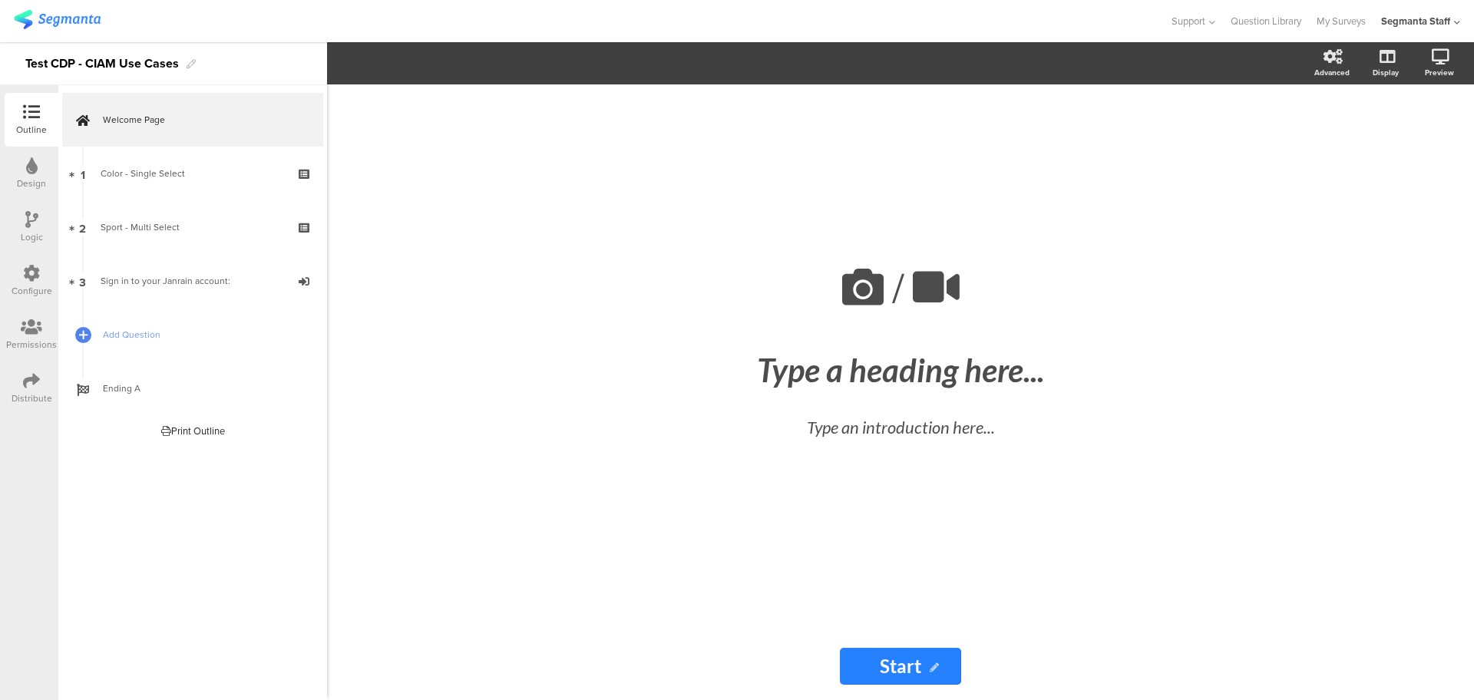
click at [29, 386] on icon at bounding box center [31, 380] width 17 height 17
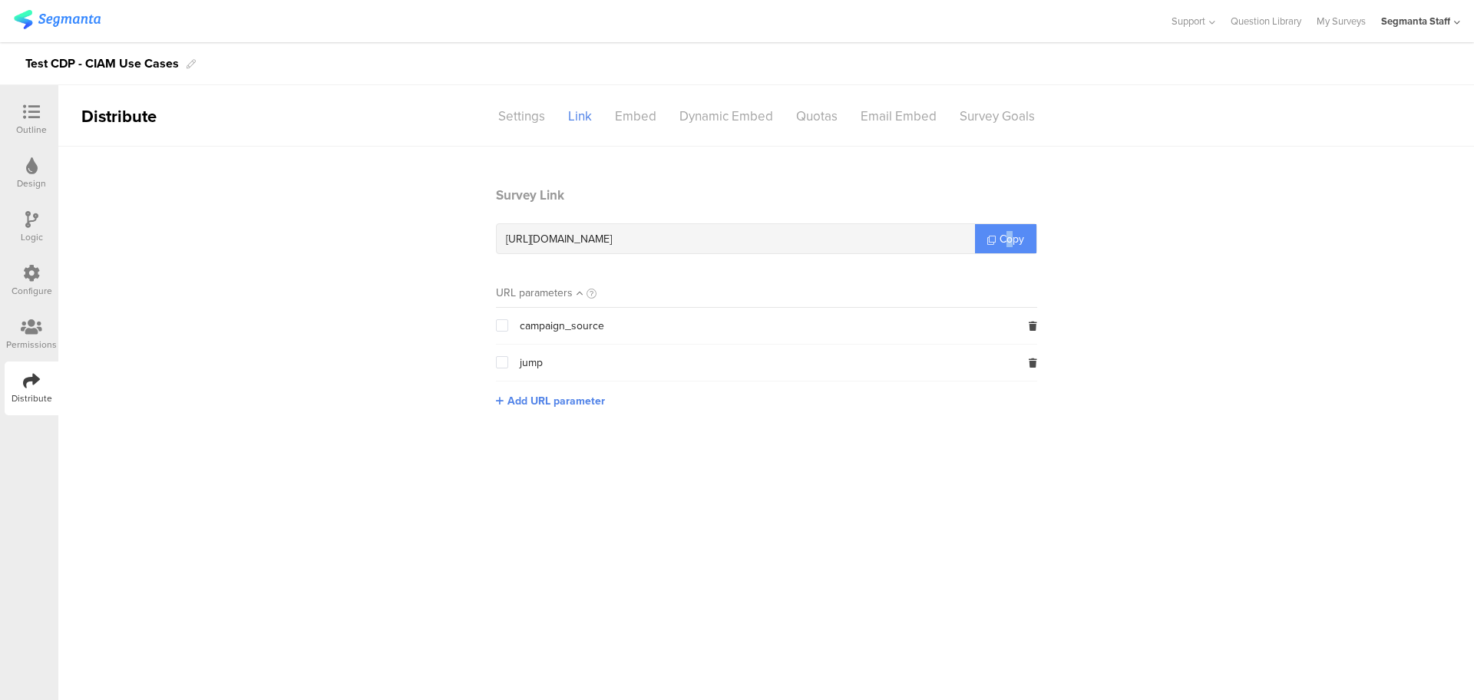
click at [1007, 240] on span "Copy" at bounding box center [1011, 239] width 25 height 16
click at [1005, 240] on span "Copy" at bounding box center [1011, 239] width 25 height 16
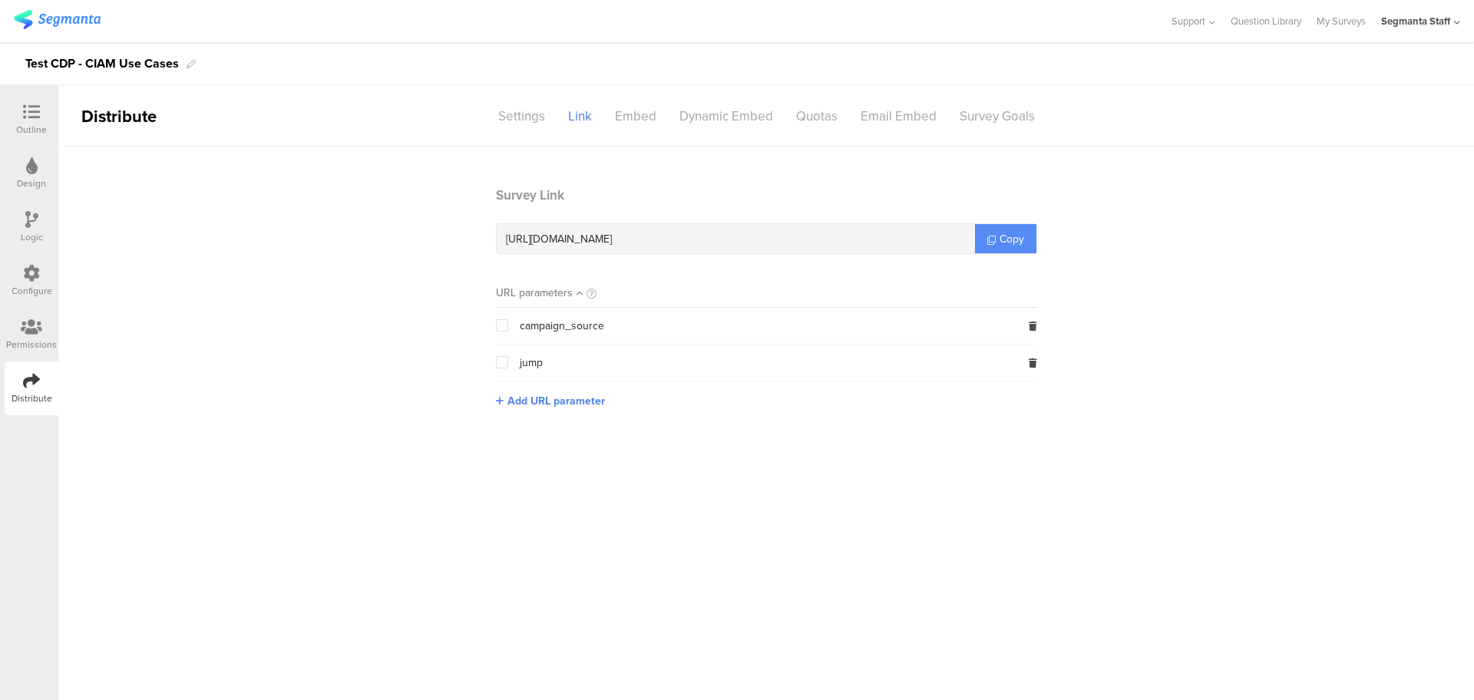
click at [1001, 242] on span "Copy" at bounding box center [1011, 239] width 25 height 16
click at [999, 243] on span "Copy" at bounding box center [1011, 239] width 25 height 16
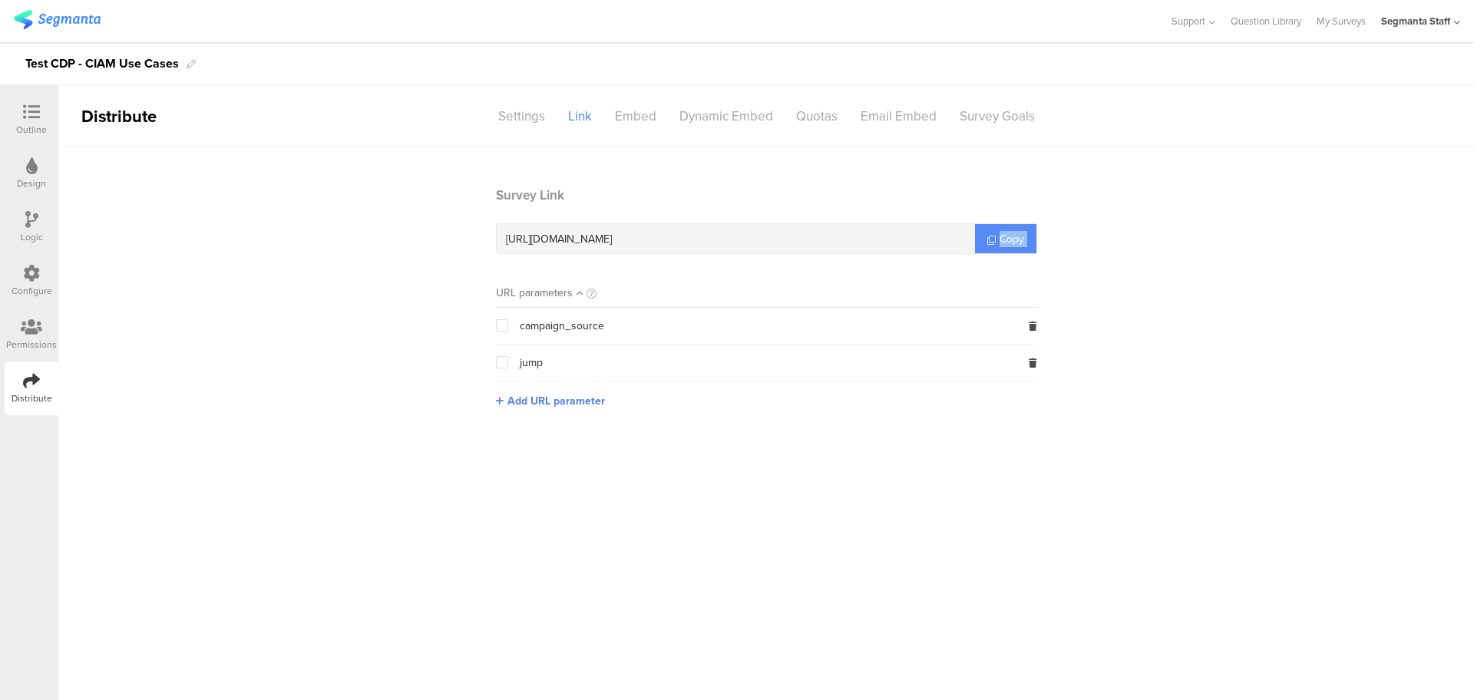
click at [999, 243] on span "Copy" at bounding box center [1011, 239] width 25 height 16
click at [995, 246] on link "Copy" at bounding box center [1005, 238] width 61 height 29
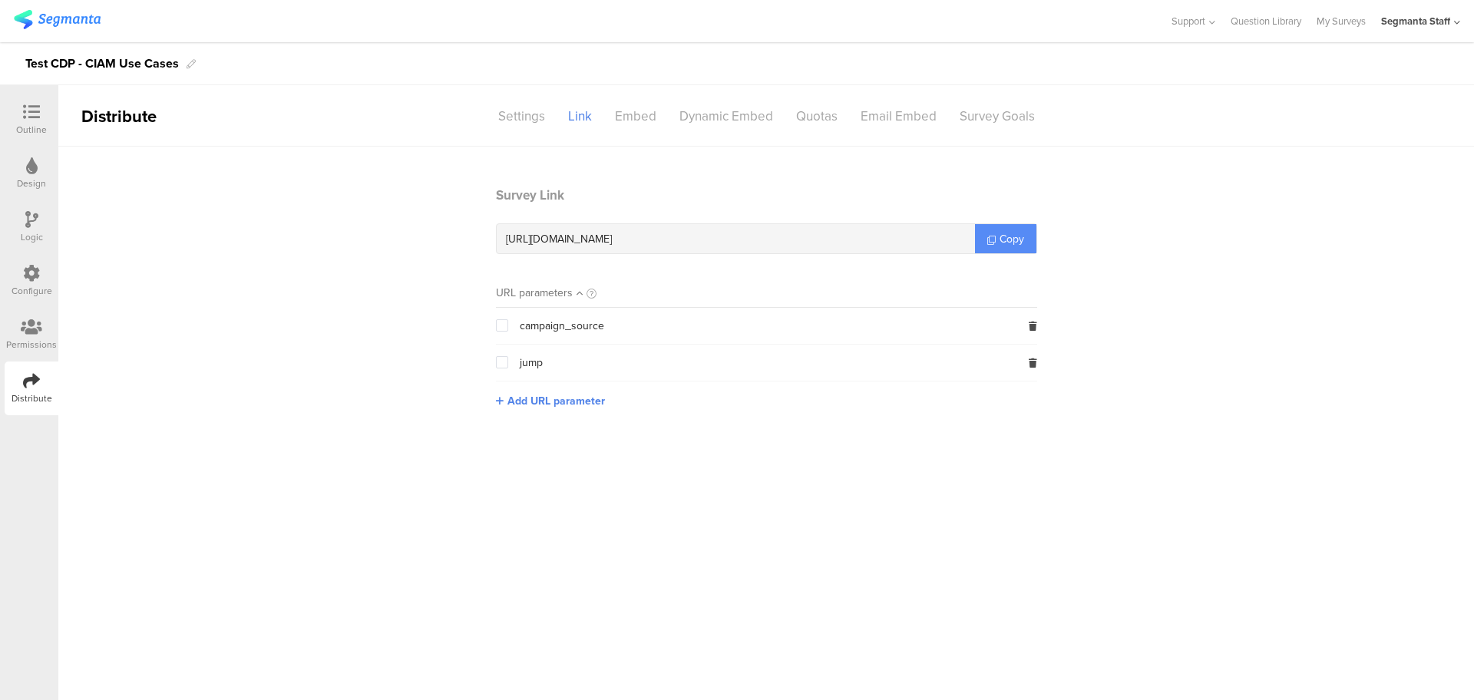
click at [995, 246] on link "Copy" at bounding box center [1005, 238] width 61 height 29
click at [989, 249] on link "Copy" at bounding box center [1005, 238] width 61 height 29
click at [1009, 235] on span "Copy" at bounding box center [1011, 239] width 25 height 16
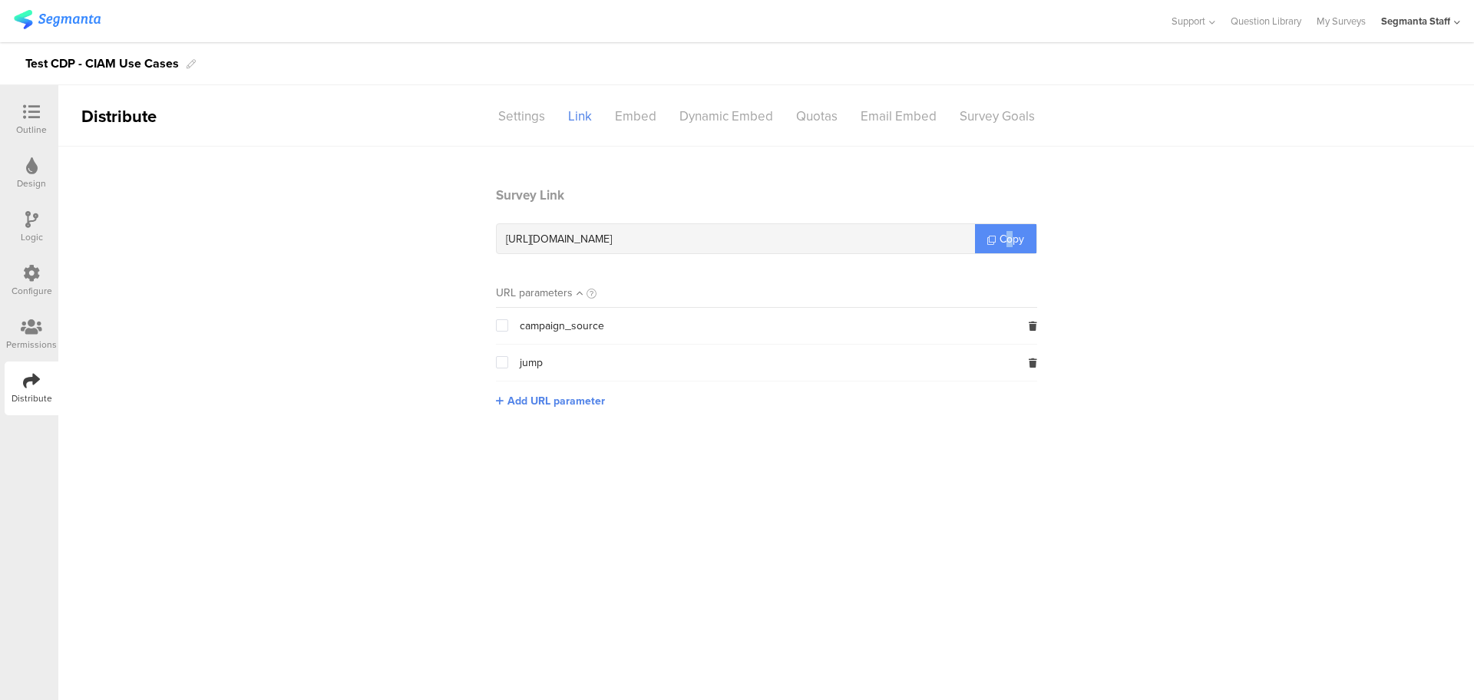
copy span "o"
click at [1009, 235] on span "Copy" at bounding box center [1011, 239] width 25 height 16
click at [1461, 13] on div "Support Help Center Live Chat Question Library My Surveys Segmanta Staff ACCOUN…" at bounding box center [737, 21] width 1474 height 42
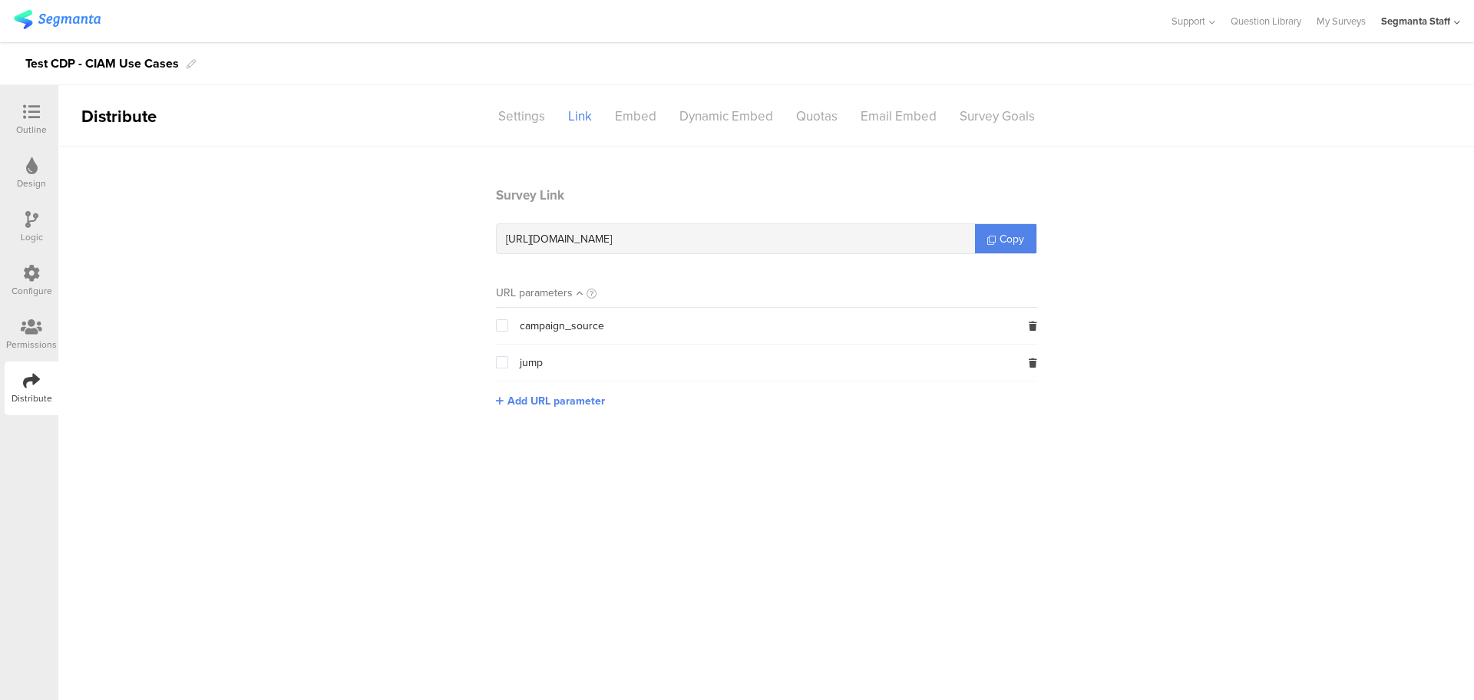
click at [1457, 25] on icon at bounding box center [1457, 23] width 6 height 12
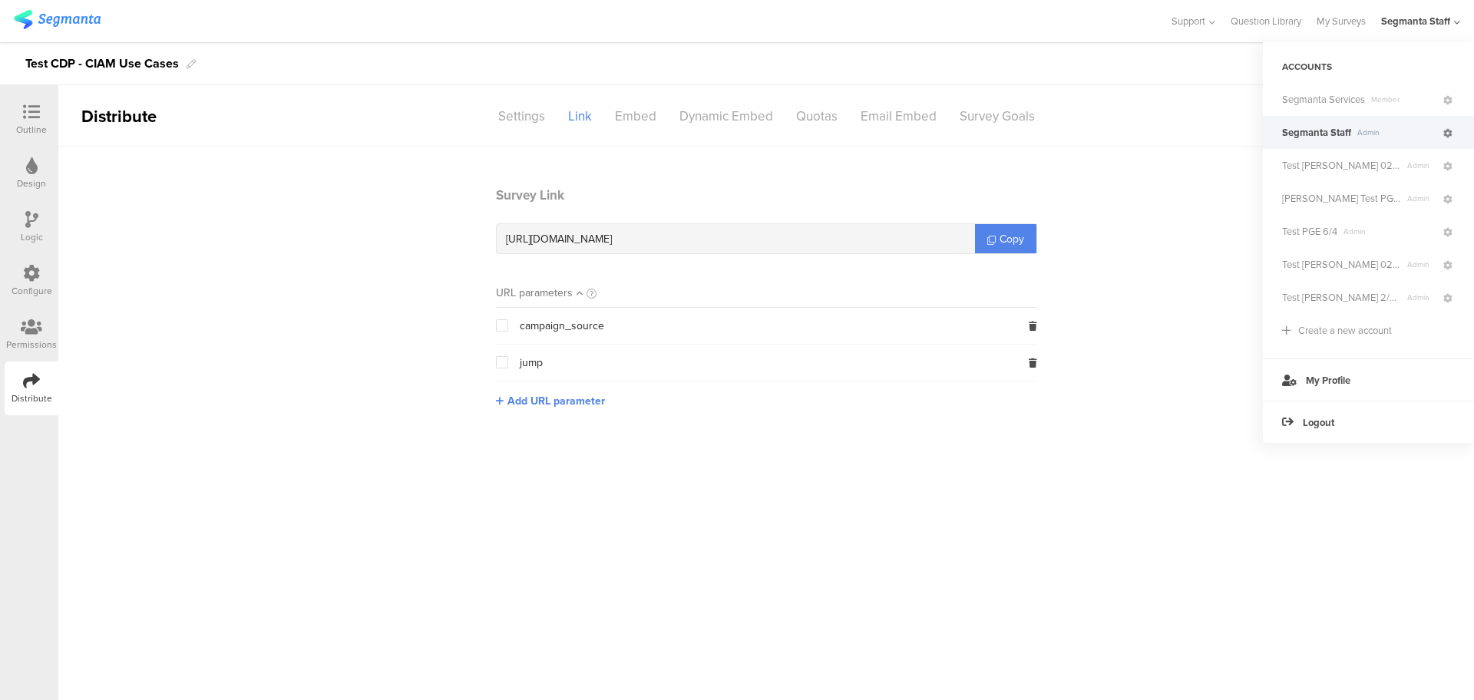
click at [1454, 137] on link at bounding box center [1448, 132] width 14 height 22
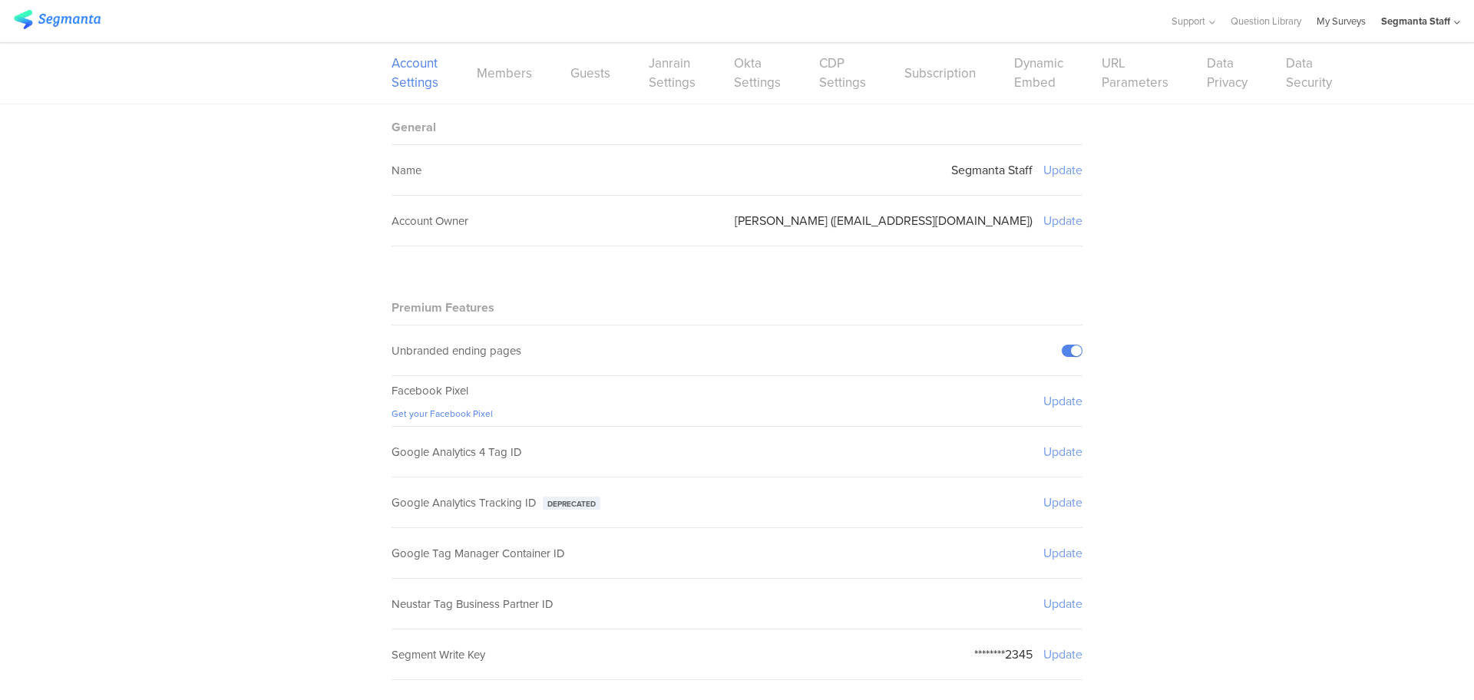
click at [1332, 30] on link "My Surveys" at bounding box center [1340, 21] width 49 height 42
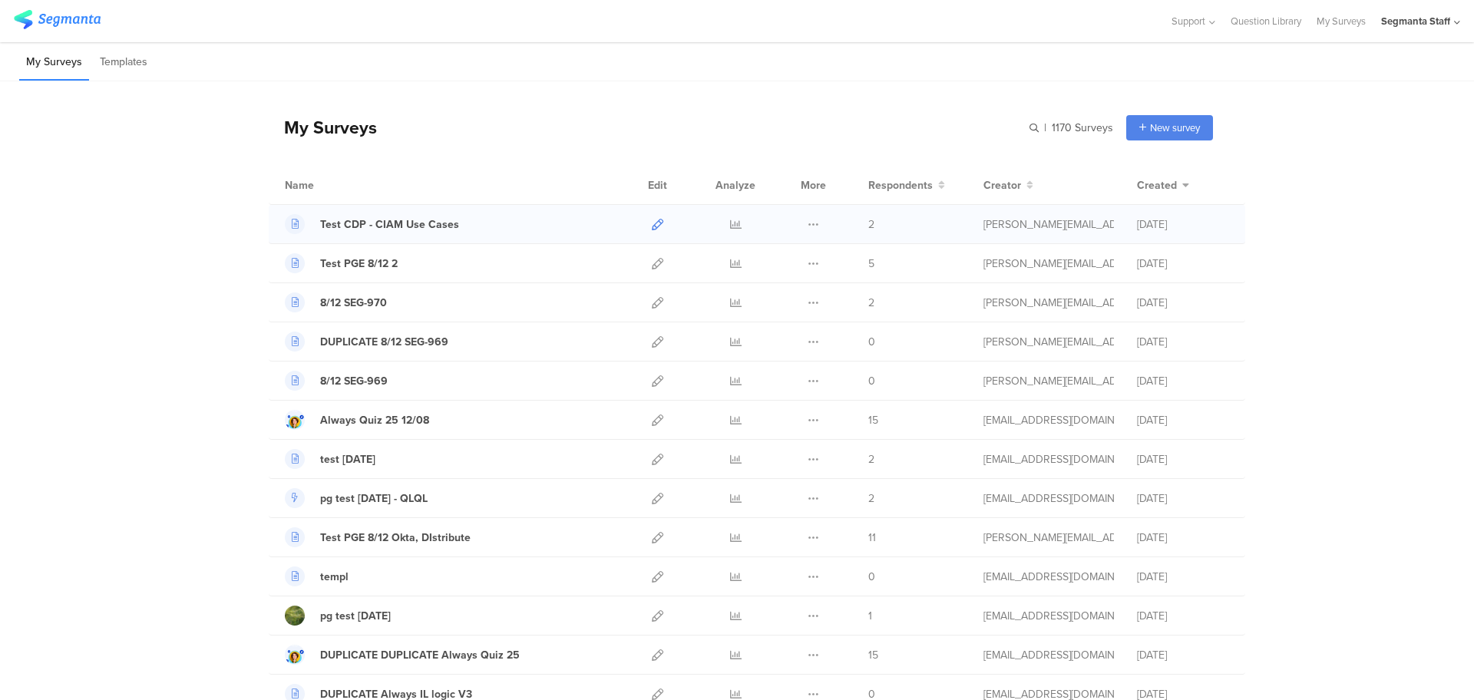
click at [652, 227] on icon at bounding box center [658, 225] width 12 height 12
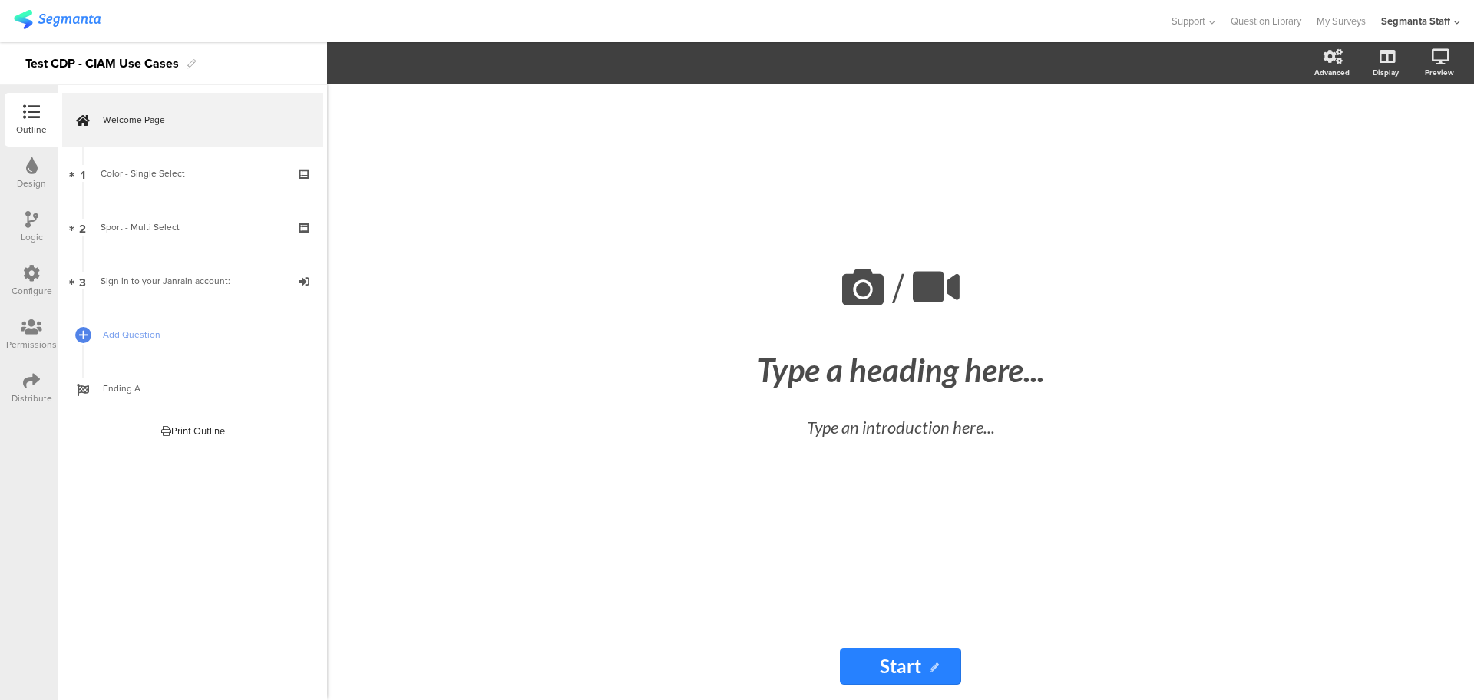
click at [45, 275] on div "Configure" at bounding box center [32, 281] width 54 height 54
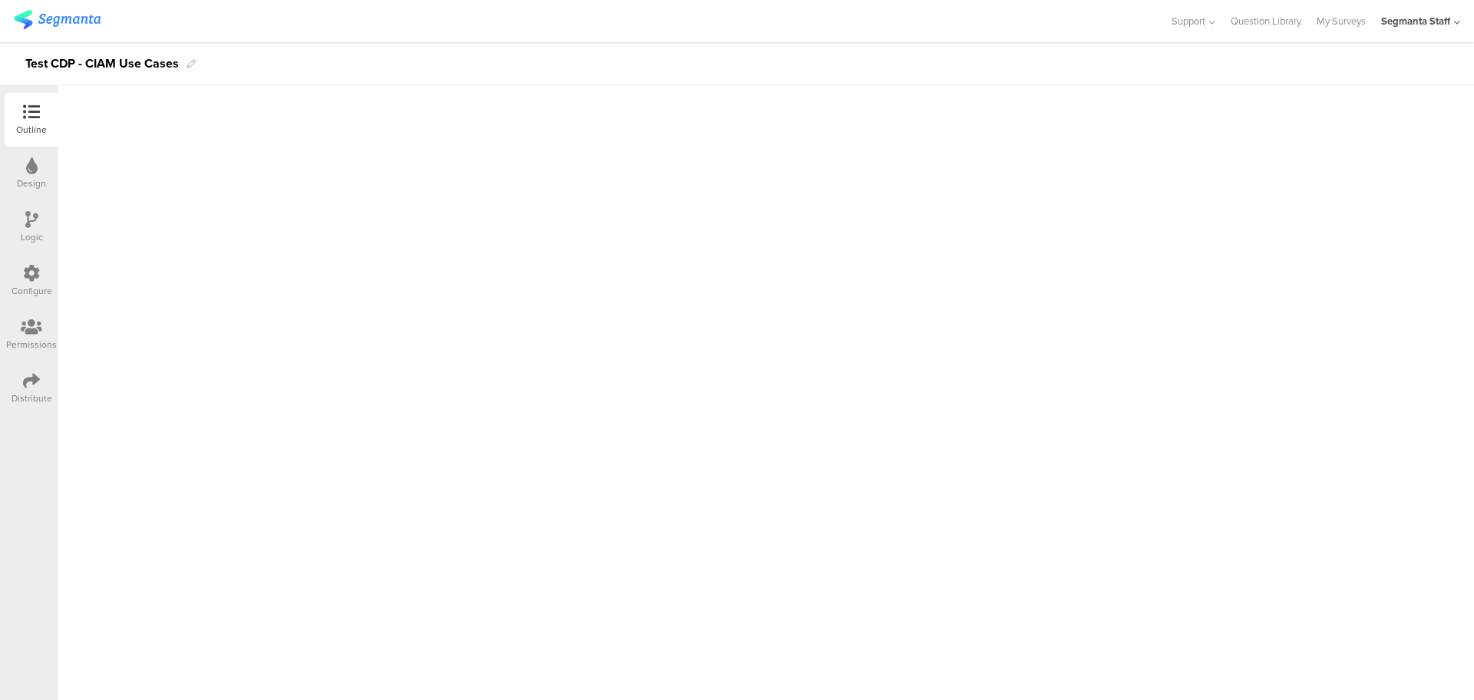
click at [31, 281] on icon at bounding box center [31, 273] width 17 height 17
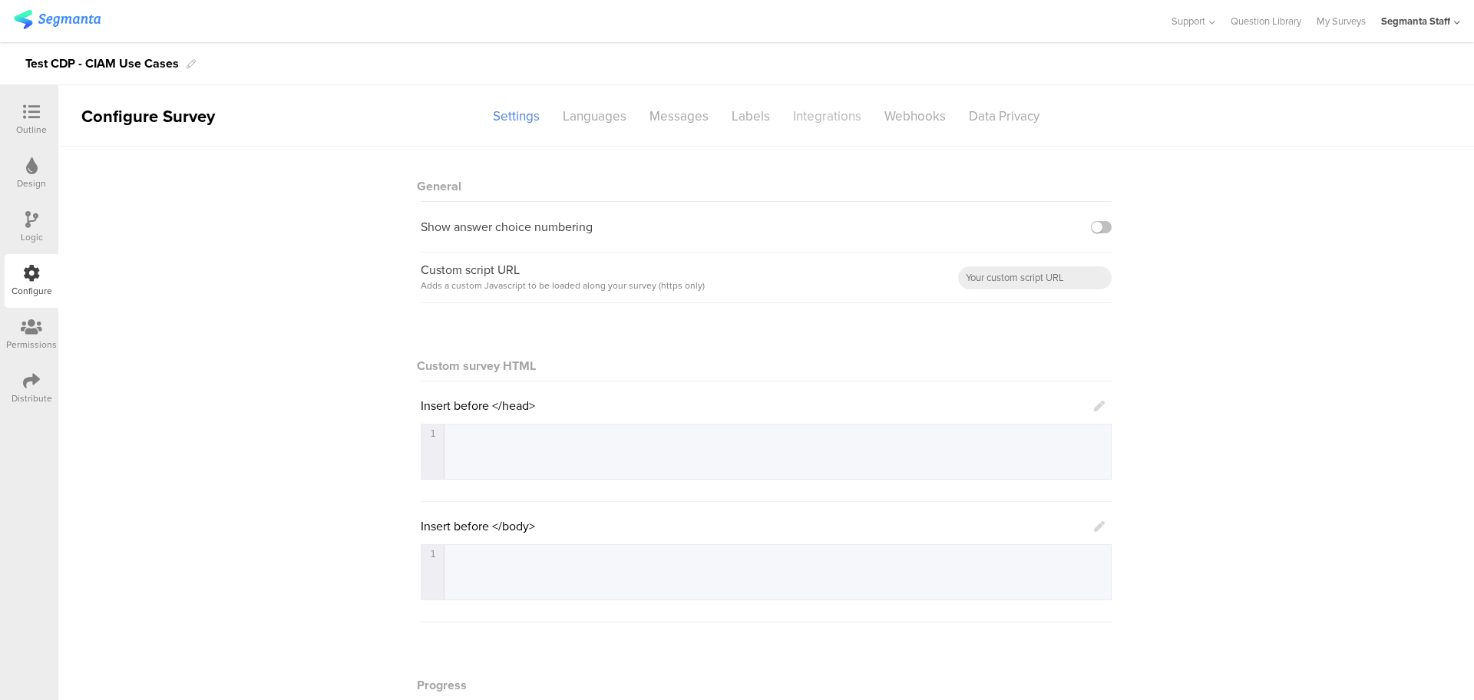
click at [817, 117] on div "Integrations" at bounding box center [826, 116] width 91 height 27
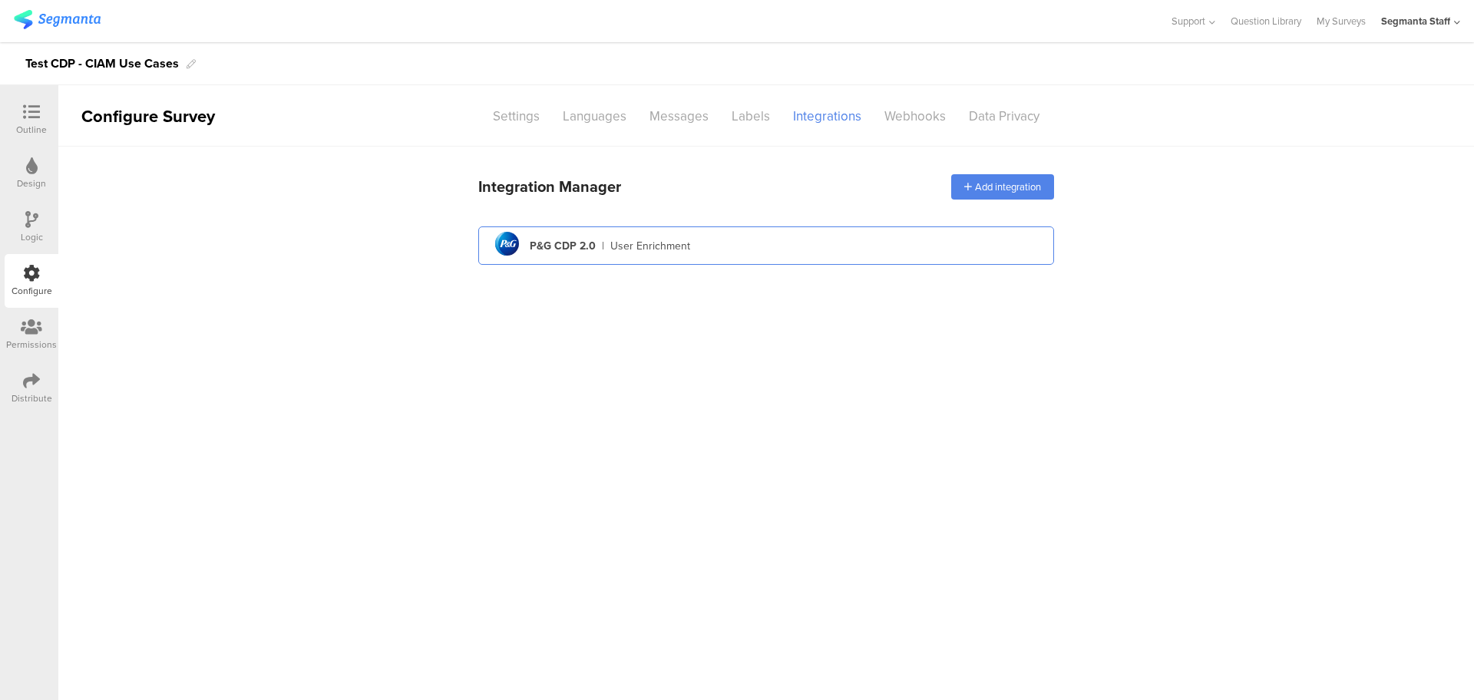
click at [701, 249] on div "pg logo P&G CDP 2.0 | User Enrichment" at bounding box center [765, 246] width 551 height 38
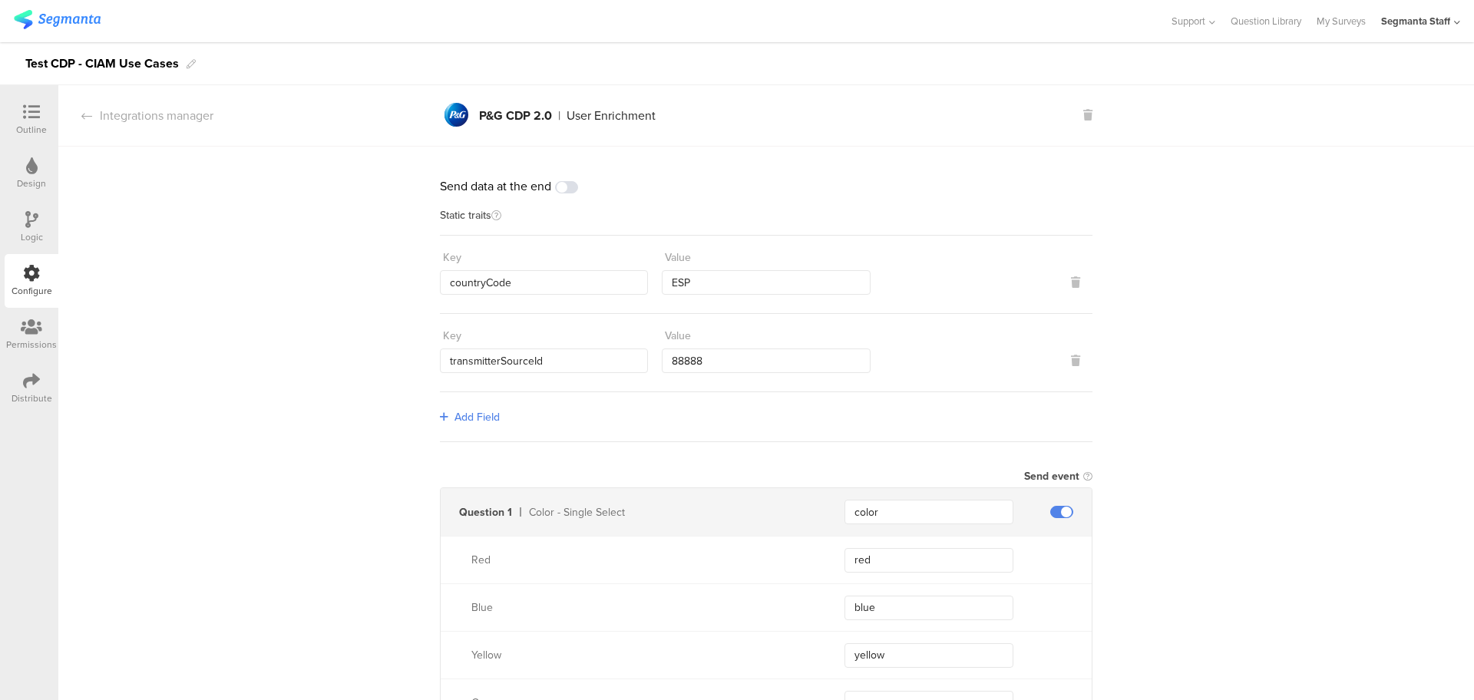
click at [561, 185] on span at bounding box center [566, 187] width 23 height 12
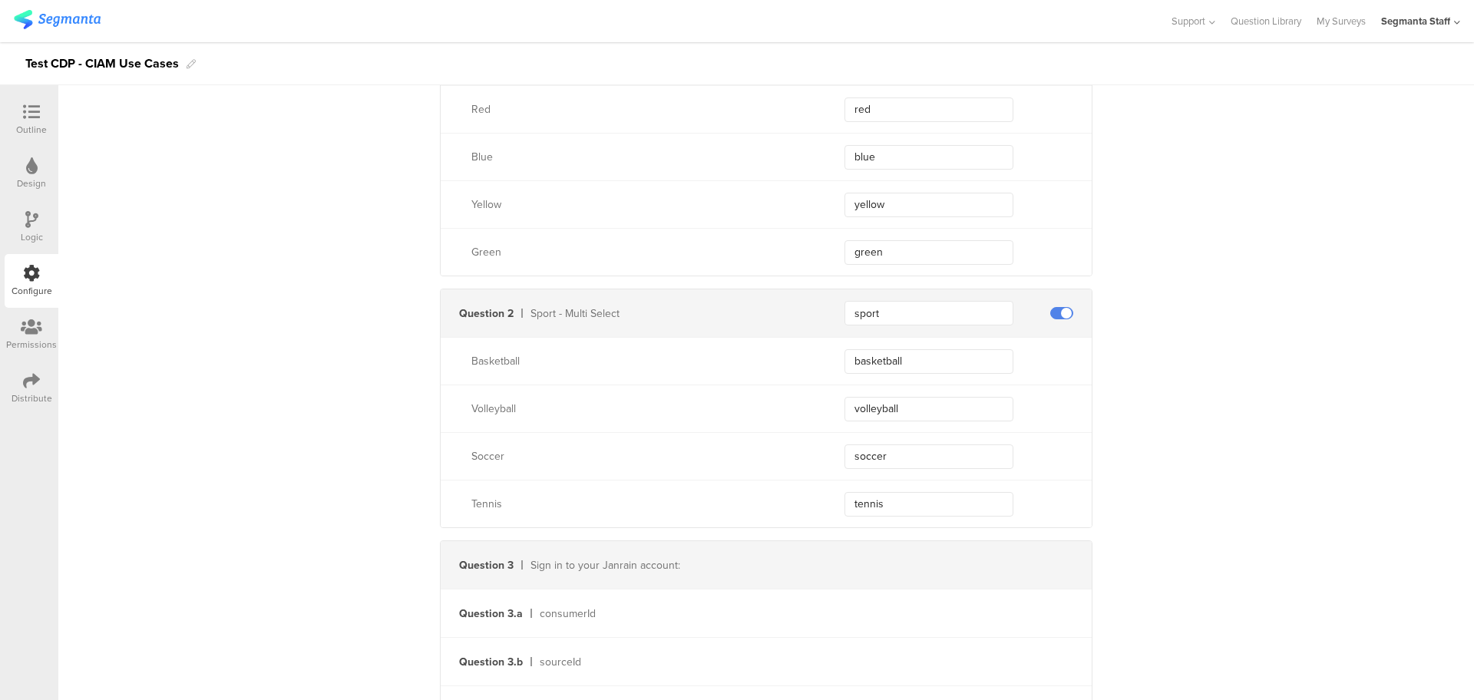
scroll to position [67, 0]
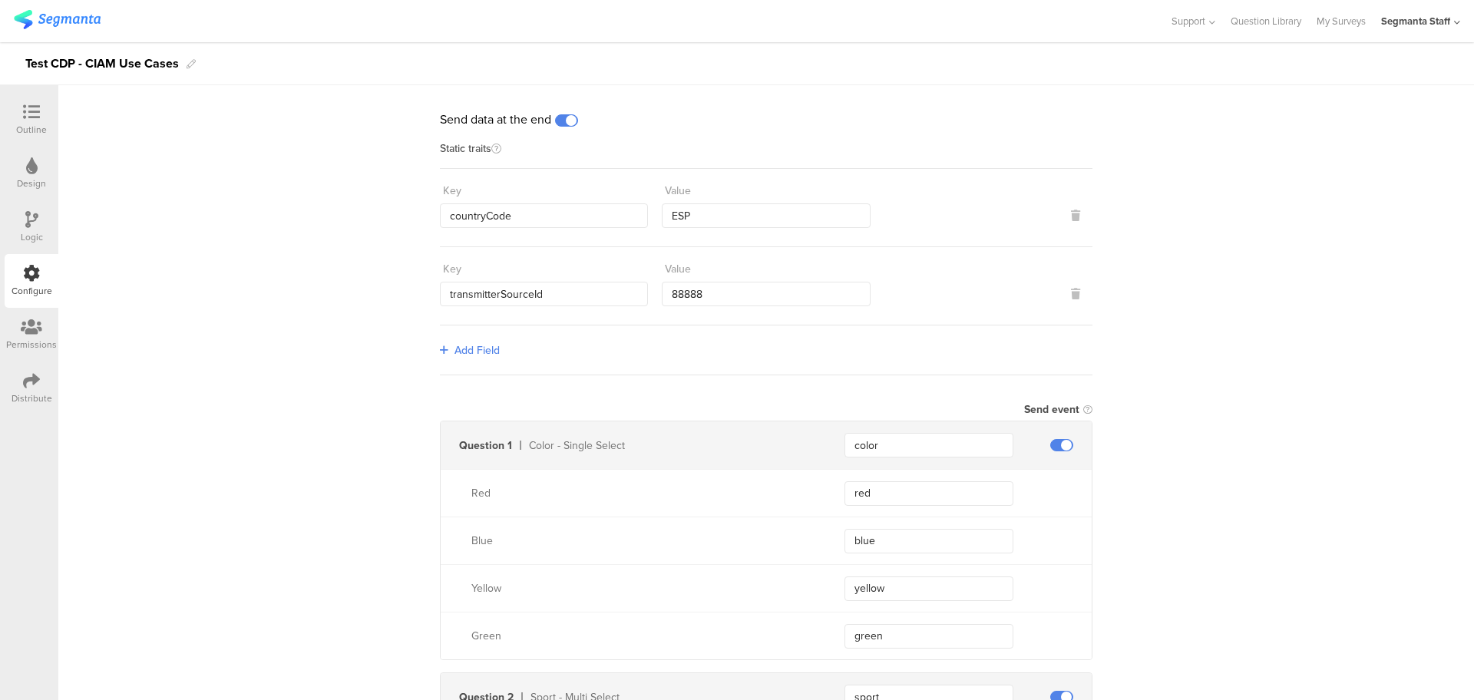
click at [26, 114] on icon at bounding box center [31, 112] width 17 height 17
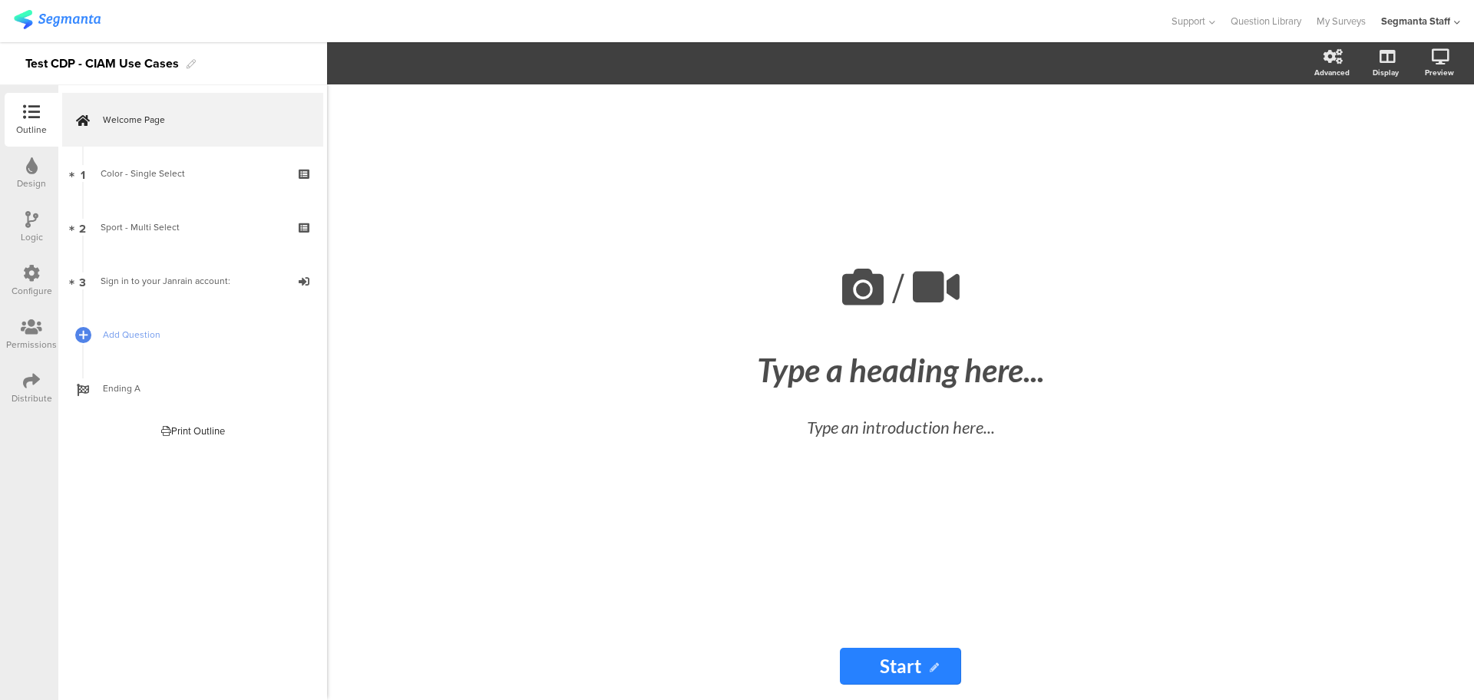
drag, startPoint x: 28, startPoint y: 394, endPoint x: 36, endPoint y: 391, distance: 8.6
click at [28, 394] on div "Distribute" at bounding box center [32, 398] width 41 height 14
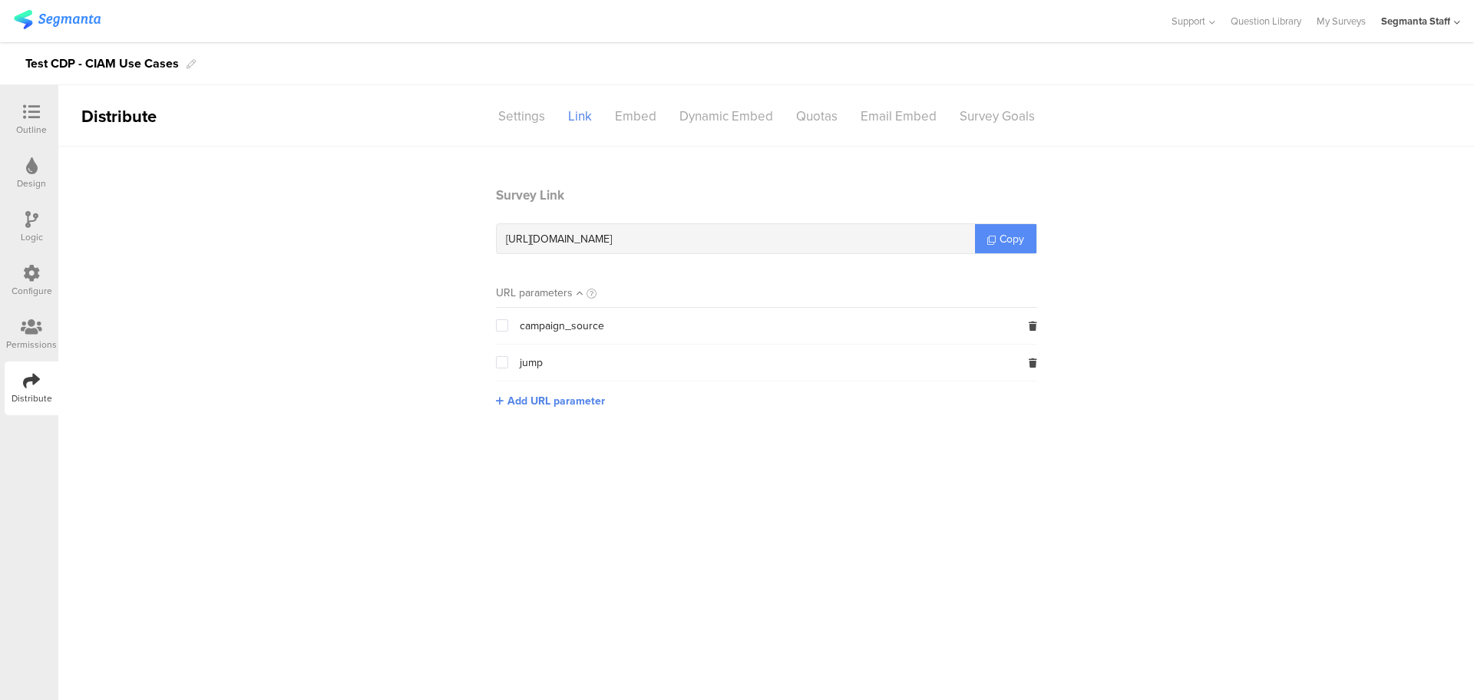
click at [1001, 236] on span "Copy" at bounding box center [1011, 239] width 25 height 16
click at [1000, 236] on span "Copy" at bounding box center [1011, 239] width 25 height 16
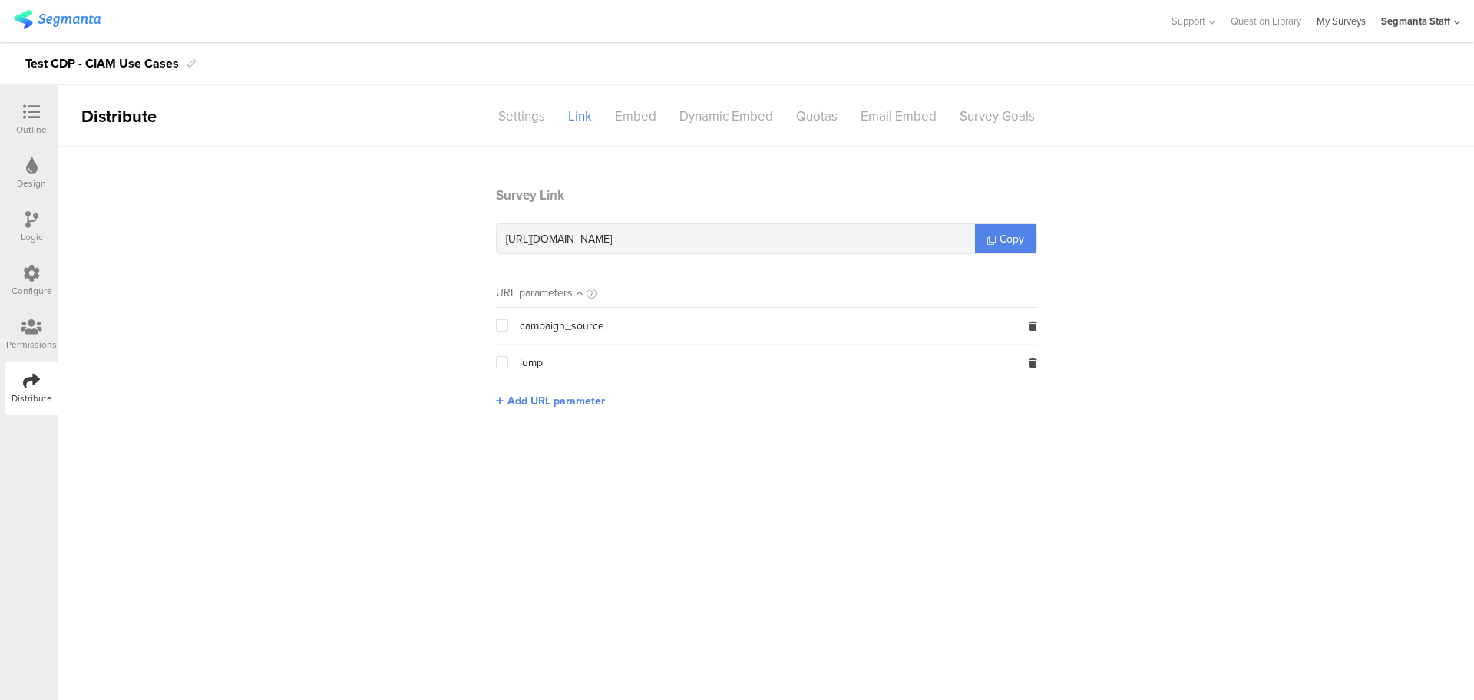
click at [1329, 24] on link "My Surveys" at bounding box center [1340, 21] width 49 height 42
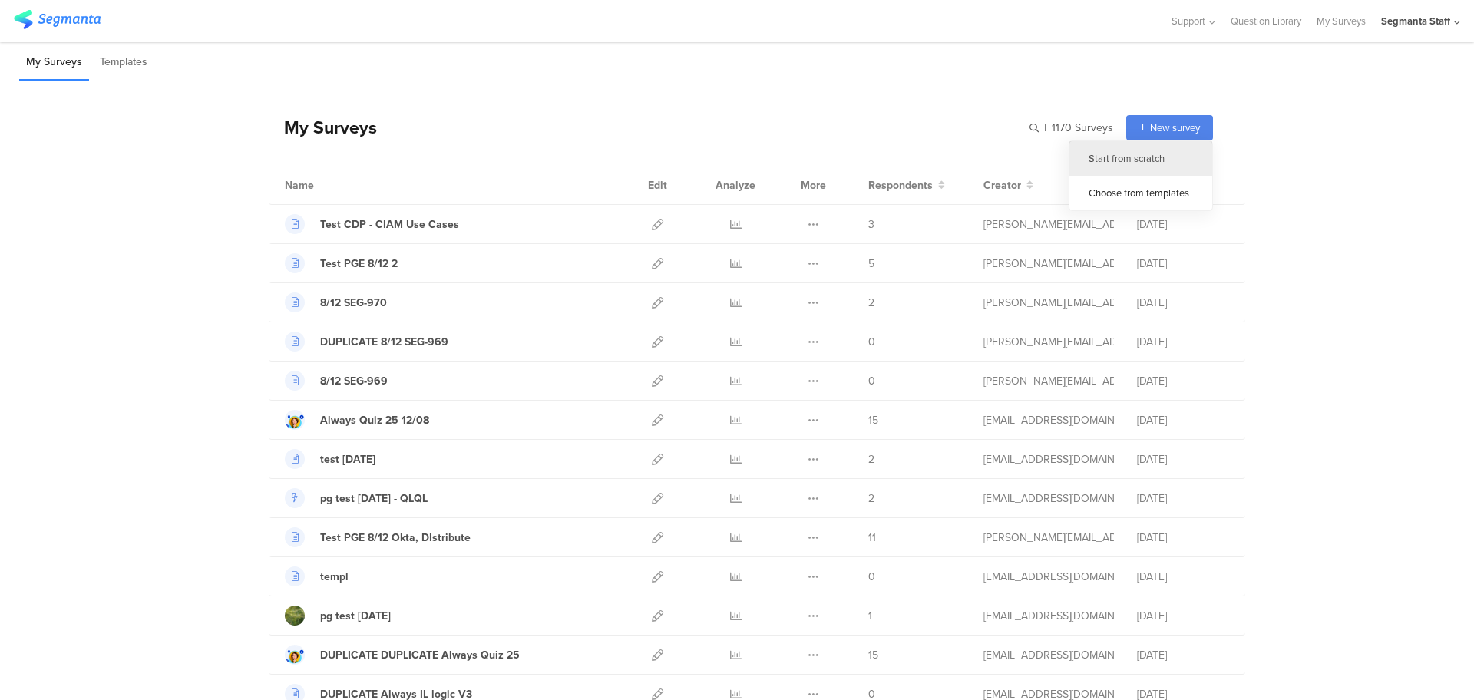
click at [1134, 158] on div "Start from scratch" at bounding box center [1140, 158] width 143 height 35
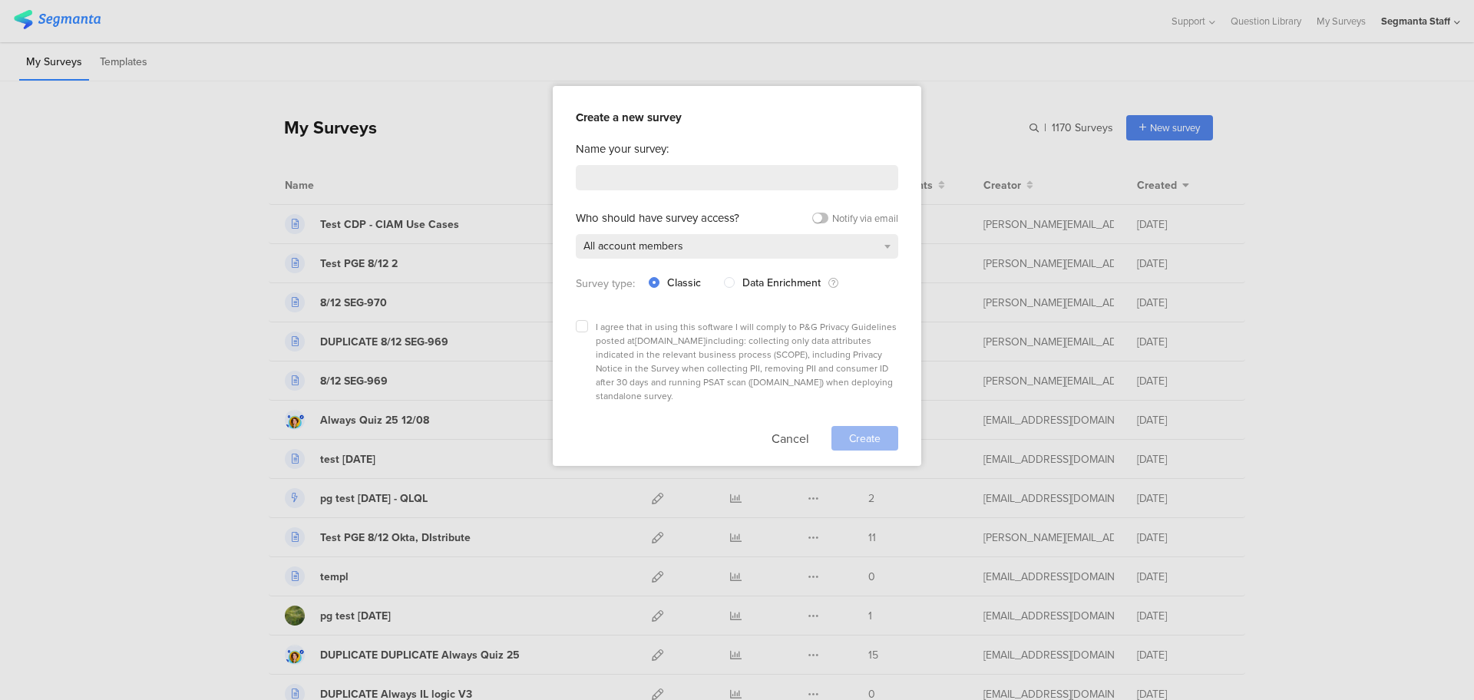
click at [667, 159] on div "Name your survey: Who should have survey access? Notify via email All account m…" at bounding box center [737, 295] width 322 height 310
click at [665, 167] on input at bounding box center [737, 177] width 322 height 25
type input "Test CDP - Non-CIAM Use Cases"
click at [586, 326] on label at bounding box center [582, 326] width 12 height 12
click at [0, 0] on input "checkbox" at bounding box center [0, 0] width 0 height 0
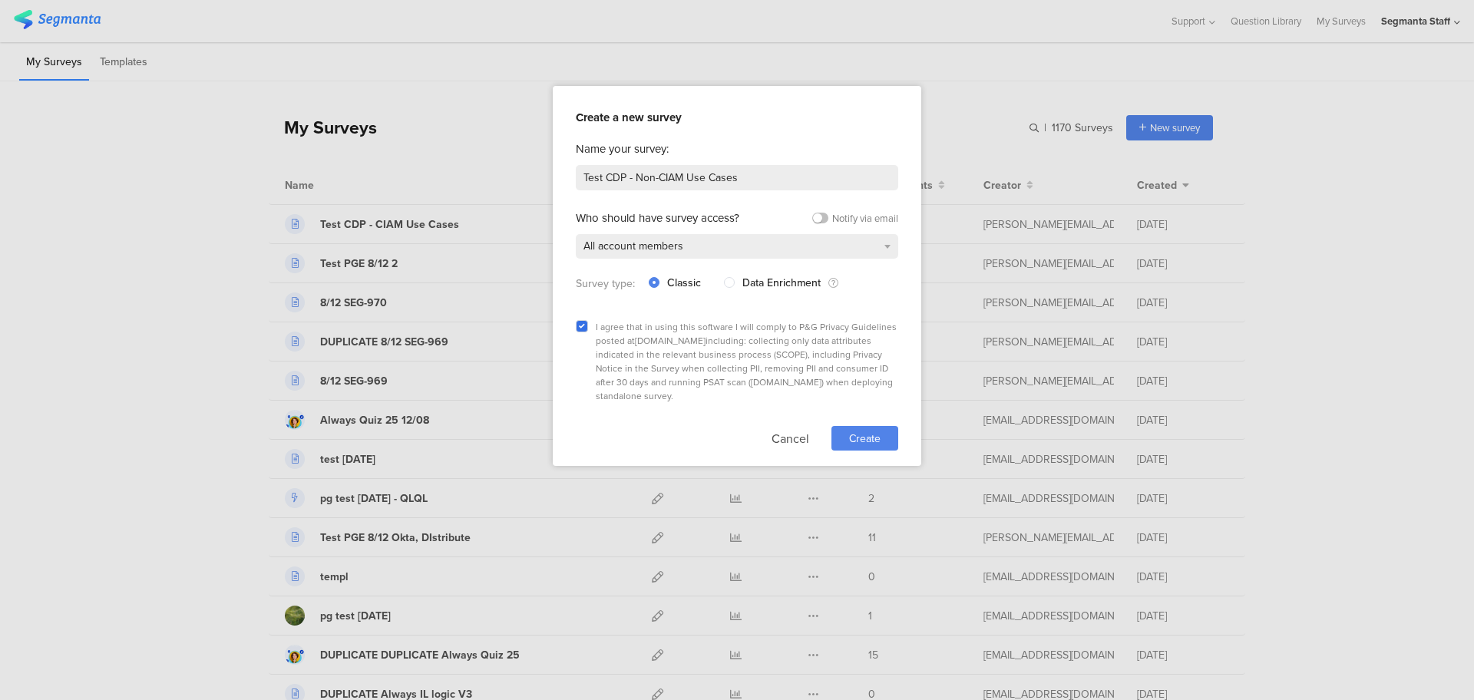
click at [880, 429] on div "Create" at bounding box center [864, 438] width 67 height 25
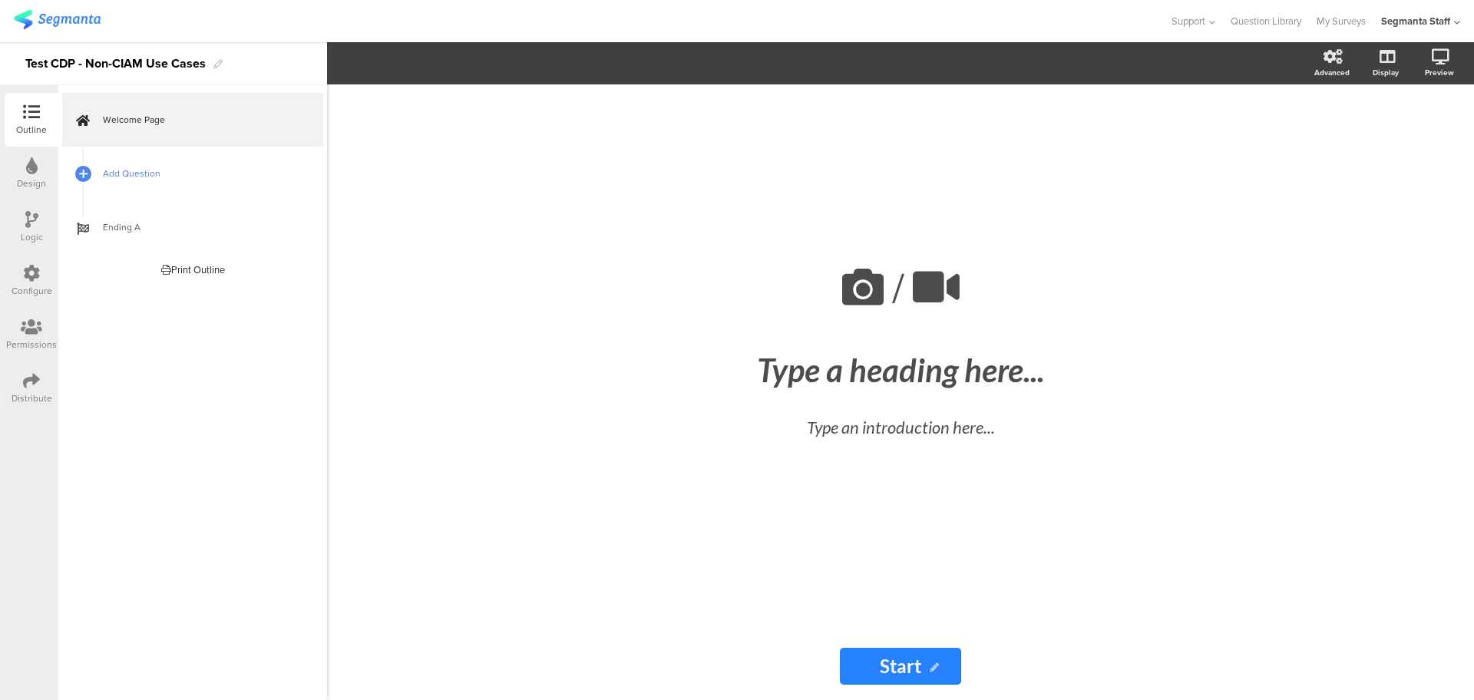
click at [122, 173] on span "Add Question" at bounding box center [201, 173] width 196 height 15
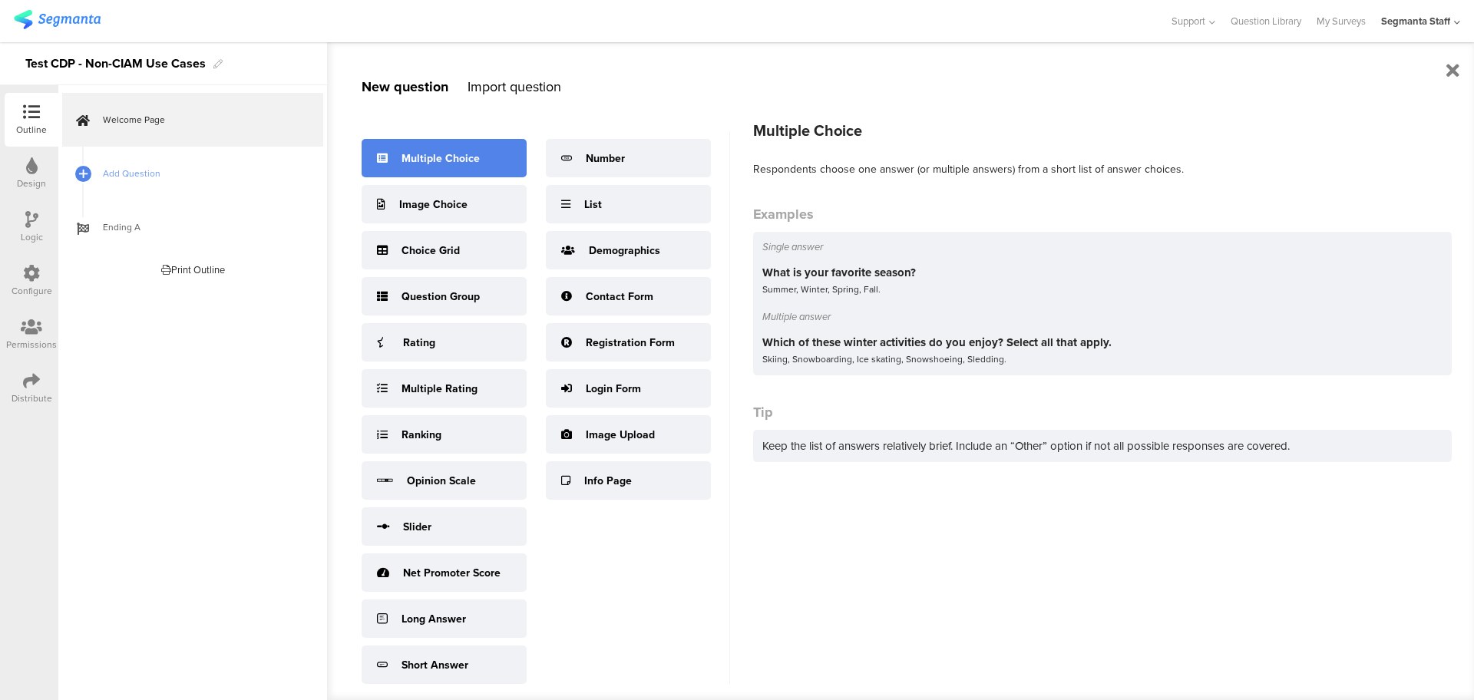
click at [484, 169] on div "Multiple Choice" at bounding box center [443, 158] width 165 height 38
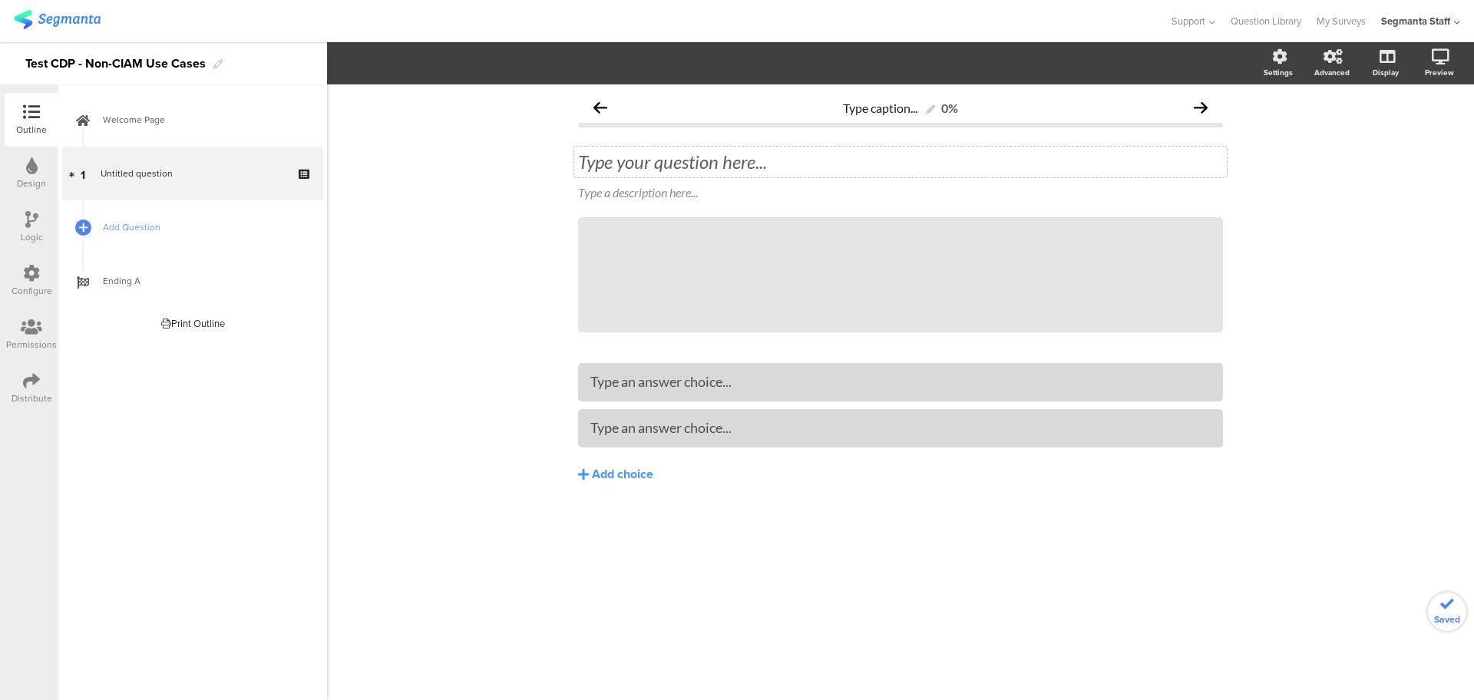
click at [743, 157] on div "Type your question here..." at bounding box center [900, 162] width 652 height 31
click at [181, 226] on span "Add Question" at bounding box center [201, 227] width 196 height 15
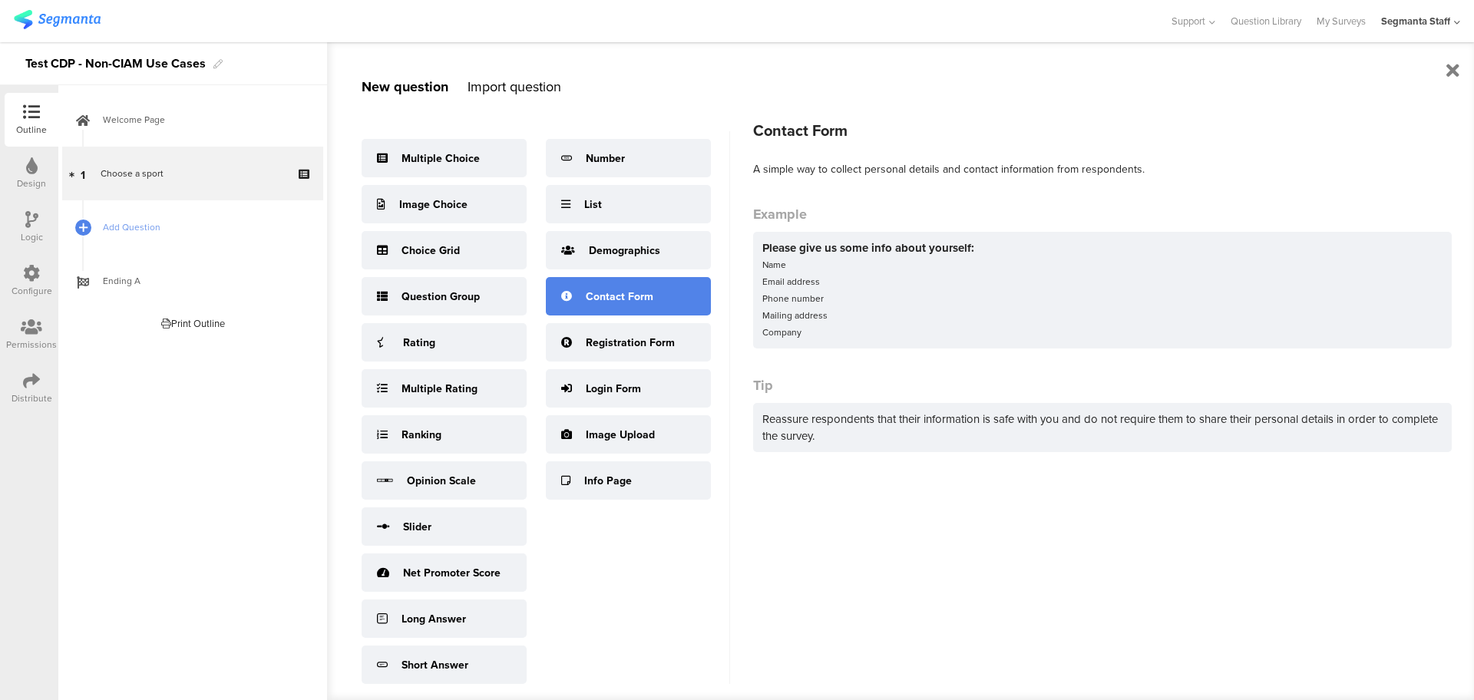
click at [602, 315] on div "Contact Form" at bounding box center [628, 296] width 165 height 38
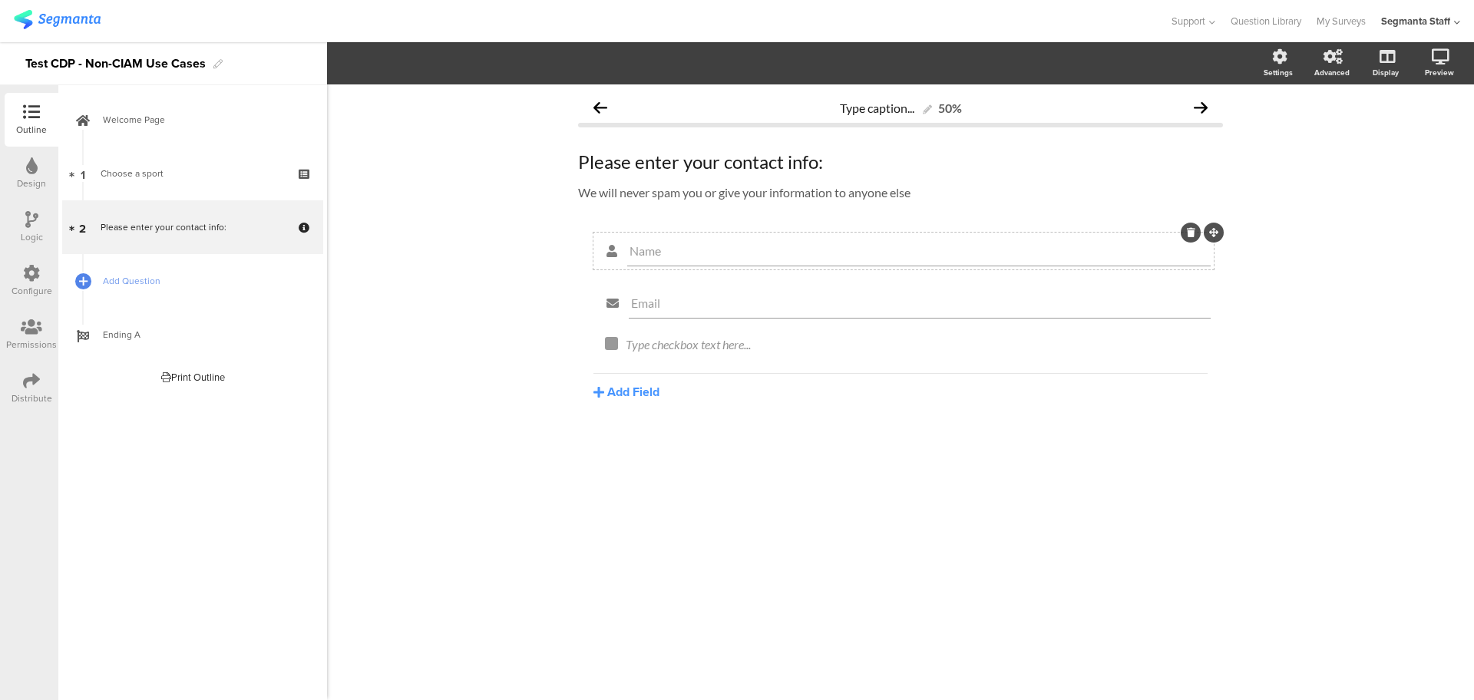
click at [1190, 235] on icon at bounding box center [1191, 232] width 8 height 9
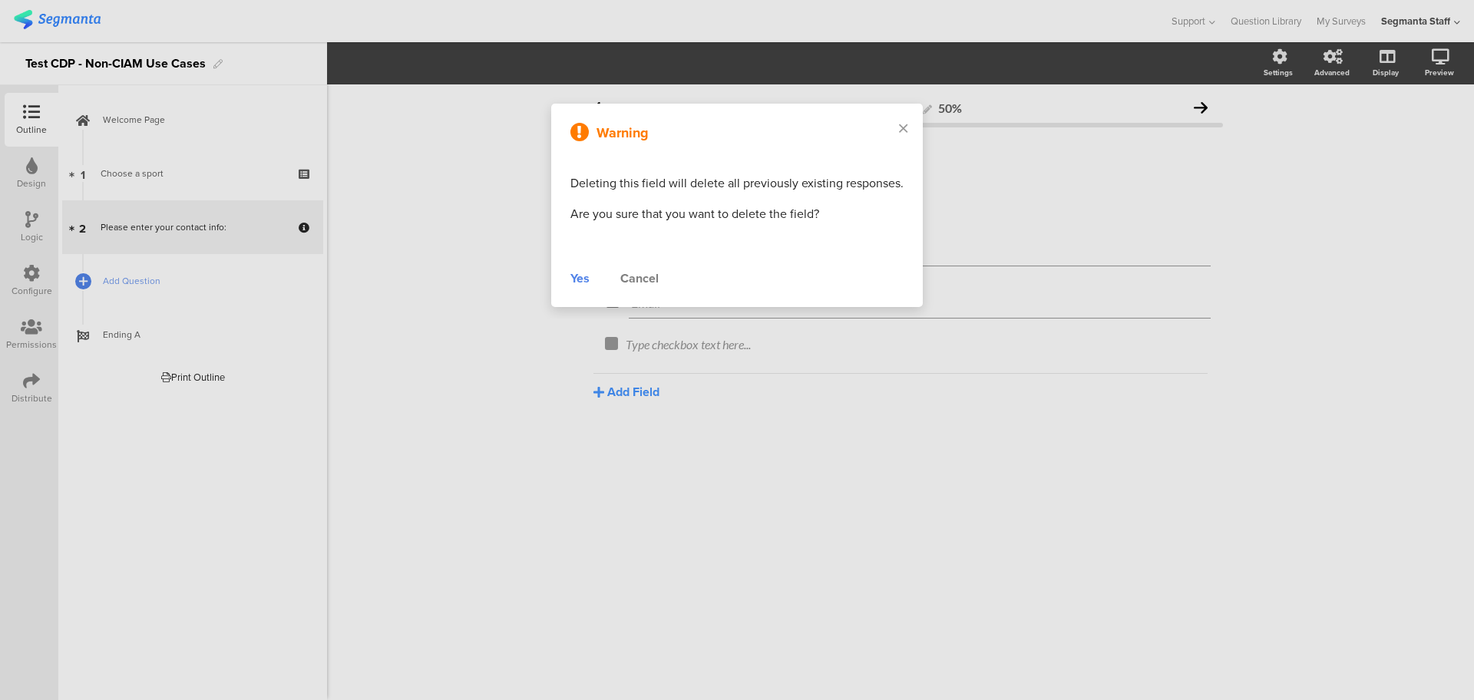
click at [583, 284] on div "Yes" at bounding box center [579, 278] width 19 height 18
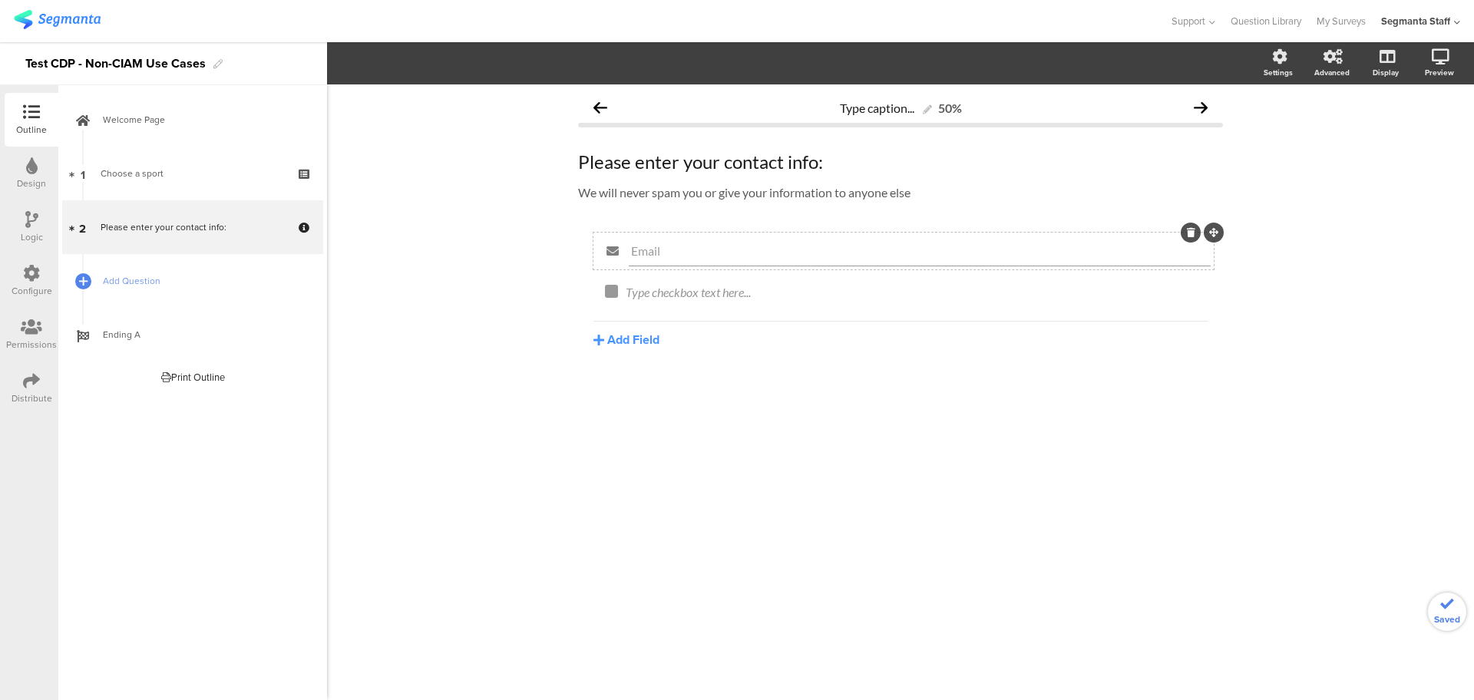
click at [1193, 232] on icon at bounding box center [1191, 232] width 8 height 9
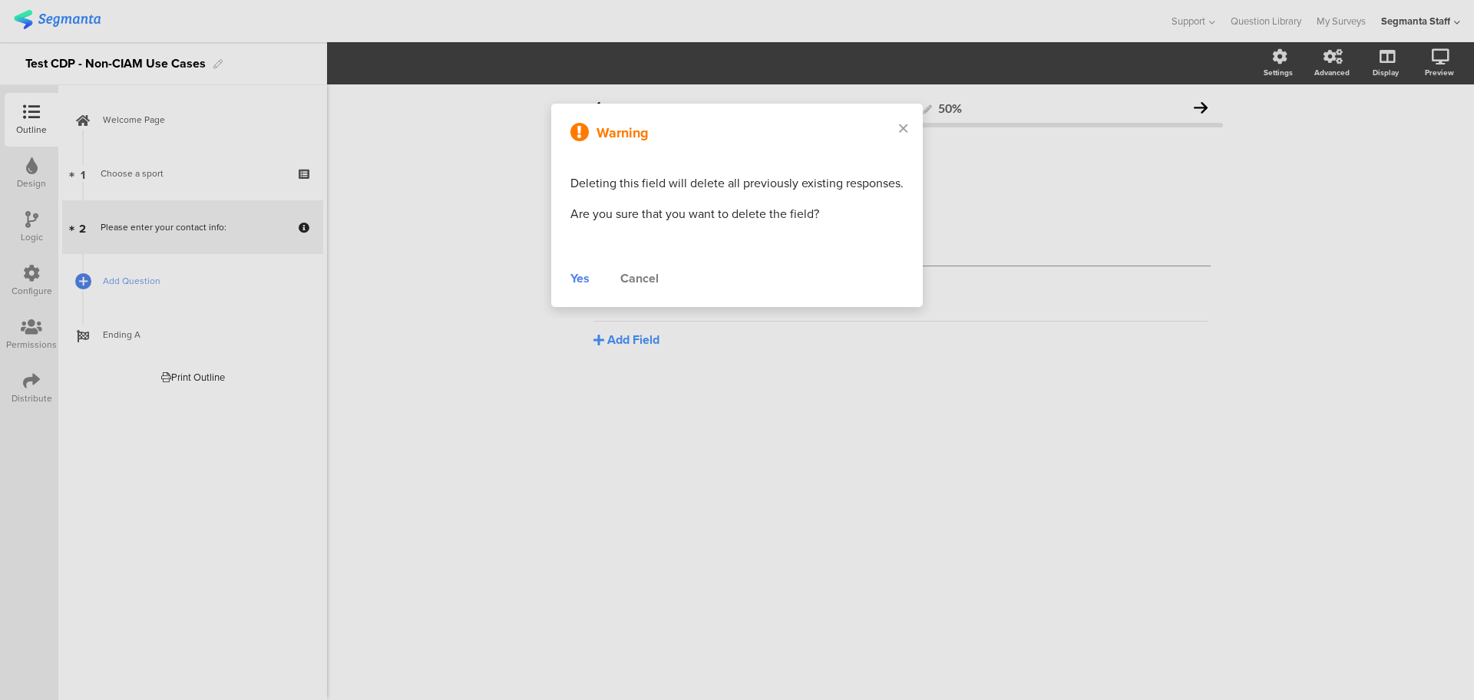
click at [586, 279] on div "Yes" at bounding box center [579, 278] width 19 height 18
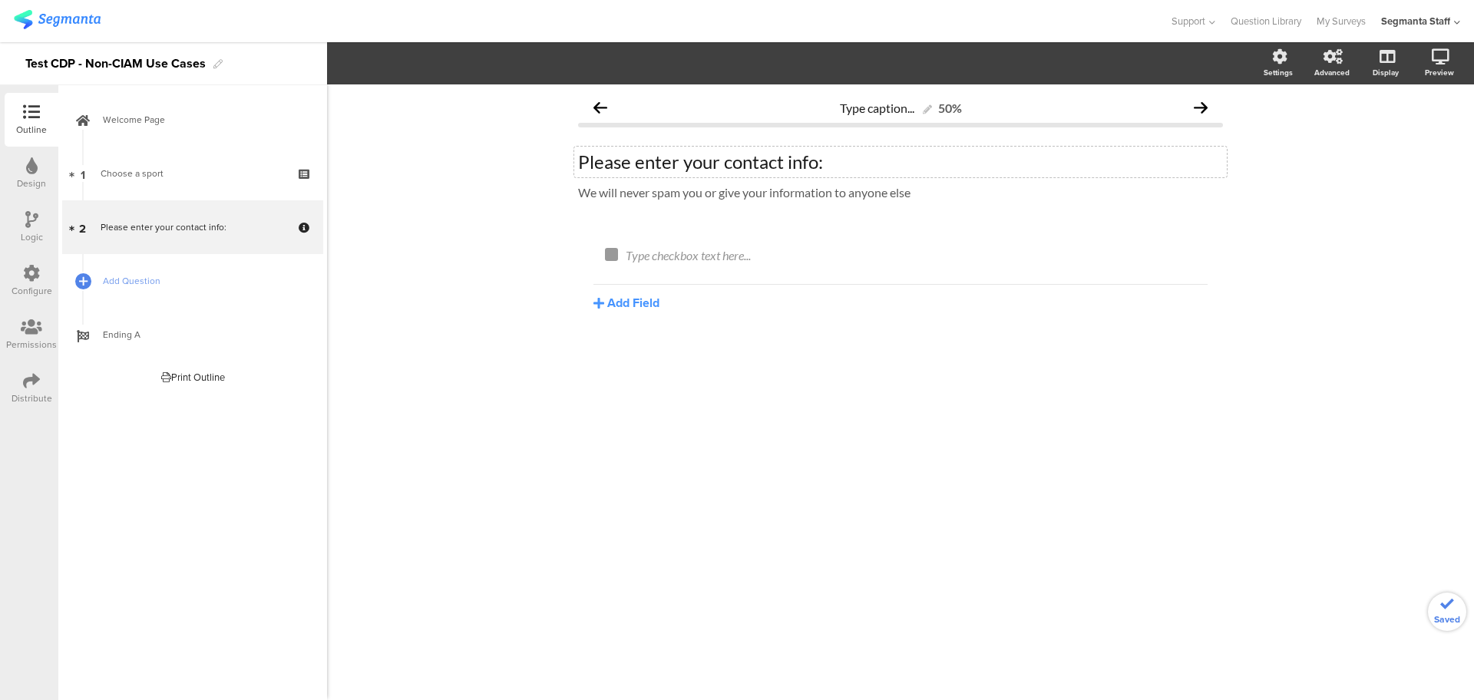
drag, startPoint x: 850, startPoint y: 160, endPoint x: 806, endPoint y: 195, distance: 55.7
click at [848, 163] on div "Please enter your contact info:" at bounding box center [900, 161] width 645 height 23
click at [740, 264] on div "Type checkbox text here..." at bounding box center [913, 256] width 582 height 25
click at [679, 256] on p at bounding box center [912, 255] width 574 height 15
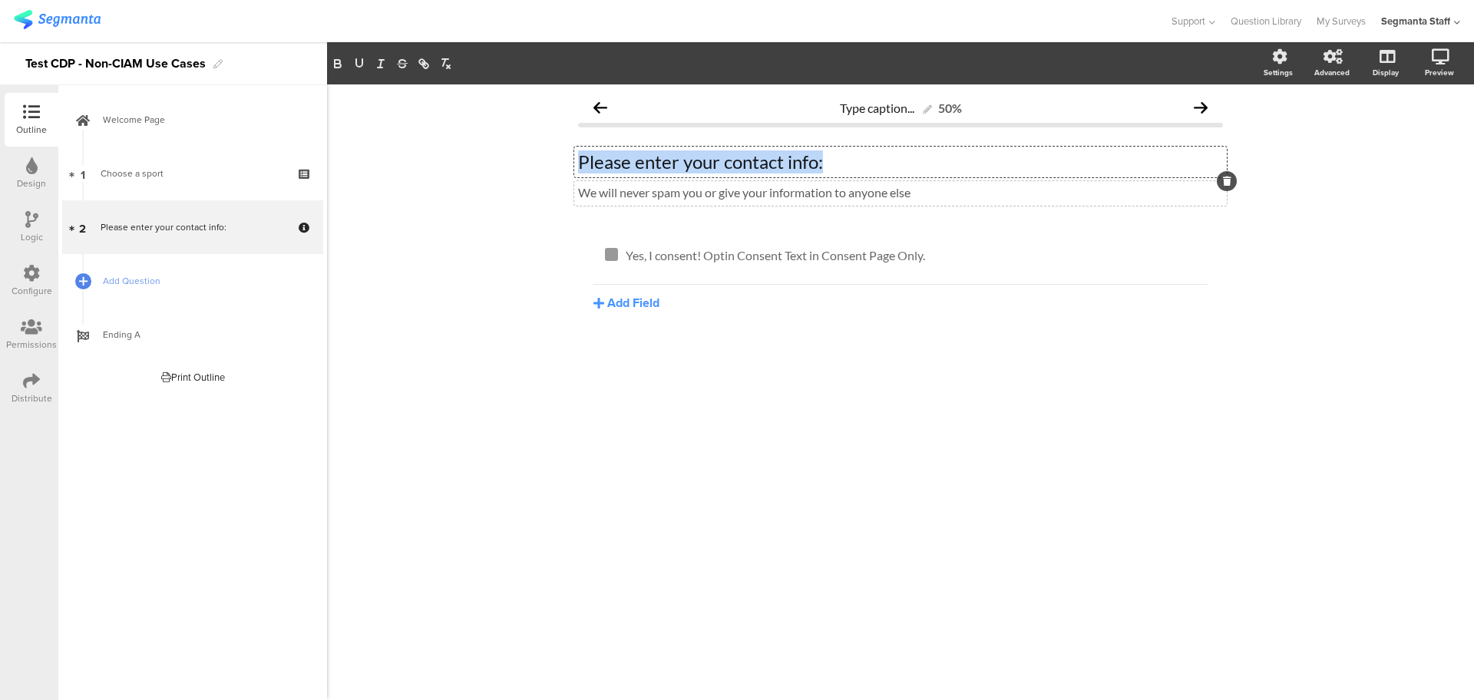
drag, startPoint x: 853, startPoint y: 163, endPoint x: 579, endPoint y: 183, distance: 274.0
click at [579, 183] on span "Please enter your contact info: Please enter your contact info: Please enter yo…" at bounding box center [900, 175] width 645 height 51
click at [134, 281] on span "Add Question" at bounding box center [201, 280] width 196 height 15
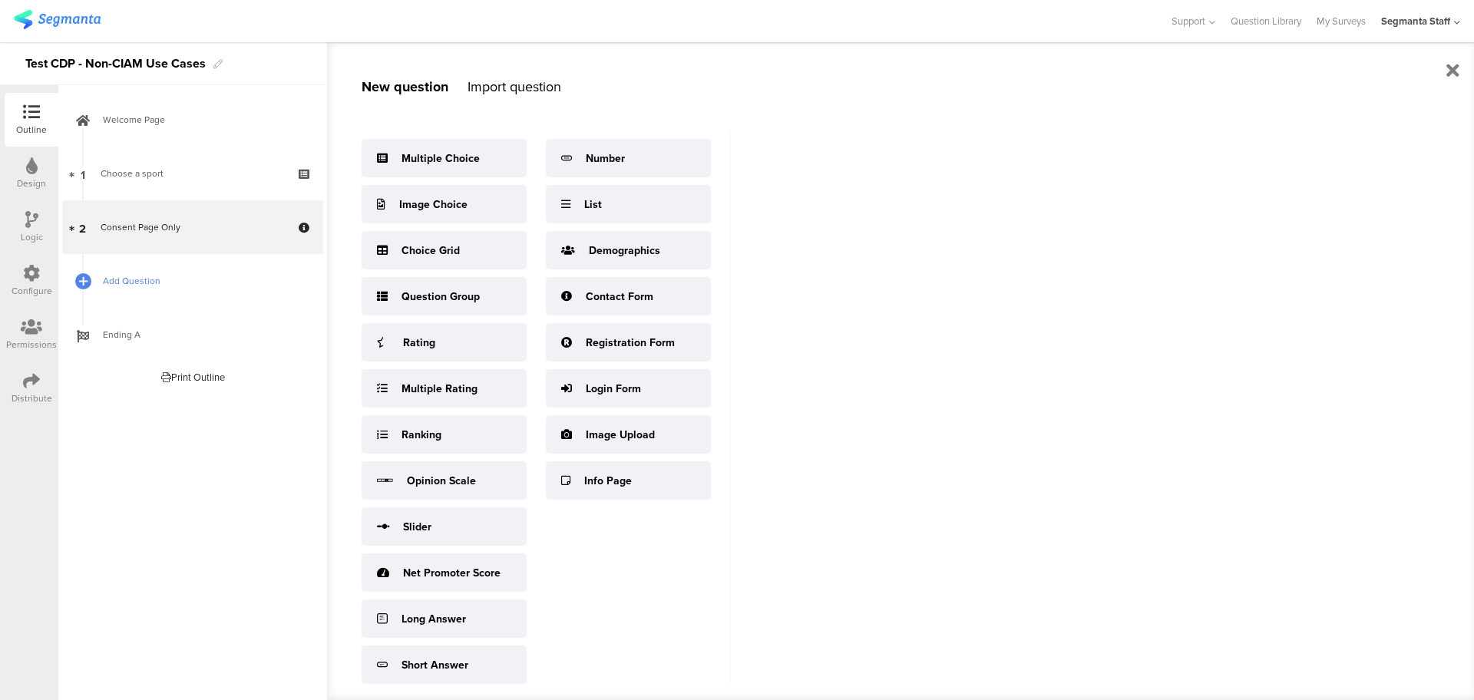
click at [117, 287] on span "Add Question" at bounding box center [201, 280] width 196 height 15
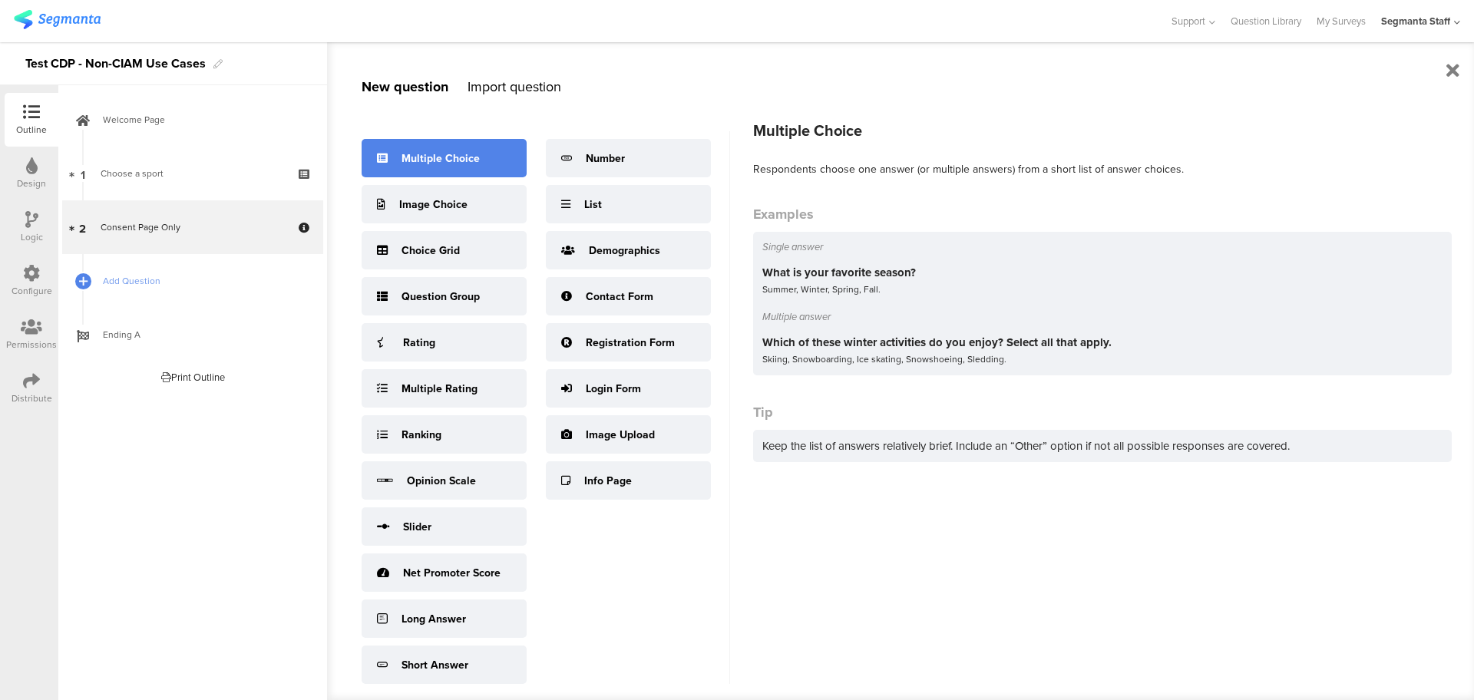
click at [427, 157] on div "Multiple Choice" at bounding box center [440, 158] width 78 height 16
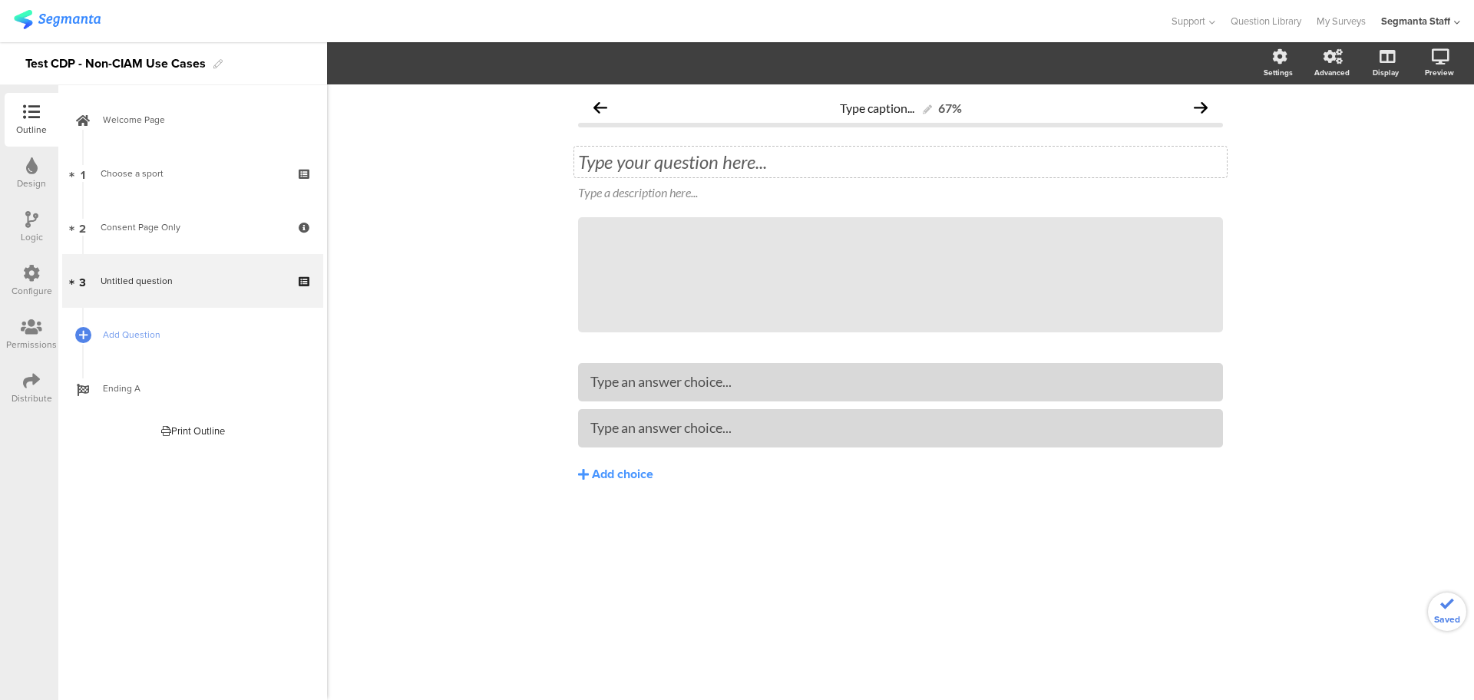
click at [799, 175] on div "Type your question here..." at bounding box center [900, 162] width 652 height 31
click at [606, 437] on div "Type an answer choice..." at bounding box center [900, 427] width 620 height 25
click at [149, 327] on span "Add Question" at bounding box center [201, 334] width 196 height 15
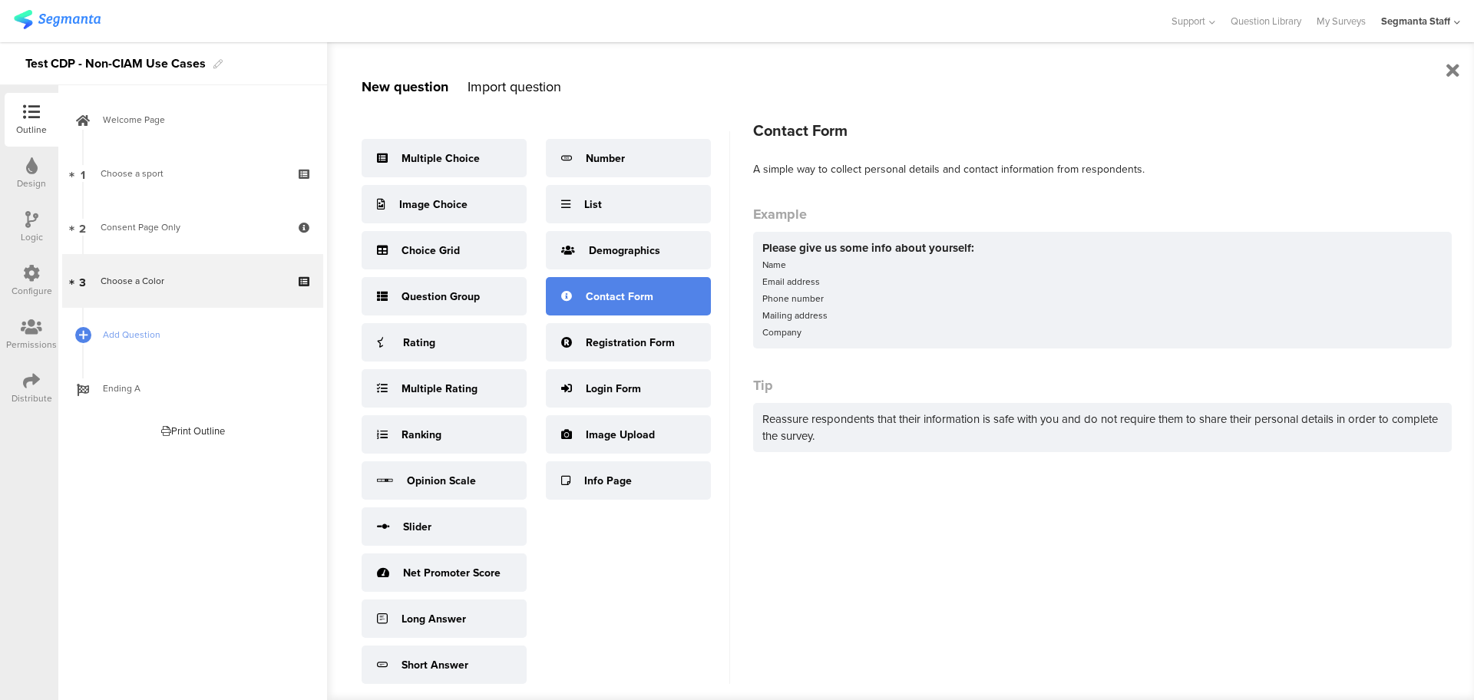
click at [631, 305] on div "Contact Form" at bounding box center [620, 297] width 68 height 16
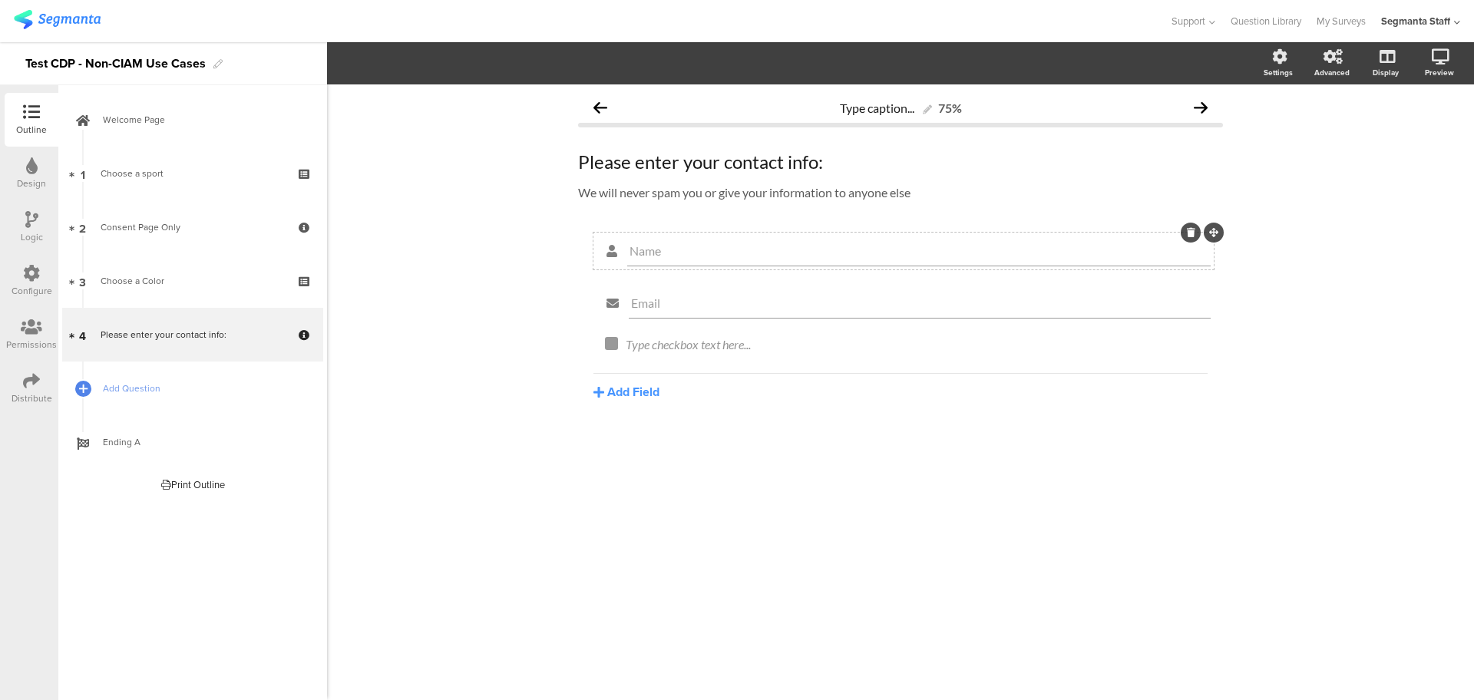
click at [670, 242] on div "Name" at bounding box center [918, 251] width 583 height 31
click at [678, 248] on input "Name" at bounding box center [918, 250] width 579 height 15
drag, startPoint x: 678, startPoint y: 248, endPoint x: 560, endPoint y: 260, distance: 118.8
click at [560, 260] on div "Type caption... 75% Please enter your contact info: Please enter your contact i…" at bounding box center [900, 392] width 1147 height 616
type input "First Name"
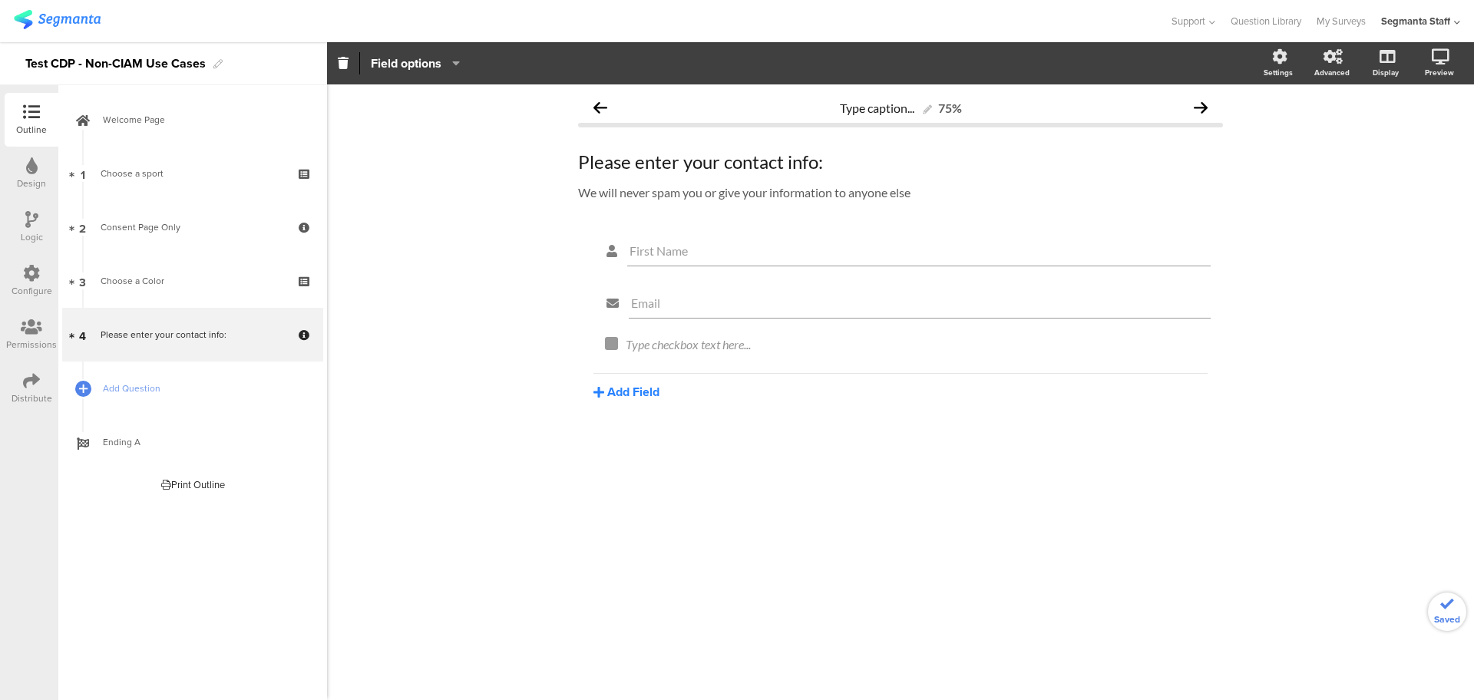
click at [620, 385] on button "Add Field" at bounding box center [626, 392] width 66 height 18
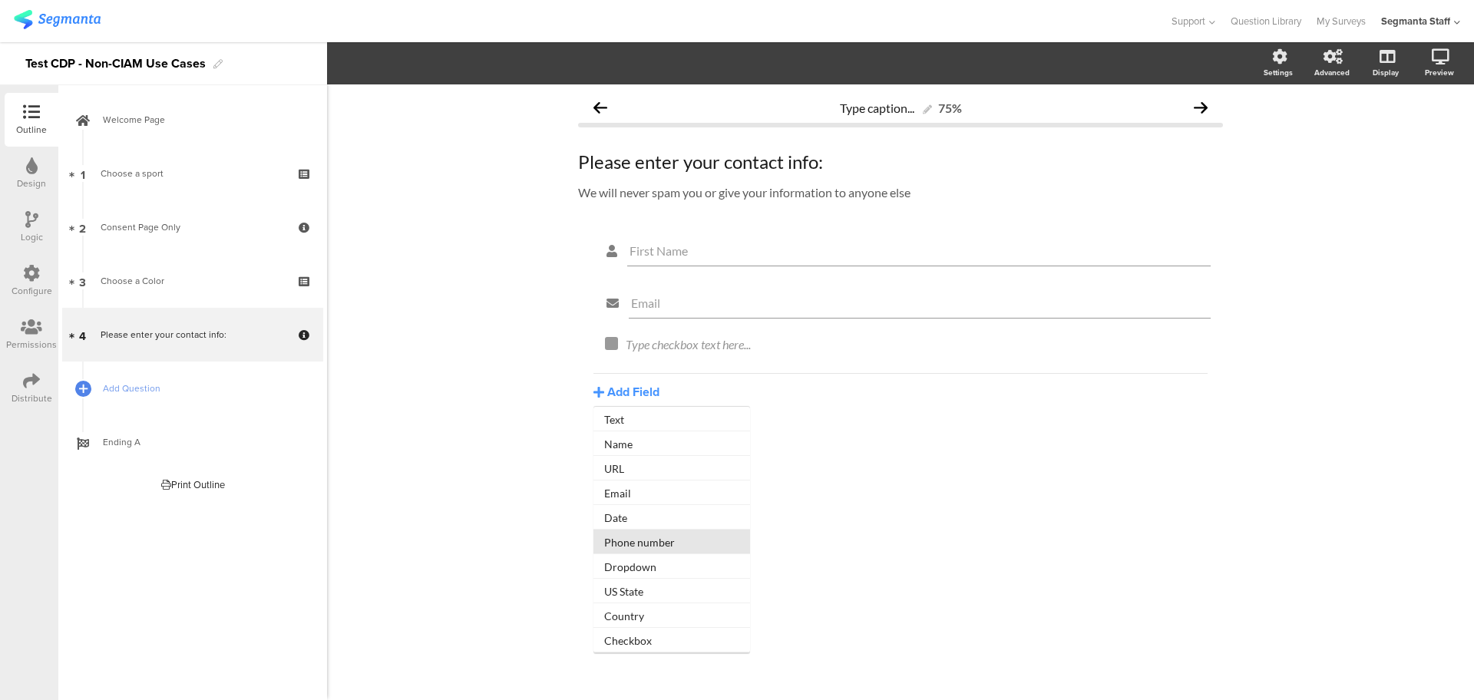
click at [677, 549] on button "Phone number" at bounding box center [671, 542] width 157 height 25
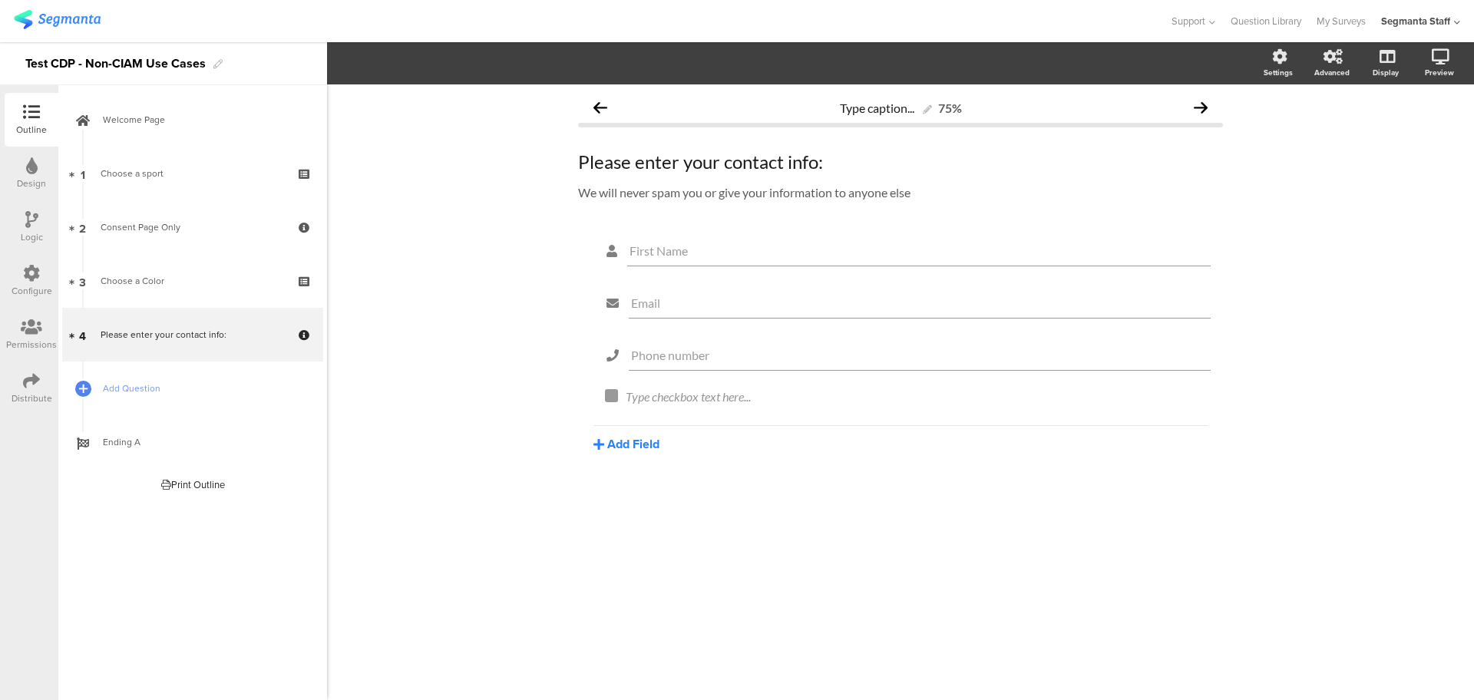
click at [608, 447] on button "Add Field" at bounding box center [626, 444] width 66 height 18
click at [643, 488] on button "Name" at bounding box center [671, 496] width 157 height 25
click at [716, 410] on input "Name" at bounding box center [918, 407] width 579 height 15
drag, startPoint x: 685, startPoint y: 413, endPoint x: 612, endPoint y: 407, distance: 73.9
click at [612, 407] on div "Name" at bounding box center [903, 407] width 614 height 31
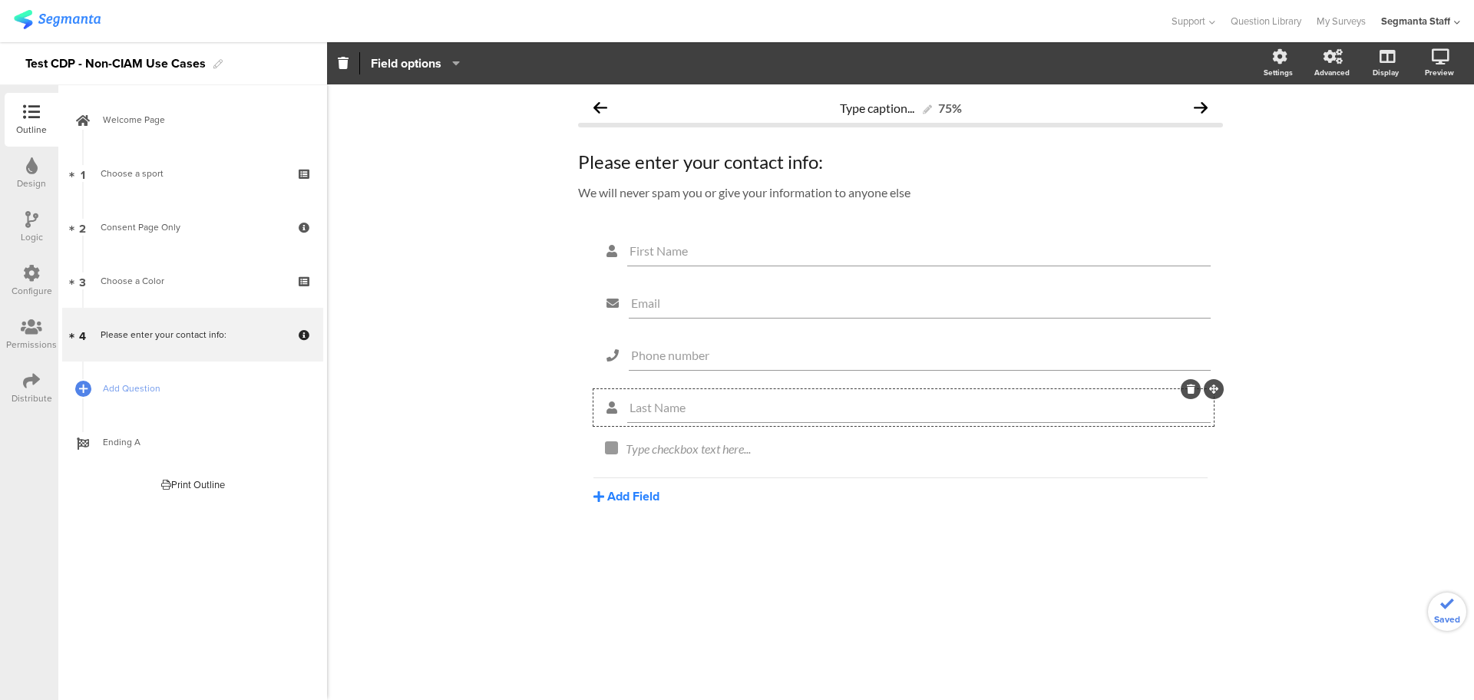
type input "Last Name"
click at [629, 495] on button "Add Field" at bounding box center [626, 496] width 66 height 18
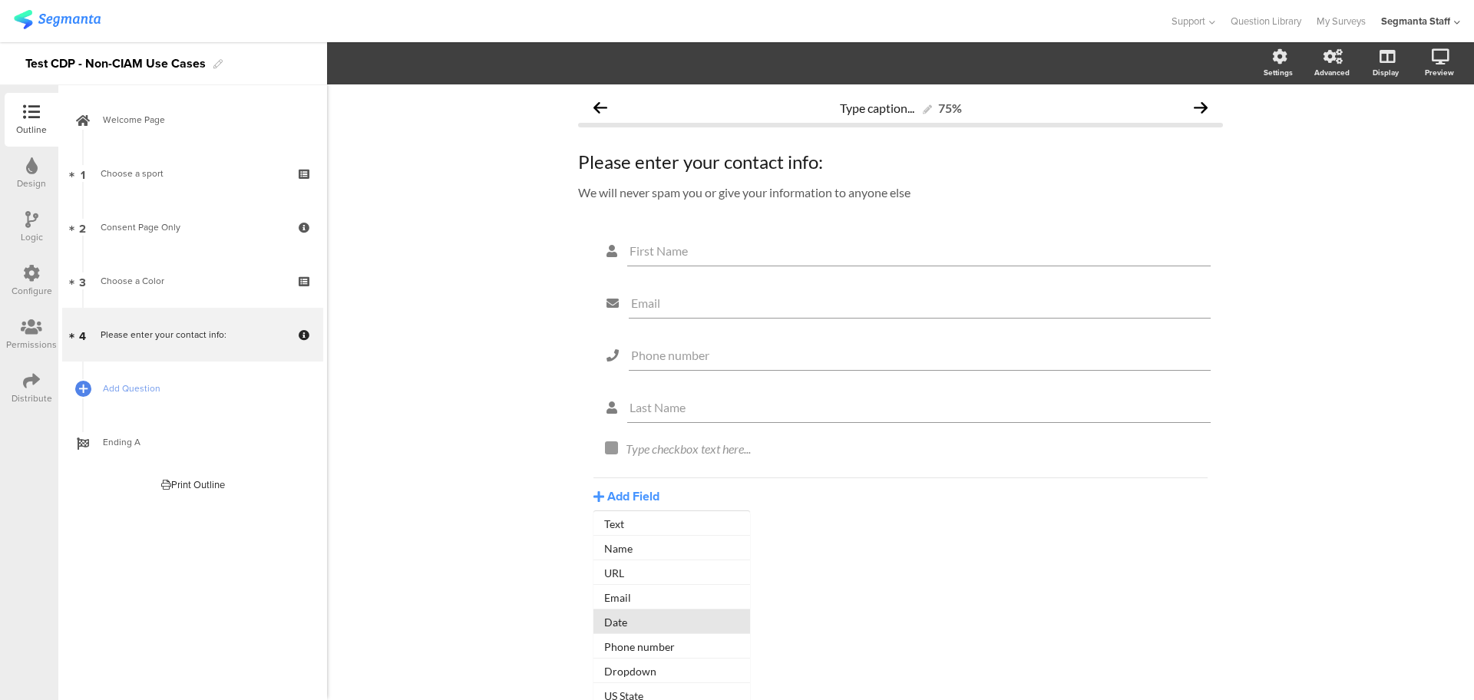
click at [672, 613] on button "Date" at bounding box center [671, 621] width 157 height 25
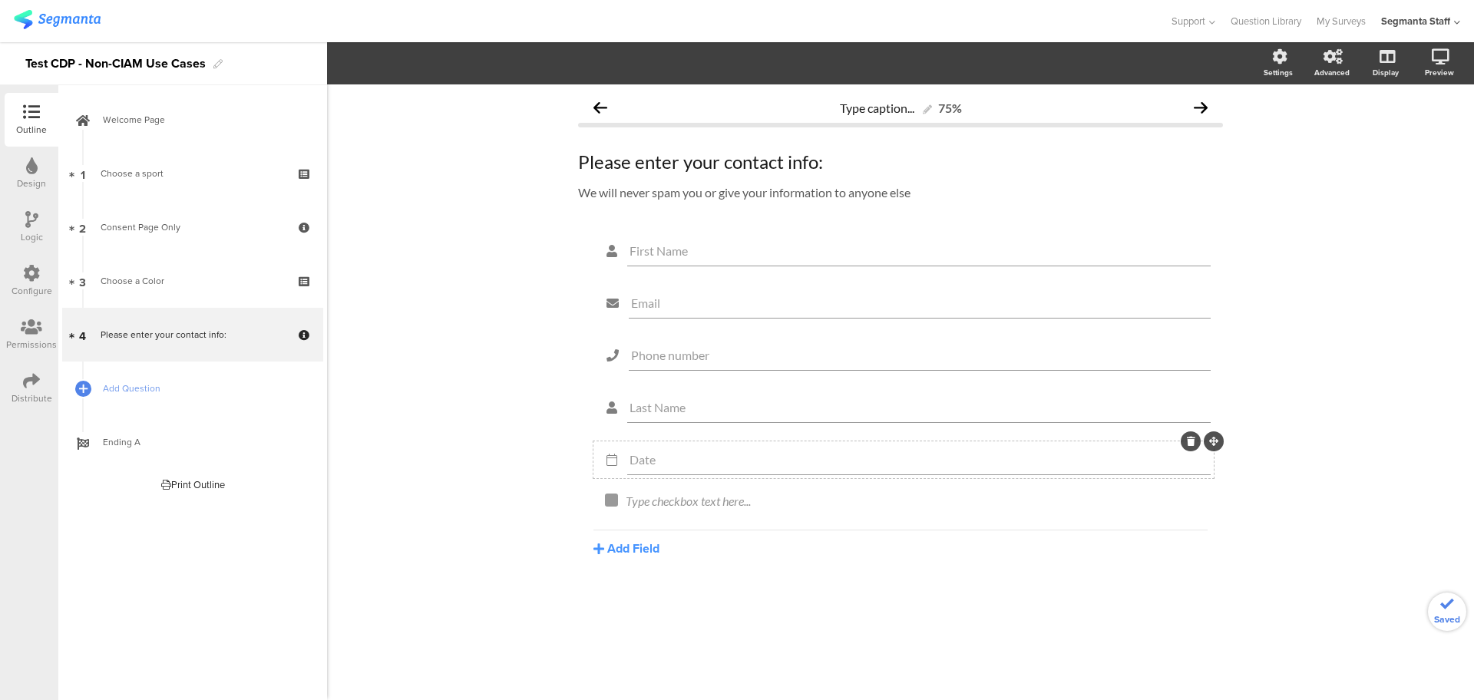
click at [622, 460] on icon at bounding box center [611, 460] width 31 height 20
click at [632, 464] on input "Date" at bounding box center [918, 459] width 579 height 15
type input "Birth Date"
click at [622, 536] on div "Add Field Text Name URL Email Date Phone number Dropdown US State Country Check…" at bounding box center [900, 544] width 614 height 28
click at [620, 543] on button "Add Field" at bounding box center [626, 549] width 66 height 18
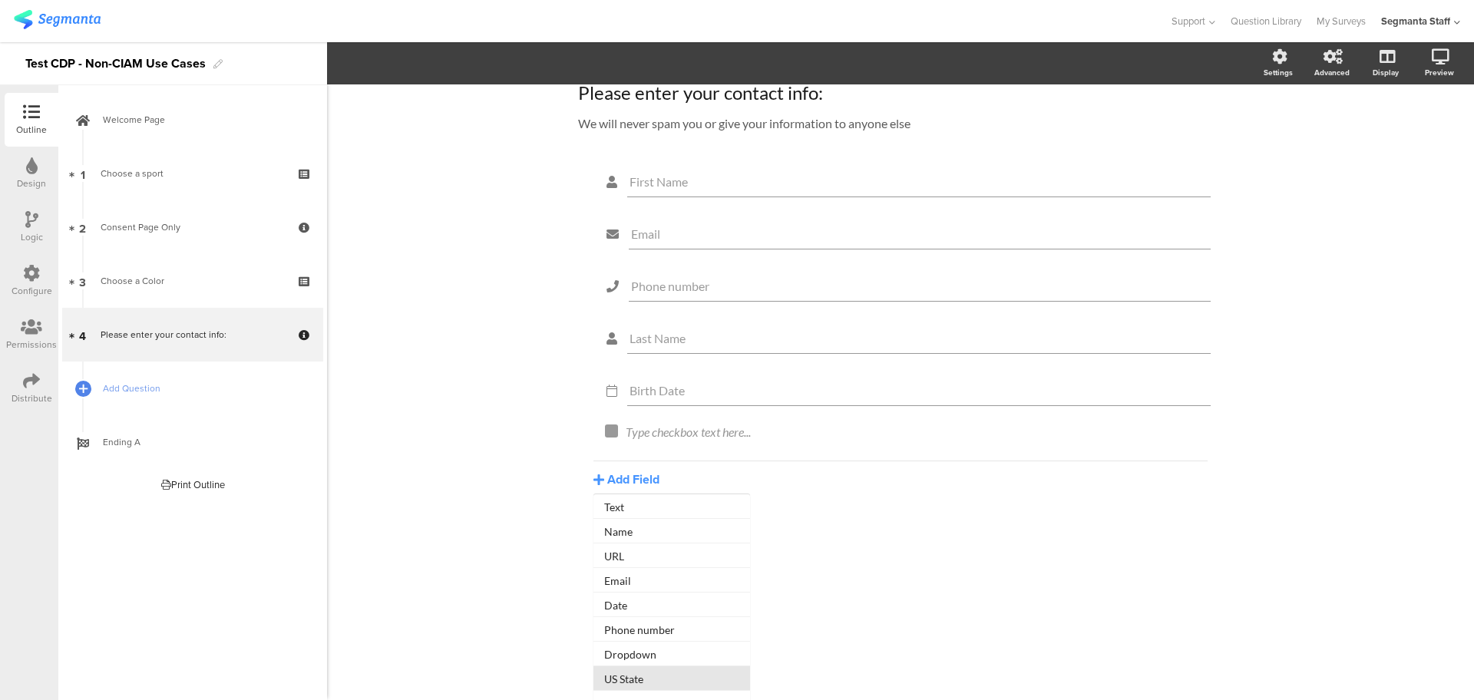
scroll to position [96, 0]
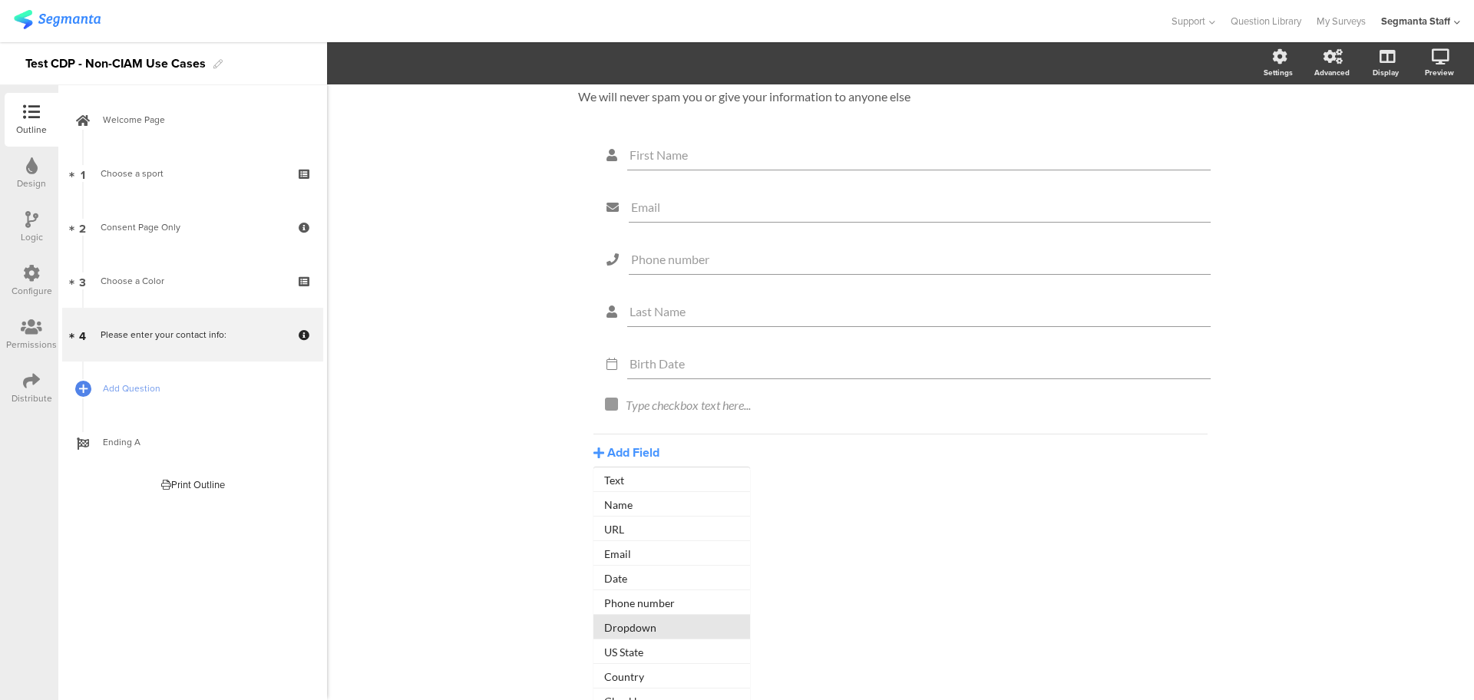
click at [654, 622] on button "Dropdown" at bounding box center [671, 627] width 157 height 25
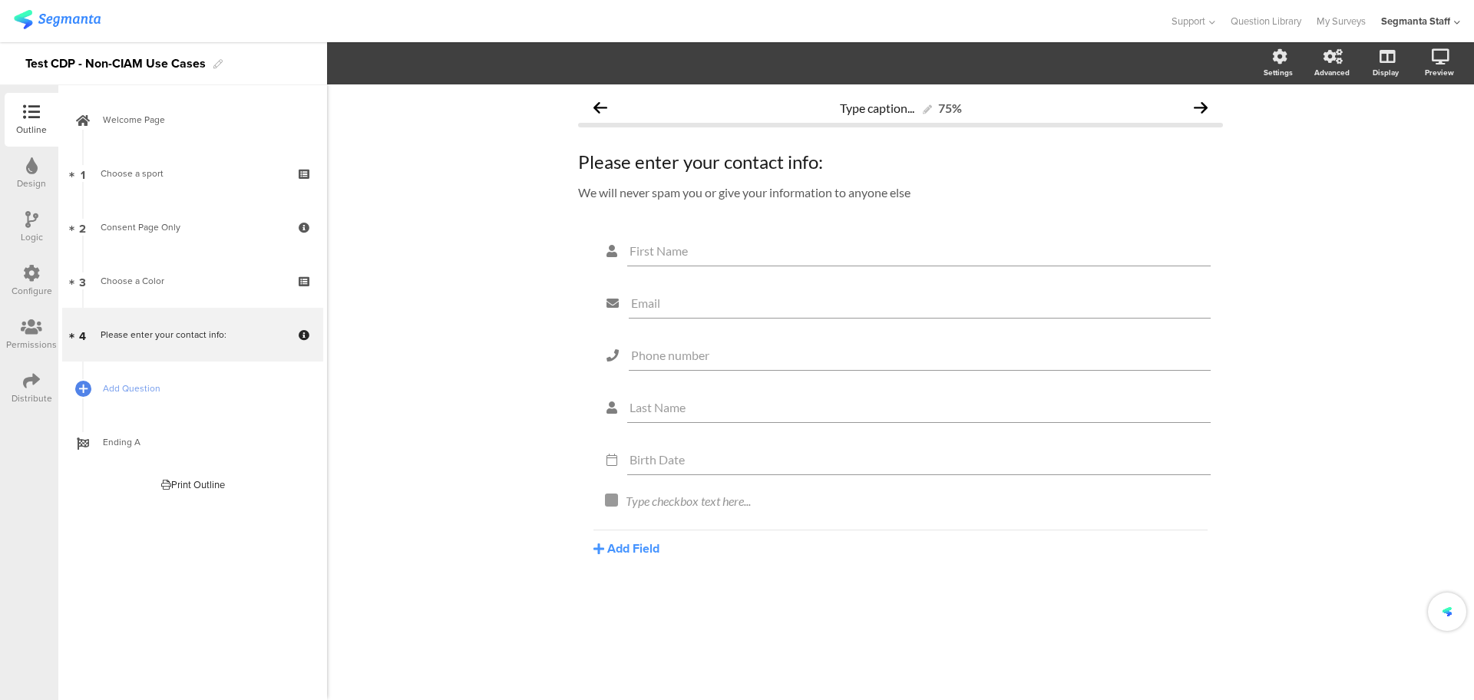
scroll to position [0, 0]
click at [663, 517] on input "Dropdown" at bounding box center [915, 511] width 569 height 15
drag, startPoint x: 763, startPoint y: 516, endPoint x: 572, endPoint y: 504, distance: 191.5
click at [572, 504] on div "Type caption... 75% Please enter your contact info: Please enter your contact i…" at bounding box center [900, 387] width 675 height 606
type input "Gender"
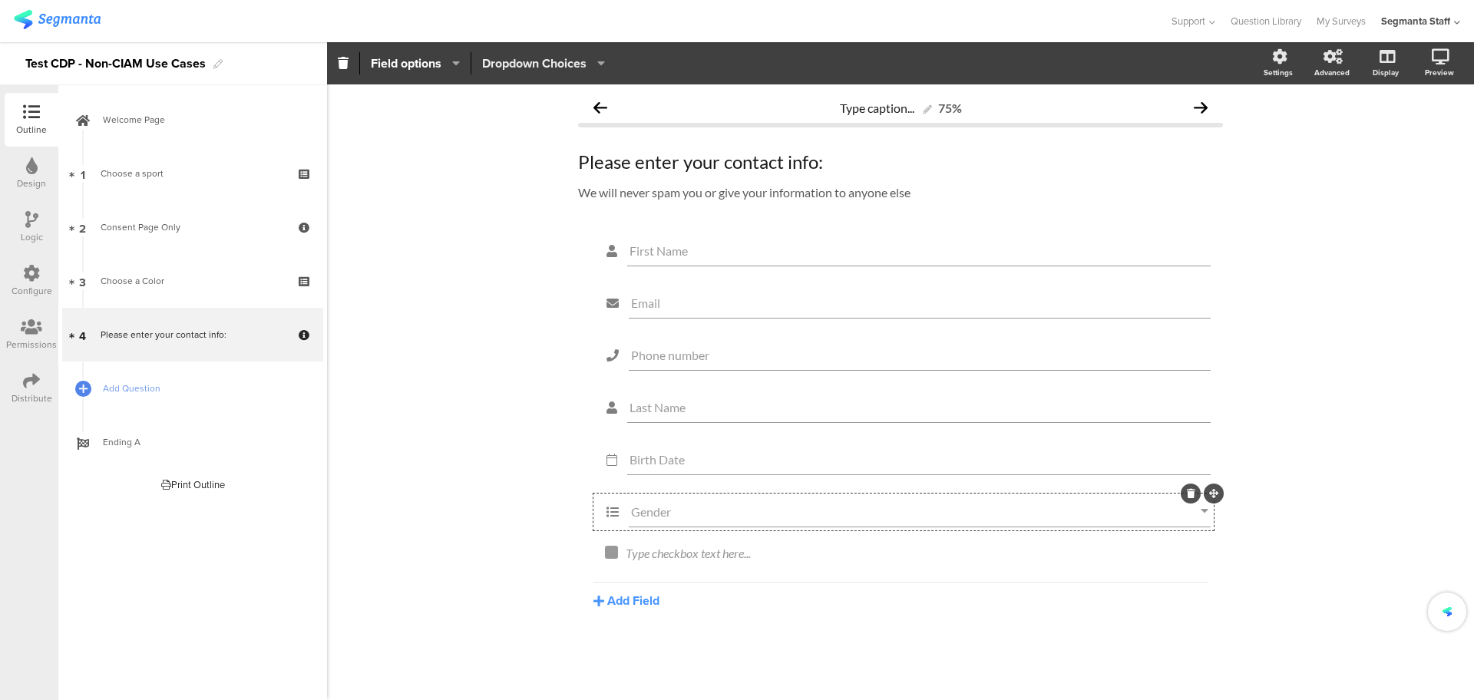
click at [546, 59] on span "Dropdown Choices" at bounding box center [534, 63] width 104 height 18
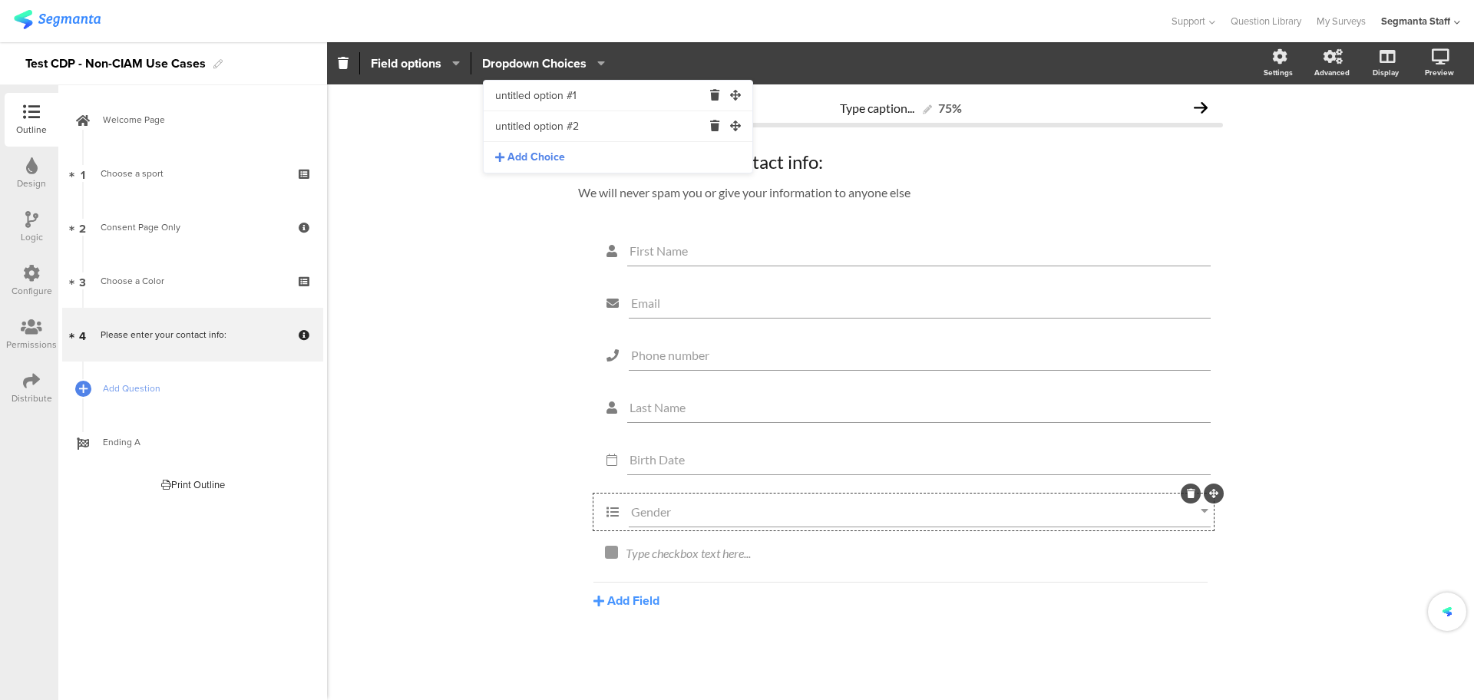
click at [546, 99] on input "untitled option #1" at bounding box center [598, 96] width 207 height 31
drag, startPoint x: 589, startPoint y: 94, endPoint x: 414, endPoint y: 119, distance: 176.8
click at [457, 100] on body "You are using an unsupported version of Internet Explorer. Unsupported browsers…" at bounding box center [737, 350] width 1474 height 700
type input "f"
type input "[DEMOGRAPHIC_DATA]"
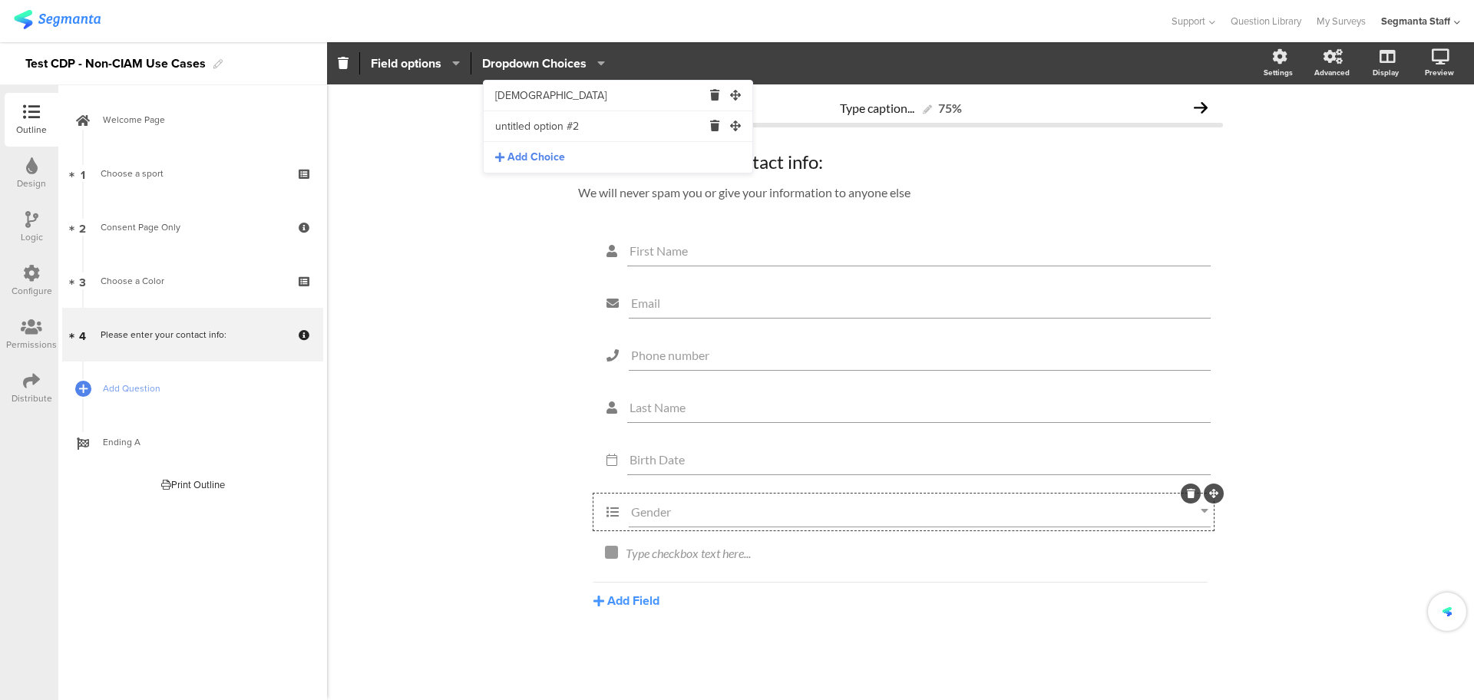
drag, startPoint x: 589, startPoint y: 135, endPoint x: 622, endPoint y: 136, distance: 33.0
click at [445, 144] on body "You are using an unsupported version of Internet Explorer. Unsupported browsers…" at bounding box center [737, 350] width 1474 height 700
type input "[DEMOGRAPHIC_DATA]"
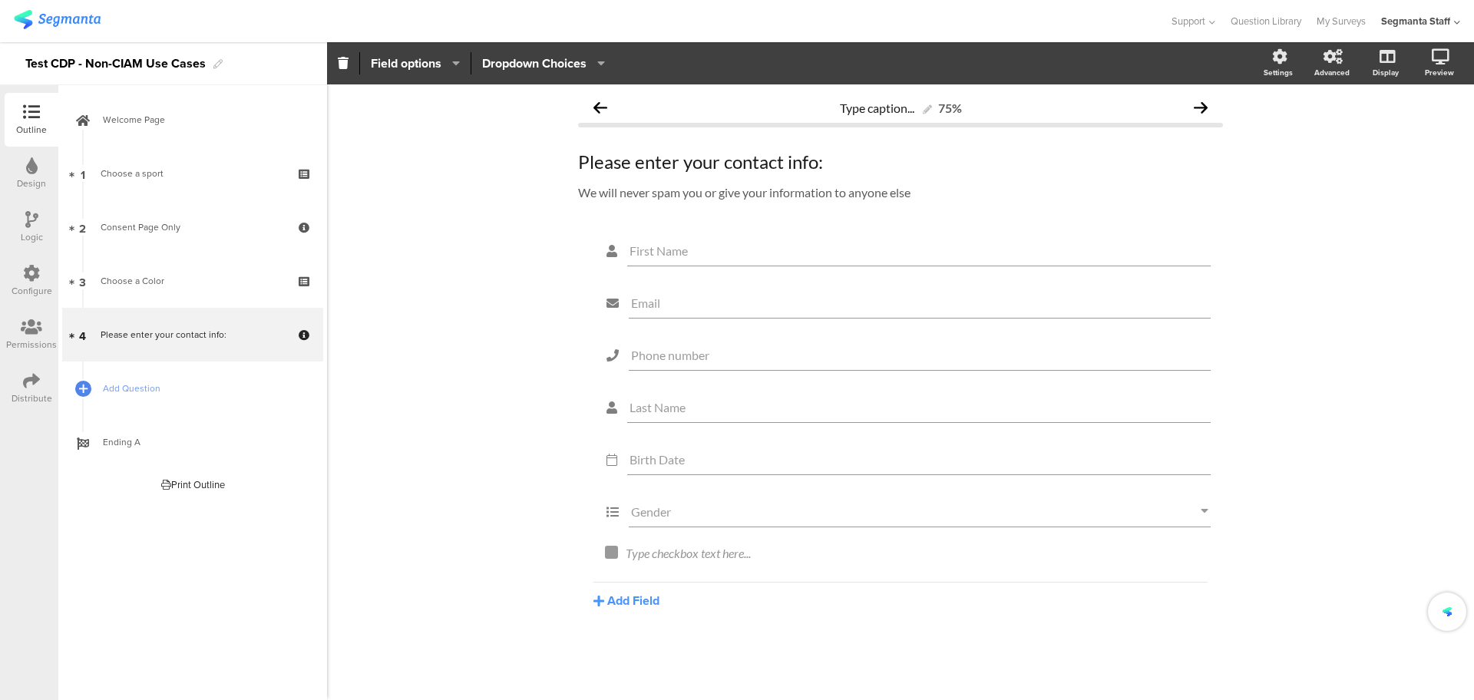
drag, startPoint x: 470, startPoint y: 565, endPoint x: 586, endPoint y: 525, distance: 121.8
click at [474, 555] on div "Type caption... 75% Please enter your contact info: Please enter your contact i…" at bounding box center [900, 392] width 1147 height 616
click at [678, 552] on div "Type checkbox text here..." at bounding box center [913, 554] width 582 height 25
click at [624, 600] on button "Add Field" at bounding box center [626, 601] width 66 height 18
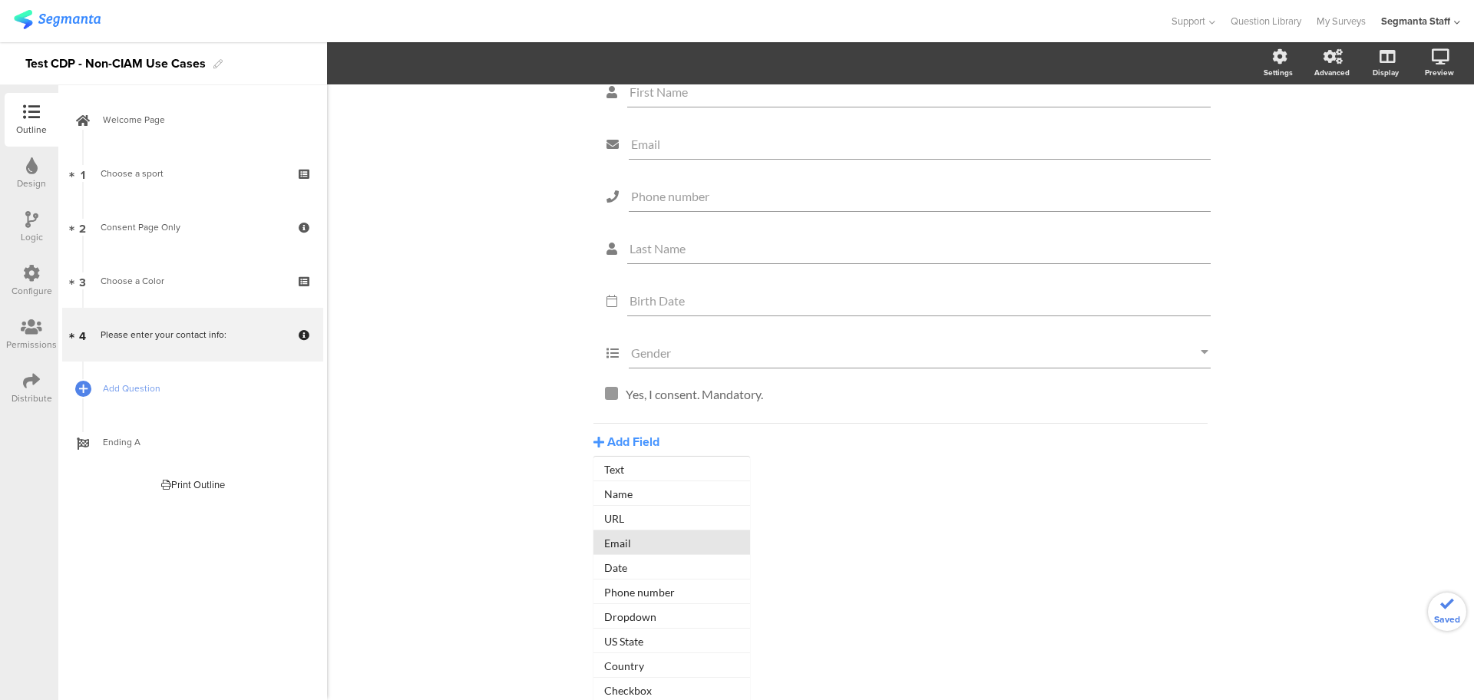
scroll to position [161, 0]
click at [645, 685] on button "Checkbox" at bounding box center [671, 687] width 157 height 25
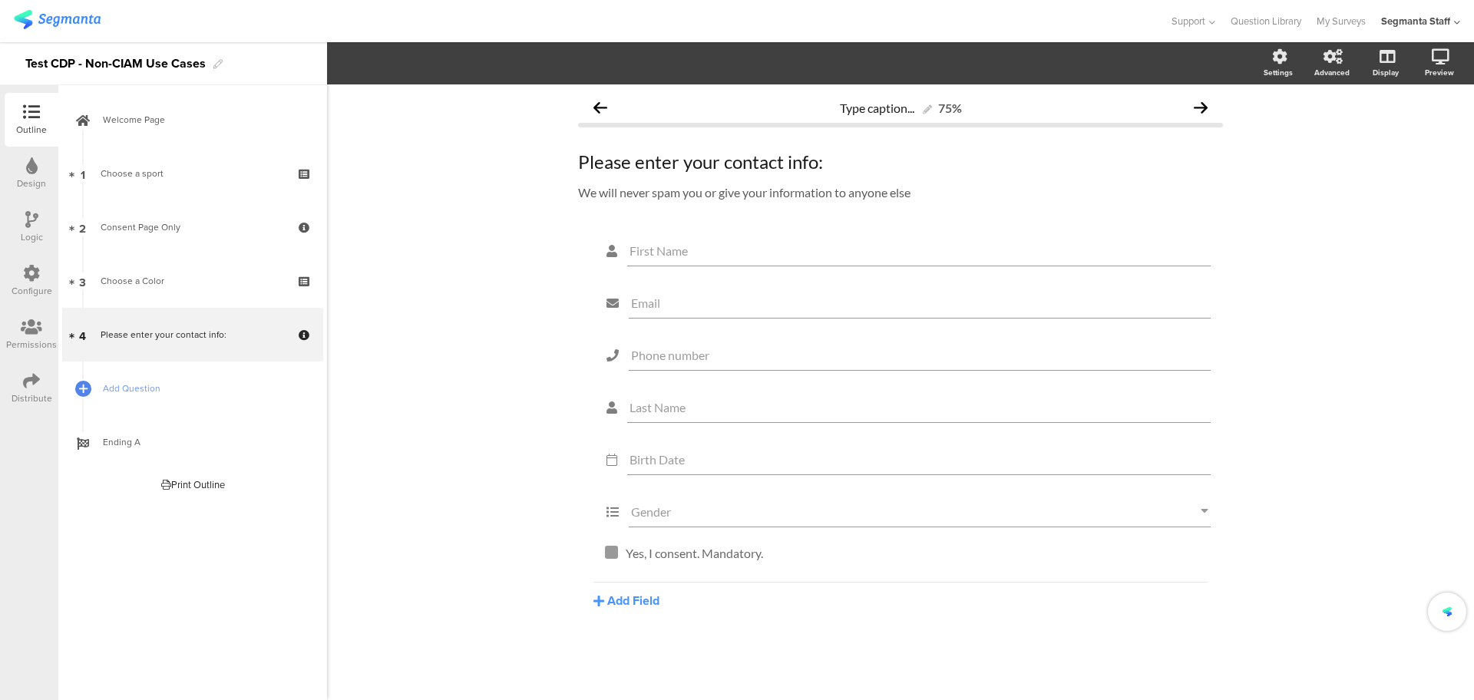
scroll to position [0, 0]
click at [672, 592] on div "Type checkbox text here..." at bounding box center [913, 586] width 582 height 25
drag, startPoint x: 643, startPoint y: 588, endPoint x: 546, endPoint y: 588, distance: 96.7
click at [546, 588] on div "Type caption... 75% Please enter your contact info: Please enter your contact i…" at bounding box center [900, 403] width 1147 height 638
drag, startPoint x: 746, startPoint y: 586, endPoint x: 672, endPoint y: 592, distance: 73.9
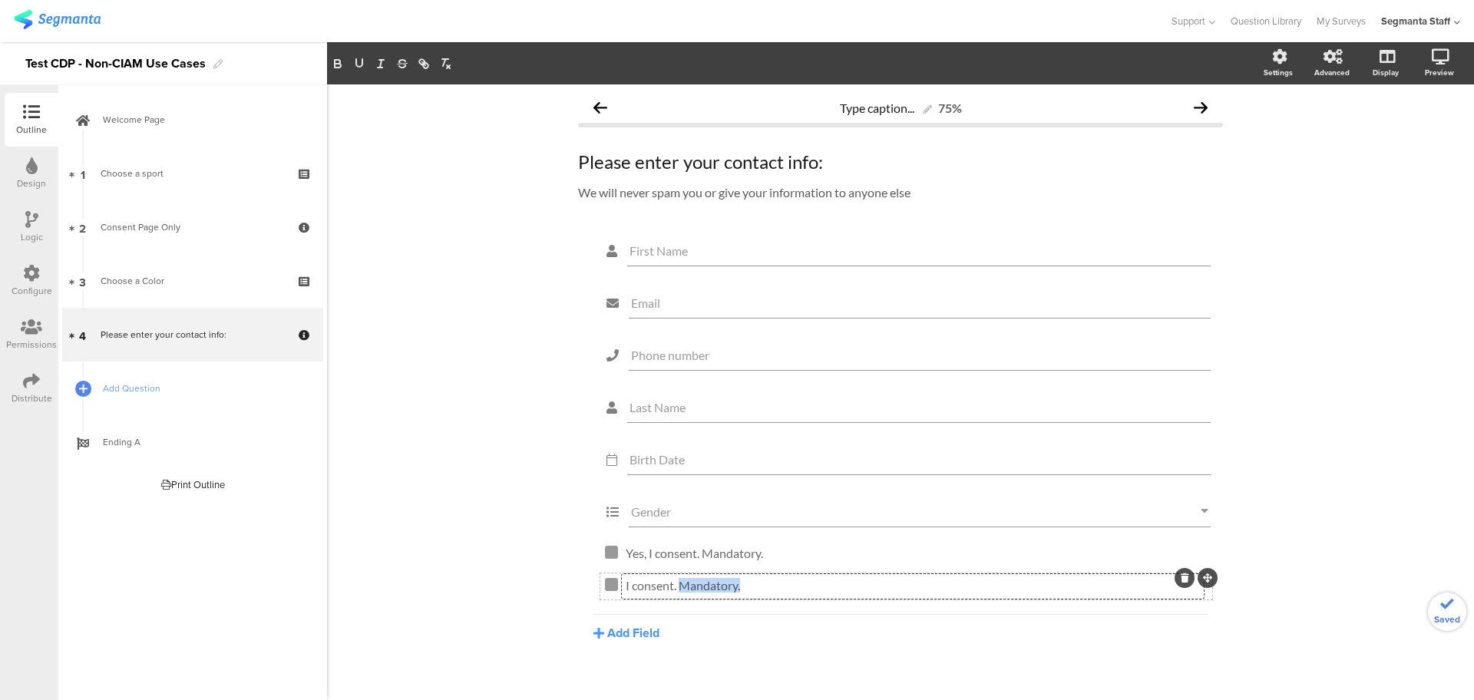
click at [672, 592] on div "I consent. Mandatory. I consent. Mandatory. I consent. Mandatory." at bounding box center [913, 586] width 582 height 25
click at [726, 645] on div "First Name Email Phone number Last Name Birth Date Gender Yes, I consent. Manda…" at bounding box center [900, 474] width 645 height 482
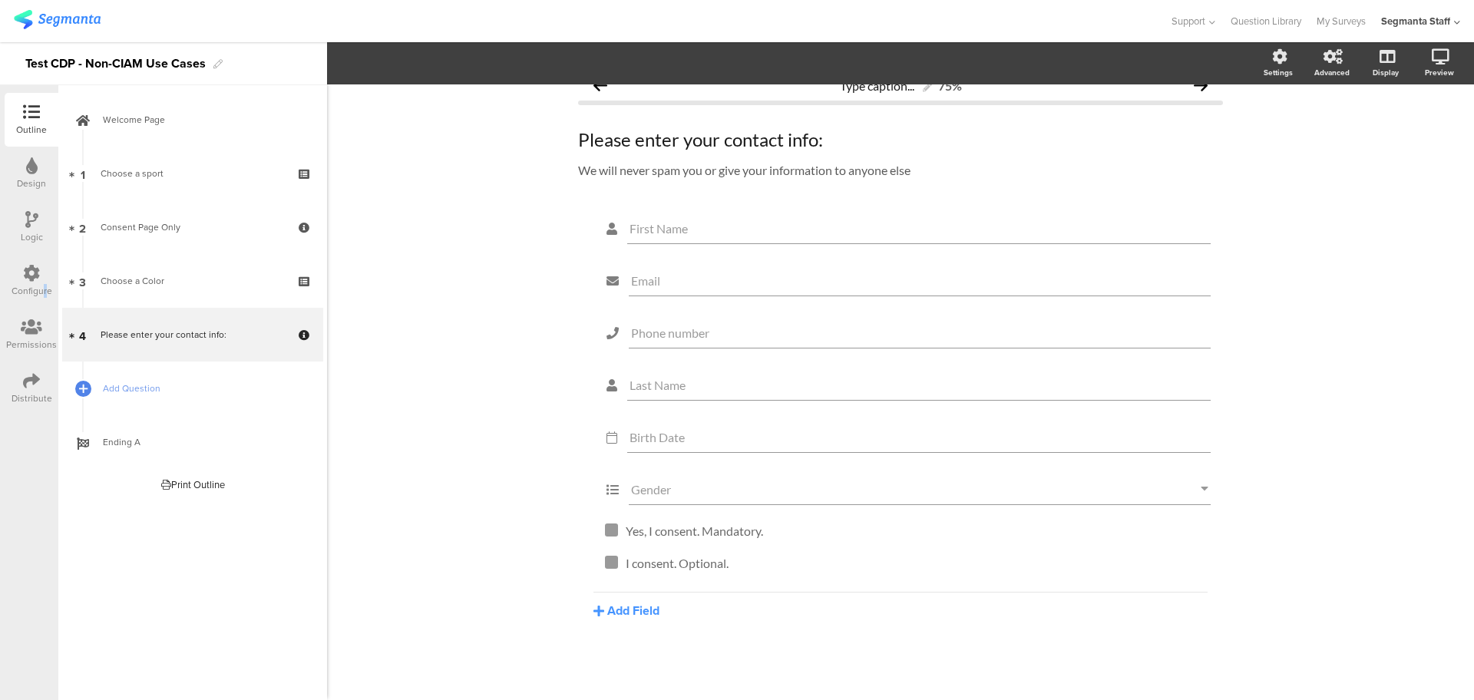
click at [44, 289] on div "Configure" at bounding box center [32, 291] width 41 height 14
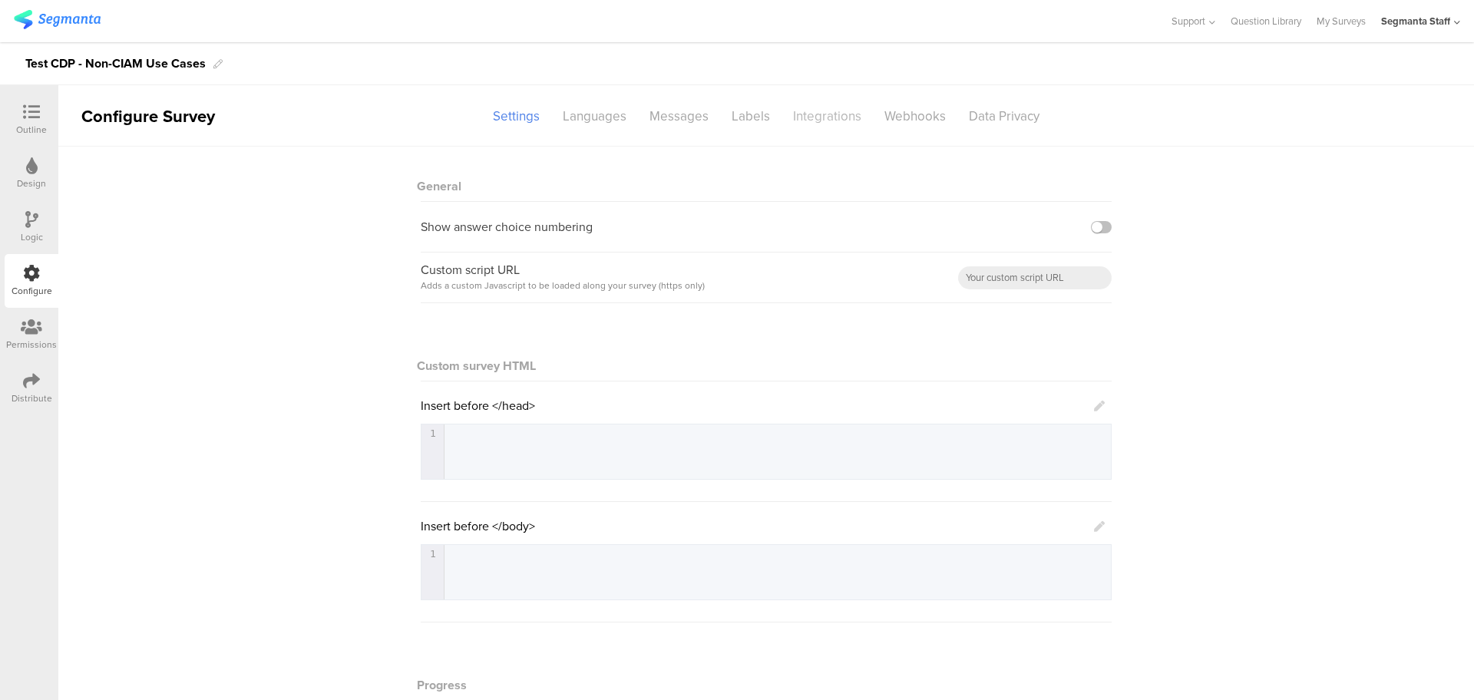
click at [819, 113] on div "Integrations" at bounding box center [826, 116] width 91 height 27
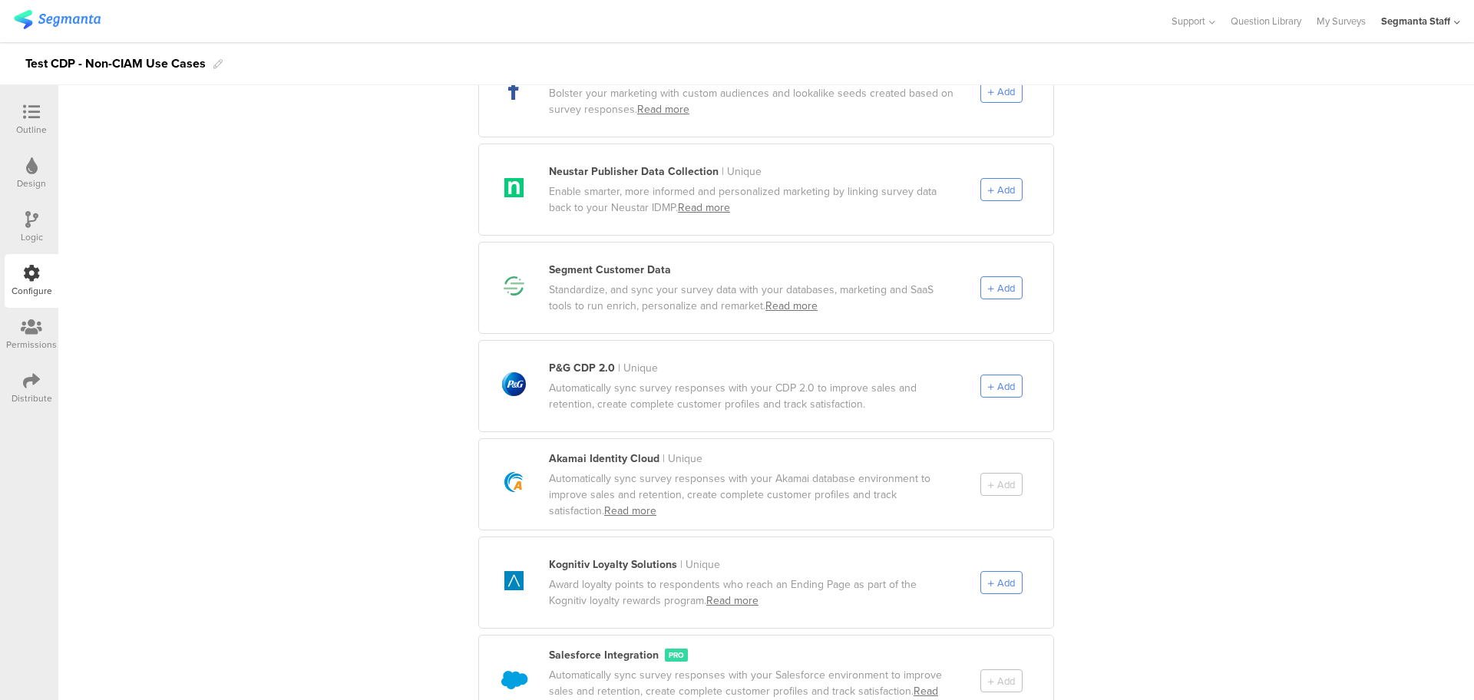
scroll to position [767, 0]
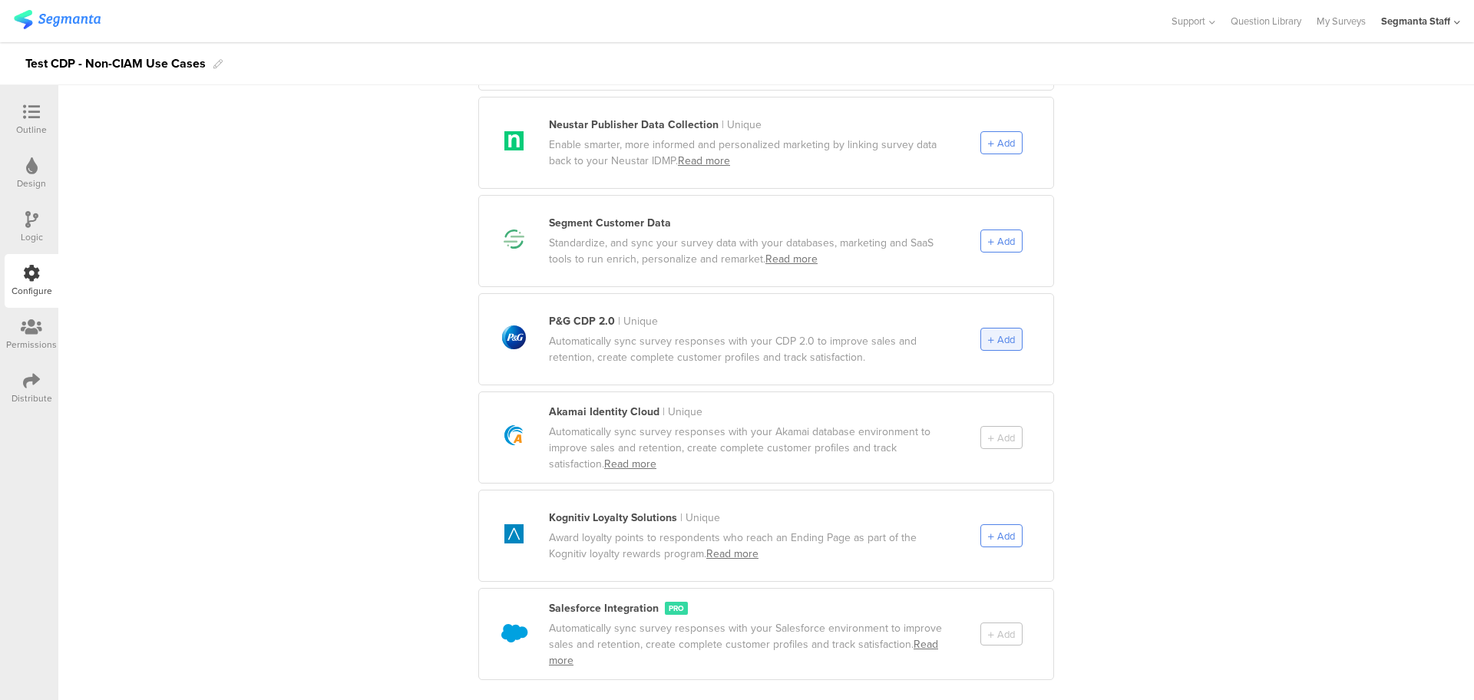
click at [988, 336] on icon at bounding box center [991, 340] width 6 height 8
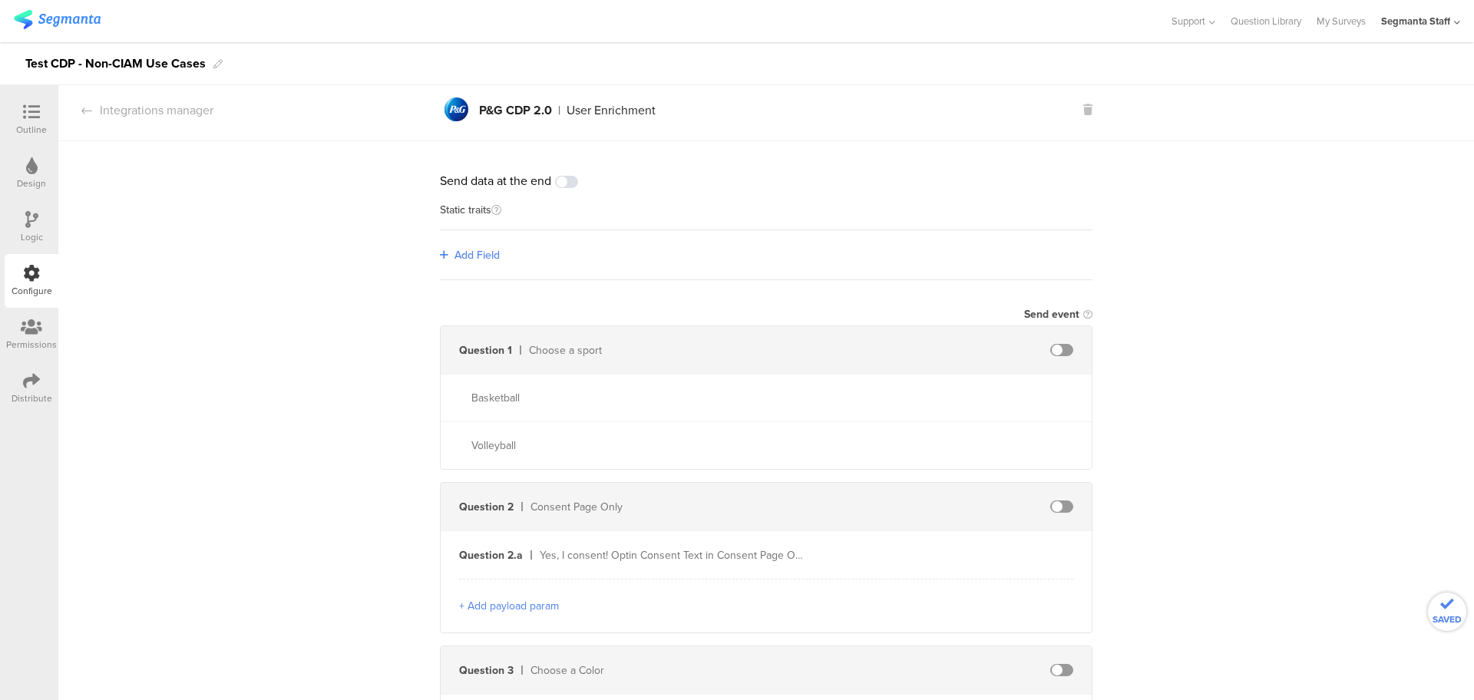
scroll to position [0, 0]
click at [456, 272] on div "Add Field" at bounding box center [766, 261] width 652 height 50
click at [469, 256] on span "Add Field" at bounding box center [476, 261] width 45 height 16
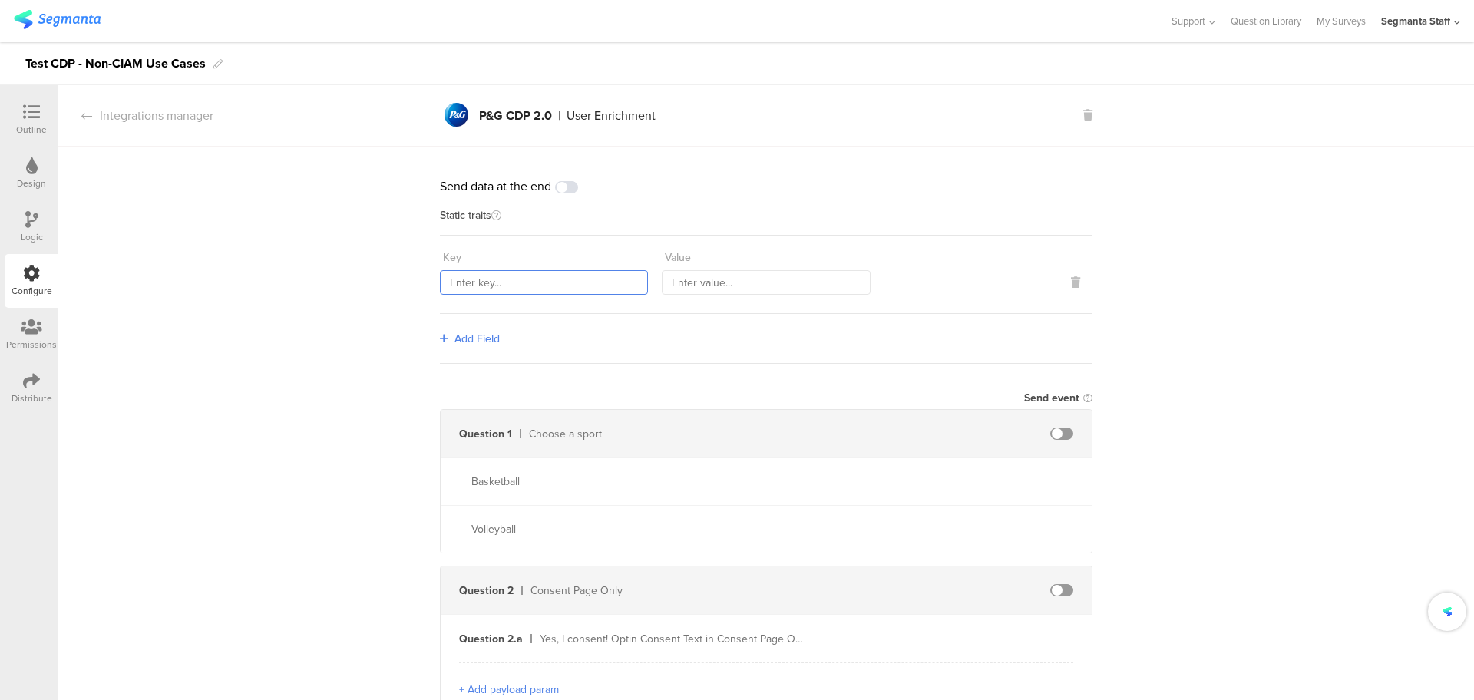
click at [488, 288] on input "text" at bounding box center [544, 282] width 208 height 25
paste input "countryCode"
type input "countryCode"
click at [459, 328] on div "Add Field" at bounding box center [766, 339] width 652 height 50
click at [464, 331] on span "Add Field" at bounding box center [476, 339] width 45 height 16
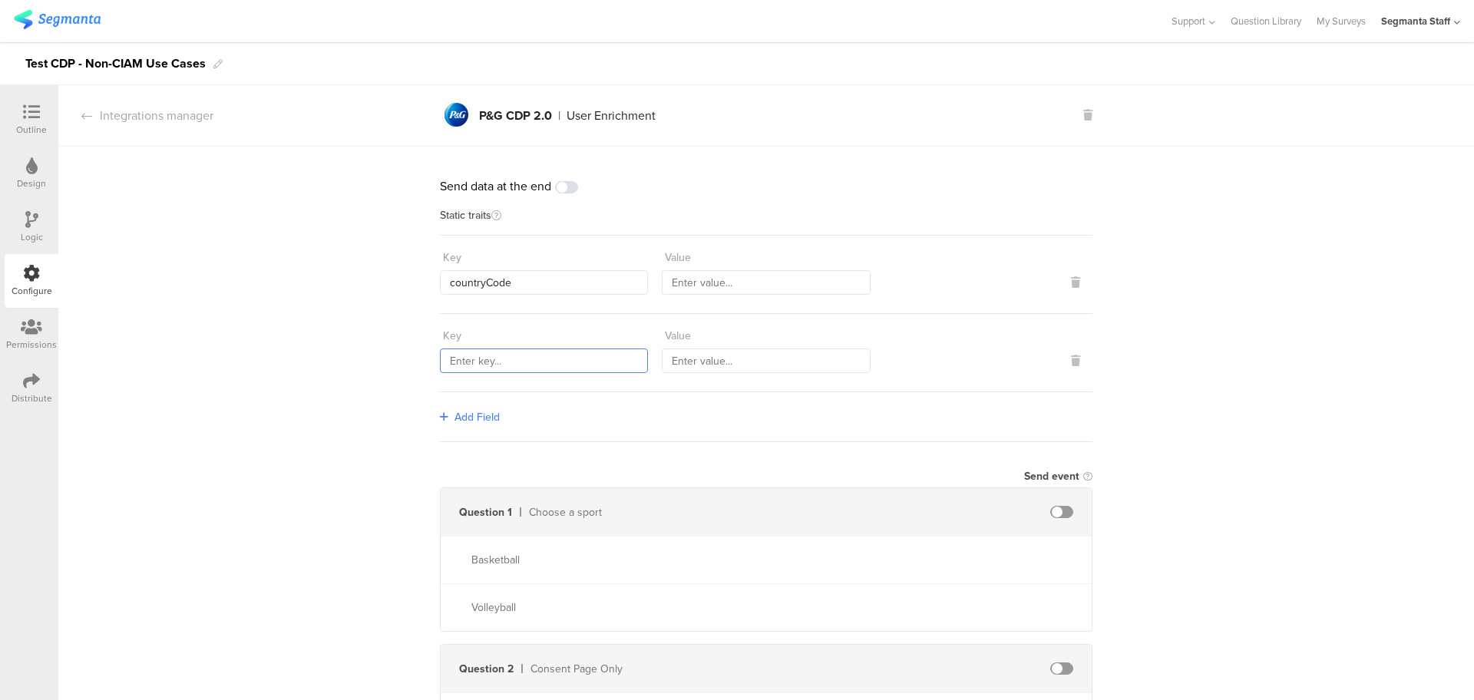
click at [522, 357] on input "text" at bounding box center [544, 360] width 208 height 25
paste input "sourceId"
type input "sourceId"
click at [458, 421] on span "Add Field" at bounding box center [476, 417] width 45 height 16
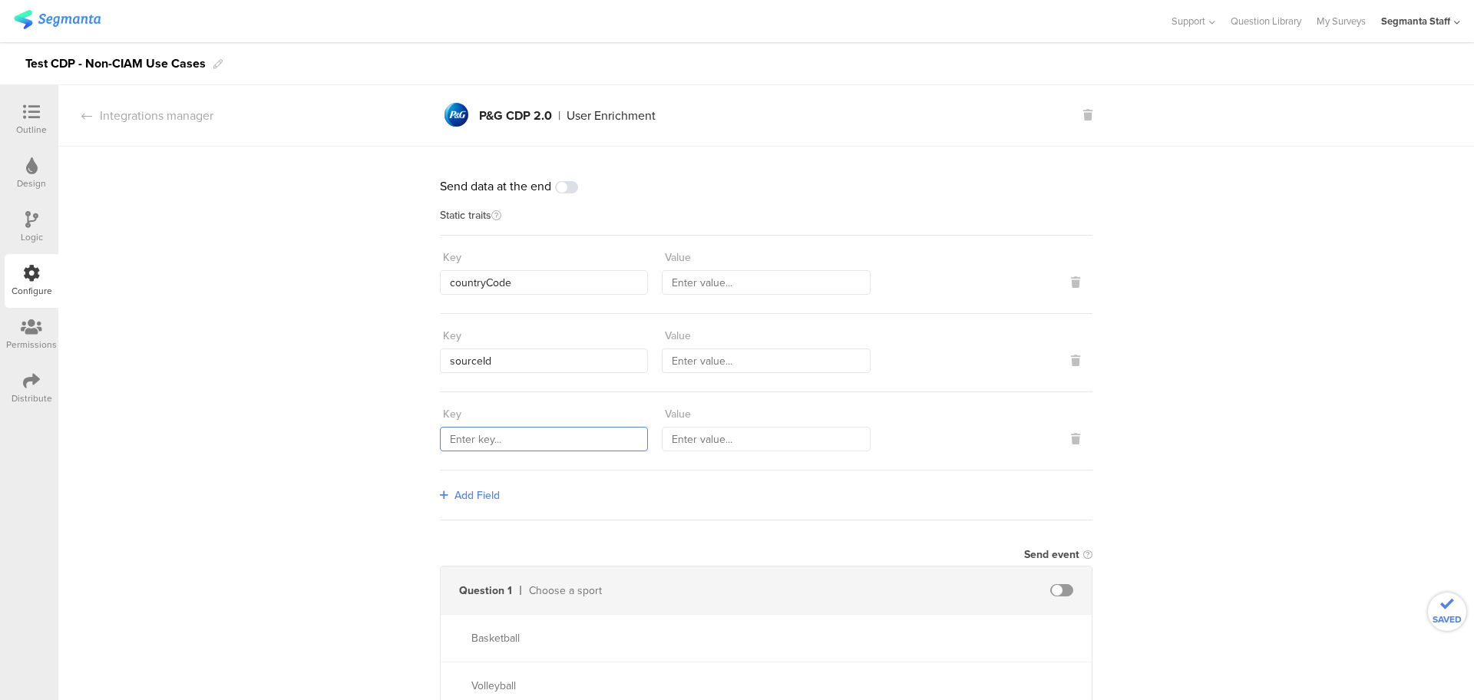
click at [498, 438] on input "text" at bounding box center [544, 439] width 208 height 25
paste input "marketingProgramNumber"
type input "marketingProgramNumber"
click at [454, 493] on span "Add Field" at bounding box center [476, 495] width 45 height 16
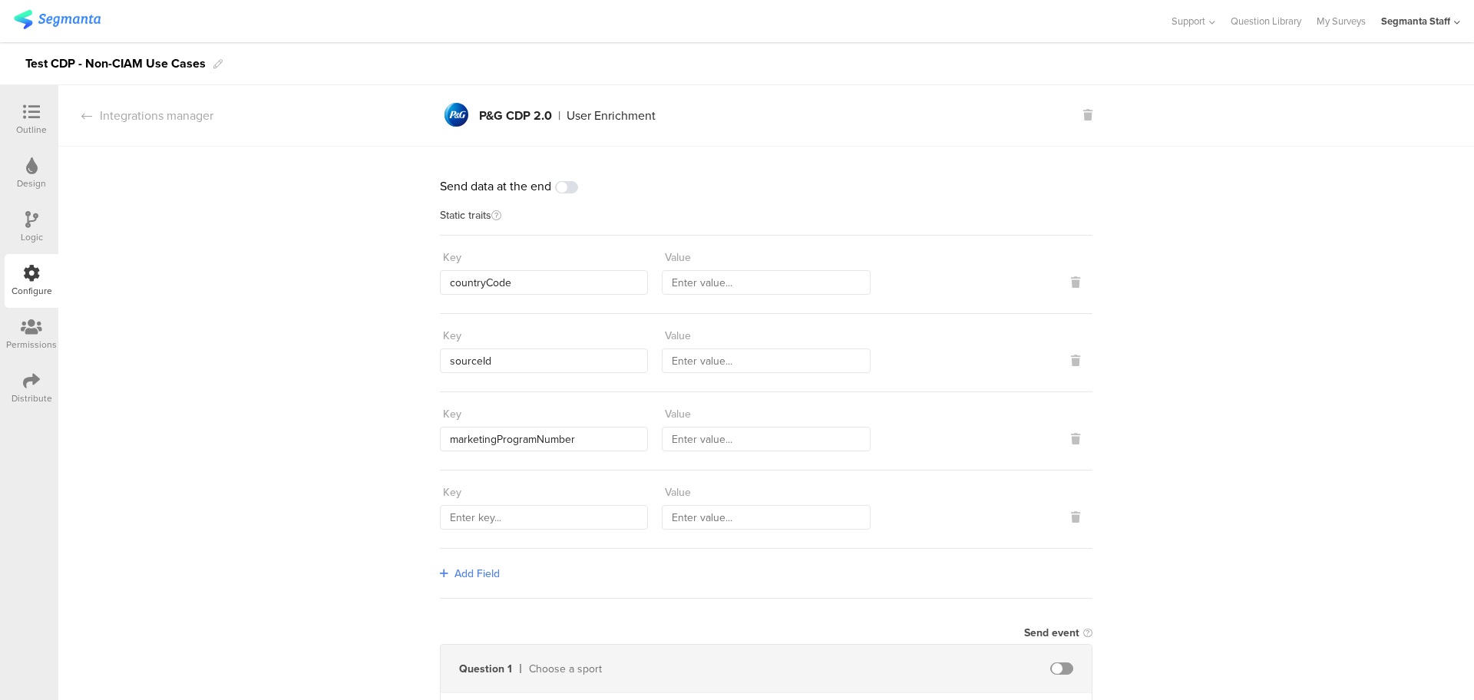
click at [477, 528] on div "Key Value" at bounding box center [766, 509] width 652 height 78
click at [483, 517] on input "text" at bounding box center [544, 517] width 208 height 25
paste input "transmitterSourceId"
type input "transmitterSourceId"
click at [792, 289] on input "text" at bounding box center [766, 282] width 208 height 25
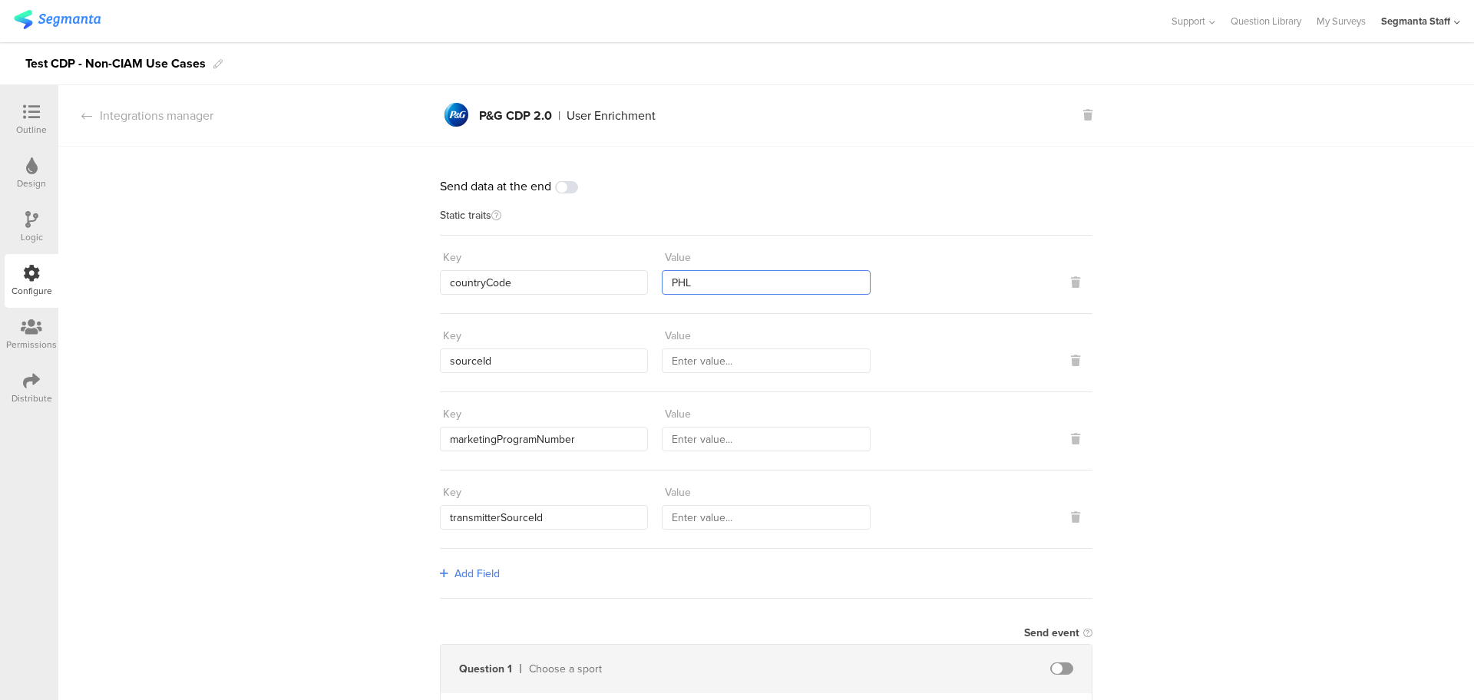
type input "PHL"
type input "98765"
click at [746, 434] on input "text" at bounding box center [766, 439] width 208 height 25
type input "321"
click at [685, 513] on input "text" at bounding box center [766, 517] width 208 height 25
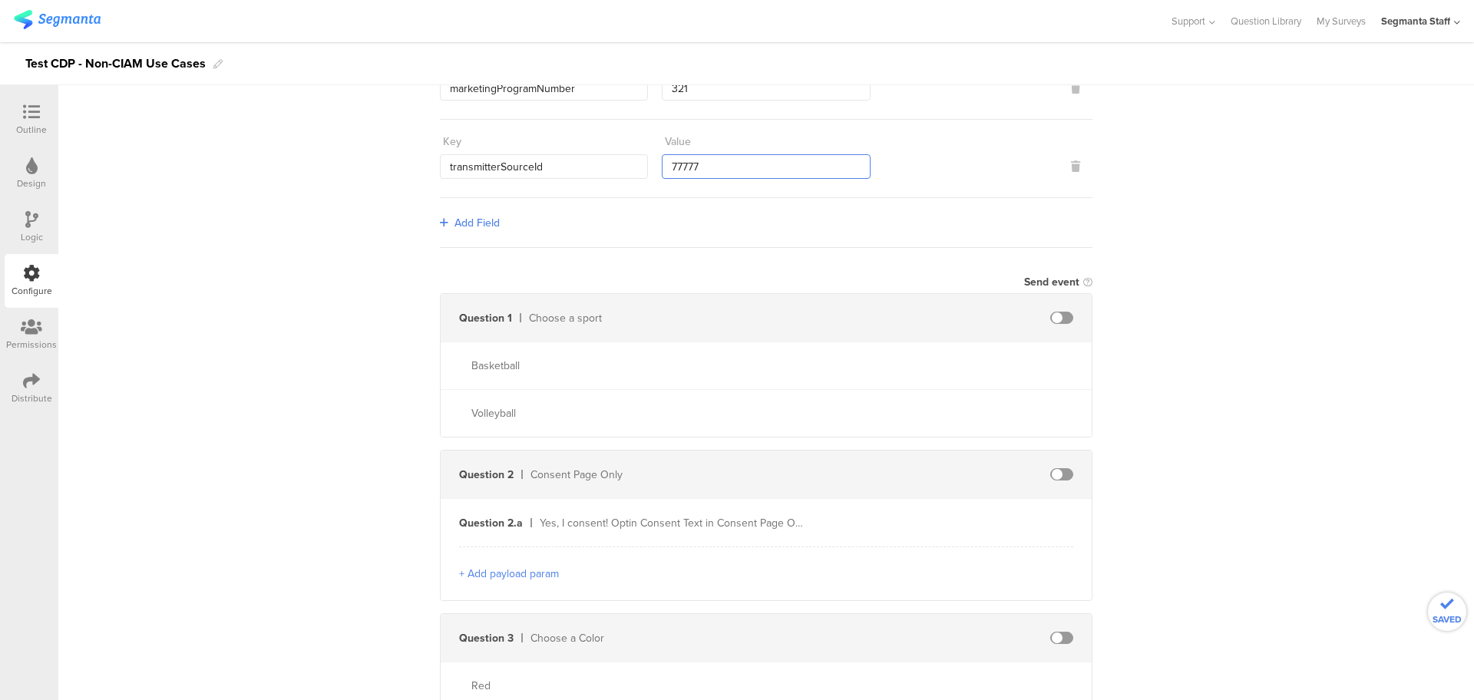
scroll to position [384, 0]
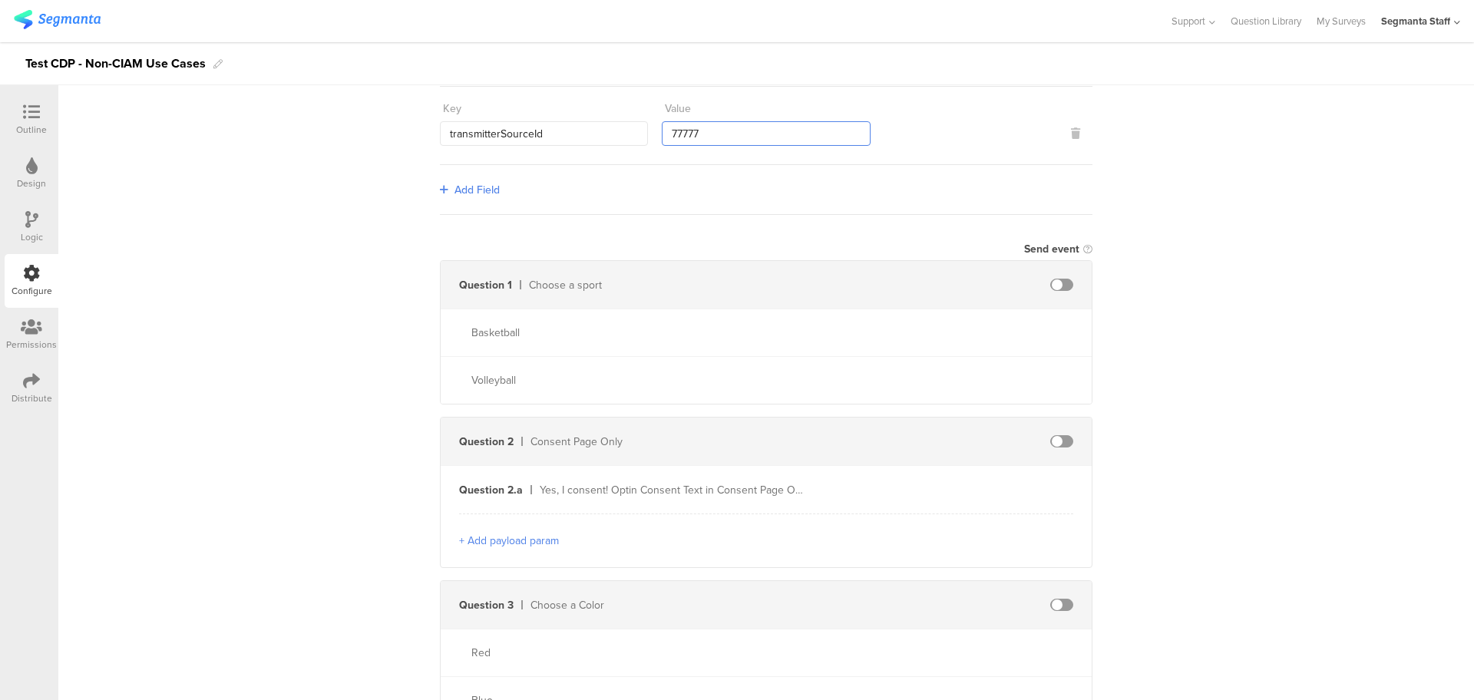
type input "77777"
click at [1050, 279] on span at bounding box center [1061, 285] width 23 height 12
click at [903, 272] on input "text" at bounding box center [928, 284] width 169 height 25
type input "sport"
click at [884, 331] on input "text" at bounding box center [928, 333] width 169 height 25
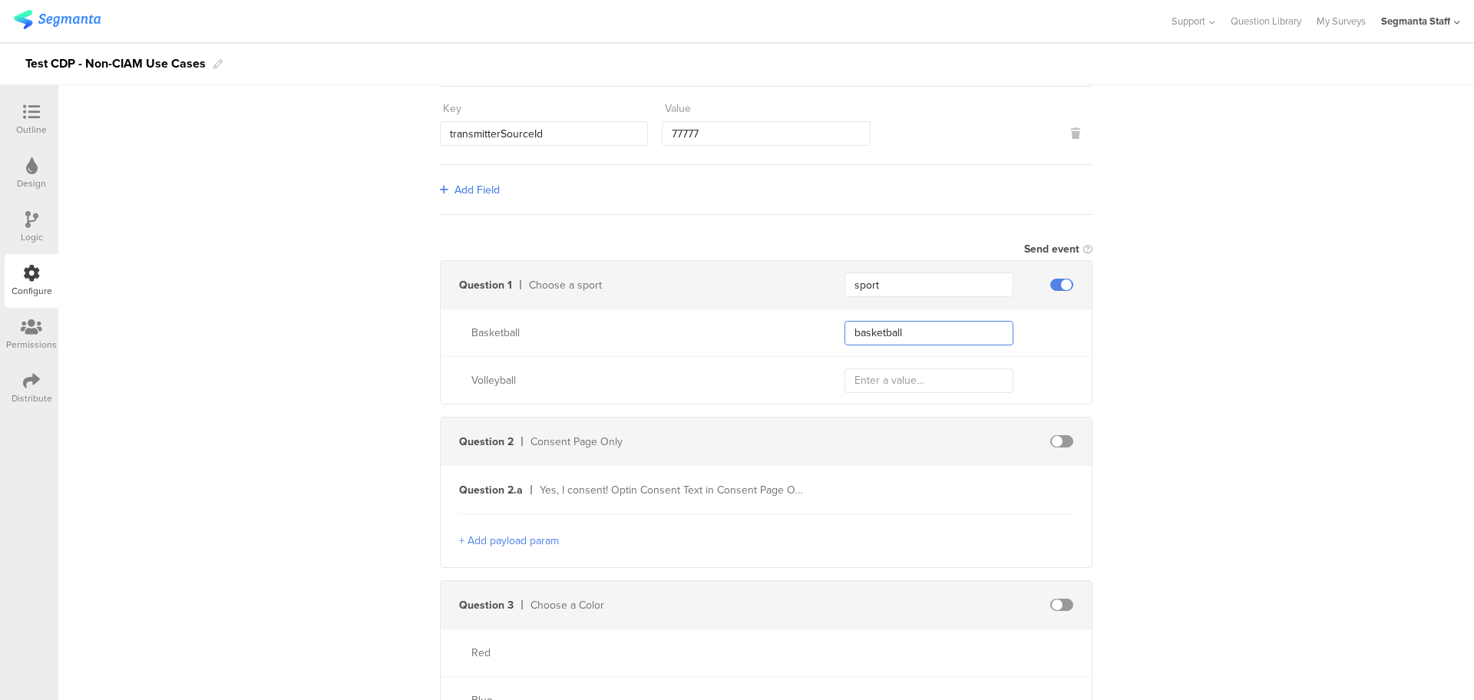
type input "basketball"
type input "volleyball"
click at [1059, 435] on span at bounding box center [1061, 441] width 23 height 12
click at [887, 485] on input "text" at bounding box center [928, 489] width 169 height 25
type input "optText"
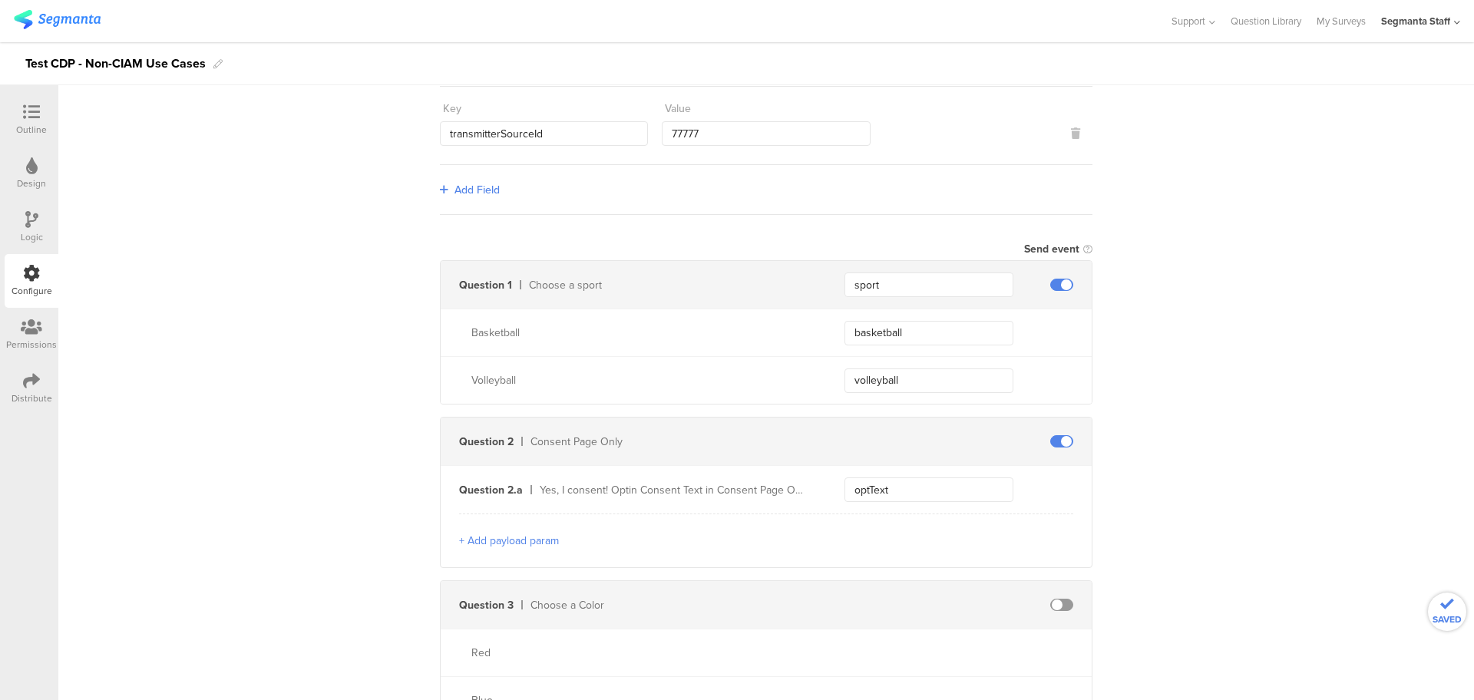
click at [528, 540] on button "+ Add payload param" at bounding box center [509, 541] width 100 height 16
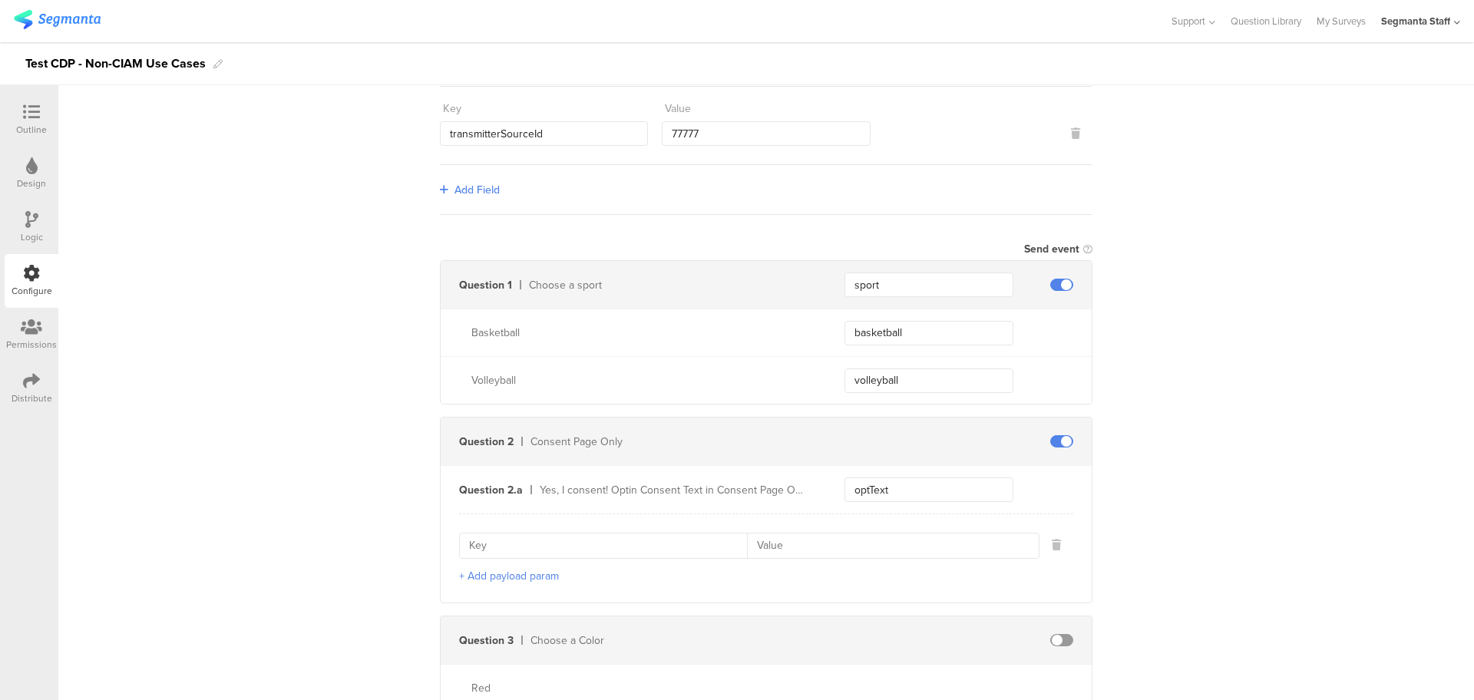
click at [538, 535] on input at bounding box center [608, 545] width 278 height 25
type input "optId"
click at [828, 540] on input at bounding box center [888, 545] width 282 height 25
type input "321_98"
click at [536, 573] on button "+ Add payload param" at bounding box center [509, 576] width 100 height 16
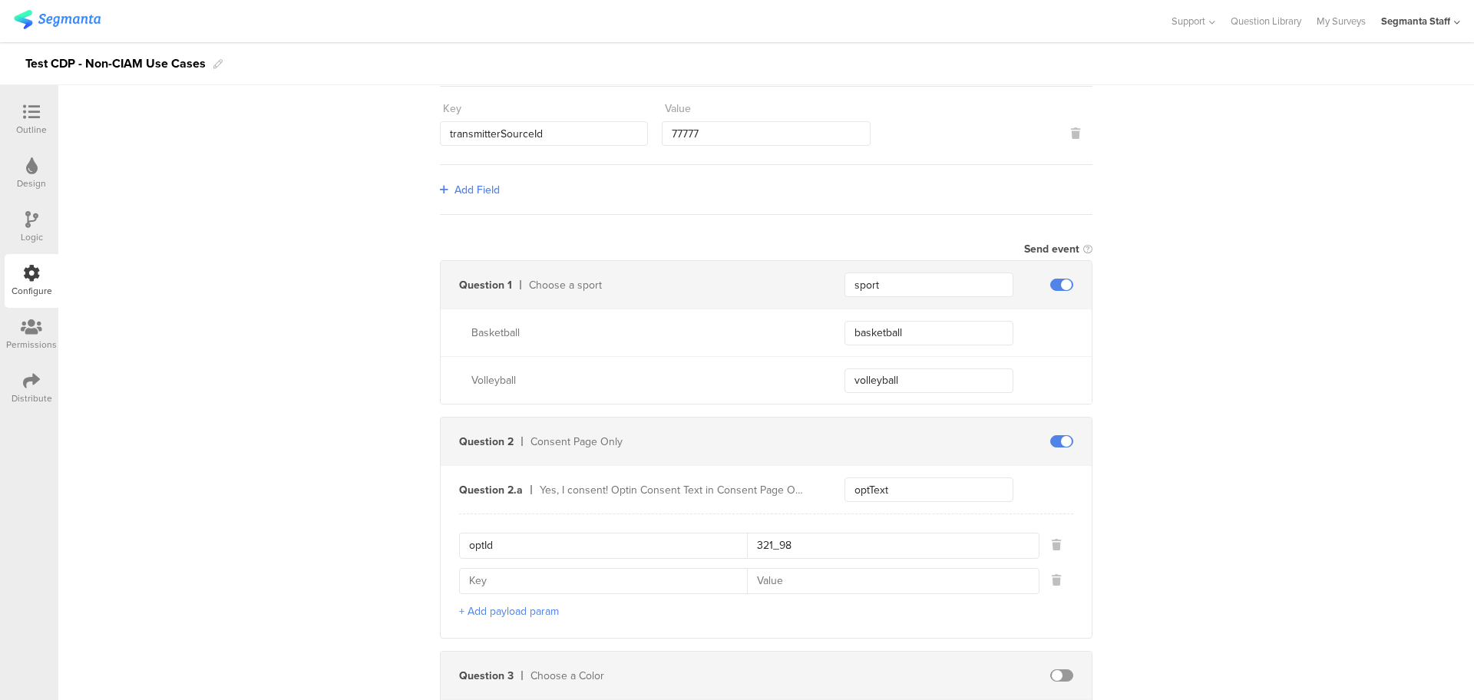
click at [764, 582] on input at bounding box center [888, 581] width 282 height 25
type input "E"
click at [541, 582] on input at bounding box center [608, 581] width 278 height 25
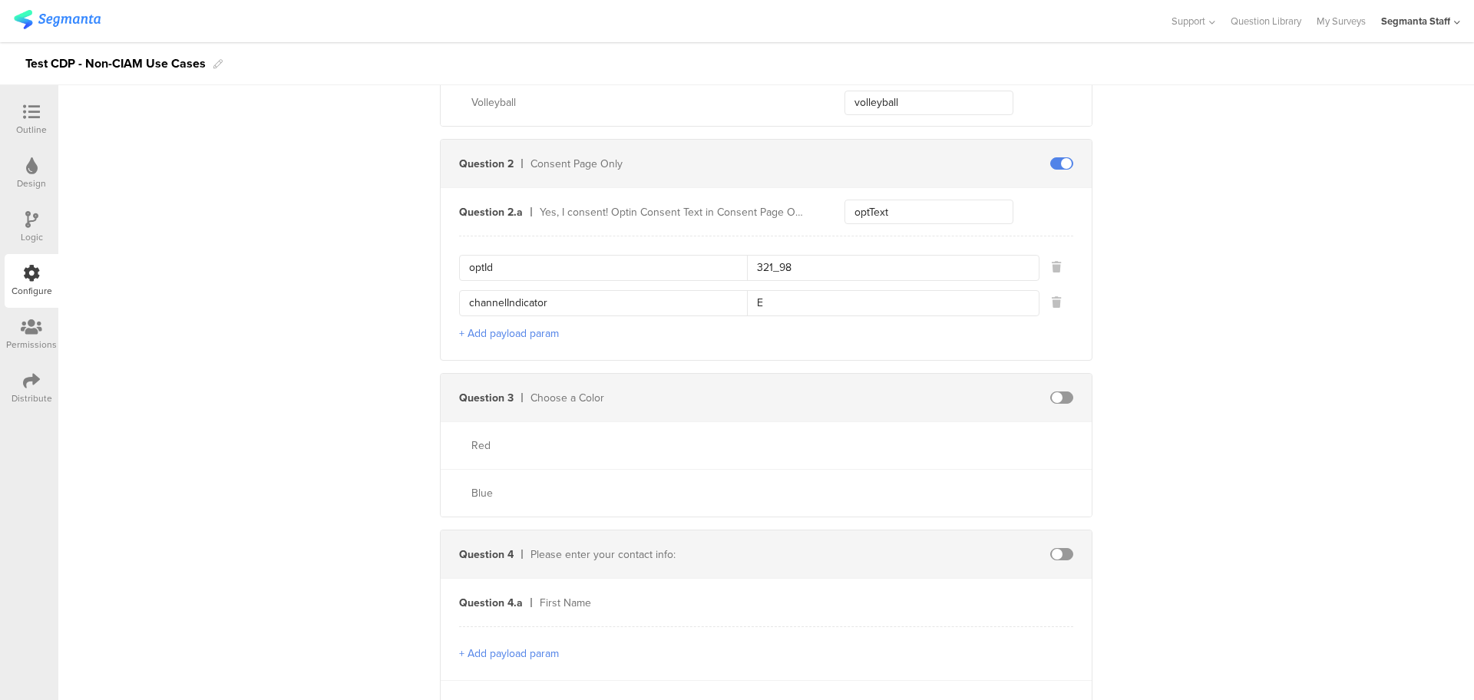
scroll to position [672, 0]
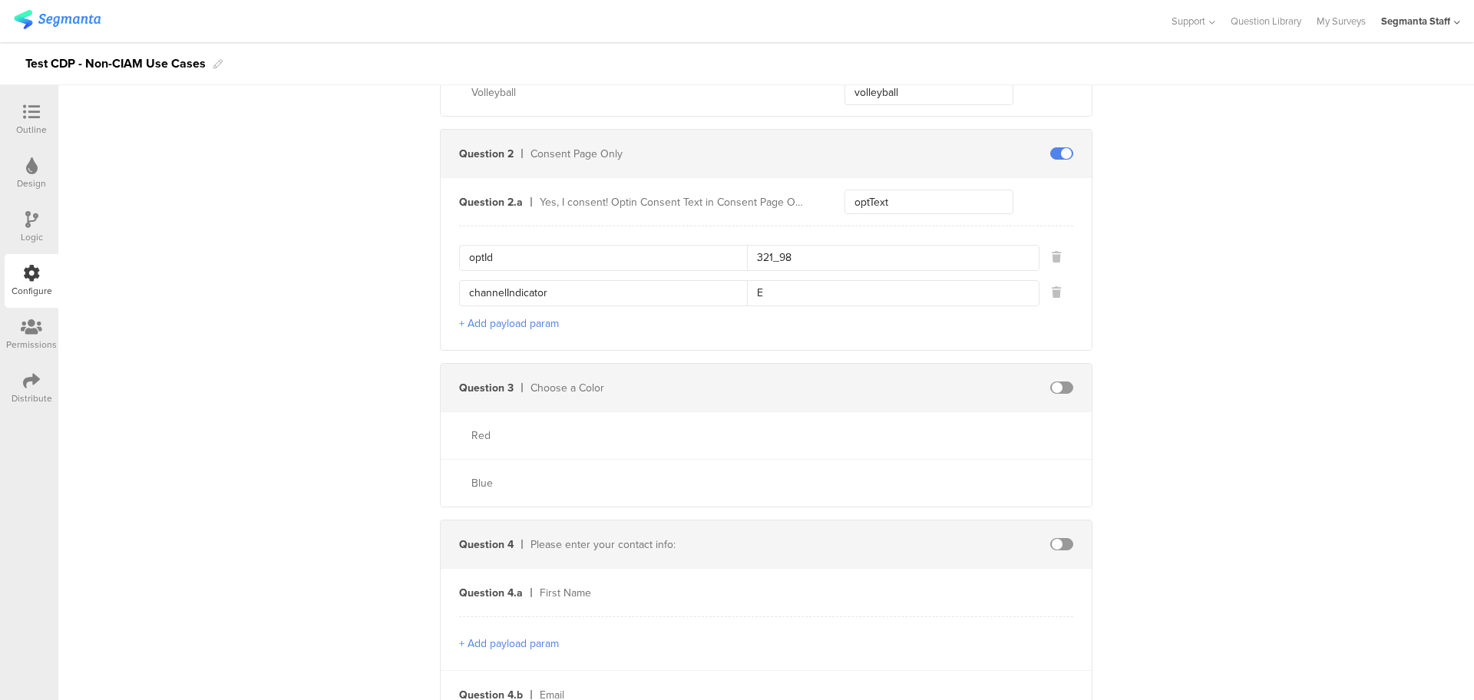
type input "channelIndicator"
click at [1050, 541] on span at bounding box center [1061, 544] width 23 height 12
click at [892, 592] on input "text" at bounding box center [928, 592] width 169 height 25
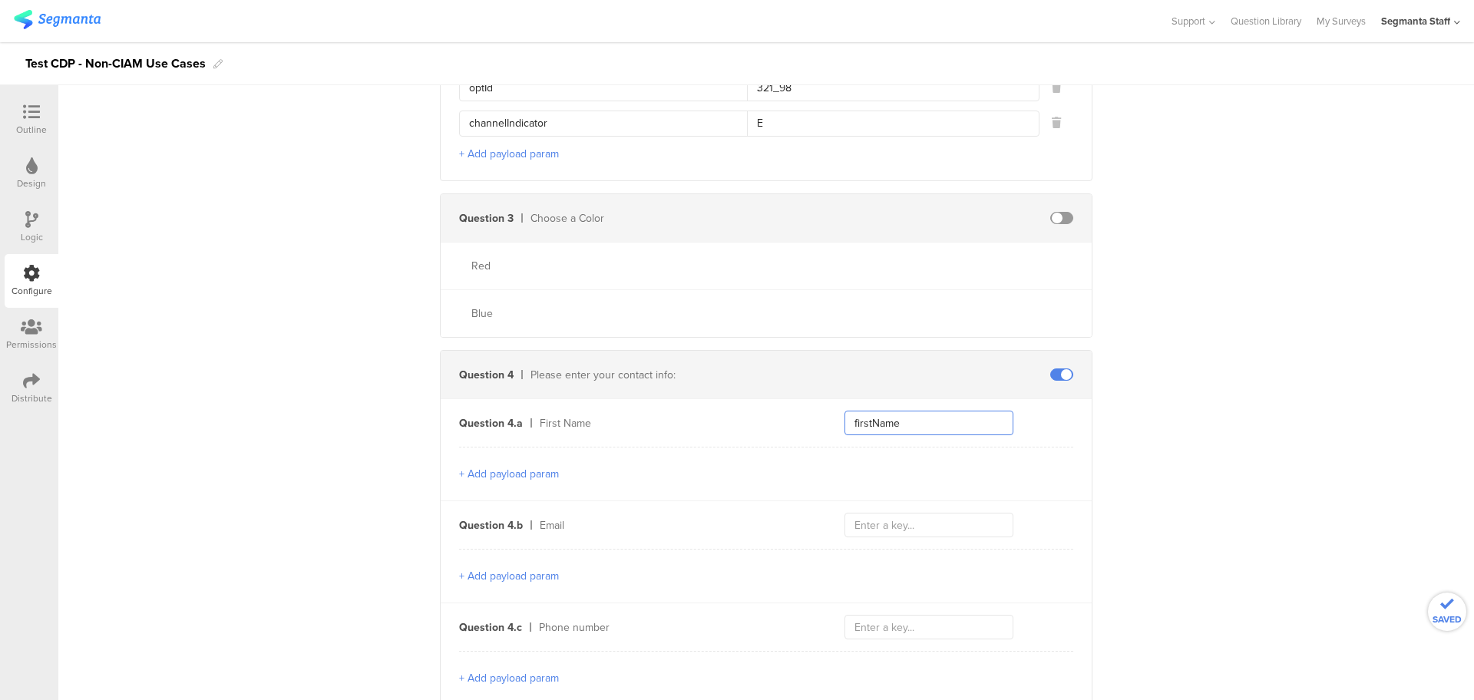
scroll to position [863, 0]
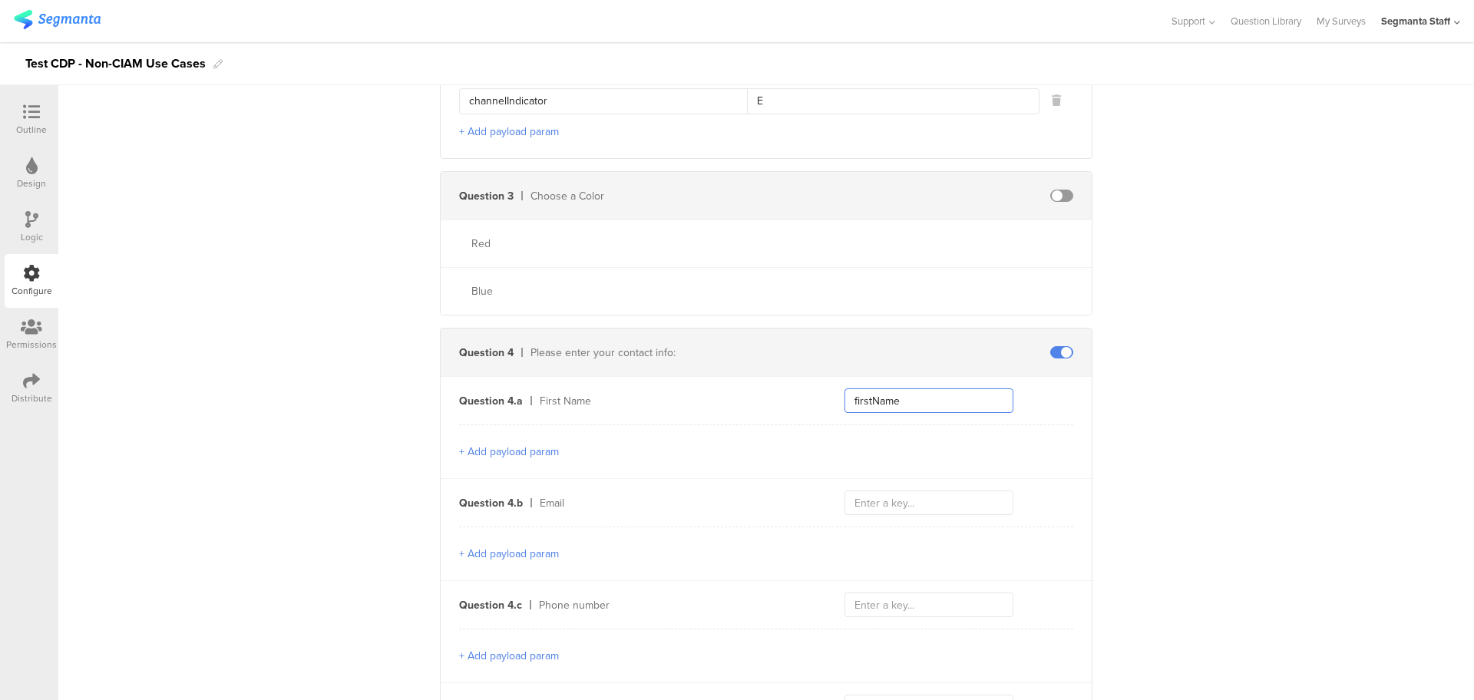
type input "firstName"
click at [896, 490] on input "text" at bounding box center [928, 502] width 169 height 25
type input "email"
click at [510, 546] on button "+ Add payload param" at bounding box center [509, 554] width 100 height 16
click at [478, 583] on button "+ Add payload param" at bounding box center [509, 589] width 100 height 16
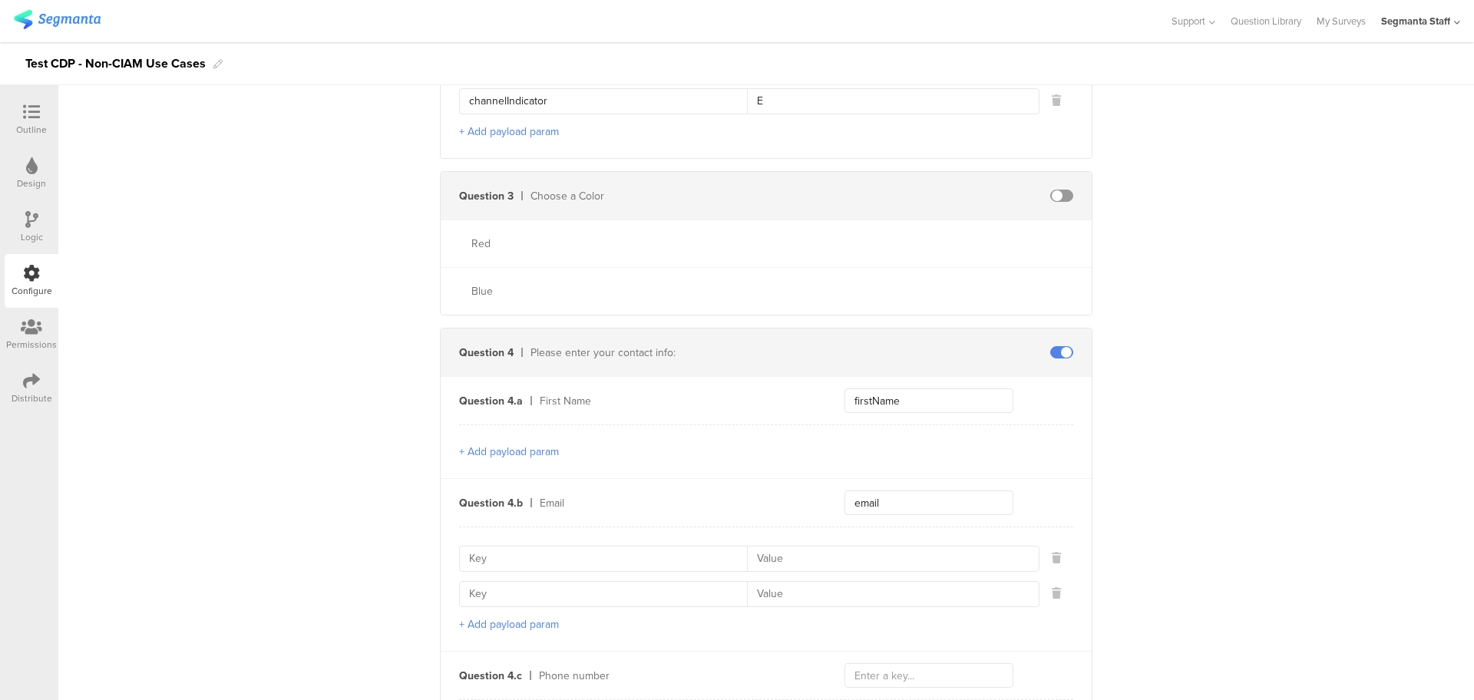
click at [514, 552] on input at bounding box center [608, 558] width 278 height 25
paste input "emailContactPointCategoryCode"
type input "emailContactPointCategoryCode"
click at [499, 597] on input at bounding box center [608, 594] width 278 height 25
click at [493, 586] on input at bounding box center [608, 594] width 278 height 25
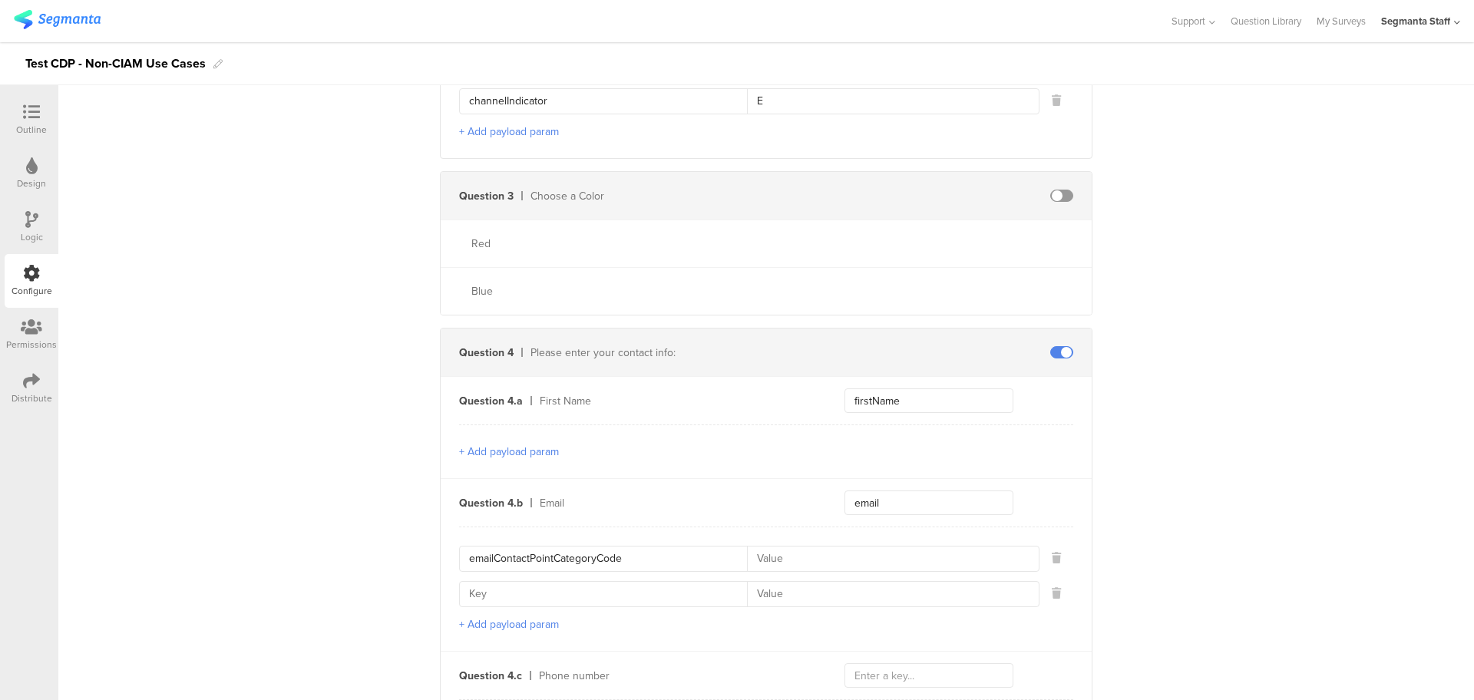
paste input "emailValidContactPointIndicator"
type input "emailValidContactPointIndicator"
click at [788, 553] on input at bounding box center [888, 558] width 282 height 25
type input "EP"
click at [777, 582] on input at bounding box center [888, 594] width 282 height 25
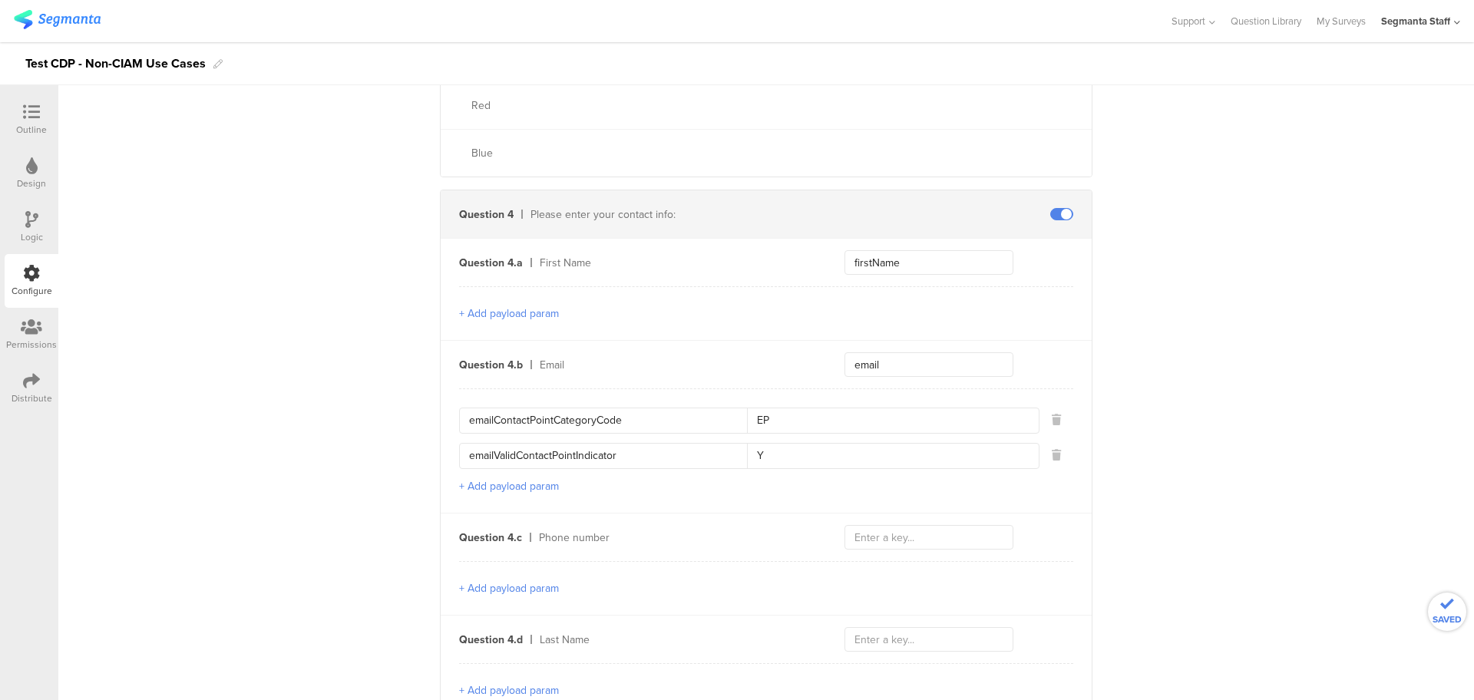
scroll to position [1247, 0]
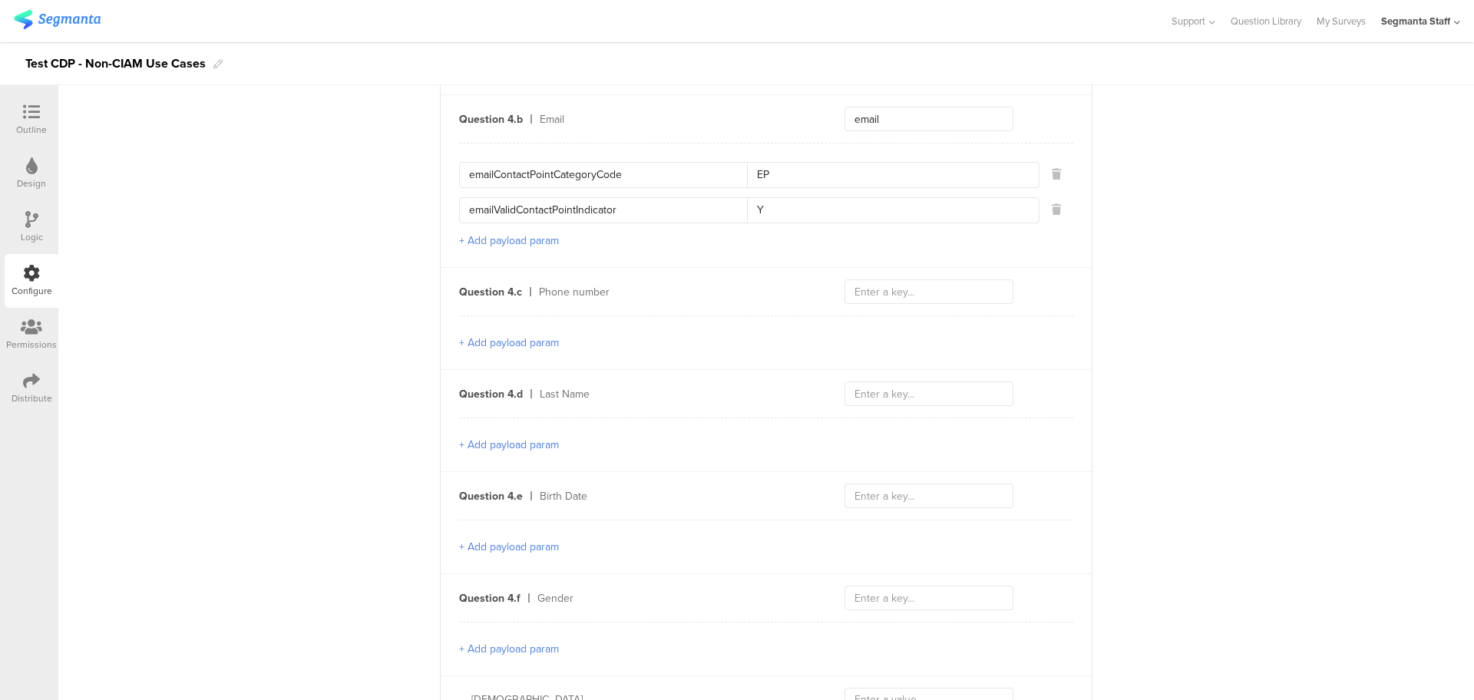
type input "Y"
click at [886, 289] on input "text" at bounding box center [928, 291] width 169 height 25
type input "phoneNumber"
click at [511, 337] on button "+ Add payload param" at bounding box center [509, 343] width 100 height 16
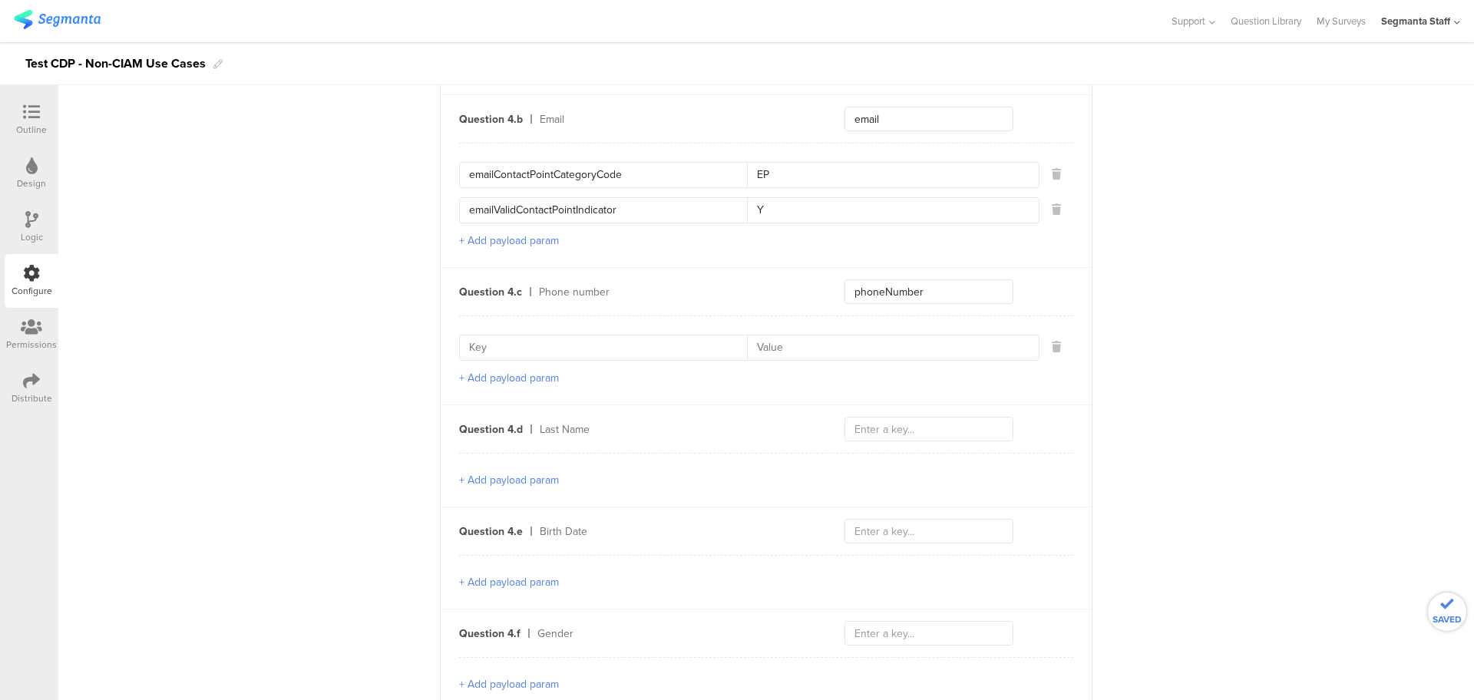
click at [517, 350] on input at bounding box center [608, 347] width 278 height 25
paste input "phoneContactPointCategoryCode1"
type input "phoneContactPointCategoryCode1"
click at [501, 374] on button "+ Add payload param" at bounding box center [509, 378] width 100 height 16
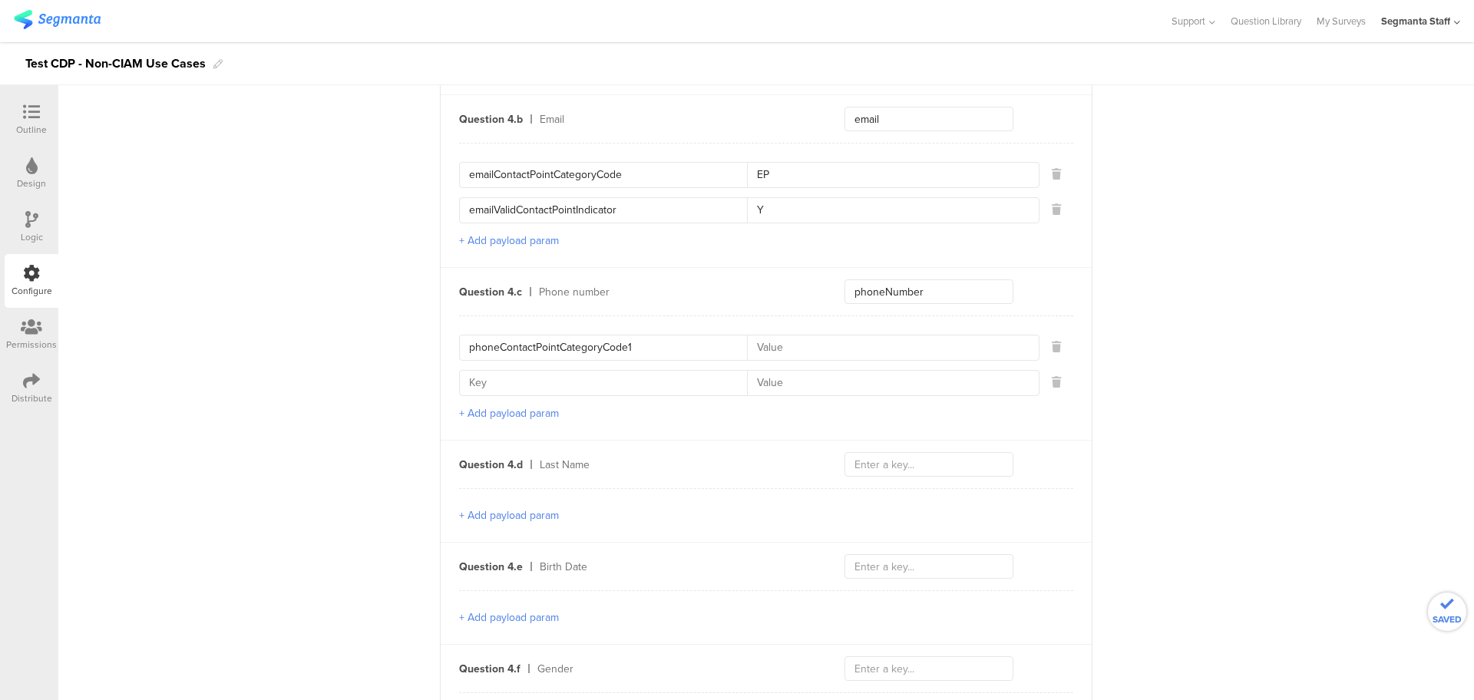
click at [774, 335] on input at bounding box center [888, 347] width 282 height 25
type input "PH"
click at [805, 377] on input at bounding box center [888, 383] width 282 height 25
type input "PB"
click at [640, 371] on input at bounding box center [608, 383] width 278 height 25
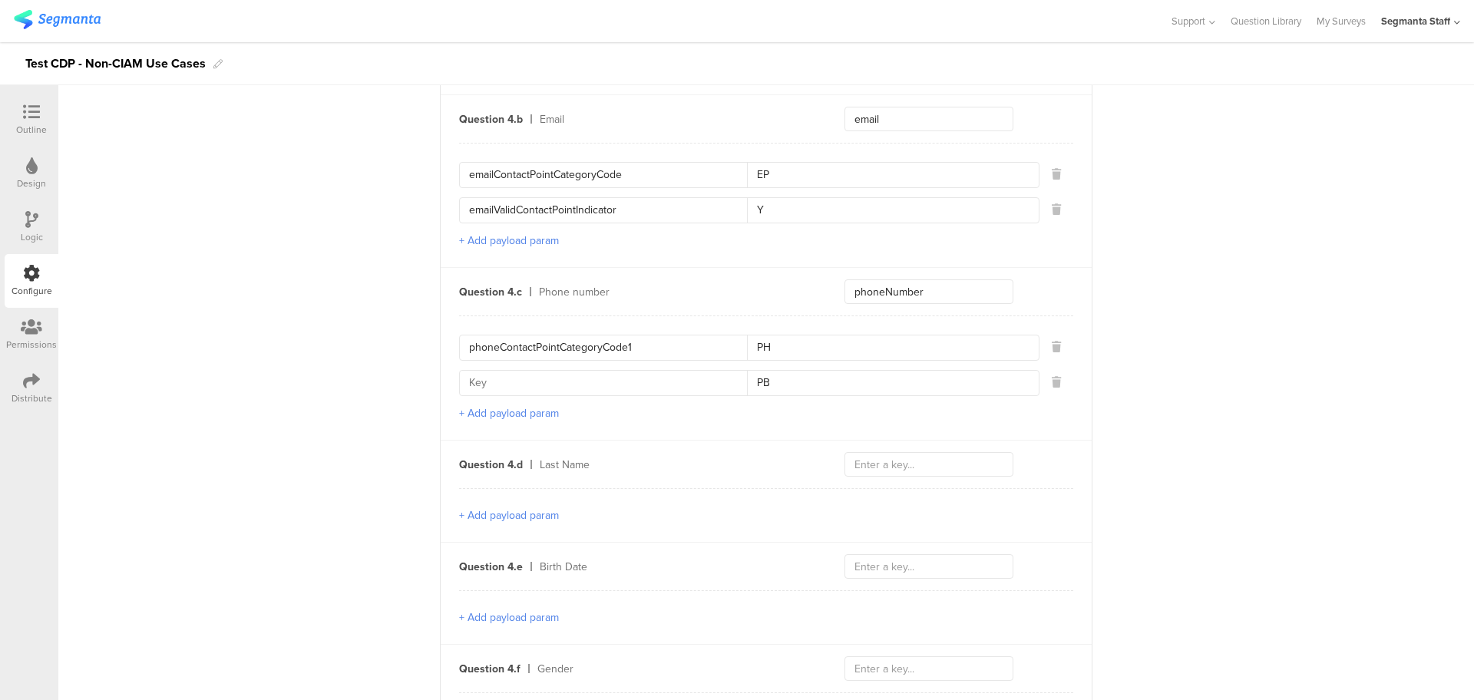
paste input "phoneContactPointCategoryCode2"
type input "phoneContactPointCategoryCode2"
click at [894, 452] on input "text" at bounding box center [928, 464] width 169 height 25
type input "L"
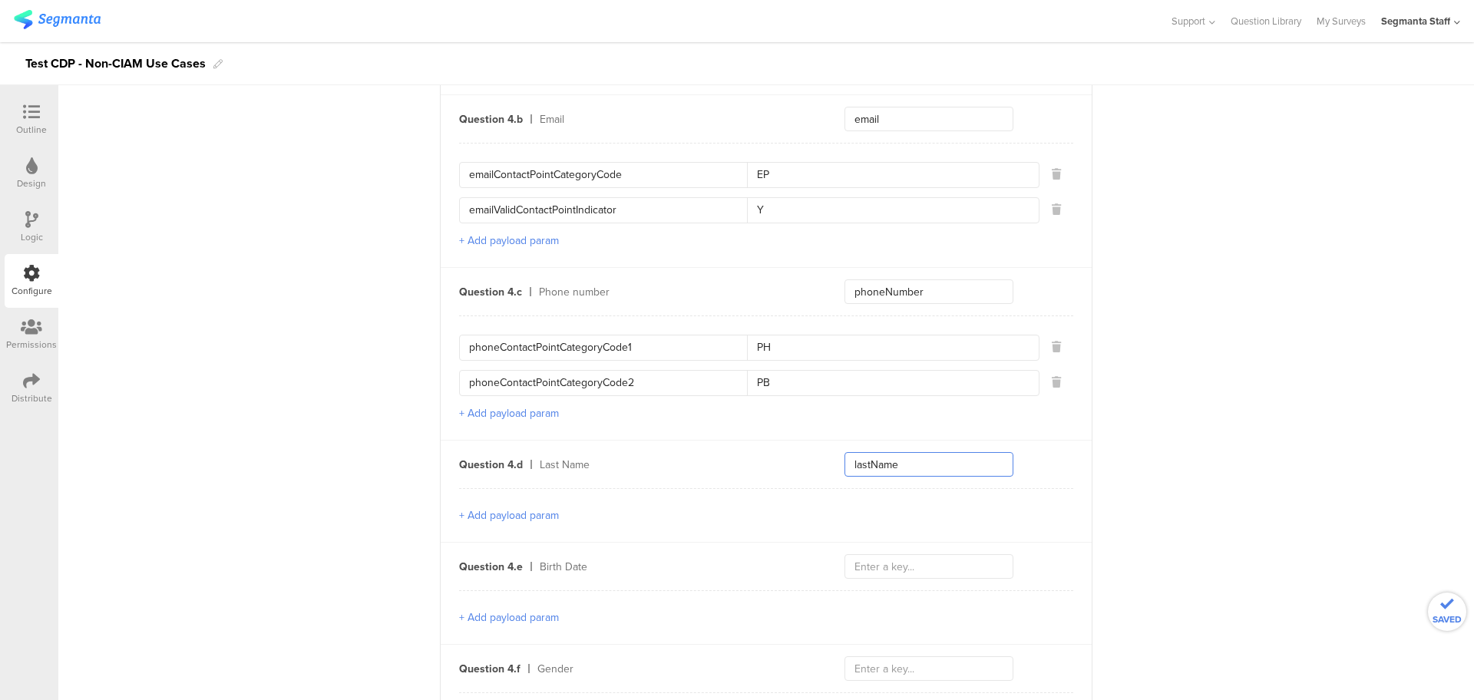
type input "lastName"
click at [929, 558] on input "text" at bounding box center [928, 566] width 169 height 25
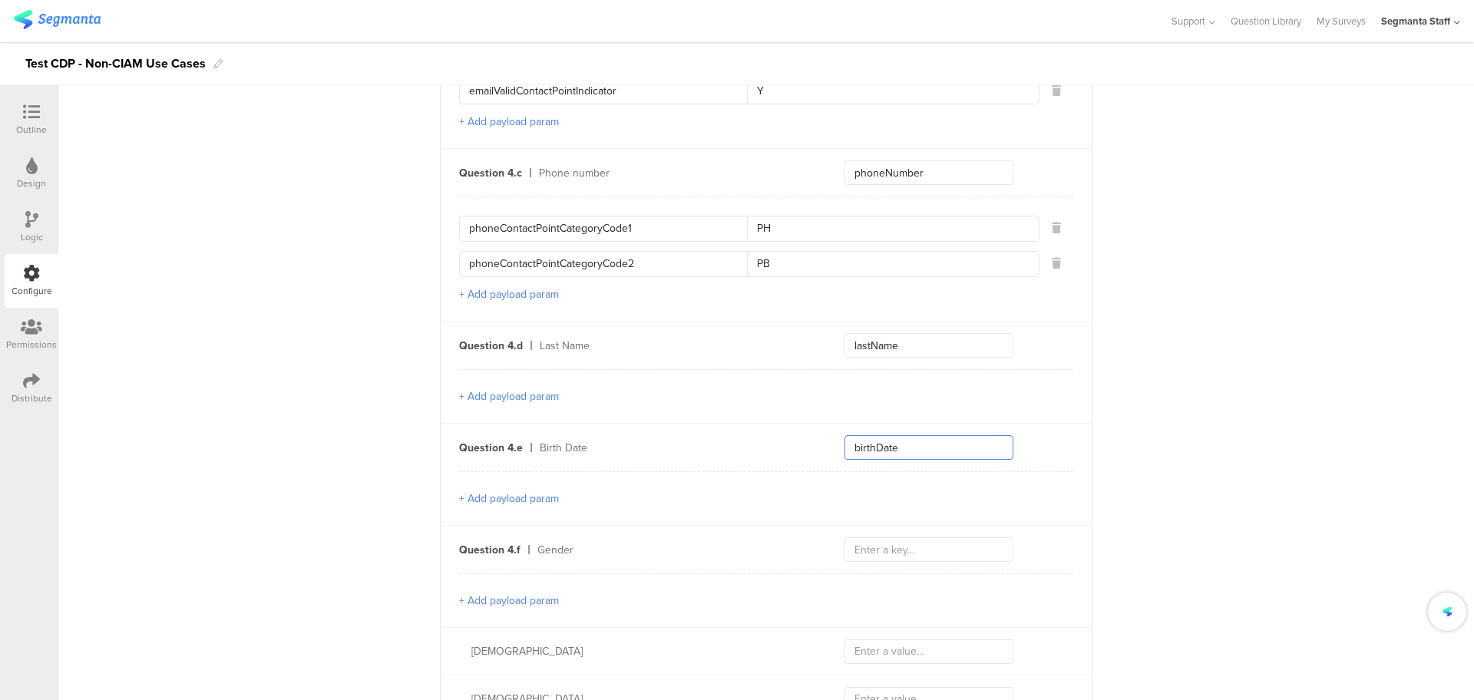
scroll to position [1535, 0]
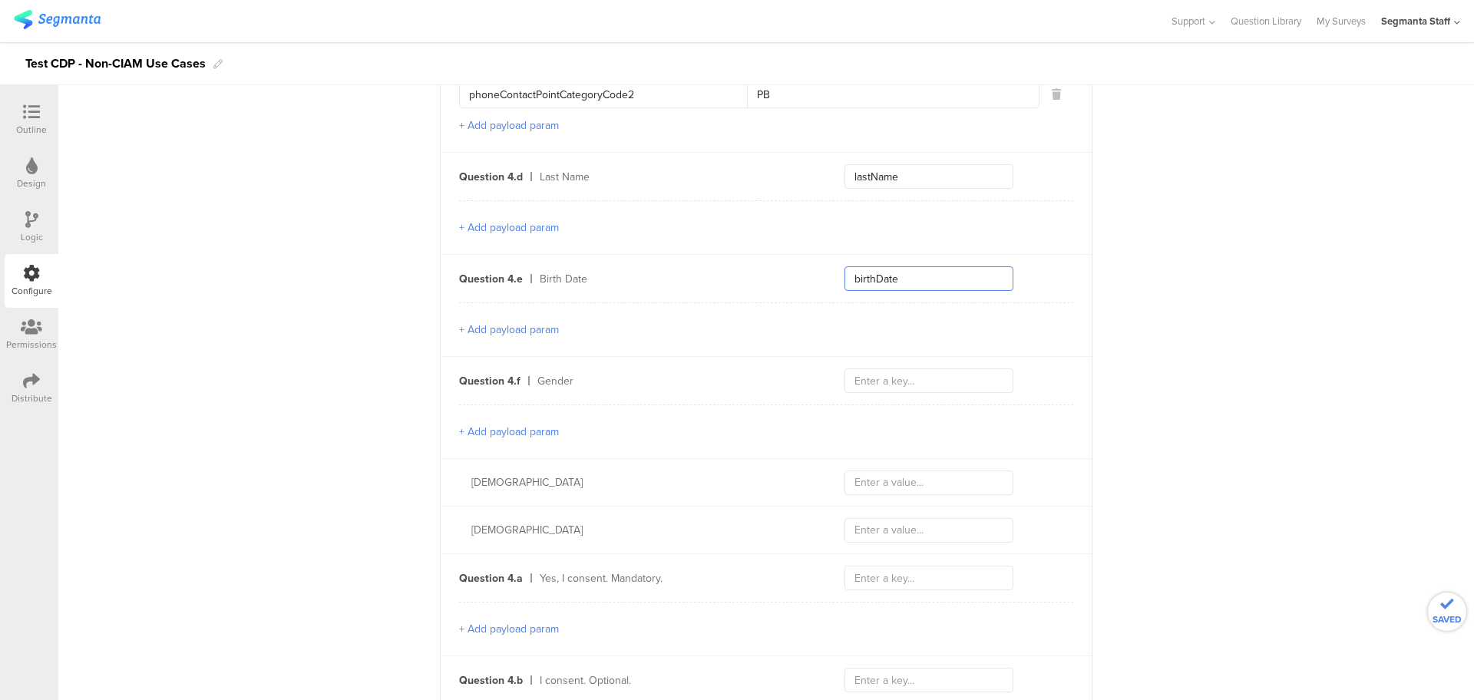
type input "birthDate"
click at [921, 368] on input "text" at bounding box center [928, 380] width 169 height 25
type input "gender"
click at [847, 474] on input "text" at bounding box center [928, 482] width 169 height 25
type input "F"
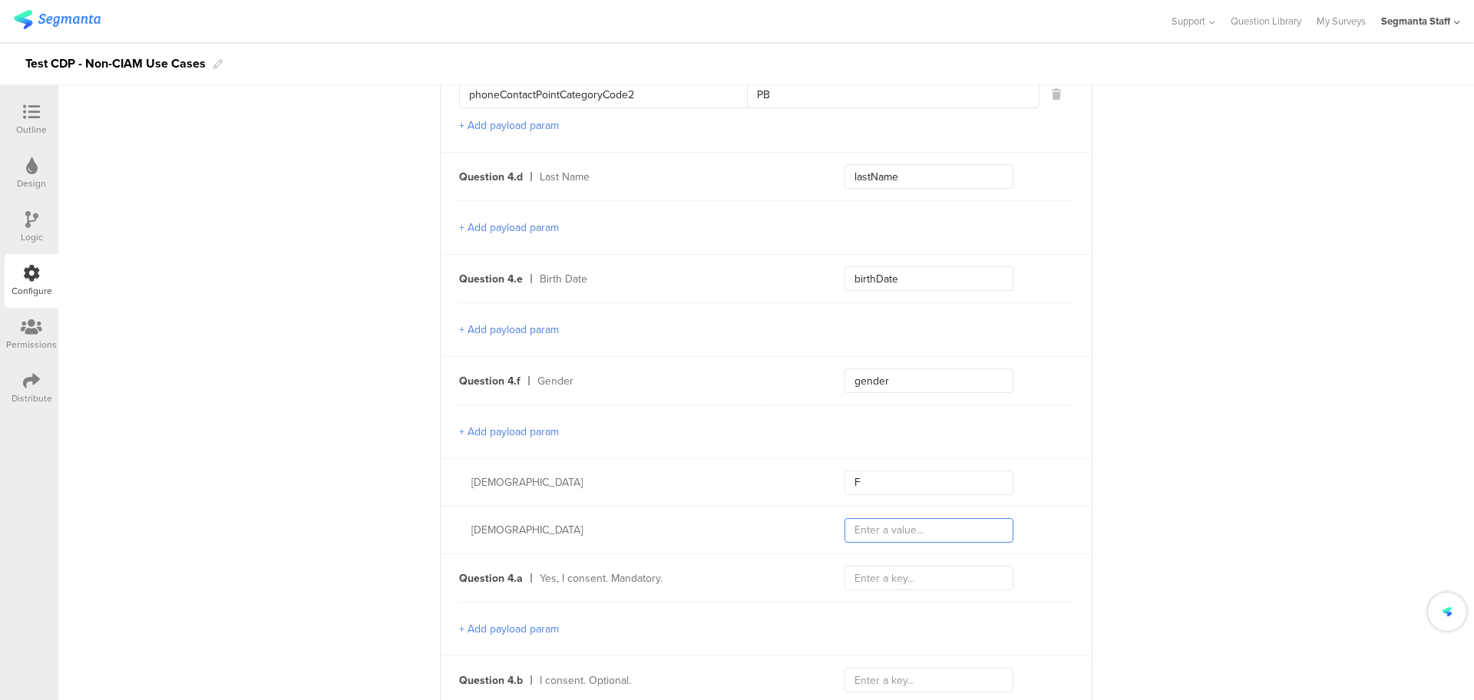
click at [899, 518] on input "text" at bounding box center [928, 530] width 169 height 25
type input "M"
click at [890, 576] on input "text" at bounding box center [928, 578] width 169 height 25
type input "optText"
click at [472, 621] on button "+ Add payload param" at bounding box center [509, 629] width 100 height 16
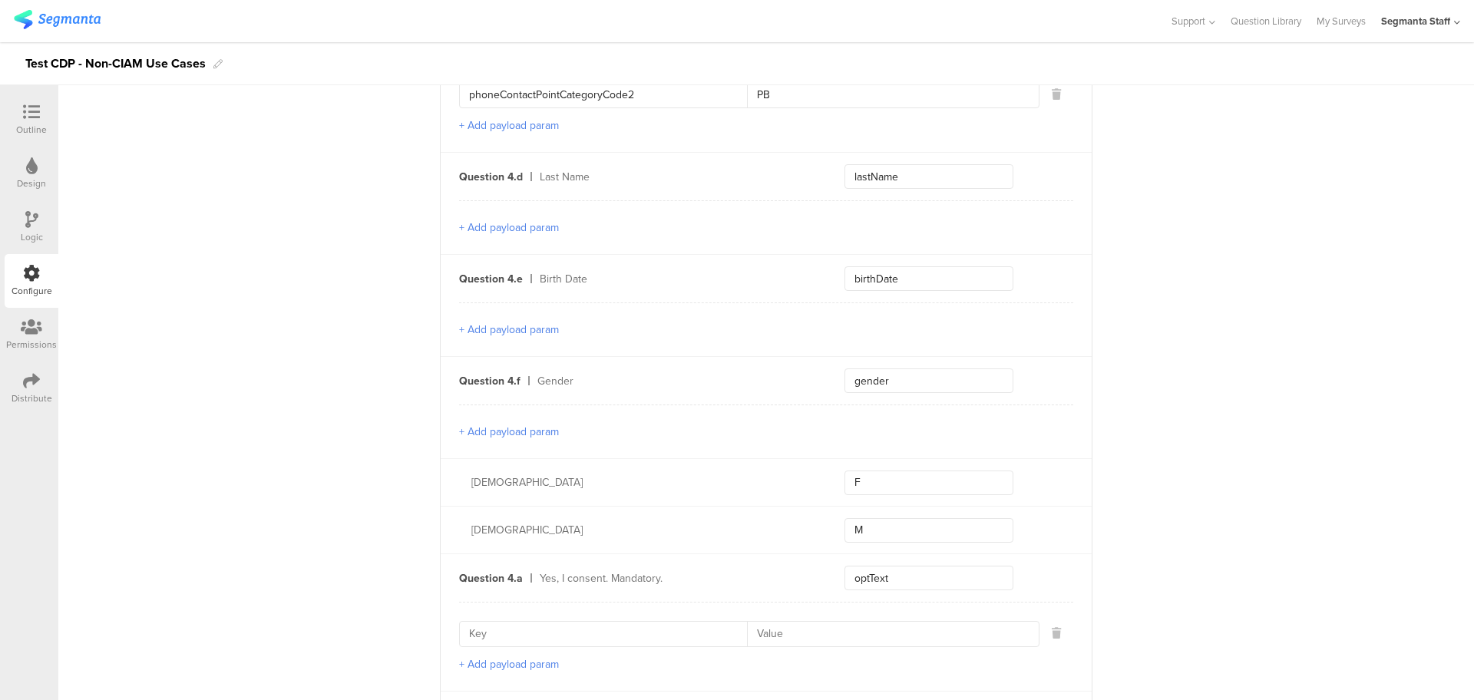
click at [607, 627] on input at bounding box center [608, 634] width 278 height 25
type input "O"
click at [664, 622] on input "optID" at bounding box center [608, 634] width 278 height 25
type input "optId"
type input "111_11"
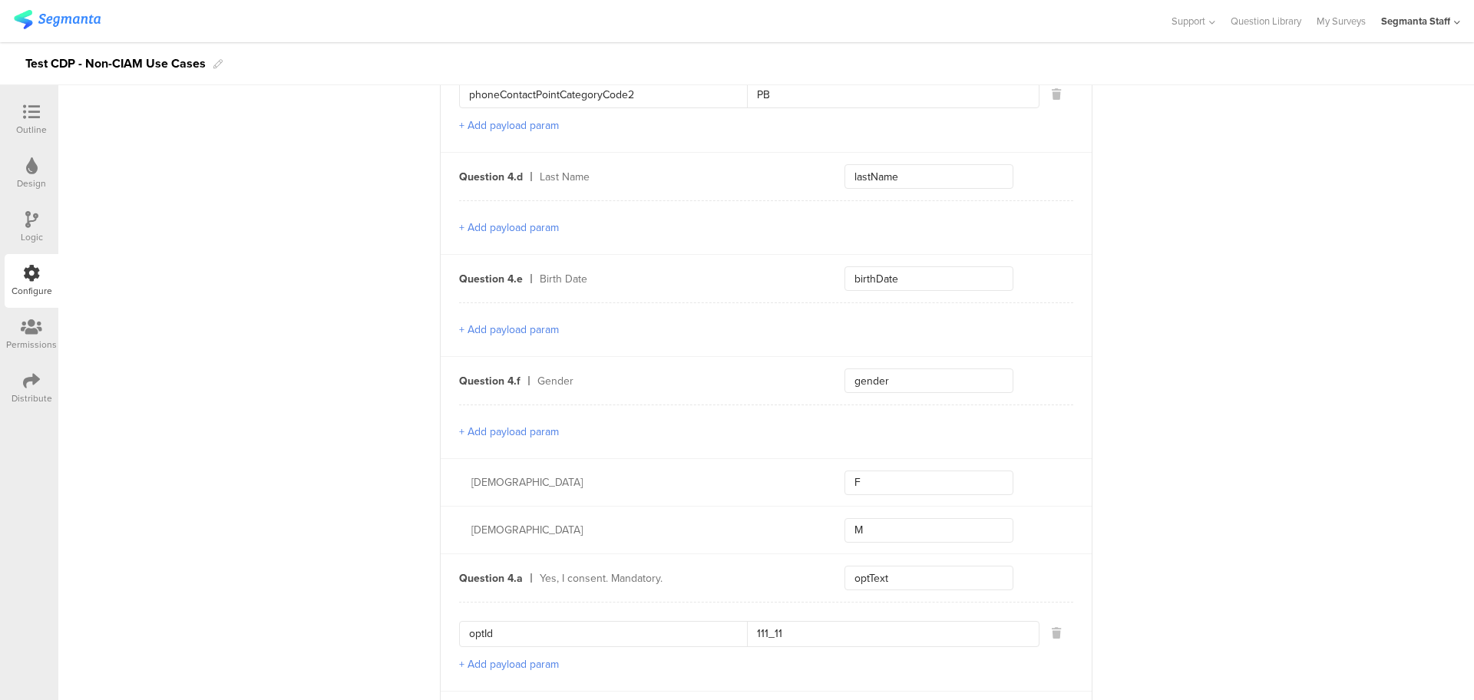
click at [461, 668] on div "optId 111_11 + Add payload param" at bounding box center [766, 646] width 614 height 89
click at [472, 656] on button "+ Add payload param" at bounding box center [509, 664] width 100 height 16
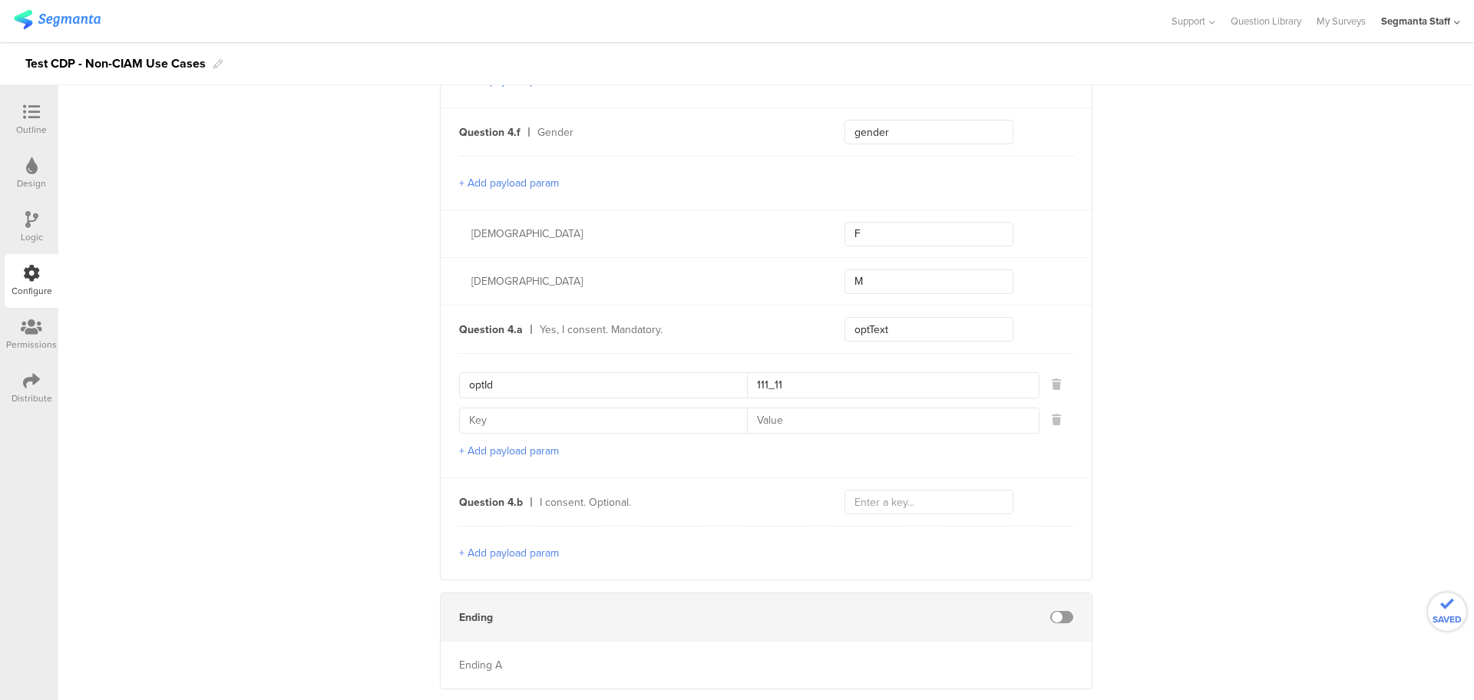
scroll to position [1813, 0]
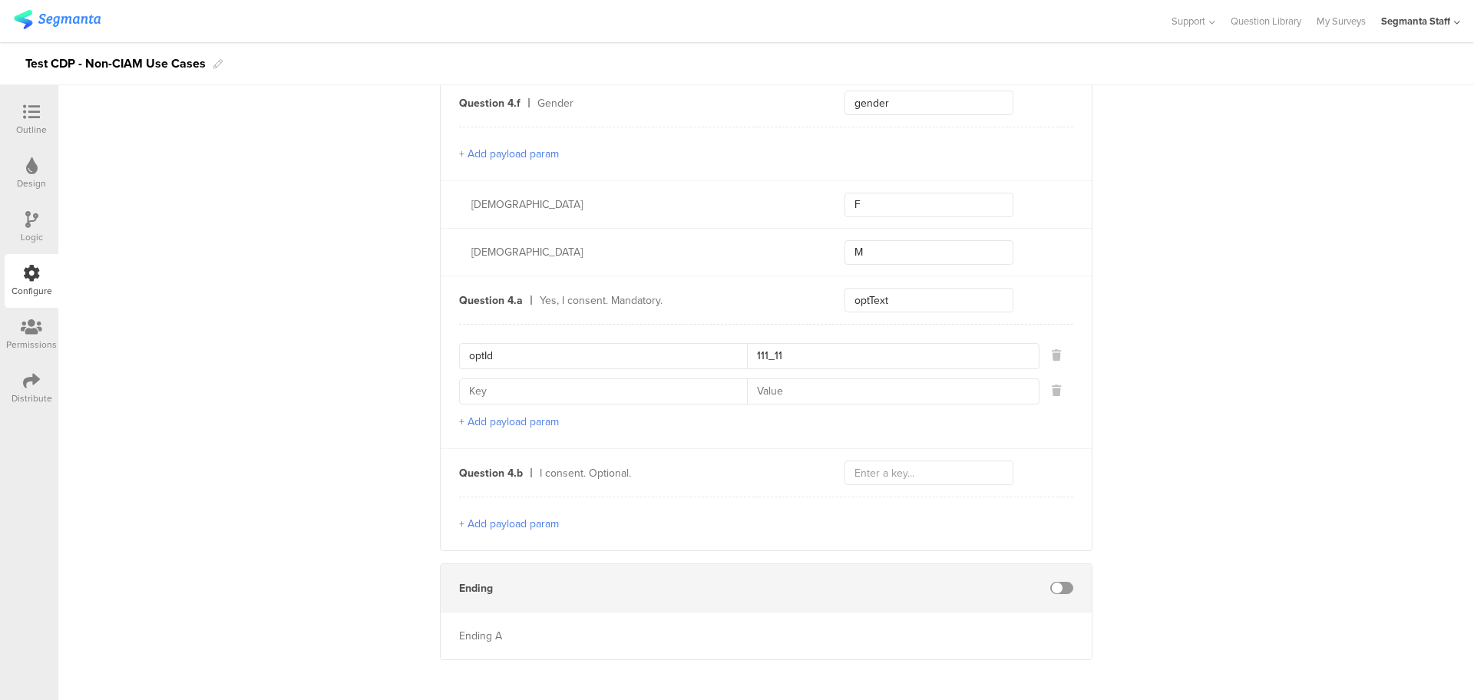
click at [553, 382] on input at bounding box center [608, 391] width 278 height 25
type input "optNumber"
click at [791, 392] on input at bounding box center [888, 391] width 282 height 25
type input "1"
click at [509, 414] on button "+ Add payload param" at bounding box center [509, 422] width 100 height 16
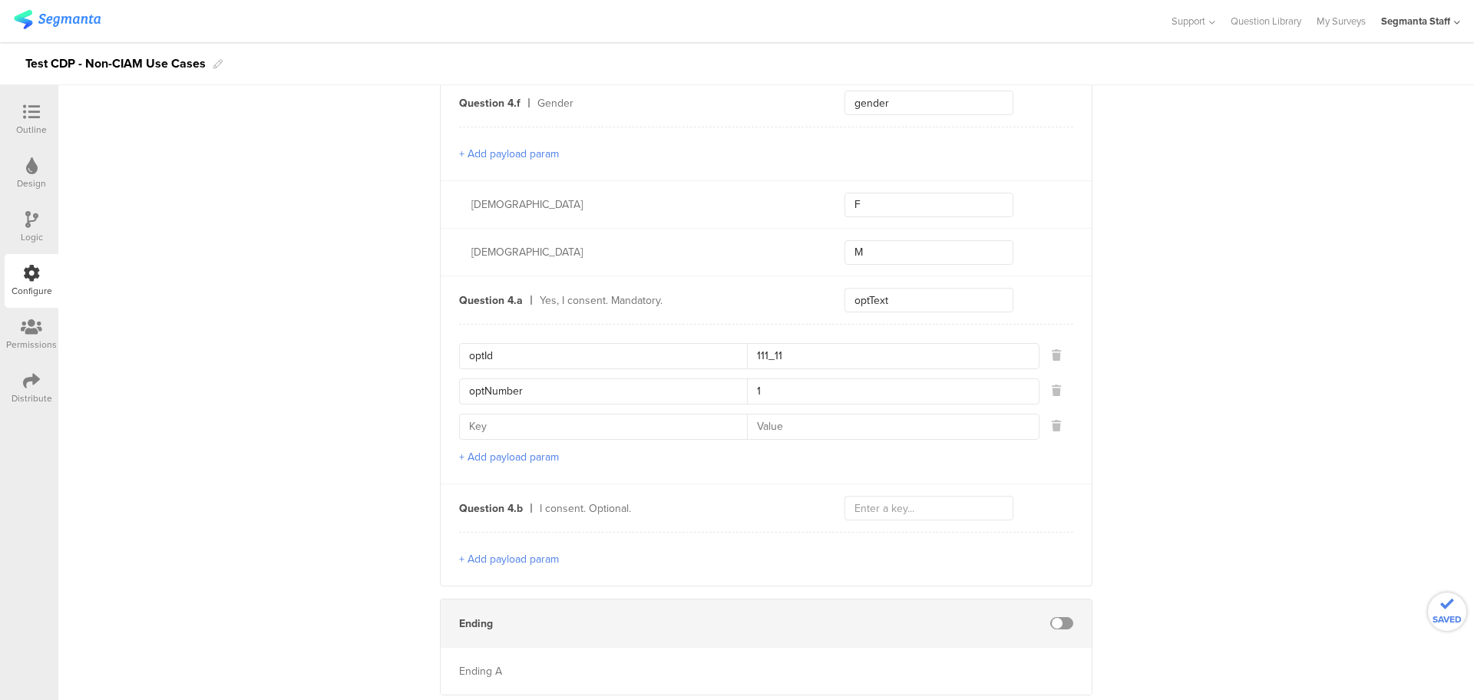
click at [510, 414] on input at bounding box center [608, 426] width 278 height 25
paste input "contactCategory"
type input "contactCategory"
click at [787, 414] on input at bounding box center [888, 426] width 282 height 25
type input "EP"
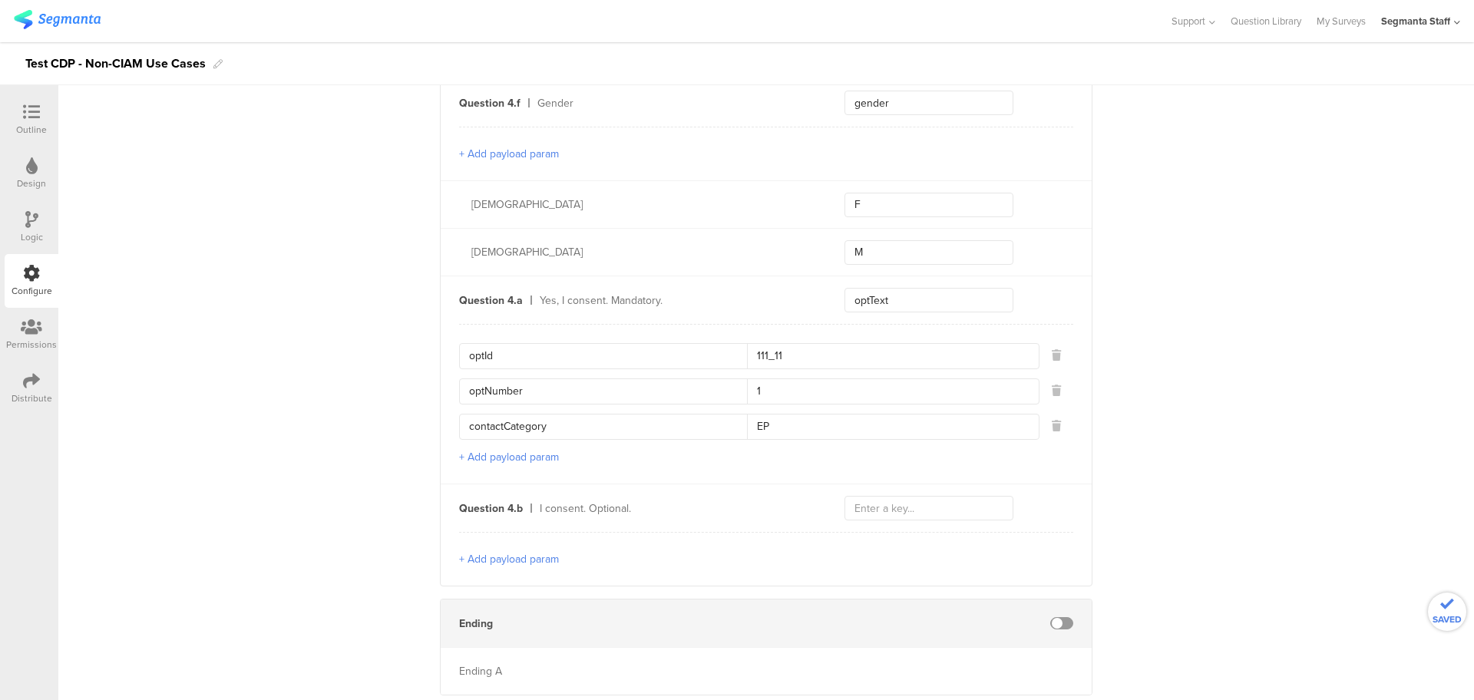
click at [516, 449] on button "+ Add payload param" at bounding box center [509, 457] width 100 height 16
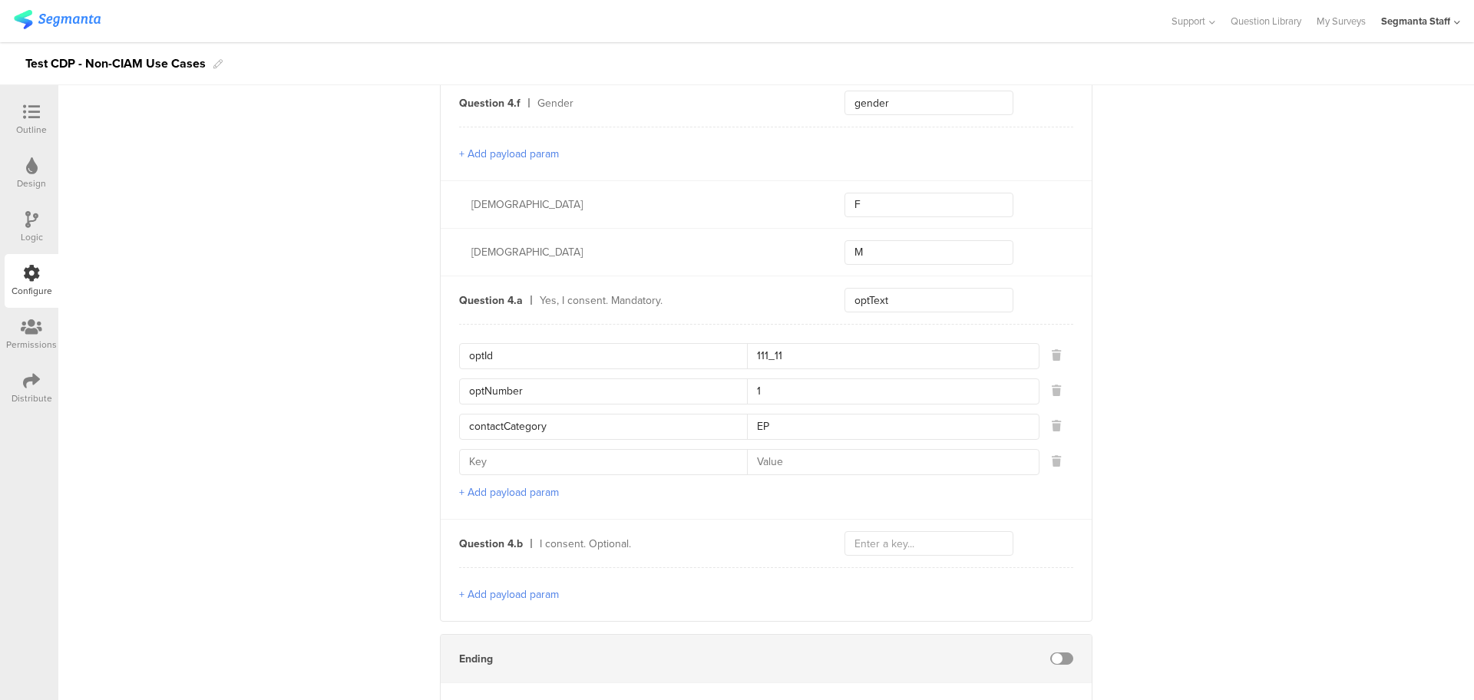
drag, startPoint x: 491, startPoint y: 434, endPoint x: 492, endPoint y: 446, distance: 11.5
click at [492, 440] on div "optId 111_11 optNumber 1 contactCategory EP" at bounding box center [766, 409] width 614 height 132
click at [492, 450] on input at bounding box center [608, 462] width 278 height 25
type input "contactType"
click at [778, 455] on input at bounding box center [888, 462] width 282 height 25
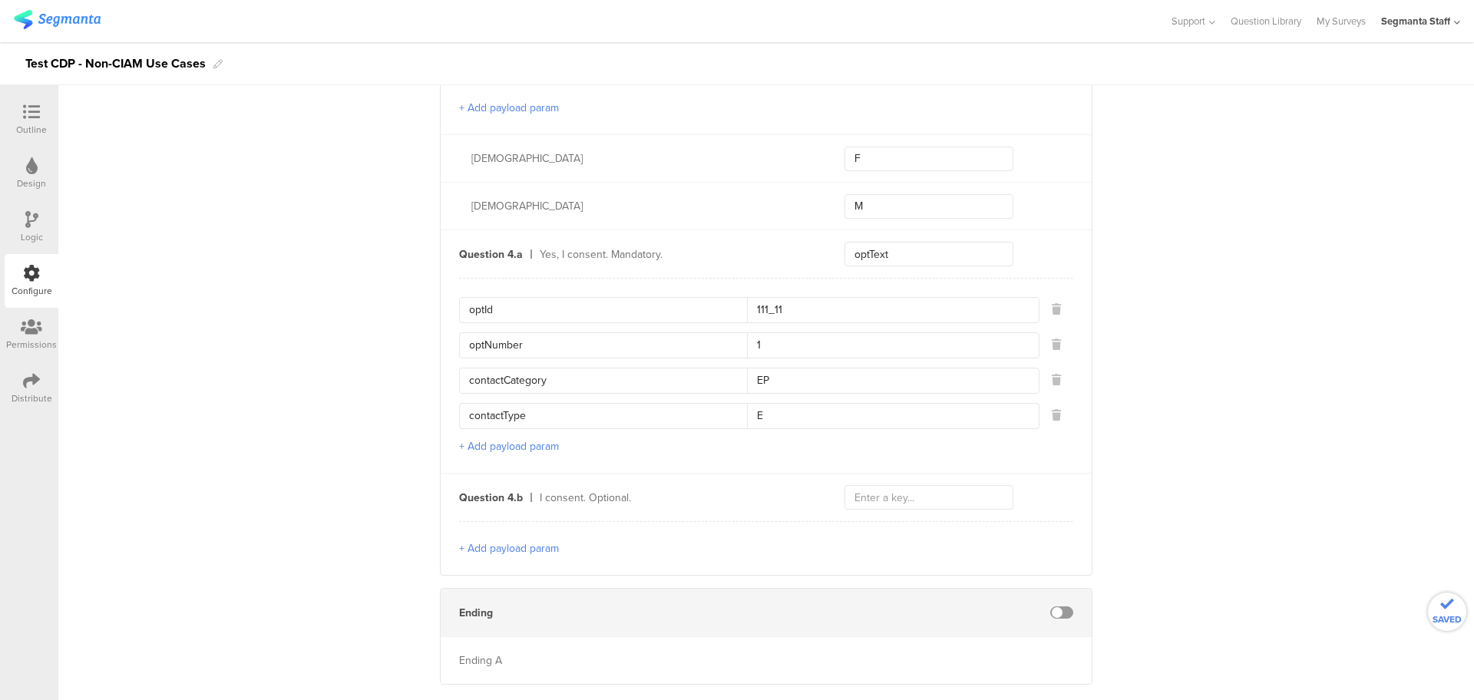
scroll to position [1883, 0]
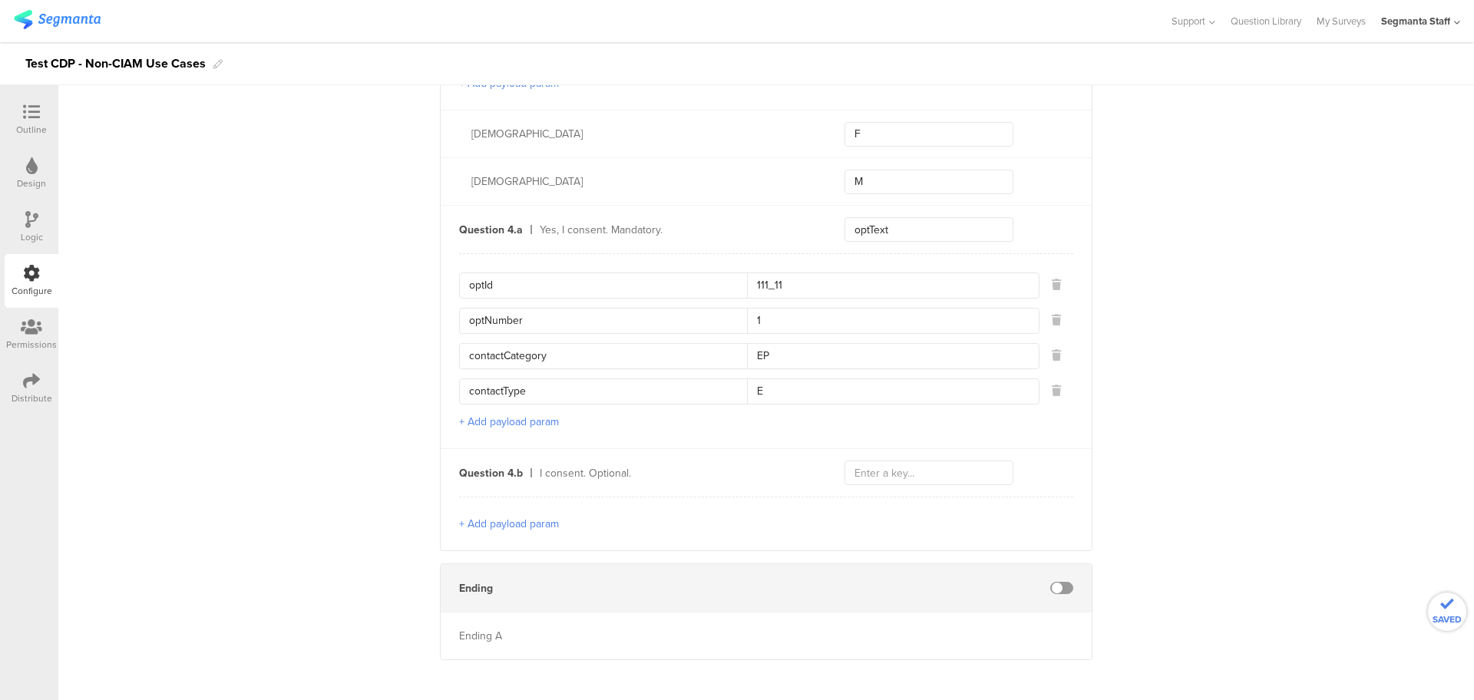
type input "E"
click at [904, 460] on input "text" at bounding box center [928, 472] width 169 height 25
type input "optText"
click at [468, 525] on div "+ Add payload param" at bounding box center [766, 524] width 614 height 54
click at [499, 516] on button "+ Add payload param" at bounding box center [509, 524] width 100 height 16
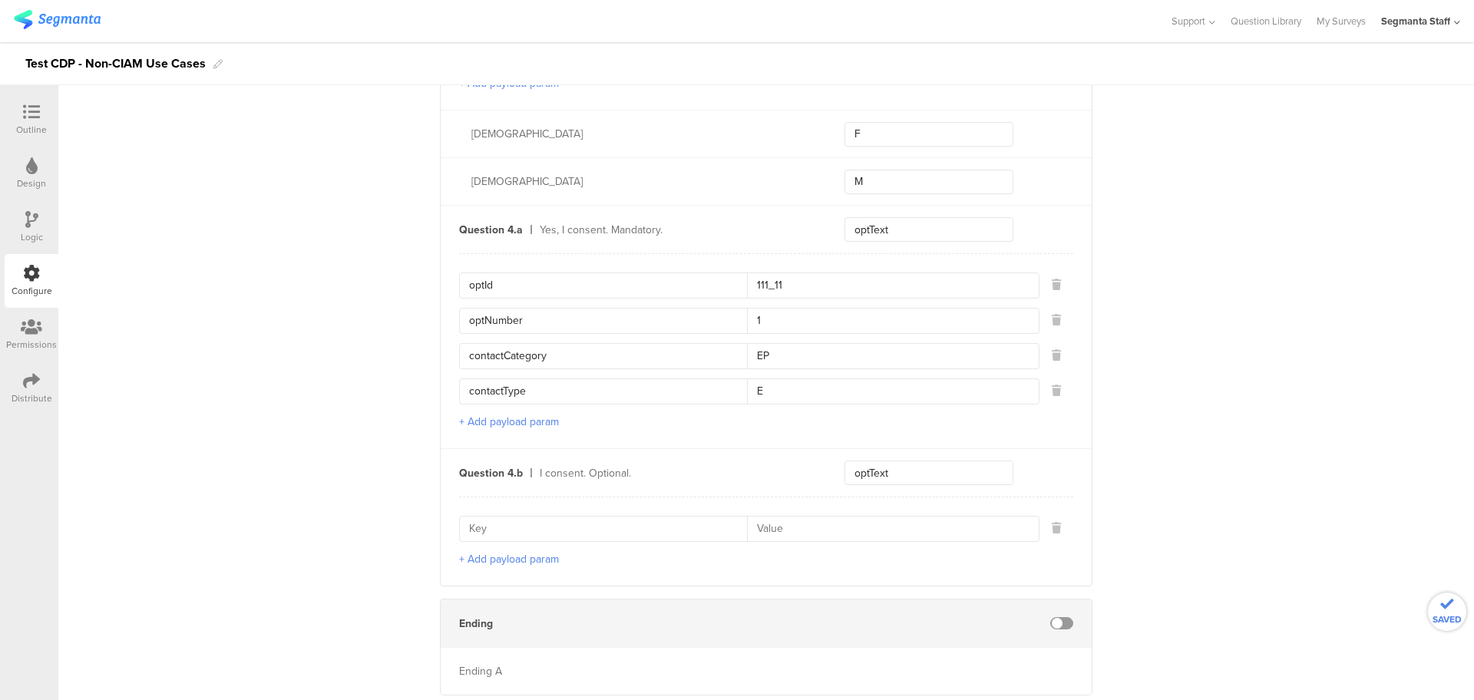
drag, startPoint x: 554, startPoint y: 282, endPoint x: 386, endPoint y: 268, distance: 168.7
click at [540, 517] on input at bounding box center [608, 529] width 278 height 25
paste input "optId"
type input "optId"
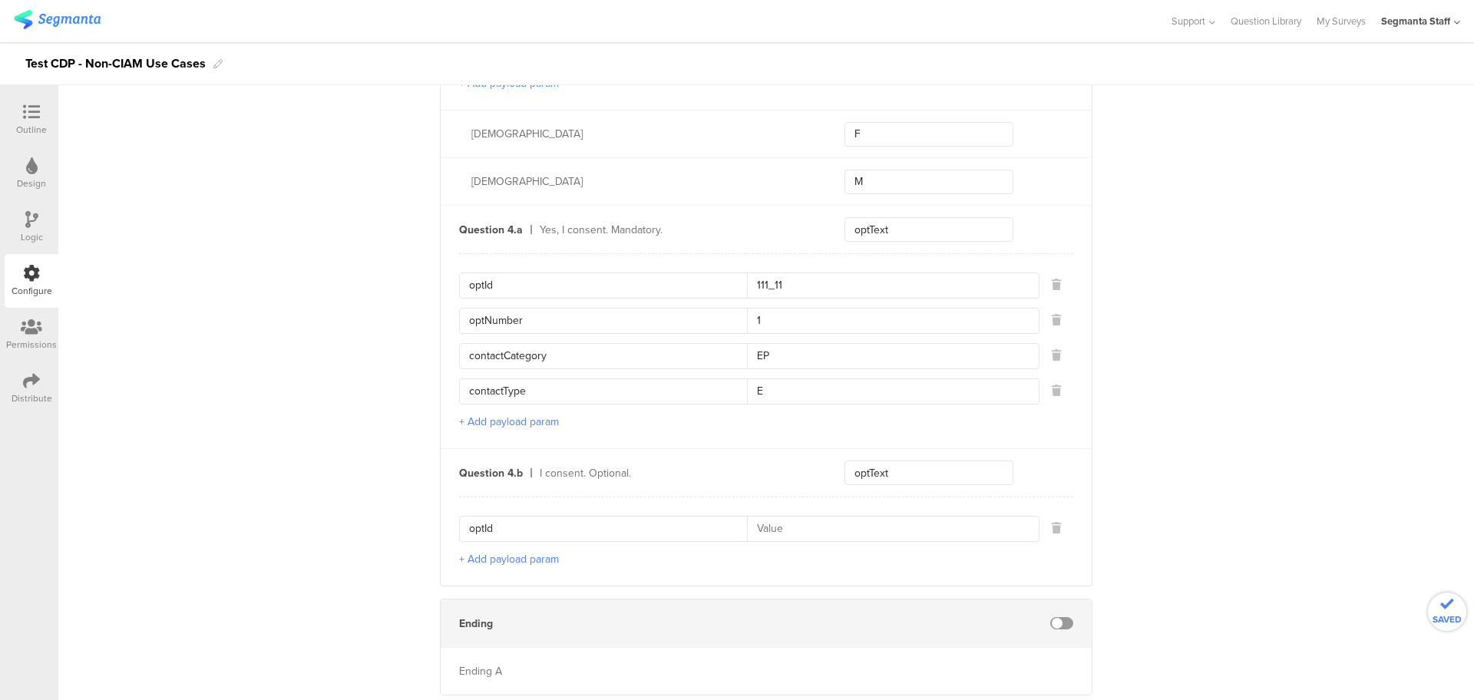
click at [787, 523] on input at bounding box center [888, 529] width 282 height 25
type input "222_22"
drag, startPoint x: 480, startPoint y: 556, endPoint x: 461, endPoint y: 546, distance: 21.3
click at [476, 556] on div "optId 222_22 + Add payload param" at bounding box center [766, 541] width 614 height 89
click at [553, 552] on div "optId 222_22 + Add payload param" at bounding box center [766, 541] width 614 height 89
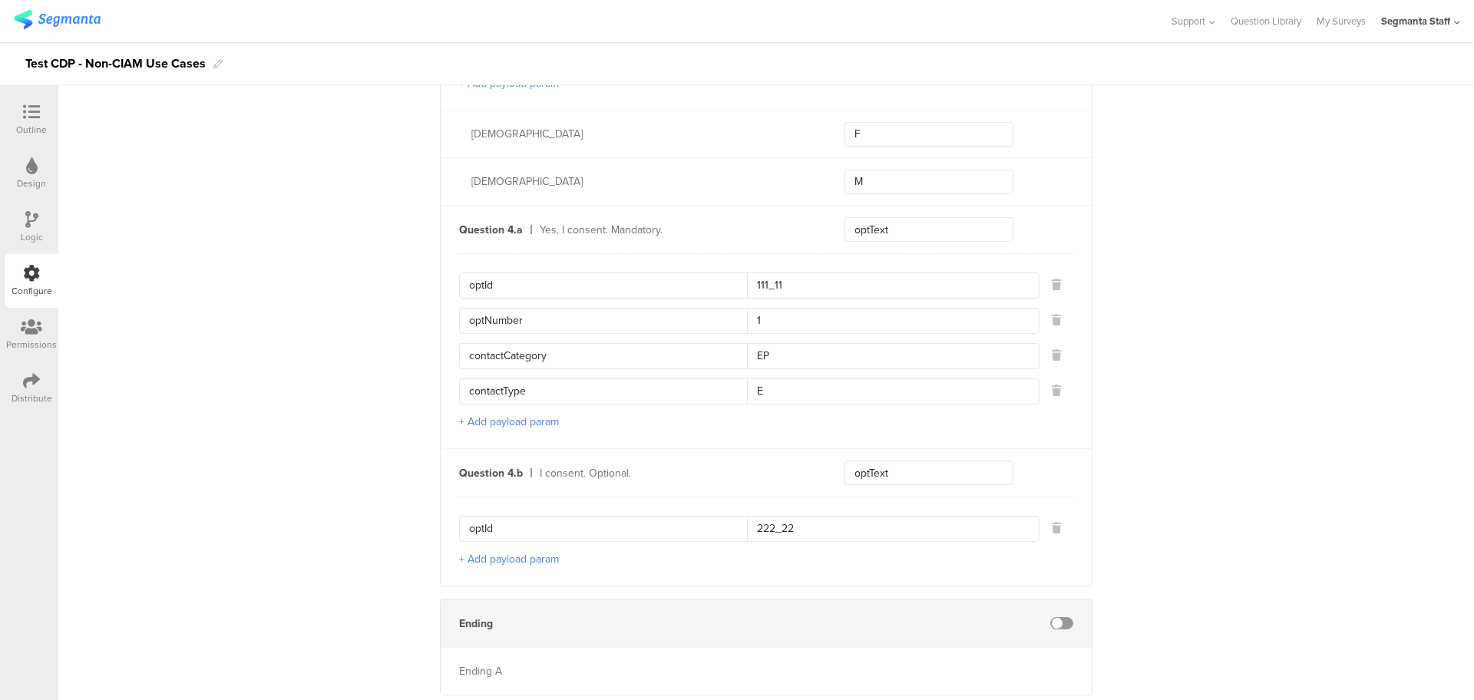
click at [536, 555] on button "+ Add payload param" at bounding box center [509, 559] width 100 height 16
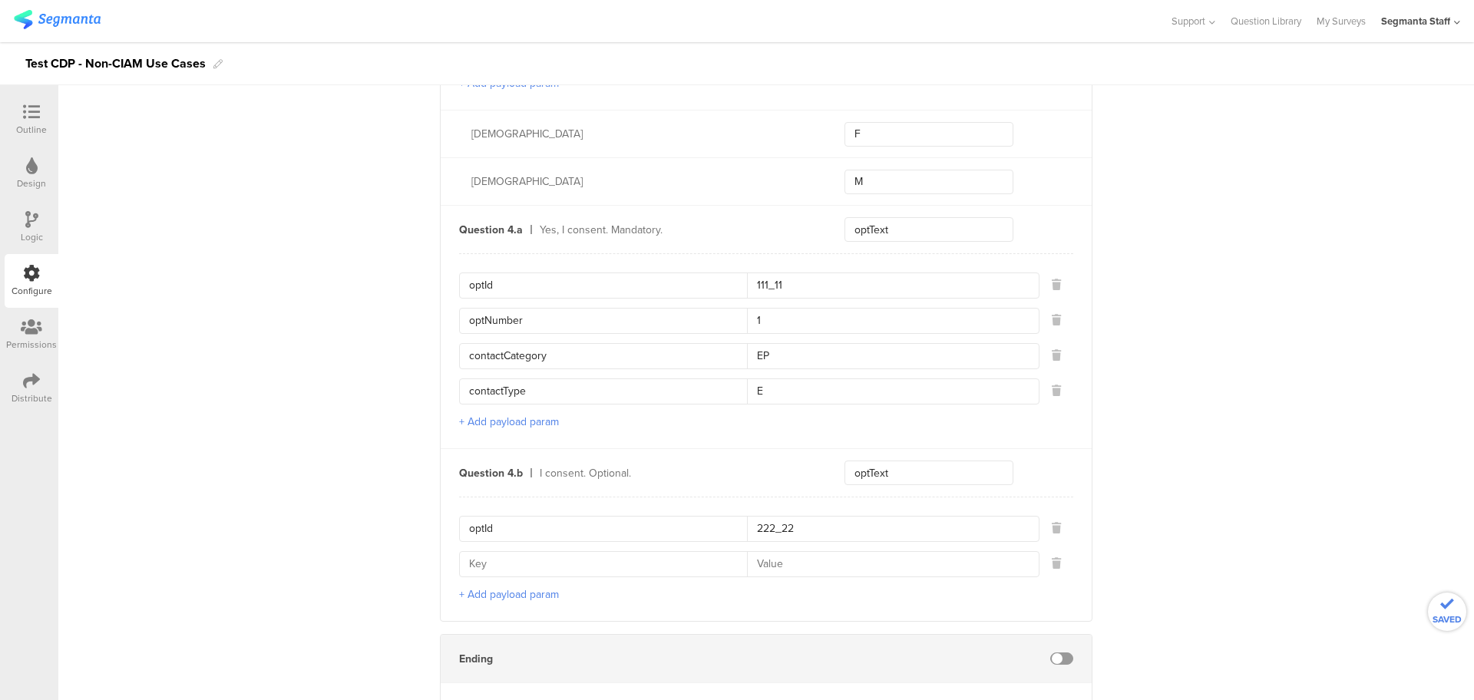
drag, startPoint x: 536, startPoint y: 309, endPoint x: 440, endPoint y: 320, distance: 96.6
click at [441, 320] on div "Question 4.a Yes, I consent. Mandatory. optText optId 111_11 optNumber 1 contac…" at bounding box center [766, 326] width 651 height 243
click at [499, 552] on input at bounding box center [608, 564] width 278 height 25
paste input "optNumber"
type input "optNumber"
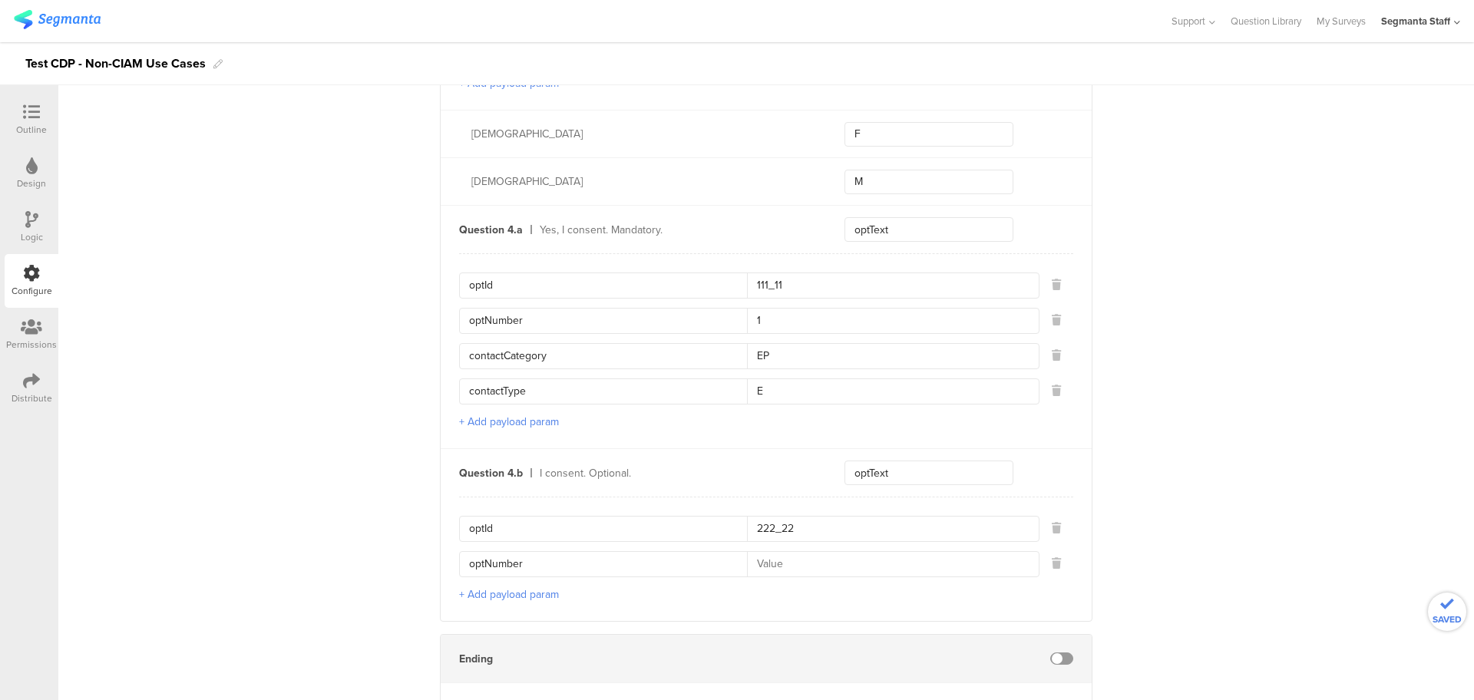
click at [813, 552] on input at bounding box center [888, 564] width 282 height 25
type input "2"
click at [466, 588] on button "+ Add payload param" at bounding box center [509, 594] width 100 height 16
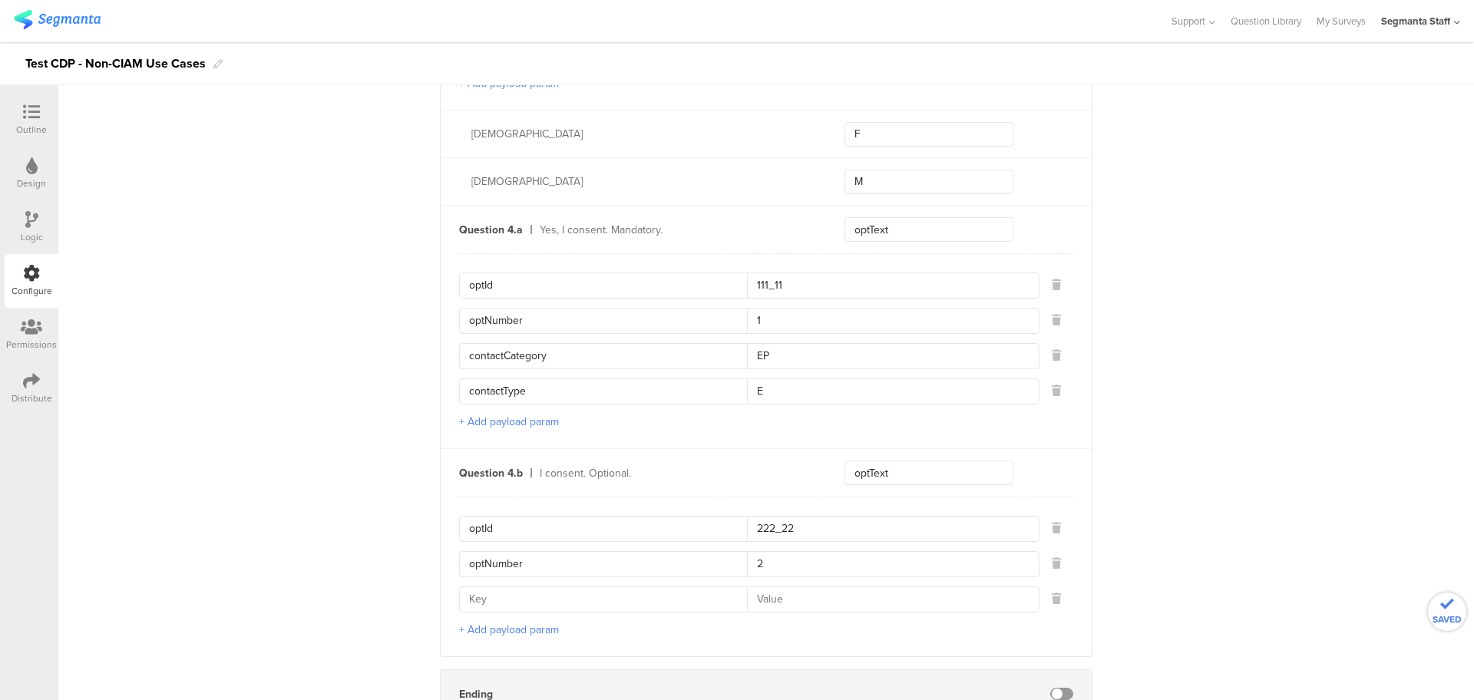
drag, startPoint x: 550, startPoint y: 351, endPoint x: 428, endPoint y: 356, distance: 122.1
click at [490, 597] on input at bounding box center [608, 599] width 278 height 25
paste input "contactCategory"
type input "contactCategory"
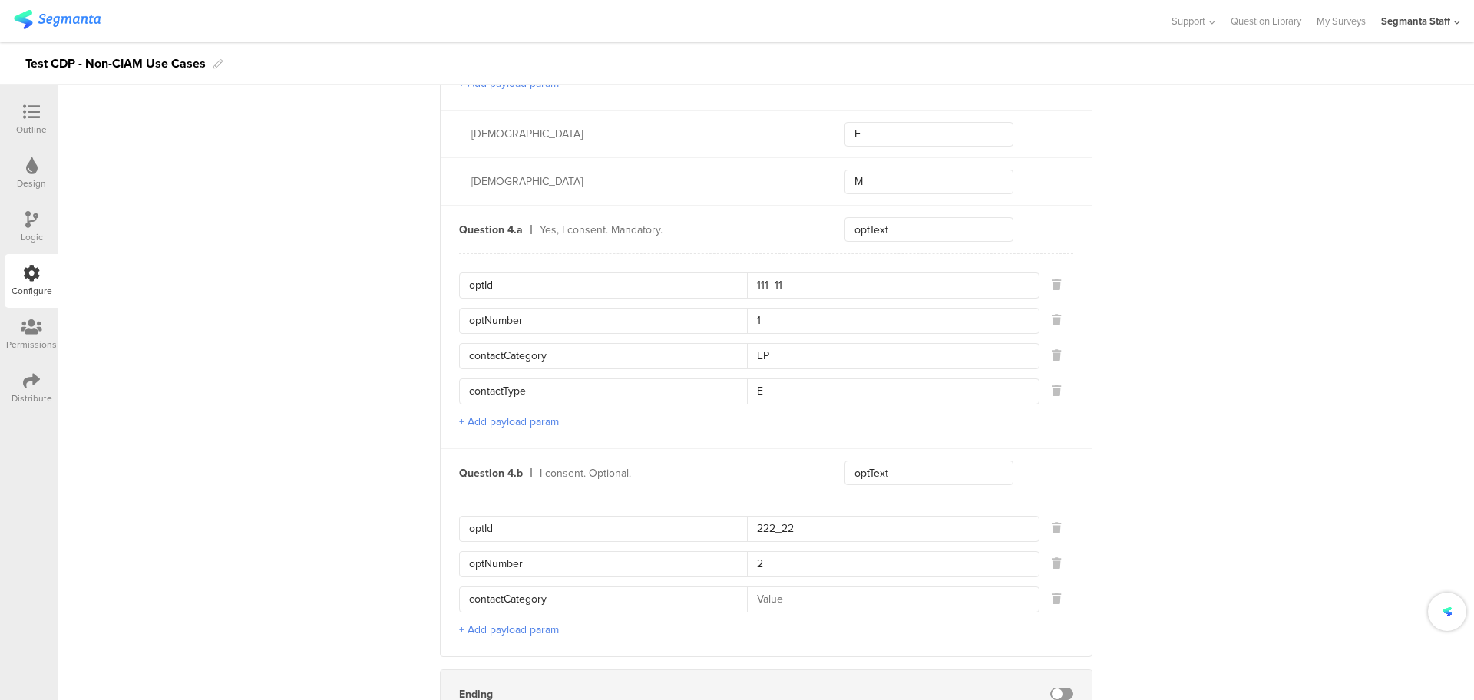
click at [793, 592] on input at bounding box center [888, 599] width 282 height 25
type input "R"
type input "EP"
click at [534, 623] on button "+ Add payload param" at bounding box center [509, 630] width 100 height 16
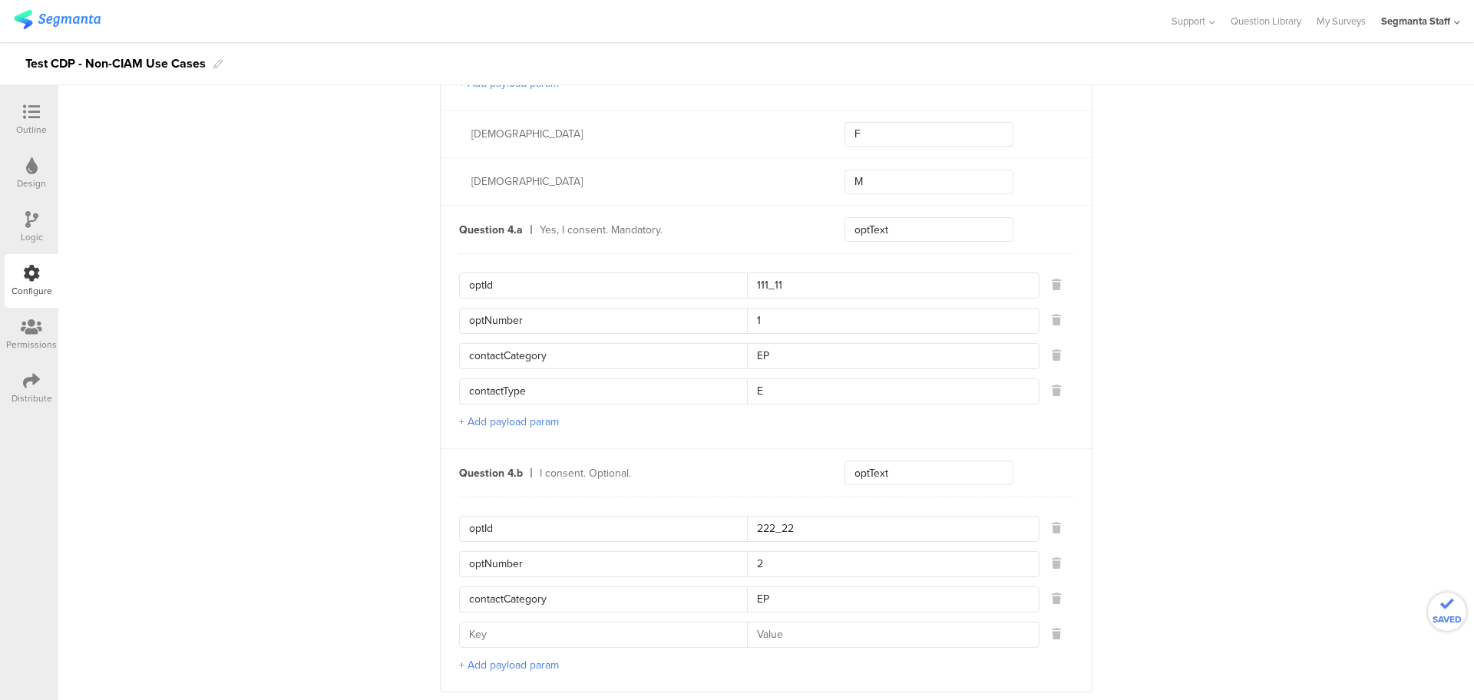
drag, startPoint x: 532, startPoint y: 378, endPoint x: 430, endPoint y: 398, distance: 104.0
click at [507, 622] on input at bounding box center [608, 634] width 278 height 25
paste input "contactType"
type input "contactType"
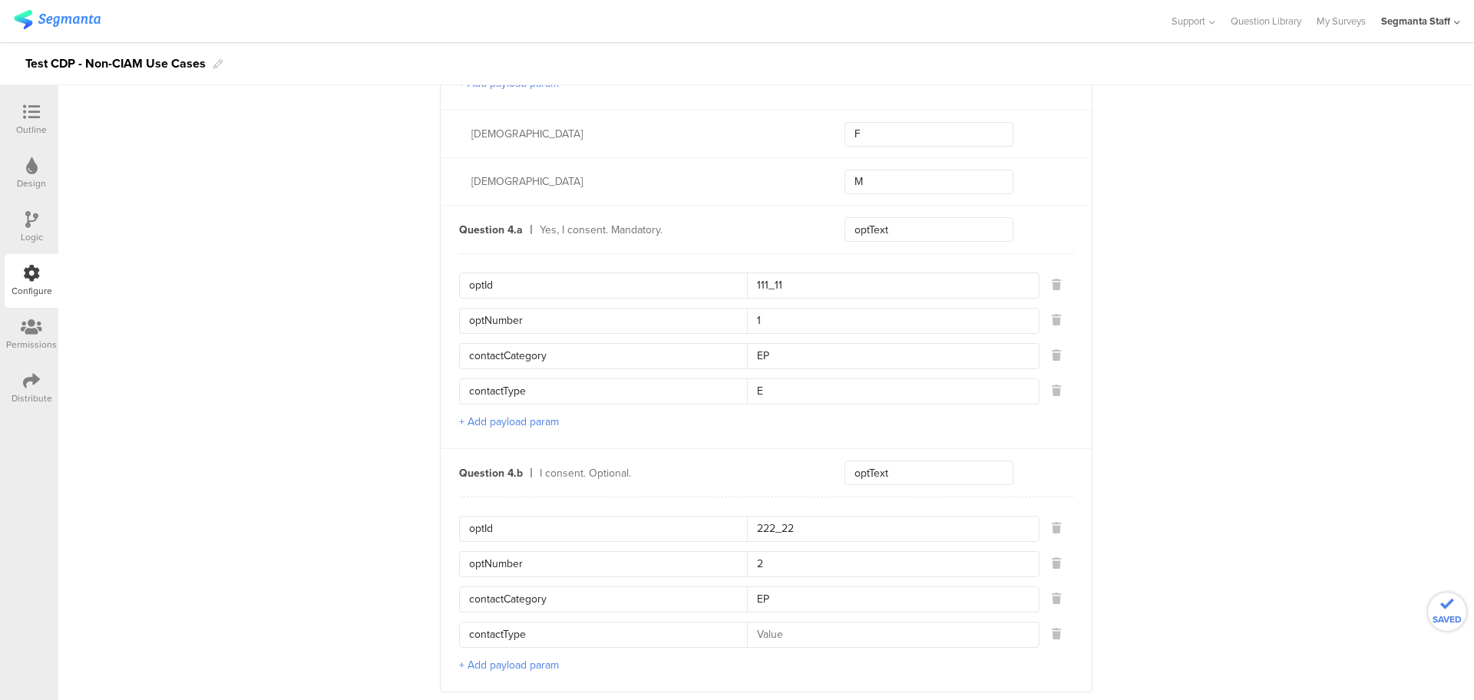
click at [787, 639] on div "optId 222_22 optNumber 2 contactCategory EP contactType + Add payload param" at bounding box center [766, 594] width 614 height 195
click at [783, 626] on input at bounding box center [888, 634] width 282 height 25
type input "E"
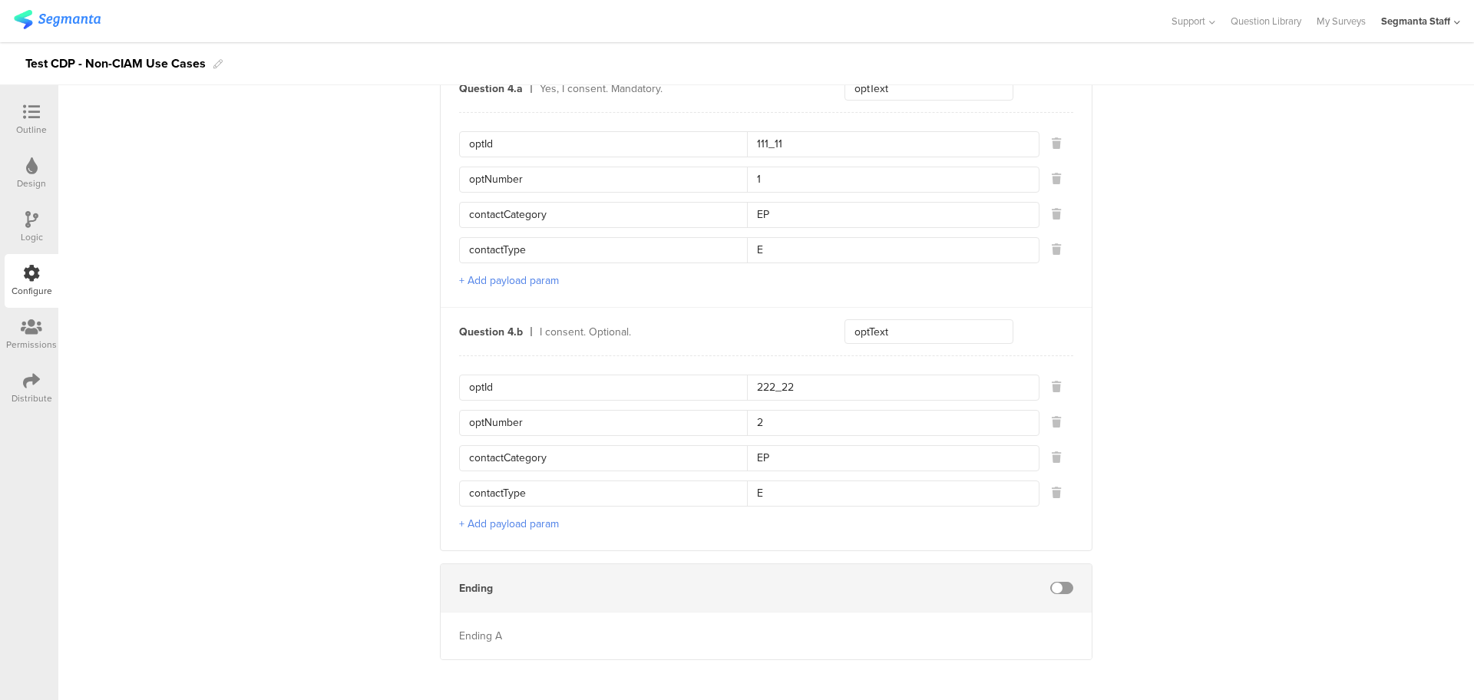
click at [1055, 582] on span at bounding box center [1061, 588] width 23 height 12
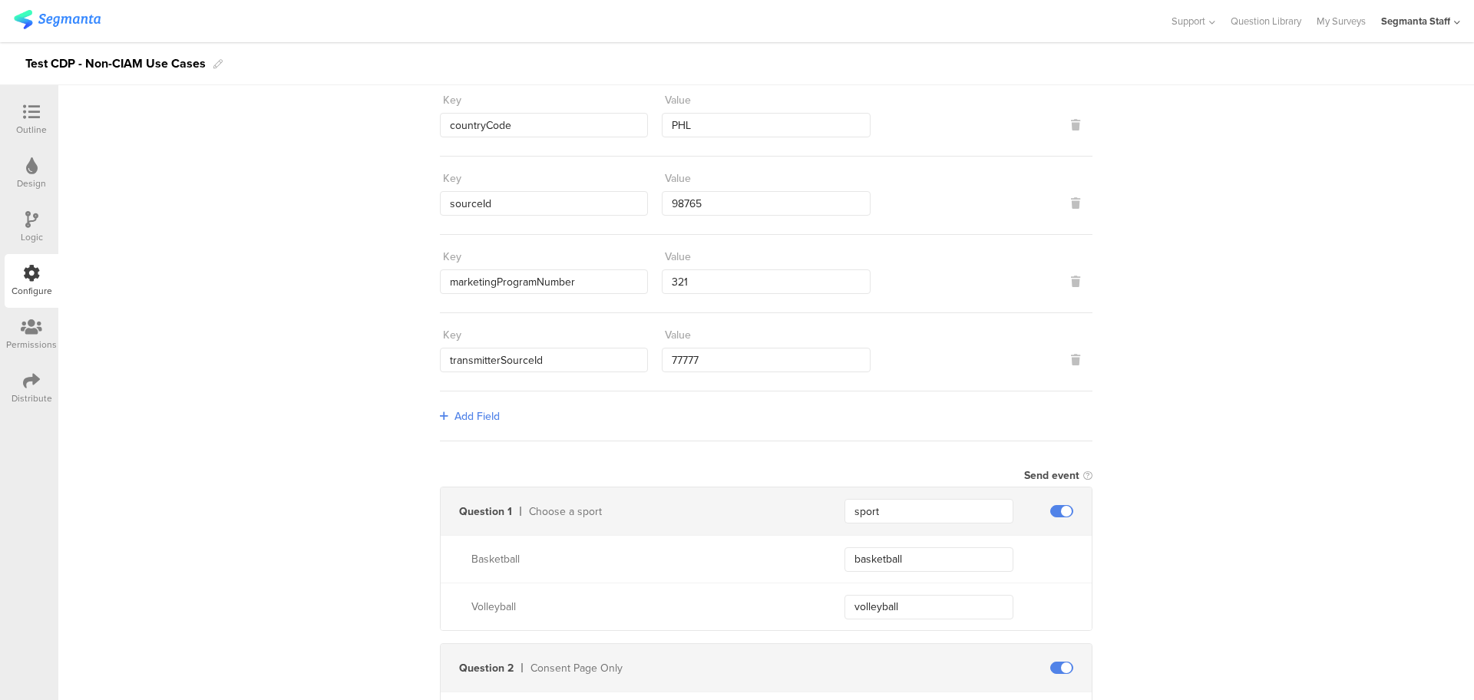
scroll to position [0, 0]
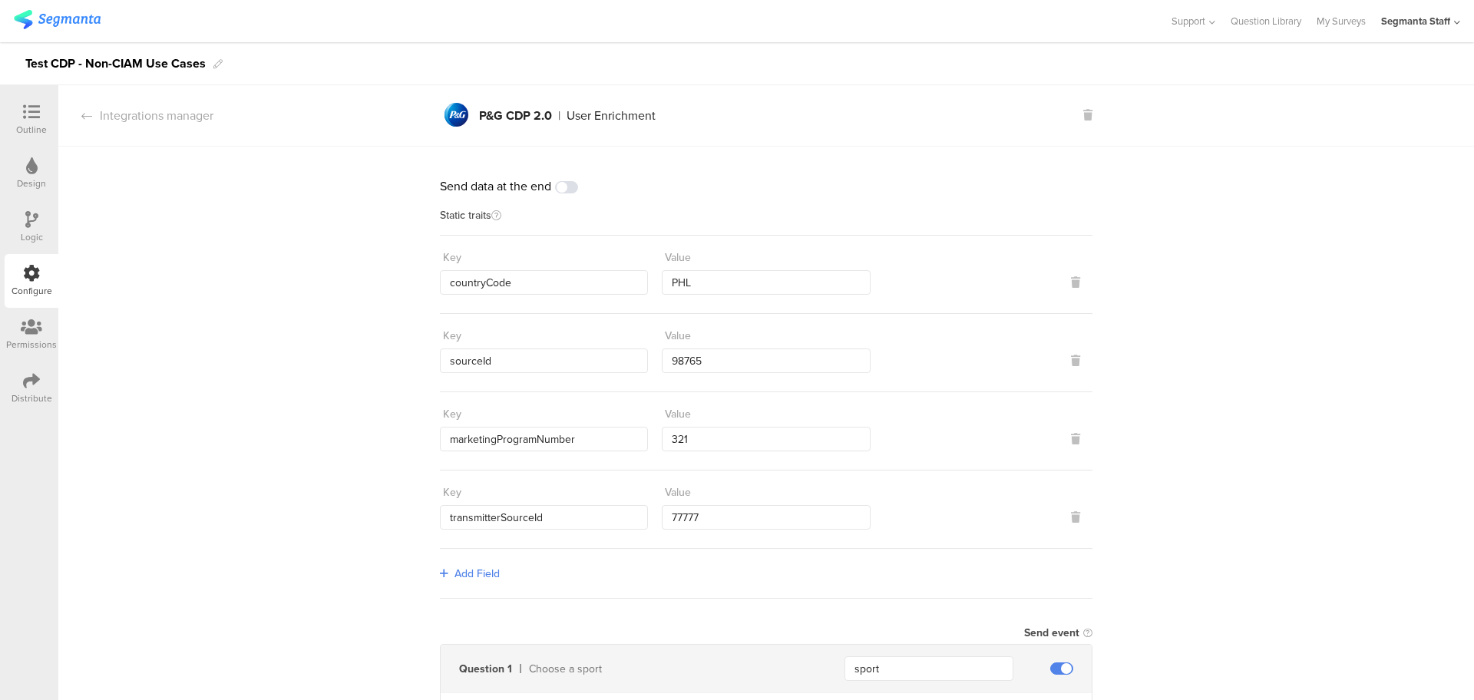
click at [28, 94] on div "Outline" at bounding box center [32, 120] width 54 height 54
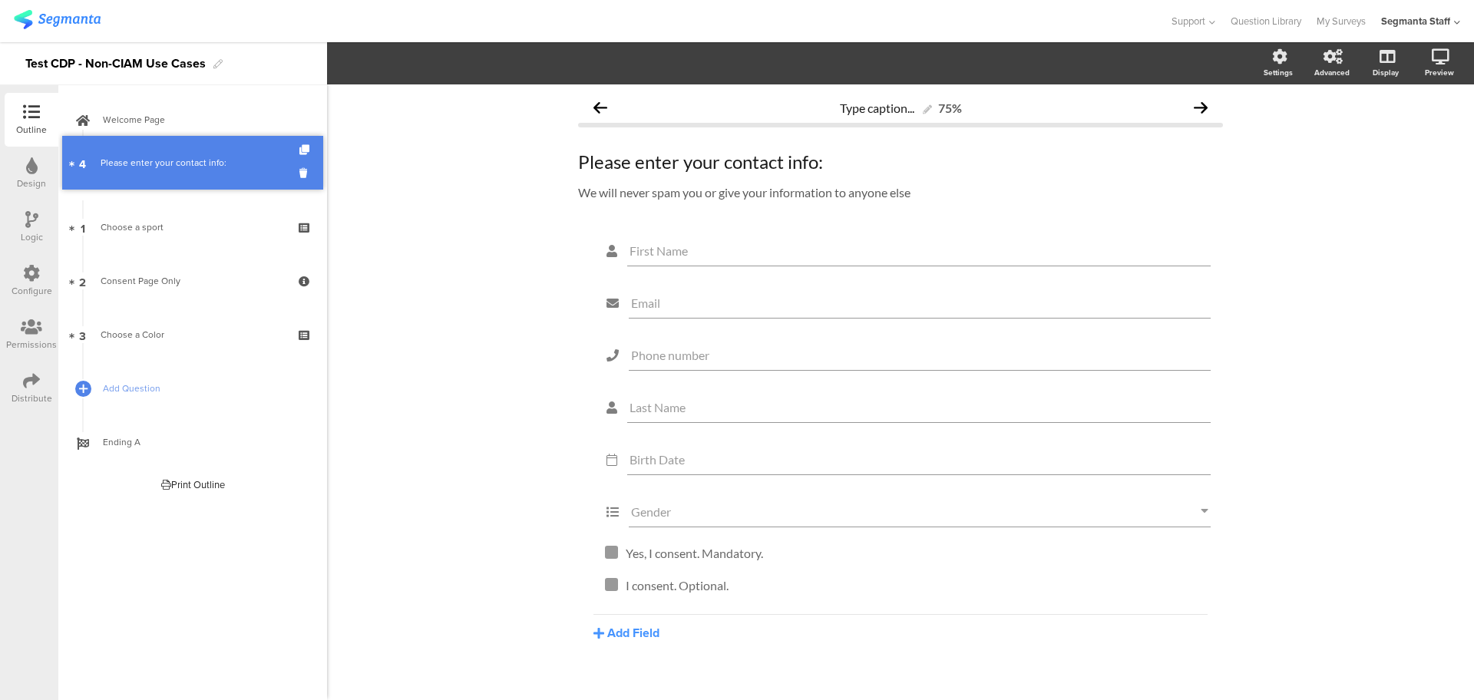
drag, startPoint x: 220, startPoint y: 328, endPoint x: 206, endPoint y: 163, distance: 165.6
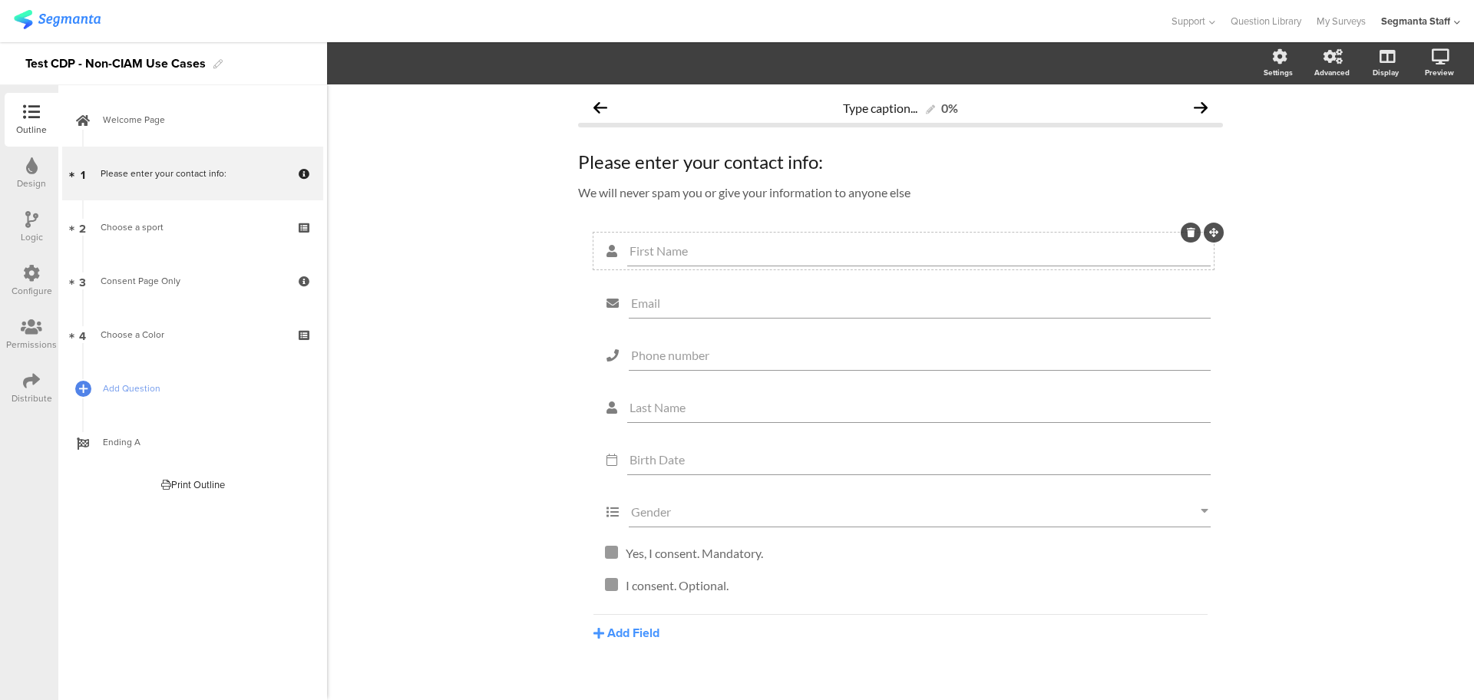
click at [698, 247] on input "First Name" at bounding box center [918, 250] width 579 height 15
click at [484, 365] on div "Type caption... 0% Please enter your contact info: Please enter your contact in…" at bounding box center [900, 403] width 1147 height 638
click at [9, 384] on div "Distribute" at bounding box center [32, 388] width 54 height 54
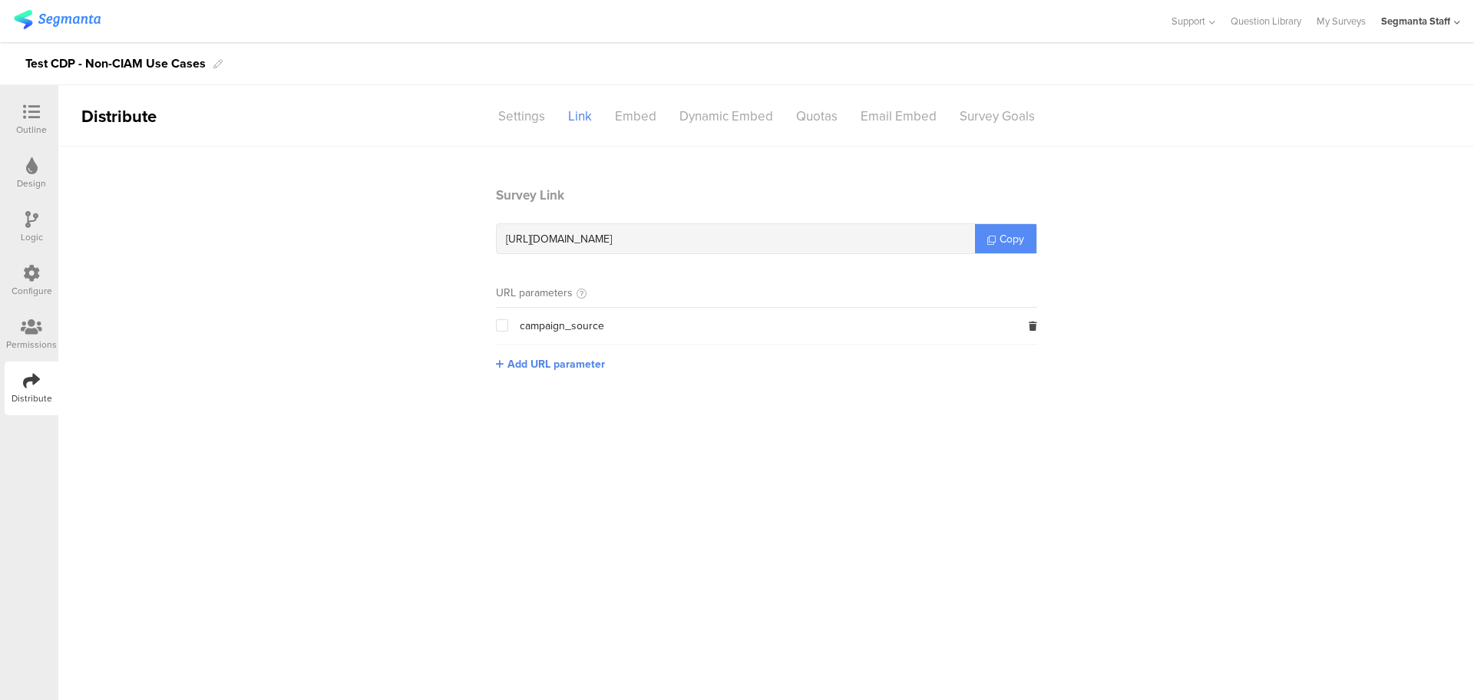
click at [1034, 233] on link "Copy" at bounding box center [1005, 238] width 61 height 29
click at [1033, 234] on link "Copy" at bounding box center [1005, 238] width 61 height 29
click at [1031, 234] on link "Copy" at bounding box center [1005, 238] width 61 height 29
click at [1030, 234] on link "Copy" at bounding box center [1005, 238] width 61 height 29
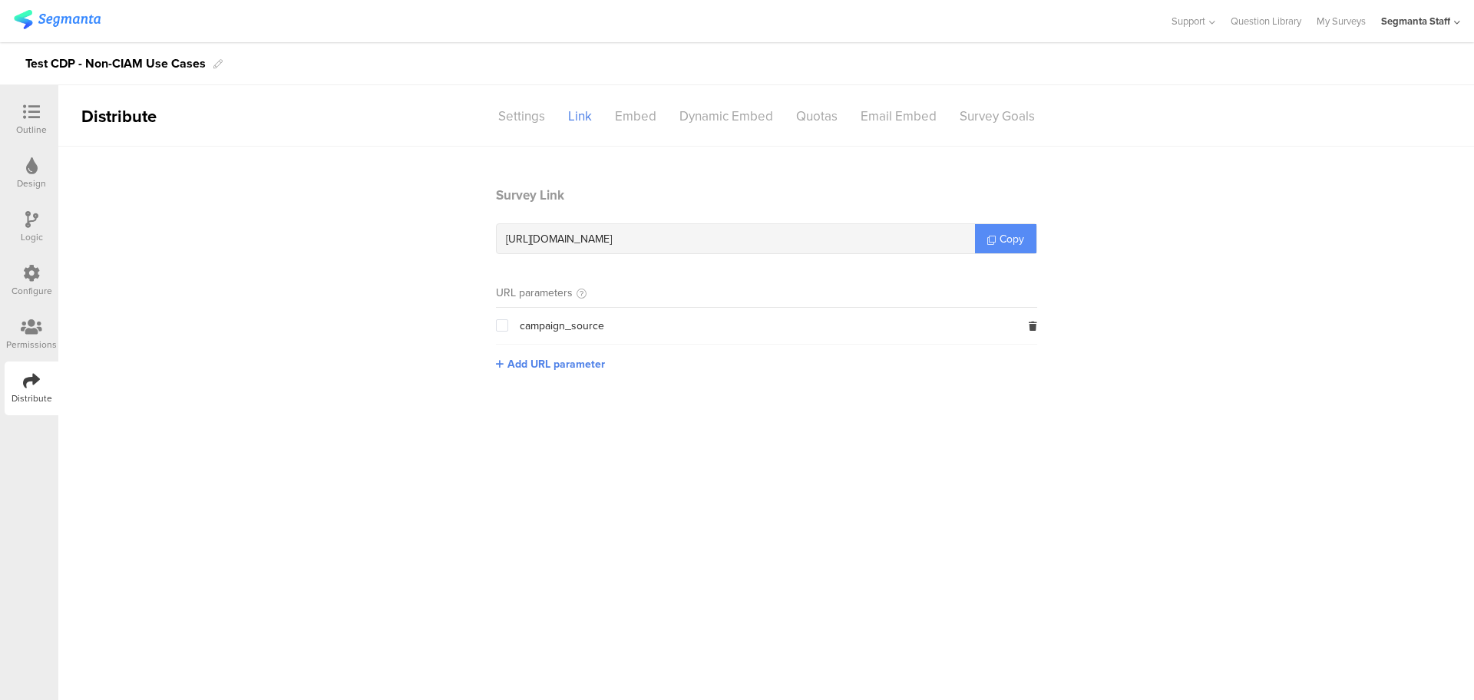
click at [1029, 234] on link "Copy" at bounding box center [1005, 238] width 61 height 29
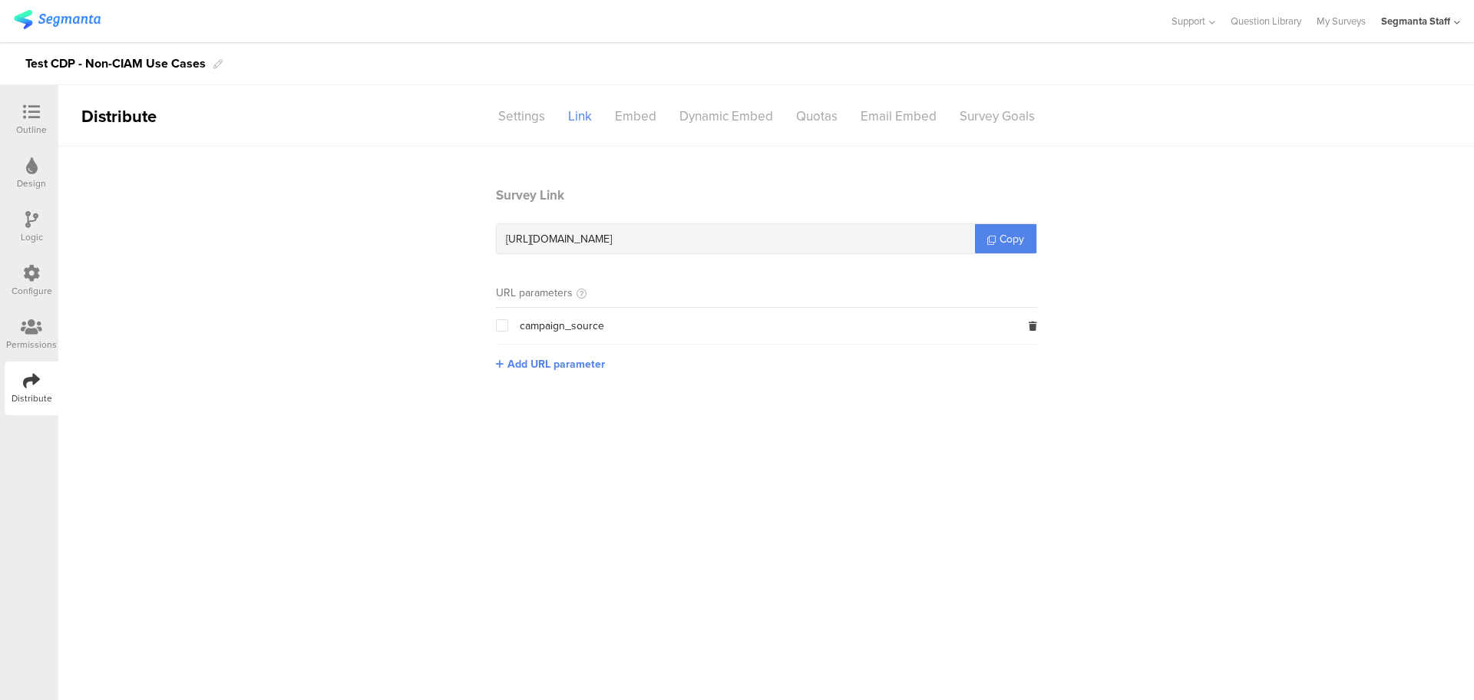
click at [24, 104] on icon at bounding box center [31, 112] width 17 height 17
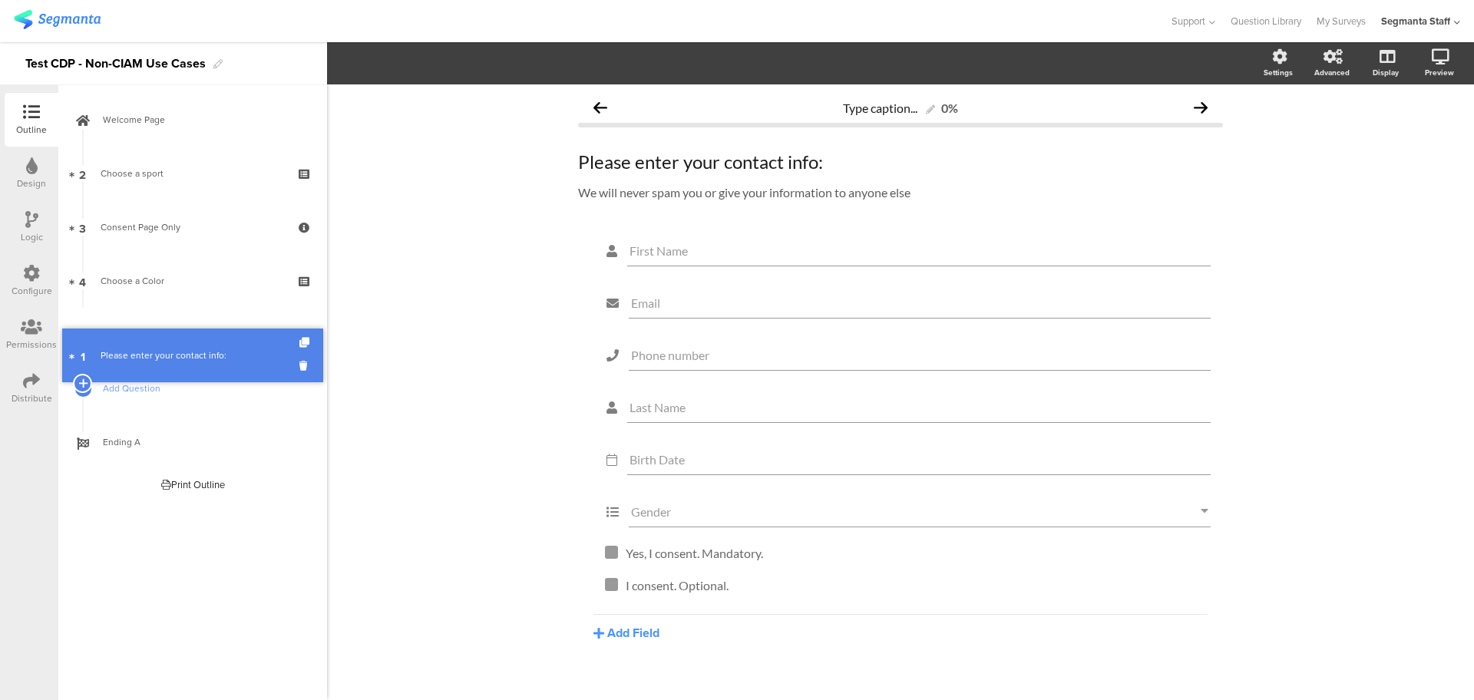
drag, startPoint x: 189, startPoint y: 168, endPoint x: 161, endPoint y: 350, distance: 184.0
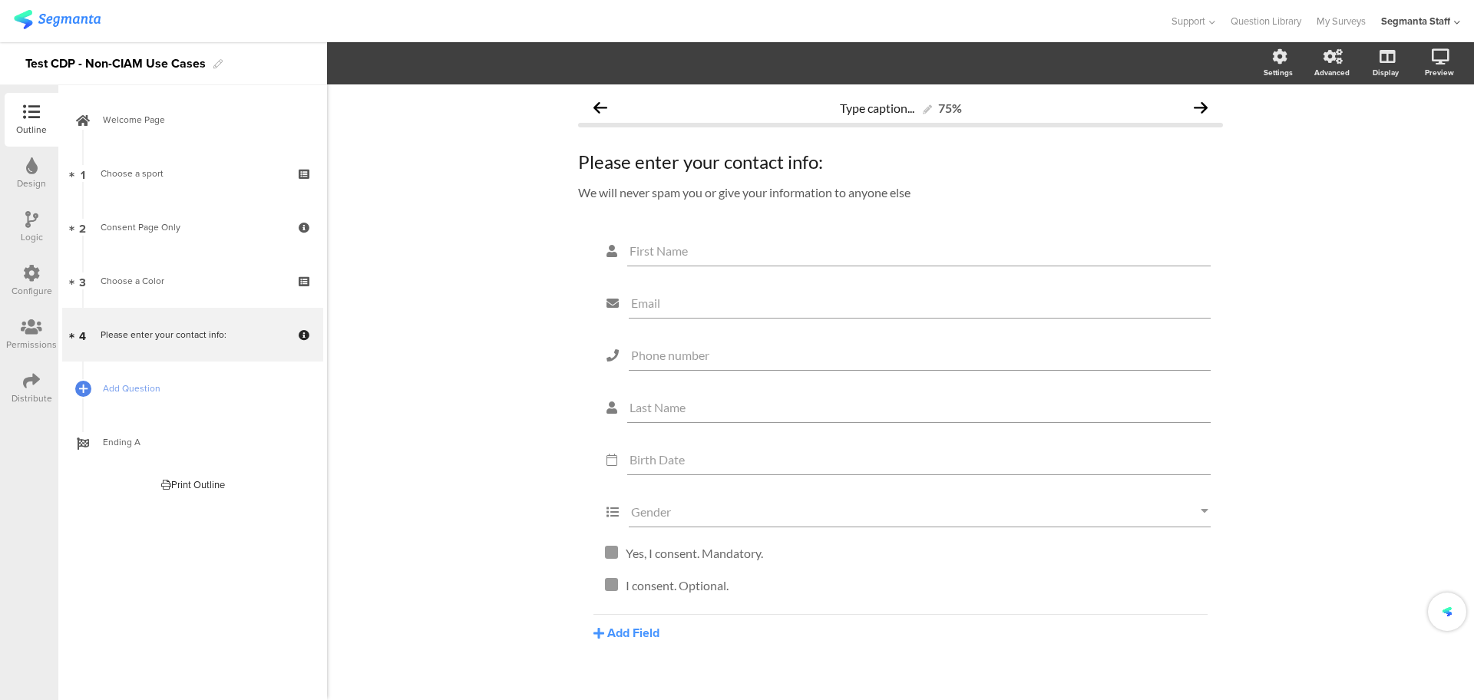
click at [28, 388] on icon at bounding box center [31, 380] width 17 height 17
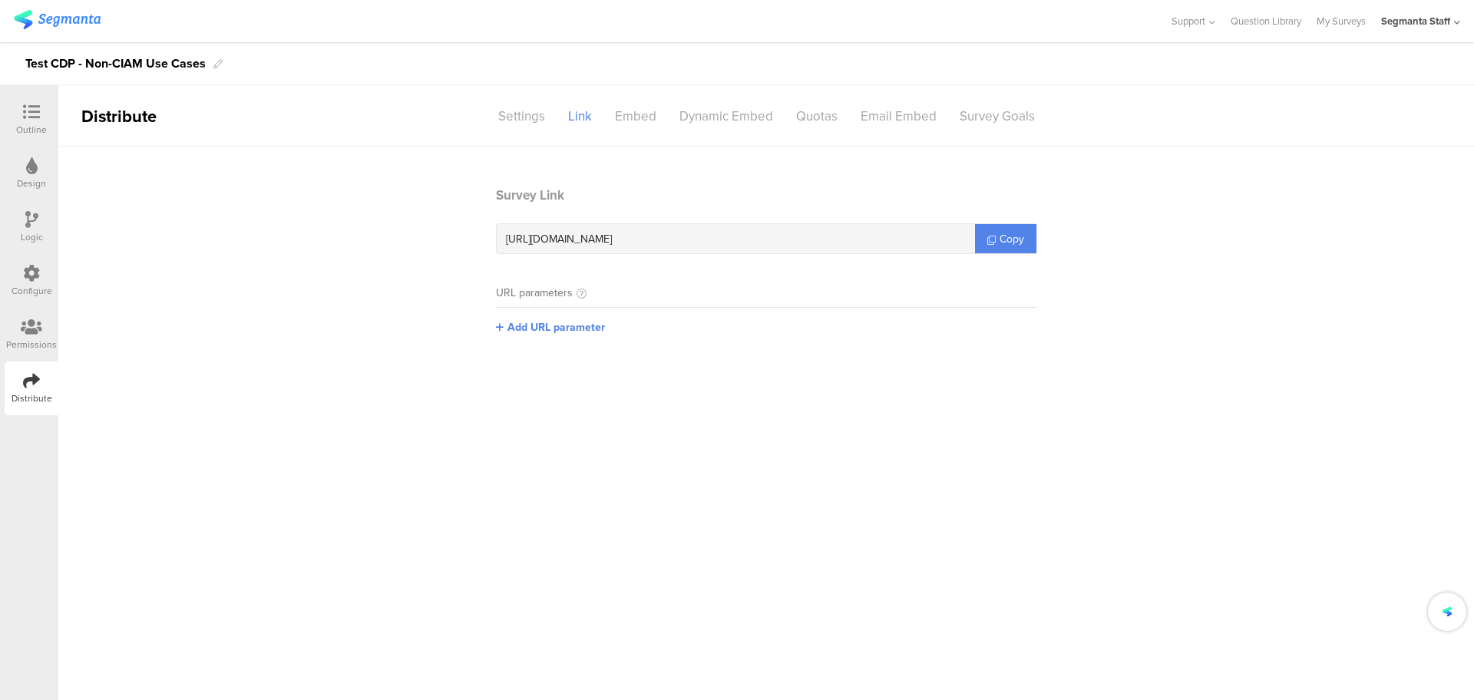
click at [38, 266] on icon at bounding box center [31, 273] width 17 height 17
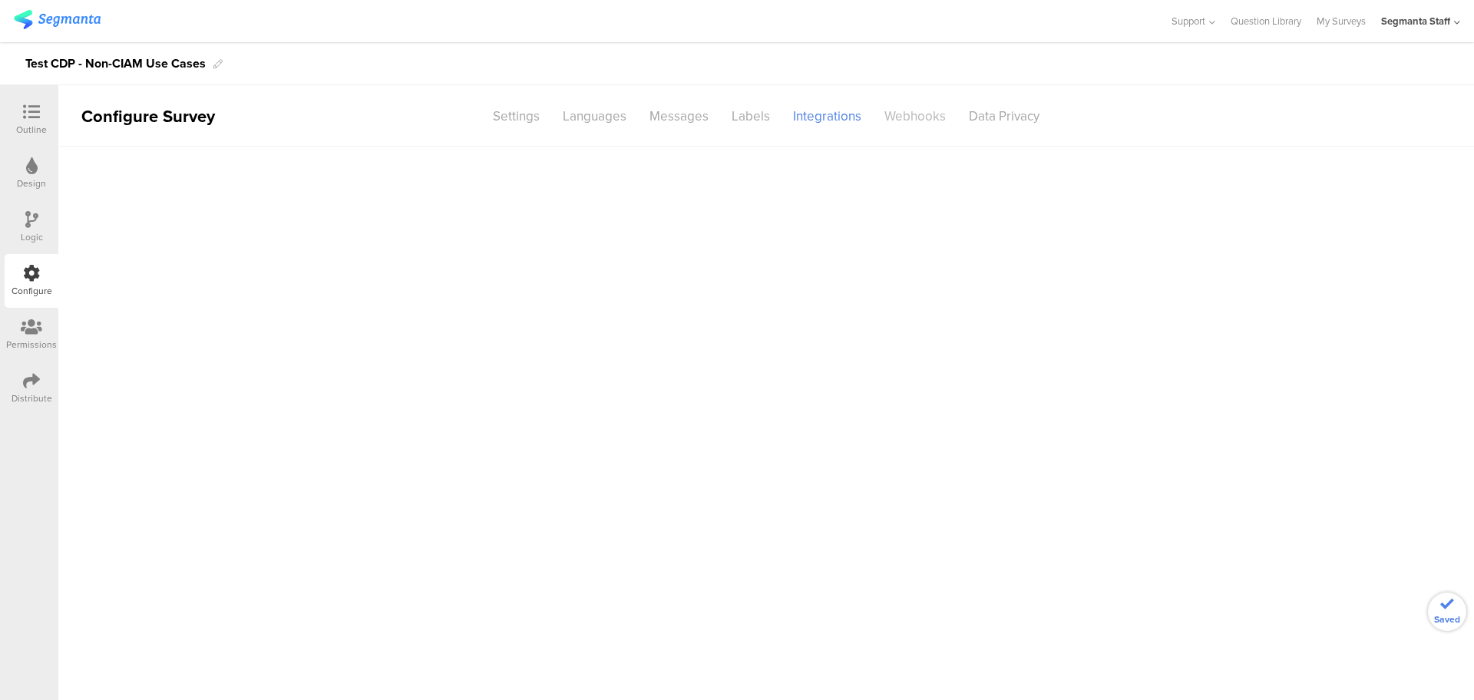
click at [910, 119] on div "Webhooks" at bounding box center [915, 116] width 84 height 27
click at [797, 120] on div "Integrations" at bounding box center [826, 116] width 91 height 27
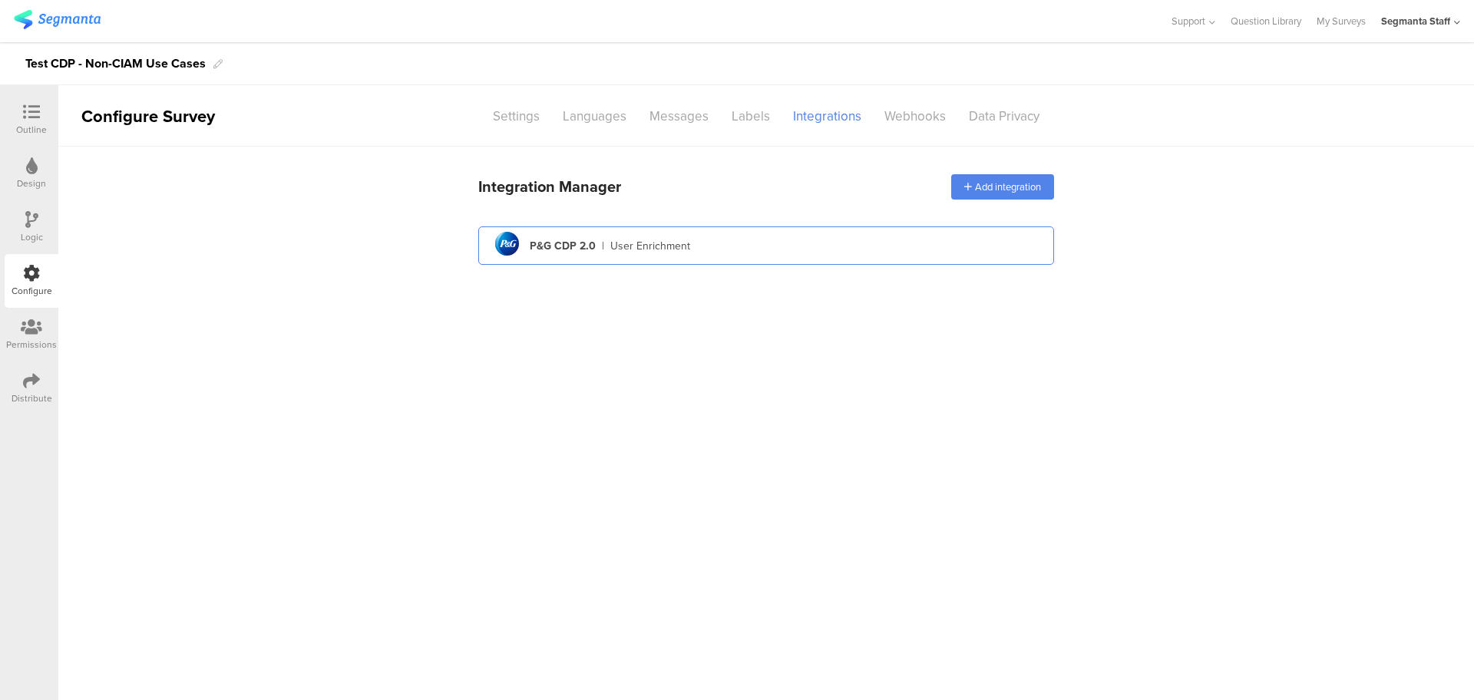
click at [873, 245] on div "pg logo P&G CDP 2.0 | User Enrichment" at bounding box center [765, 246] width 551 height 38
click at [811, 246] on div "pg logo P&G CDP 2.0 | User Enrichment" at bounding box center [765, 246] width 551 height 38
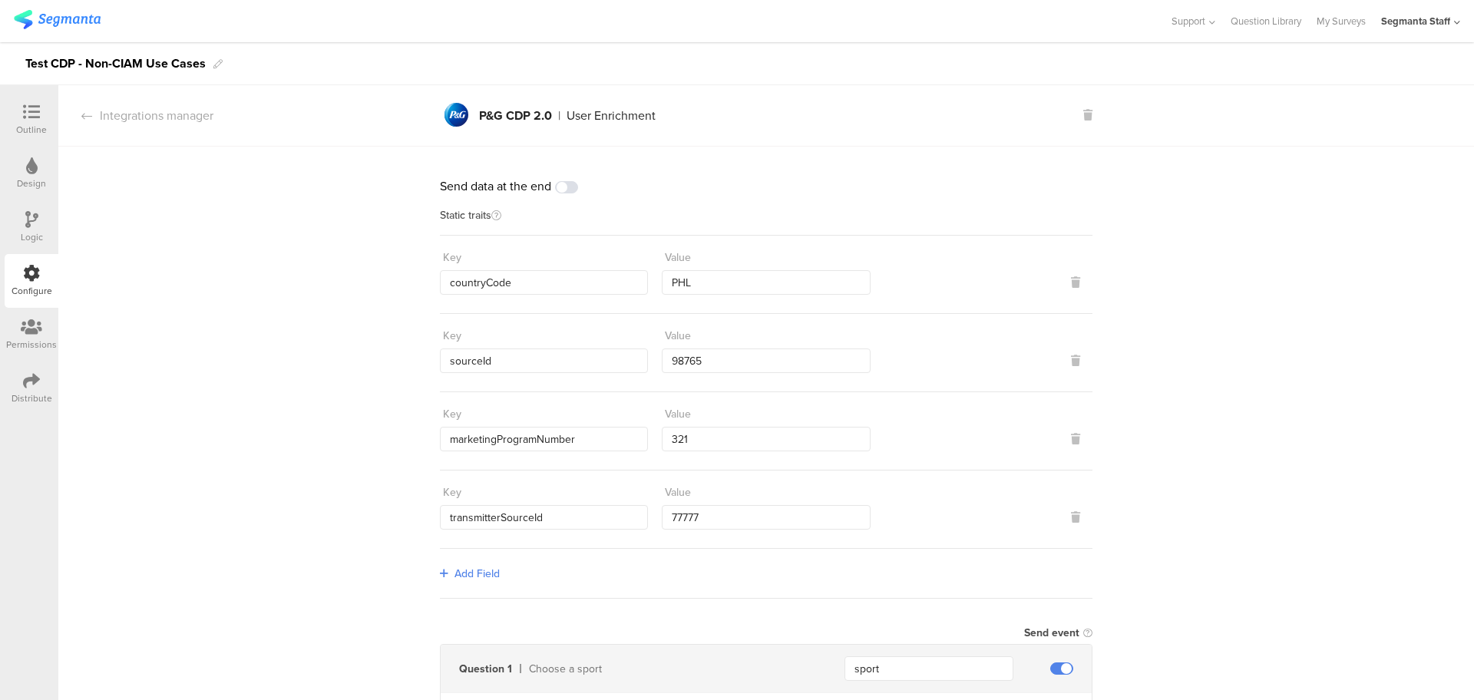
click at [567, 185] on span at bounding box center [566, 187] width 23 height 12
click at [32, 378] on icon at bounding box center [31, 380] width 17 height 17
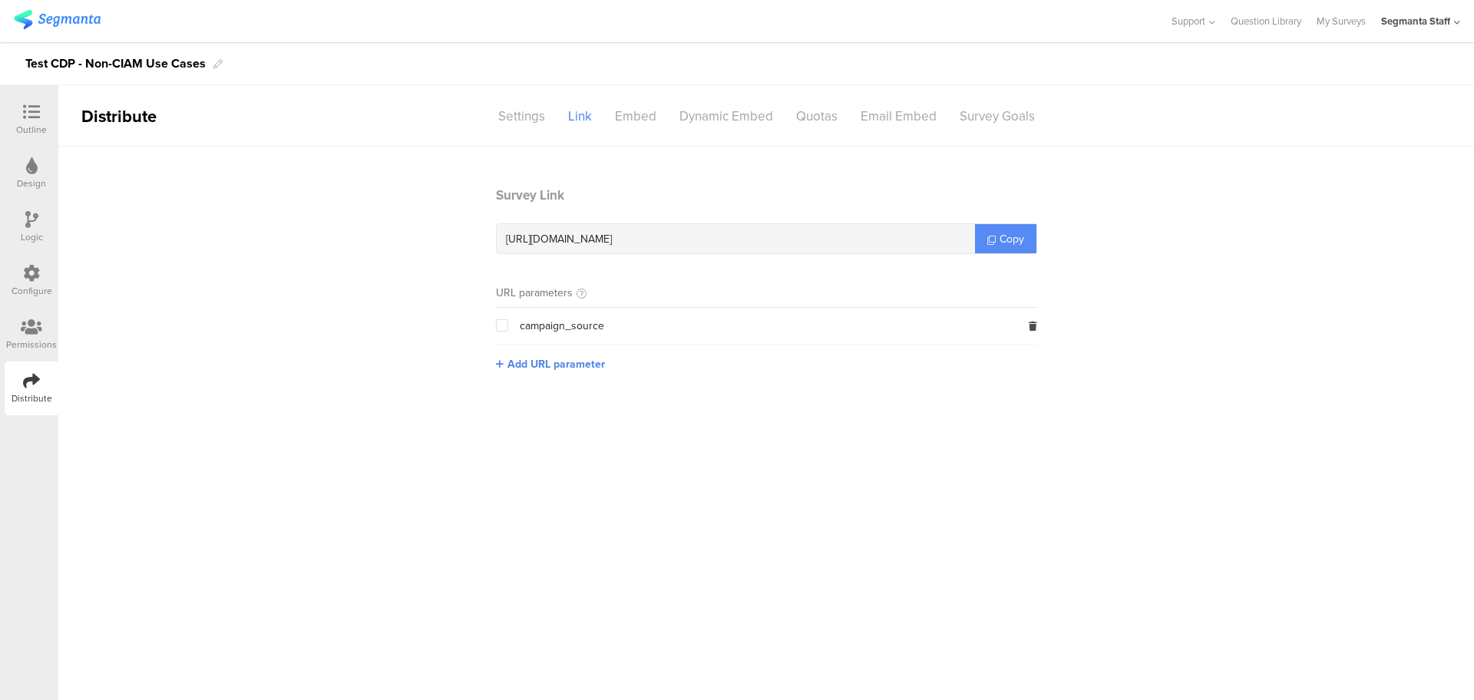
click at [1011, 232] on span "Copy" at bounding box center [1011, 239] width 25 height 16
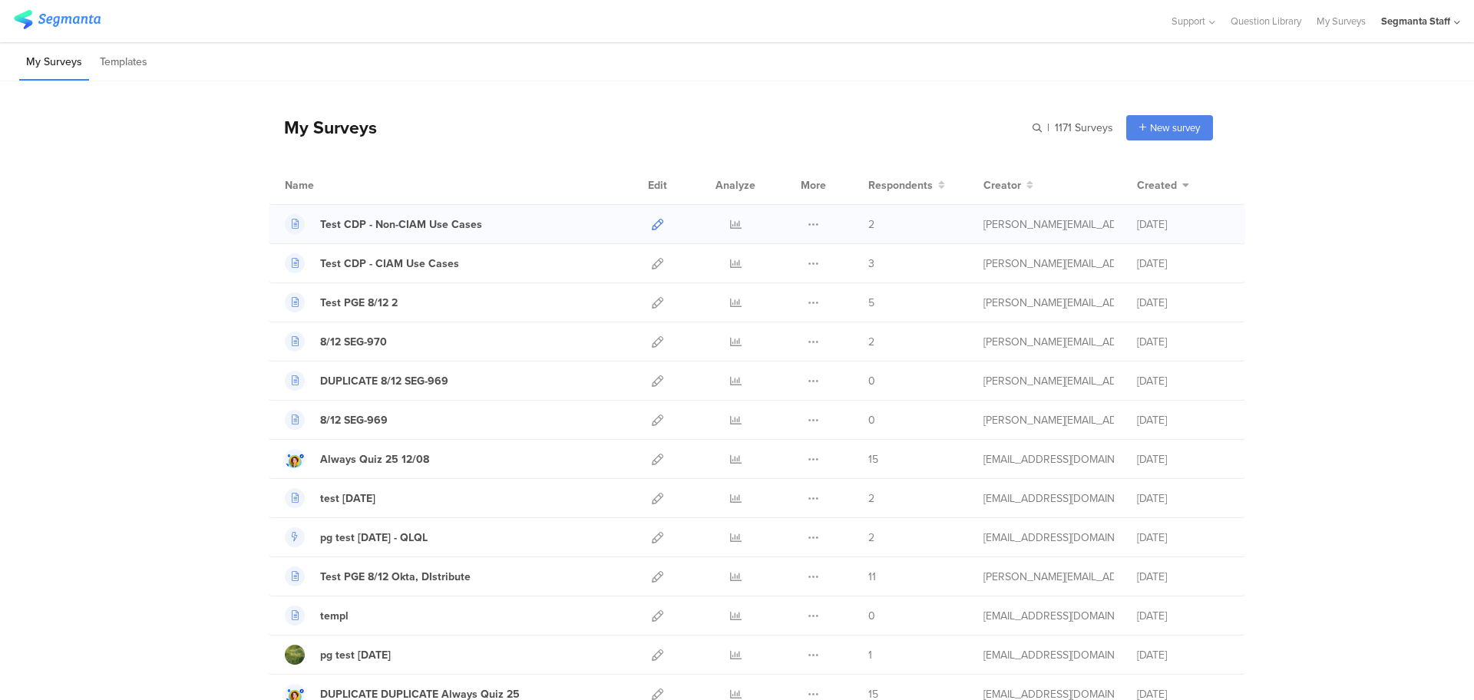
click at [652, 229] on icon at bounding box center [658, 225] width 12 height 12
click at [652, 226] on icon at bounding box center [658, 225] width 12 height 12
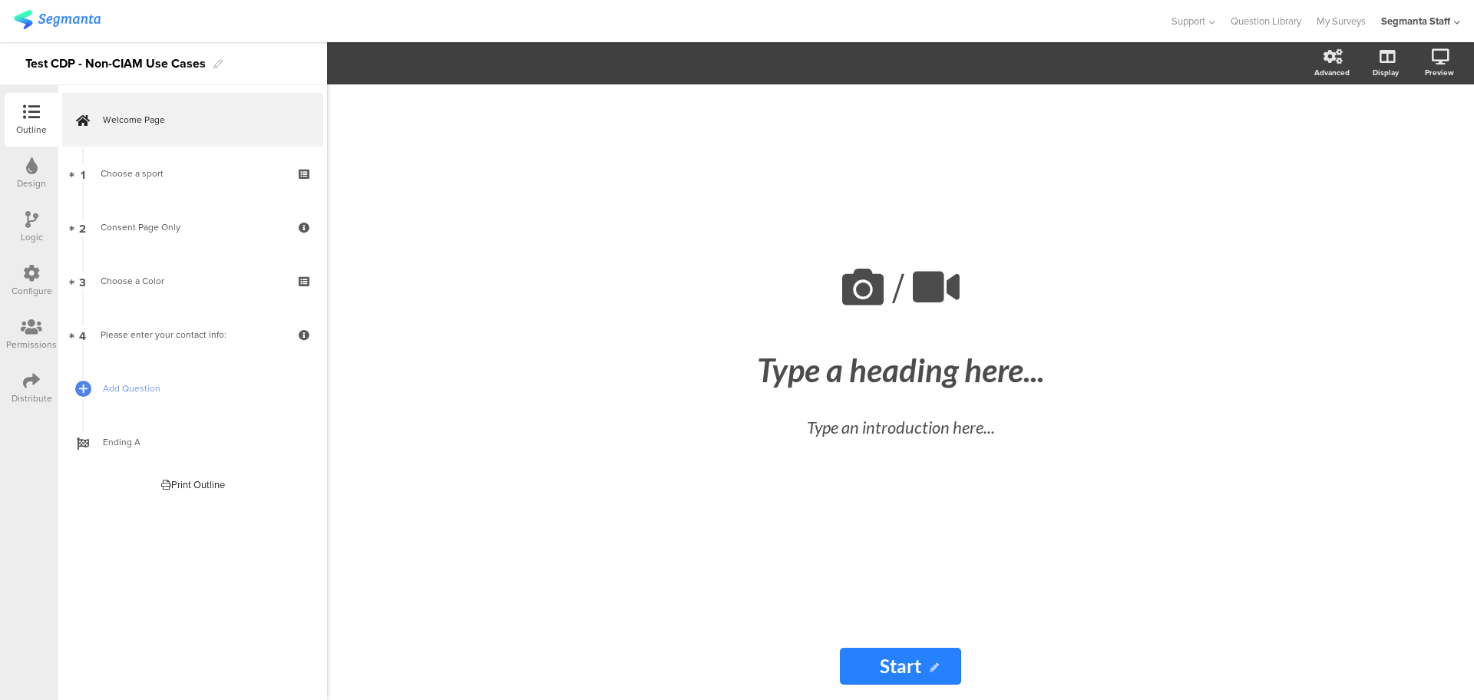
click at [38, 385] on icon at bounding box center [31, 380] width 17 height 17
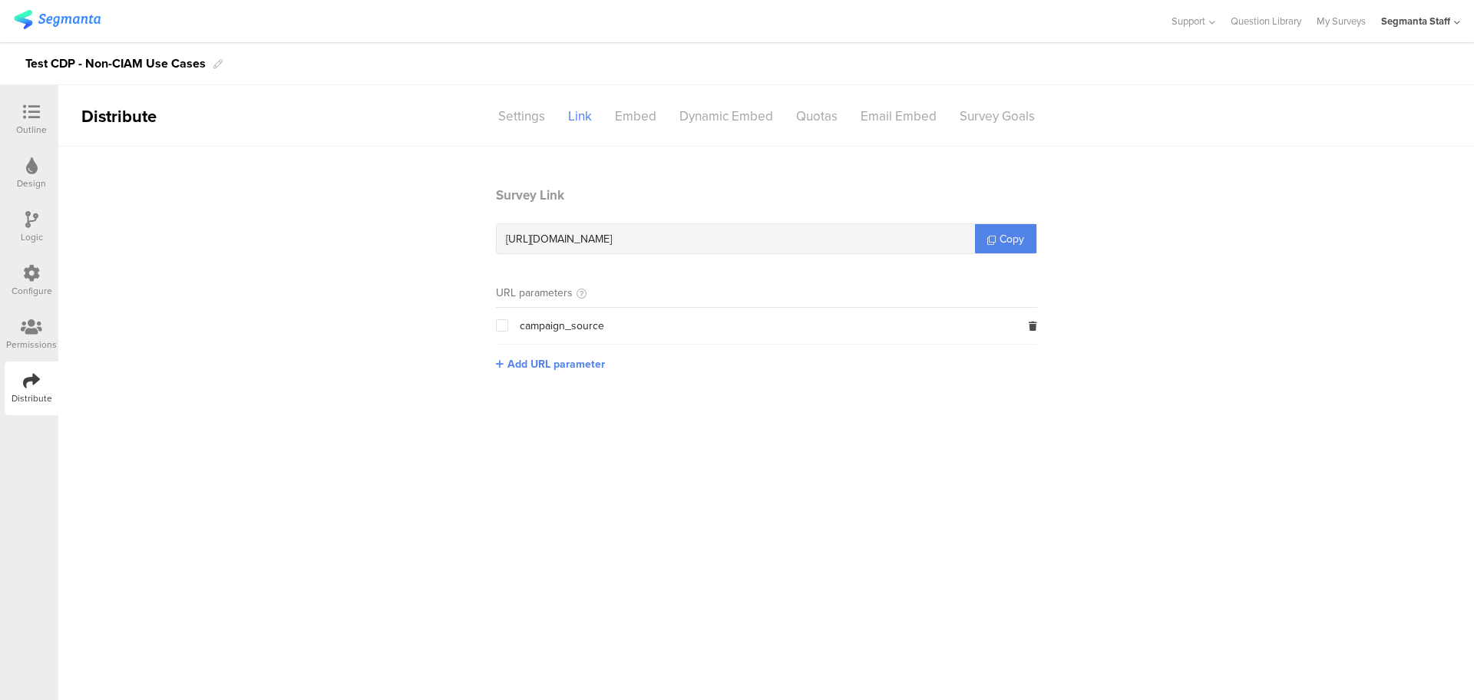
click at [34, 273] on icon at bounding box center [31, 273] width 17 height 17
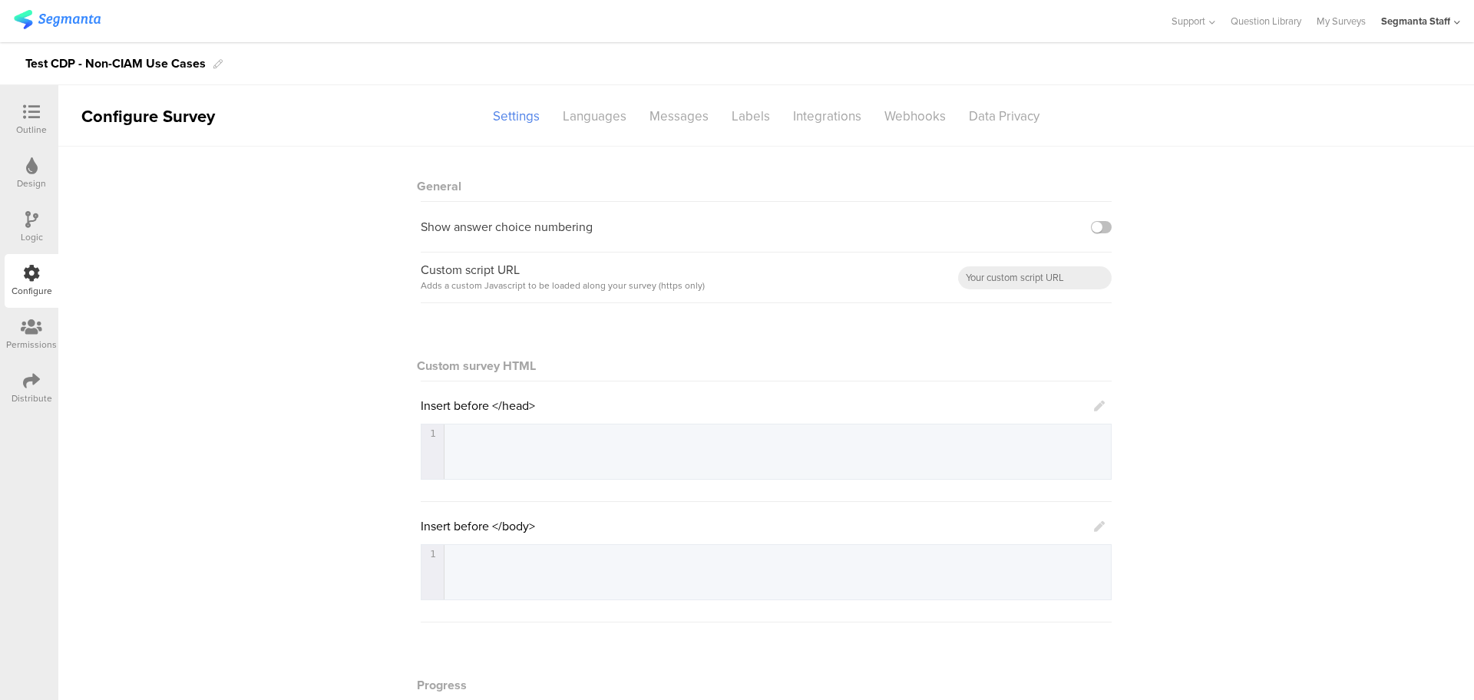
click at [38, 113] on icon at bounding box center [31, 112] width 17 height 17
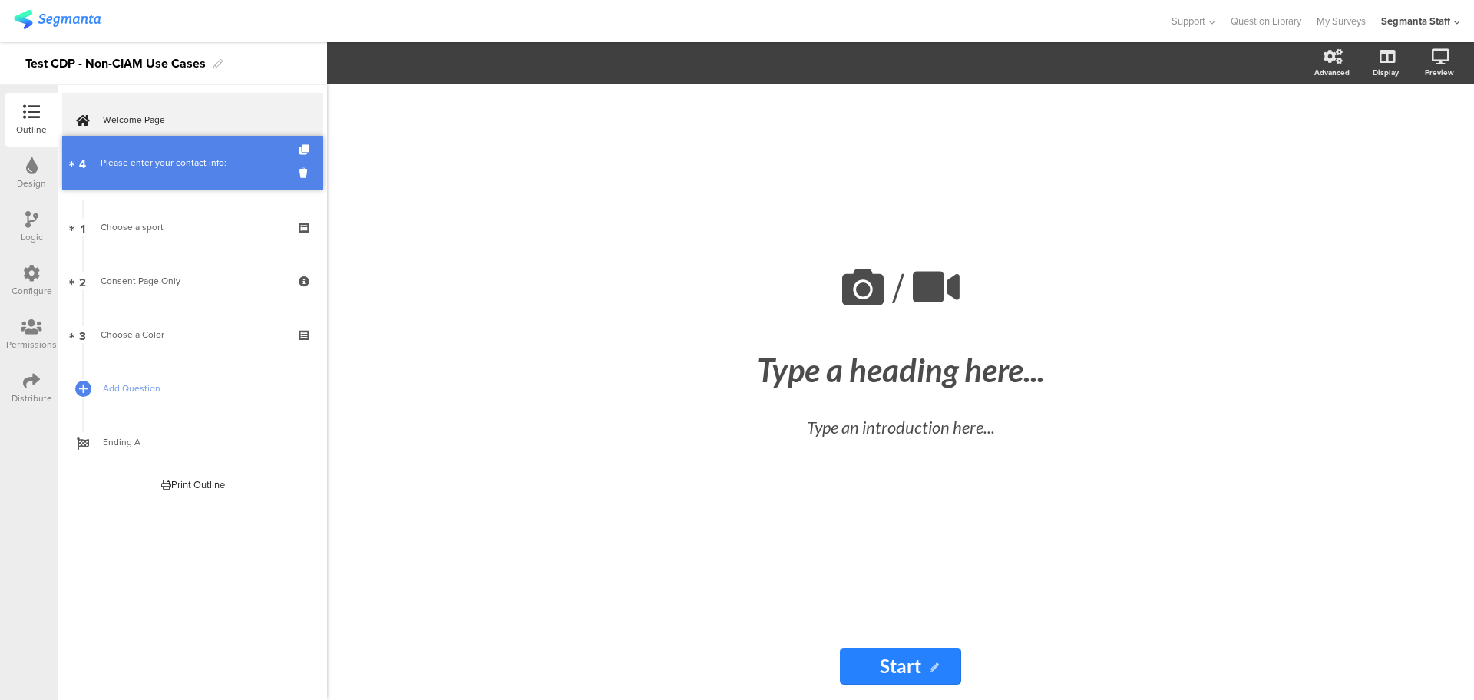
drag, startPoint x: 169, startPoint y: 327, endPoint x: 184, endPoint y: 155, distance: 172.6
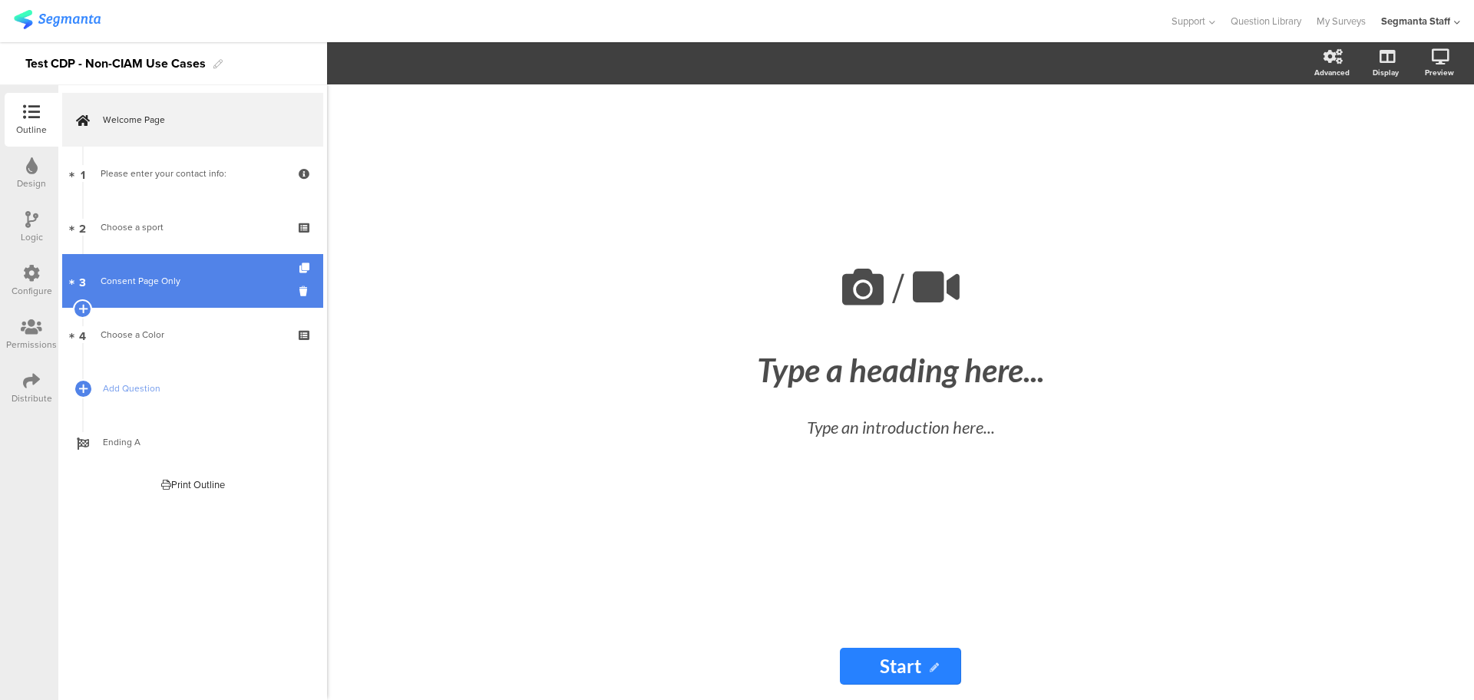
click at [233, 274] on div "Consent Page Only" at bounding box center [192, 280] width 183 height 15
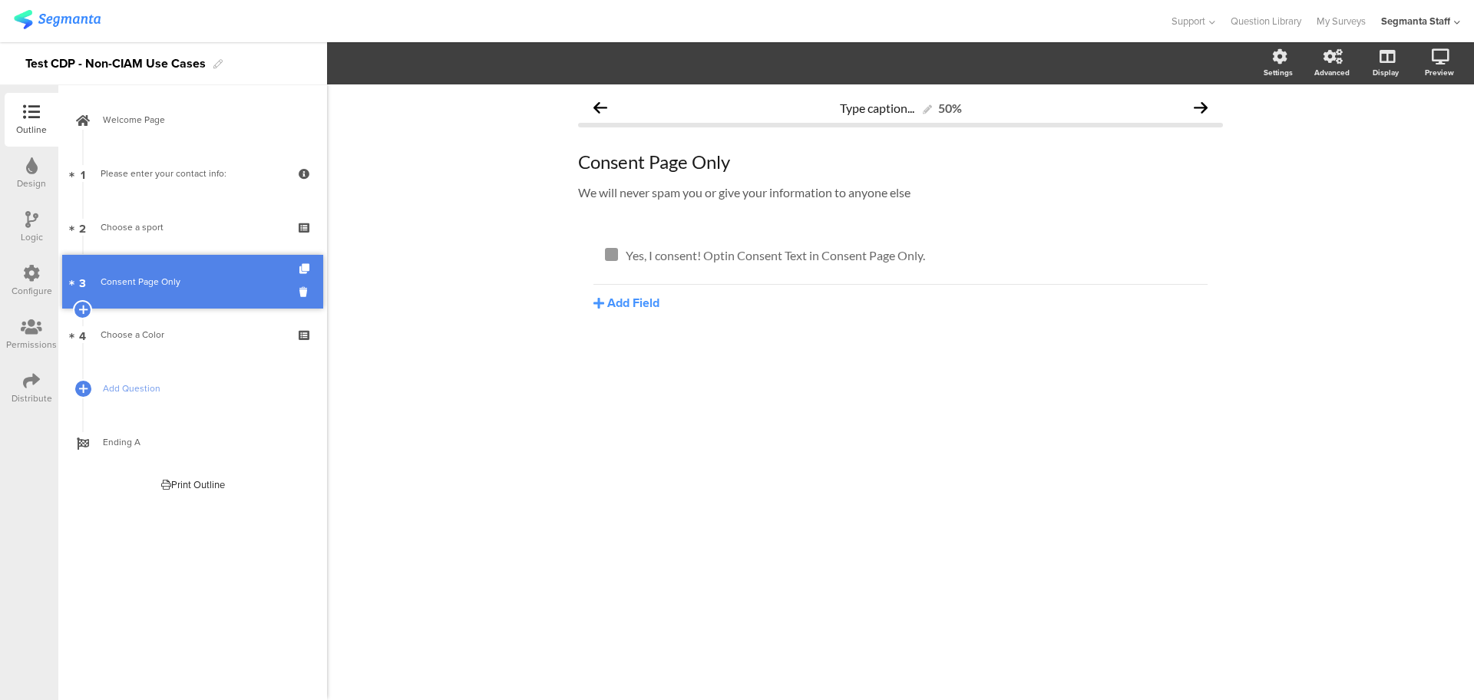
drag, startPoint x: 196, startPoint y: 280, endPoint x: 149, endPoint y: 276, distance: 47.8
click at [305, 286] on icon at bounding box center [305, 291] width 13 height 15
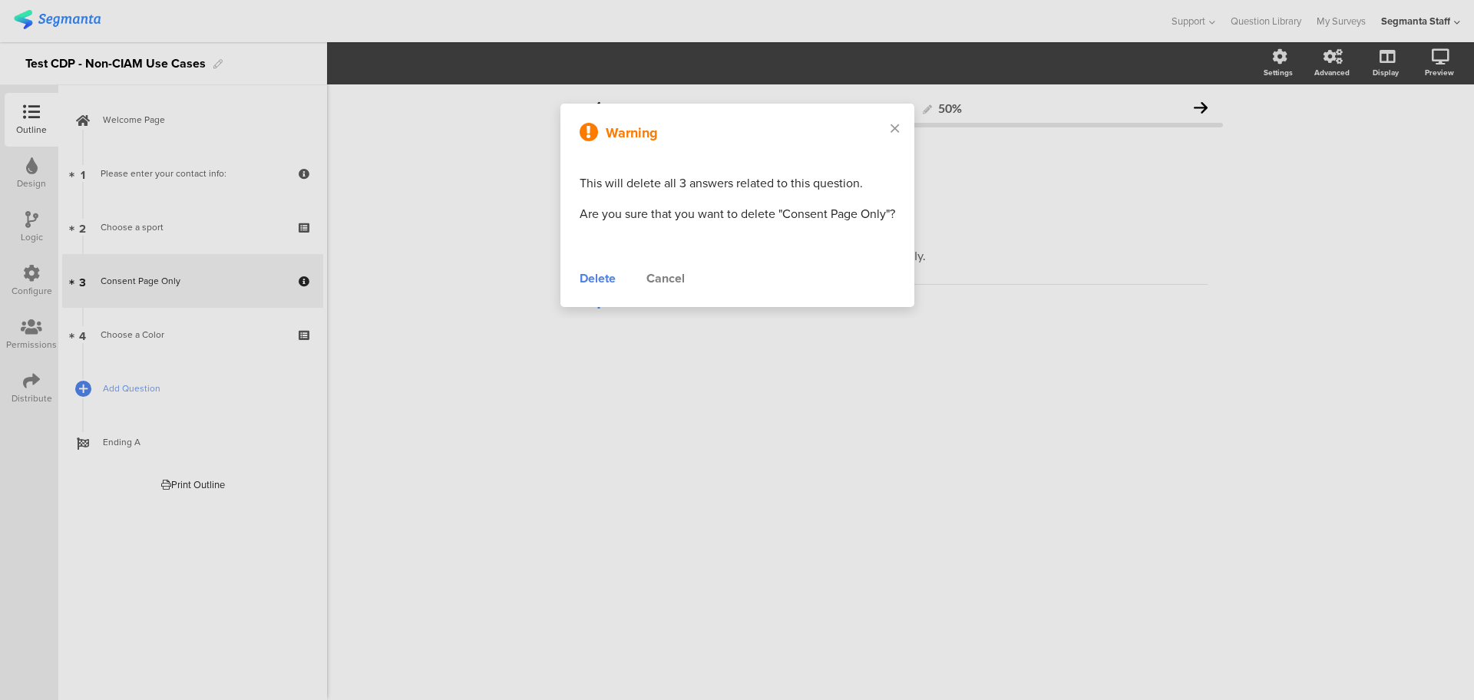
click at [599, 279] on div "Delete" at bounding box center [597, 278] width 36 height 18
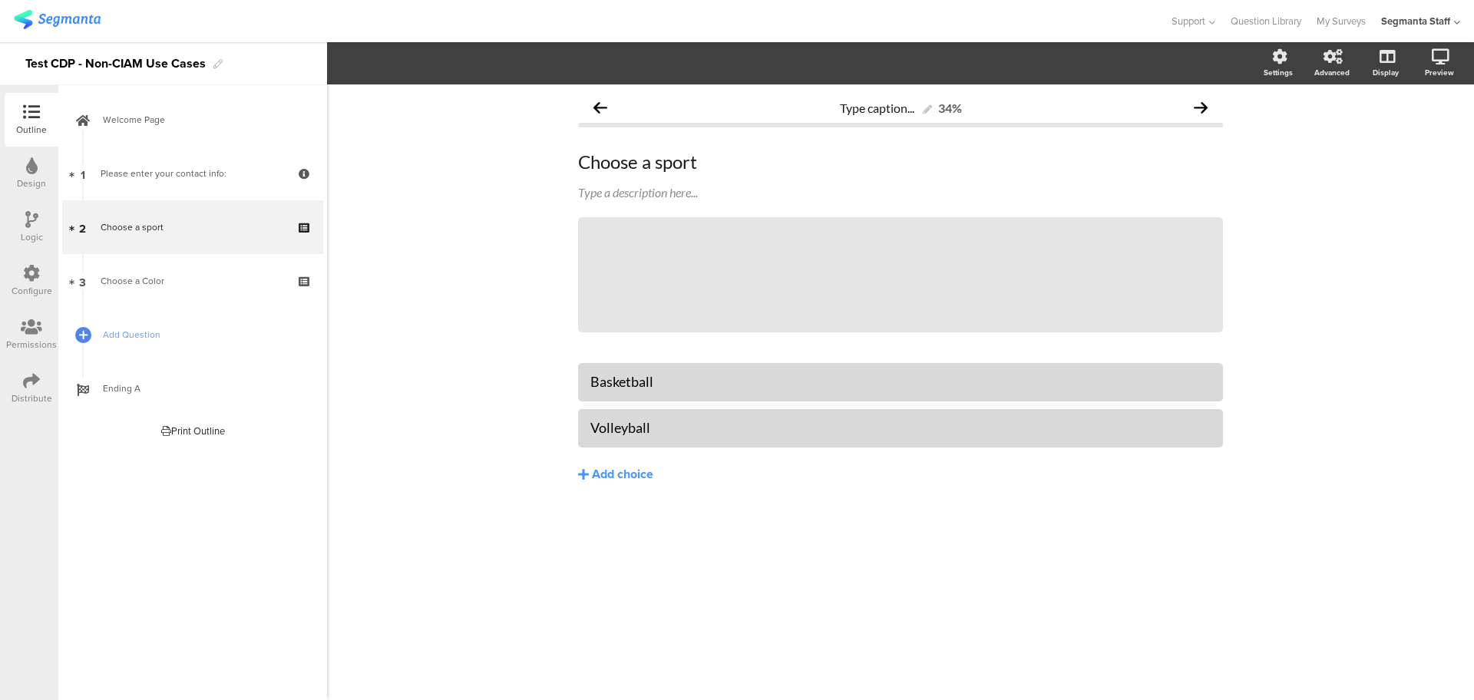
click at [41, 262] on div "Configure" at bounding box center [32, 281] width 54 height 54
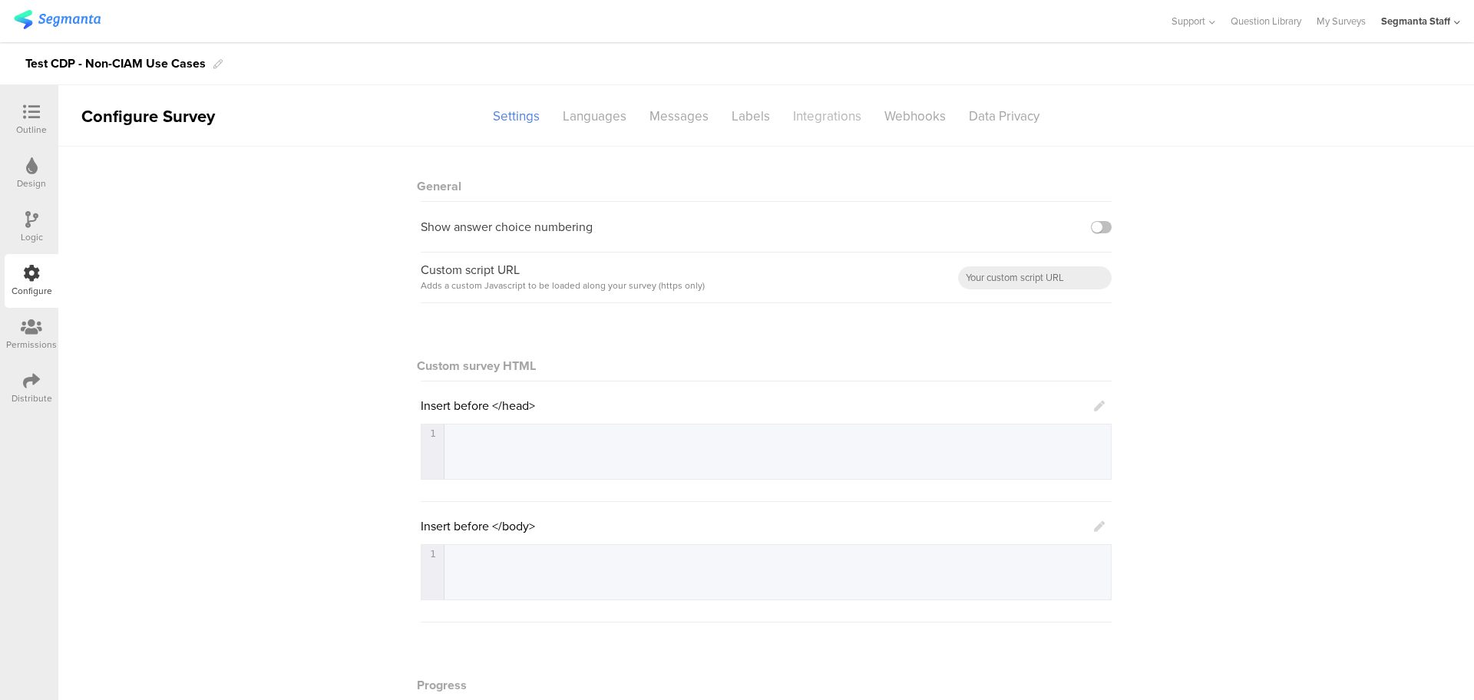
click at [816, 120] on div "Integrations" at bounding box center [826, 116] width 91 height 27
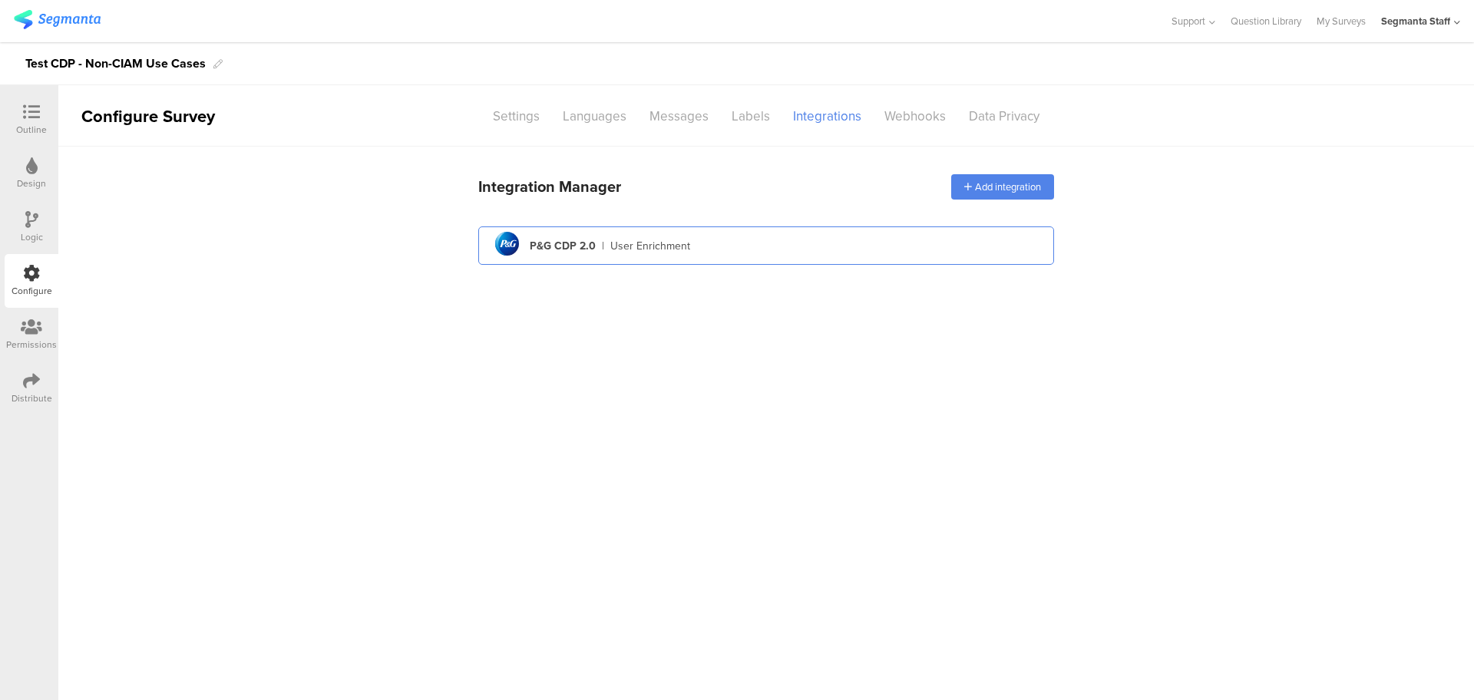
click at [563, 241] on div "P&G CDP 2.0" at bounding box center [563, 246] width 66 height 16
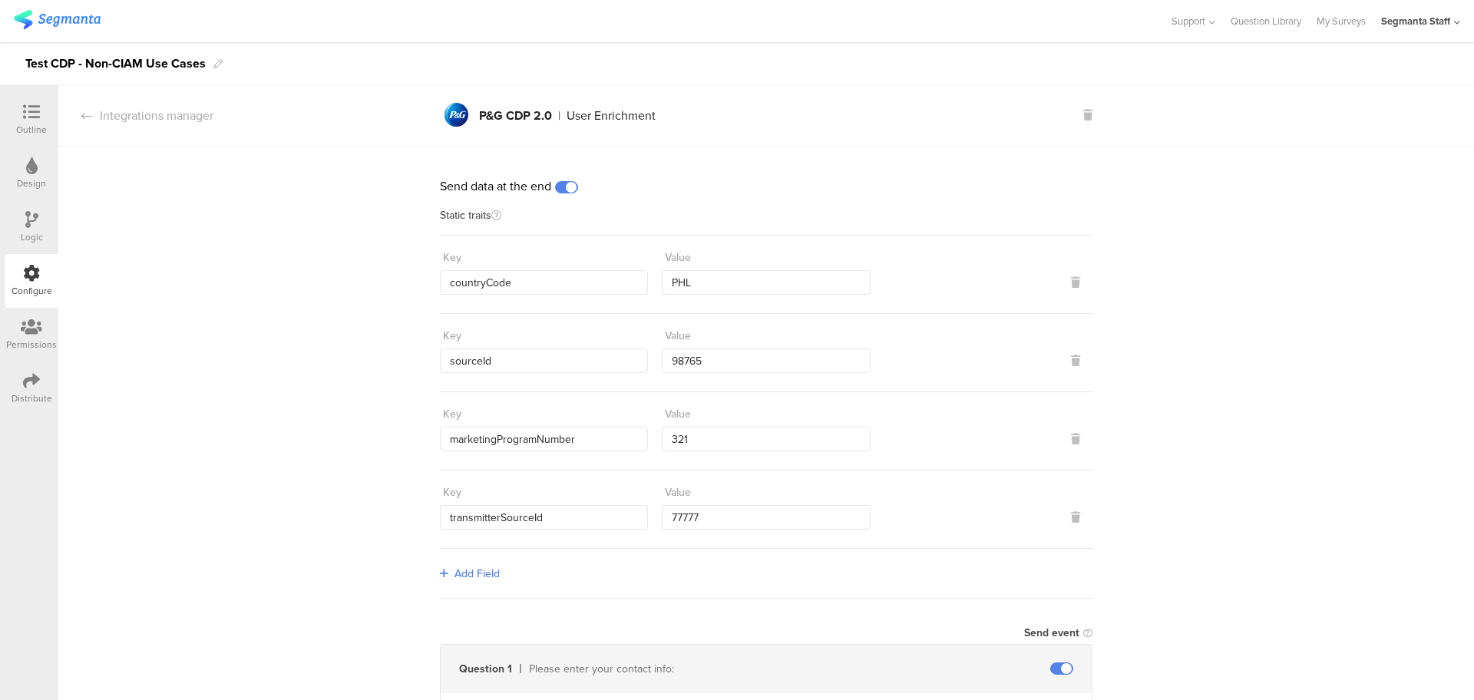
drag, startPoint x: 567, startPoint y: 184, endPoint x: 526, endPoint y: 196, distance: 43.0
click at [566, 184] on span at bounding box center [566, 187] width 23 height 12
click at [35, 120] on div at bounding box center [31, 113] width 31 height 19
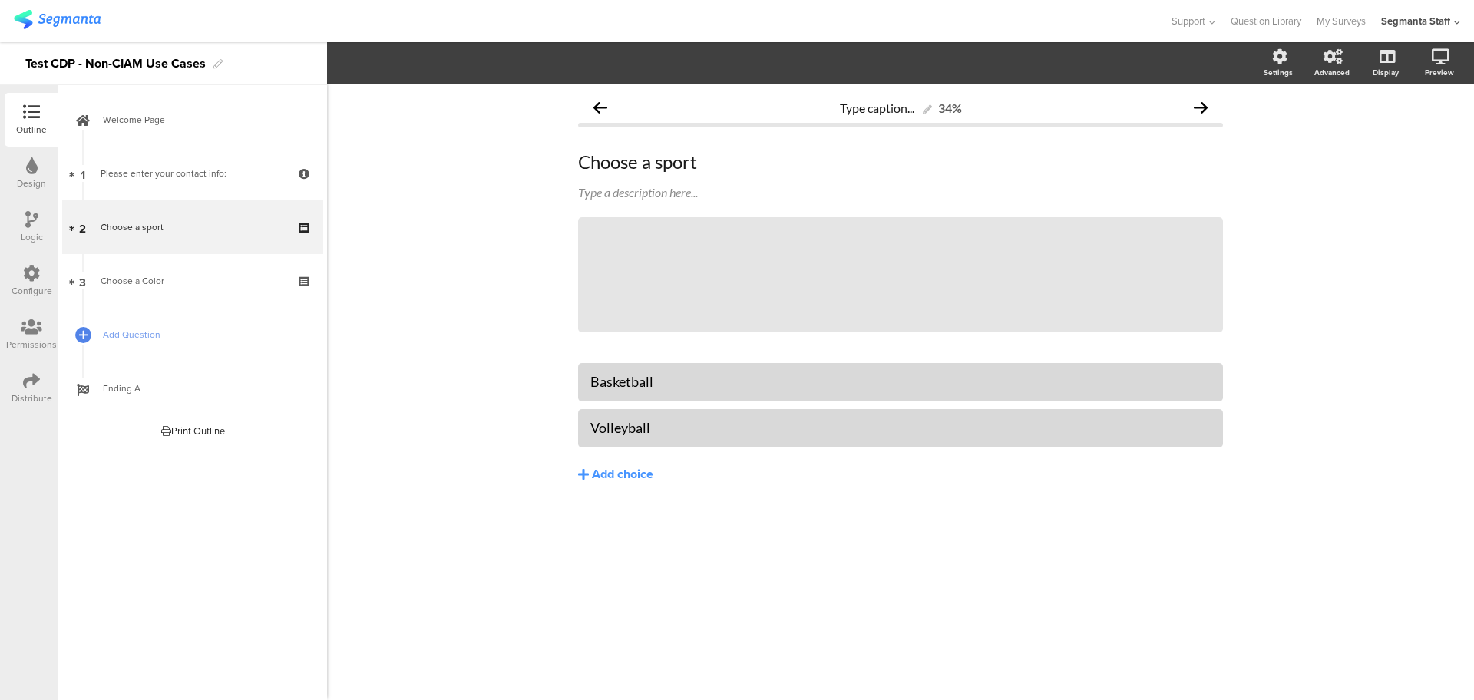
click at [21, 398] on div "Distribute" at bounding box center [32, 398] width 41 height 14
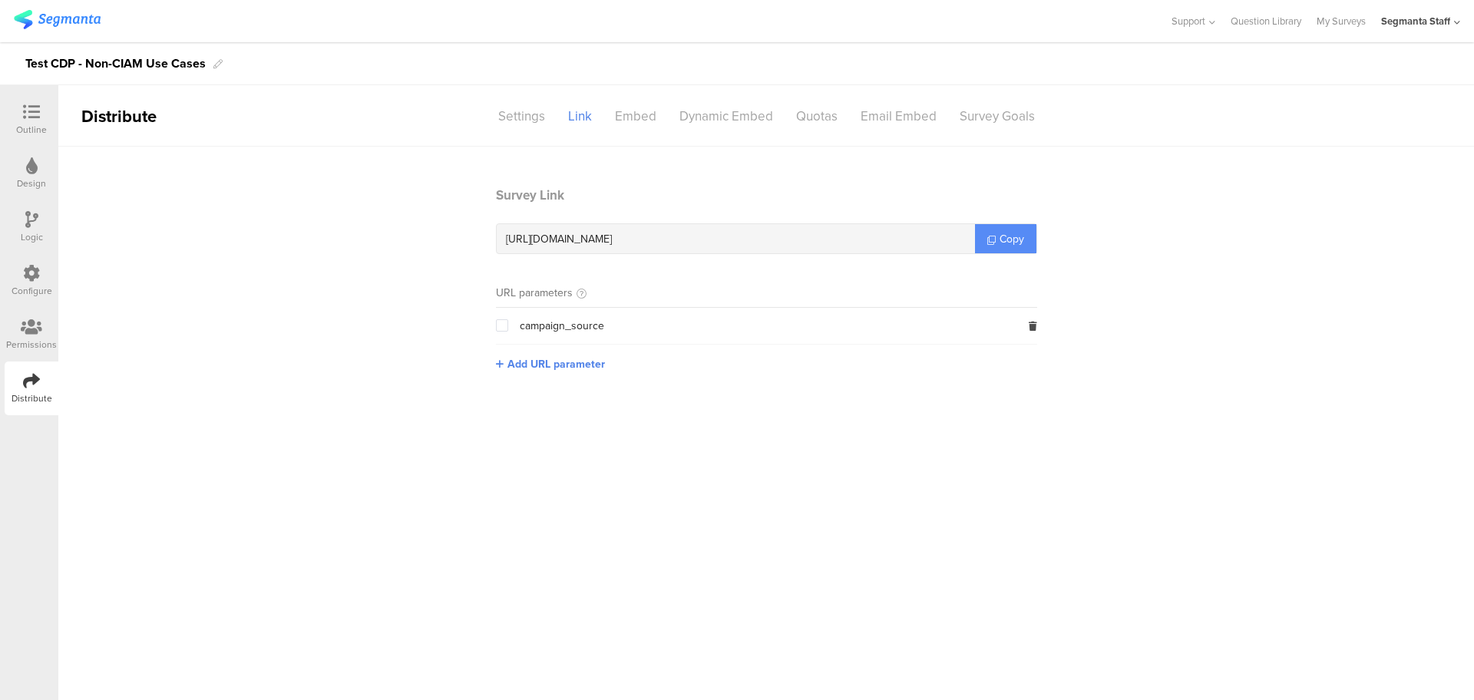
click at [1000, 239] on span "Copy" at bounding box center [1011, 239] width 25 height 16
click at [53, 114] on div "Outline" at bounding box center [32, 120] width 54 height 54
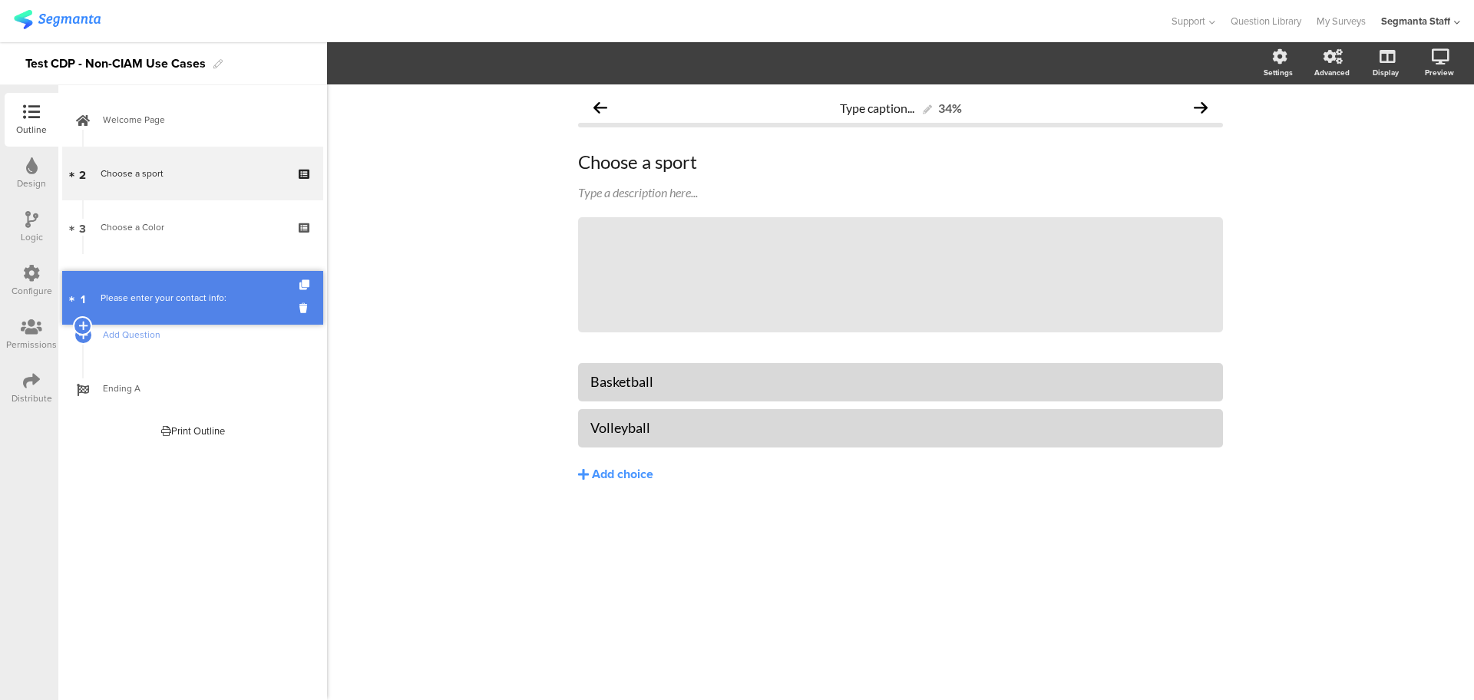
drag, startPoint x: 210, startPoint y: 182, endPoint x: 193, endPoint y: 307, distance: 126.1
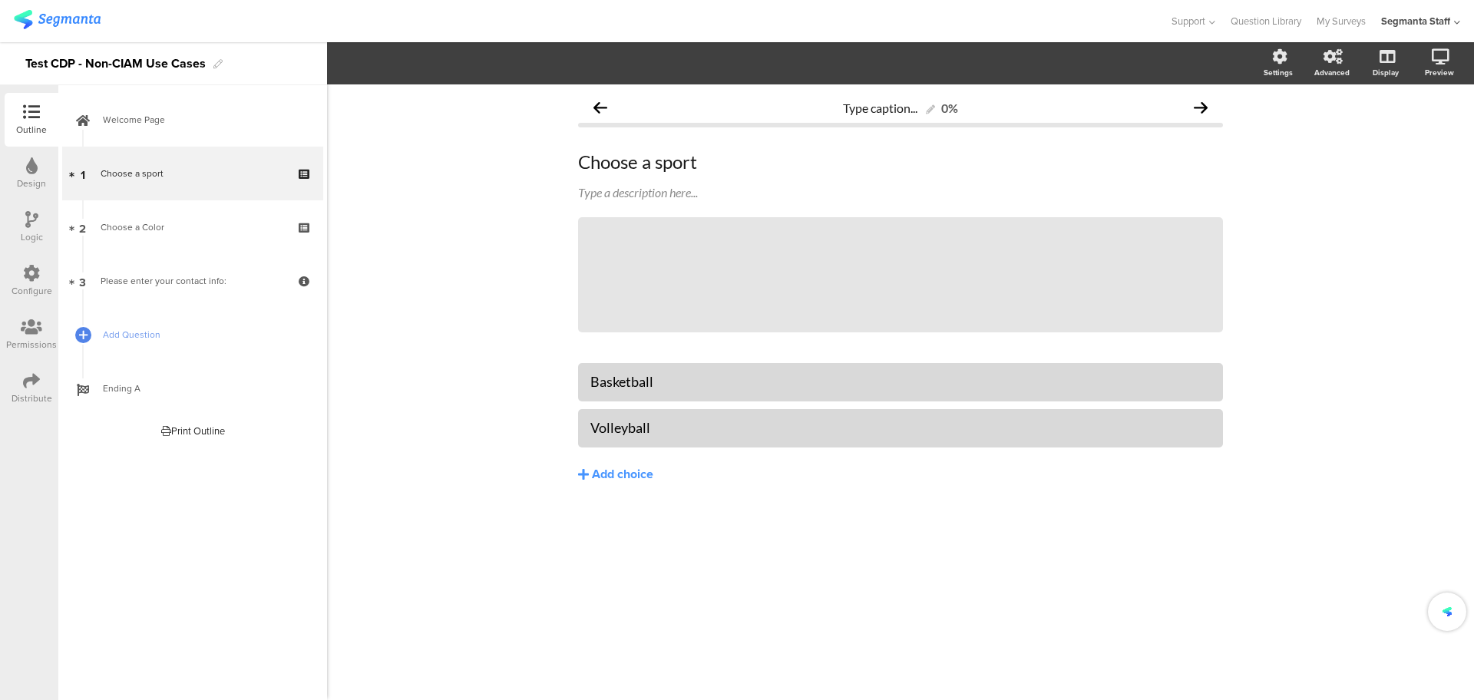
click at [25, 274] on icon at bounding box center [31, 273] width 17 height 17
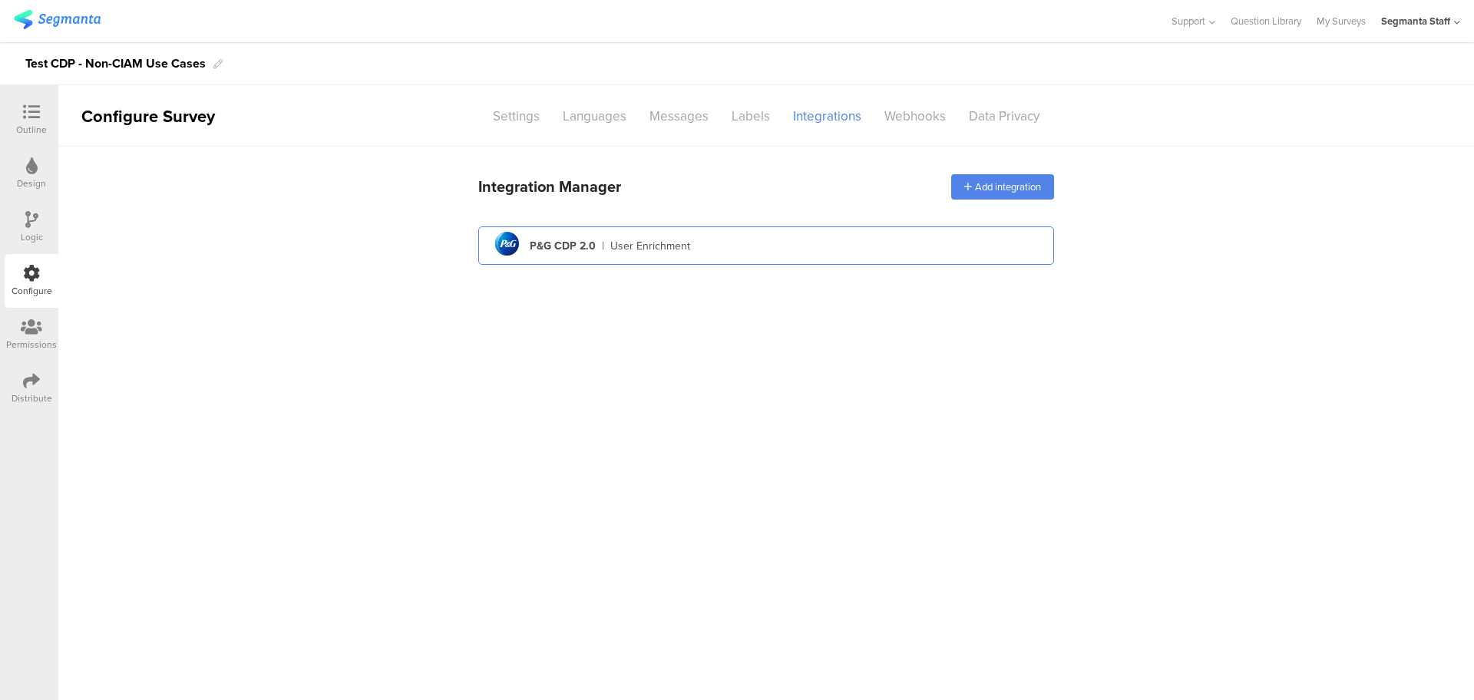
click at [649, 254] on div "pg logo P&G CDP 2.0 | User Enrichment" at bounding box center [765, 246] width 551 height 38
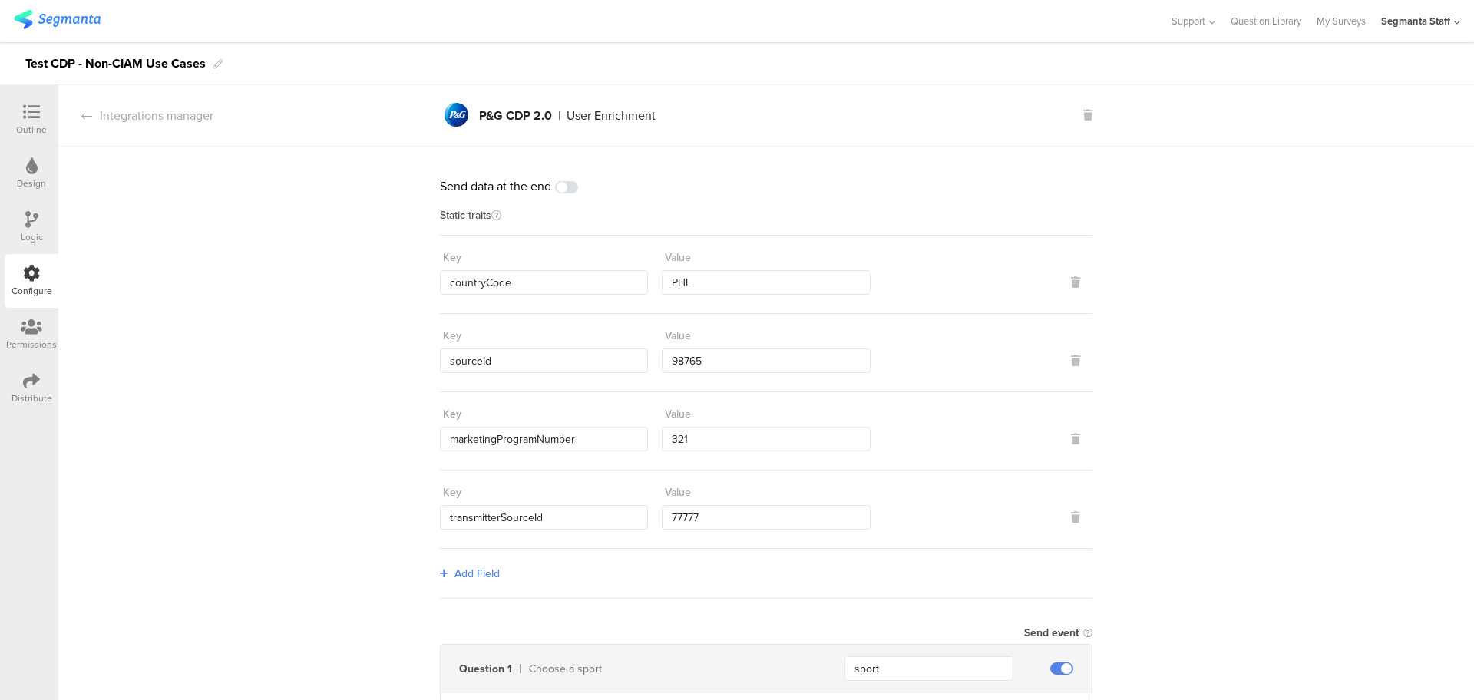
click at [566, 186] on span at bounding box center [566, 187] width 23 height 12
click at [38, 381] on icon at bounding box center [31, 380] width 17 height 17
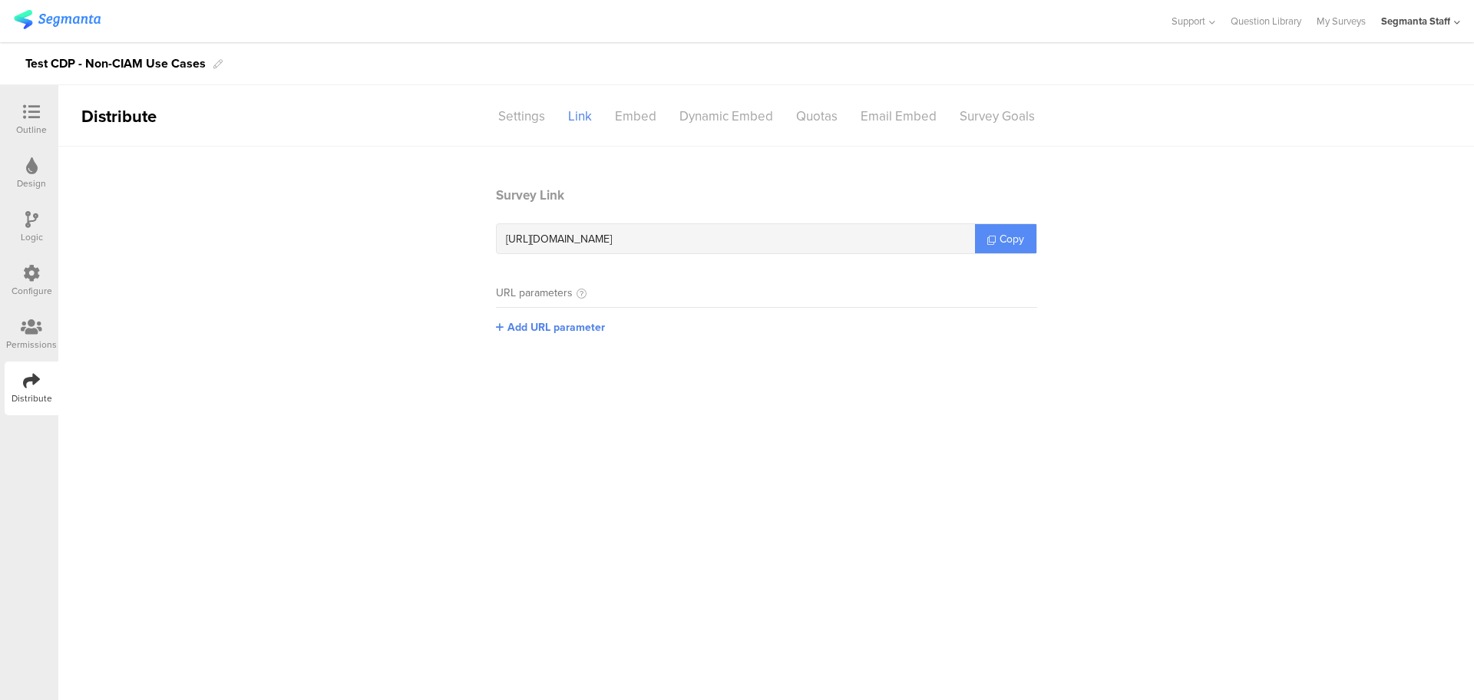
click at [1005, 246] on link "Copy" at bounding box center [1005, 238] width 61 height 29
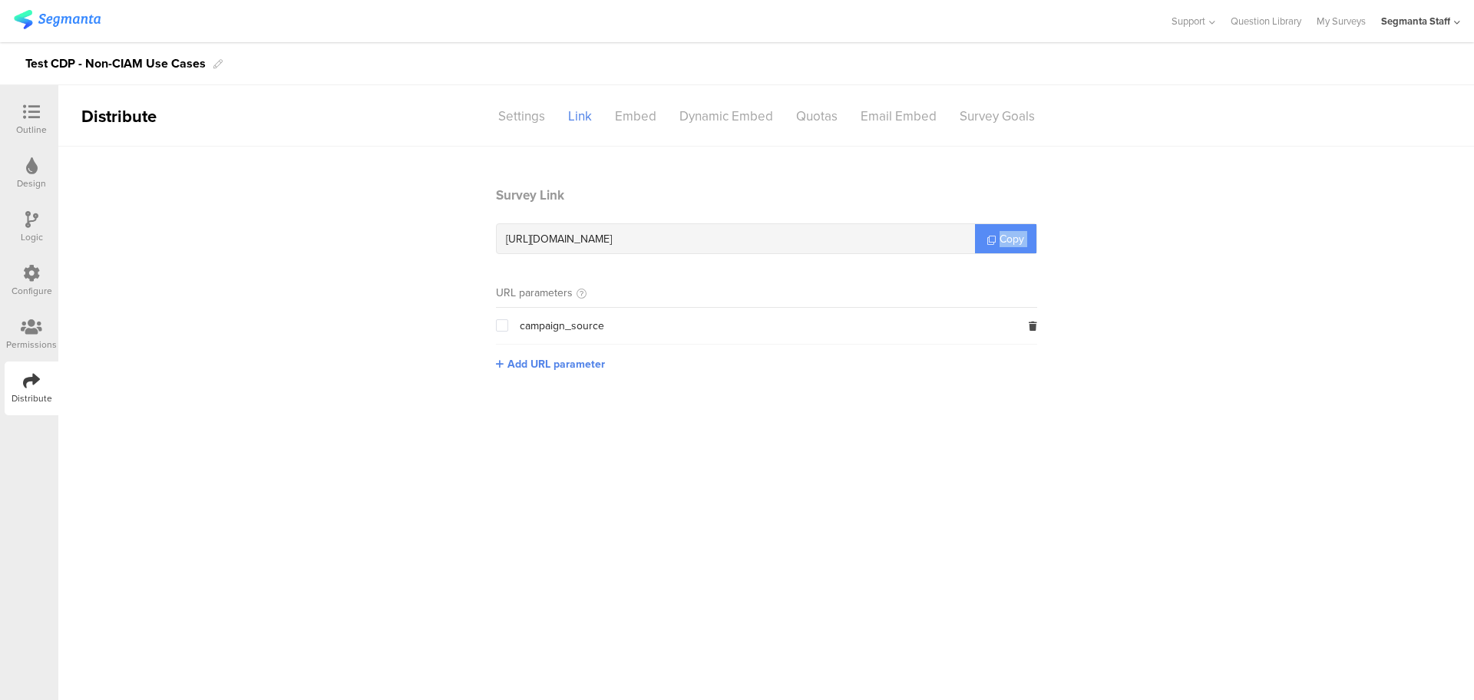
click at [1005, 246] on link "Copy" at bounding box center [1005, 238] width 61 height 29
click at [32, 107] on icon at bounding box center [31, 112] width 17 height 17
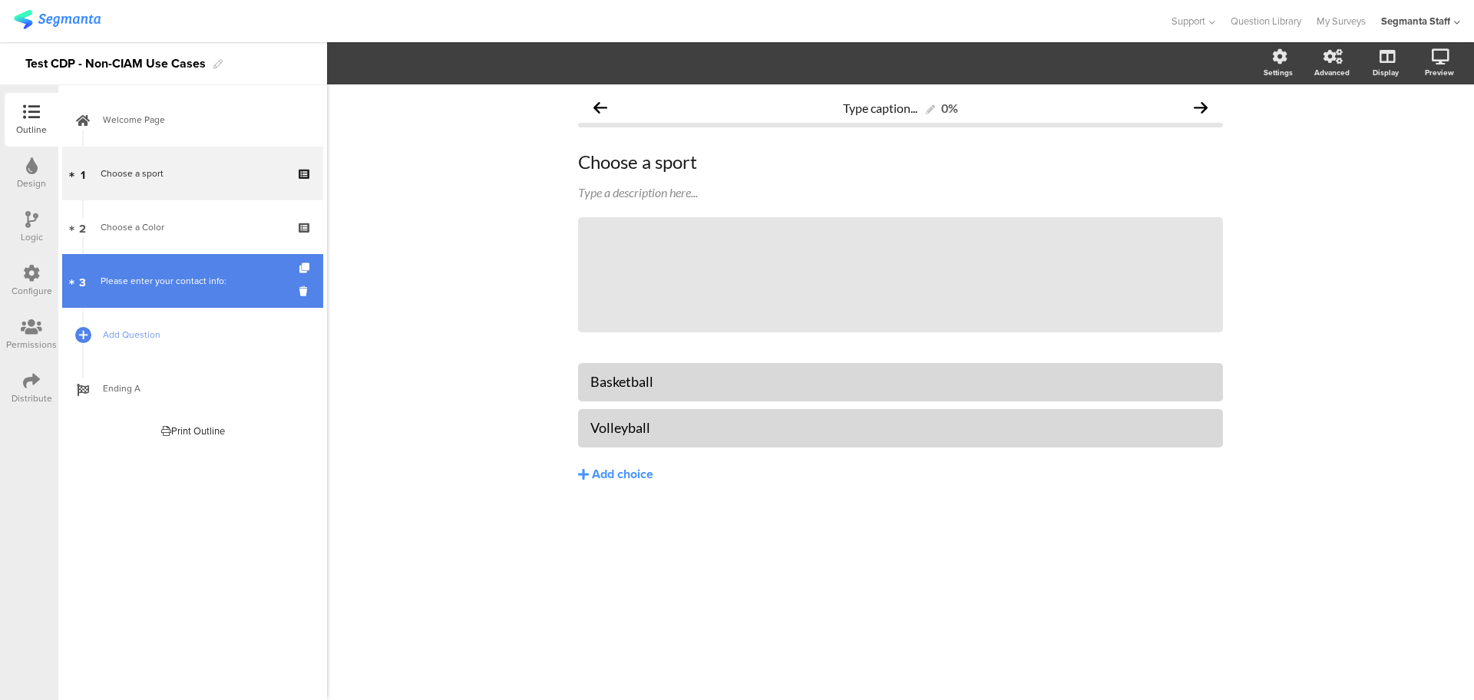
click at [170, 291] on link "3 Please enter your contact info:" at bounding box center [192, 281] width 261 height 54
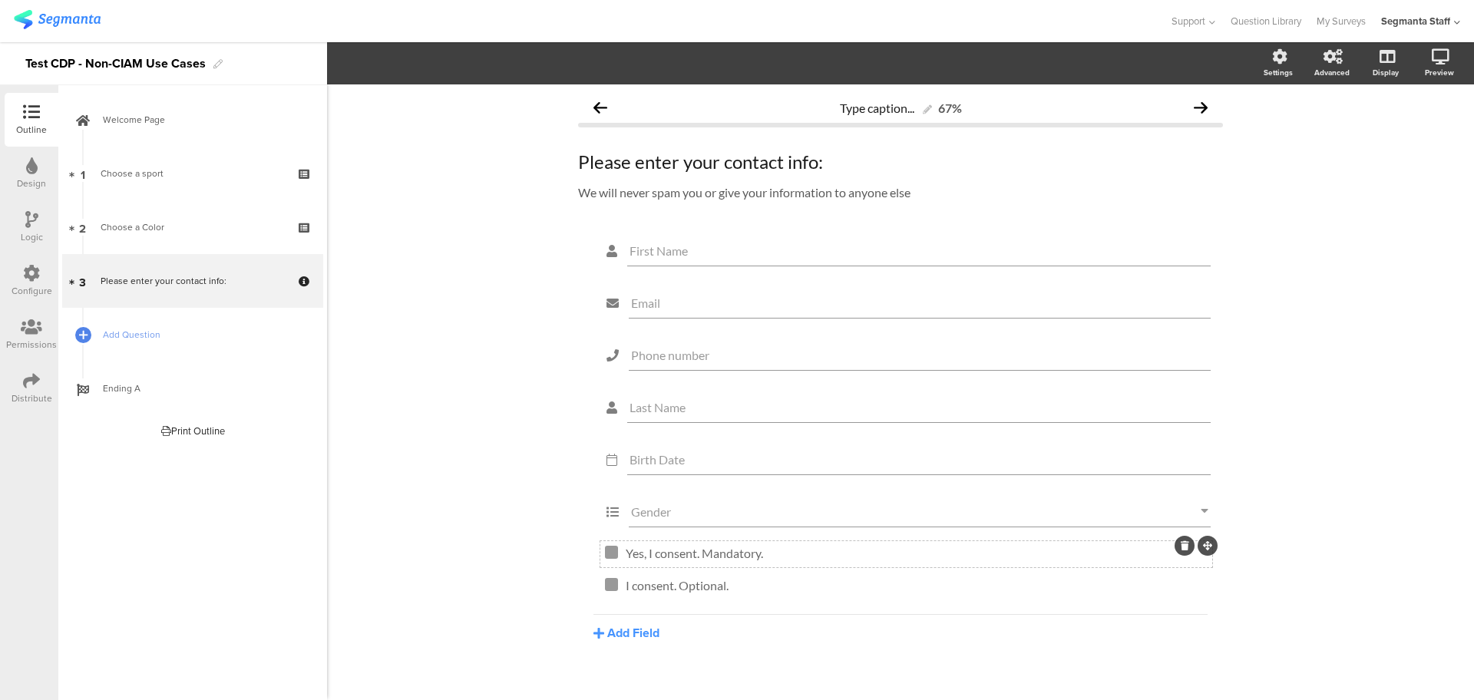
click at [1180, 546] on icon at bounding box center [1184, 545] width 8 height 9
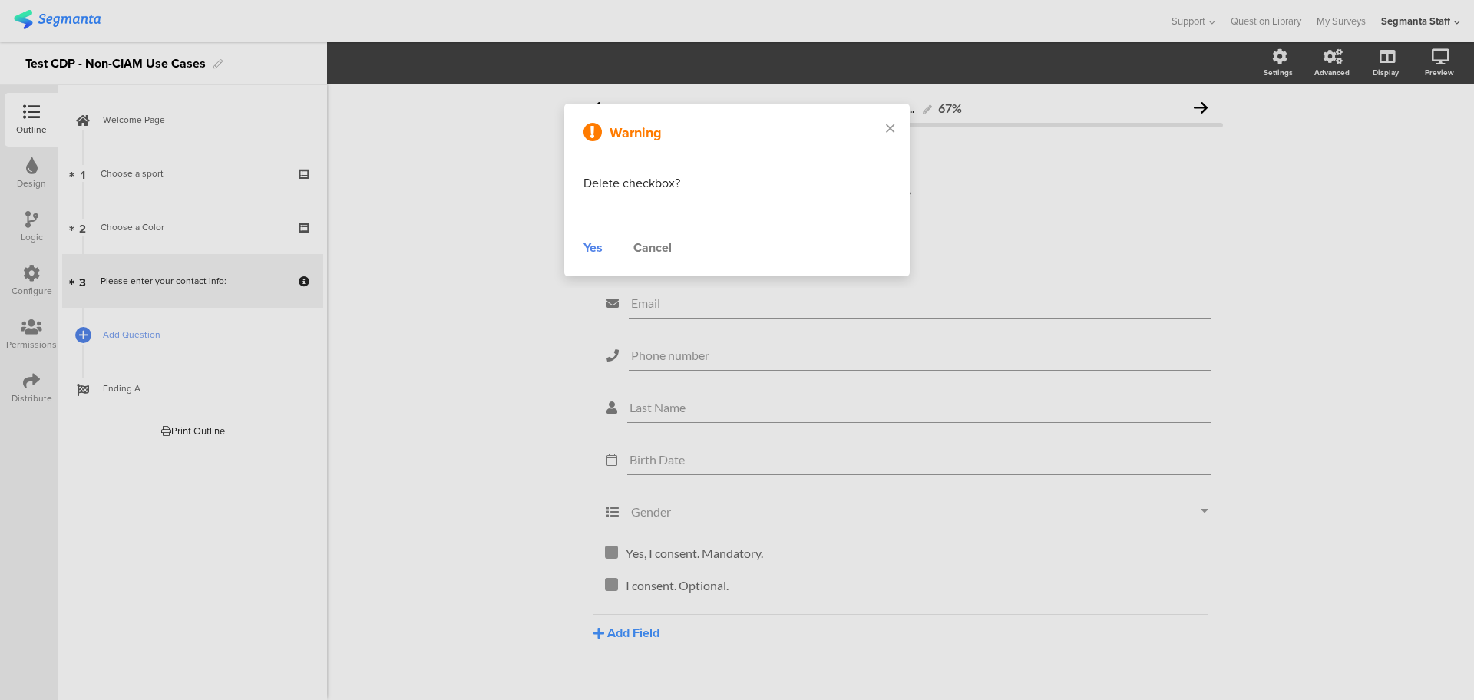
click at [586, 246] on div "Yes" at bounding box center [592, 248] width 19 height 18
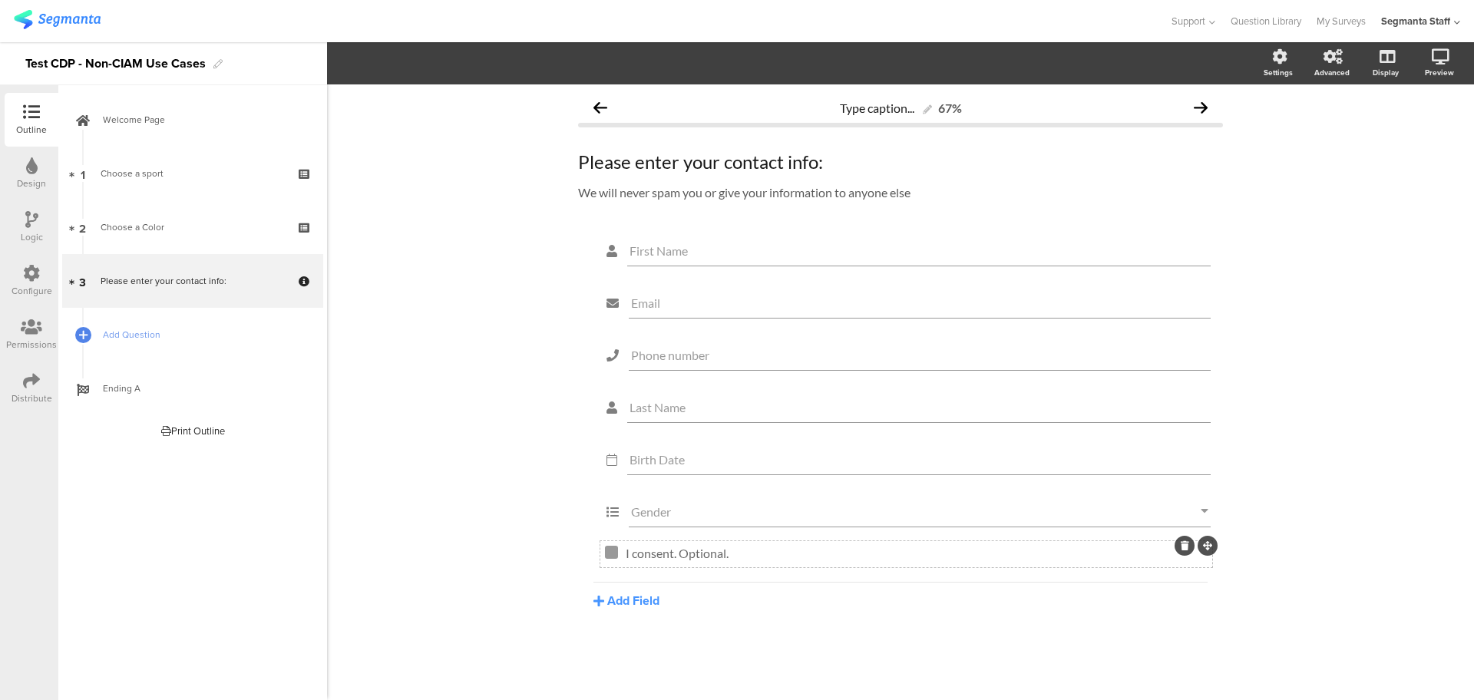
click at [1182, 539] on div at bounding box center [1184, 546] width 20 height 20
click at [1183, 542] on icon at bounding box center [1184, 545] width 8 height 9
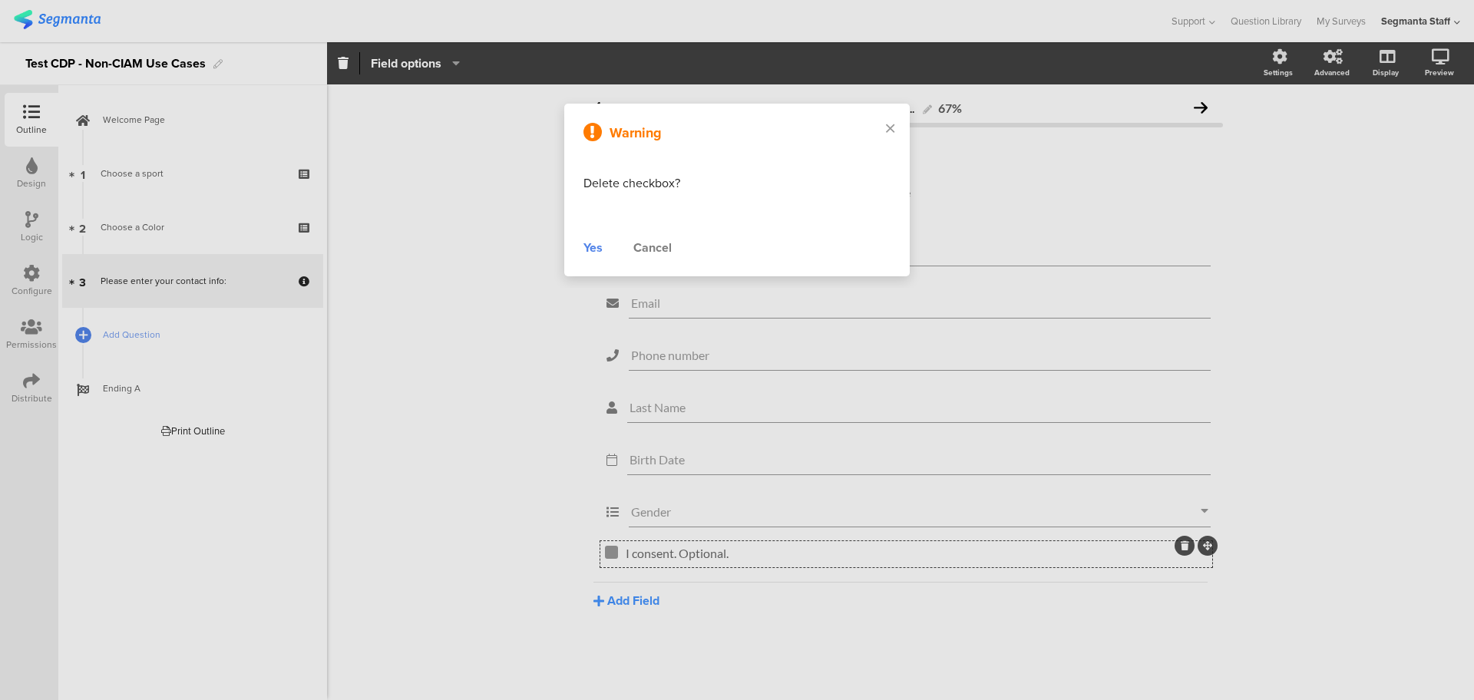
click at [589, 249] on div "Yes" at bounding box center [592, 248] width 19 height 18
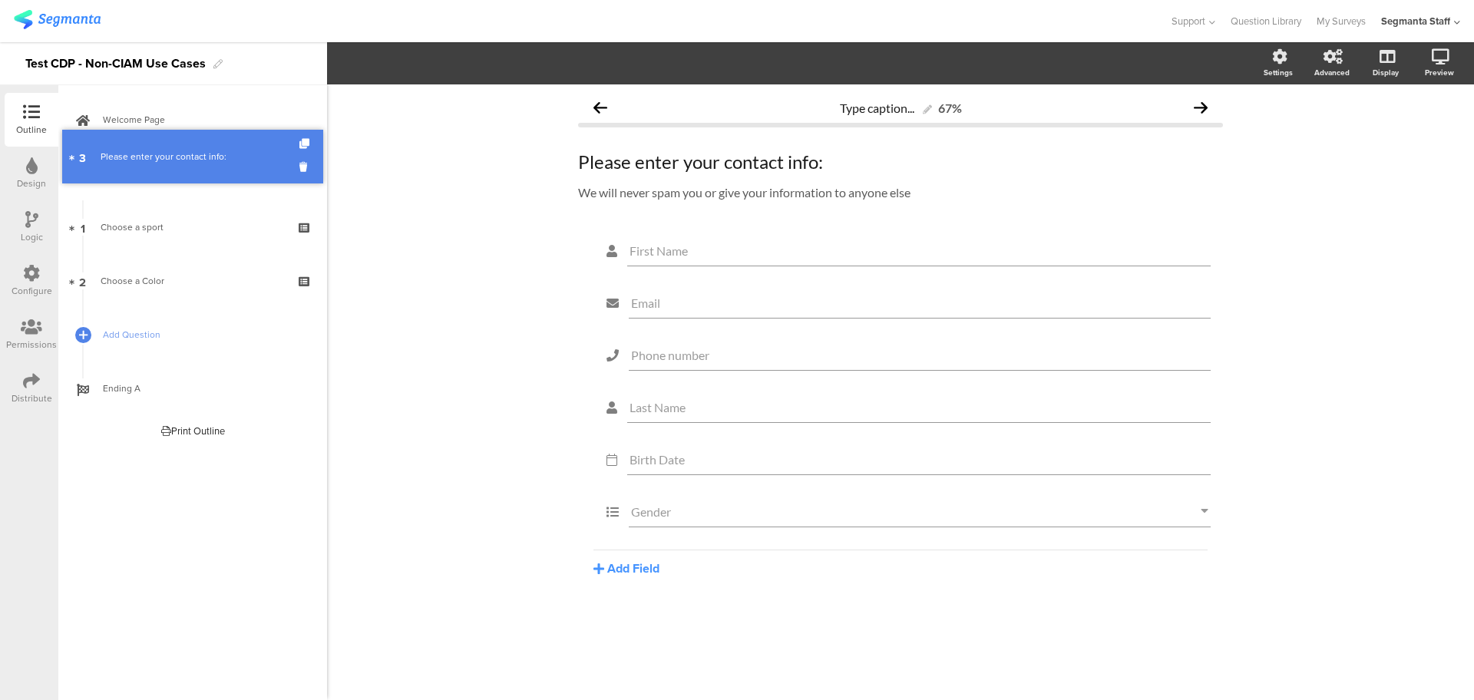
drag, startPoint x: 192, startPoint y: 269, endPoint x: 180, endPoint y: 145, distance: 124.9
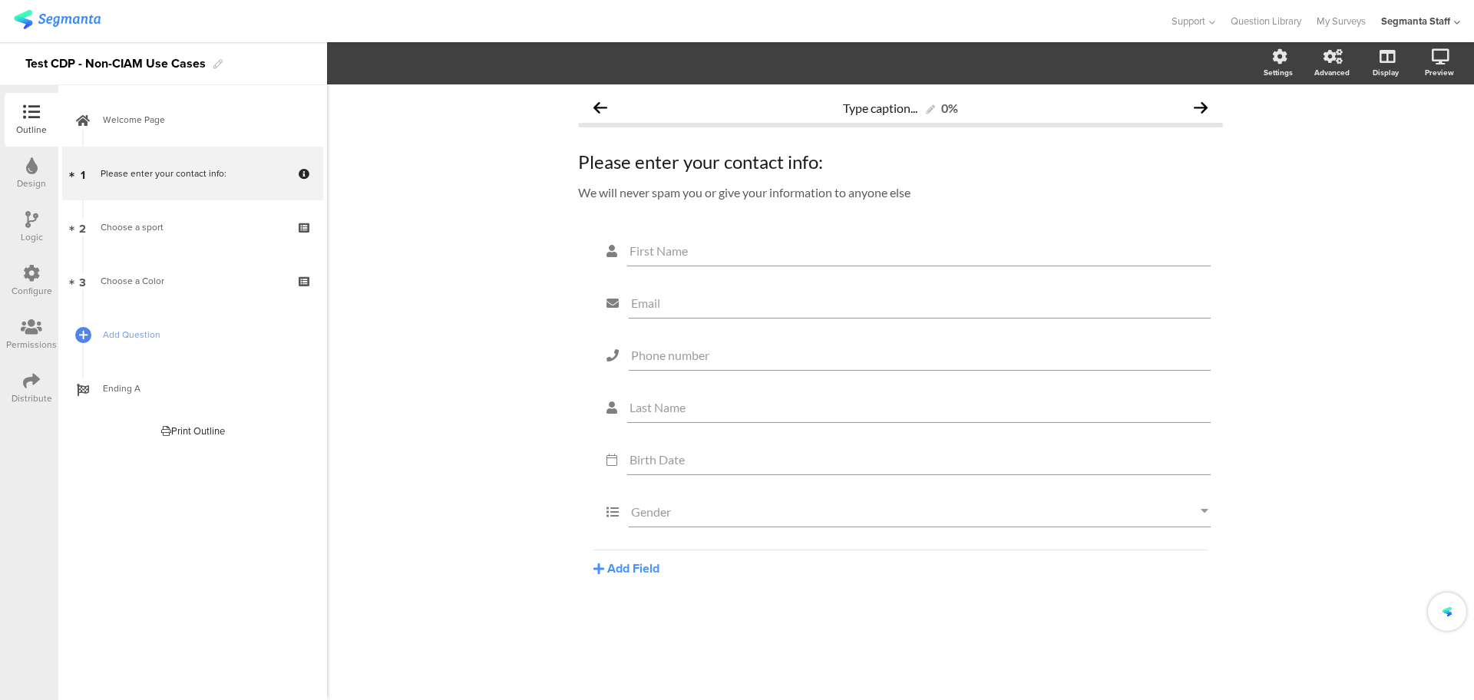
click at [37, 269] on icon at bounding box center [31, 273] width 17 height 17
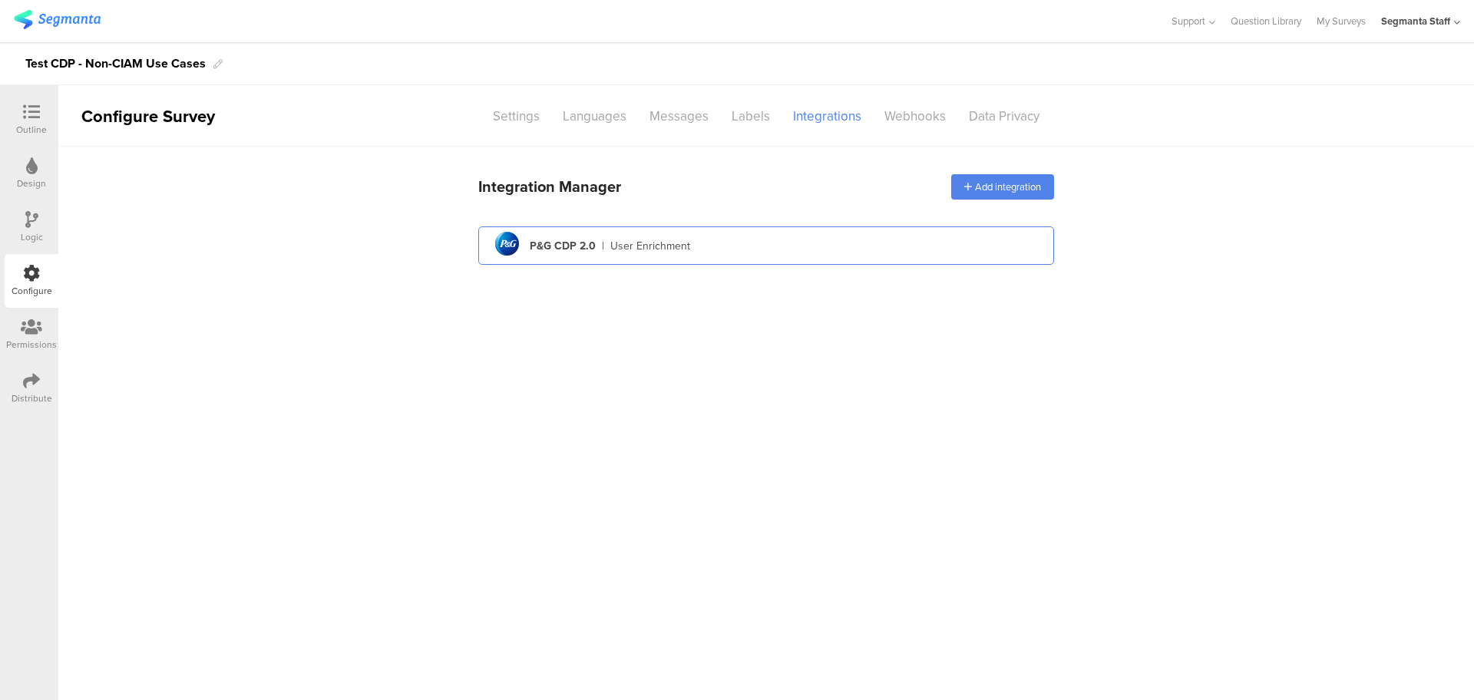
click at [923, 246] on div "pg logo P&G CDP 2.0 | User Enrichment" at bounding box center [765, 246] width 551 height 38
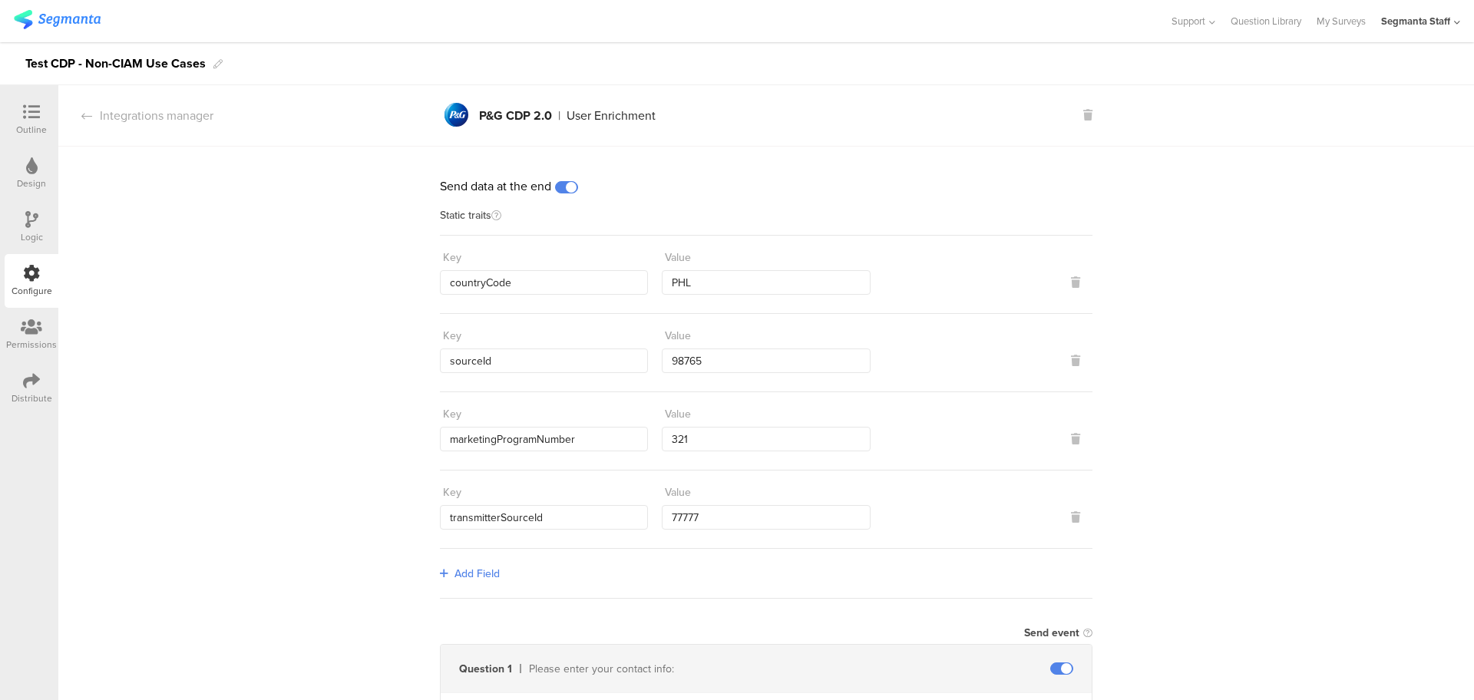
click at [571, 191] on span at bounding box center [566, 187] width 23 height 12
click at [107, 124] on div "Integrations manager" at bounding box center [135, 116] width 155 height 18
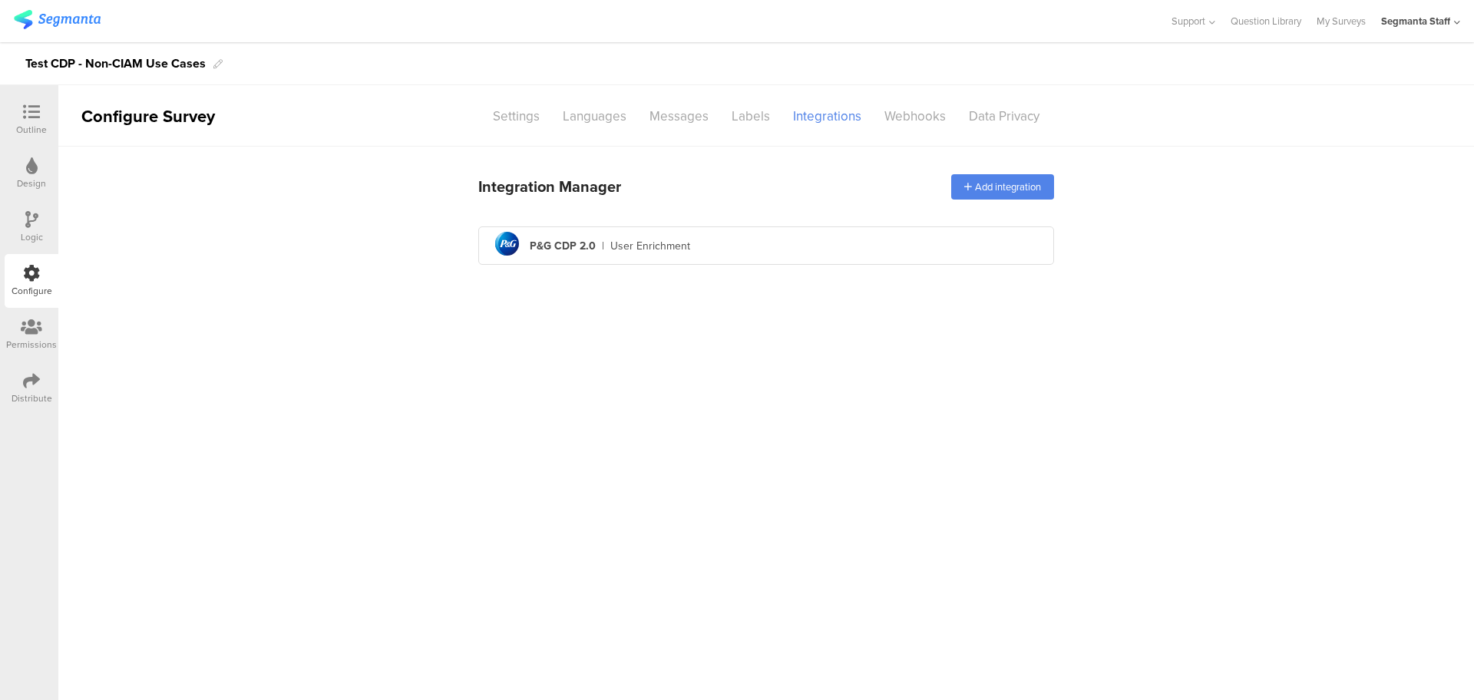
click at [1, 388] on div "Outline Design Logic Configure Permissions Distribute" at bounding box center [29, 254] width 58 height 322
click at [25, 391] on div "Distribute" at bounding box center [32, 398] width 41 height 14
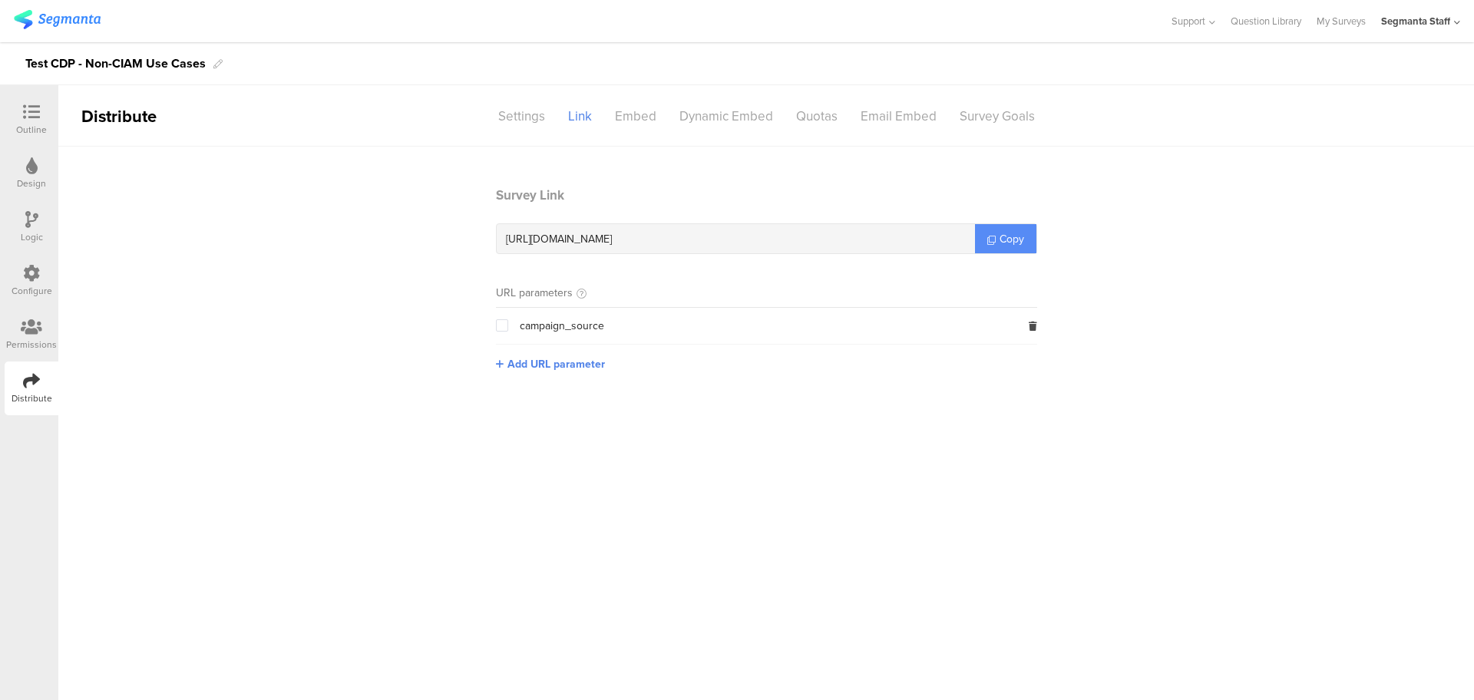
click at [989, 237] on icon at bounding box center [991, 240] width 8 height 8
click at [988, 237] on icon at bounding box center [991, 240] width 8 height 8
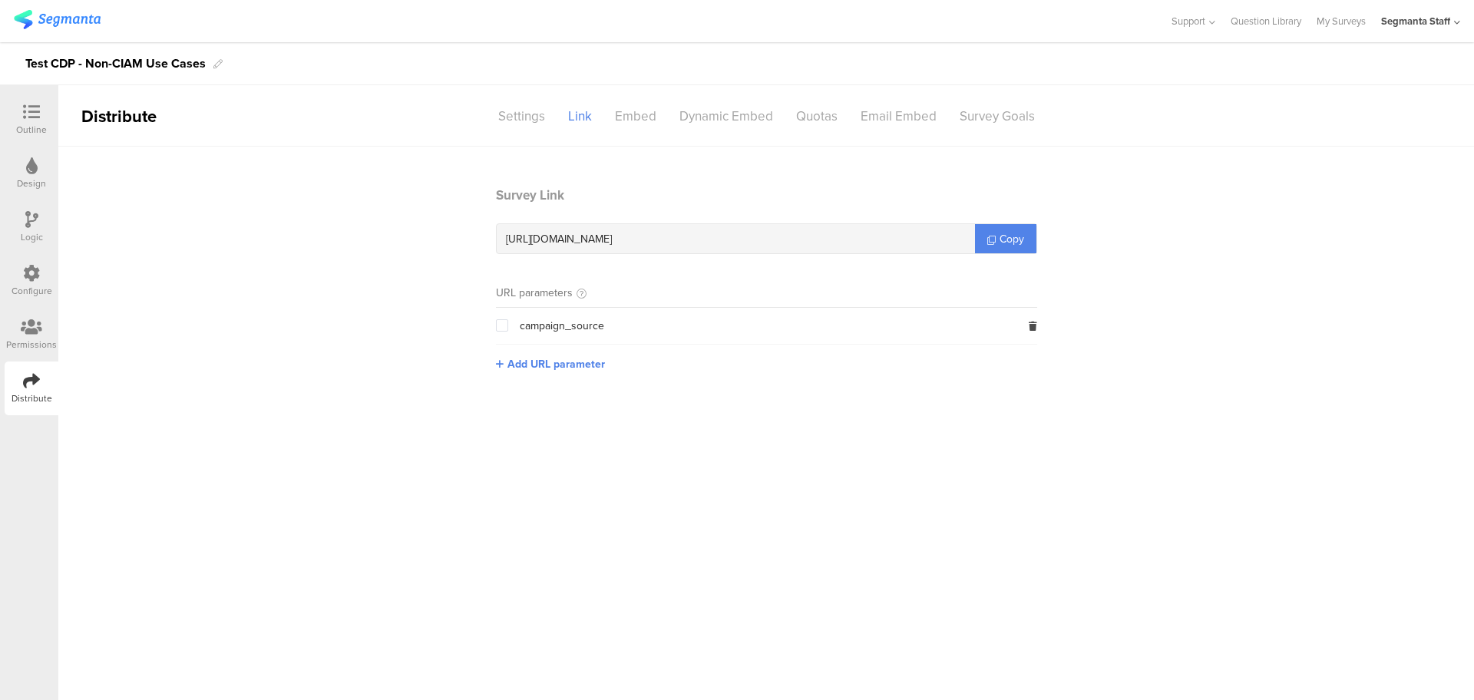
click at [27, 114] on icon at bounding box center [31, 112] width 17 height 17
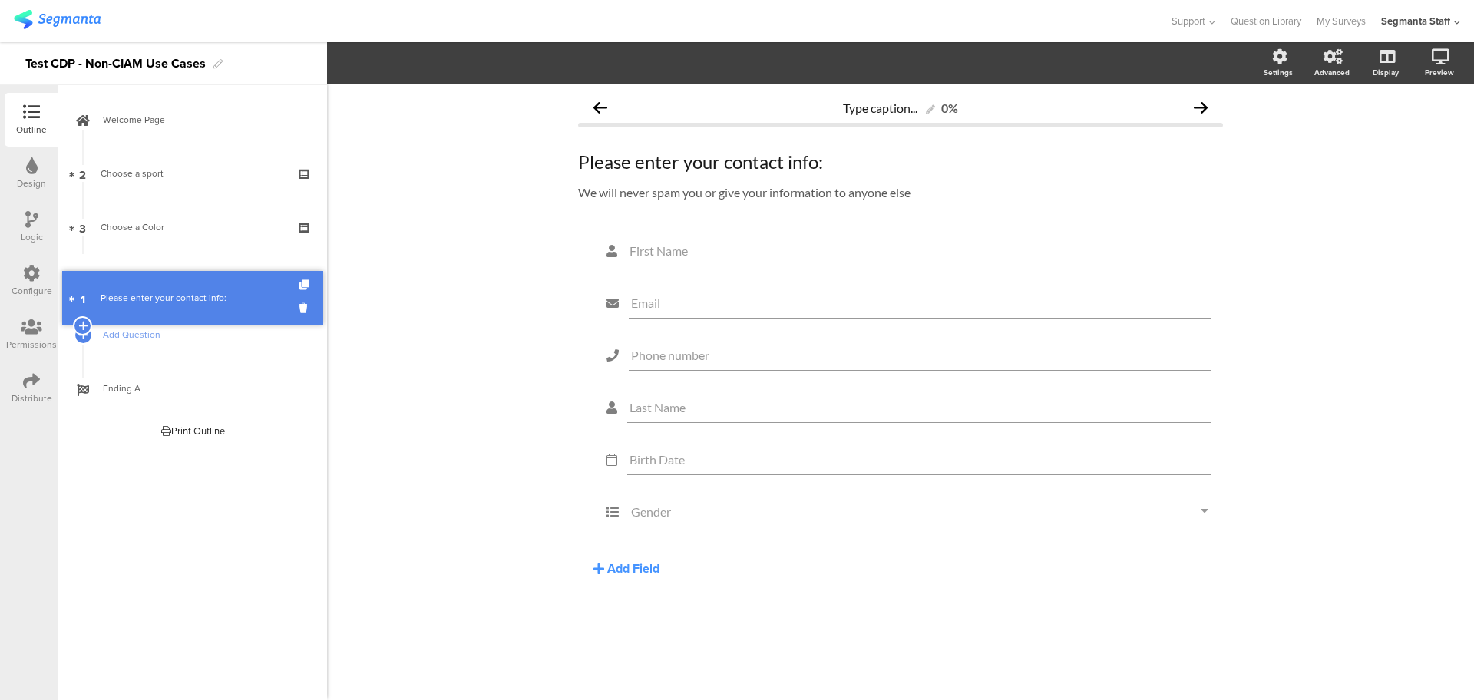
drag, startPoint x: 188, startPoint y: 168, endPoint x: 173, endPoint y: 303, distance: 135.9
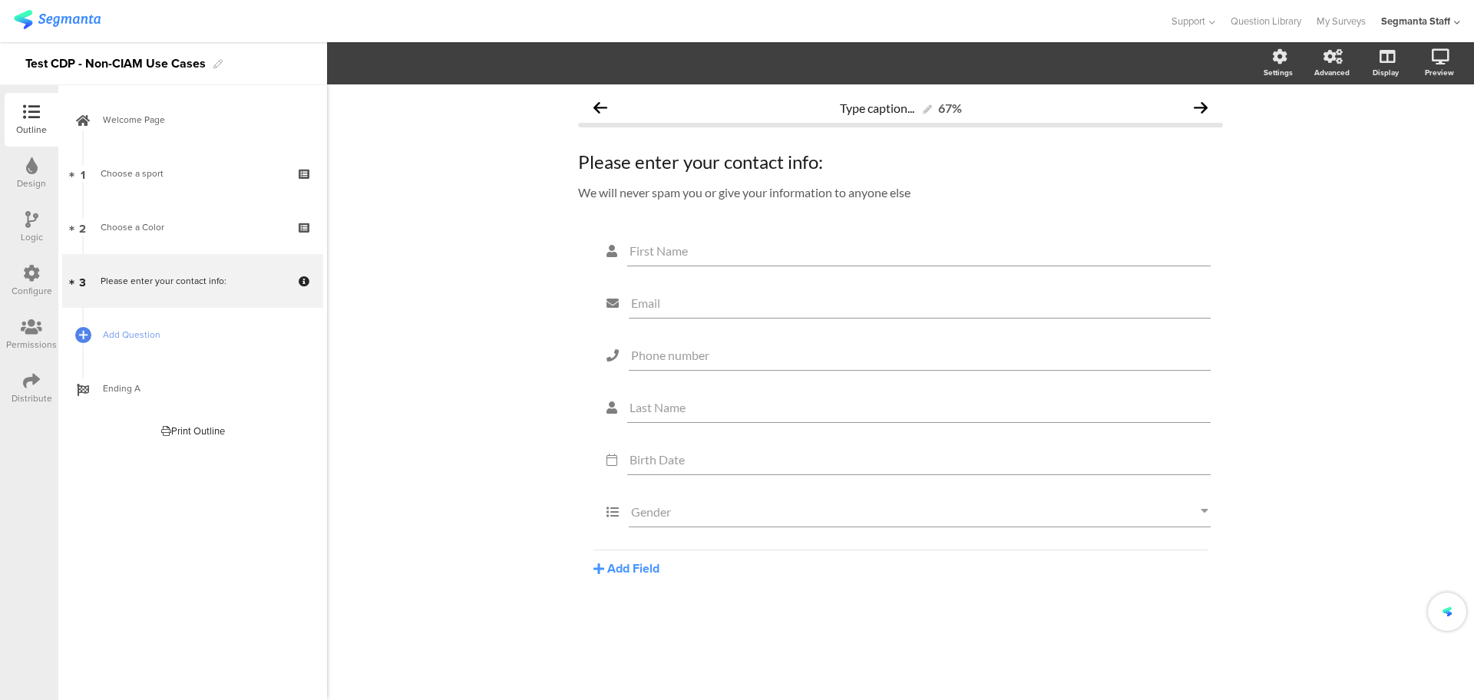
click at [28, 267] on icon at bounding box center [31, 273] width 17 height 17
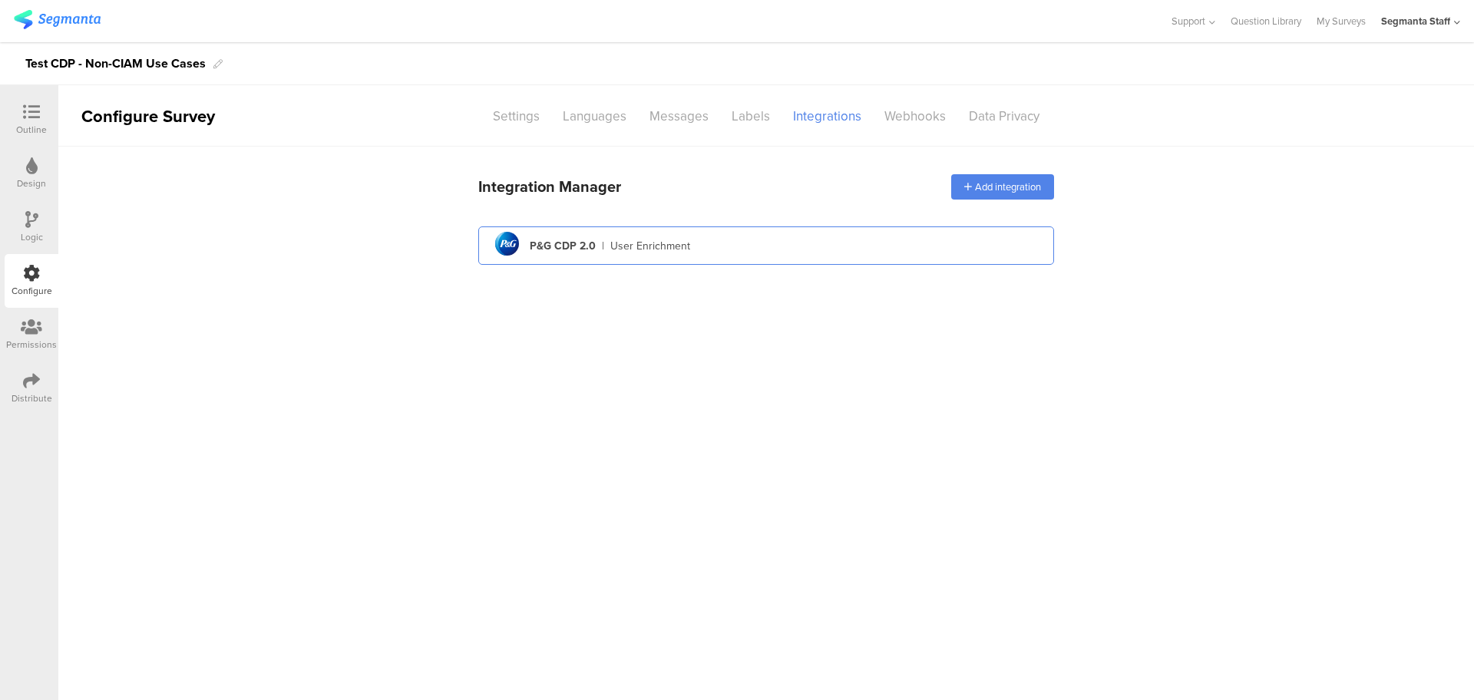
click at [618, 248] on div "User Enrichment" at bounding box center [650, 246] width 80 height 16
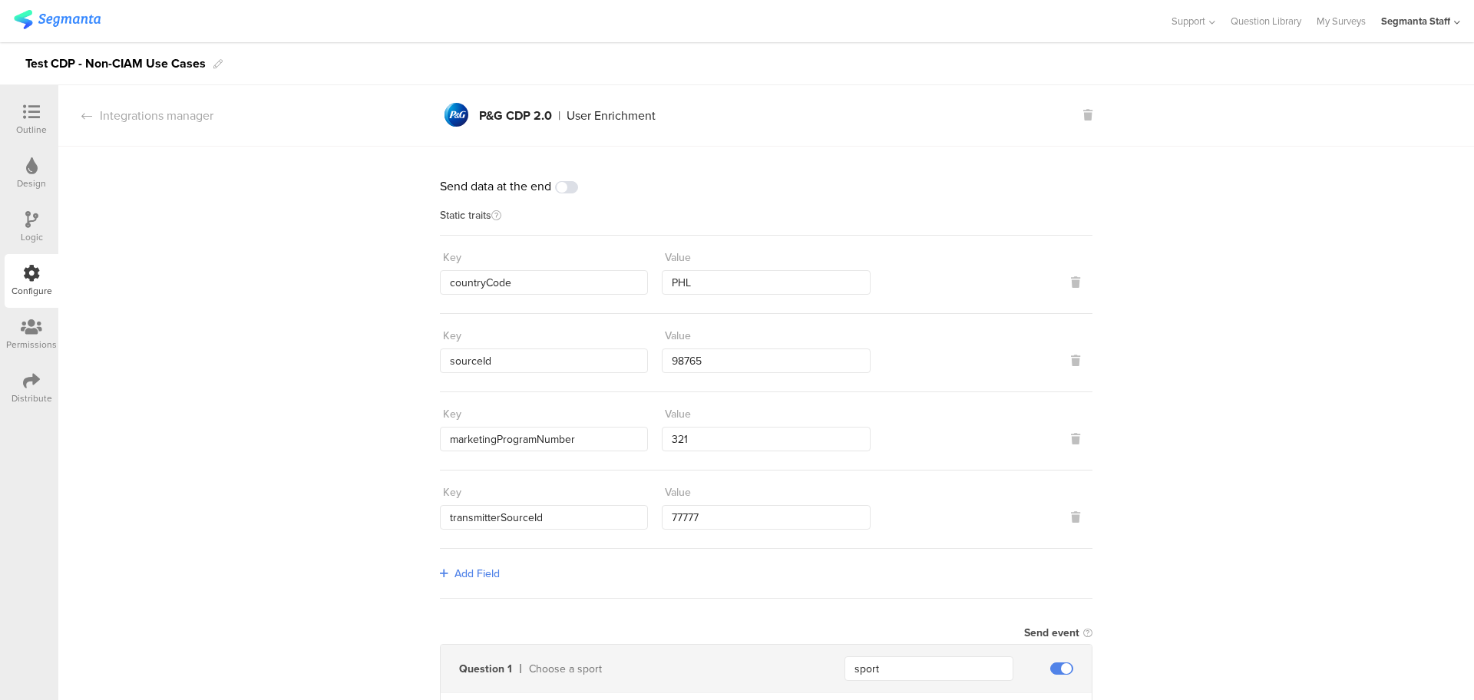
click at [558, 193] on span at bounding box center [566, 187] width 23 height 12
click at [25, 389] on div at bounding box center [31, 381] width 17 height 19
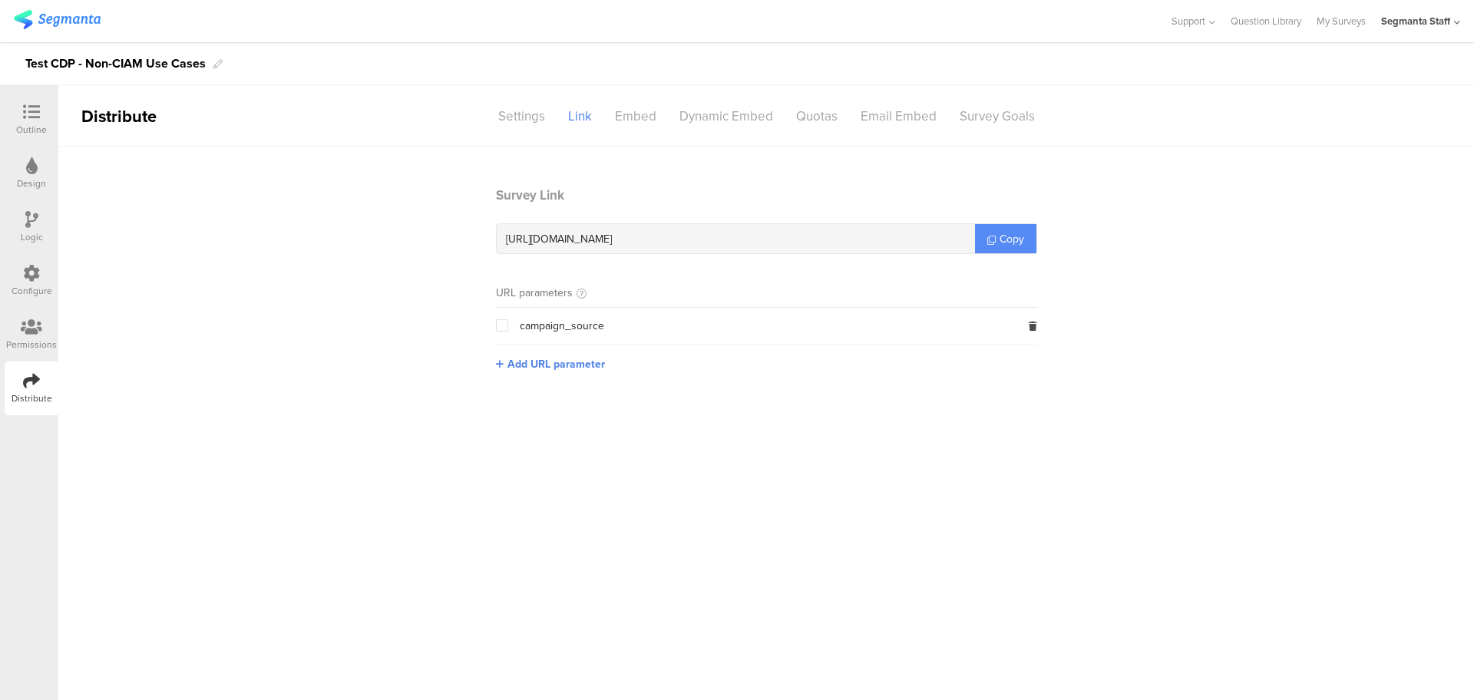
click at [1000, 234] on span "Copy" at bounding box center [1011, 239] width 25 height 16
click at [999, 234] on span "Copy" at bounding box center [1011, 239] width 25 height 16
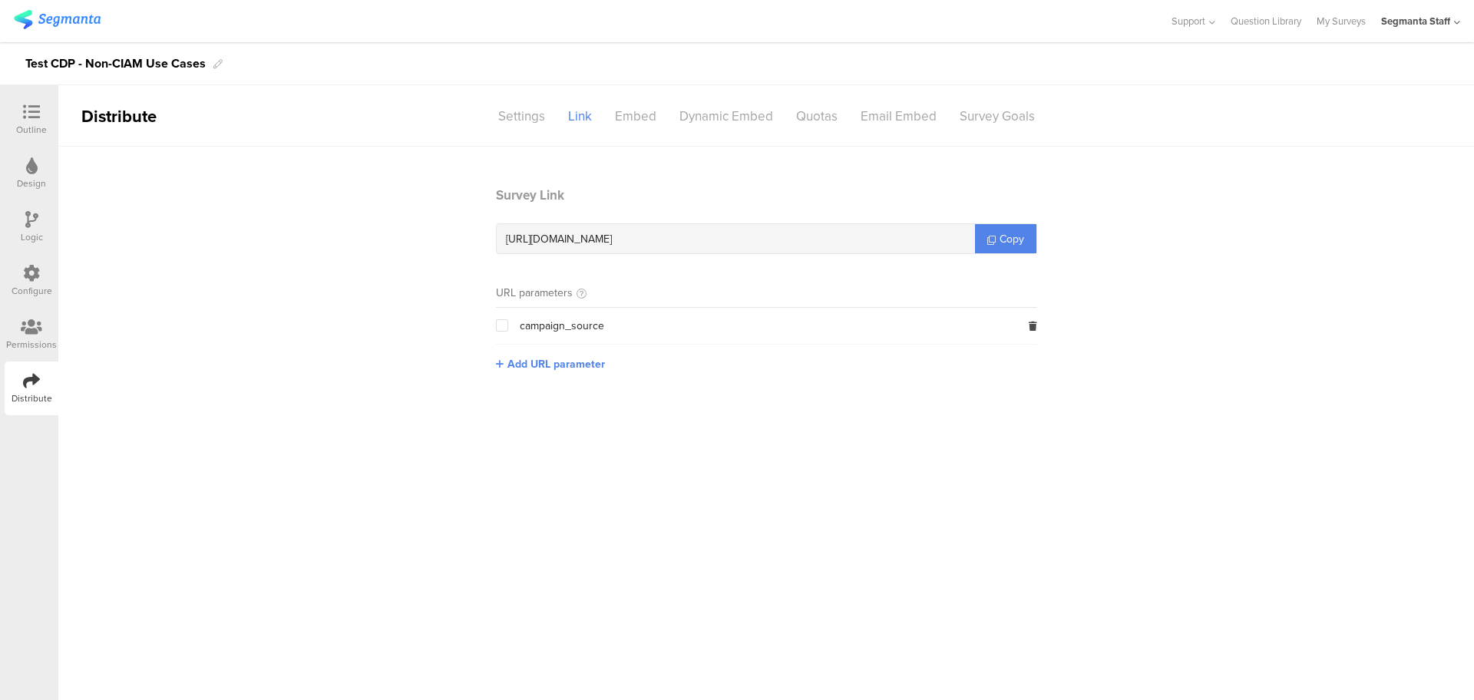
click at [21, 117] on div at bounding box center [31, 113] width 31 height 19
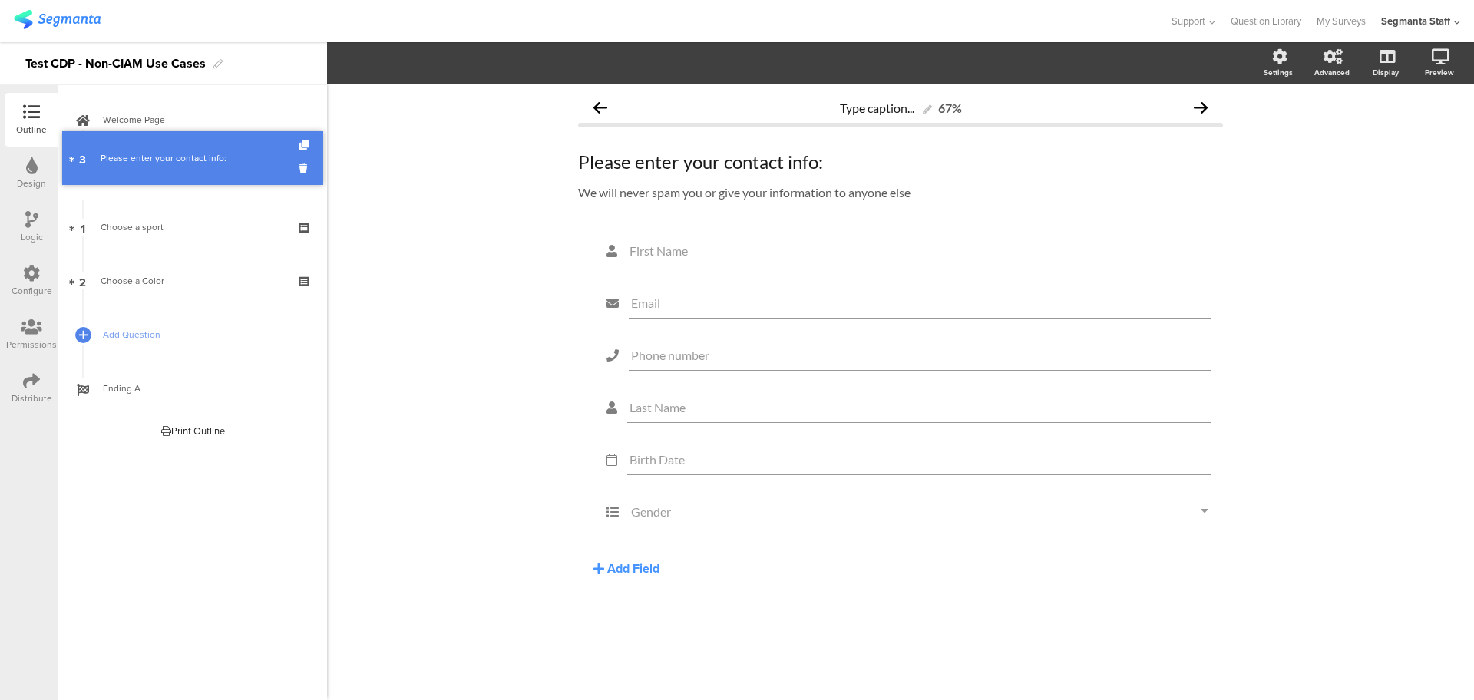
drag, startPoint x: 184, startPoint y: 284, endPoint x: 160, endPoint y: 158, distance: 128.2
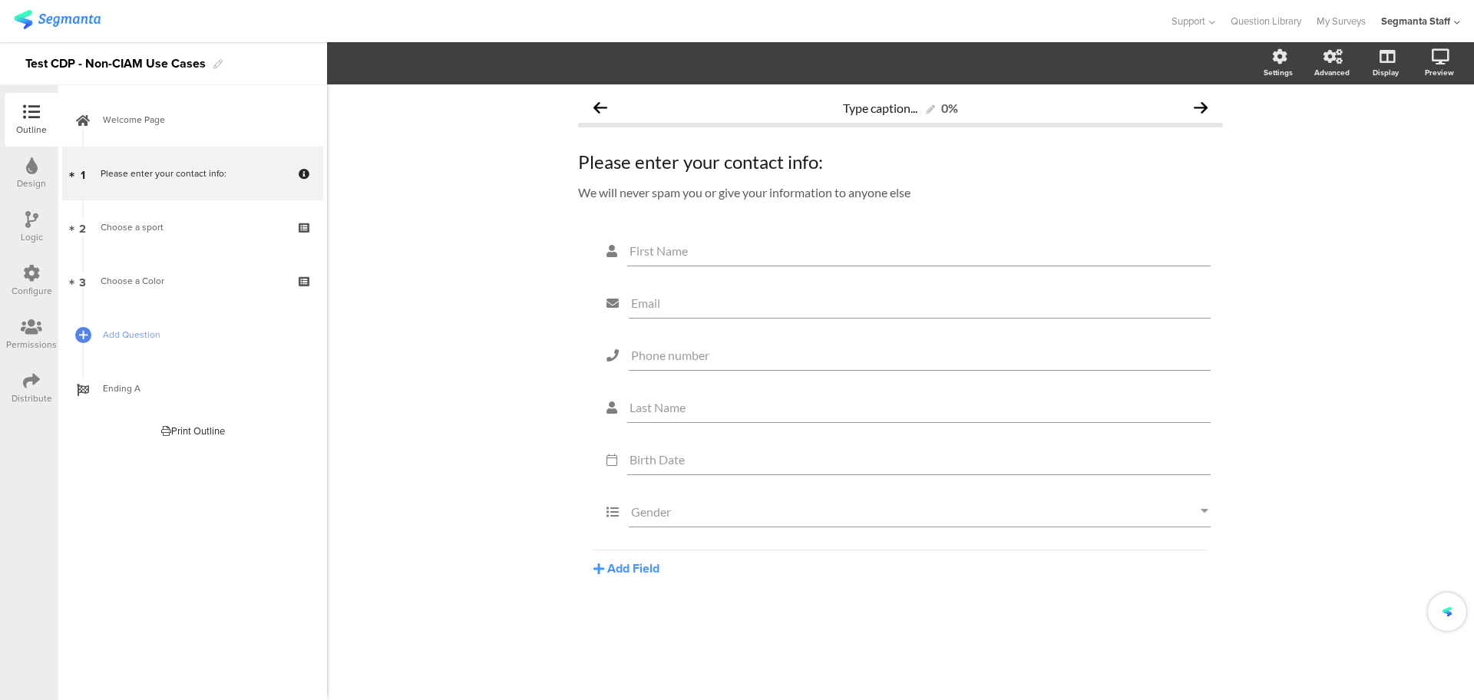
click at [25, 271] on icon at bounding box center [31, 273] width 17 height 17
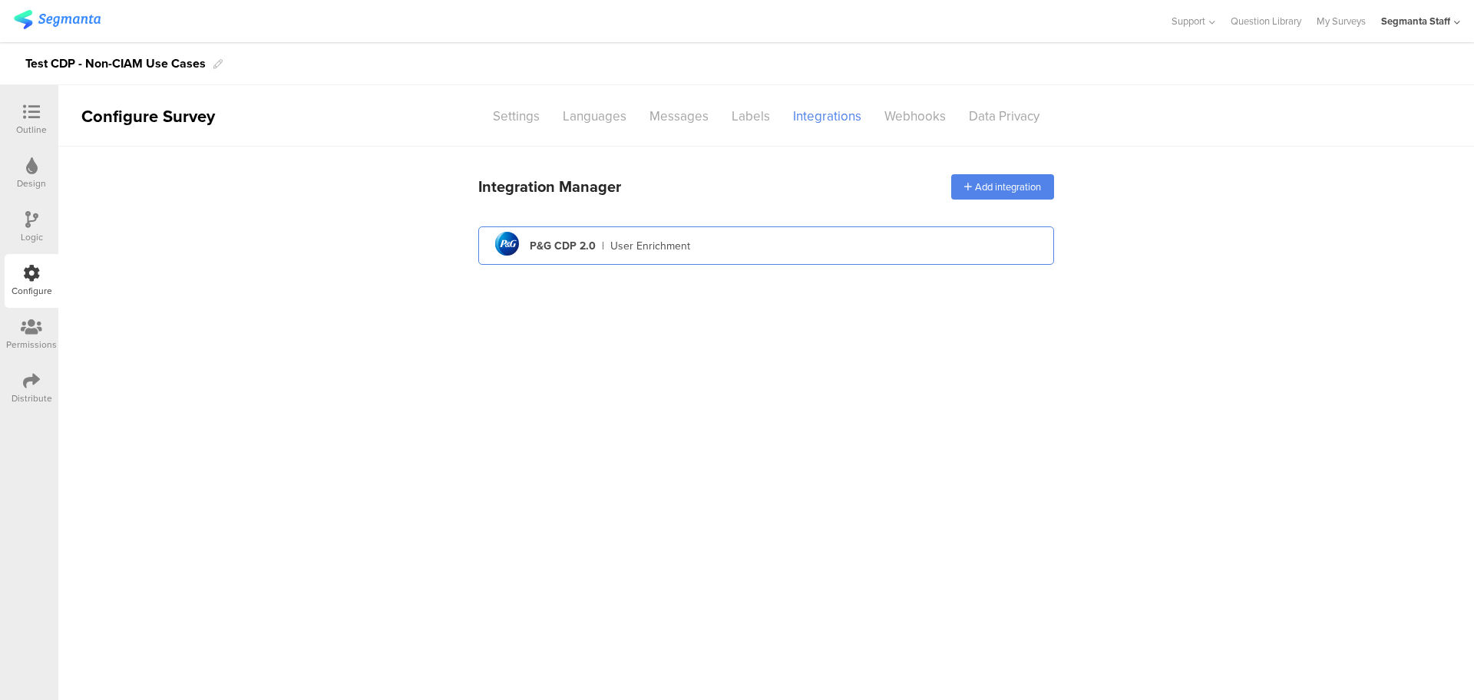
click at [698, 252] on div "pg logo P&G CDP 2.0 | User Enrichment" at bounding box center [765, 246] width 551 height 38
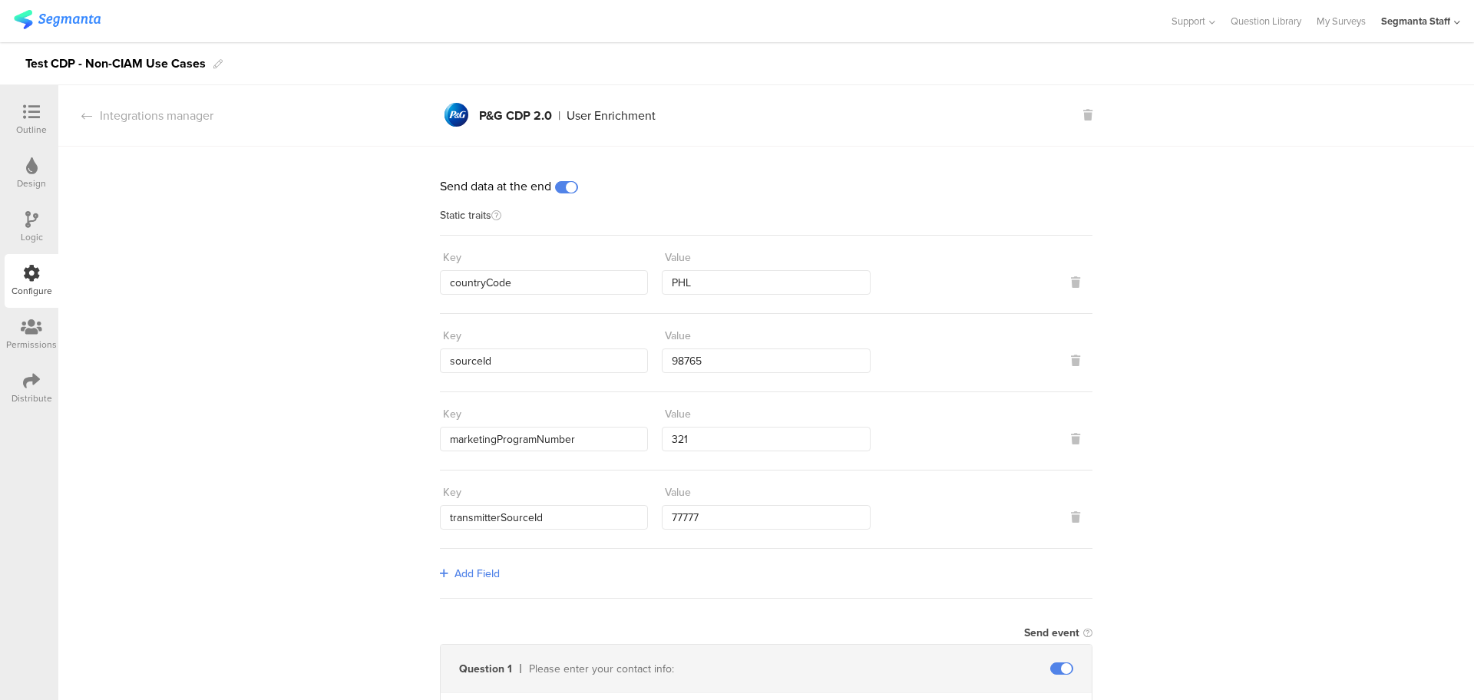
click at [566, 185] on span at bounding box center [566, 187] width 23 height 12
click at [15, 105] on div "Outline" at bounding box center [32, 120] width 54 height 54
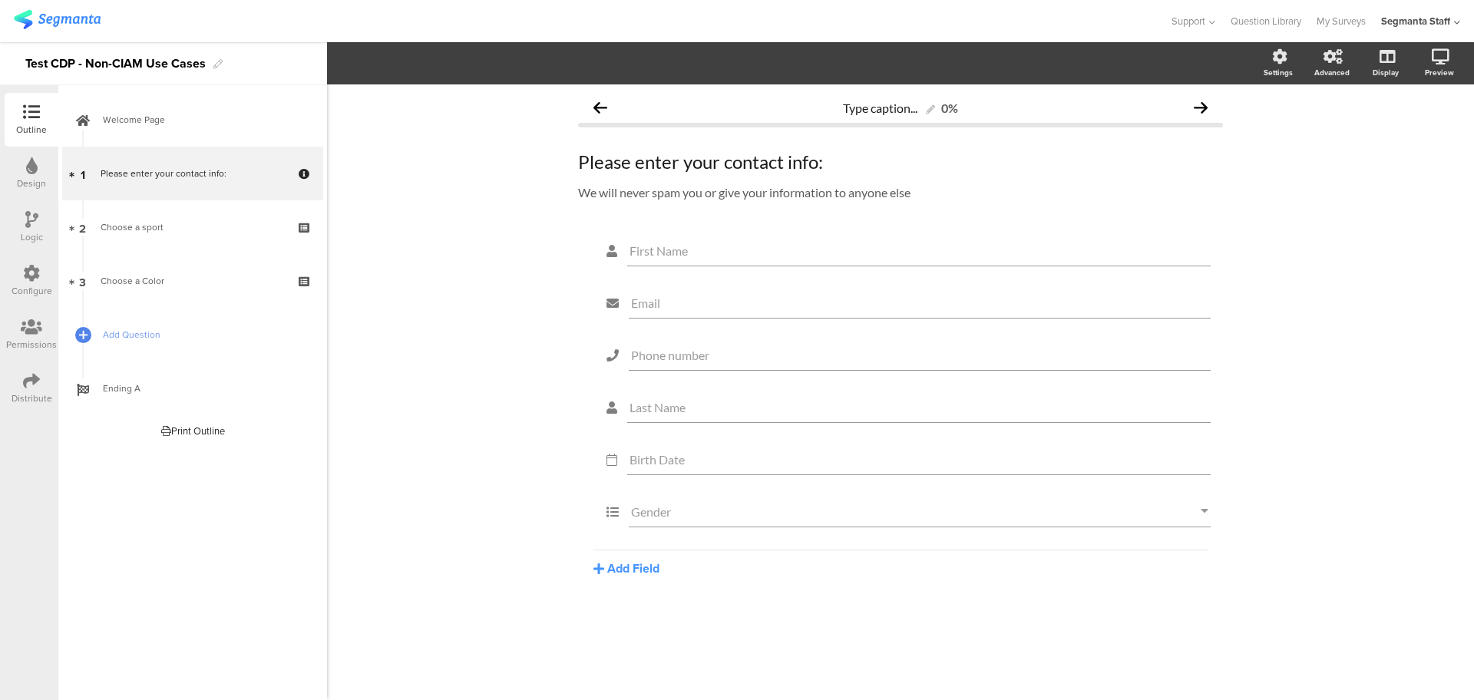
click at [25, 375] on icon at bounding box center [31, 380] width 17 height 17
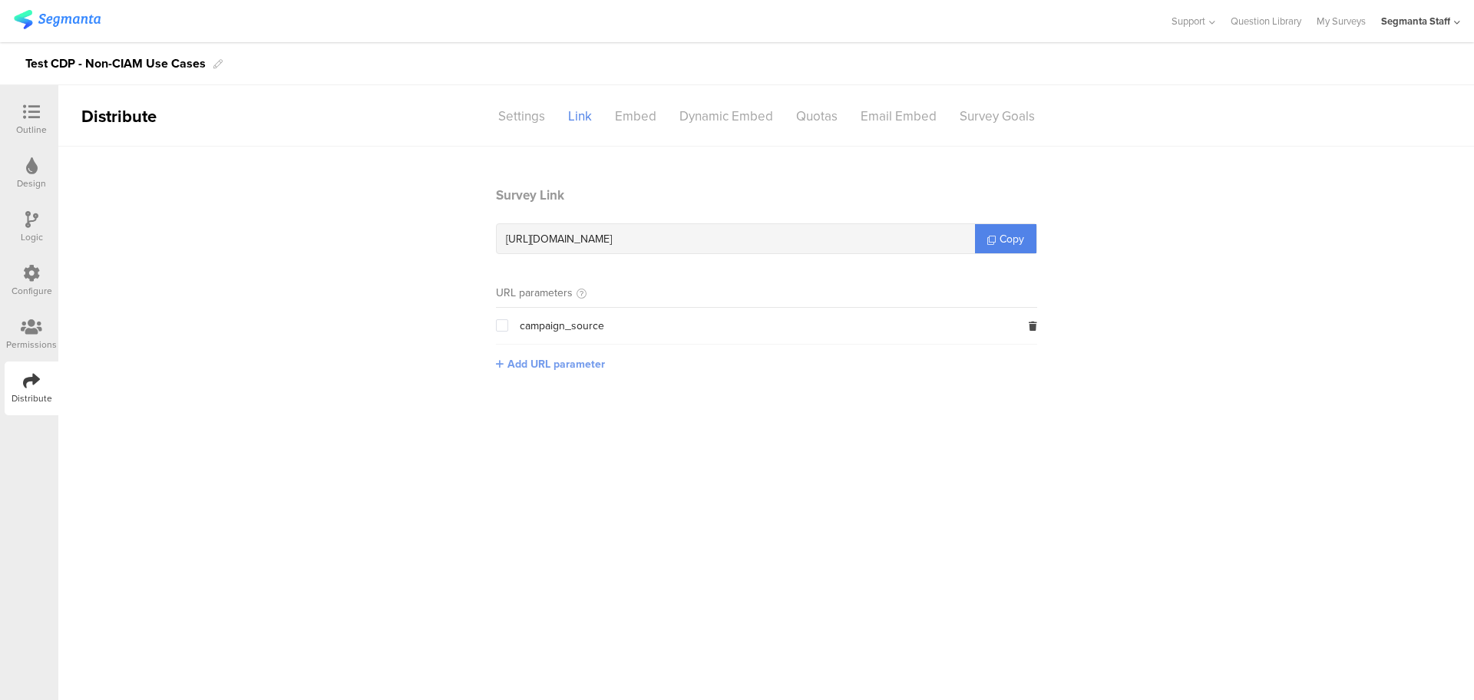
click at [510, 363] on span "Add URL parameter" at bounding box center [555, 364] width 97 height 16
click at [528, 372] on input "text" at bounding box center [597, 363] width 203 height 25
type input "seg_erid"
click at [725, 358] on button "Save" at bounding box center [723, 363] width 24 height 16
click at [992, 232] on link "Copy" at bounding box center [1005, 238] width 61 height 29
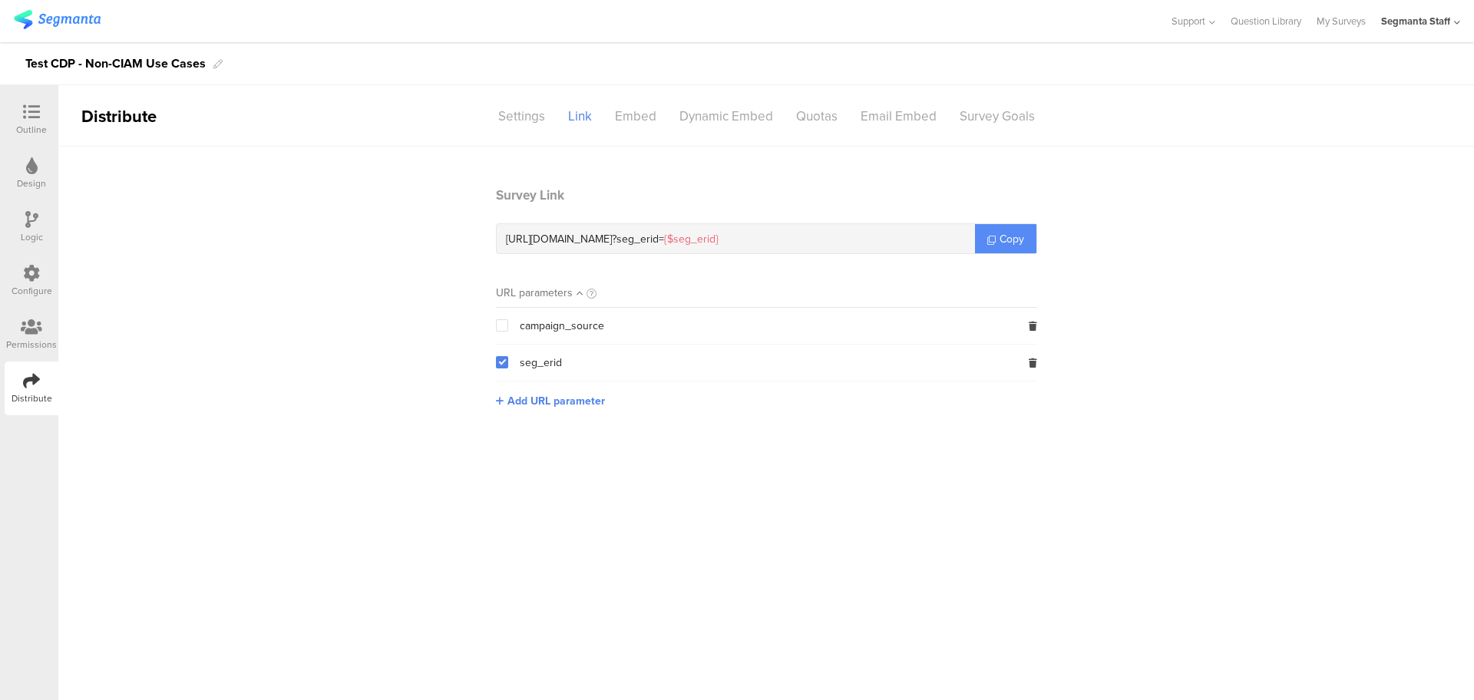
click at [992, 232] on link "Copy" at bounding box center [1005, 238] width 61 height 29
